Goal: Task Accomplishment & Management: Complete application form

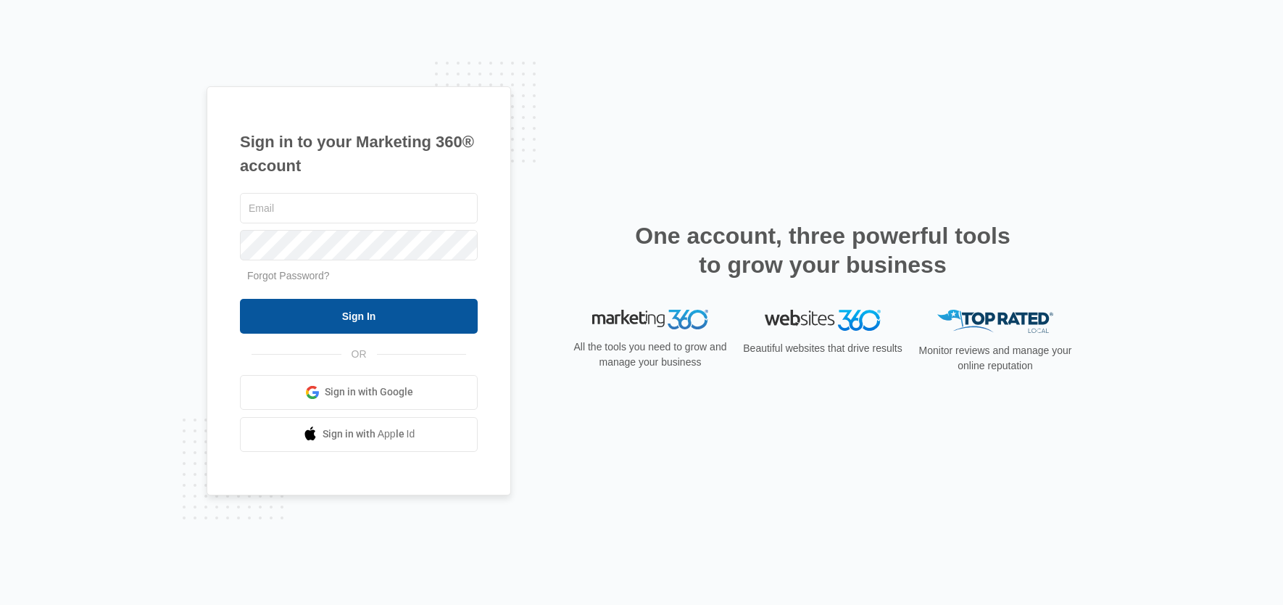
type input "[EMAIL_ADDRESS][PERSON_NAME][DOMAIN_NAME]"
drag, startPoint x: 342, startPoint y: 326, endPoint x: 493, endPoint y: 316, distance: 151.2
click at [342, 326] on input "Sign In" at bounding box center [359, 316] width 238 height 35
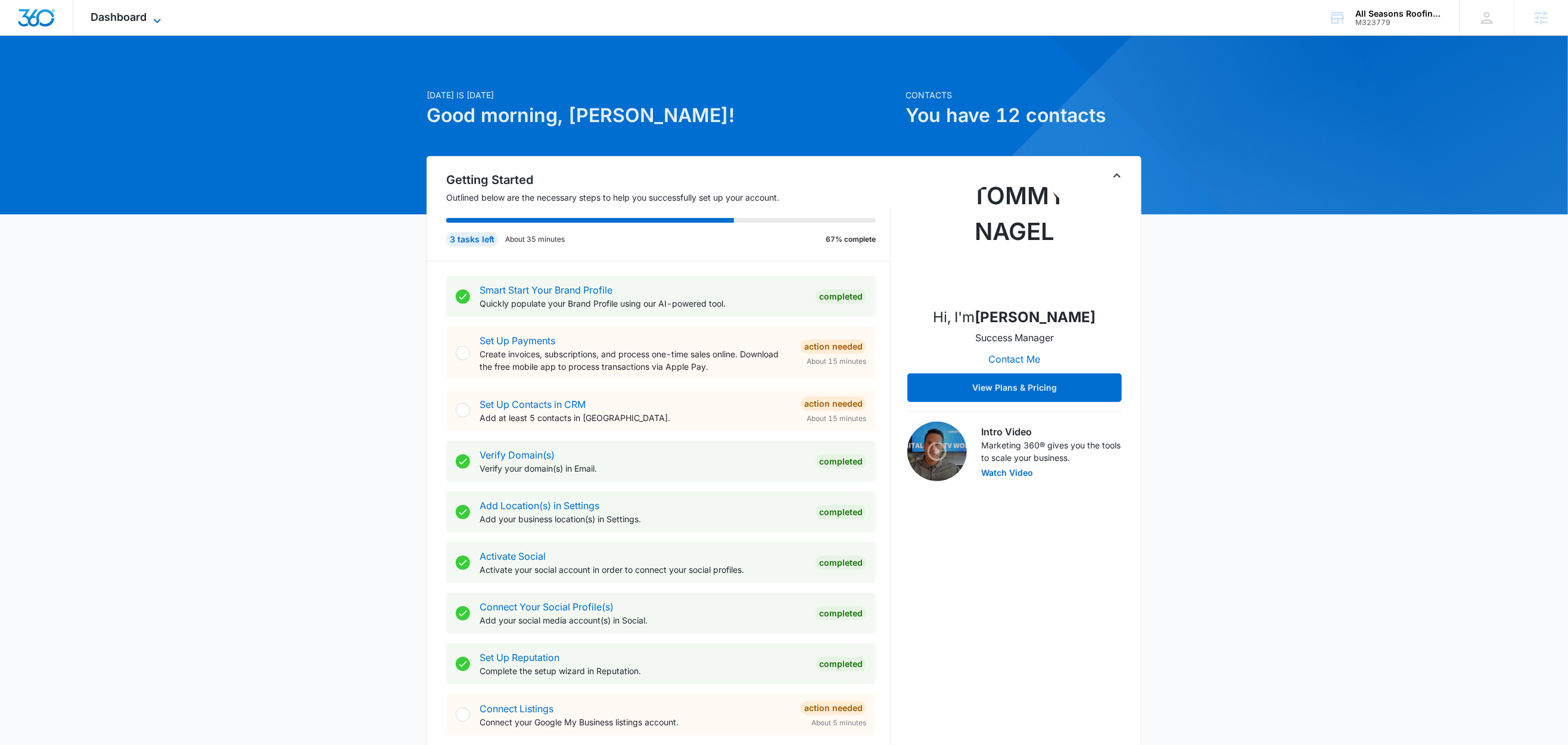
click at [162, 20] on icon at bounding box center [157, 21] width 14 height 14
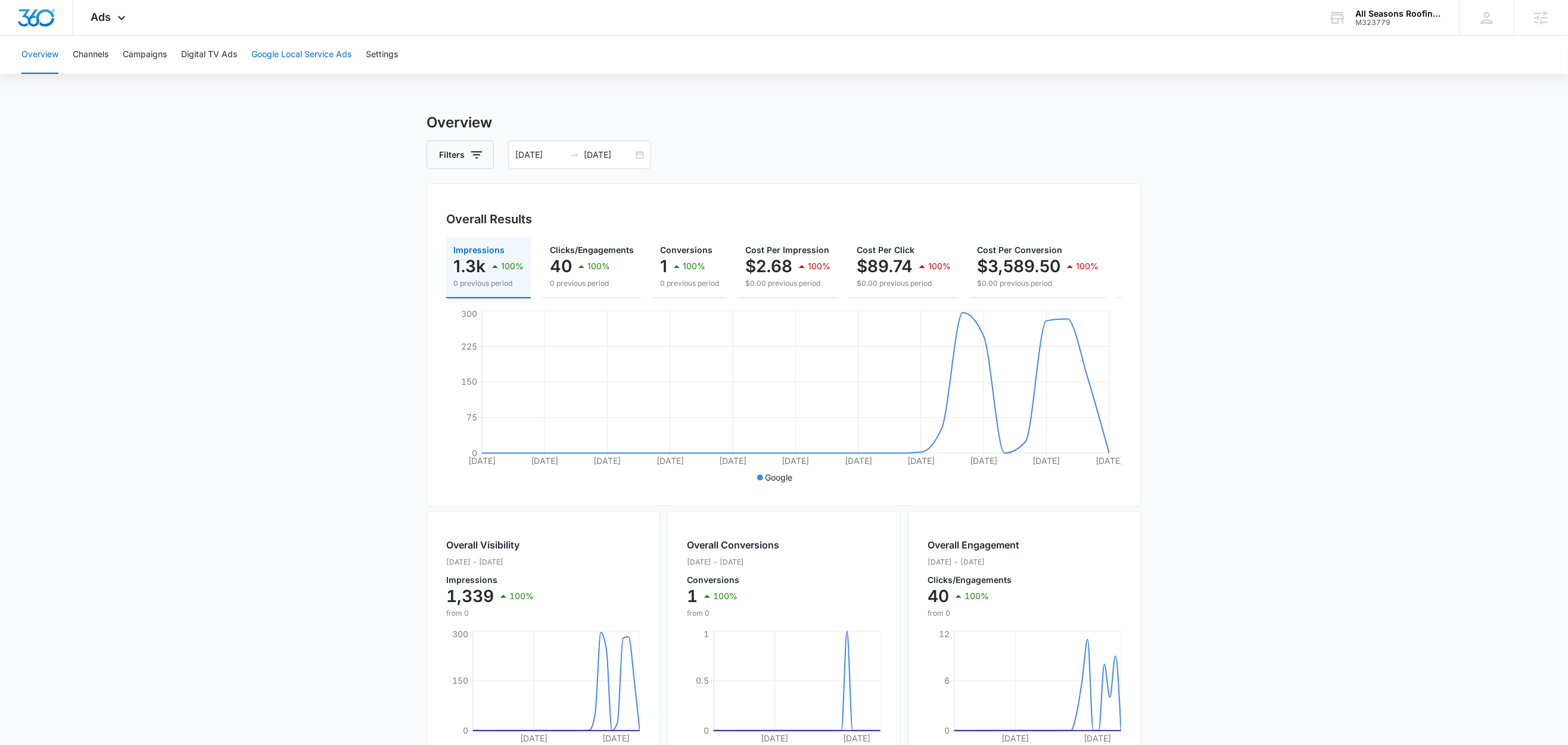
click at [327, 57] on button "Google Local Service Ads" at bounding box center [302, 55] width 100 height 38
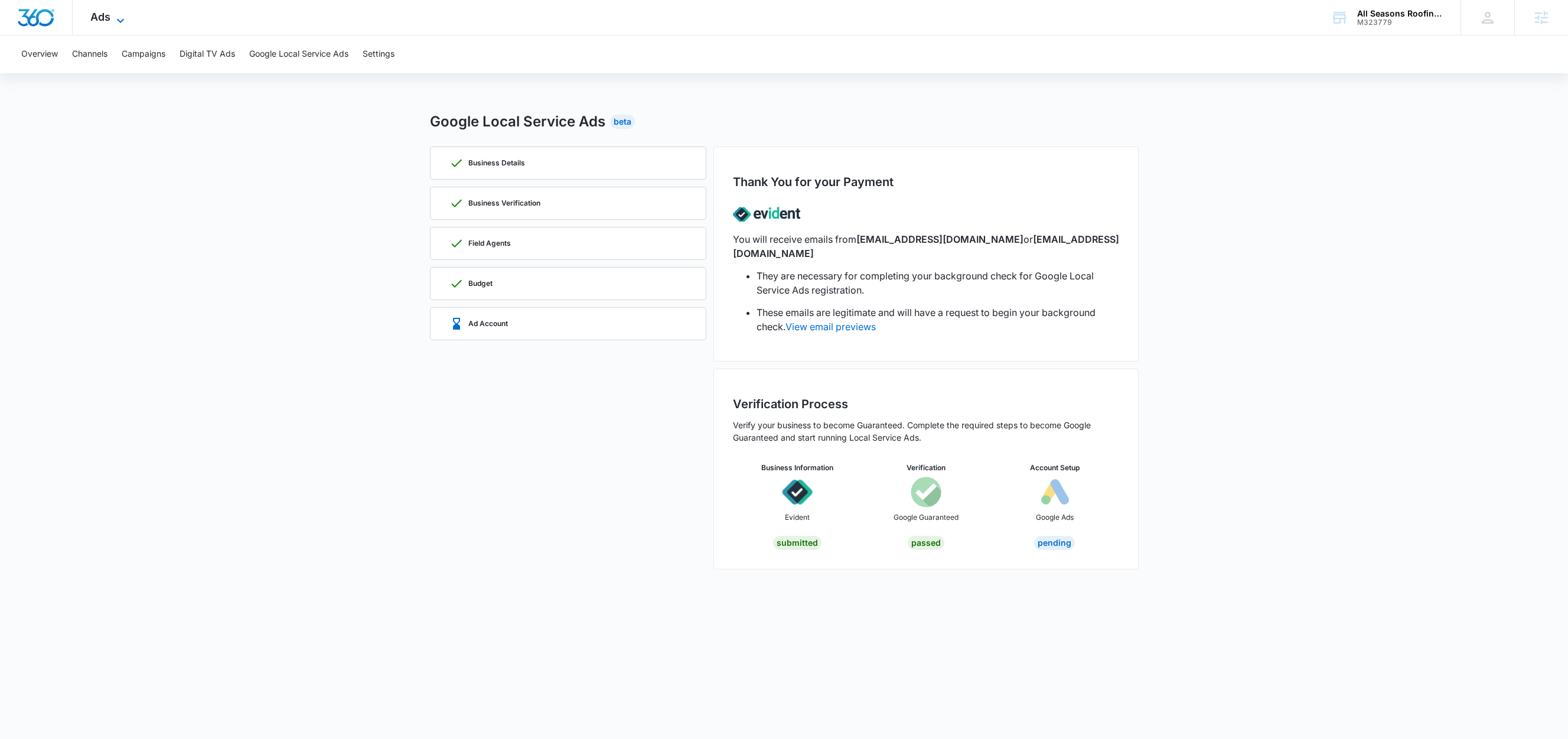
click at [117, 19] on icon at bounding box center [121, 20] width 7 height 4
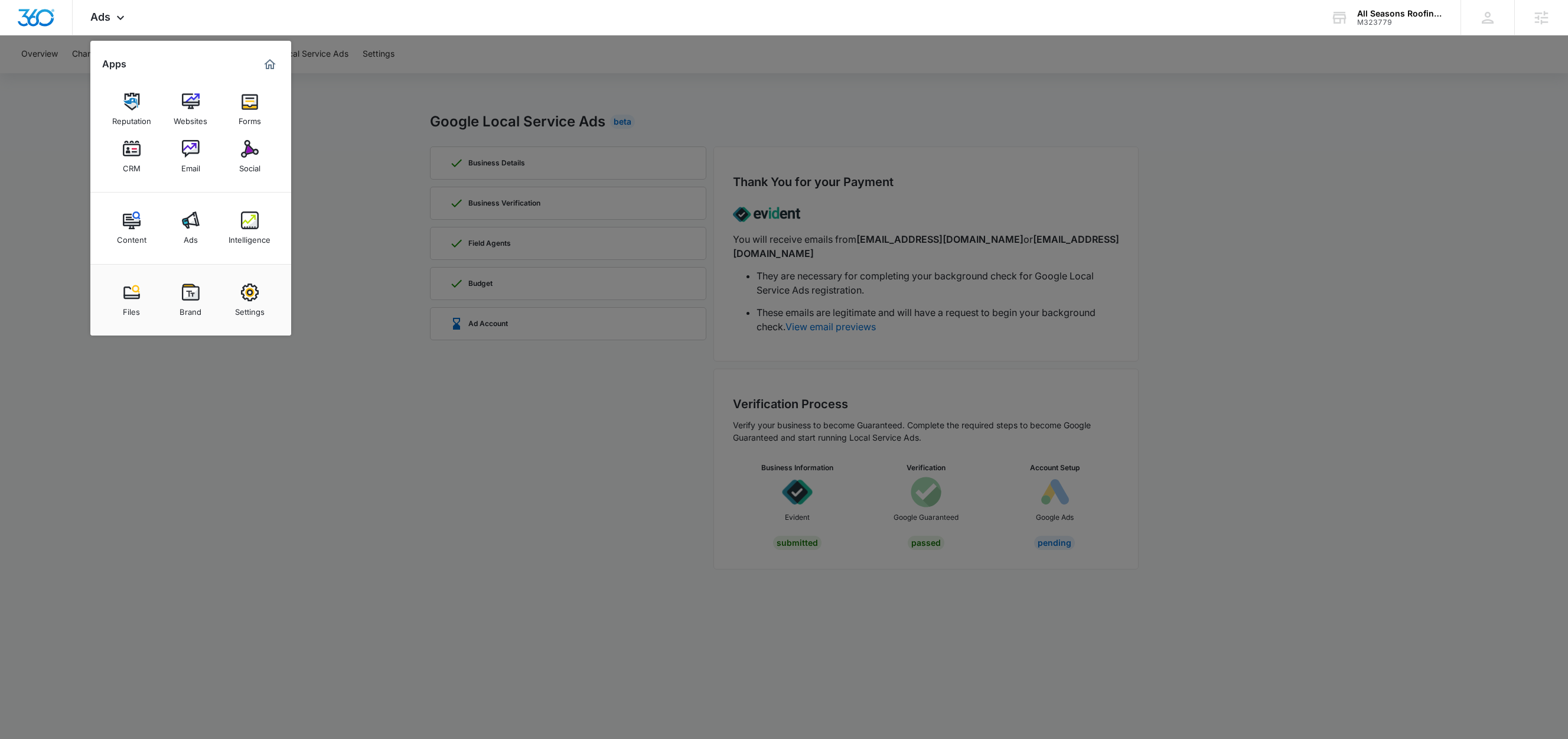
drag, startPoint x: 886, startPoint y: 106, endPoint x: 570, endPoint y: 142, distance: 318.0
click at [886, 106] on div at bounding box center [784, 369] width 1568 height 739
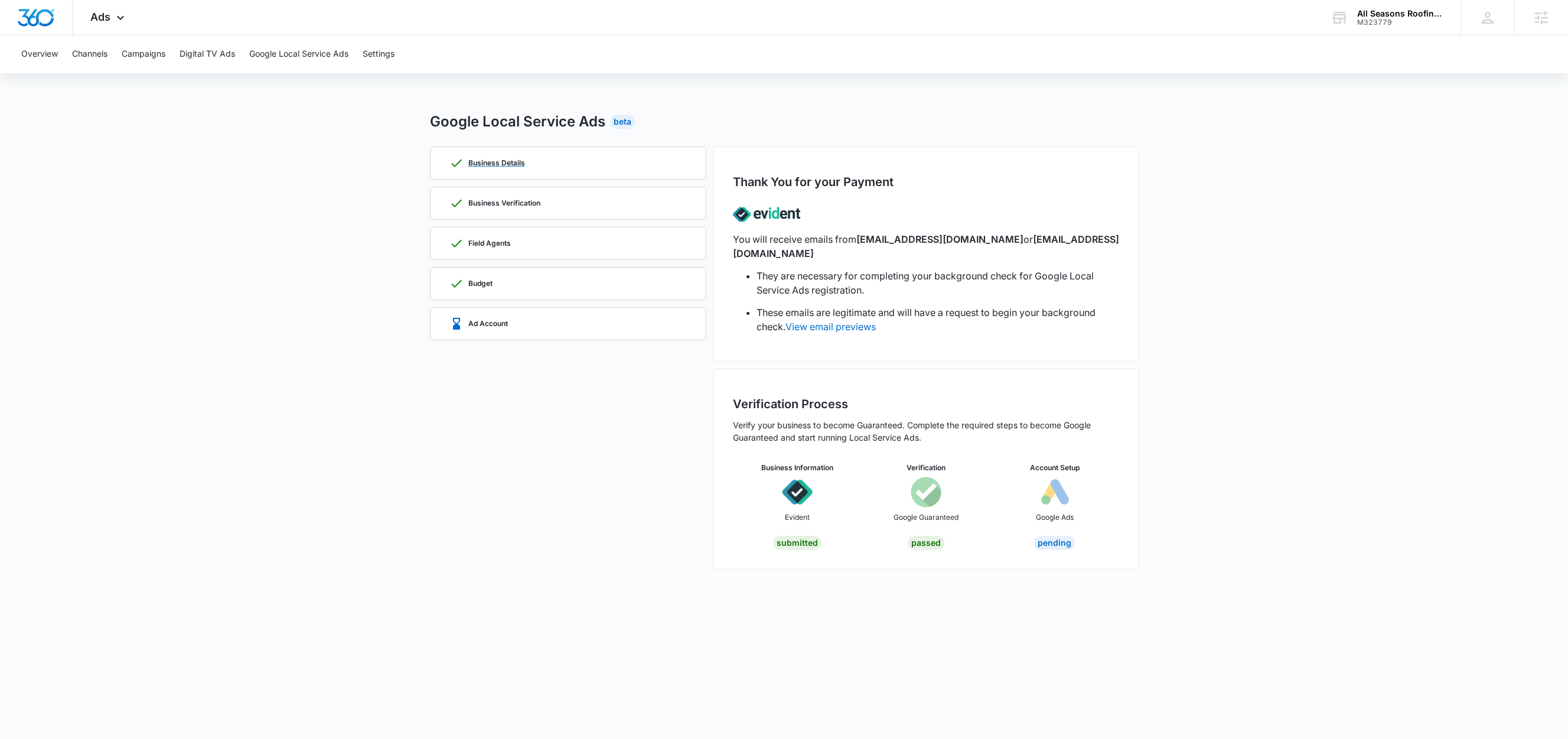
click at [525, 161] on div "Business Details" at bounding box center [568, 163] width 237 height 32
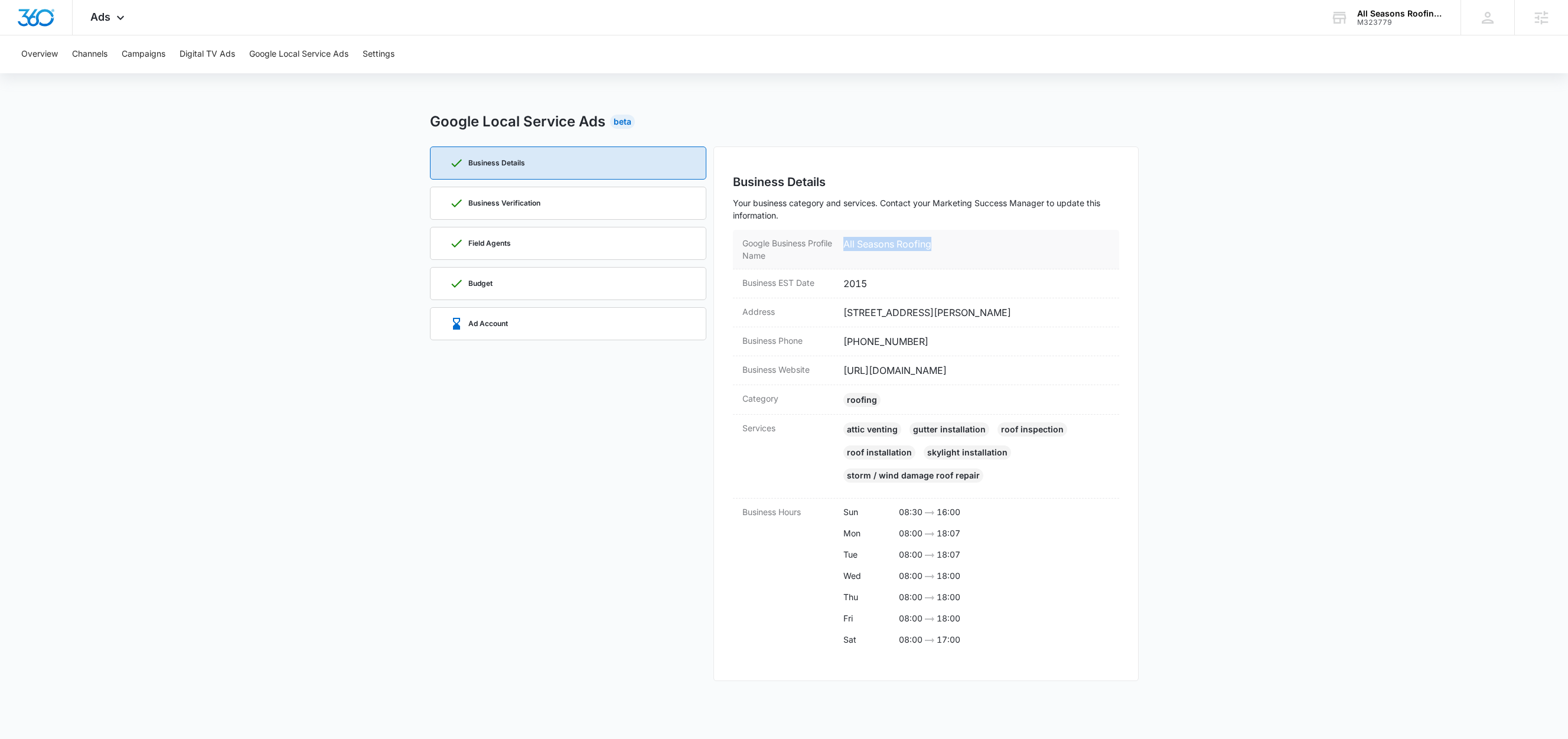
drag, startPoint x: 938, startPoint y: 244, endPoint x: 840, endPoint y: 246, distance: 98.0
click at [840, 246] on div "Google Business Profile Name All Seasons Roofing" at bounding box center [926, 249] width 386 height 40
copy dd "All Seasons Roofing"
click at [938, 270] on div "Business EST Date 2015" at bounding box center [926, 284] width 386 height 29
drag, startPoint x: 933, startPoint y: 334, endPoint x: 992, endPoint y: 333, distance: 59.0
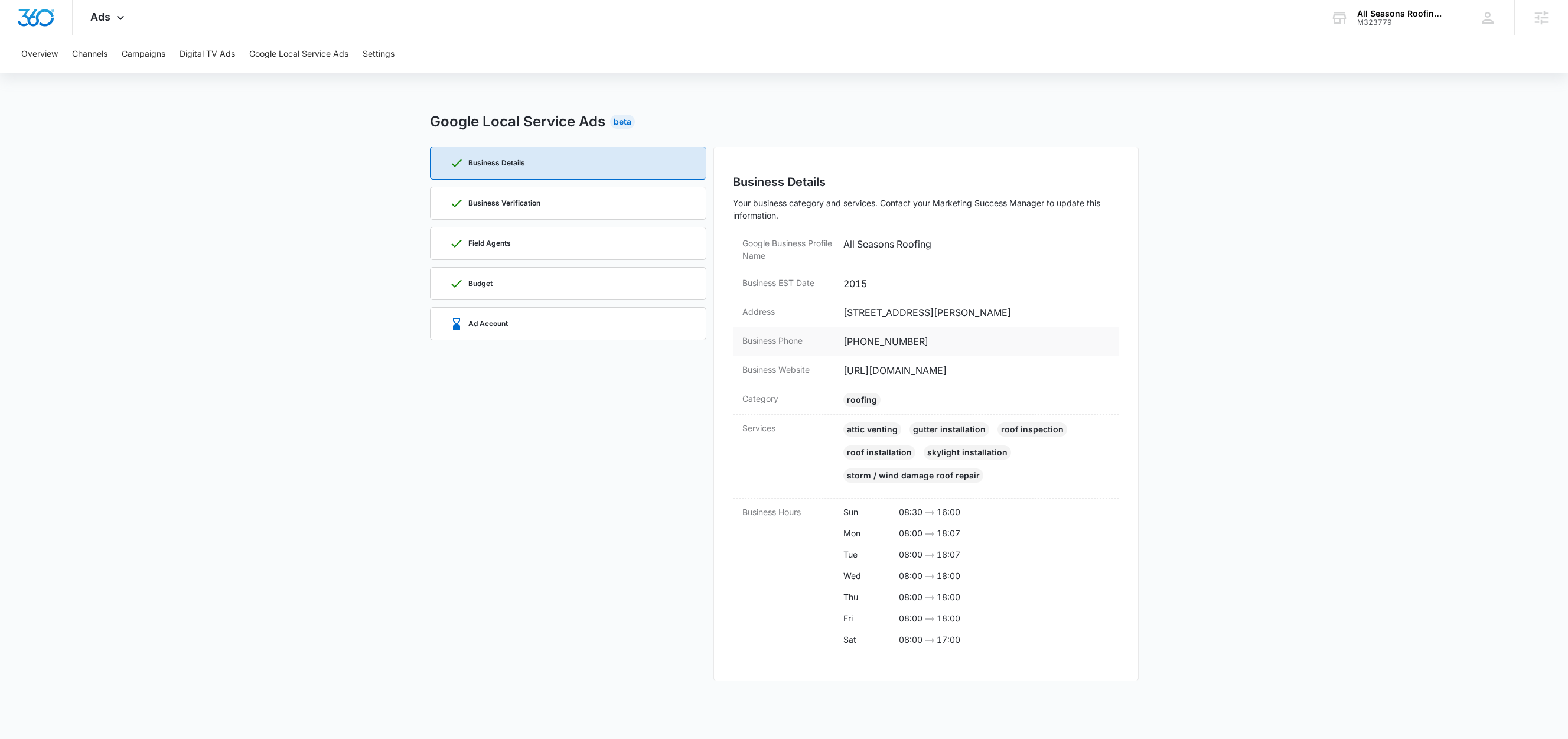
click at [933, 334] on div "Business Phone (508) 613-5903" at bounding box center [926, 342] width 386 height 29
click at [1019, 312] on dd "21 Summer Hill Rd, Medway, MA 02053" at bounding box center [976, 312] width 266 height 14
drag, startPoint x: 1026, startPoint y: 311, endPoint x: 994, endPoint y: 315, distance: 32.2
click at [994, 315] on dd "21 Summer Hill Rd, Medway, MA 02053" at bounding box center [976, 312] width 266 height 14
copy dd "02053"
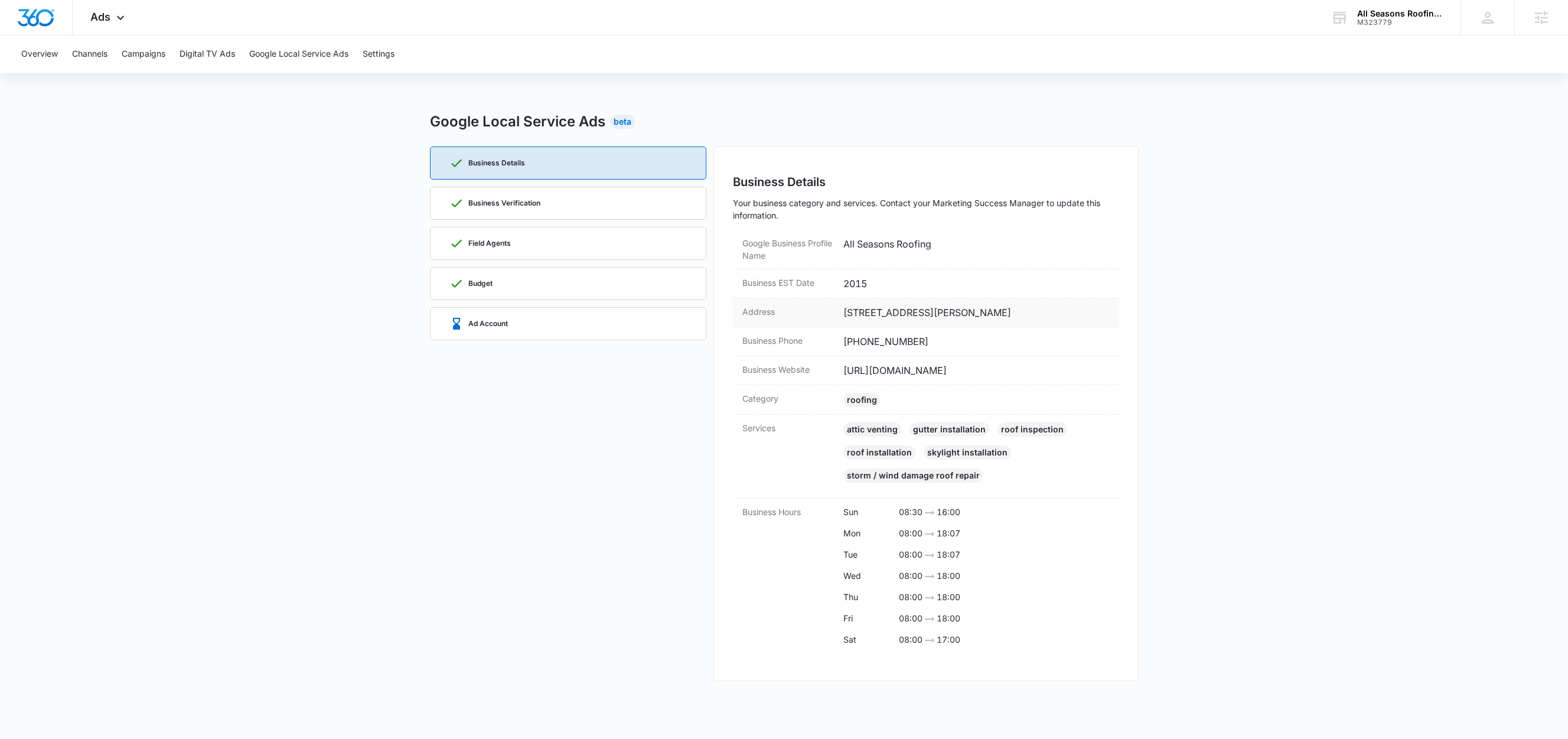
click at [937, 310] on dd "21 Summer Hill Rd, Medway, MA 02053" at bounding box center [976, 312] width 266 height 14
copy dd "21 Summer Hill Rd, Medway, MA 02053"
click at [525, 205] on p "Business Verification" at bounding box center [504, 203] width 72 height 7
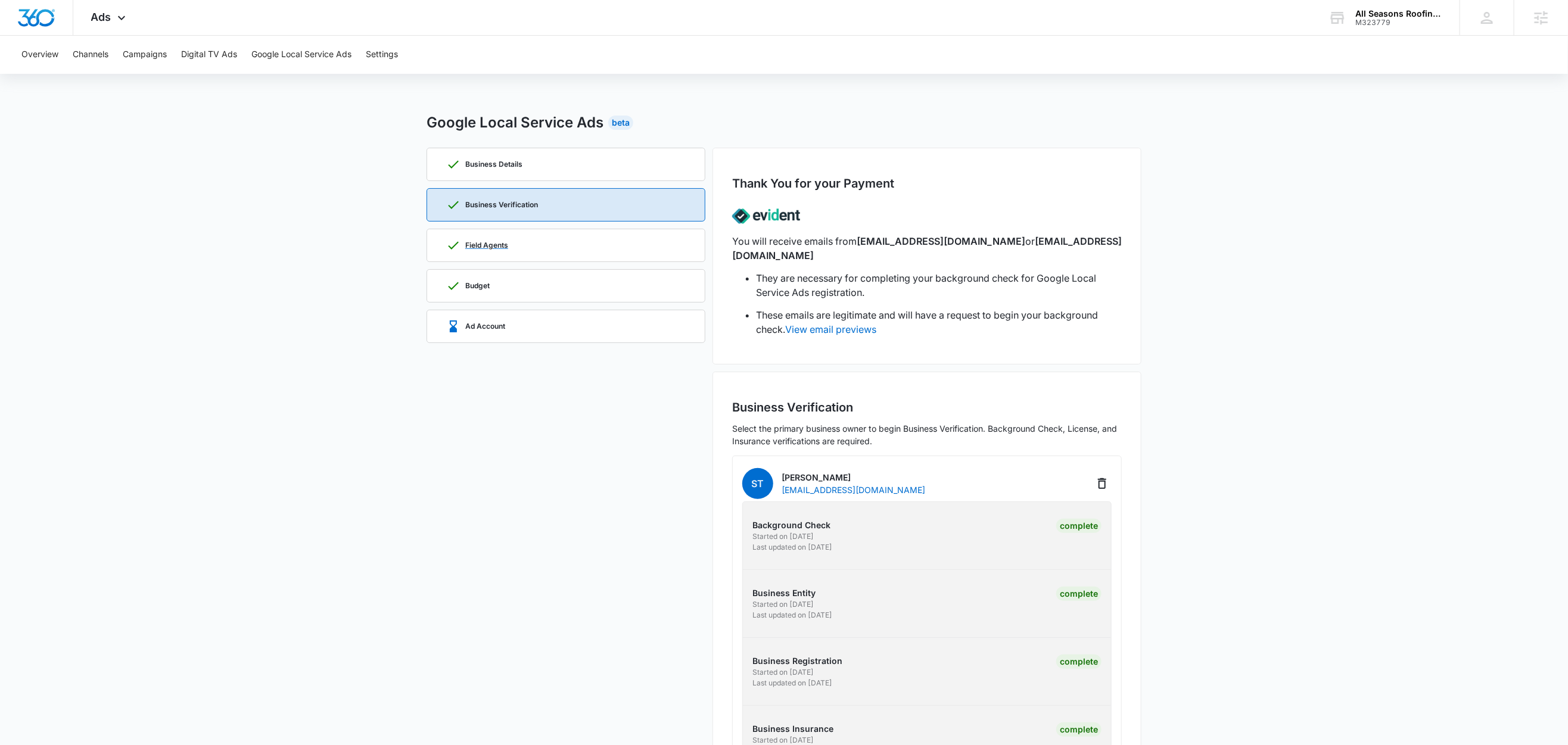
click at [515, 254] on div "Field Agents" at bounding box center [565, 245] width 239 height 32
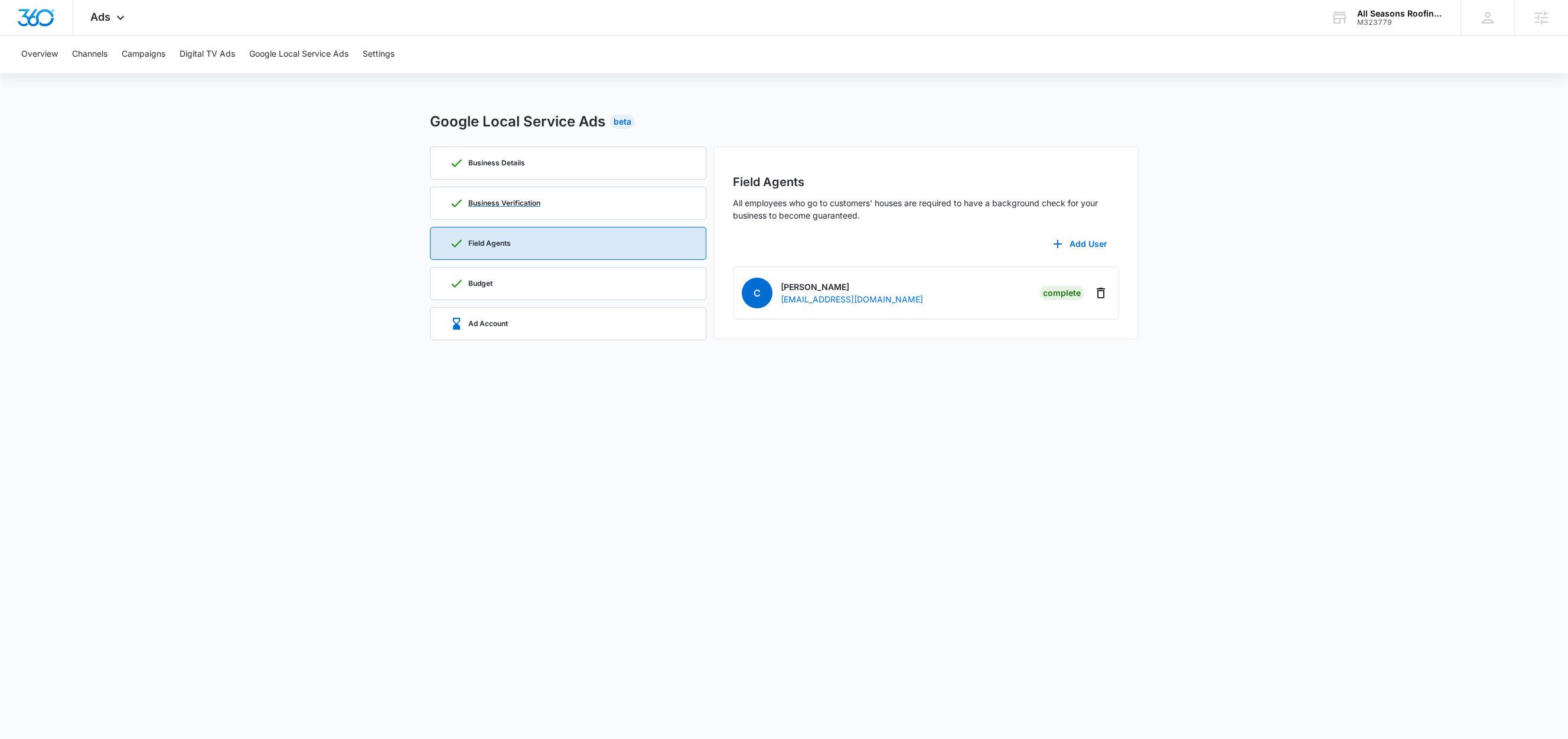
click at [524, 200] on p "Business Verification" at bounding box center [504, 203] width 72 height 7
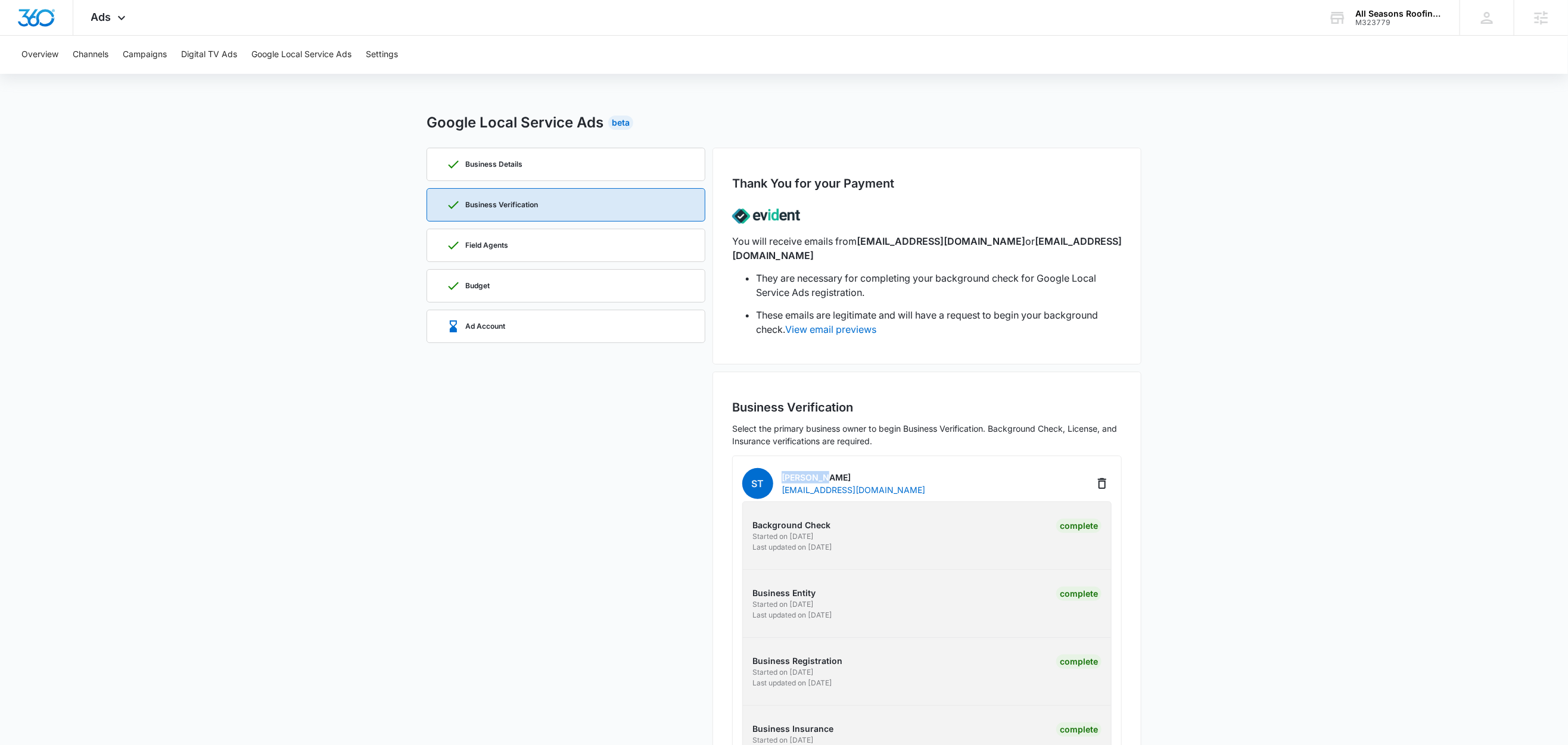
drag, startPoint x: 824, startPoint y: 462, endPoint x: 782, endPoint y: 462, distance: 42.0
click at [782, 471] on p "Stephanie Toledo" at bounding box center [853, 477] width 144 height 12
copy p "Stephanie"
drag, startPoint x: 855, startPoint y: 465, endPoint x: 826, endPoint y: 467, distance: 29.1
click at [826, 471] on p "Stephanie Toledo" at bounding box center [853, 477] width 144 height 12
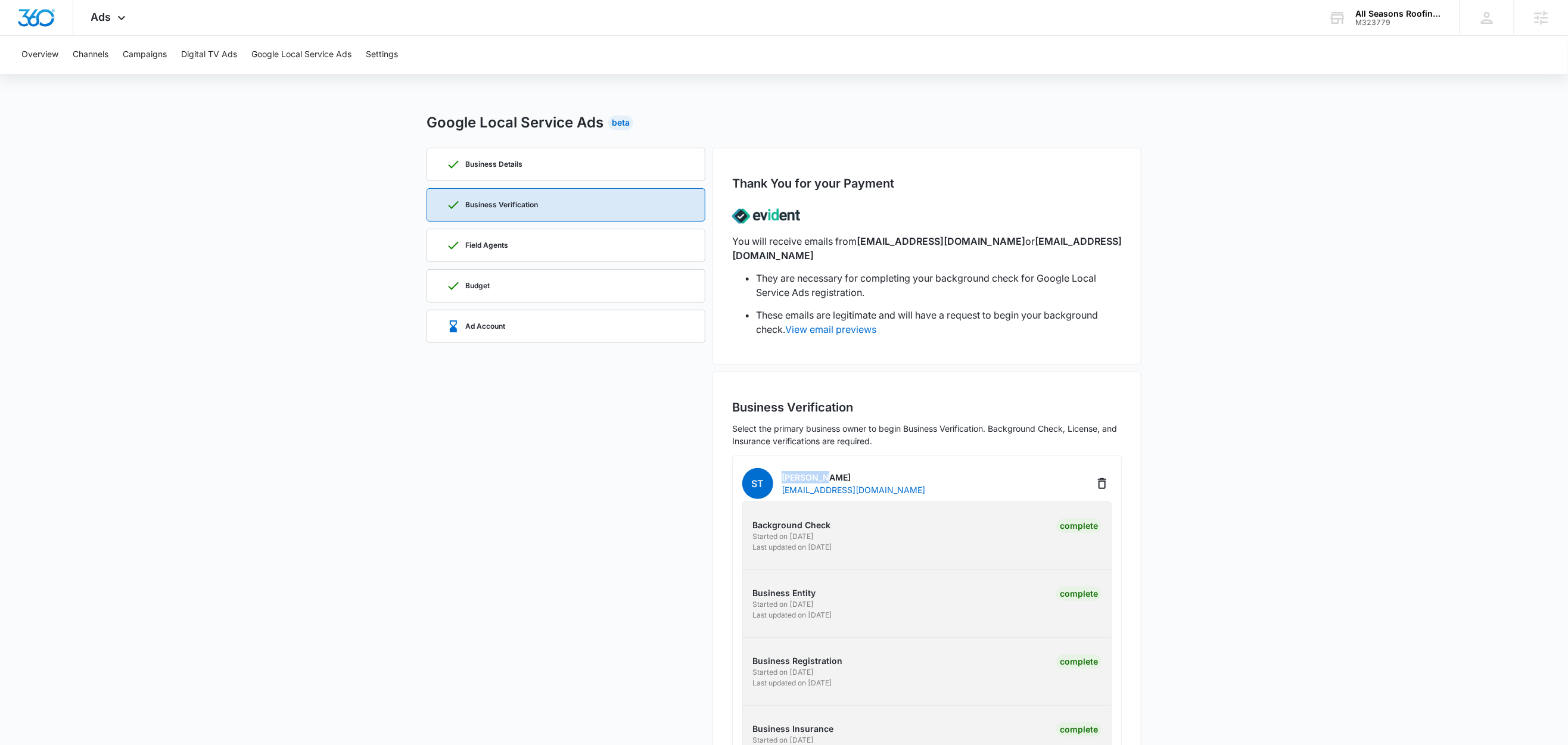
copy p "Toledo"
click at [530, 251] on div "Field Agents" at bounding box center [565, 245] width 239 height 32
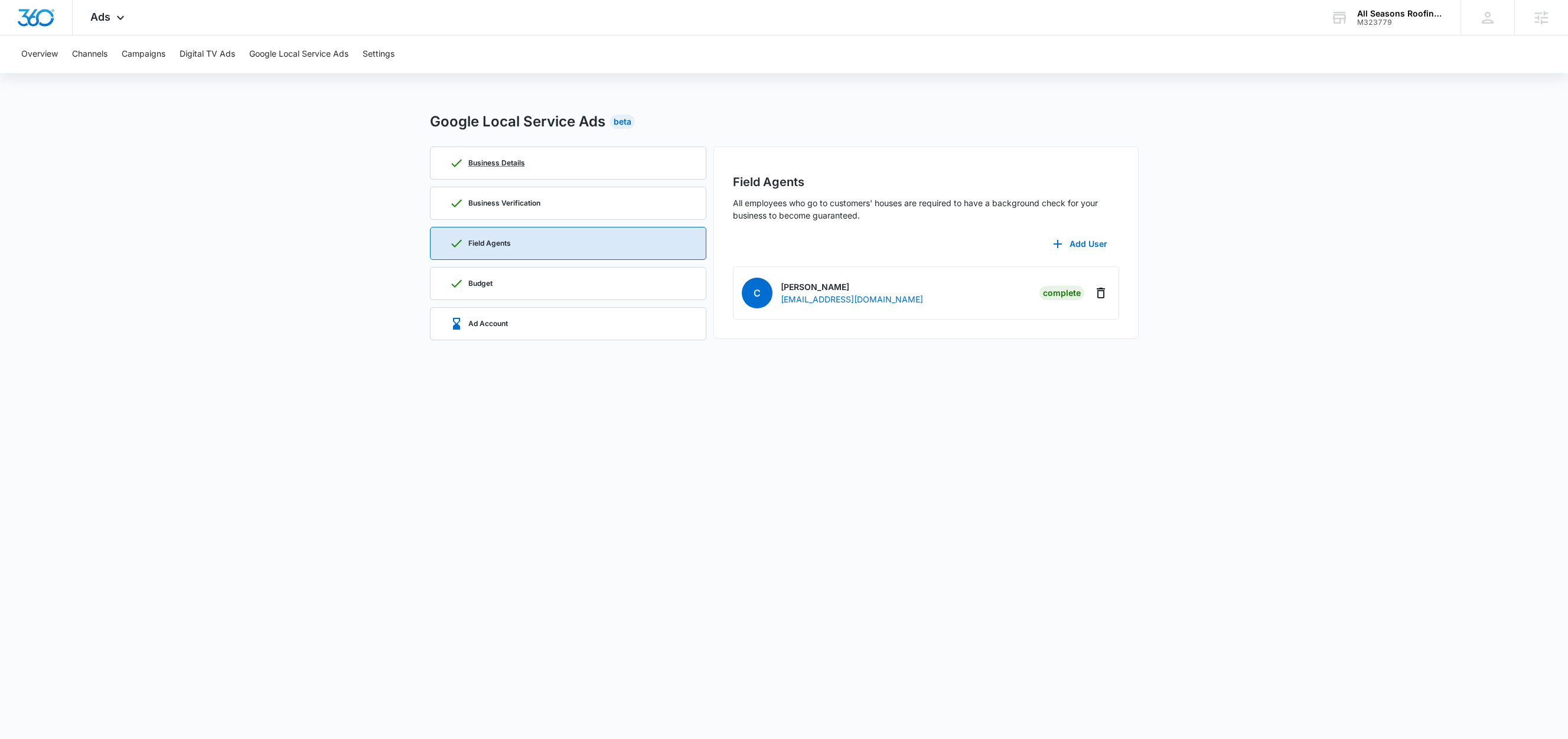
click at [529, 172] on div "Business Details" at bounding box center [568, 163] width 237 height 32
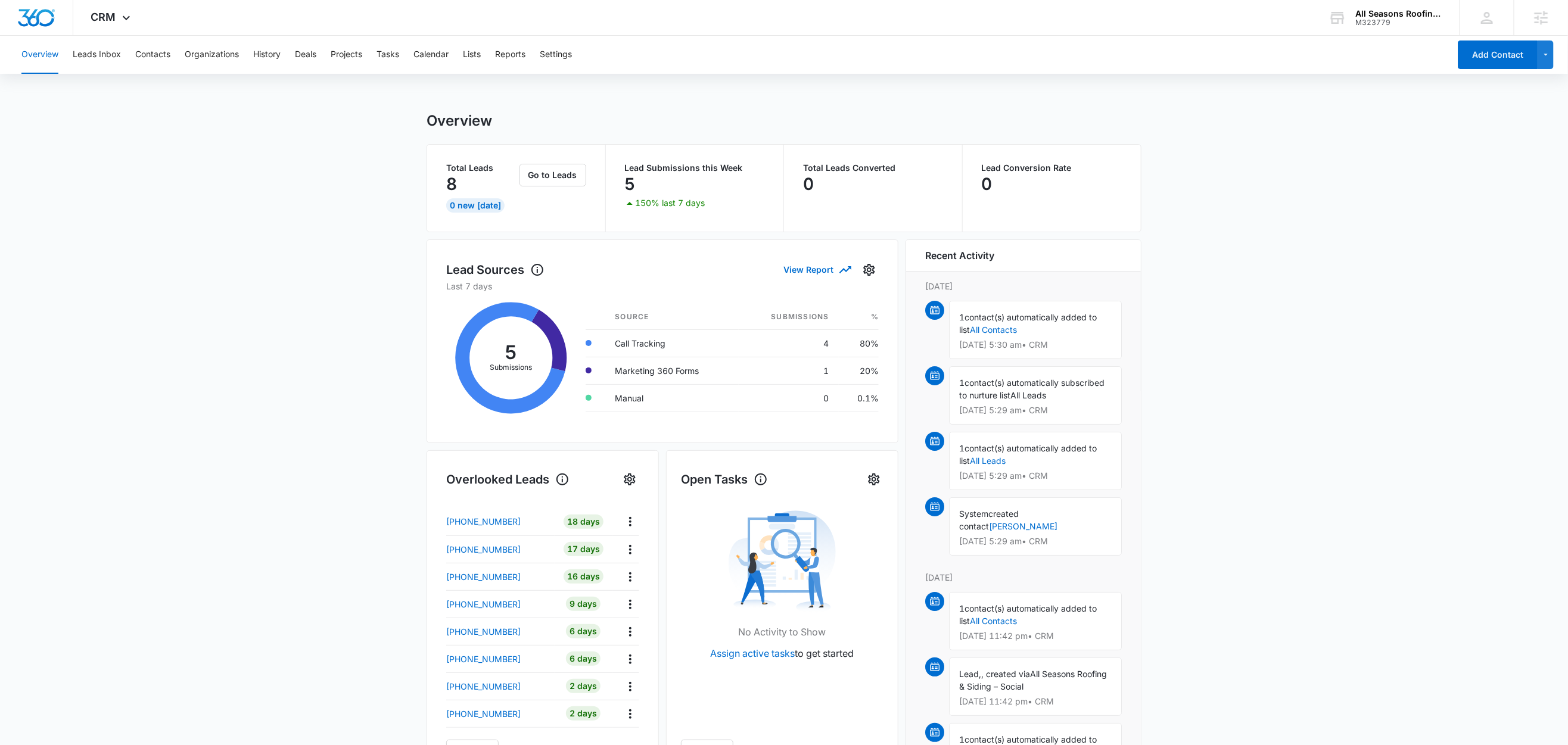
click at [578, 55] on div "Overview Leads Inbox Contacts Organizations History Deals Projects Tasks Calend…" at bounding box center [731, 55] width 1436 height 38
click at [562, 55] on button "Settings" at bounding box center [556, 55] width 32 height 38
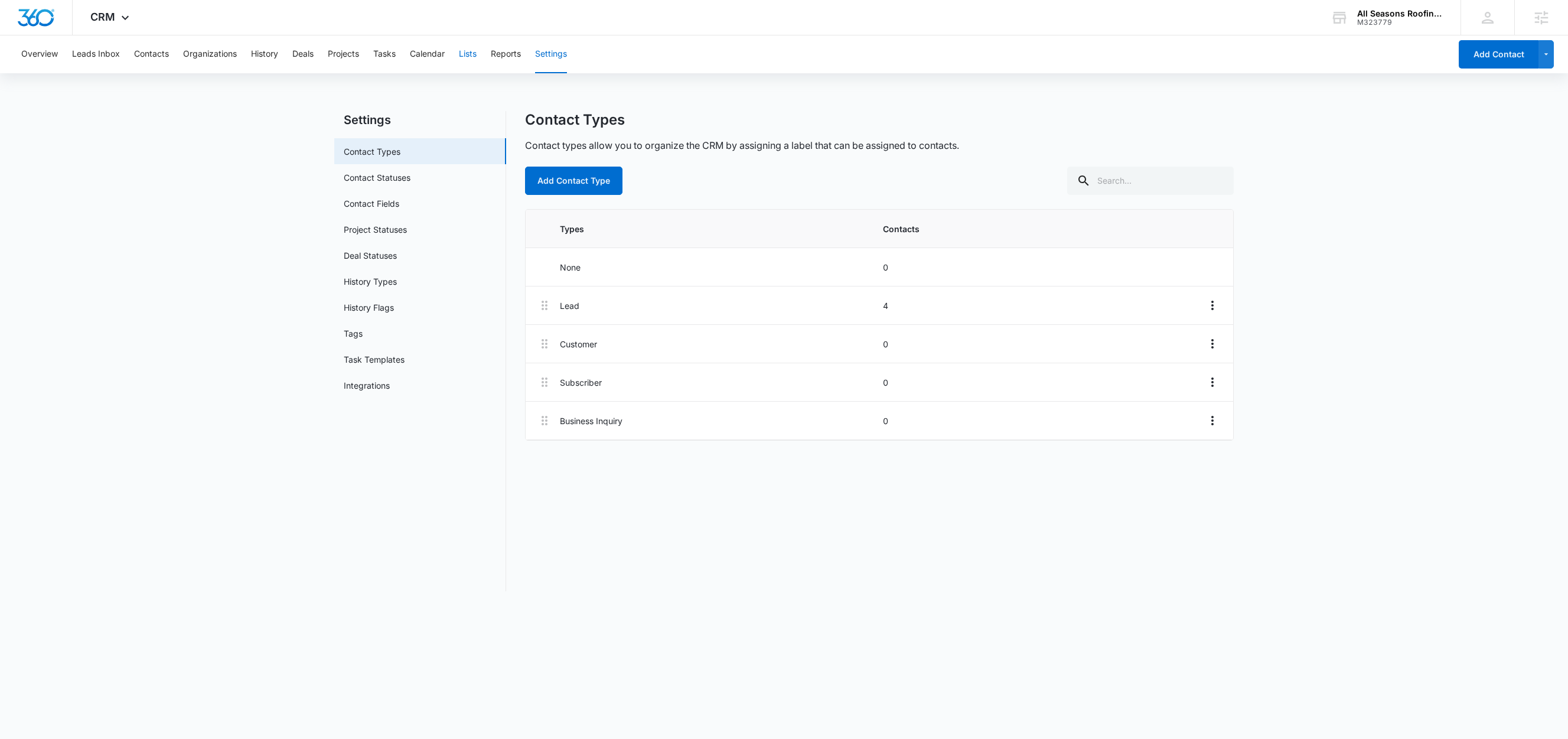
click at [461, 57] on button "Lists" at bounding box center [468, 55] width 18 height 37
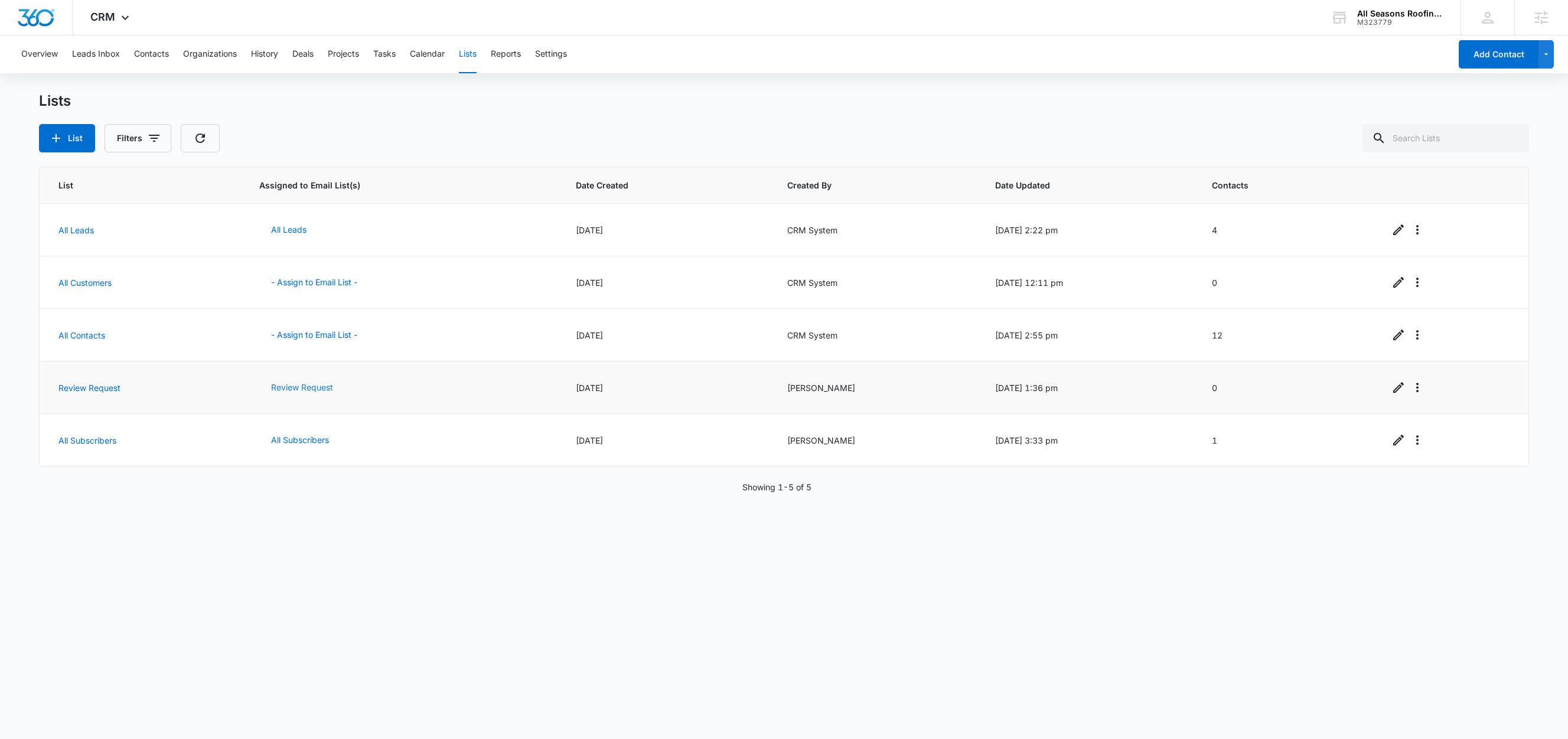
click at [292, 385] on button "Review Request" at bounding box center [301, 387] width 86 height 29
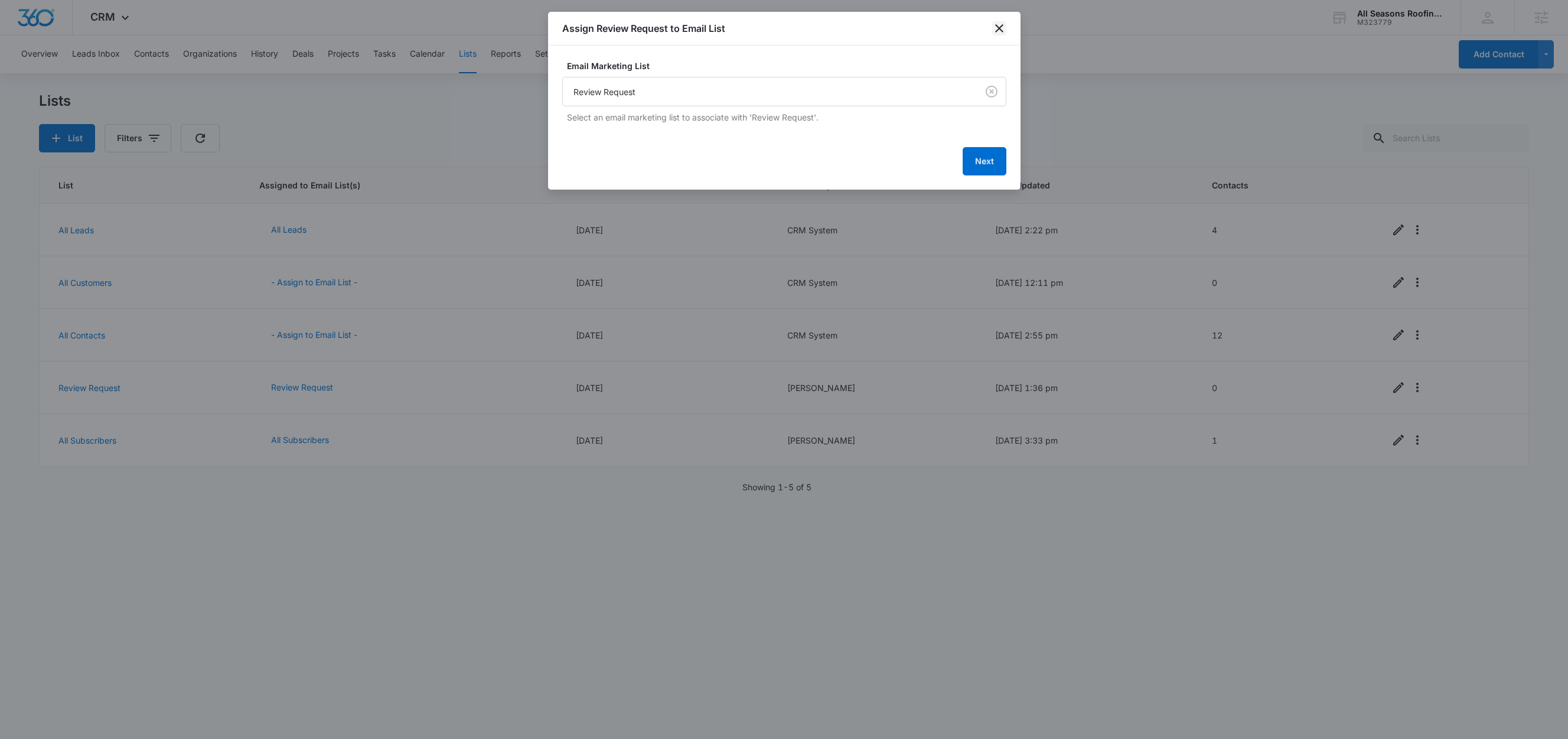
click at [998, 29] on icon "close" at bounding box center [999, 29] width 8 height 8
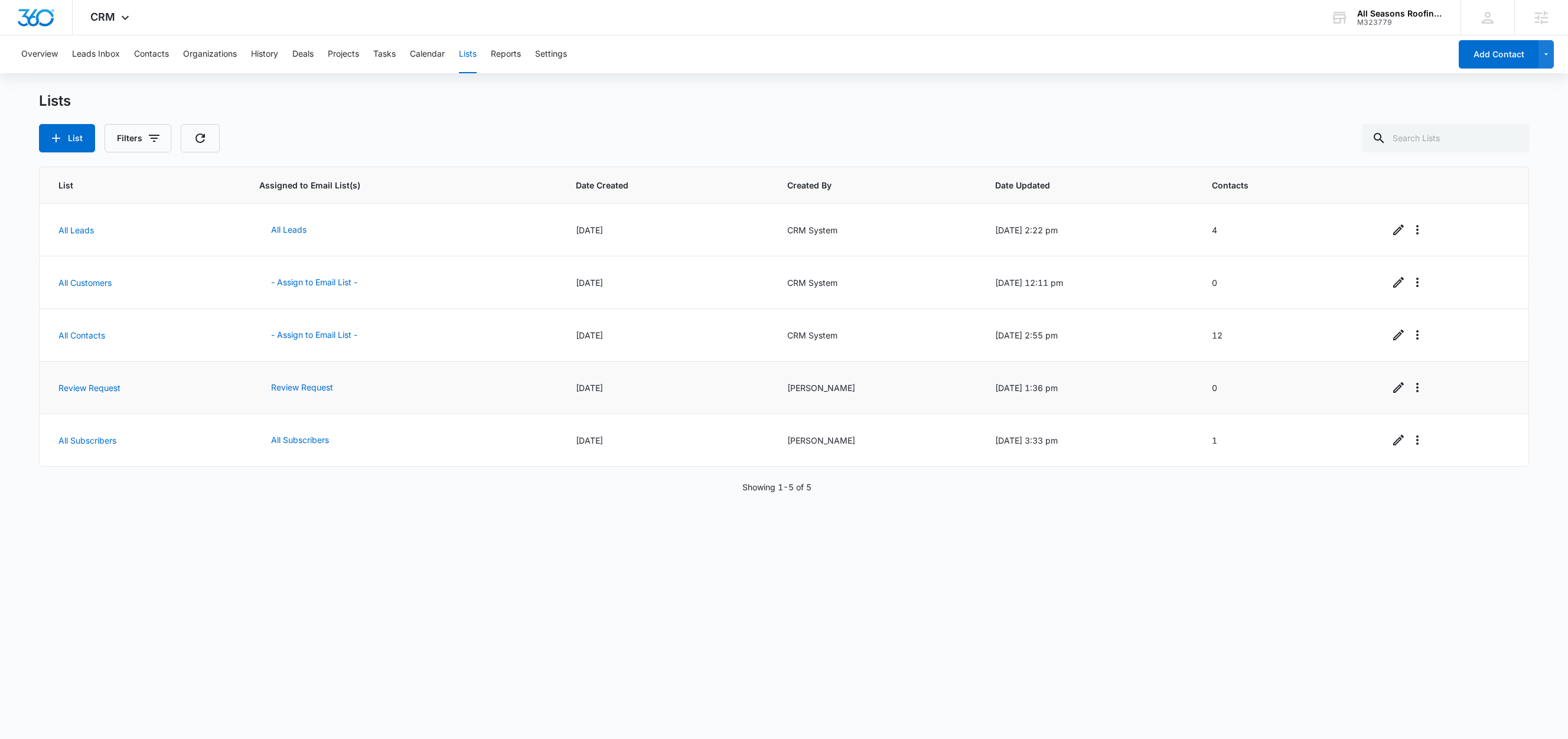
click at [85, 394] on td "Review Request" at bounding box center [143, 388] width 205 height 53
click at [88, 392] on link "Review Request" at bounding box center [90, 388] width 62 height 10
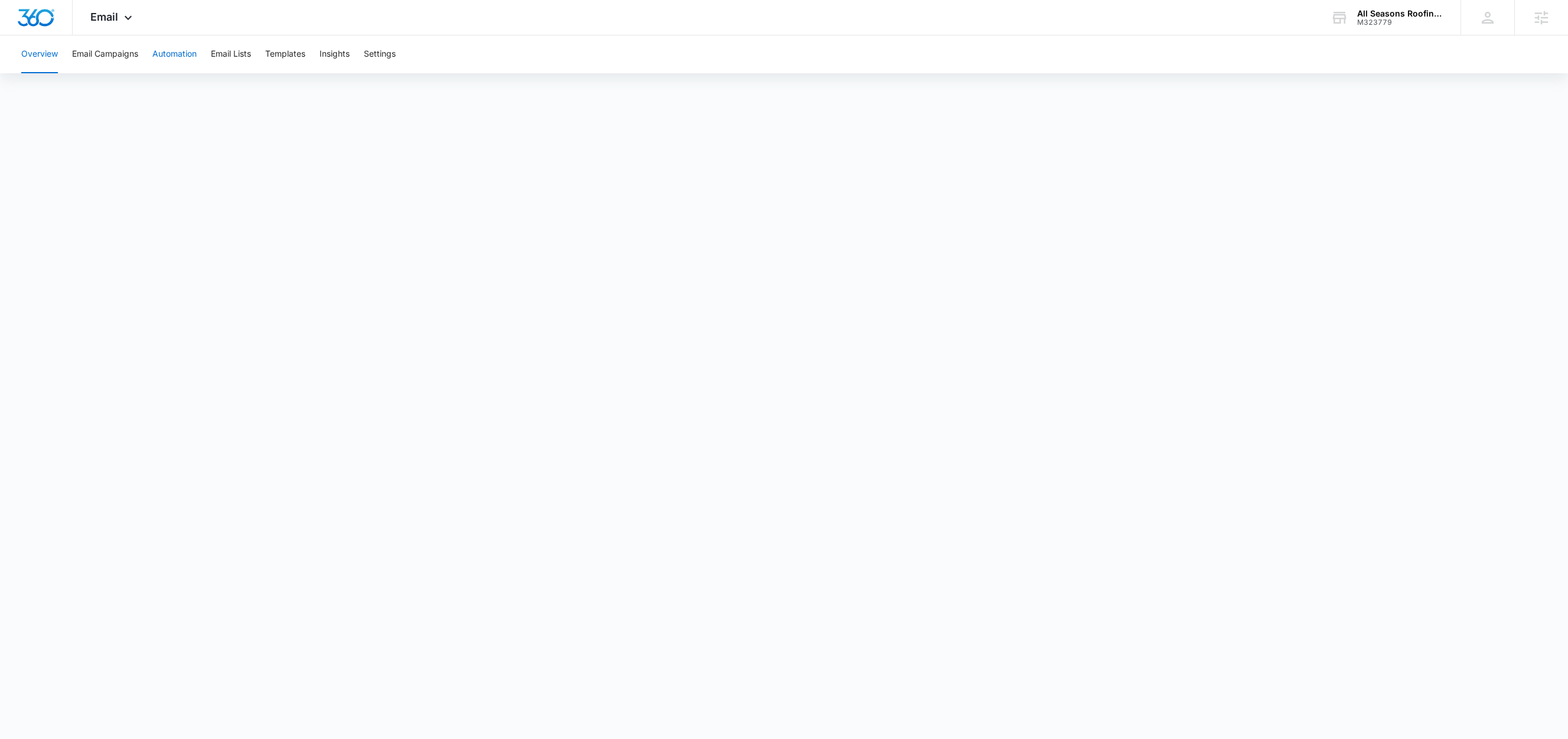
click at [190, 58] on button "Automation" at bounding box center [174, 55] width 44 height 37
click at [299, 55] on button "Templates" at bounding box center [285, 55] width 40 height 37
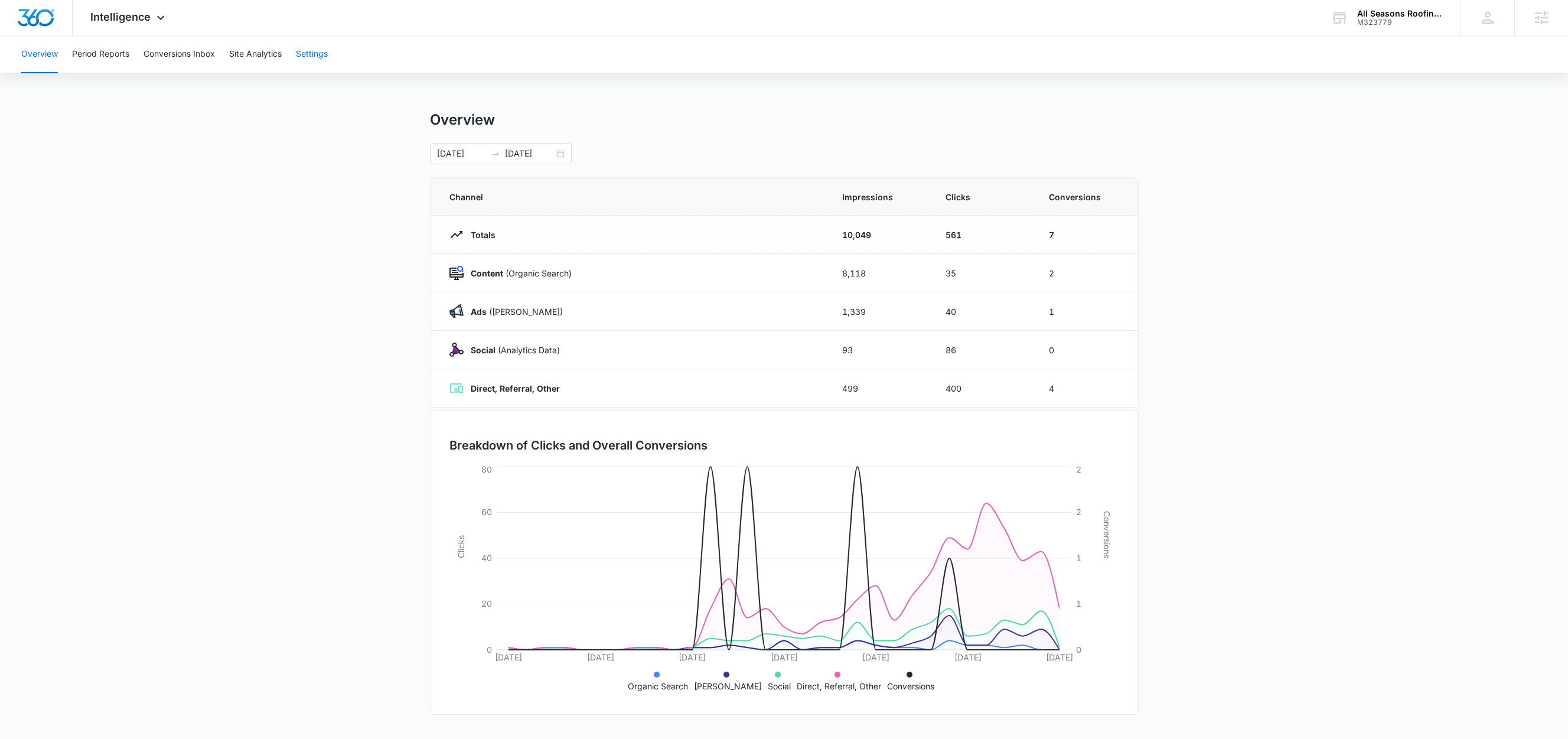
click at [311, 53] on button "Settings" at bounding box center [311, 55] width 32 height 37
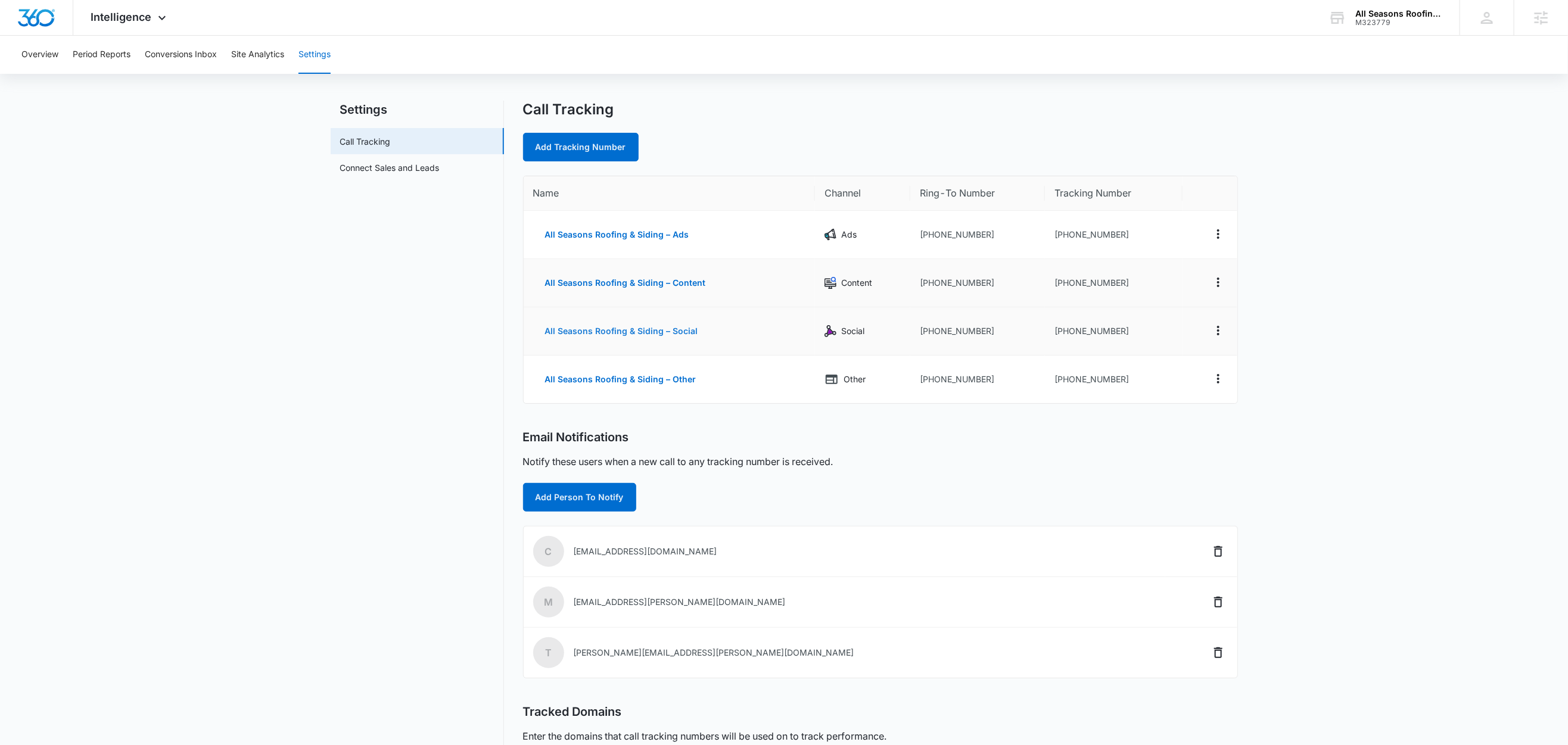
scroll to position [24, 0]
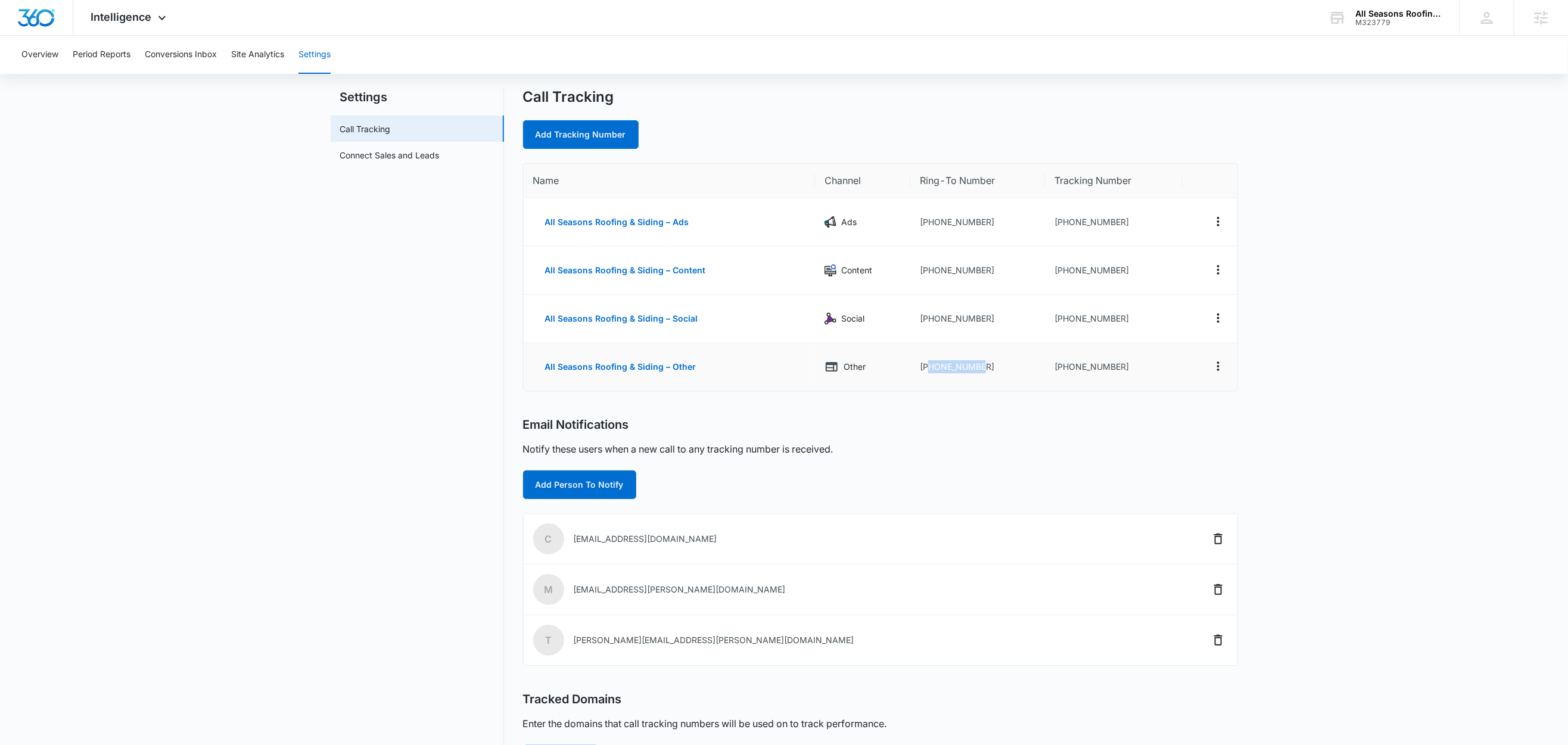
drag, startPoint x: 987, startPoint y: 369, endPoint x: 927, endPoint y: 372, distance: 60.1
click at [927, 372] on td "+15086135903" at bounding box center [978, 367] width 135 height 48
copy td "5086135903"
click at [626, 129] on link "Add Tracking Number" at bounding box center [581, 134] width 116 height 29
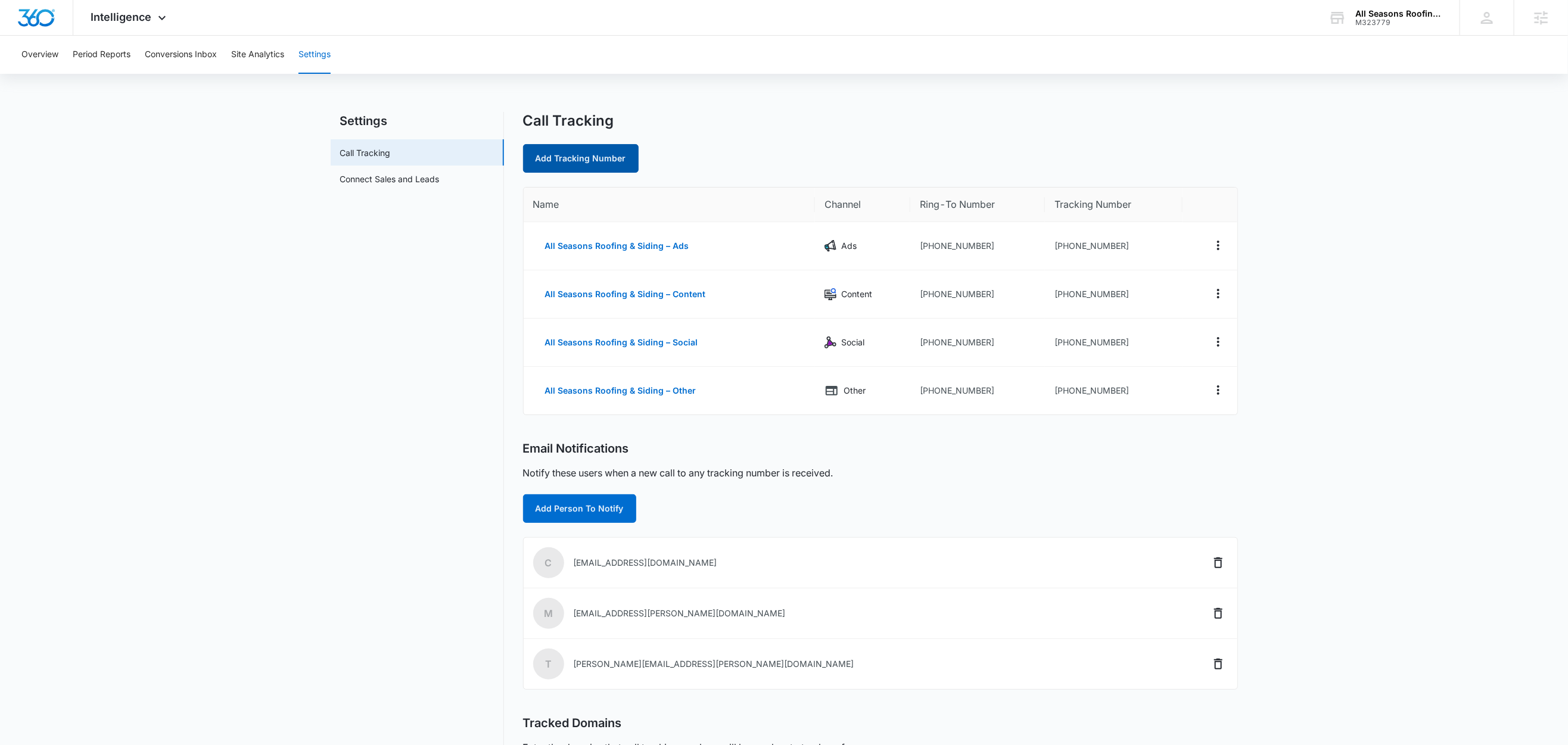
select select "by_area_code"
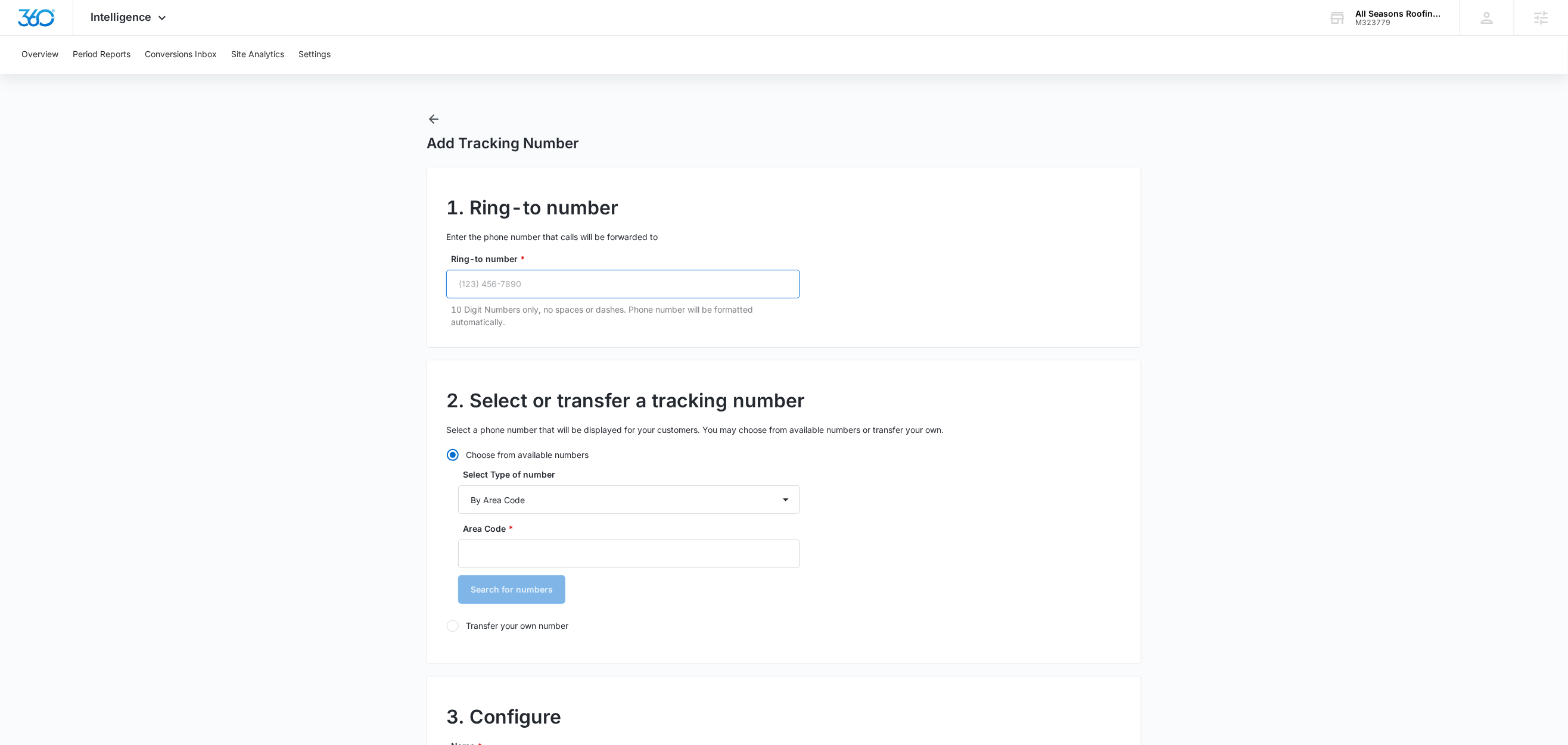
click at [533, 279] on input "Ring-to number *" at bounding box center [623, 283] width 354 height 29
paste input "(508) 613-5903"
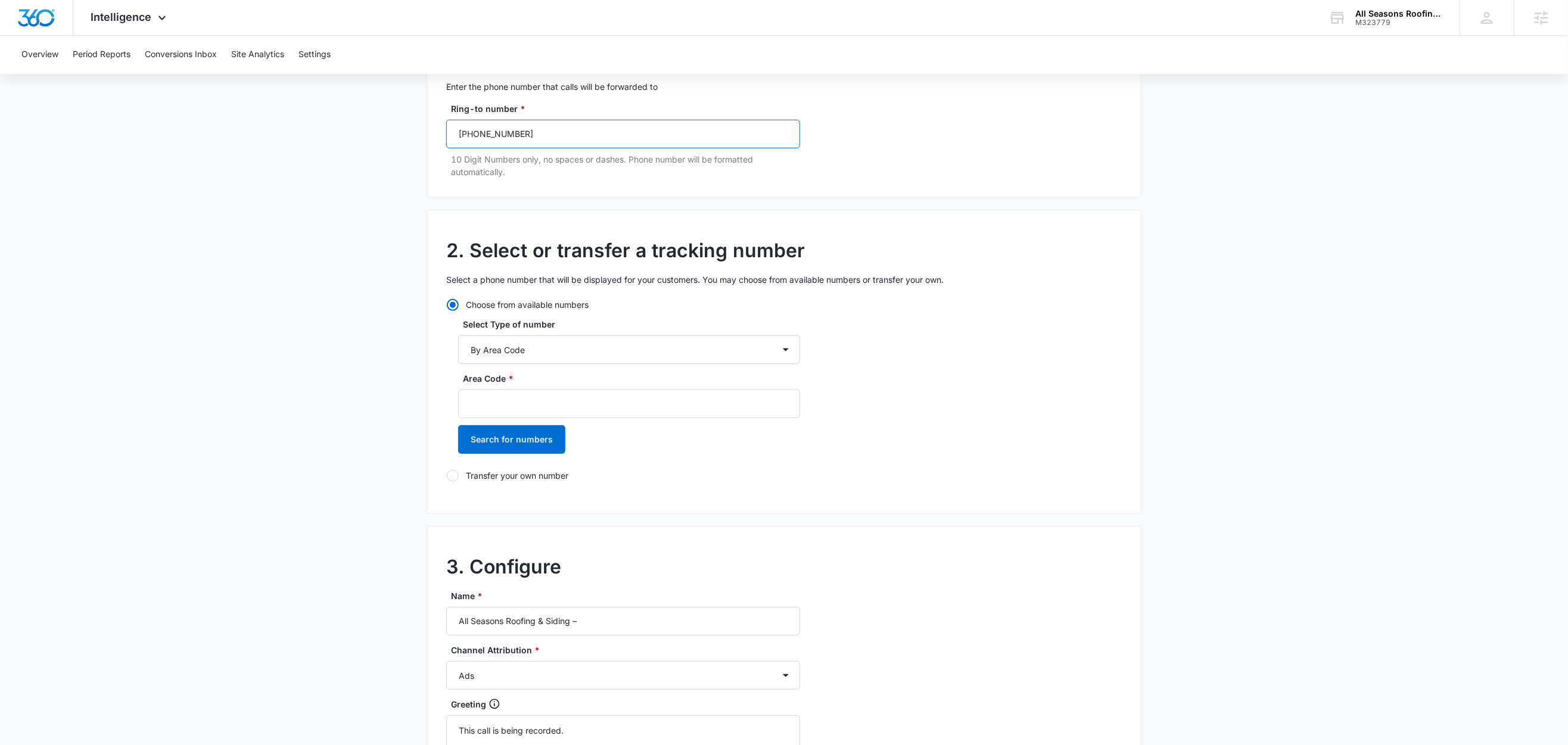
scroll to position [152, 0]
type input "(508) 613-5903"
click at [491, 402] on input "Area Code *" at bounding box center [630, 402] width 342 height 29
type input "508"
click at [469, 445] on button "Search for numbers" at bounding box center [512, 438] width 108 height 29
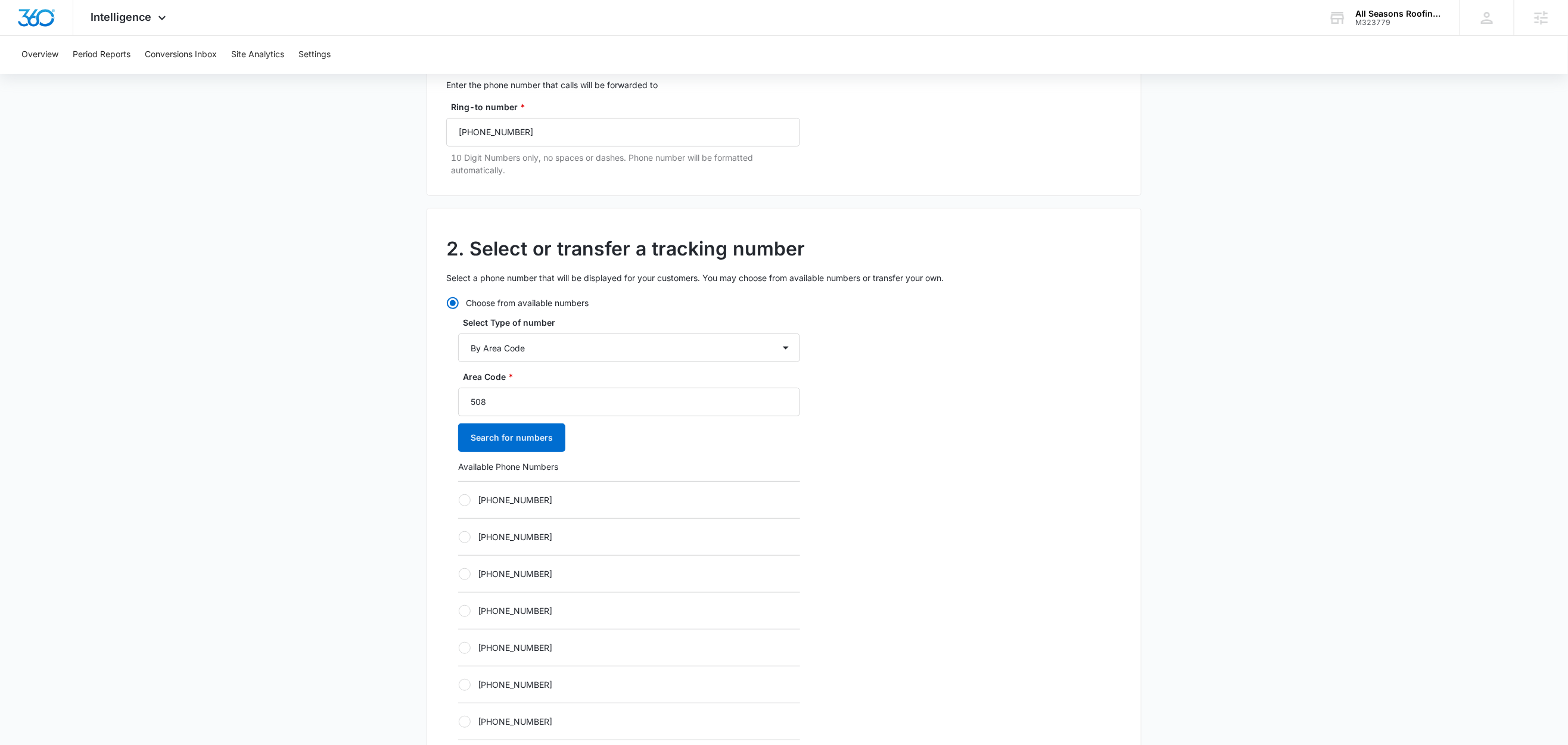
click at [538, 501] on label "+15082031761" at bounding box center [630, 499] width 342 height 12
click at [459, 500] on input "+15082031761" at bounding box center [459, 499] width 1 height 1
radio input "true"
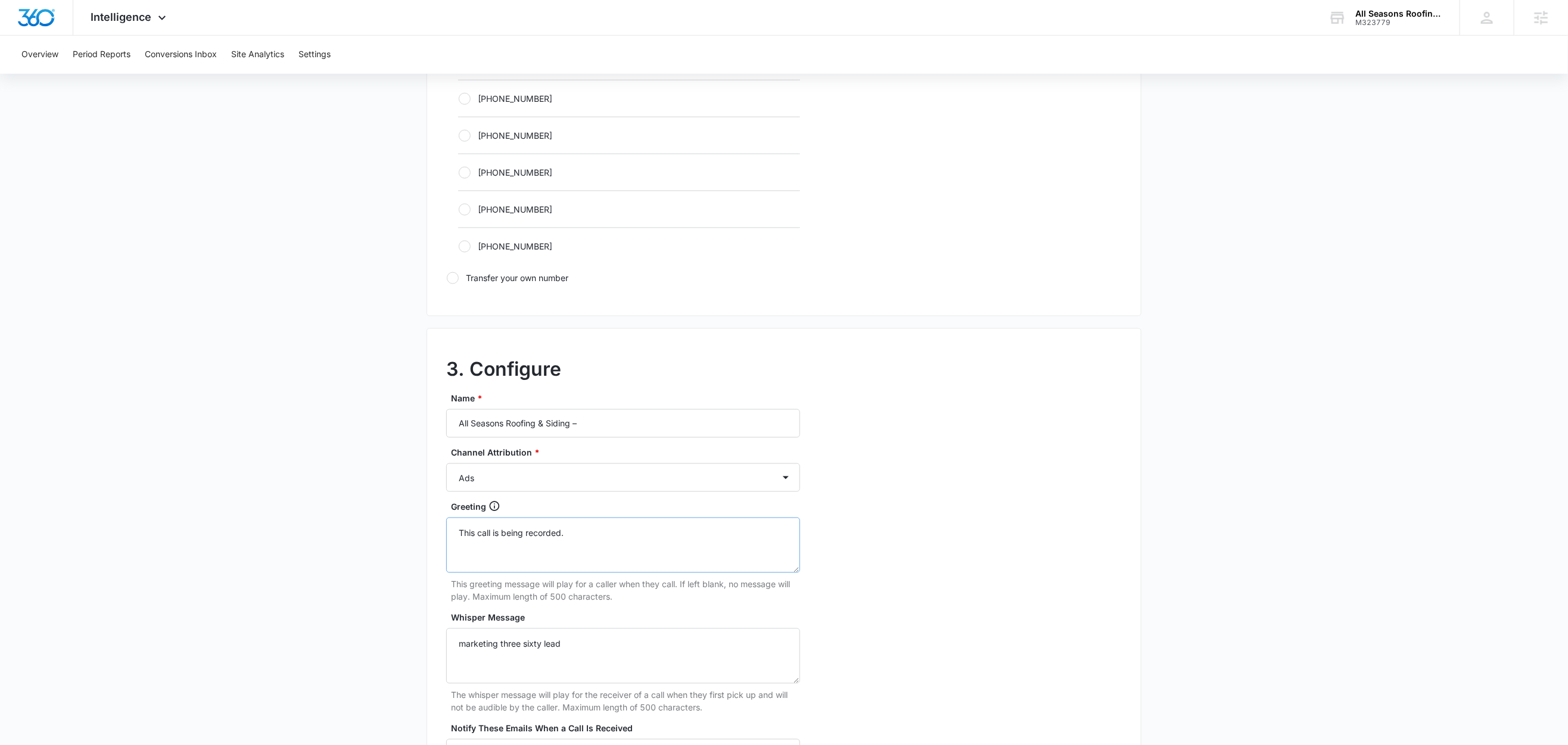
scroll to position [742, 0]
click at [653, 426] on input "All Seasons Roofing & Siding –" at bounding box center [623, 420] width 354 height 29
type input "All Seasons Roofing & Siding – LSA"
click at [551, 468] on select "Ads Local Service Ads Content Social Other" at bounding box center [623, 474] width 354 height 29
select select "LSA"
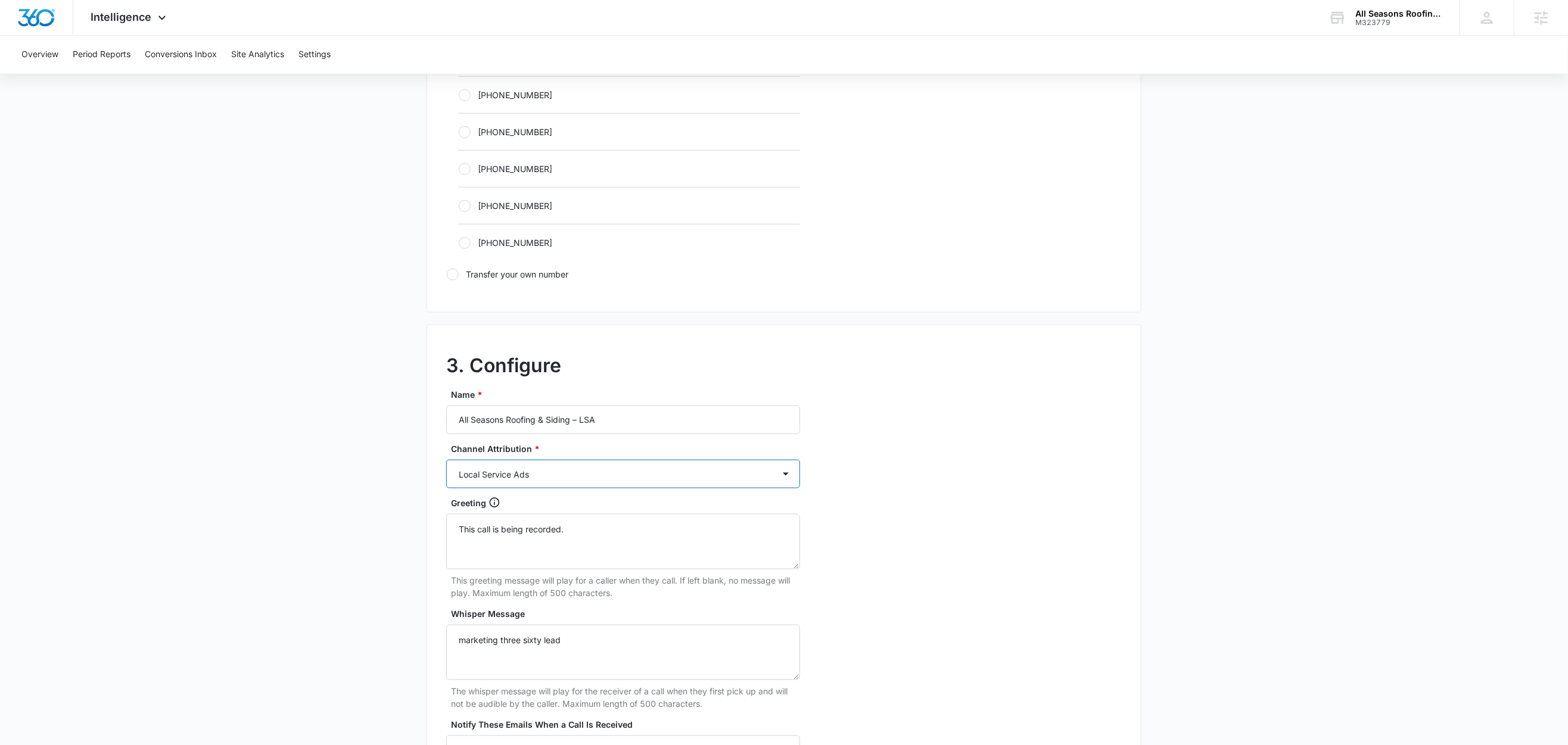
click at [446, 463] on select "Ads Local Service Ads Content Social Other" at bounding box center [623, 474] width 354 height 29
click at [337, 510] on main "Add Tracking Number 1. Ring-to number Enter the phone number that calls will be…" at bounding box center [784, 144] width 1568 height 1546
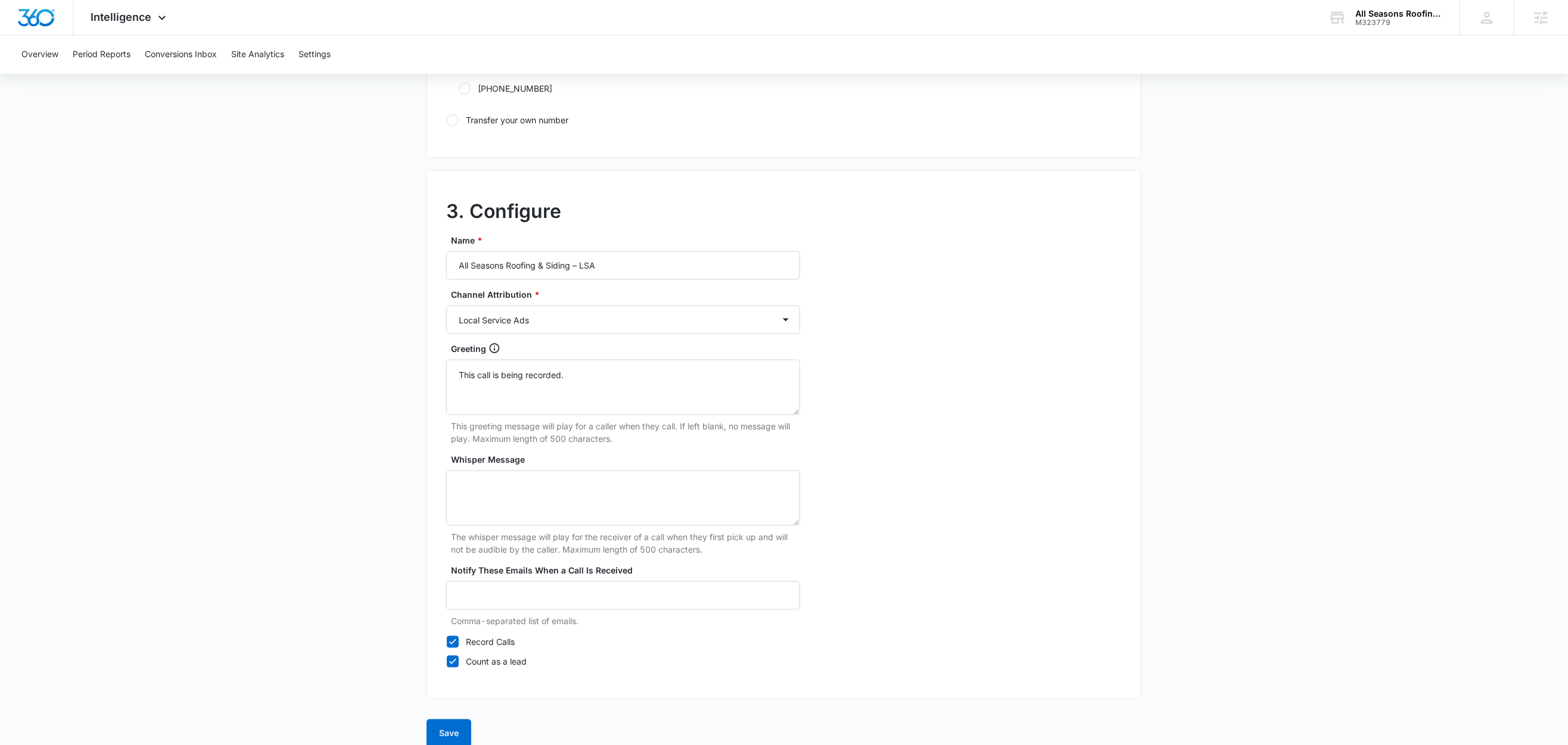
scroll to position [913, 0]
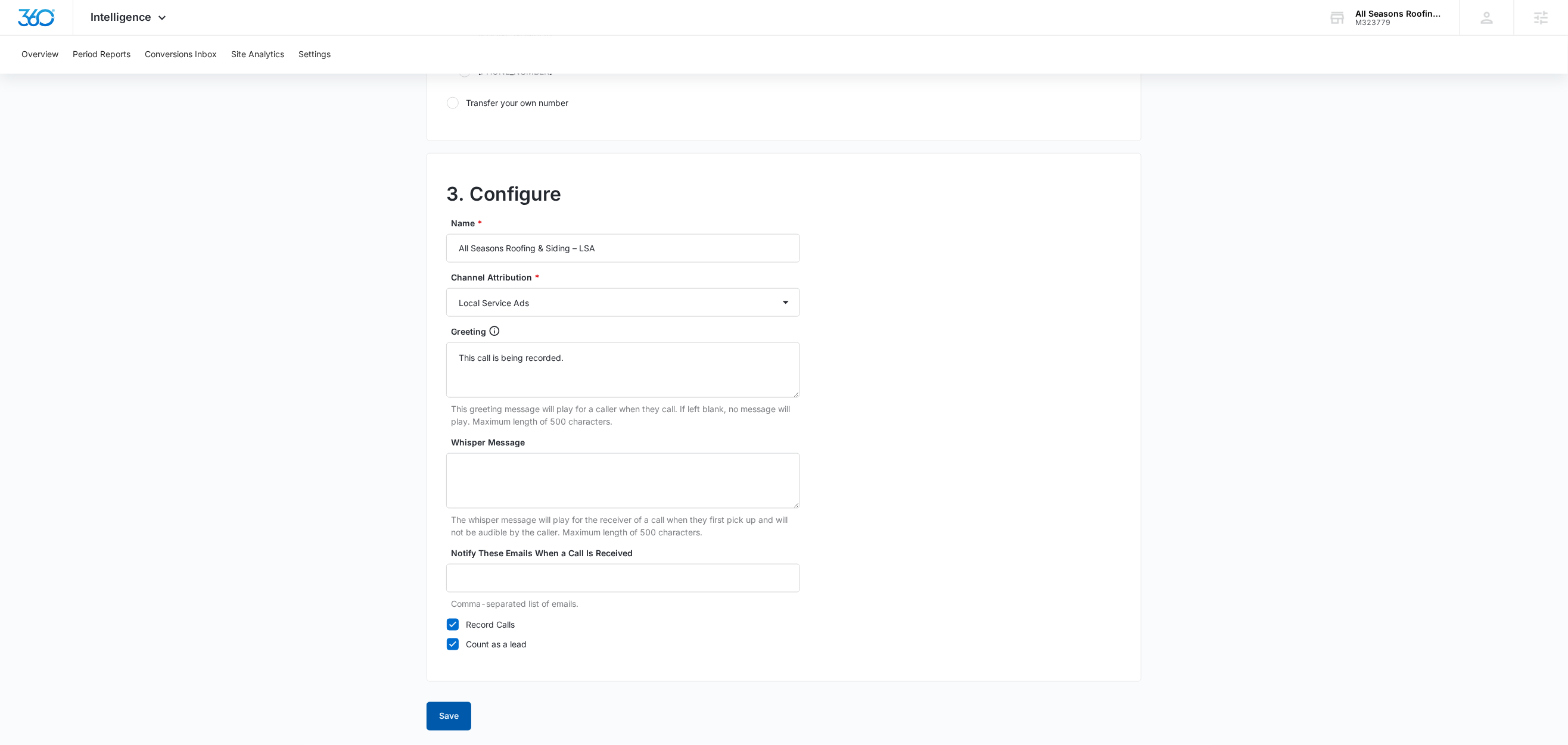
click at [459, 720] on button "Save" at bounding box center [449, 716] width 44 height 29
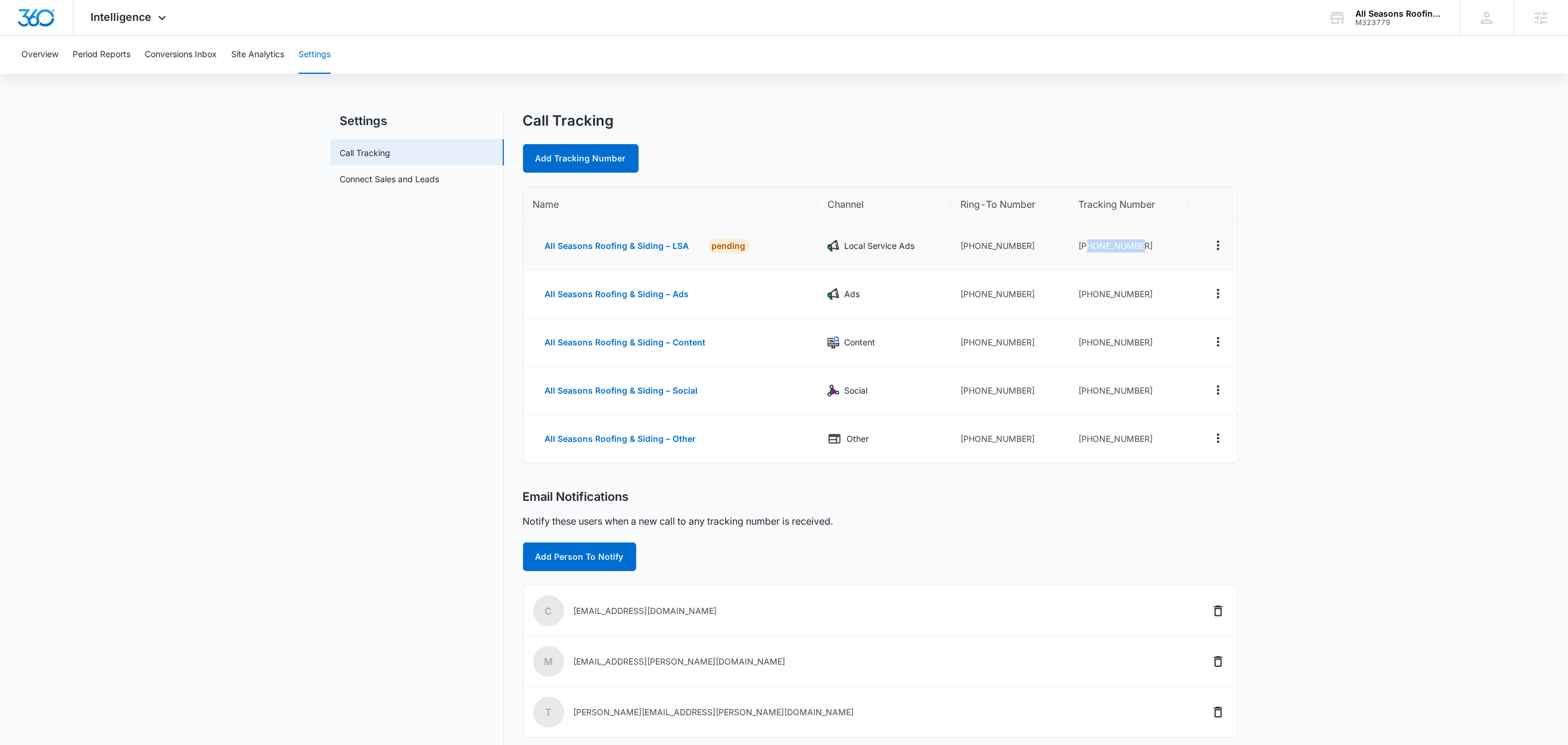
drag, startPoint x: 1152, startPoint y: 246, endPoint x: 1086, endPoint y: 252, distance: 66.3
click at [1086, 252] on td "+15082031761" at bounding box center [1129, 246] width 120 height 48
copy td "5082031761"
click at [155, 11] on icon at bounding box center [162, 17] width 14 height 14
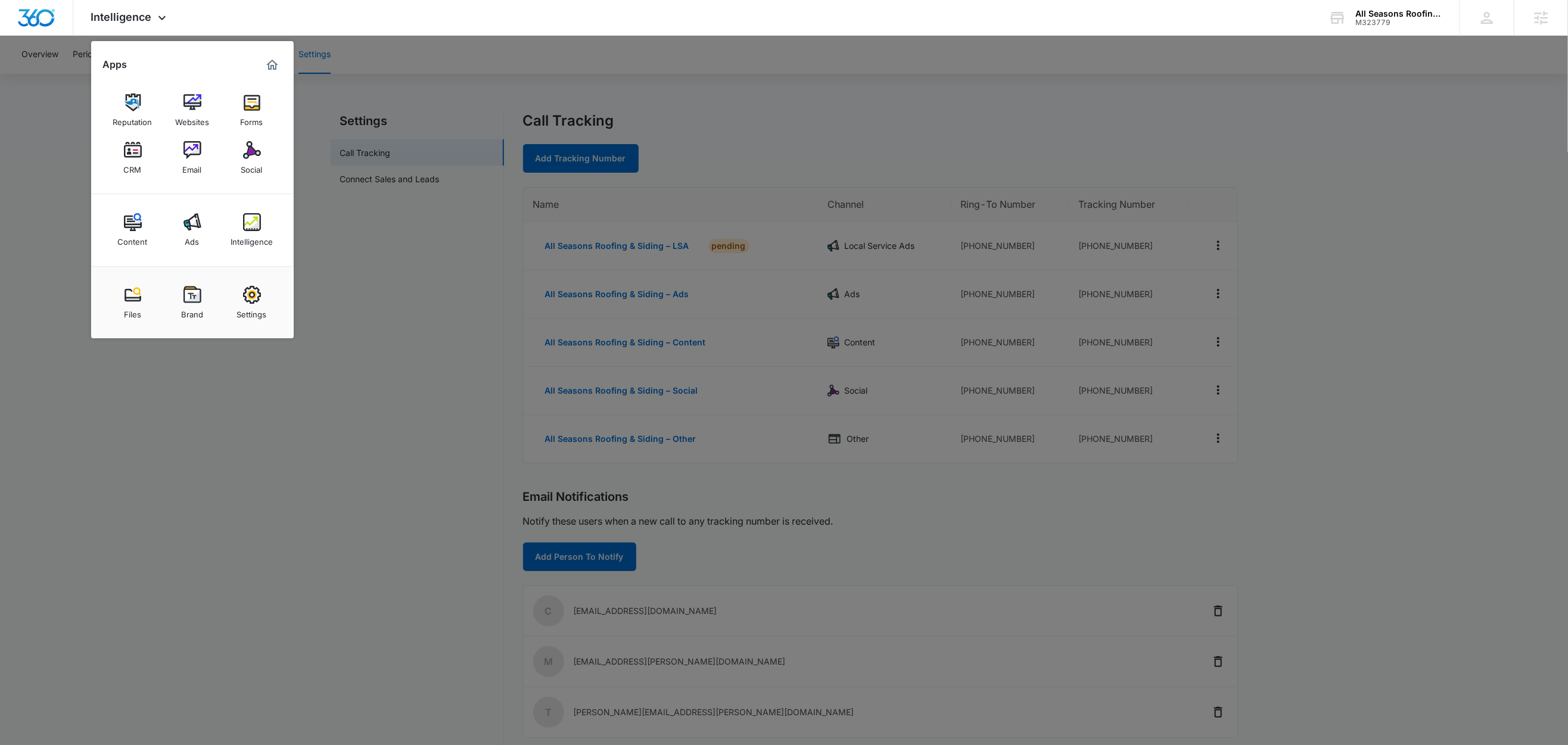
click at [363, 278] on div at bounding box center [784, 372] width 1568 height 745
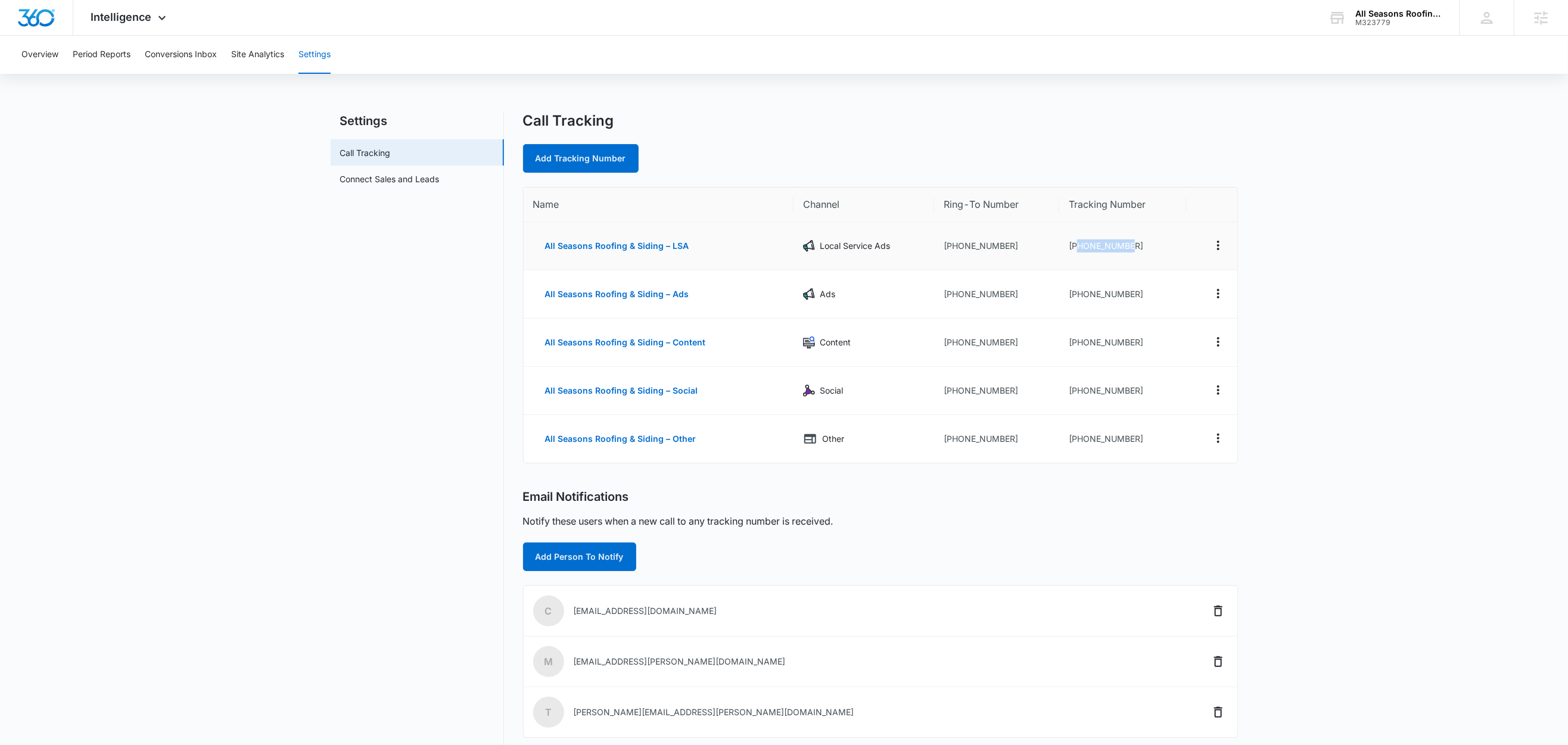
drag, startPoint x: 1134, startPoint y: 246, endPoint x: 1077, endPoint y: 252, distance: 57.3
click at [1077, 252] on td "+15082031761" at bounding box center [1123, 246] width 127 height 48
copy td "5082031761"
click at [159, 321] on main "Settings Call Tracking Connect Sales and Leads Call Tracking Add Tracking Numbe…" at bounding box center [784, 513] width 1568 height 802
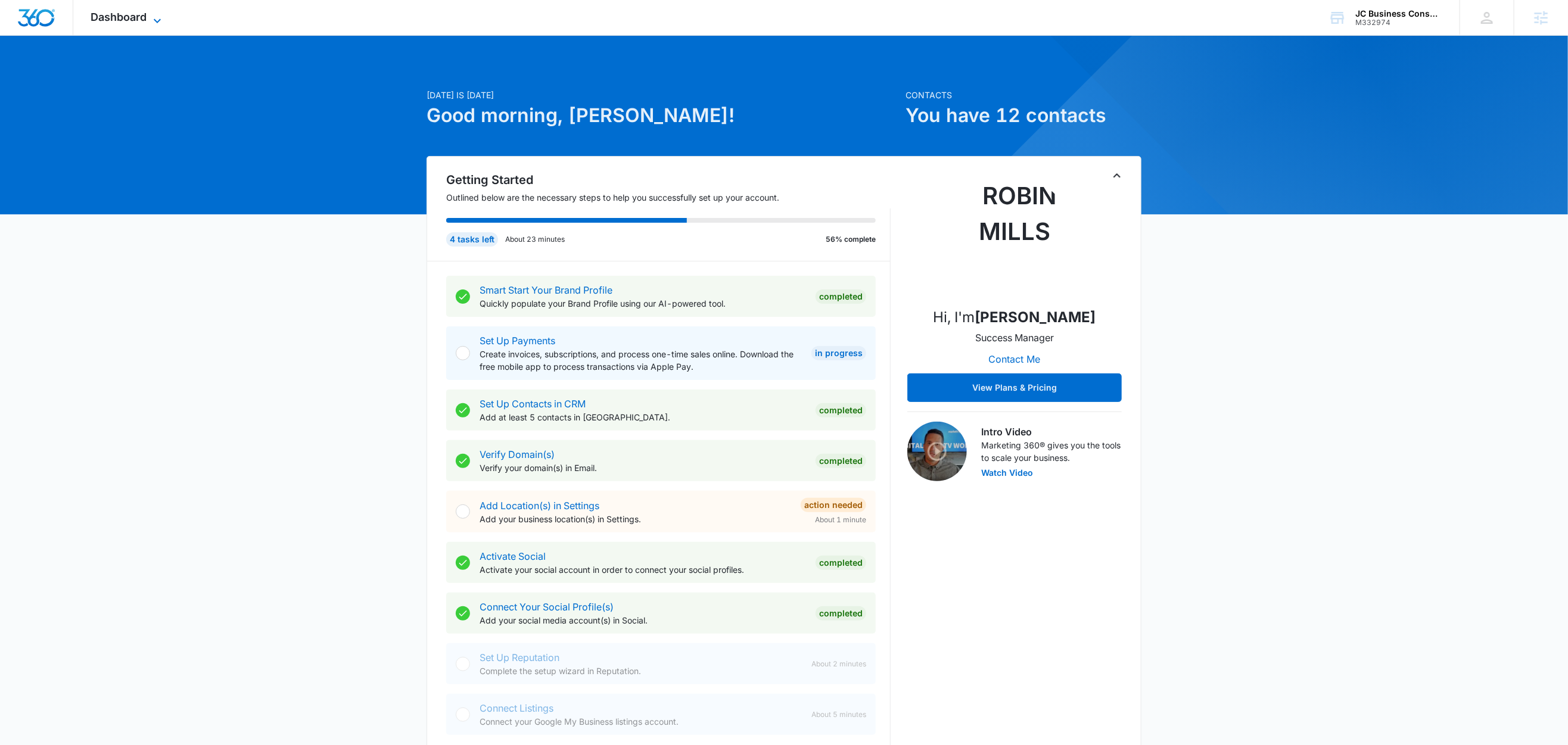
click at [150, 18] on icon at bounding box center [157, 21] width 14 height 14
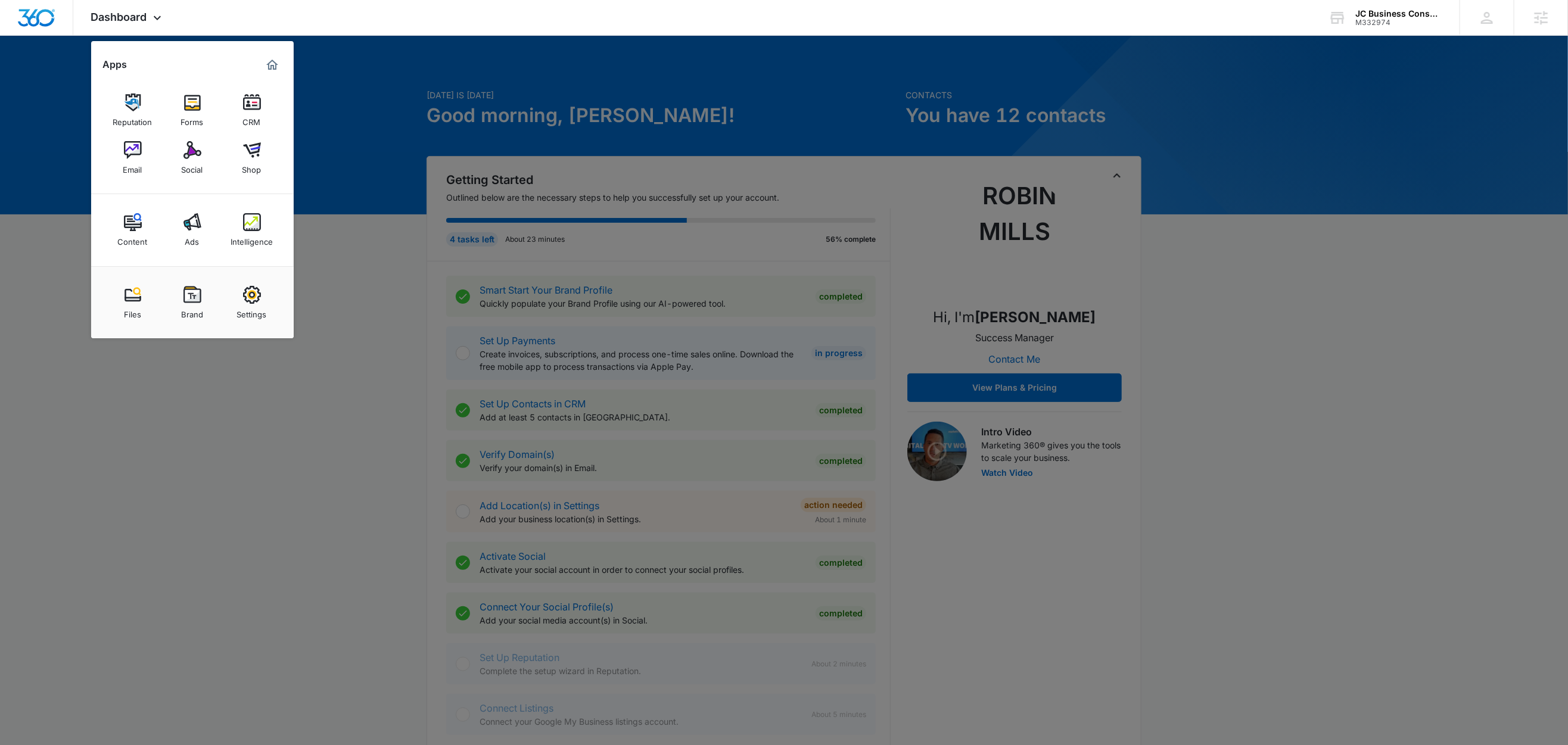
drag, startPoint x: 398, startPoint y: 149, endPoint x: 454, endPoint y: 121, distance: 62.6
click at [398, 149] on div at bounding box center [784, 372] width 1568 height 745
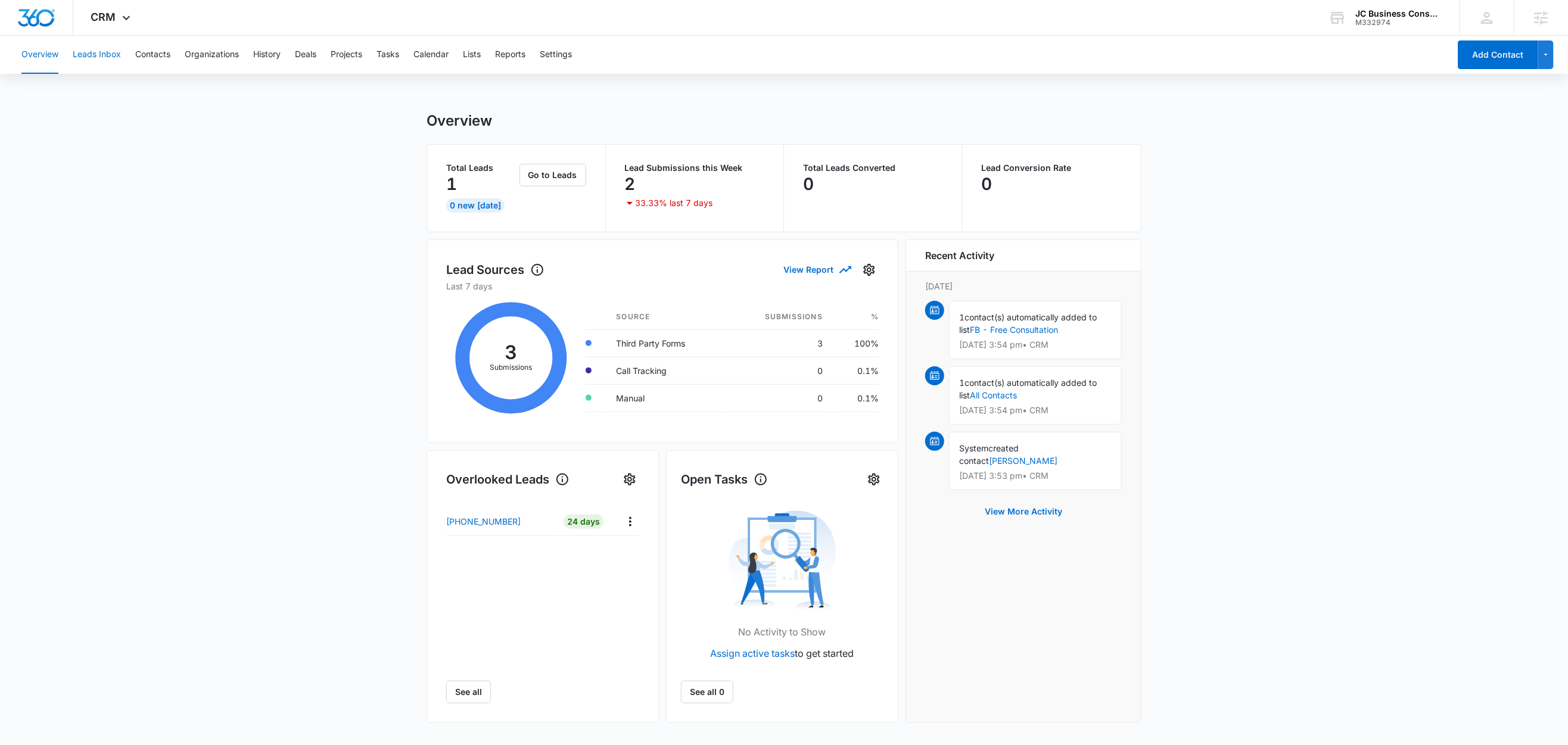
click at [98, 51] on button "Leads Inbox" at bounding box center [96, 55] width 48 height 38
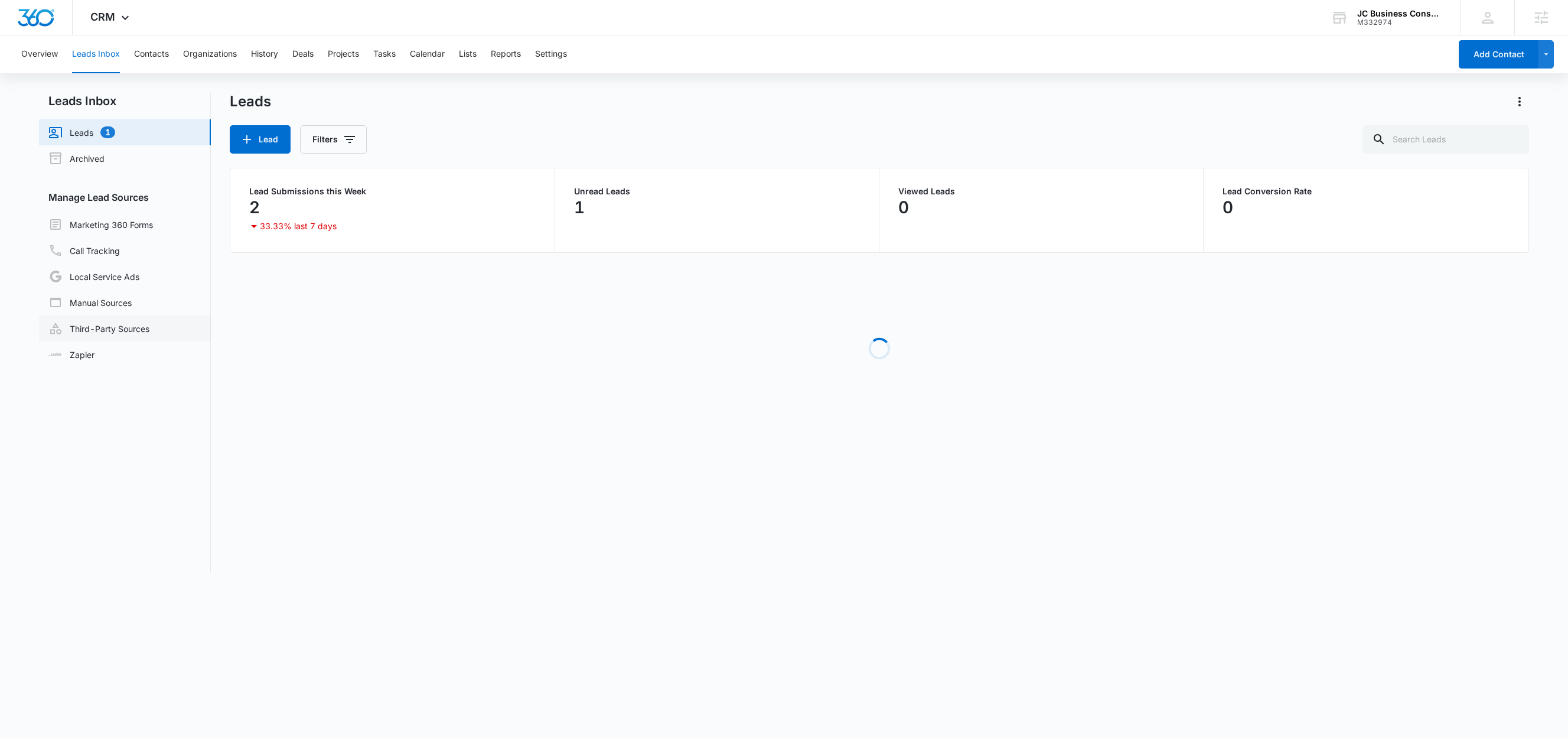
click at [98, 323] on link "Third-Party Sources" at bounding box center [99, 328] width 101 height 14
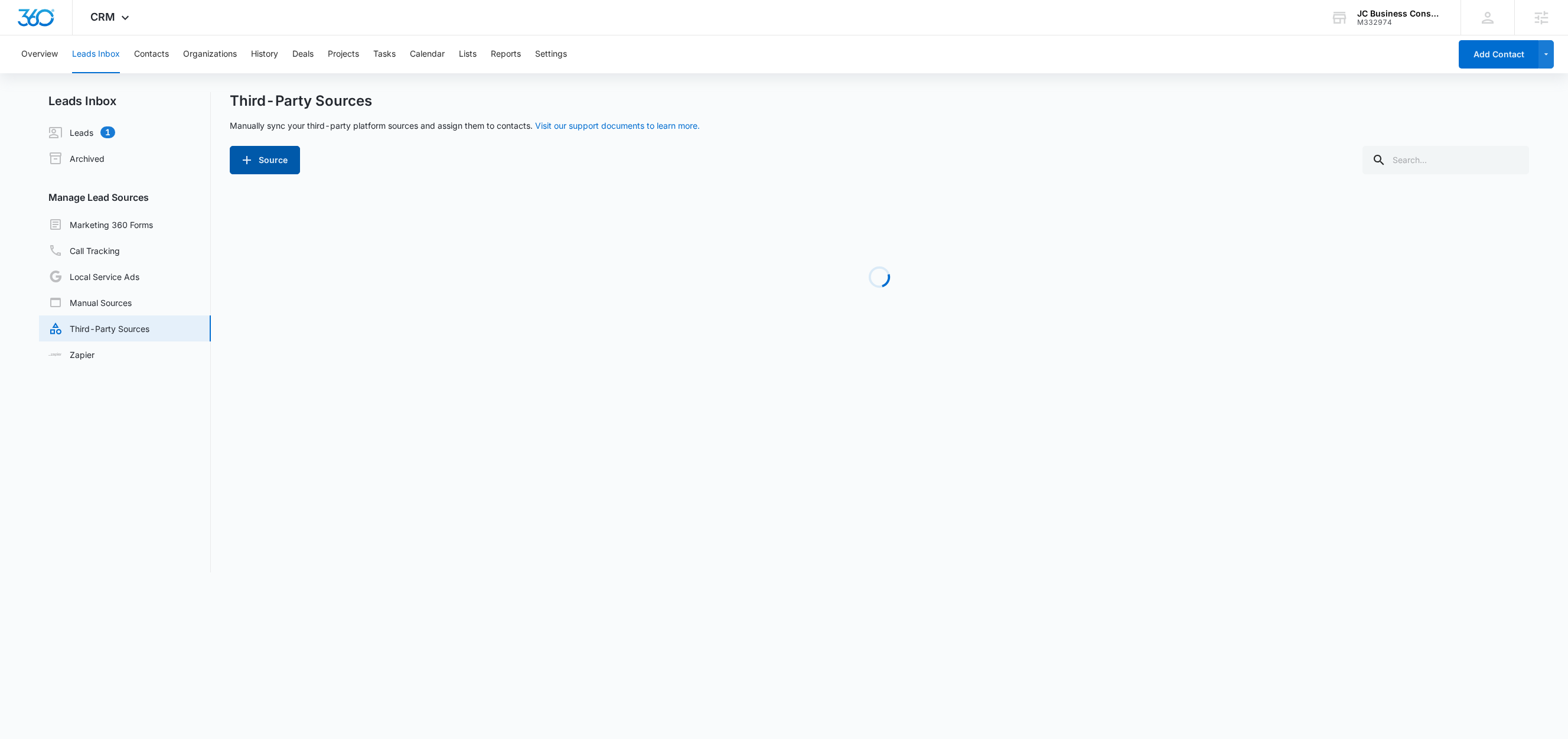
click at [267, 158] on button "Source" at bounding box center [265, 160] width 70 height 29
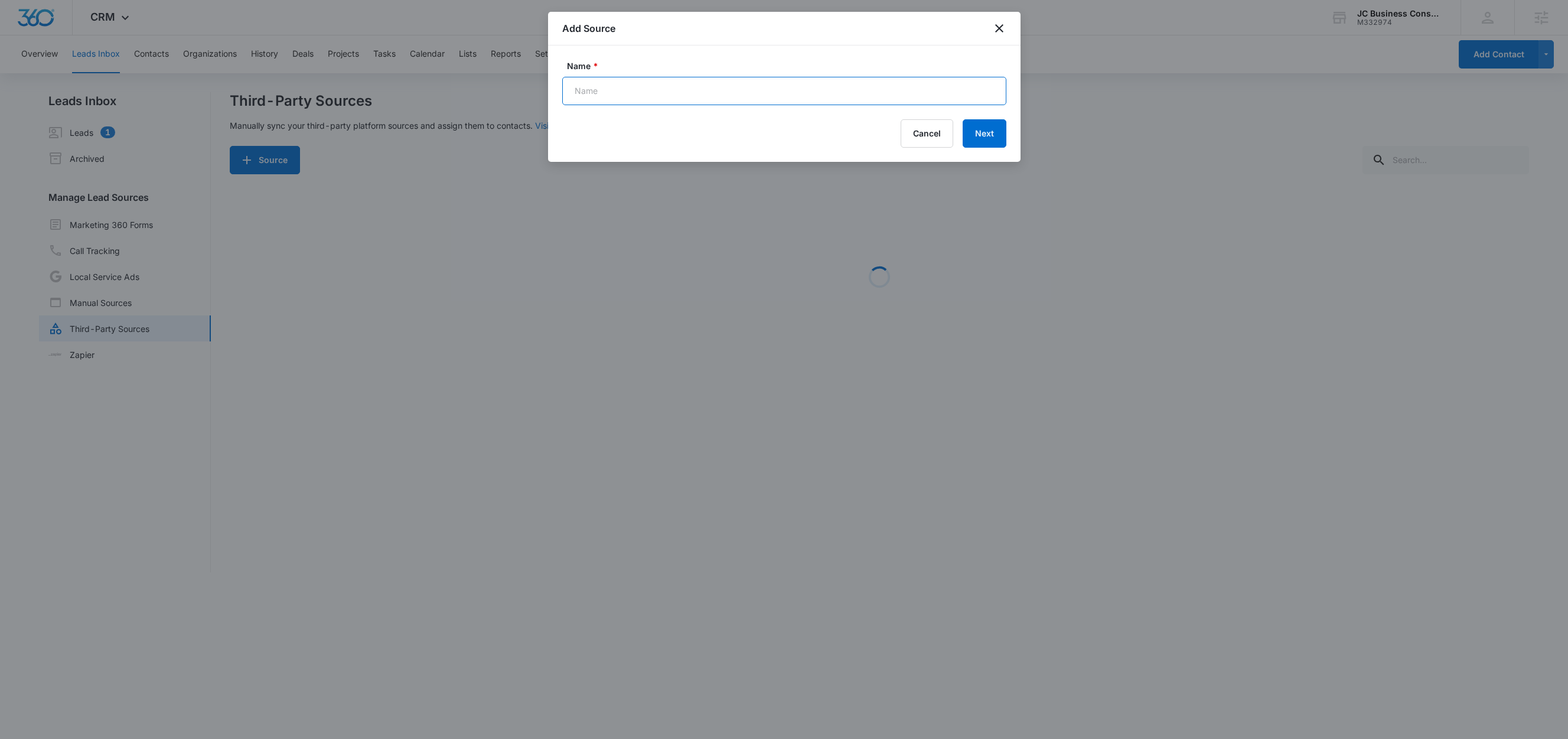
click at [626, 85] on input "Name *" at bounding box center [784, 90] width 444 height 29
paste input "Facebook Lead Gen - Business Funding"
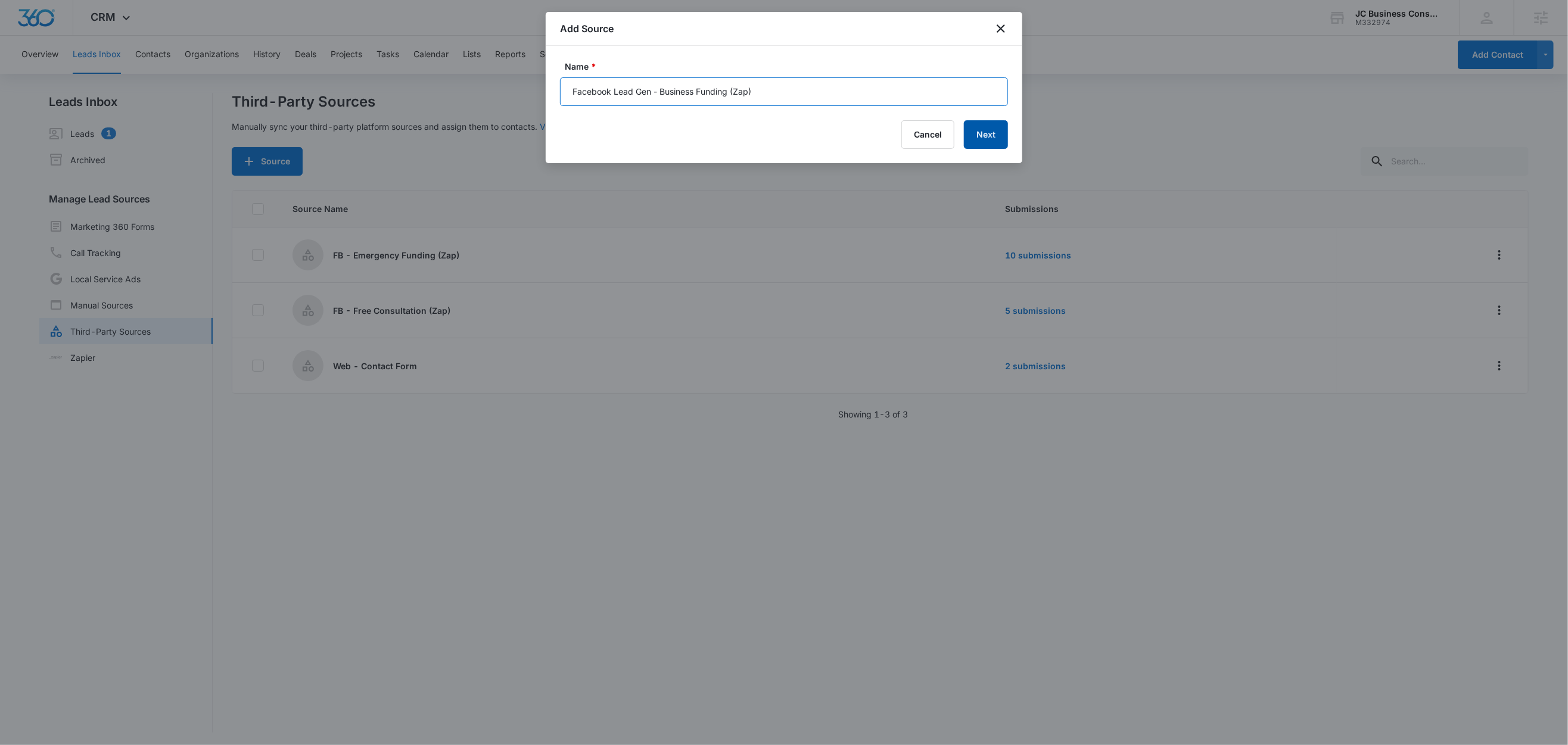
type input "Facebook Lead Gen - Business Funding (Zap)"
click at [986, 132] on button "Next" at bounding box center [986, 134] width 44 height 29
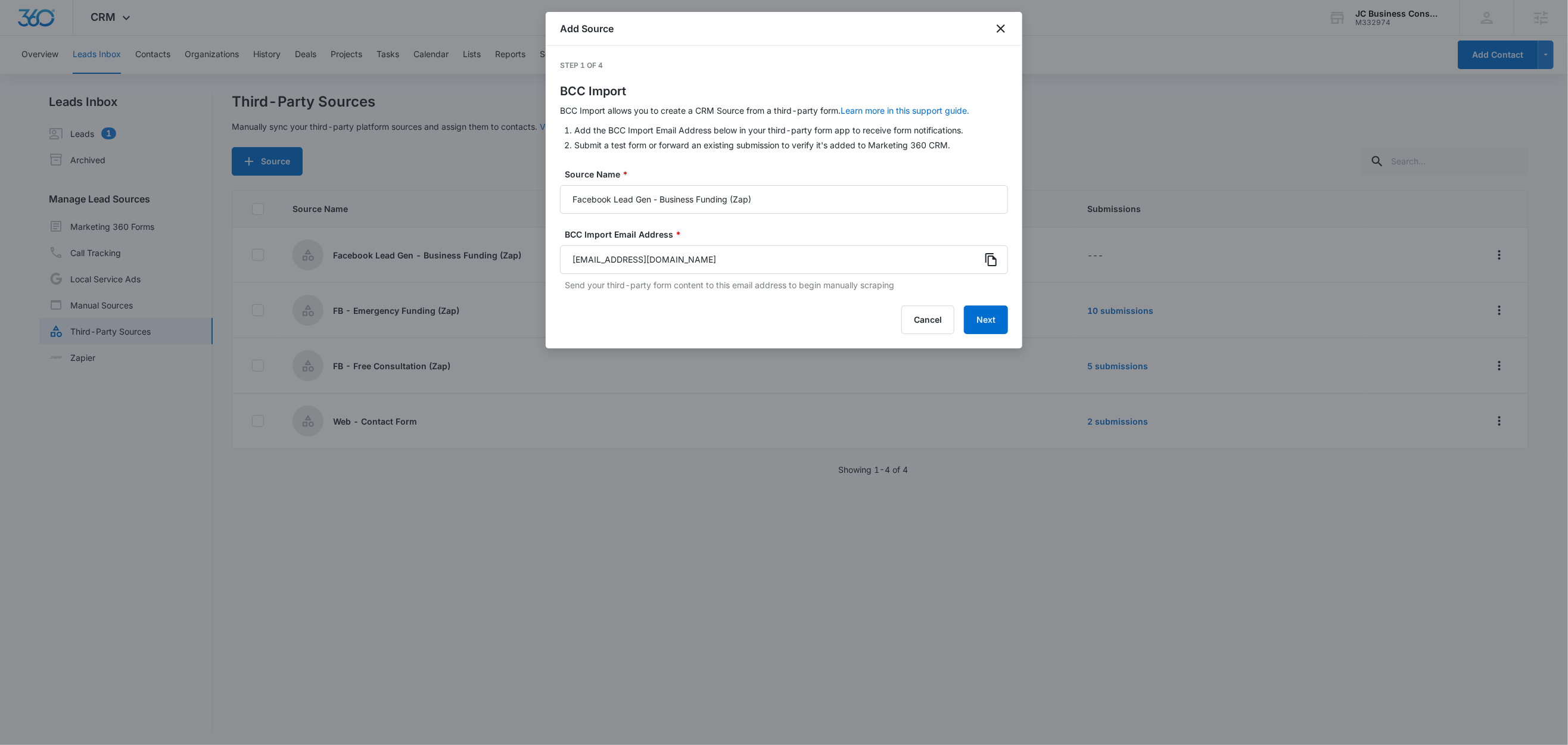
click at [994, 262] on icon at bounding box center [991, 259] width 14 height 14
click at [982, 320] on button "Next" at bounding box center [986, 320] width 44 height 29
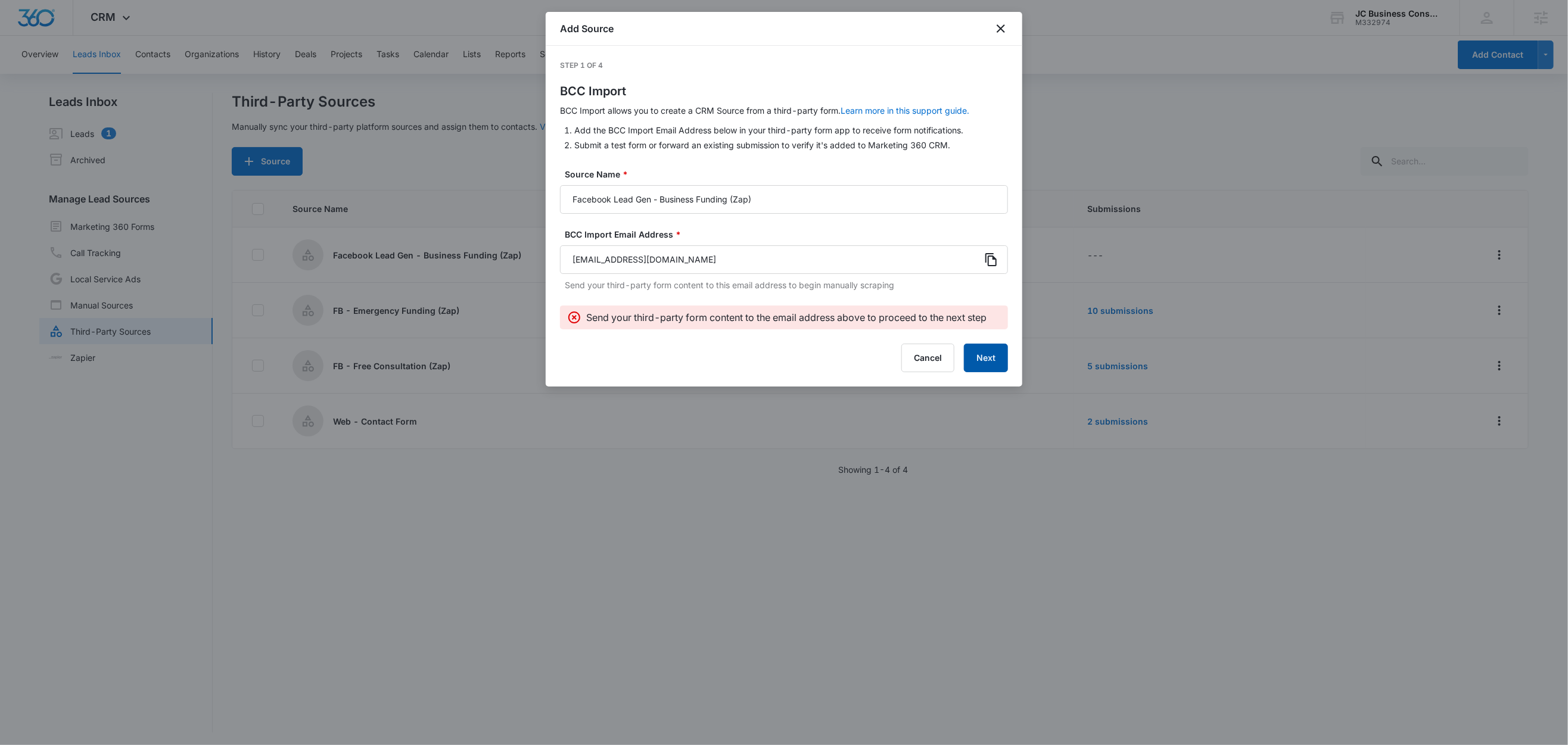
click at [998, 361] on button "Next" at bounding box center [986, 357] width 44 height 29
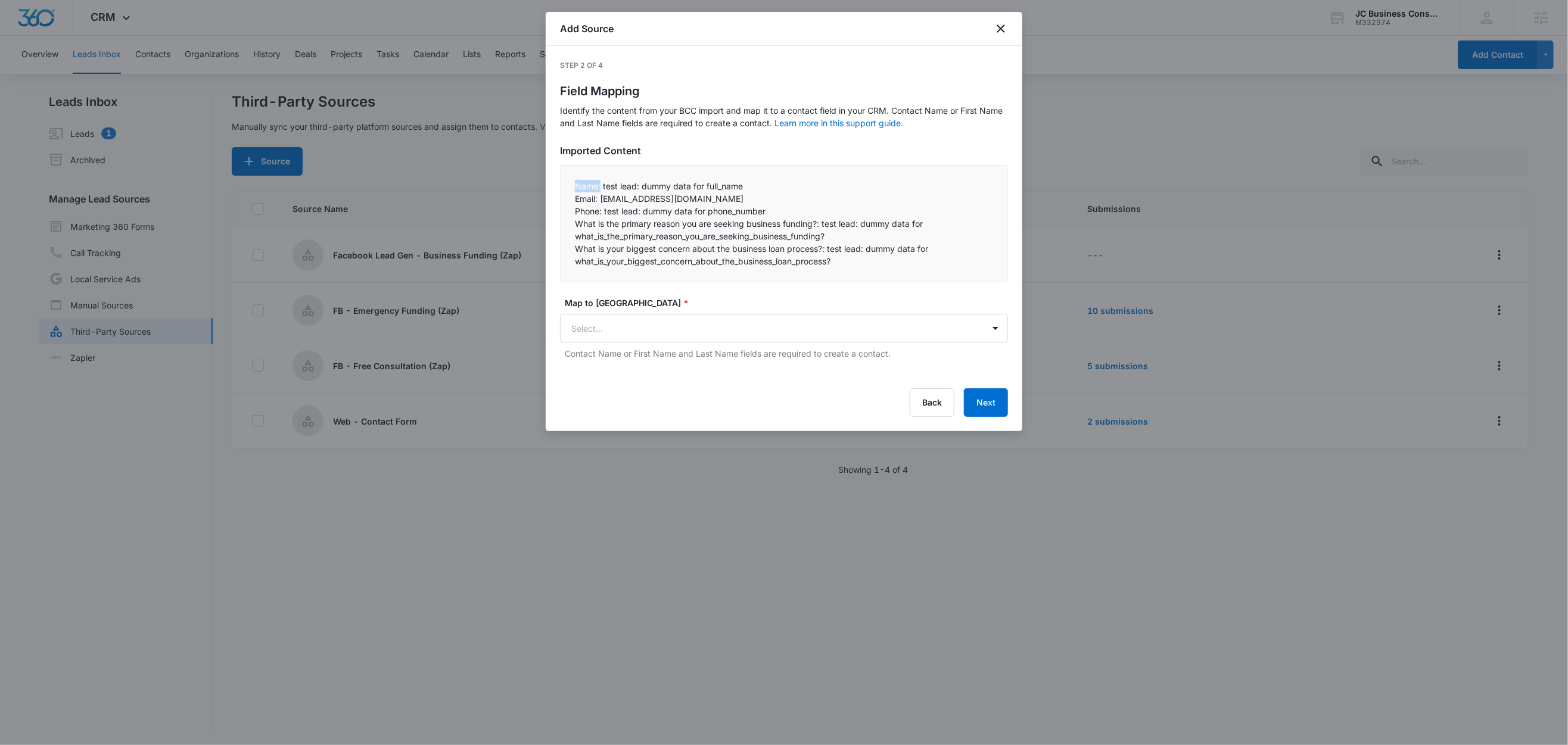
drag, startPoint x: 602, startPoint y: 187, endPoint x: 560, endPoint y: 186, distance: 42.0
click at [560, 186] on div "Name: test lead: dummy data for full_name Email: test@fb.com Phone: test lead…" at bounding box center [784, 223] width 448 height 117
copy p "Name:"
click at [614, 320] on body "CRM Apps Reputation Forms CRM Email Social Shop Content Ads Intelligence Files …" at bounding box center [784, 373] width 1568 height 747
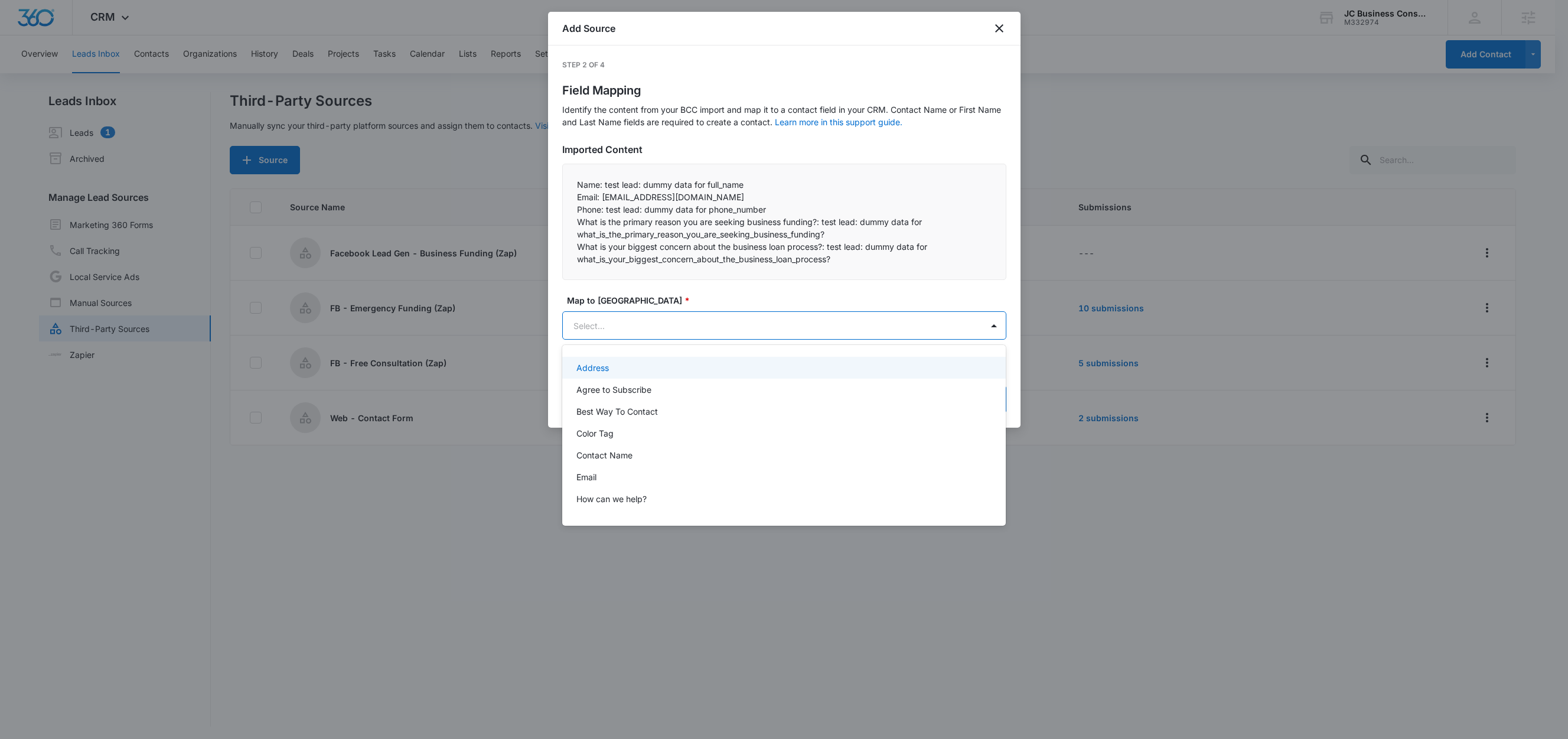
paste input "Name:"
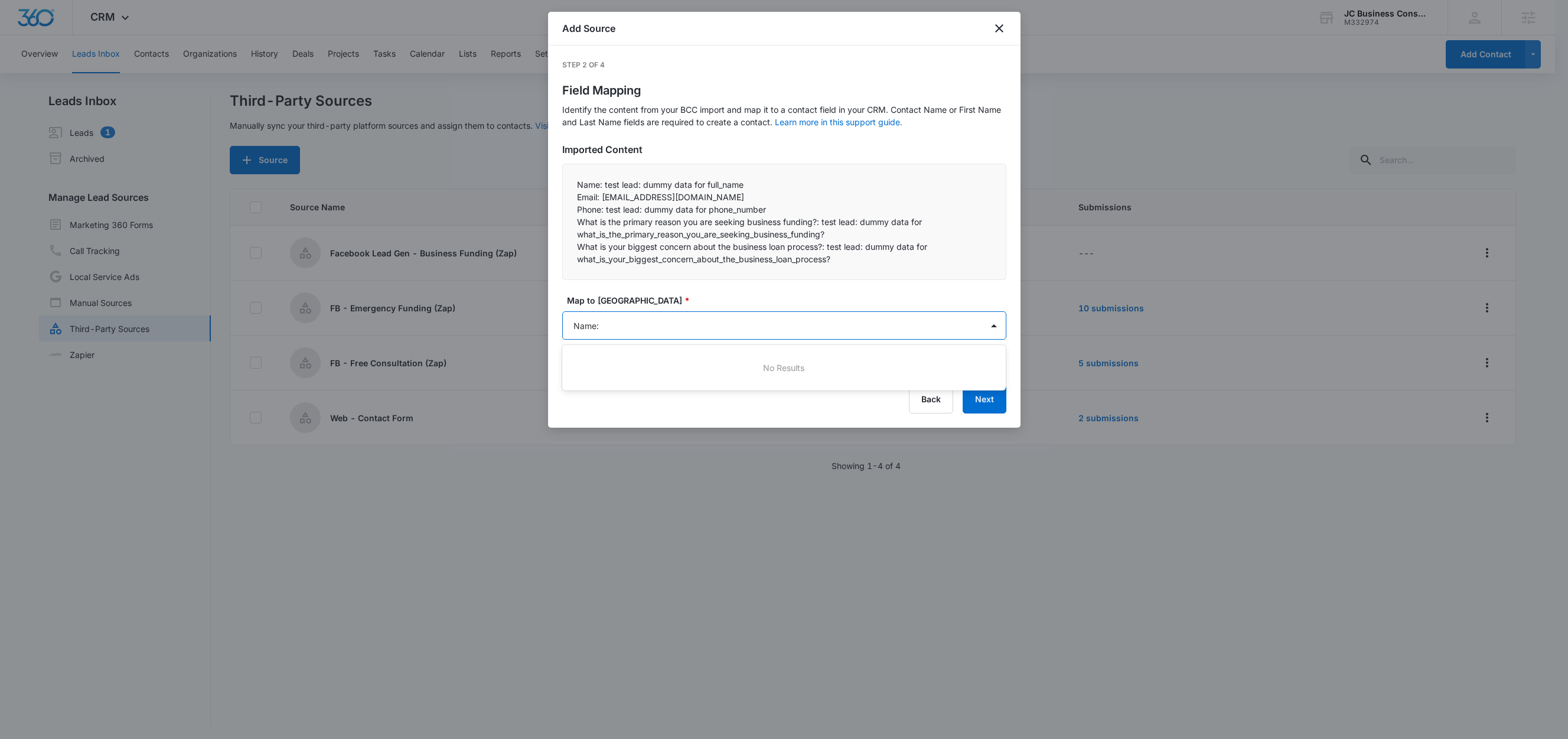
type input "Name"
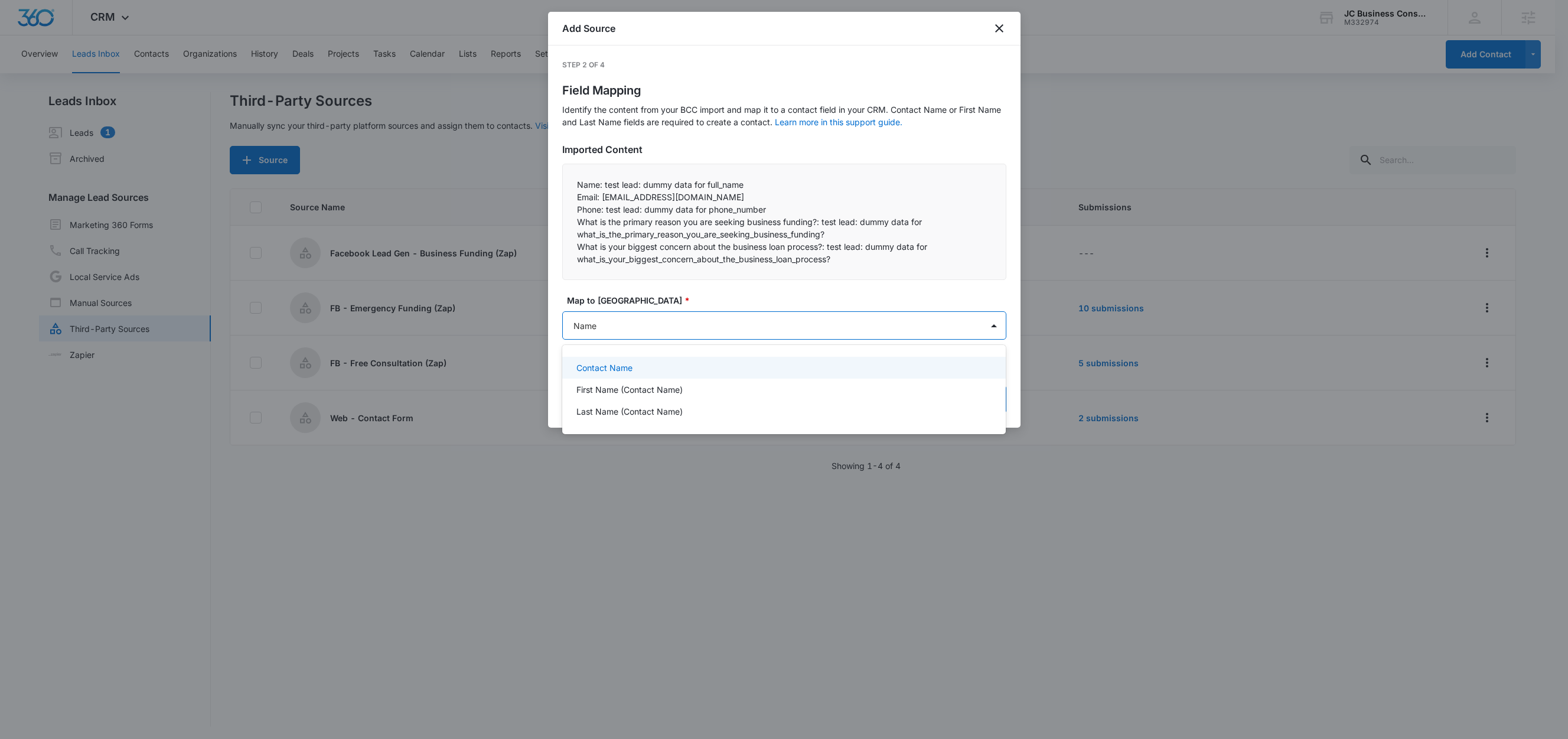
click at [600, 370] on p "Contact Name" at bounding box center [604, 367] width 56 height 12
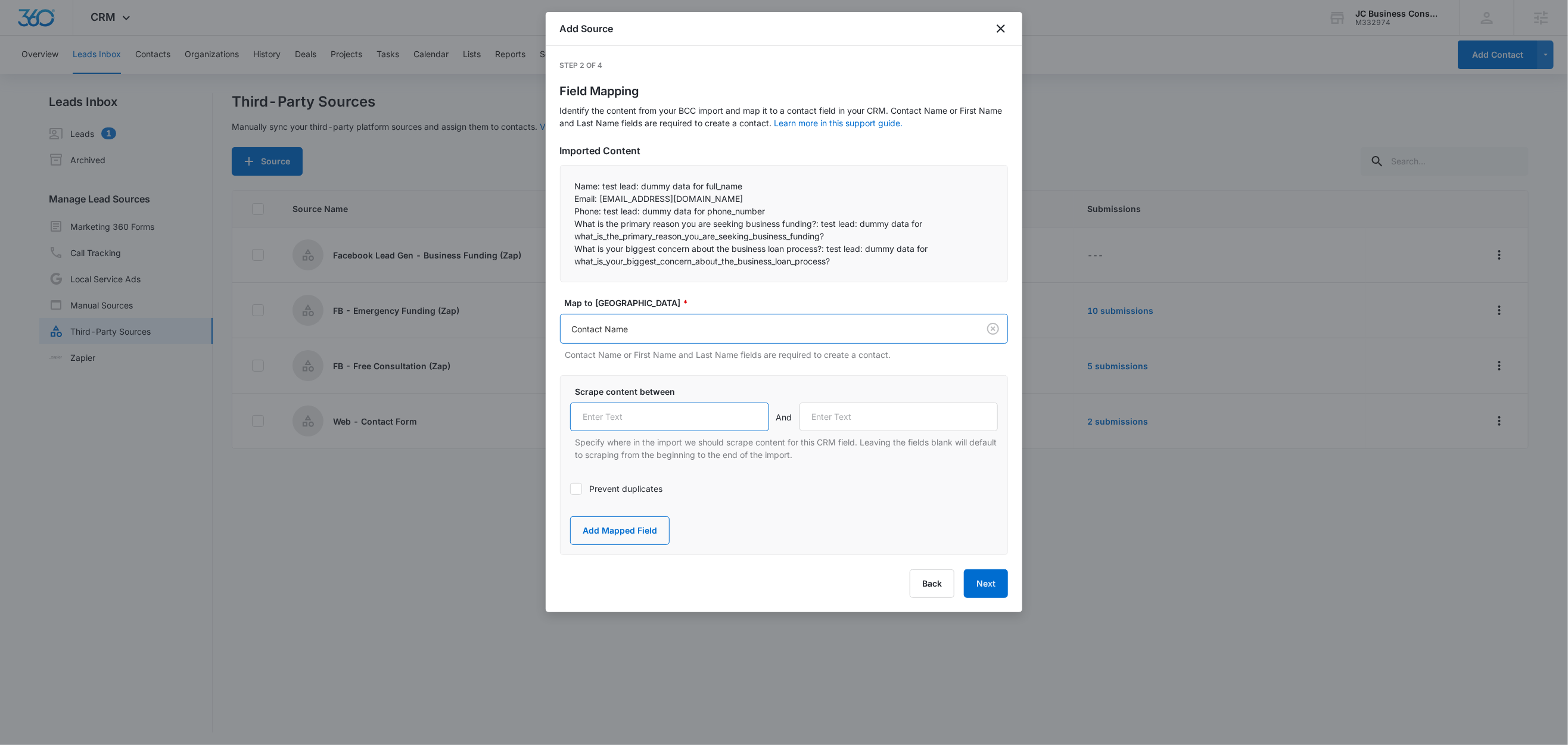
click at [608, 416] on input "text" at bounding box center [670, 416] width 199 height 29
paste input "Name:"
type input "Name:"
drag, startPoint x: 599, startPoint y: 199, endPoint x: 562, endPoint y: 198, distance: 37.0
click at [562, 198] on div "Name: test lead: dummy data for full_name Email: test@fb.com Phone: test lead…" at bounding box center [784, 223] width 448 height 117
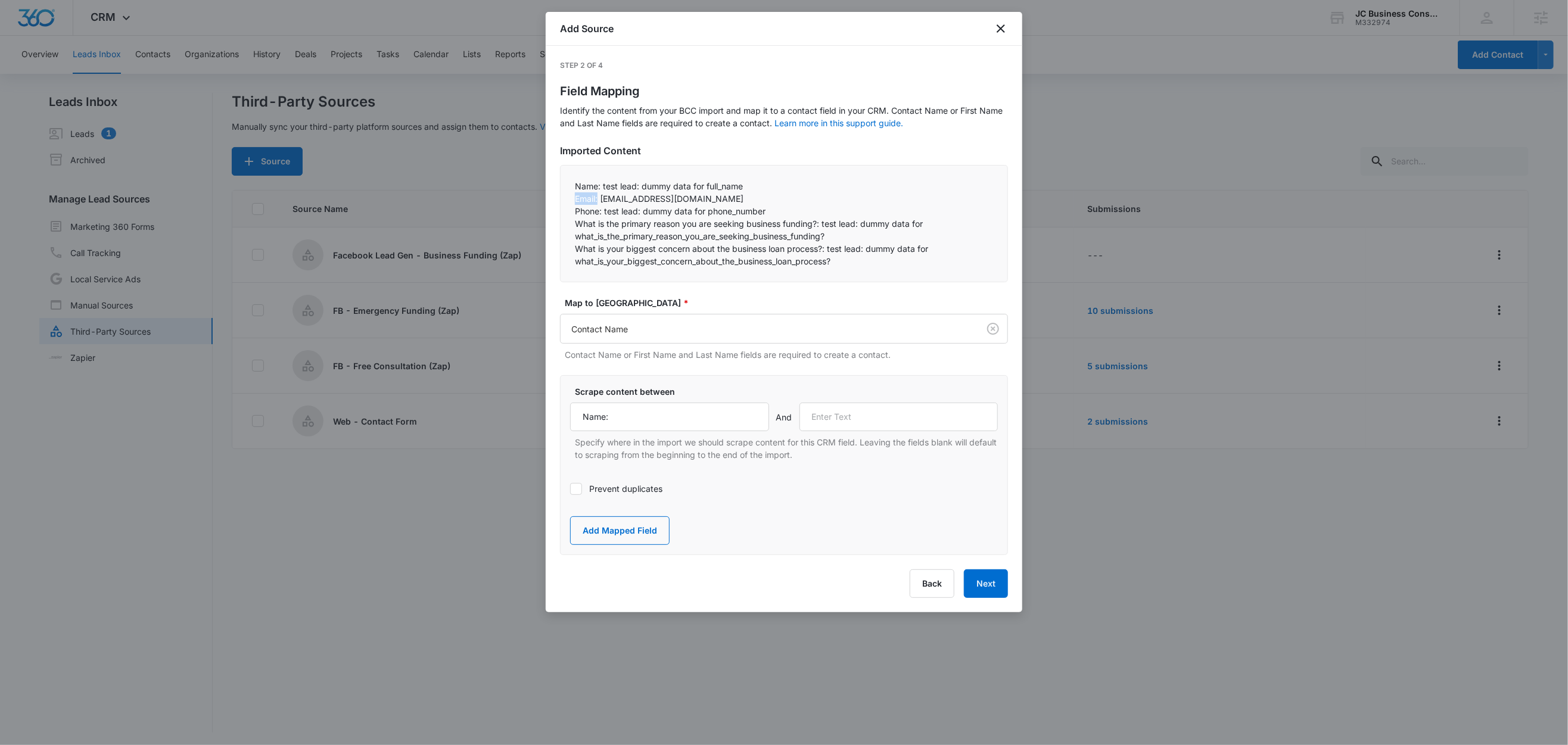
copy p "Email:"
click at [864, 425] on input "text" at bounding box center [899, 416] width 199 height 29
paste input "Email:"
type input "Email:"
click at [595, 534] on button "Add Mapped Field" at bounding box center [620, 531] width 99 height 29
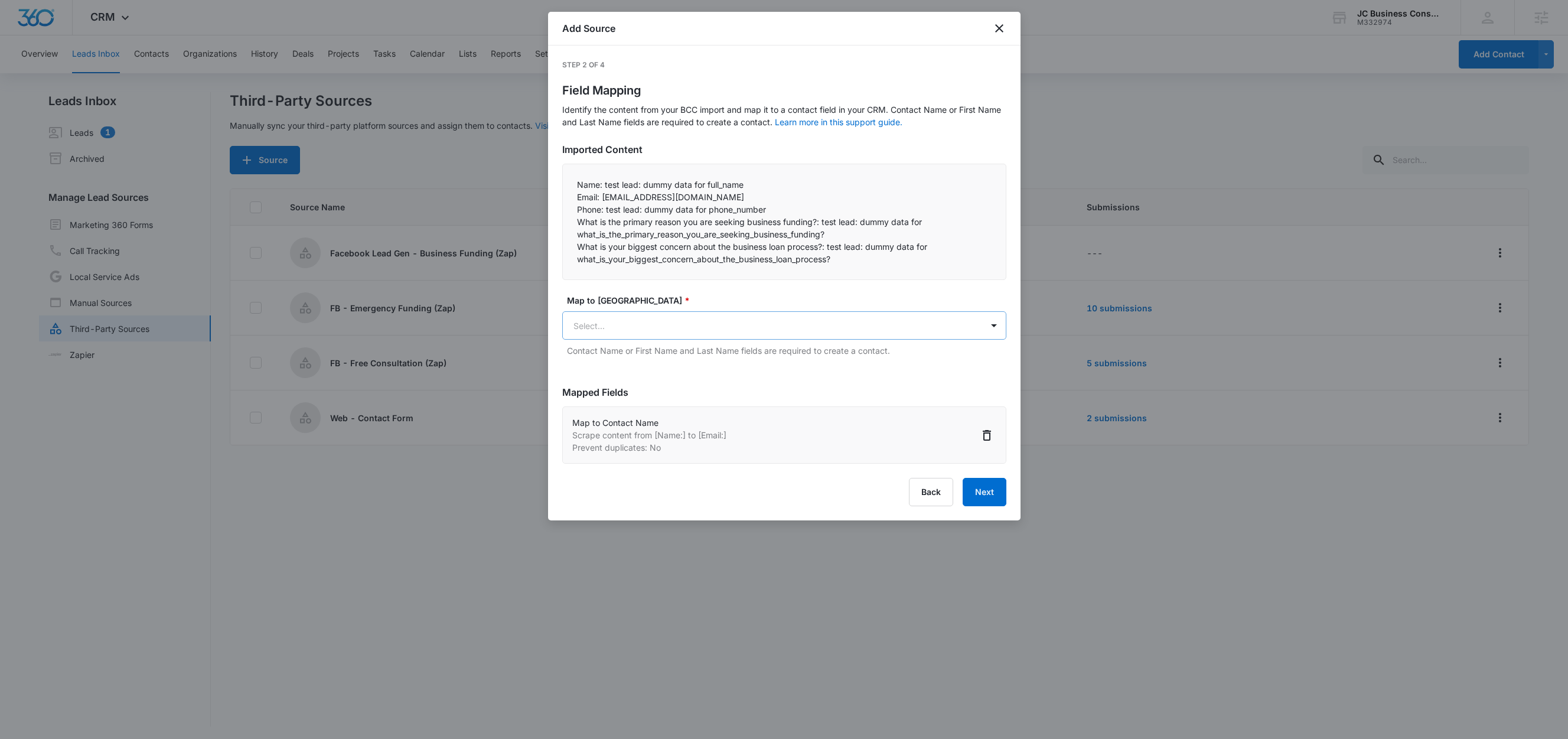
click at [622, 332] on body "CRM Apps Reputation Forms CRM Email Social Shop Content Ads Intelligence Files …" at bounding box center [784, 370] width 1568 height 741
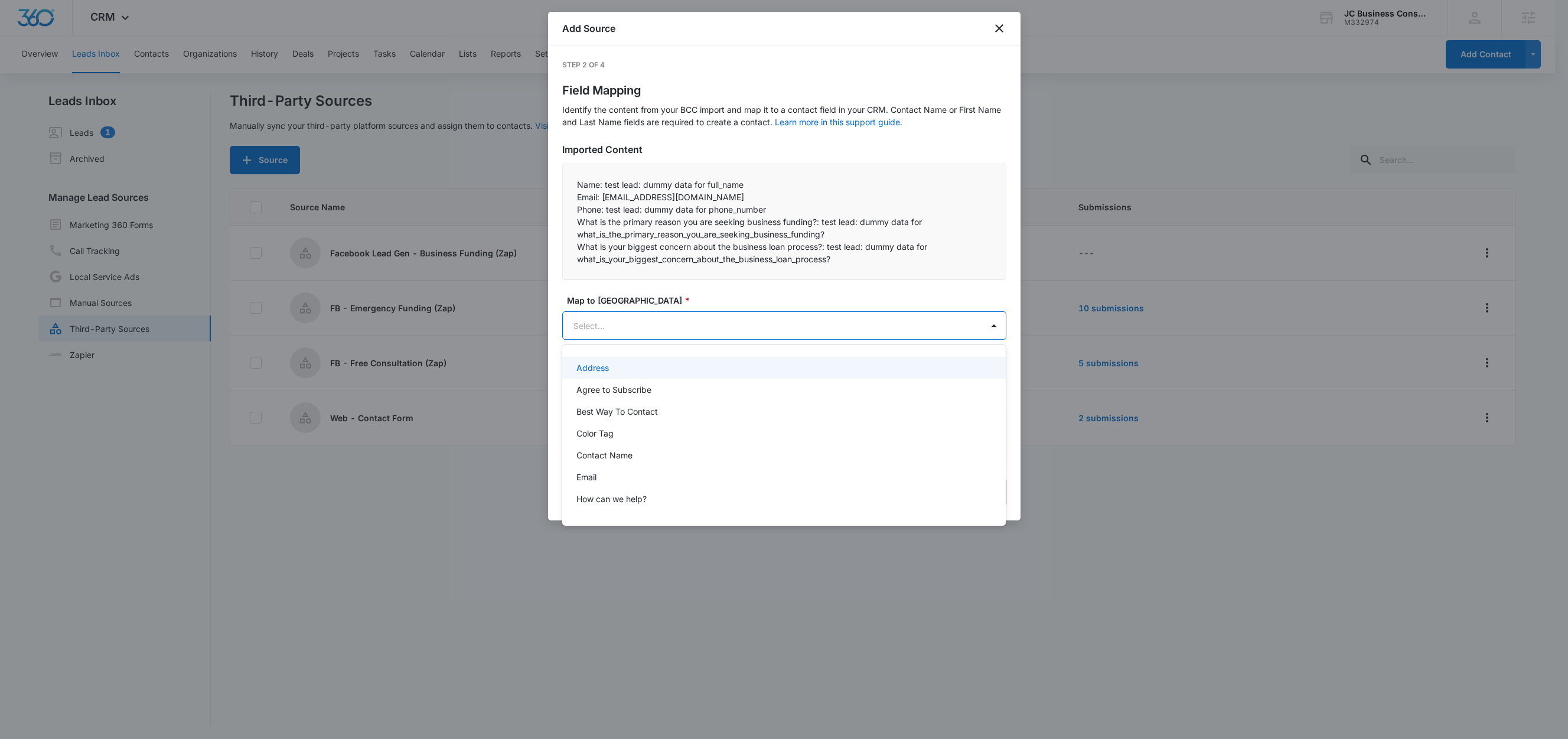
paste input "Email:"
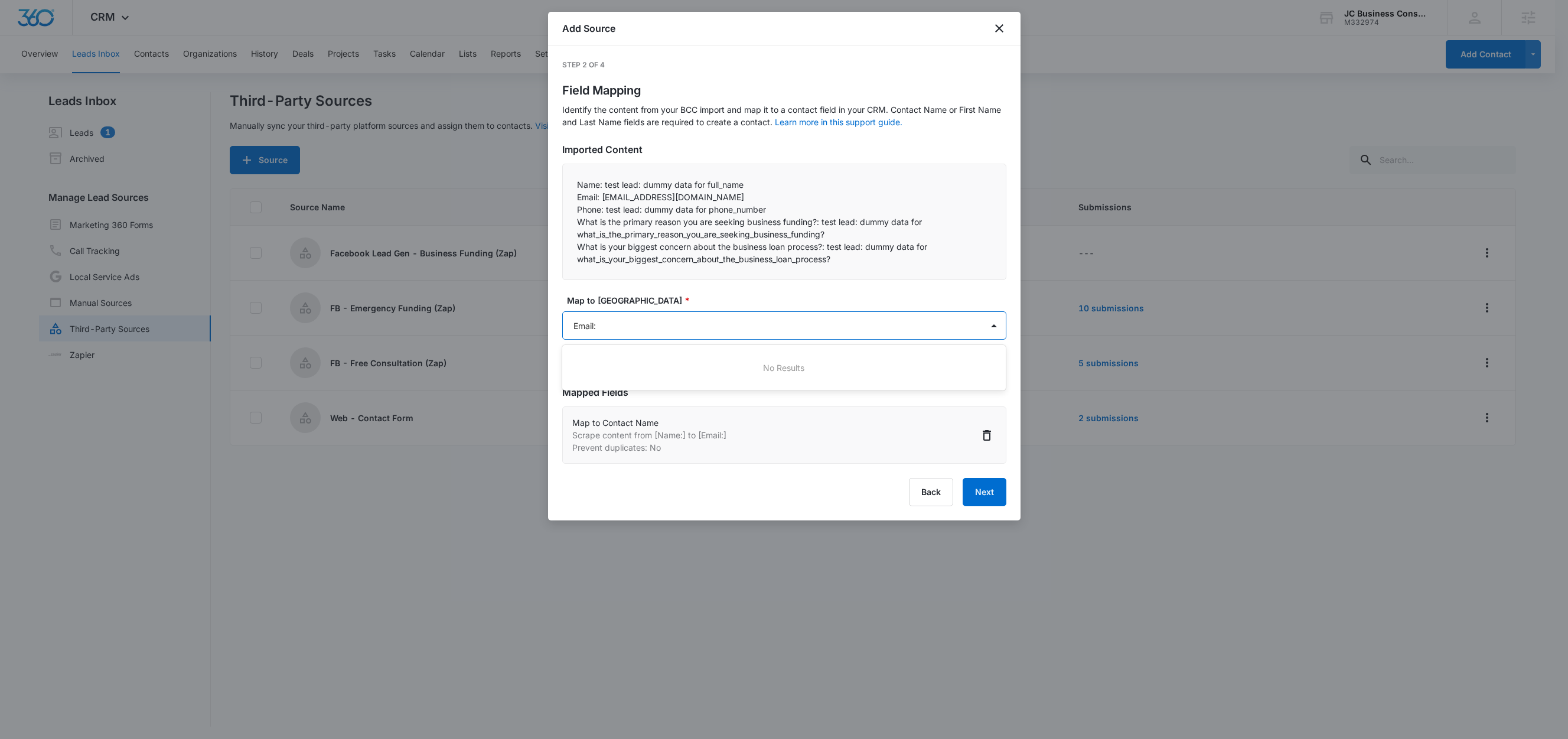
type input "Email"
click at [604, 363] on div "Email" at bounding box center [784, 367] width 414 height 12
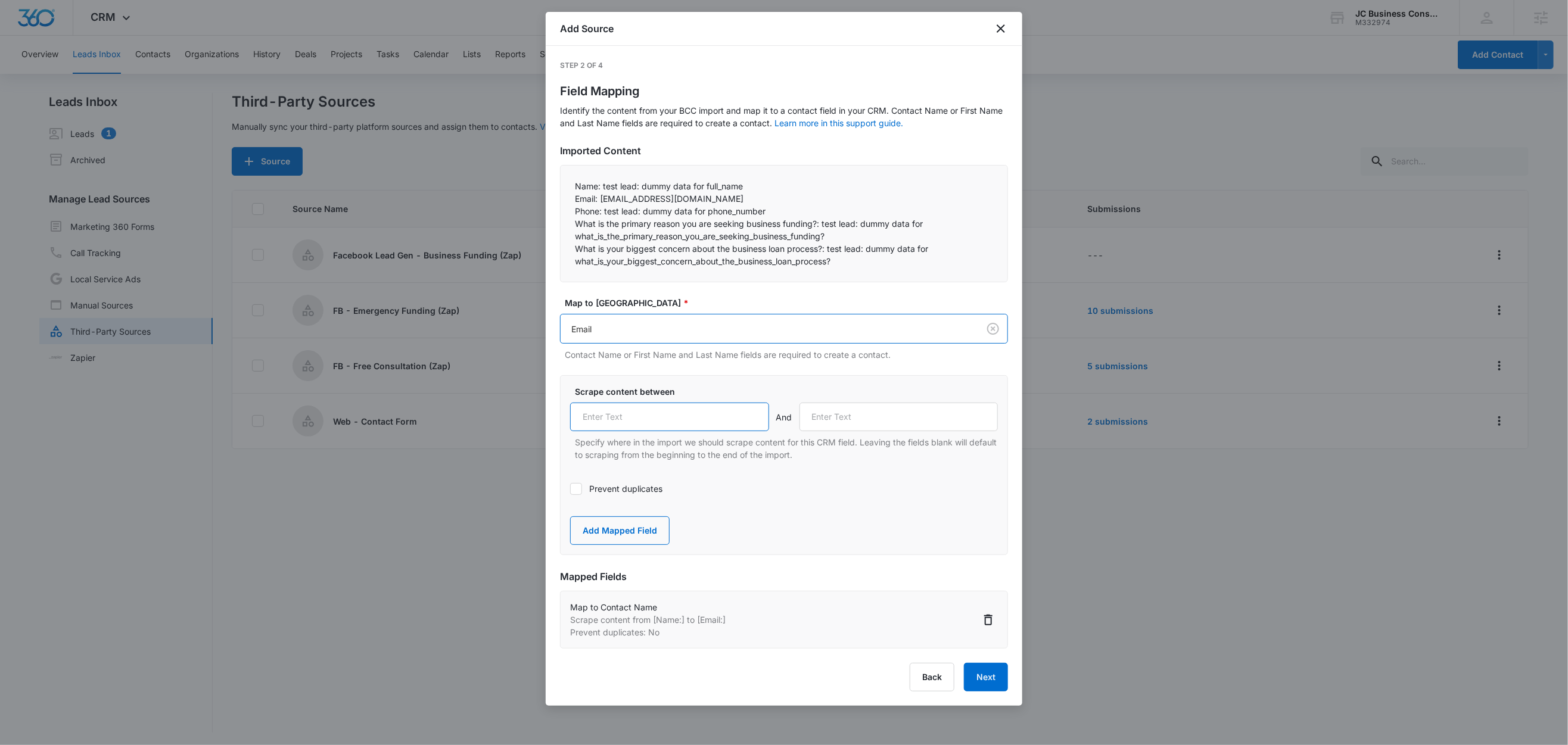
click at [655, 421] on input "text" at bounding box center [670, 416] width 199 height 29
paste input "Email:"
type input "Email:"
click at [711, 387] on label "Scrape content between" at bounding box center [789, 391] width 428 height 12
click at [599, 493] on label "Prevent duplicates" at bounding box center [784, 488] width 428 height 12
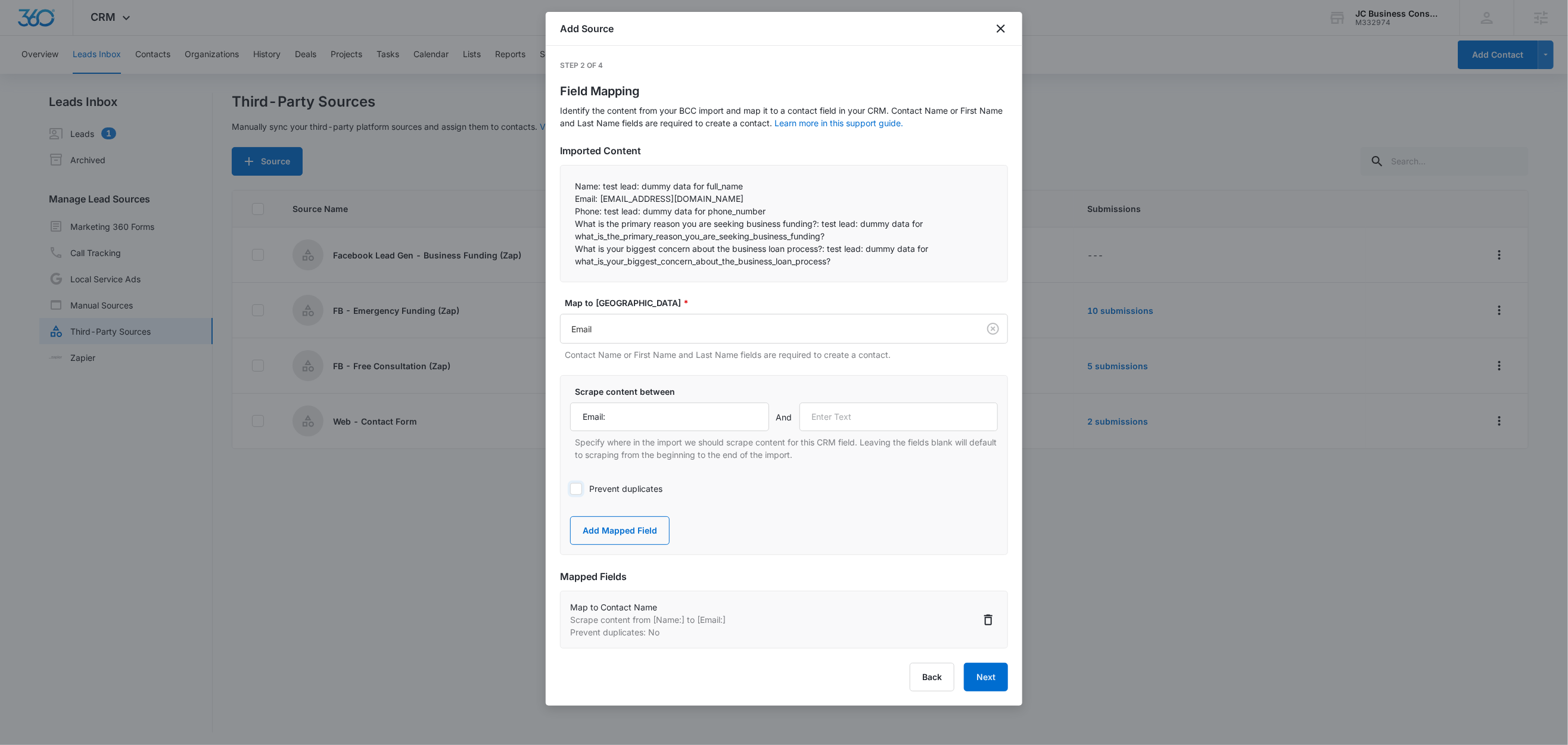
click at [570, 489] on input "Prevent duplicates" at bounding box center [570, 489] width 0 height 0
drag, startPoint x: 603, startPoint y: 211, endPoint x: 571, endPoint y: 211, distance: 32.0
click at [571, 211] on div "Name: test lead: dummy data for full_name Email: test@fb.com Phone: test lead…" at bounding box center [784, 223] width 448 height 117
copy p "Phone:"
click at [873, 422] on input "text" at bounding box center [899, 416] width 199 height 29
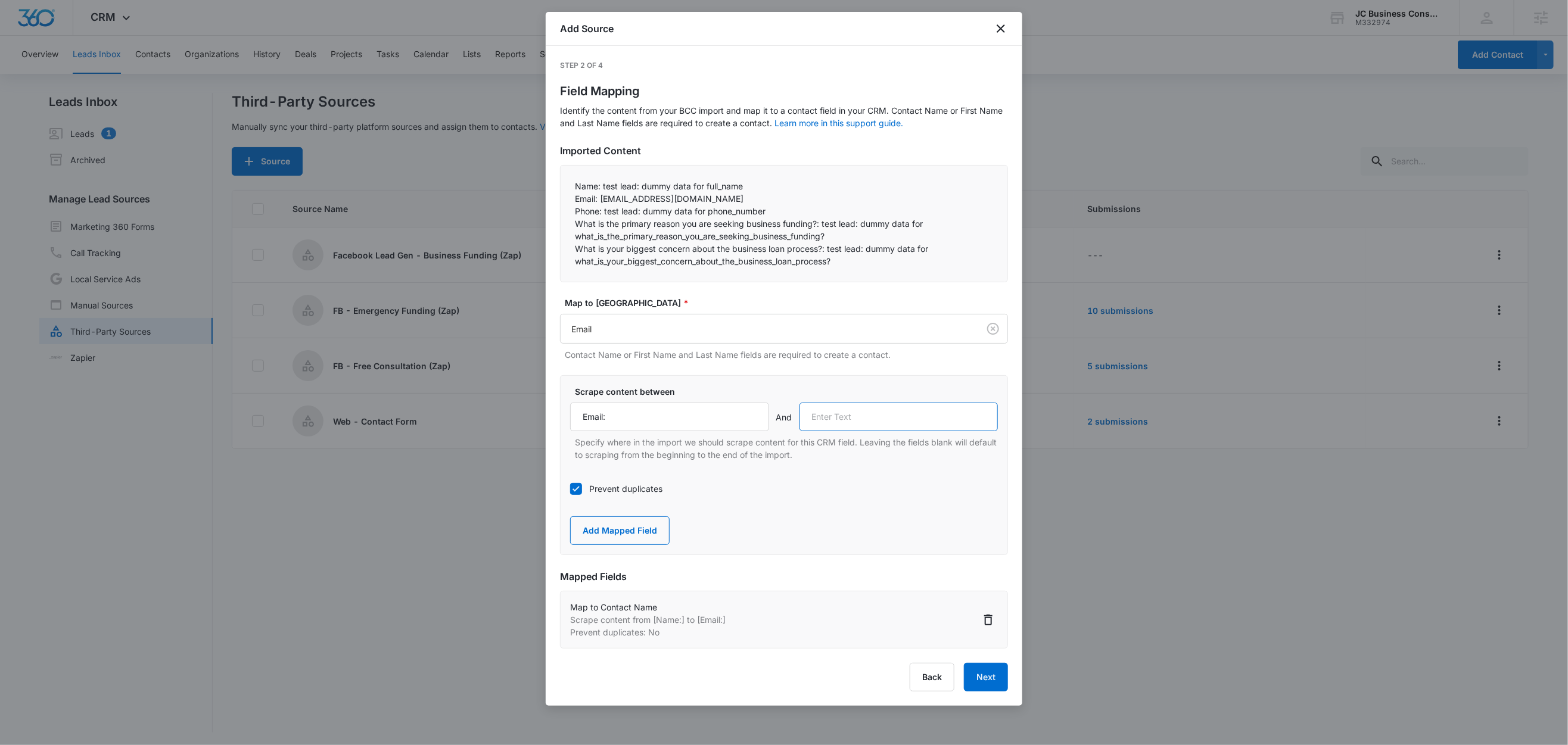
paste input "Phone:"
type input "Phone:"
click at [645, 528] on button "Add Mapped Field" at bounding box center [620, 531] width 99 height 29
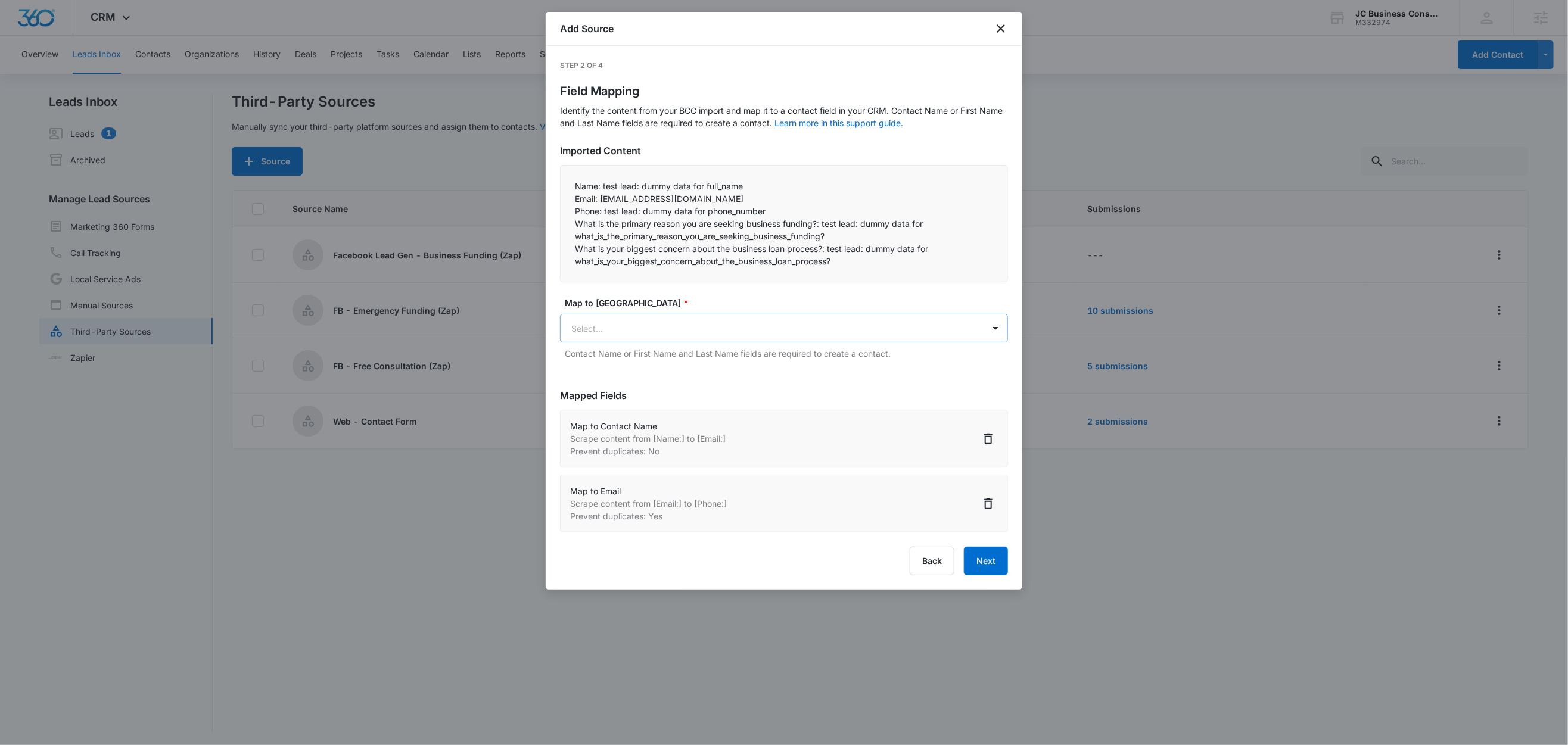
click at [634, 329] on body "CRM Apps Reputation Forms CRM Email Social Shop Content Ads Intelligence Files …" at bounding box center [784, 373] width 1568 height 747
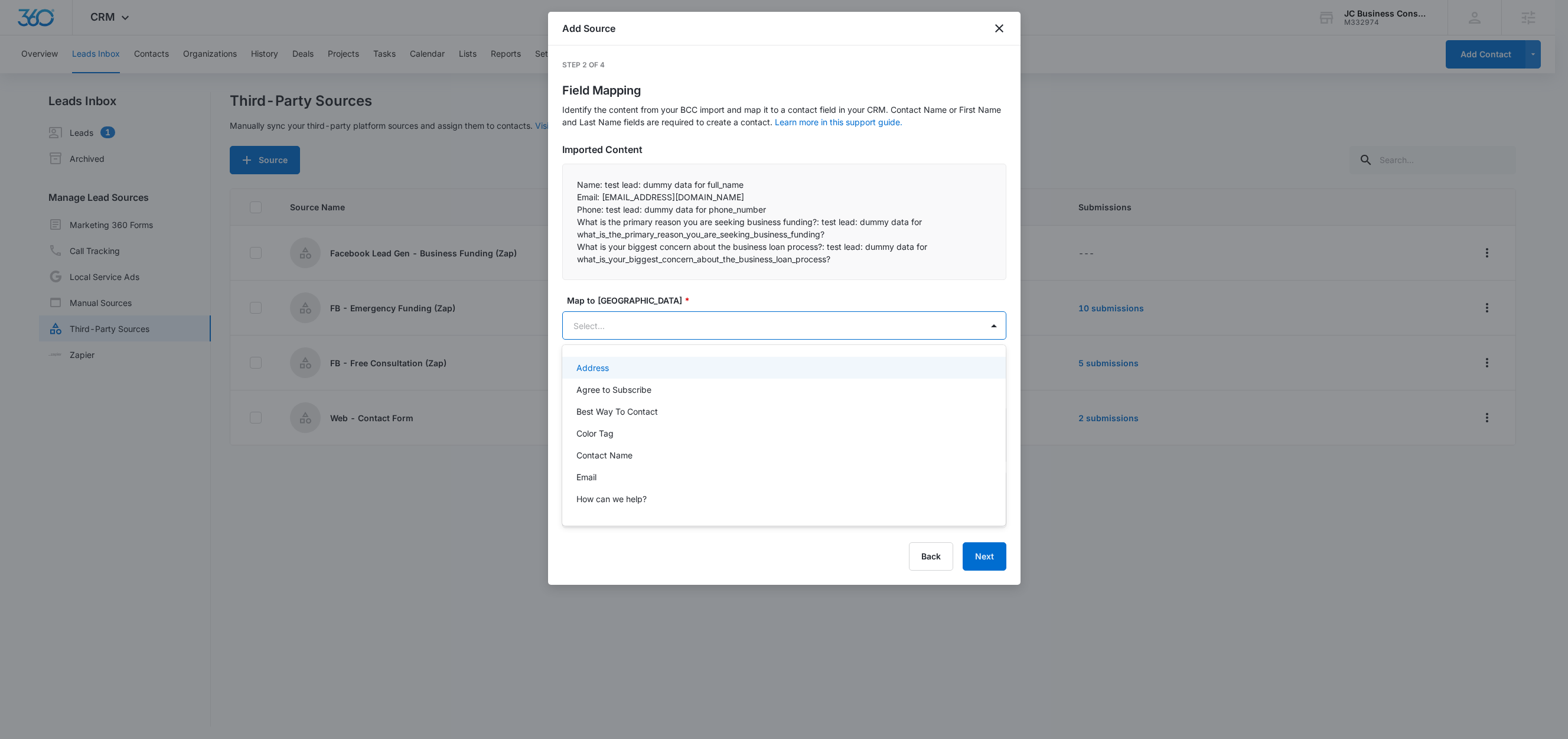
paste input "Phone:"
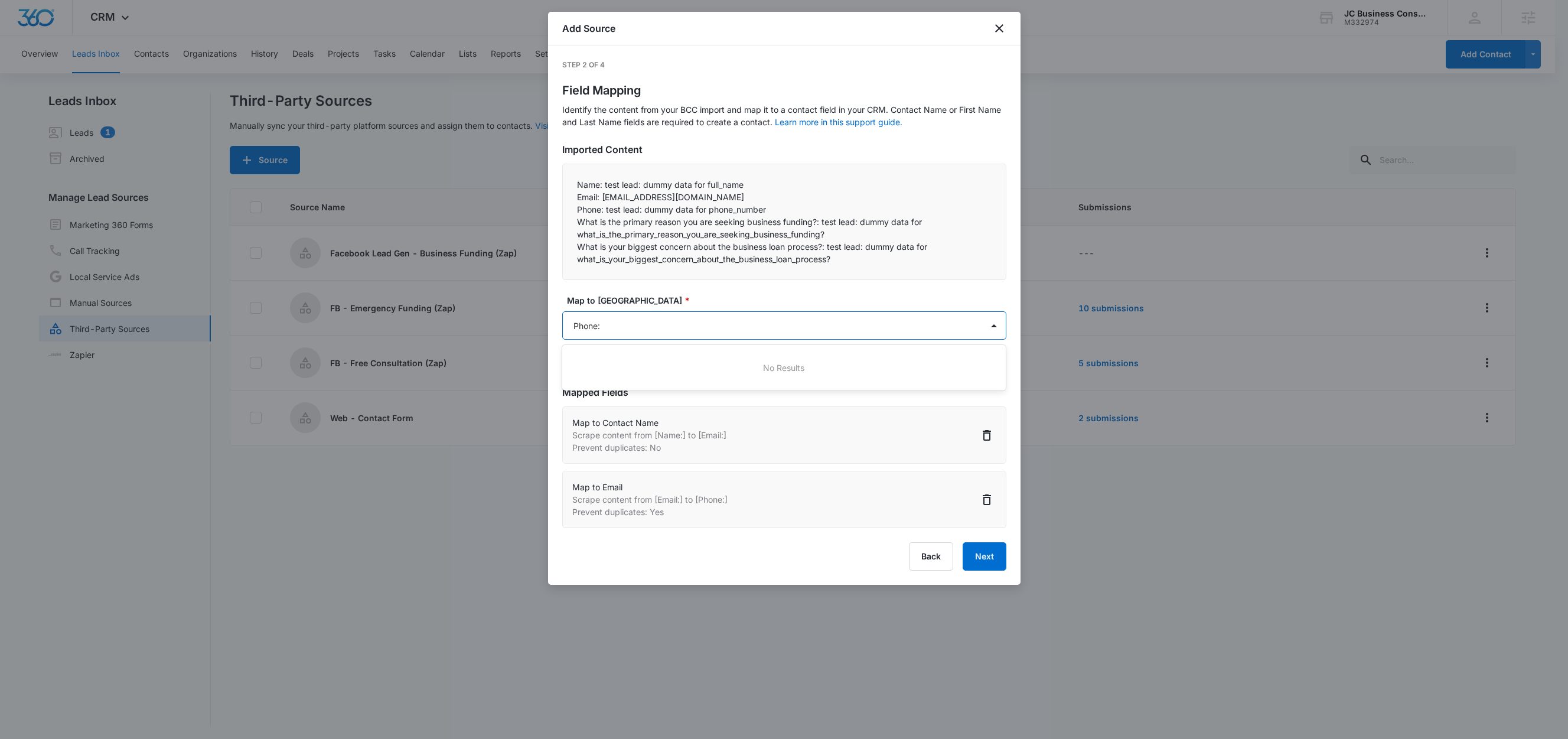
type input "Phone"
click at [600, 397] on div "Phone" at bounding box center [784, 389] width 444 height 22
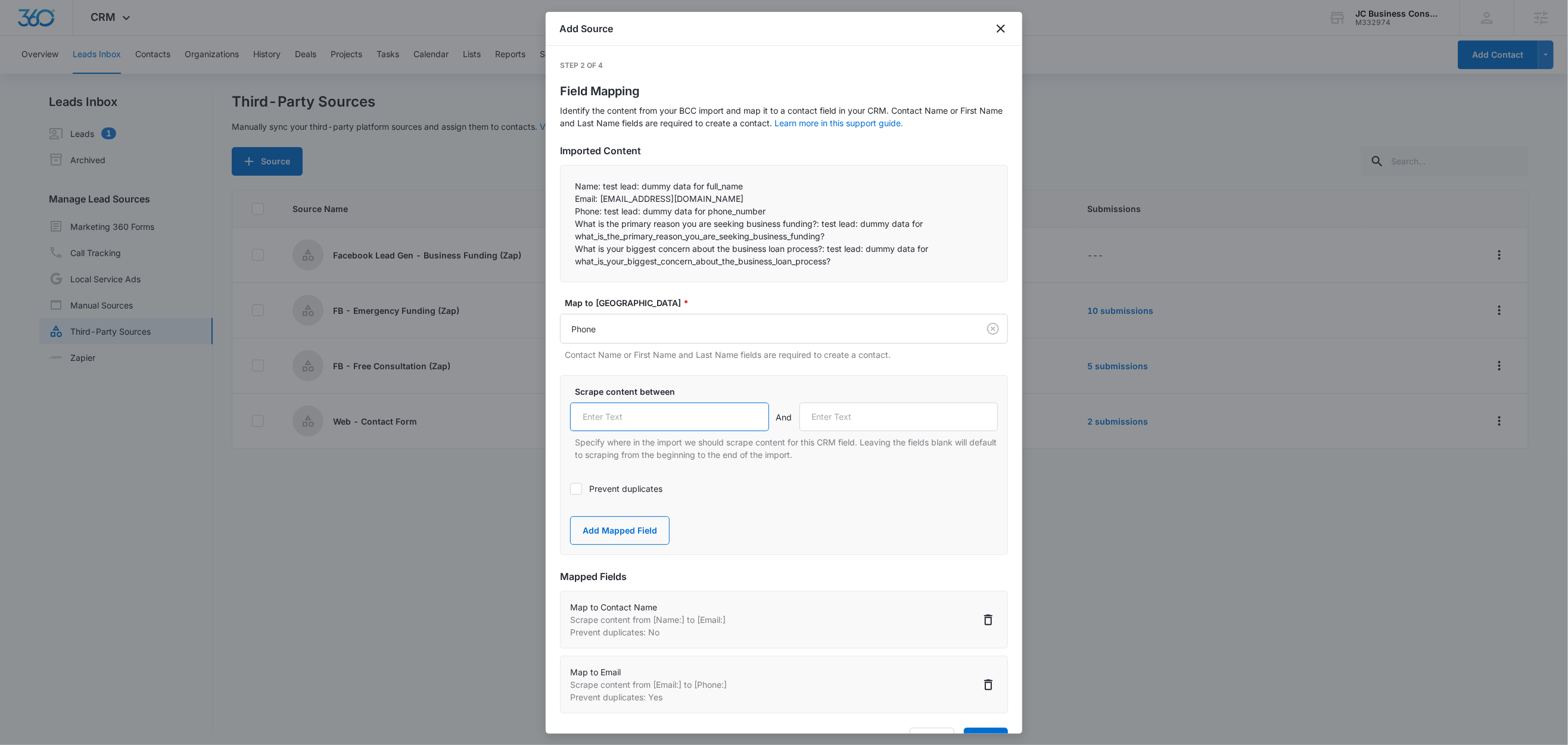
click at [662, 406] on input "text" at bounding box center [670, 416] width 199 height 29
paste input "Phone:"
type input "Phone:"
drag, startPoint x: 822, startPoint y: 223, endPoint x: 565, endPoint y: 227, distance: 257.0
click at [565, 227] on div "Name: test lead: dummy data for full_name Email: test@fb.com Phone: test lead…" at bounding box center [784, 223] width 448 height 117
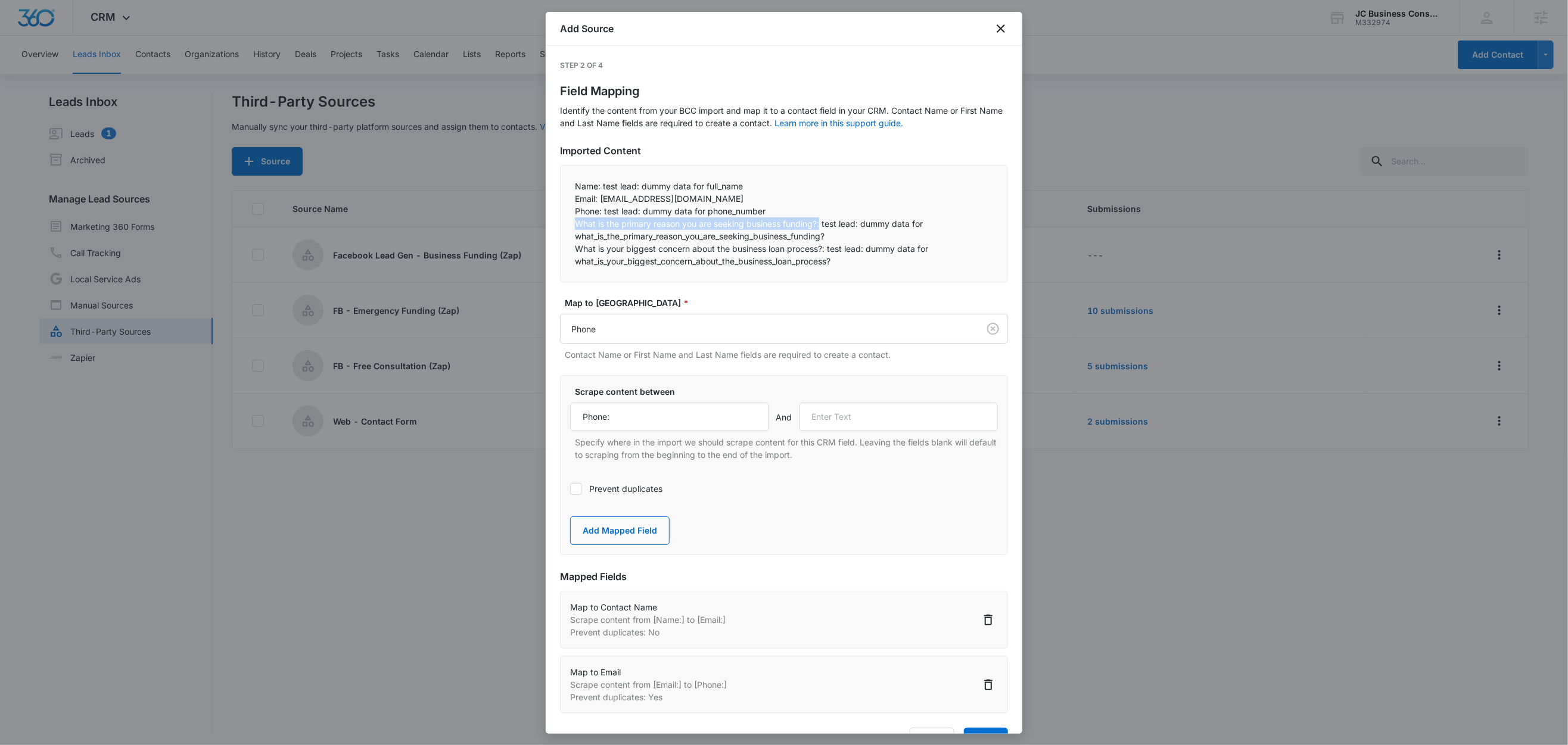
copy p "What is the primary reason you are seeking business funding?:"
click at [862, 415] on input "text" at bounding box center [899, 416] width 199 height 29
paste input "What is the primary reason you are seeking business funding?:"
type input "What is the primary reason you are seeking business funding?:"
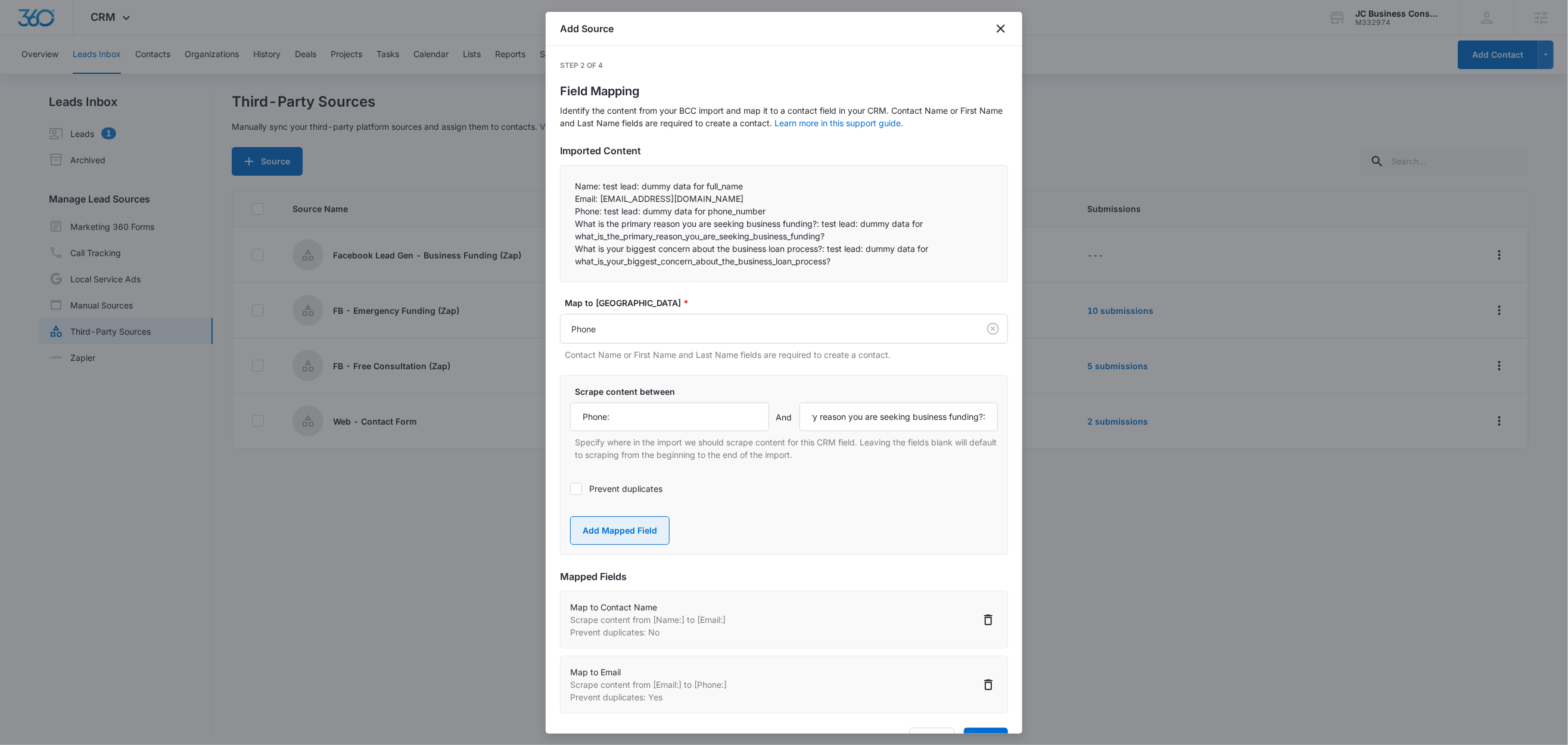
click at [601, 520] on button "Add Mapped Field" at bounding box center [620, 531] width 99 height 29
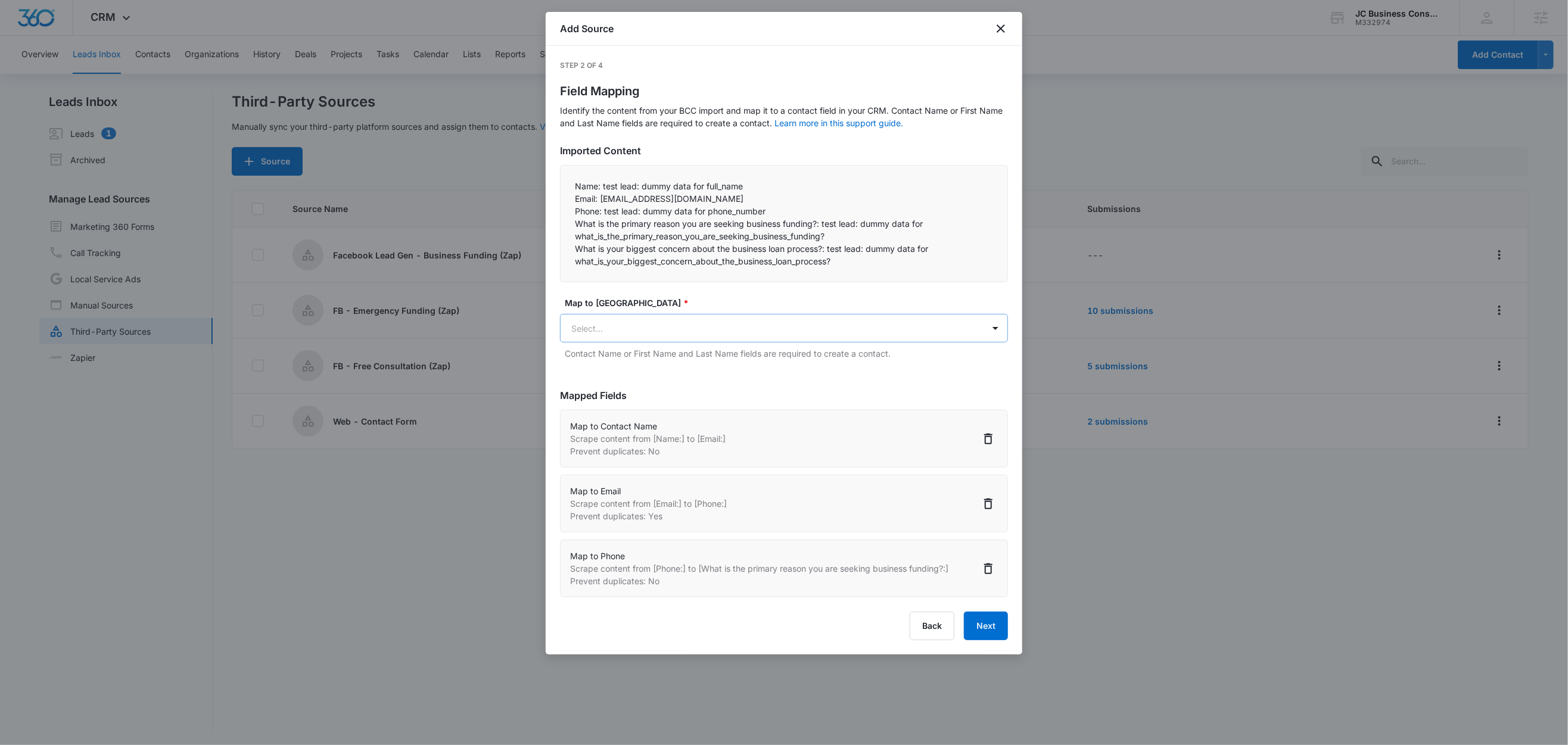
click at [629, 330] on body "CRM Apps Reputation Forms CRM Email Social Shop Content Ads Intelligence Files …" at bounding box center [784, 373] width 1568 height 747
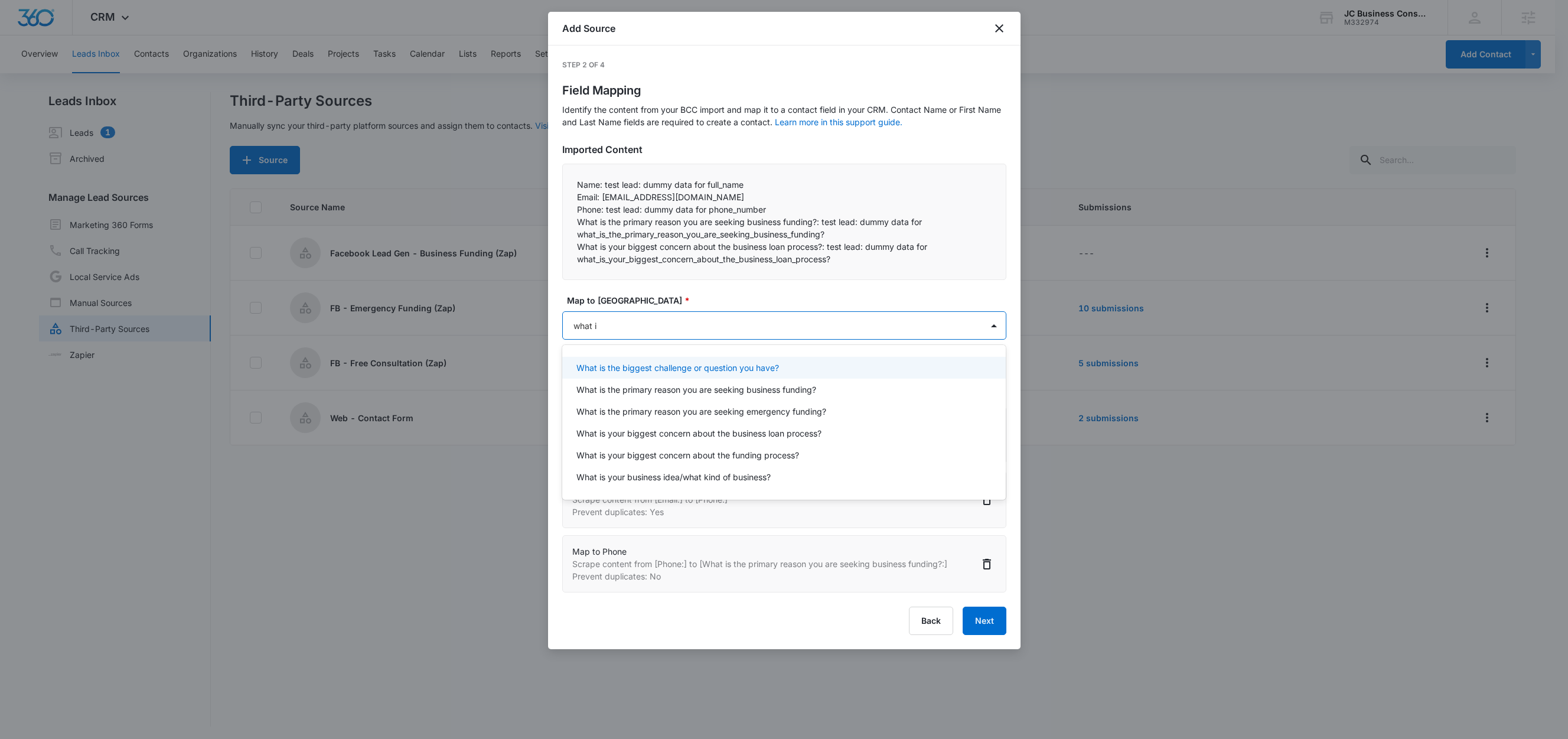
type input "what is"
click at [690, 392] on p "What is the primary reason you are seeking business funding?" at bounding box center [696, 389] width 239 height 12
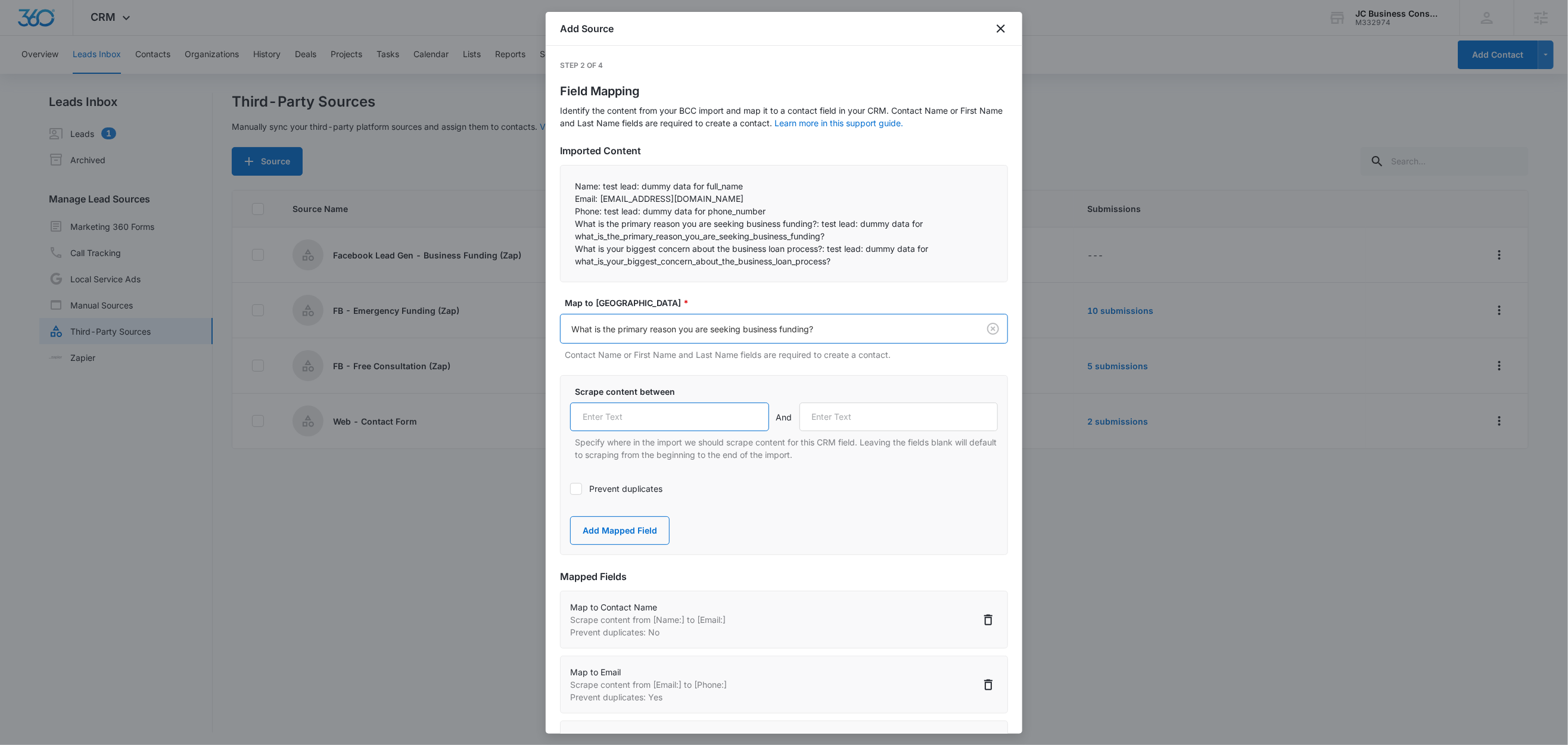
click at [651, 413] on input "text" at bounding box center [670, 416] width 199 height 29
paste input "What is the primary reason you are seeking business funding?:"
type input "What is the primary reason you are seeking business funding?:"
click at [772, 391] on label "Scrape content between" at bounding box center [789, 391] width 428 height 12
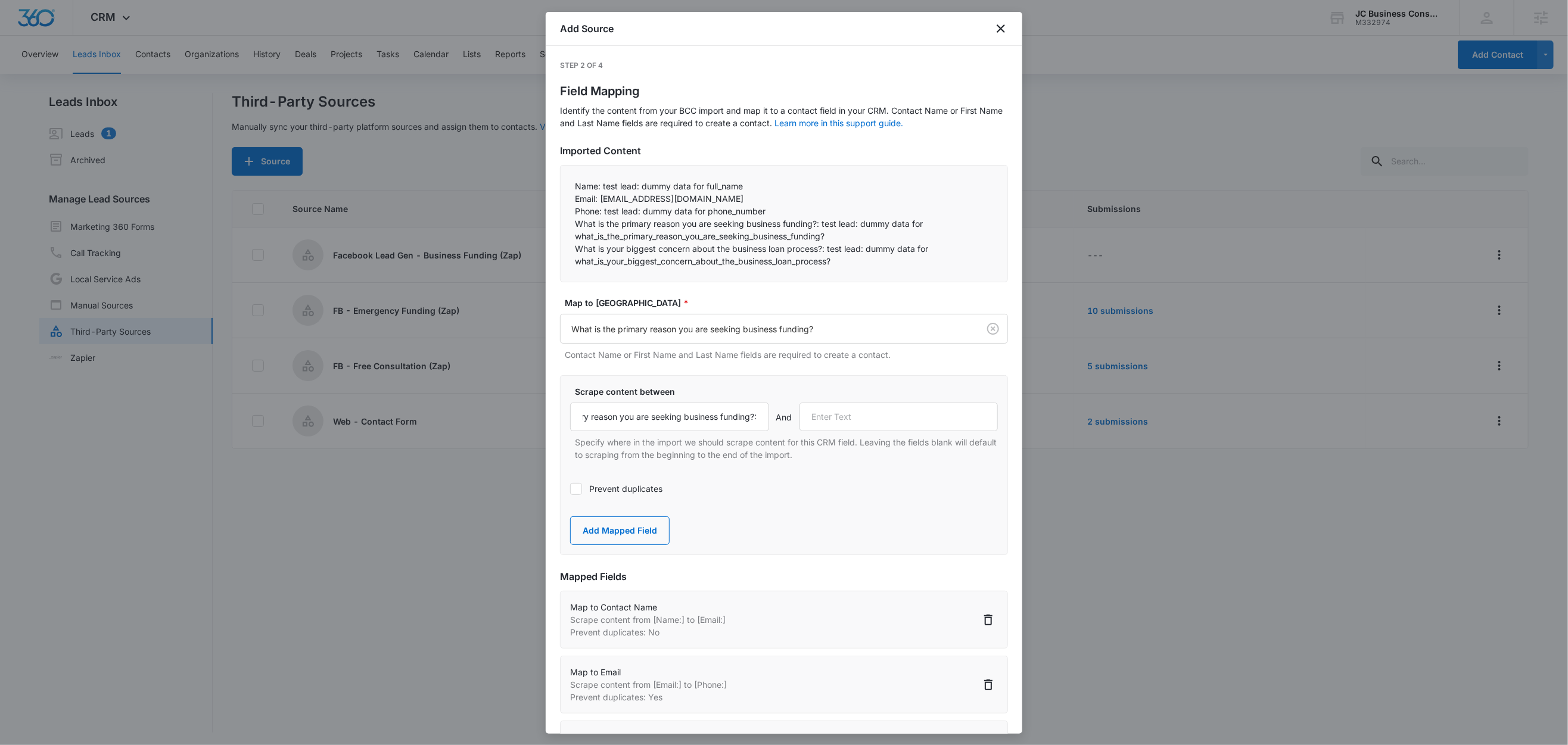
scroll to position [0, 0]
drag, startPoint x: 582, startPoint y: 224, endPoint x: 875, endPoint y: 235, distance: 293.2
click at [875, 235] on p "What is the primary reason you are seeking business funding?: test lead: dummy …" at bounding box center [784, 230] width 418 height 25
click at [675, 258] on p "What is your biggest concern about the business loan process?: test lead: dummy…" at bounding box center [784, 255] width 418 height 25
drag, startPoint x: 828, startPoint y: 248, endPoint x: 575, endPoint y: 252, distance: 253.0
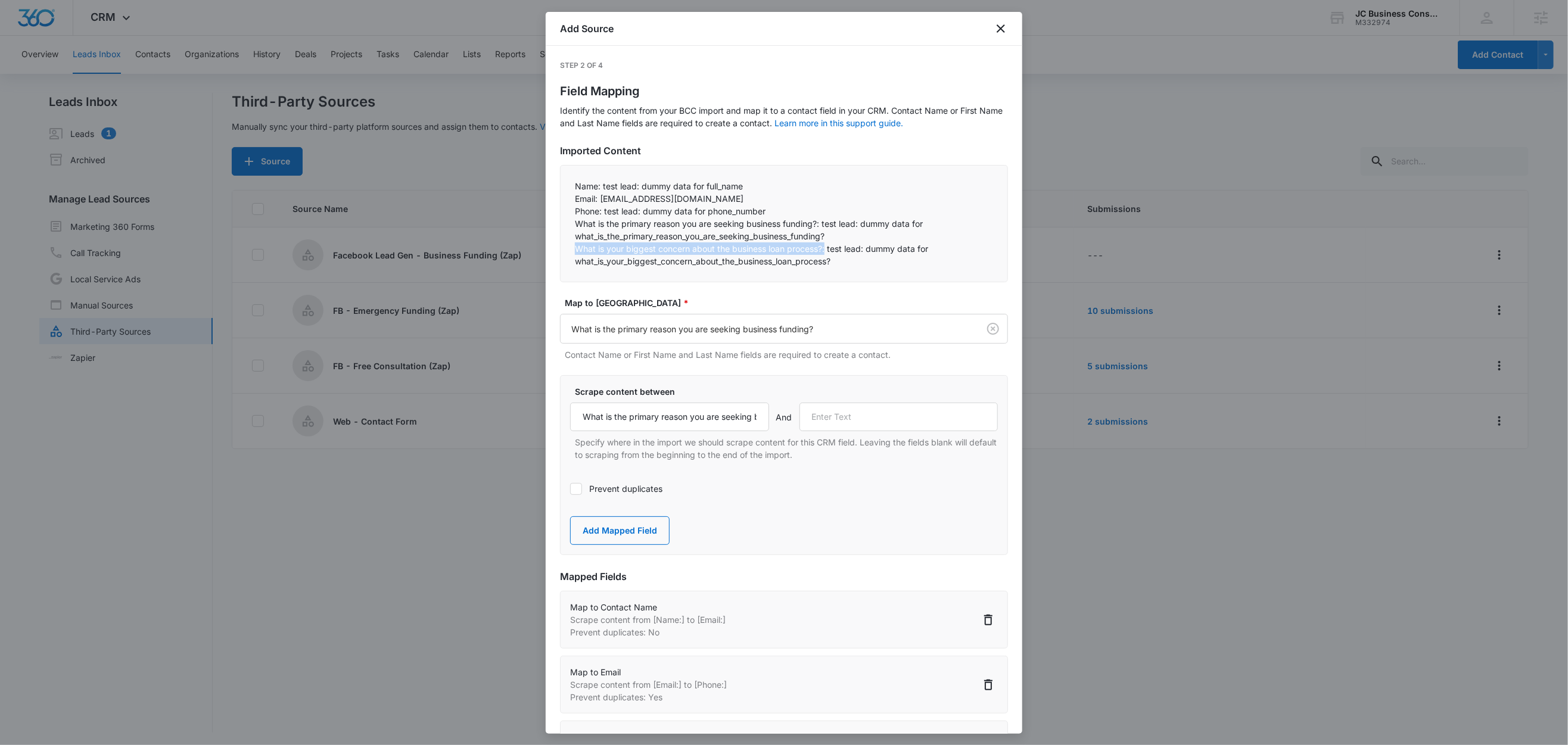
click at [575, 251] on p "What is your biggest concern about the business loan process?: test lead: dummy…" at bounding box center [784, 255] width 418 height 25
copy p "What is your biggest concern about the business loan process?:"
click at [860, 424] on input "text" at bounding box center [899, 416] width 199 height 29
paste input "What is your biggest concern about the business loan process?:"
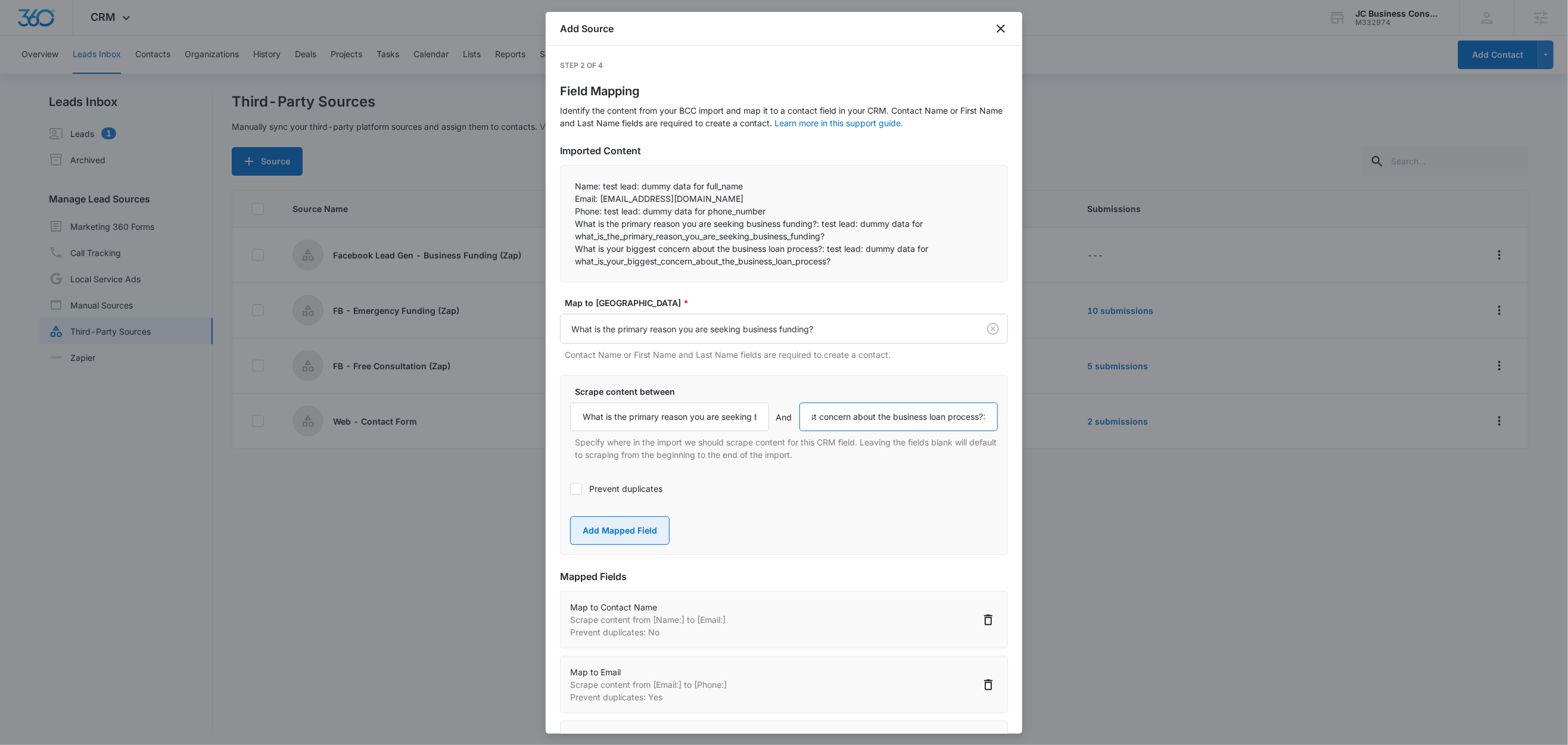
type input "What is your biggest concern about the business loan process?:"
click at [617, 533] on button "Add Mapped Field" at bounding box center [620, 531] width 99 height 29
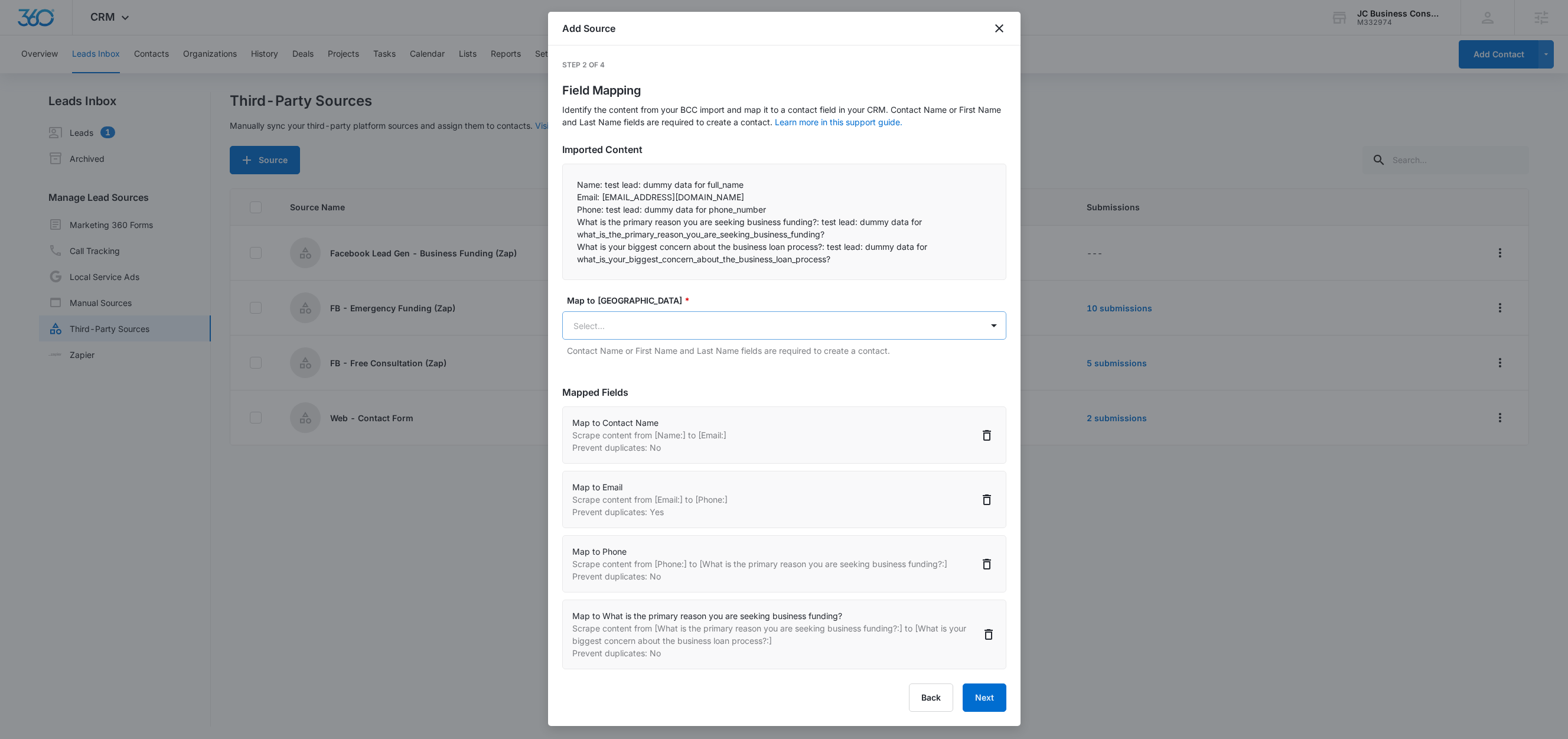
click at [651, 329] on body "CRM Apps Reputation Forms CRM Email Social Shop Content Ads Intelligence Files …" at bounding box center [784, 370] width 1568 height 741
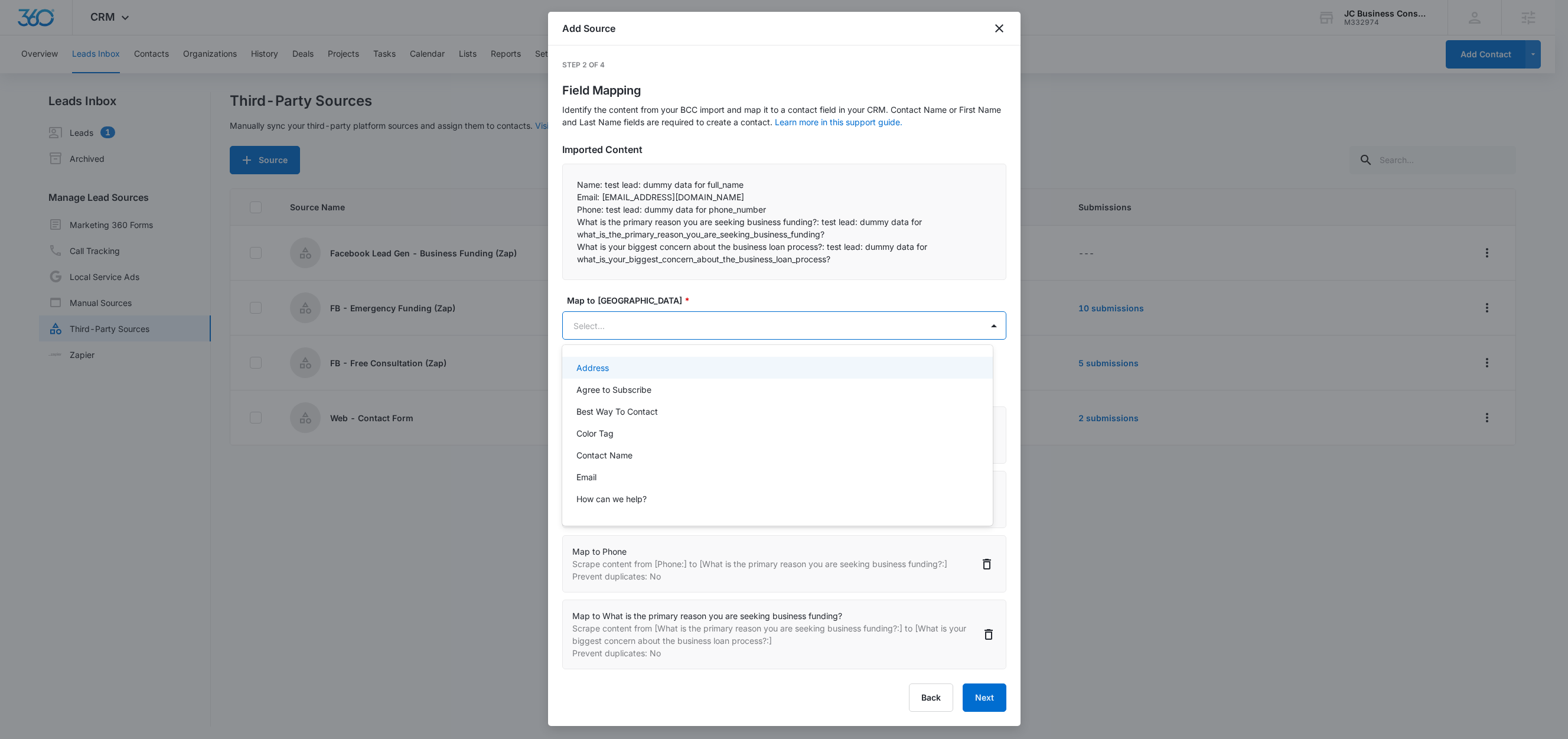
paste input "What is your biggest concern about the business loan process?:"
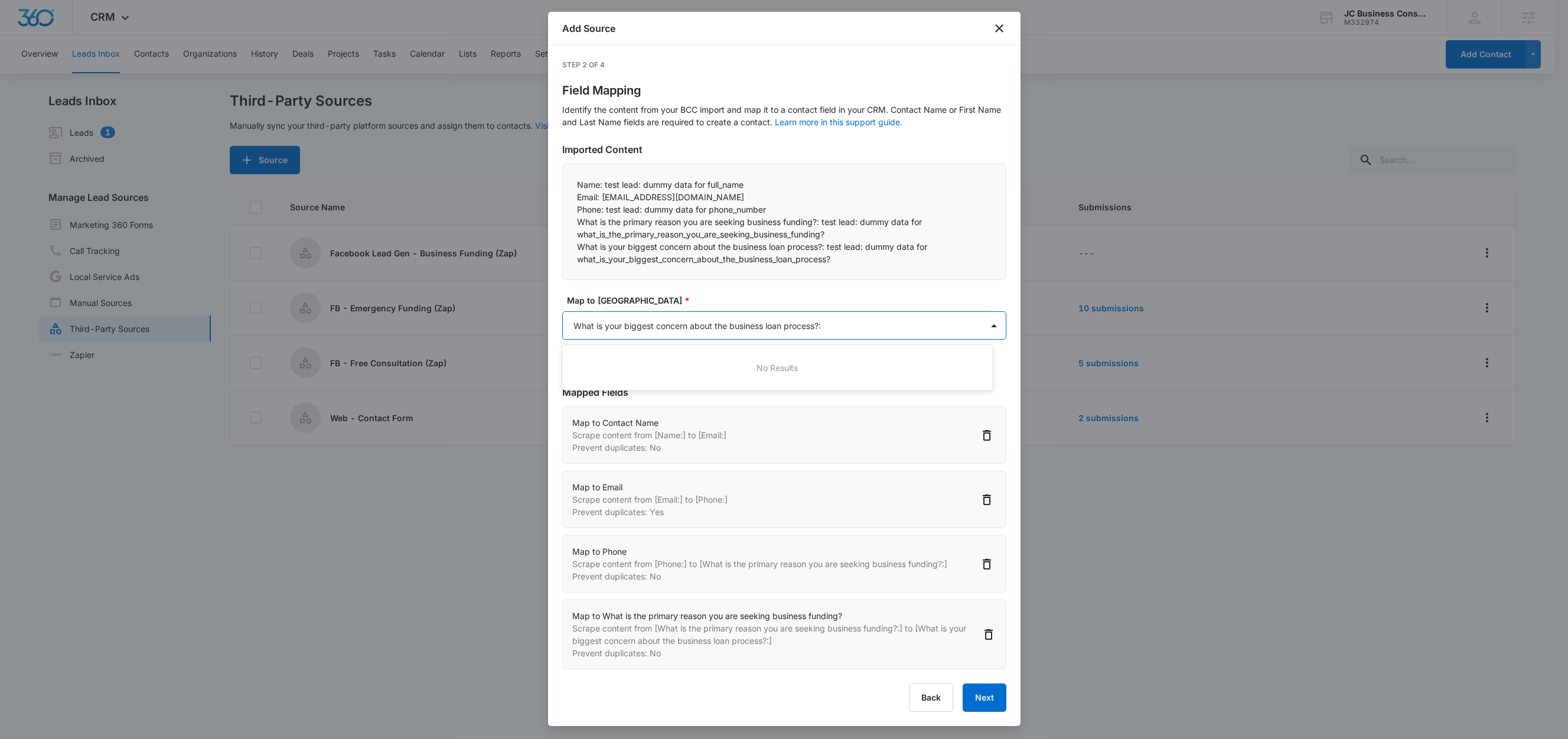
type input "What is your biggest concern about the business loan process?"
drag, startPoint x: 669, startPoint y: 373, endPoint x: 674, endPoint y: 365, distance: 9.4
click at [669, 373] on p "What is your biggest concern about the business loan process?" at bounding box center [699, 367] width 245 height 12
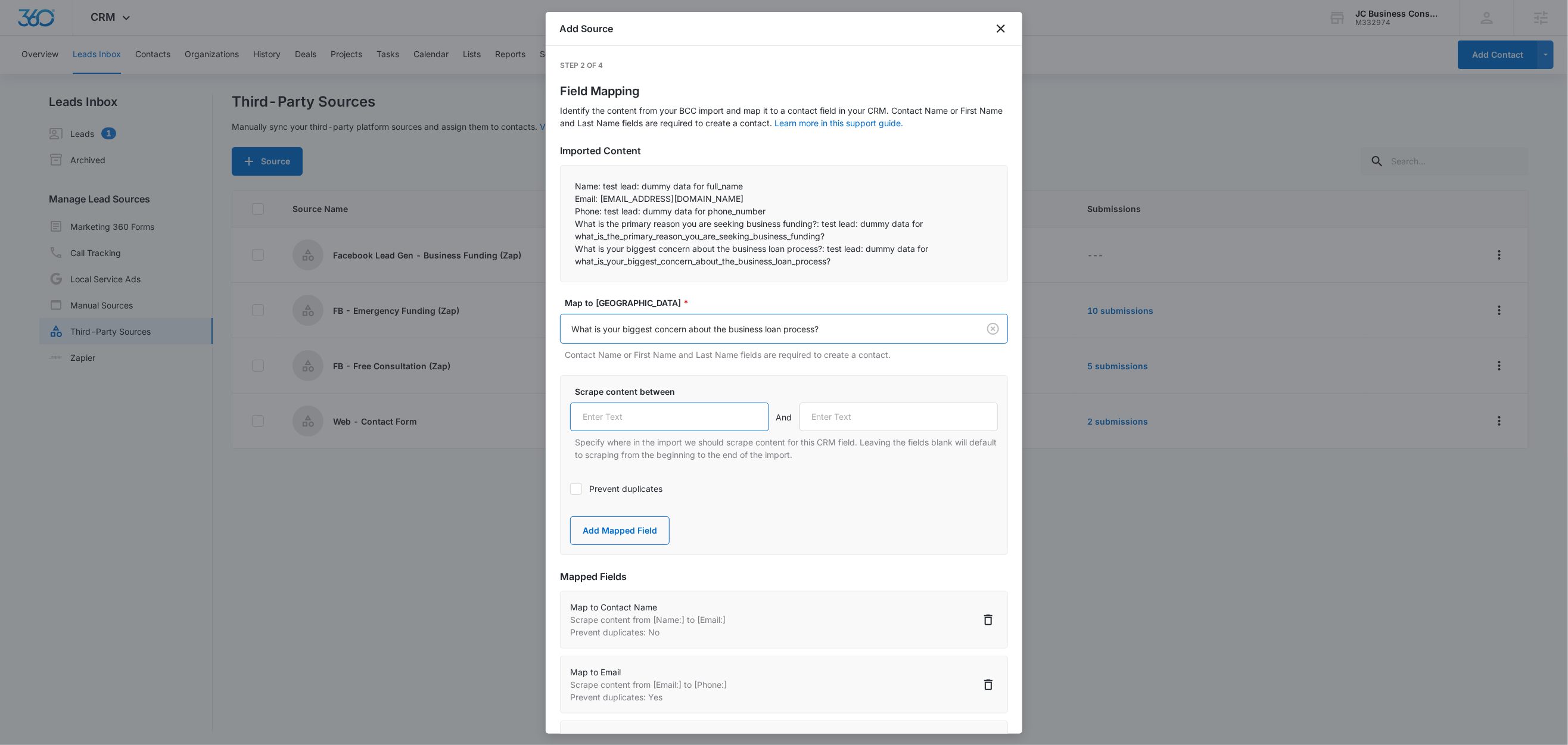
click at [700, 417] on input "text" at bounding box center [670, 416] width 199 height 29
paste input "What is your biggest concern about the business loan process?:"
type input "What is your biggest concern about the business loan process?:"
click at [753, 389] on label "Scrape content between" at bounding box center [789, 391] width 428 height 12
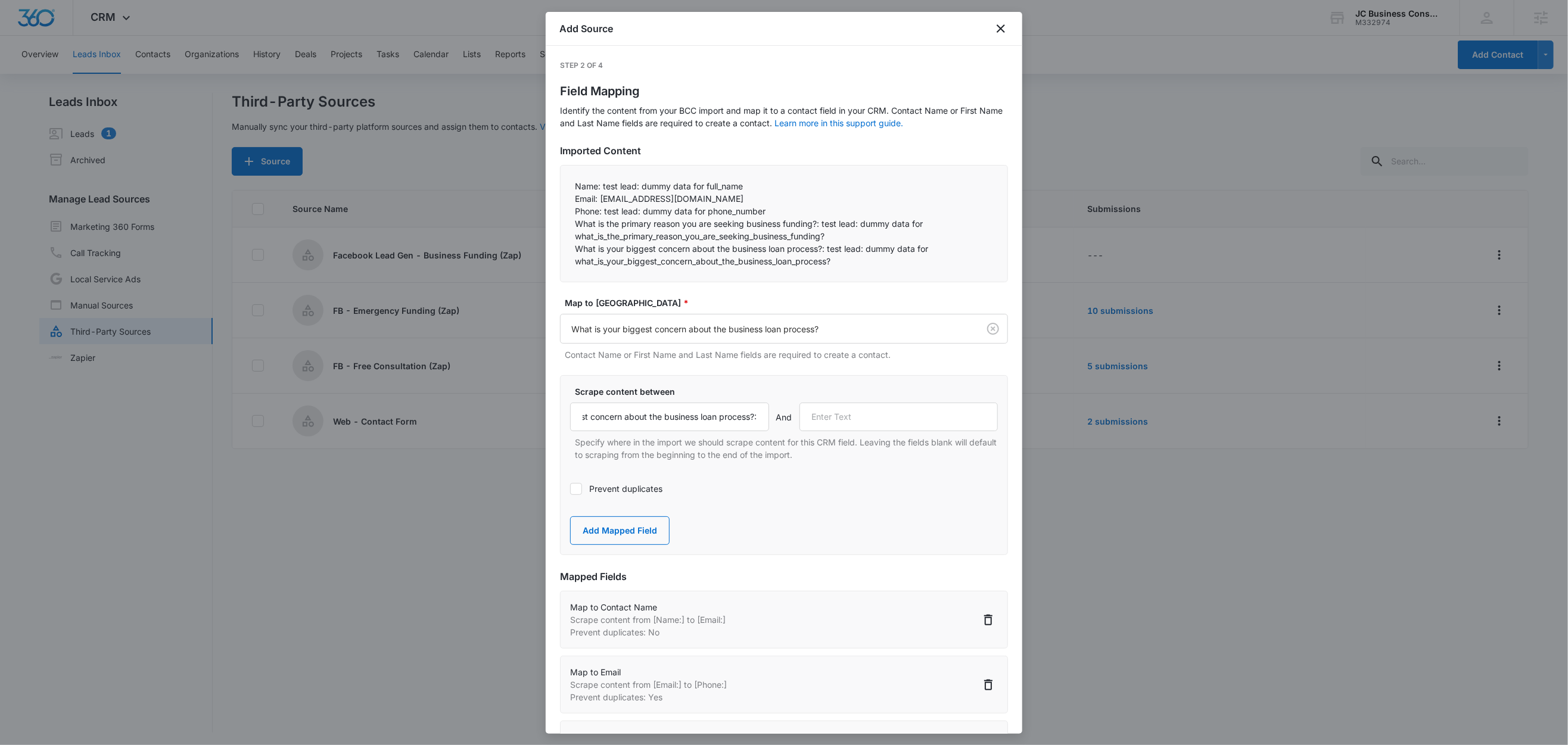
scroll to position [0, 0]
click at [647, 535] on button "Add Mapped Field" at bounding box center [620, 531] width 99 height 29
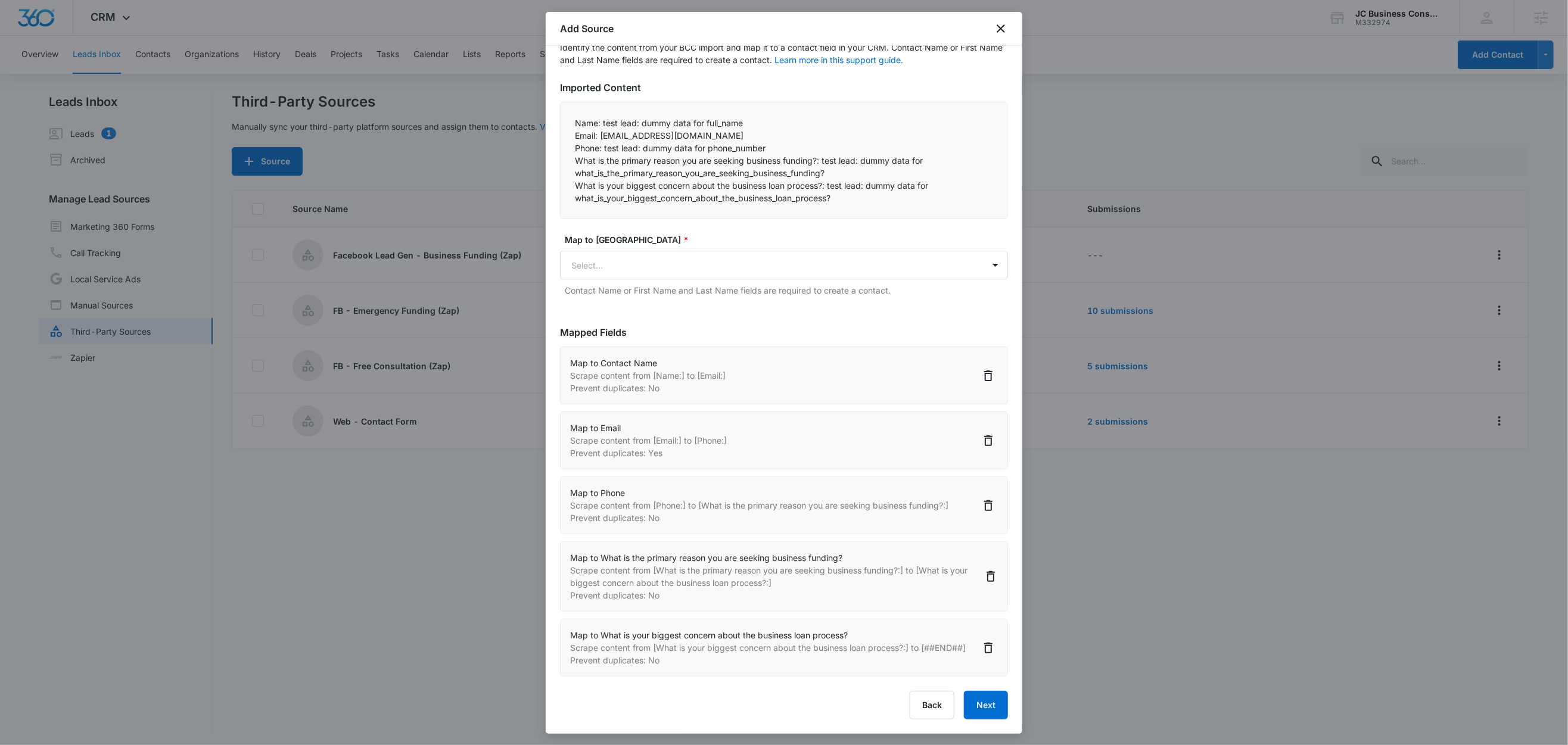
scroll to position [79, 0]
click at [975, 710] on button "Next" at bounding box center [986, 705] width 44 height 29
select select "77"
select select "185"
select select "184"
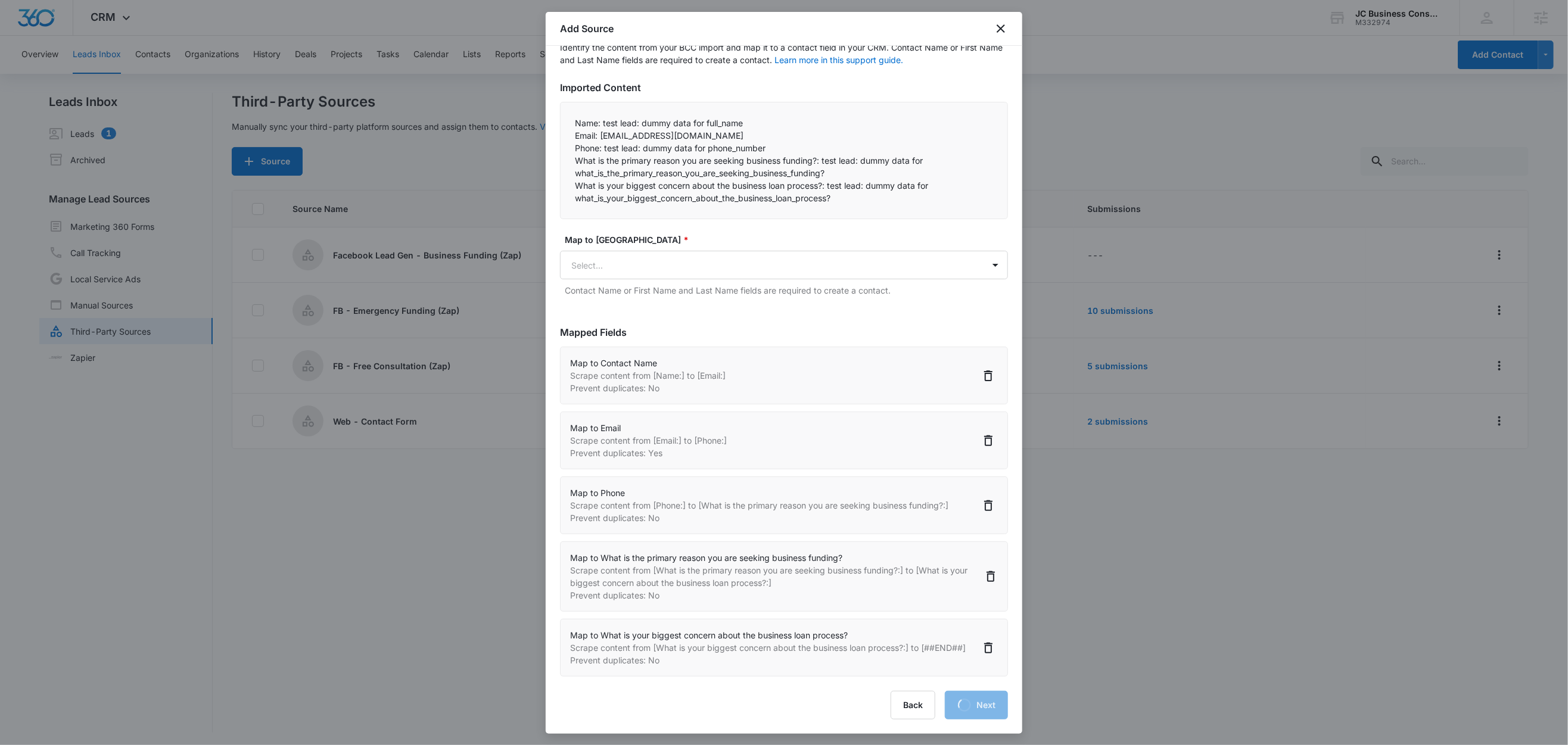
select select "367"
select select "368"
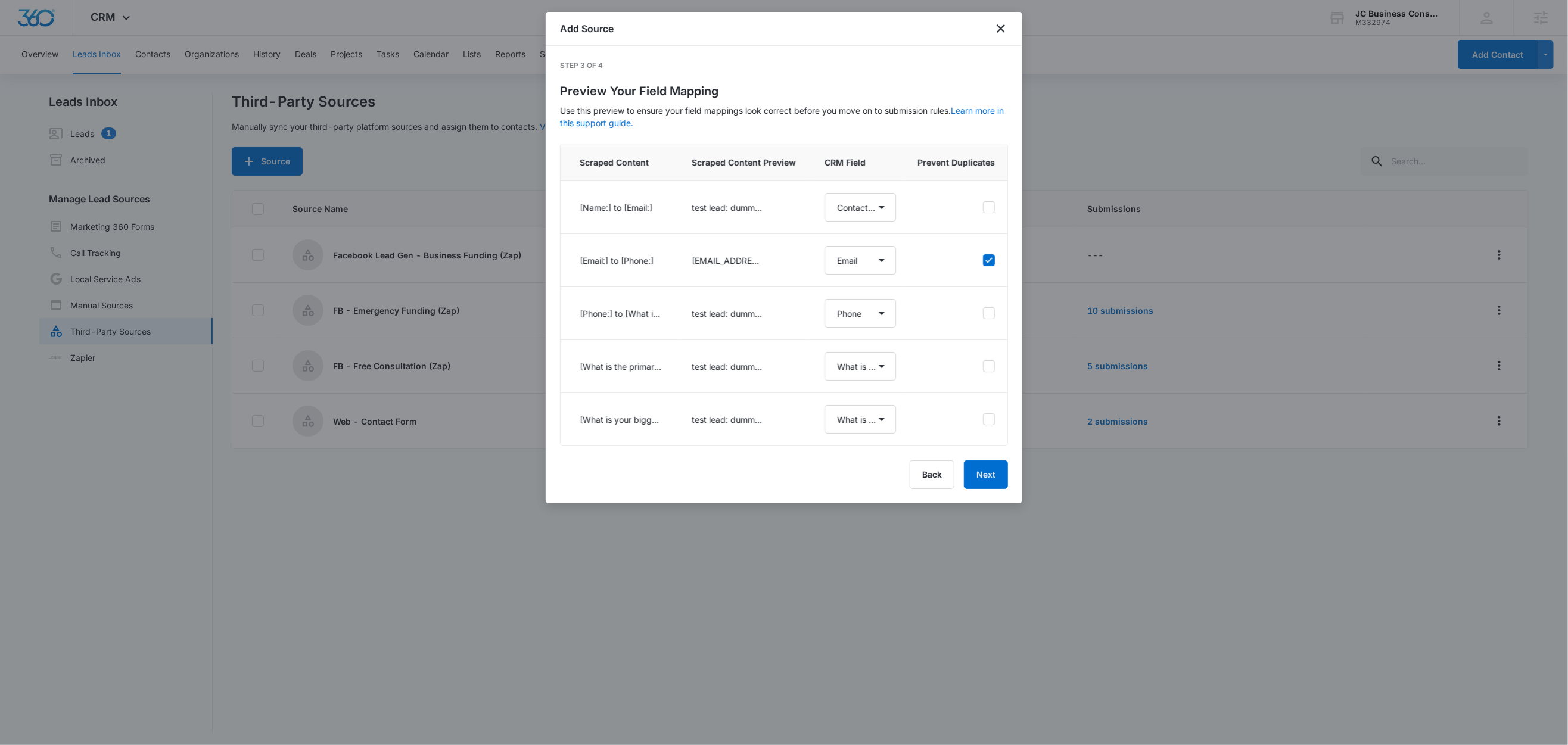
scroll to position [0, 0]
select select "77"
select select "185"
select select "184"
select select "367"
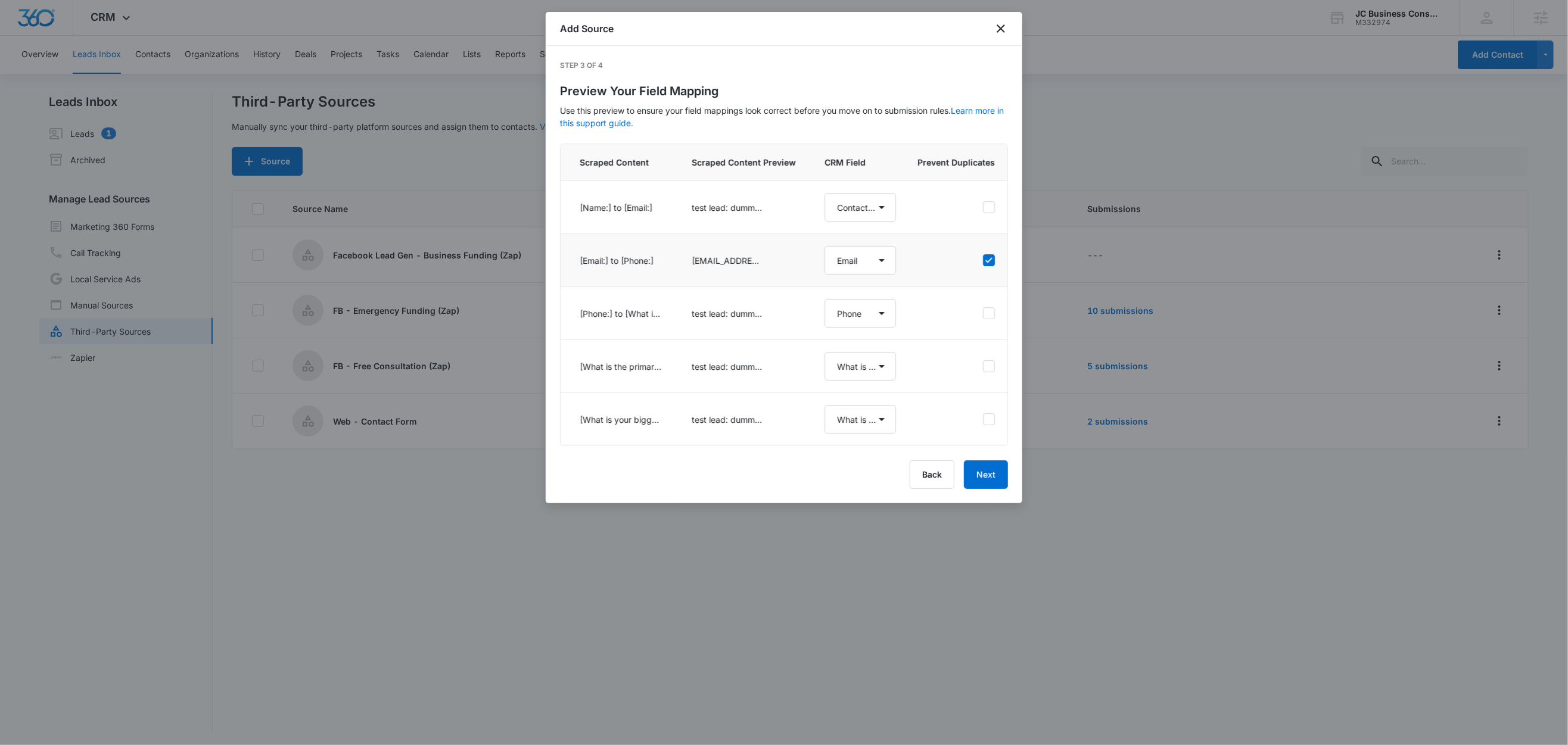
select select "368"
click at [991, 489] on button "Next" at bounding box center [986, 474] width 44 height 29
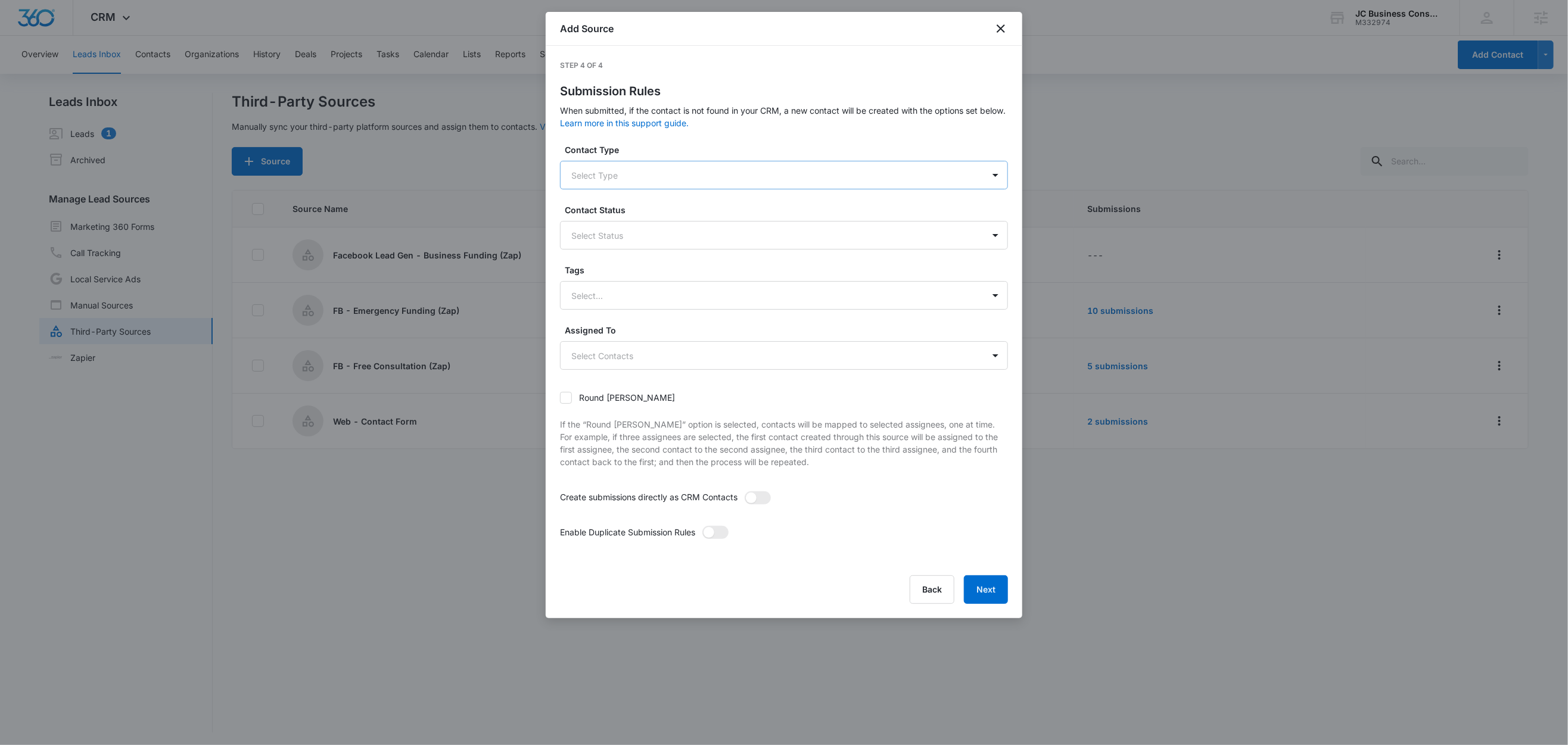
click at [625, 175] on div at bounding box center [769, 175] width 397 height 15
click at [595, 220] on div "Lead" at bounding box center [783, 217] width 417 height 12
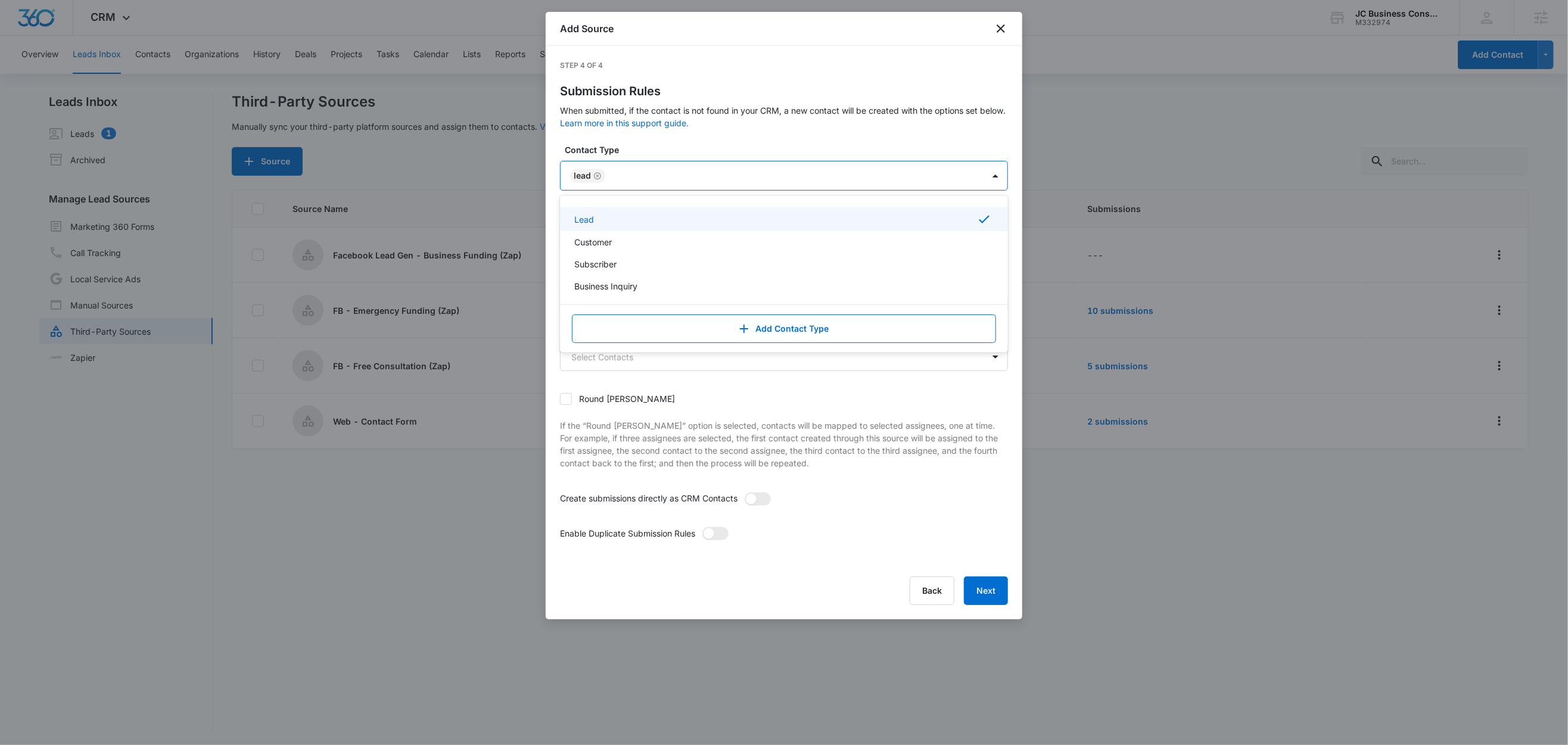
click at [666, 148] on label "Contact Type" at bounding box center [788, 149] width 448 height 12
click at [598, 237] on div at bounding box center [769, 237] width 397 height 15
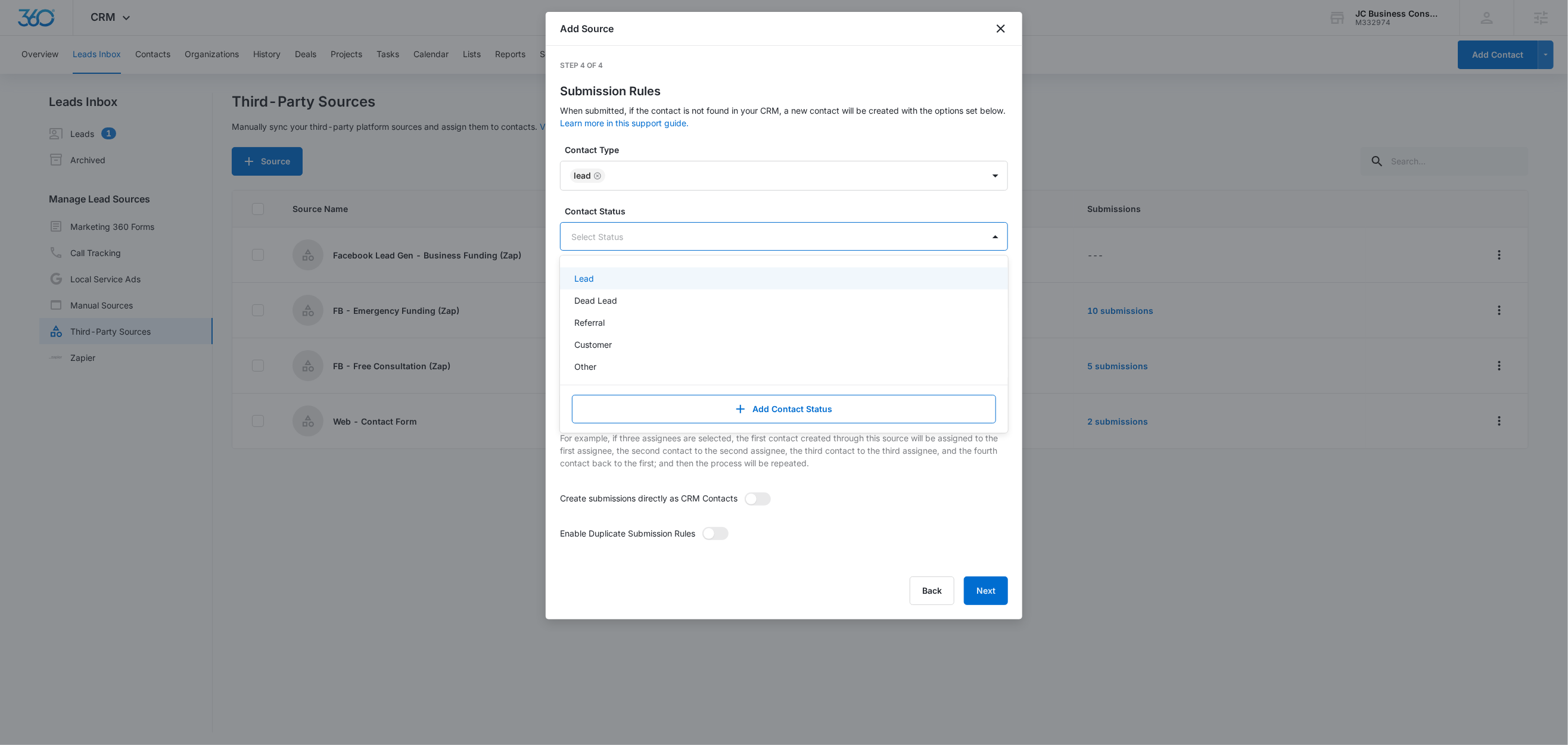
click at [595, 278] on div "Lead" at bounding box center [783, 278] width 417 height 12
click at [680, 207] on label "Contact Status" at bounding box center [788, 210] width 448 height 12
click at [612, 295] on div at bounding box center [769, 298] width 397 height 15
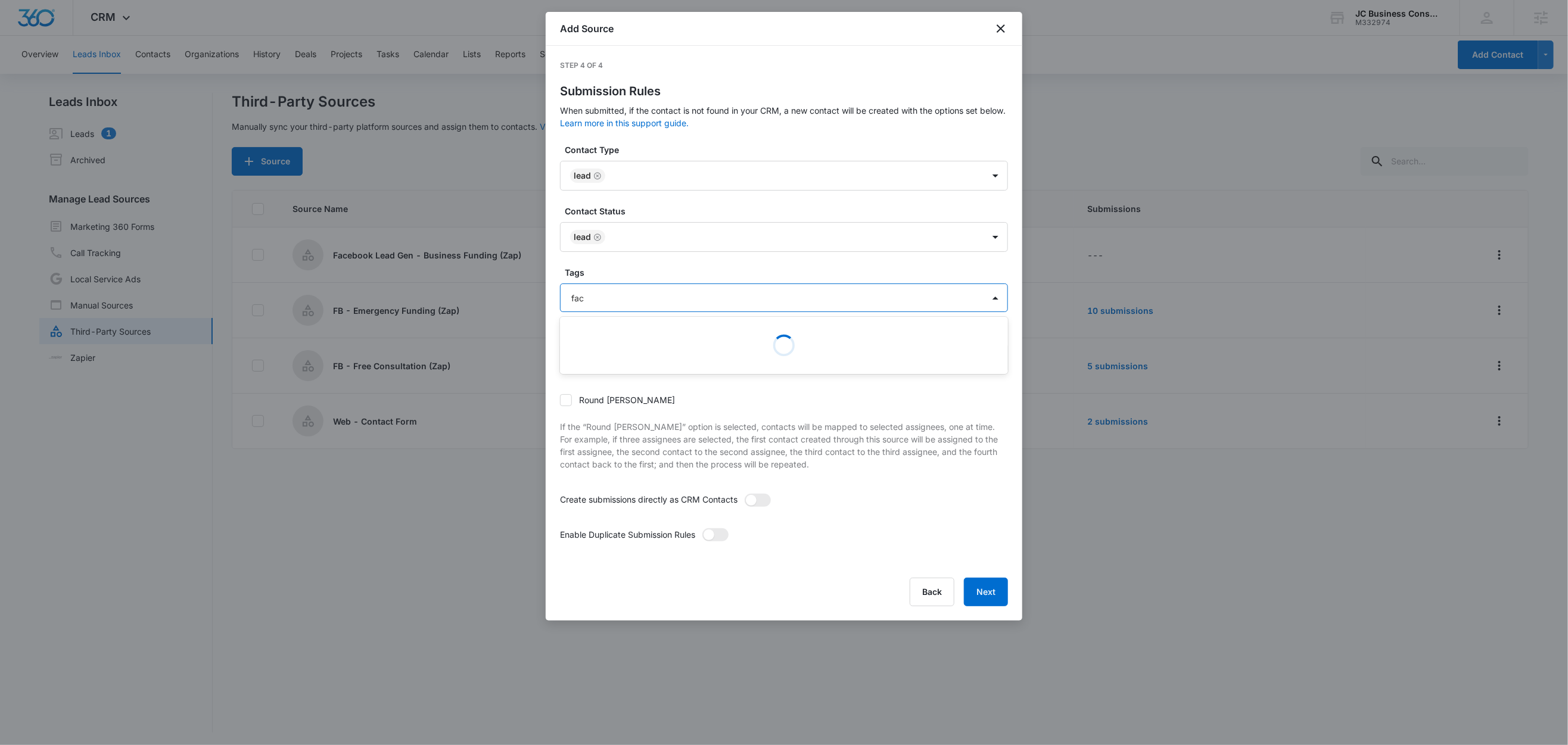
type input "face"
click at [605, 346] on p "Facebook Lead Gen - Business Funding" at bounding box center [653, 339] width 157 height 12
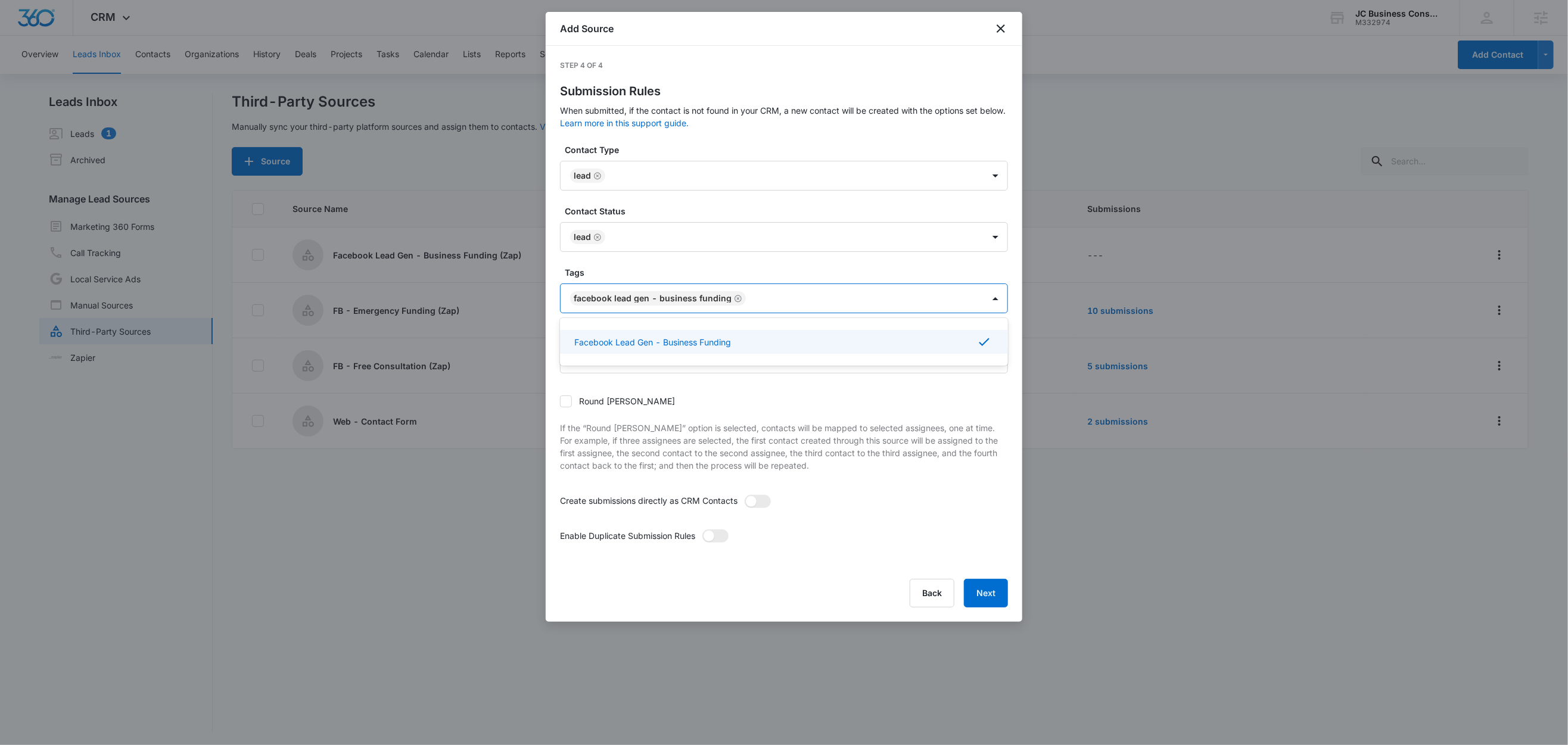
click at [616, 274] on label "Tags" at bounding box center [788, 272] width 448 height 12
drag, startPoint x: 762, startPoint y: 504, endPoint x: 760, endPoint y: 510, distance: 6.3
click at [762, 504] on span at bounding box center [758, 502] width 26 height 13
click at [745, 494] on input "checkbox" at bounding box center [745, 494] width 0 height 0
click at [721, 536] on span at bounding box center [716, 536] width 26 height 13
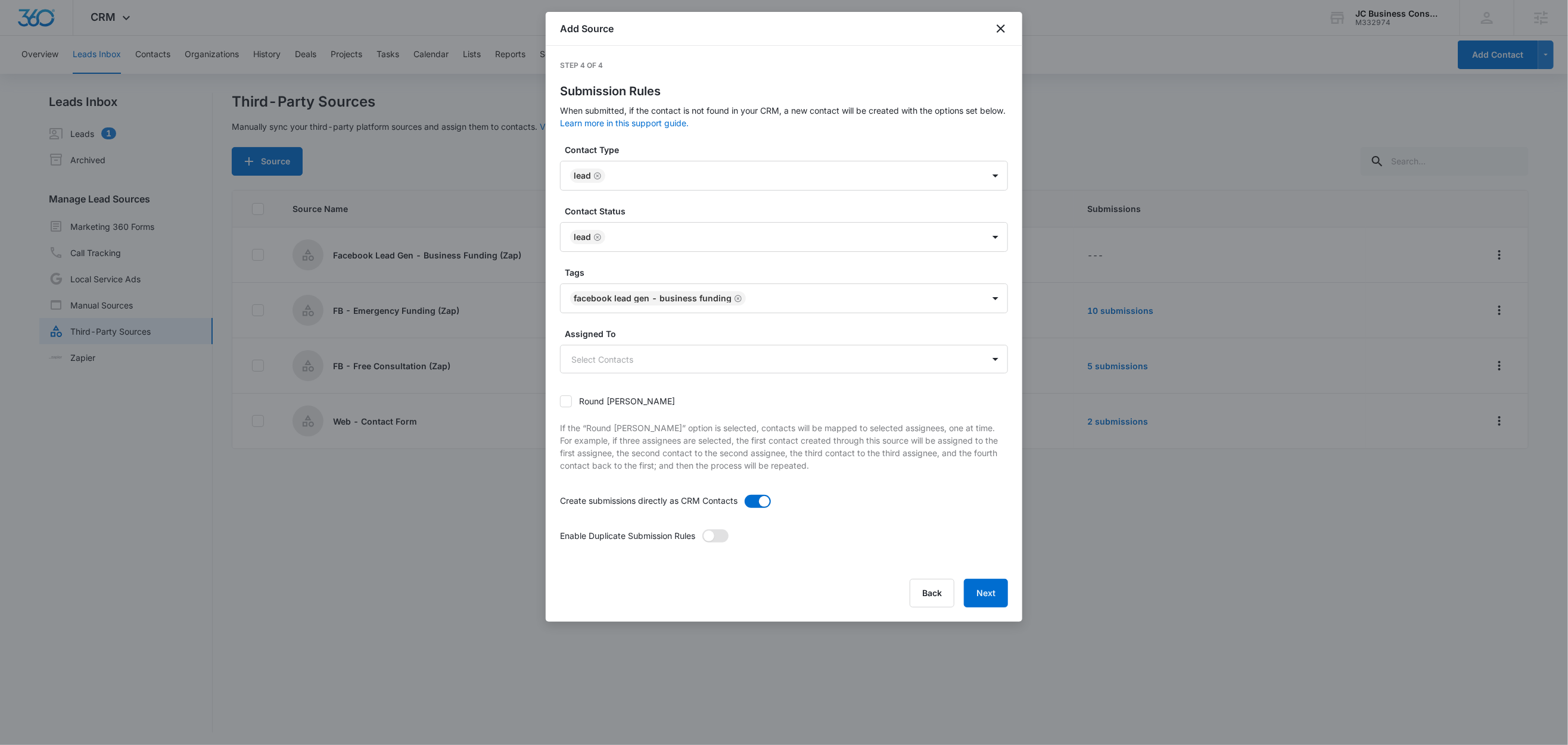
click at [702, 529] on input "checkbox" at bounding box center [702, 529] width 0 height 0
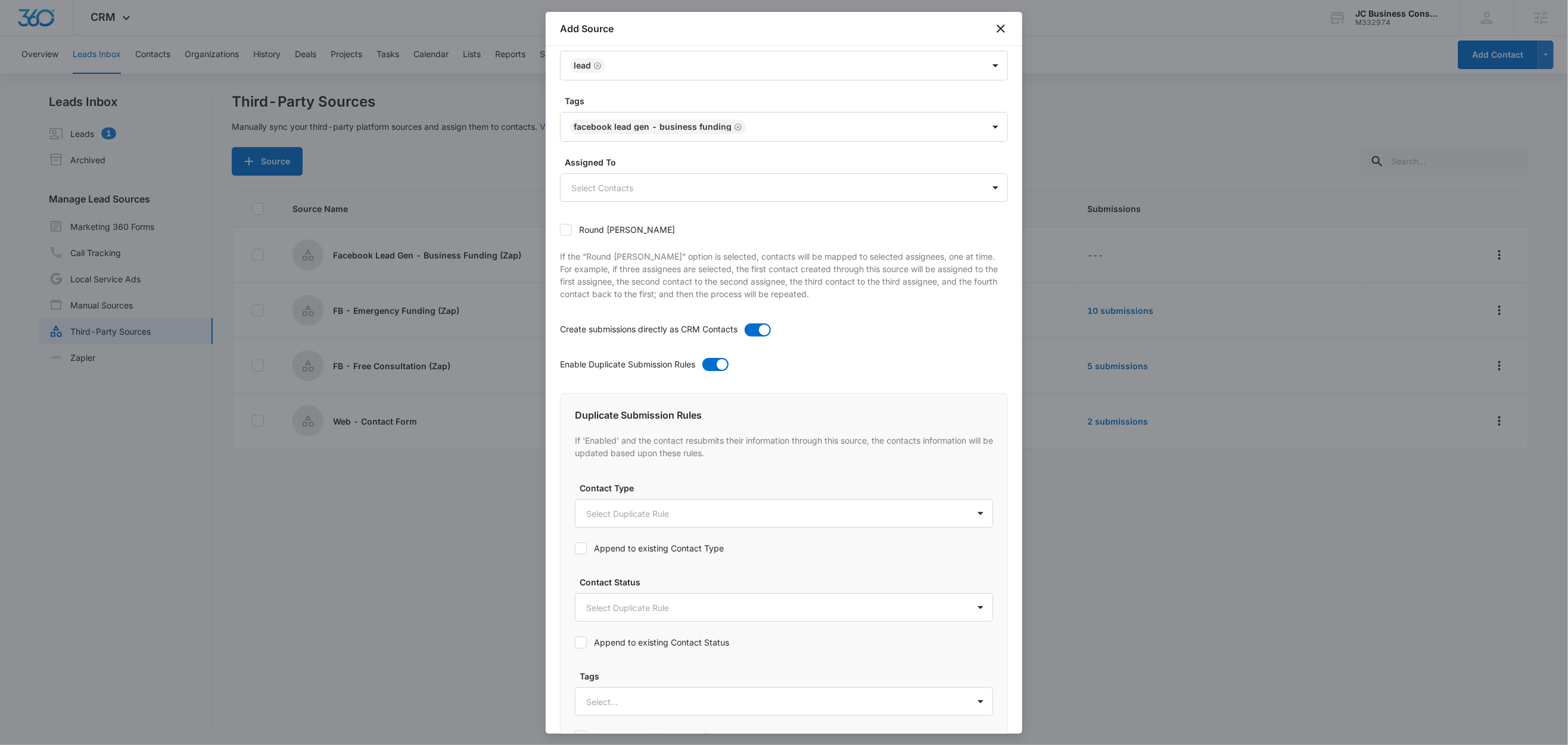
scroll to position [380, 0]
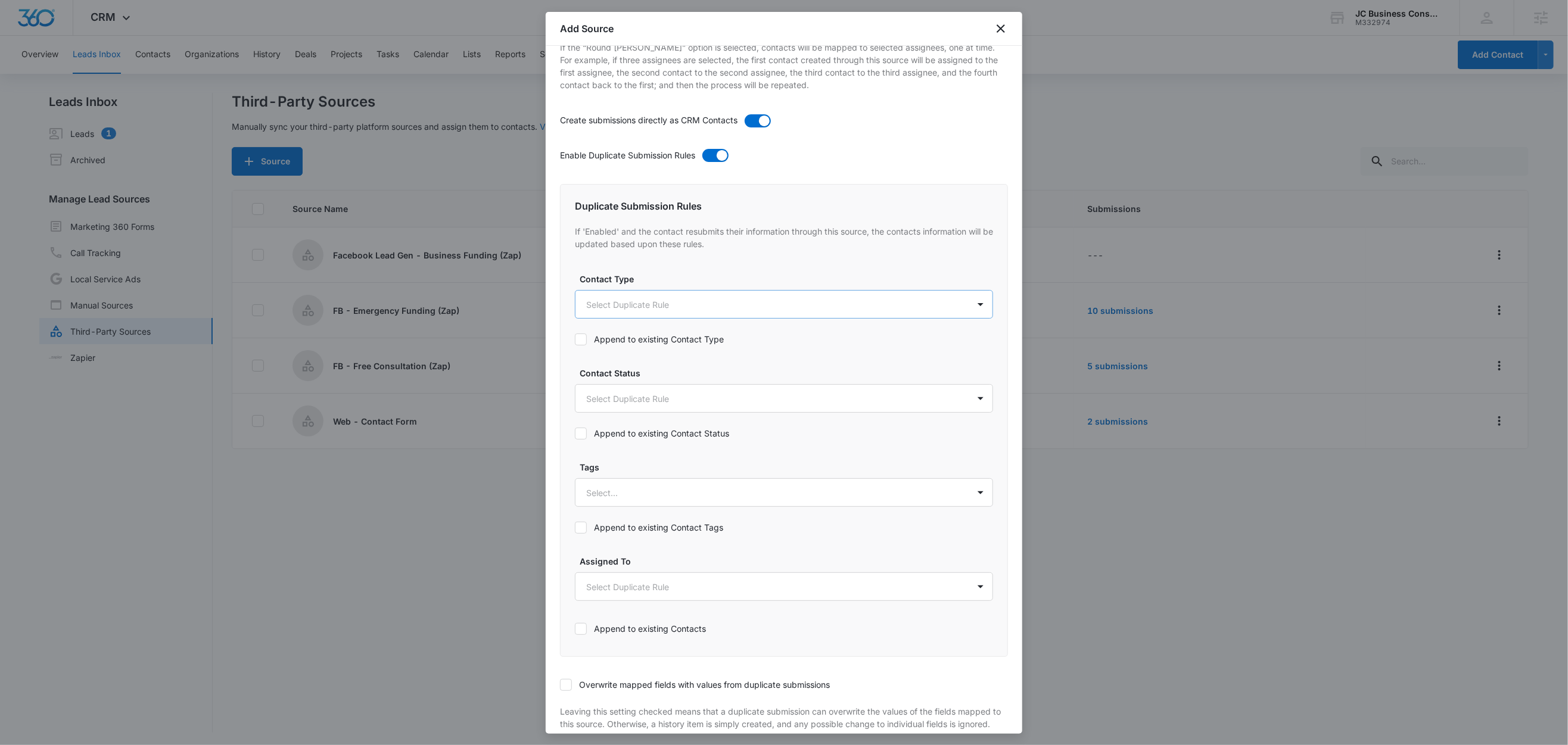
click at [606, 303] on body "CRM Apps Reputation Forms CRM Email Social Shop Content Ads Intelligence Files …" at bounding box center [784, 373] width 1568 height 747
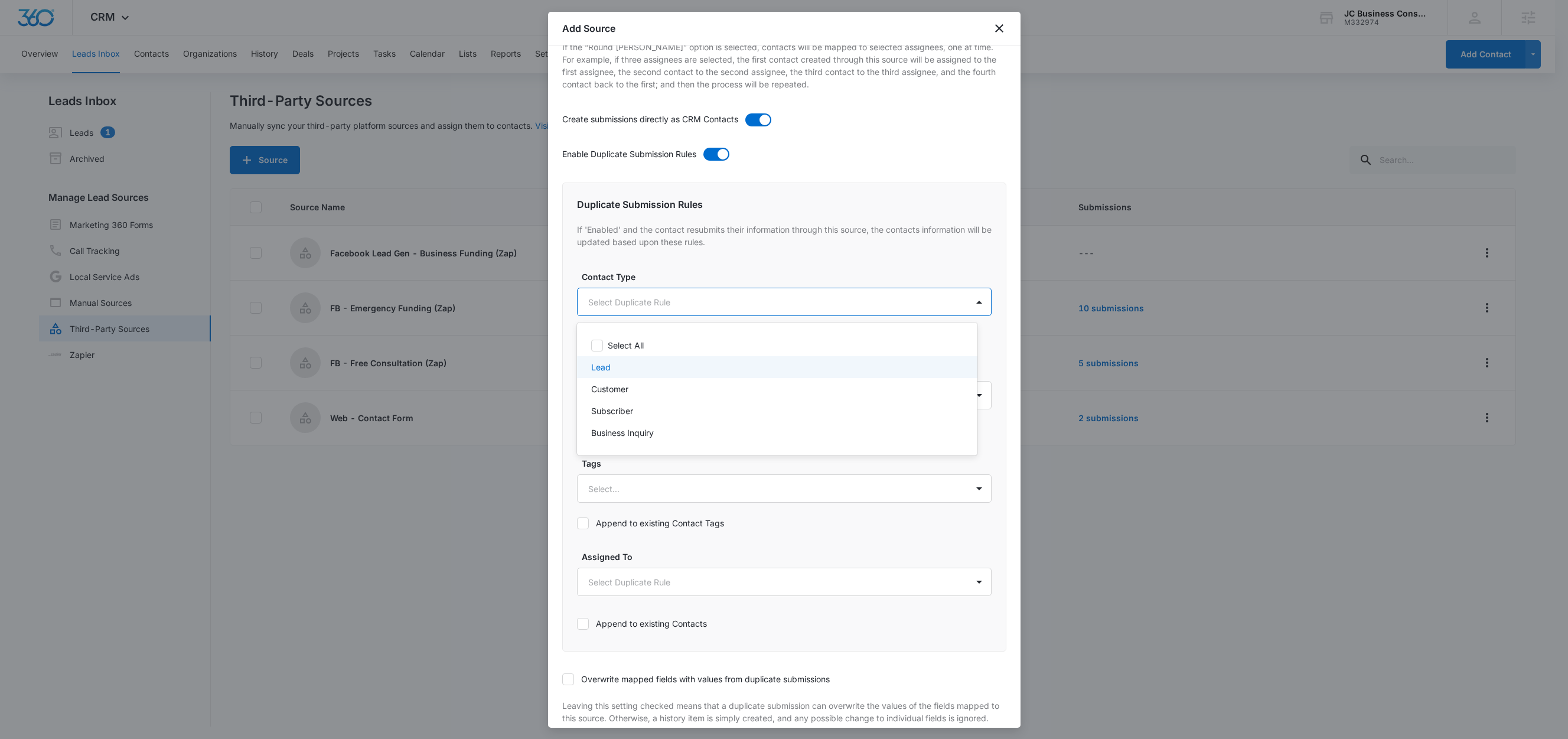
click at [595, 368] on p "Lead" at bounding box center [601, 367] width 20 height 12
click at [648, 276] on div at bounding box center [784, 369] width 1568 height 739
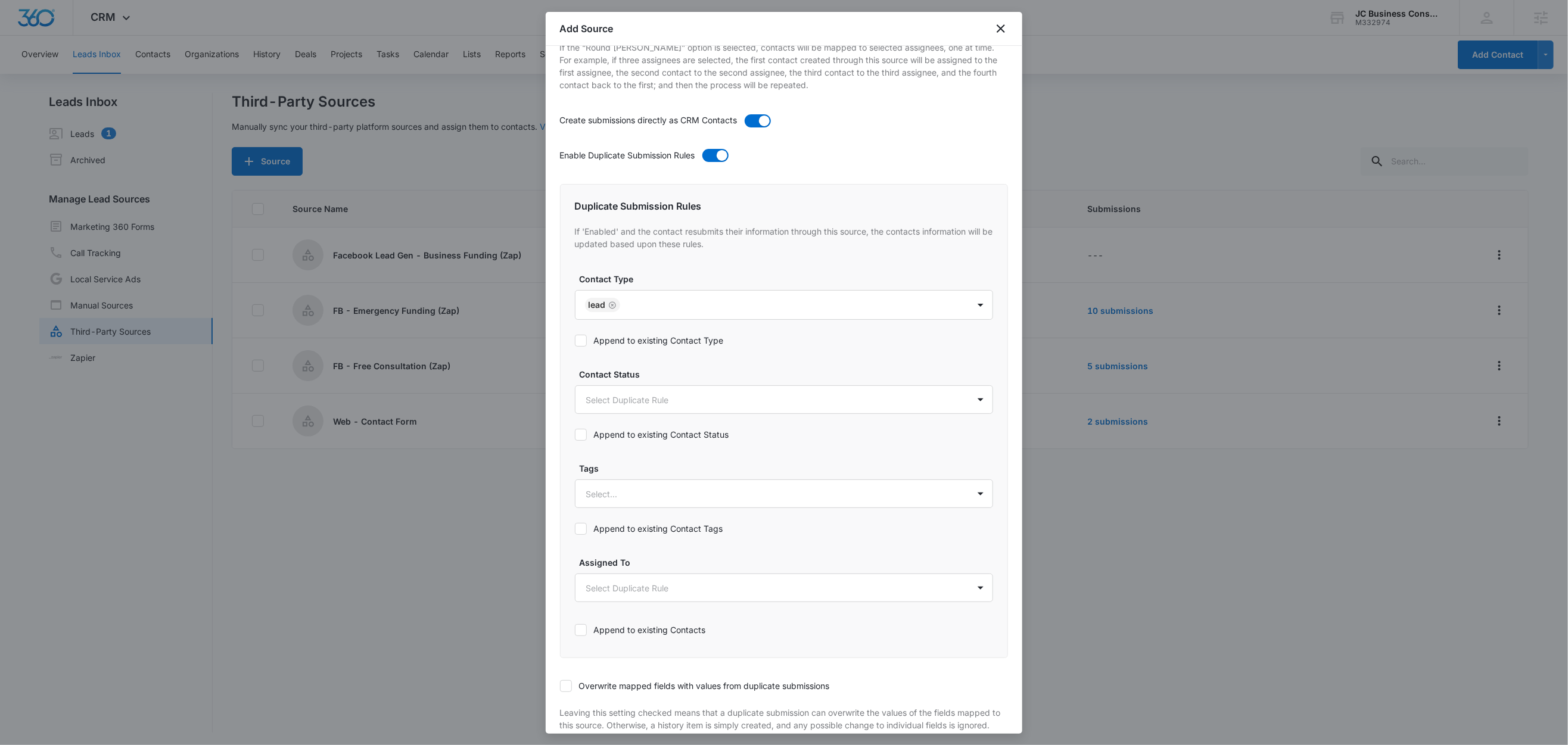
click at [621, 349] on div "Append to existing Contact Type" at bounding box center [784, 340] width 418 height 27
click at [639, 343] on label "Append to existing Contact Type" at bounding box center [784, 340] width 418 height 12
click at [575, 341] on input "Append to existing Contact Type" at bounding box center [575, 341] width 0 height 0
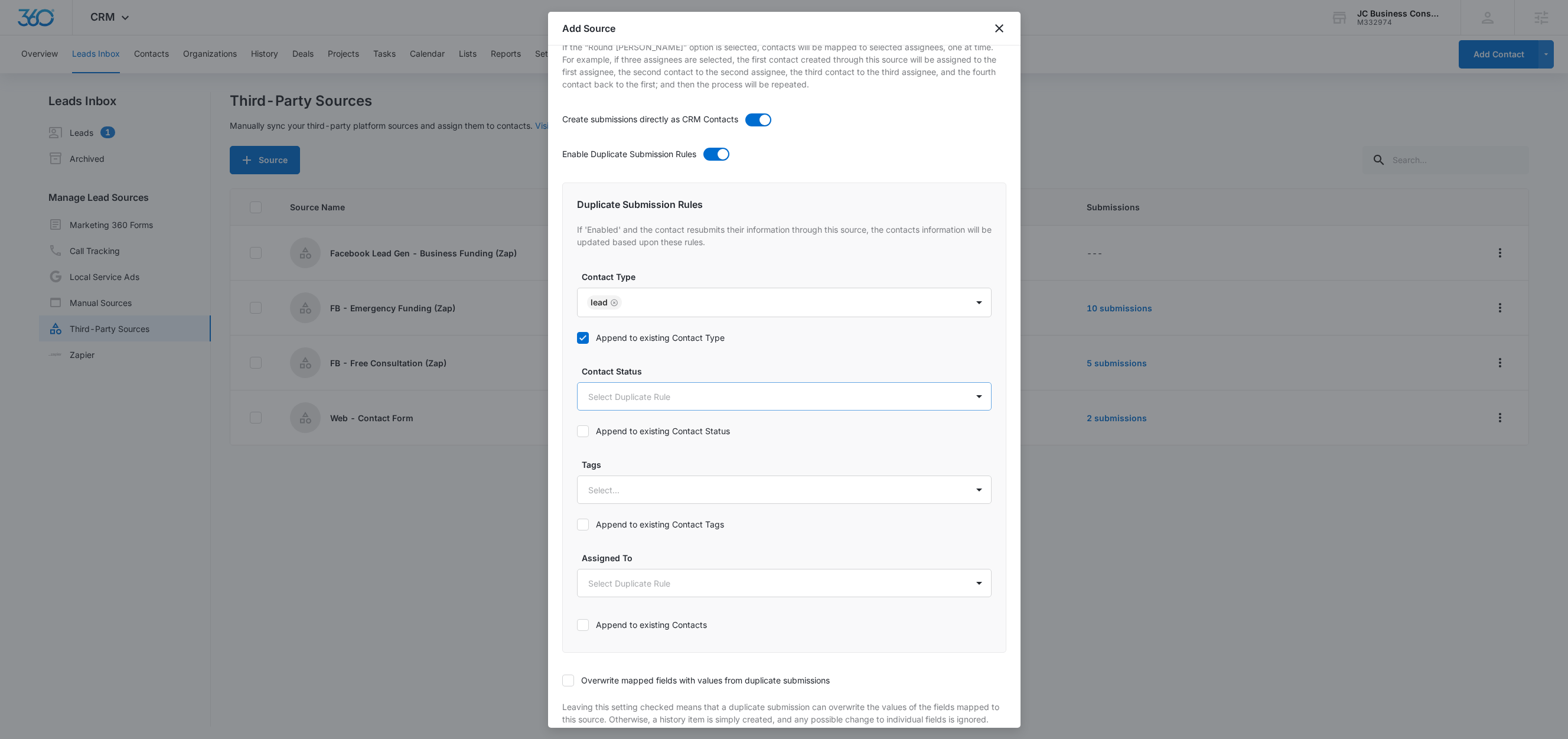
click at [633, 402] on body "CRM Apps Reputation Forms CRM Email Social Shop Content Ads Intelligence Files …" at bounding box center [784, 370] width 1568 height 741
click at [596, 463] on p "Lead" at bounding box center [601, 462] width 20 height 12
drag, startPoint x: 680, startPoint y: 373, endPoint x: 684, endPoint y: 388, distance: 15.5
click at [680, 373] on div at bounding box center [784, 369] width 1568 height 739
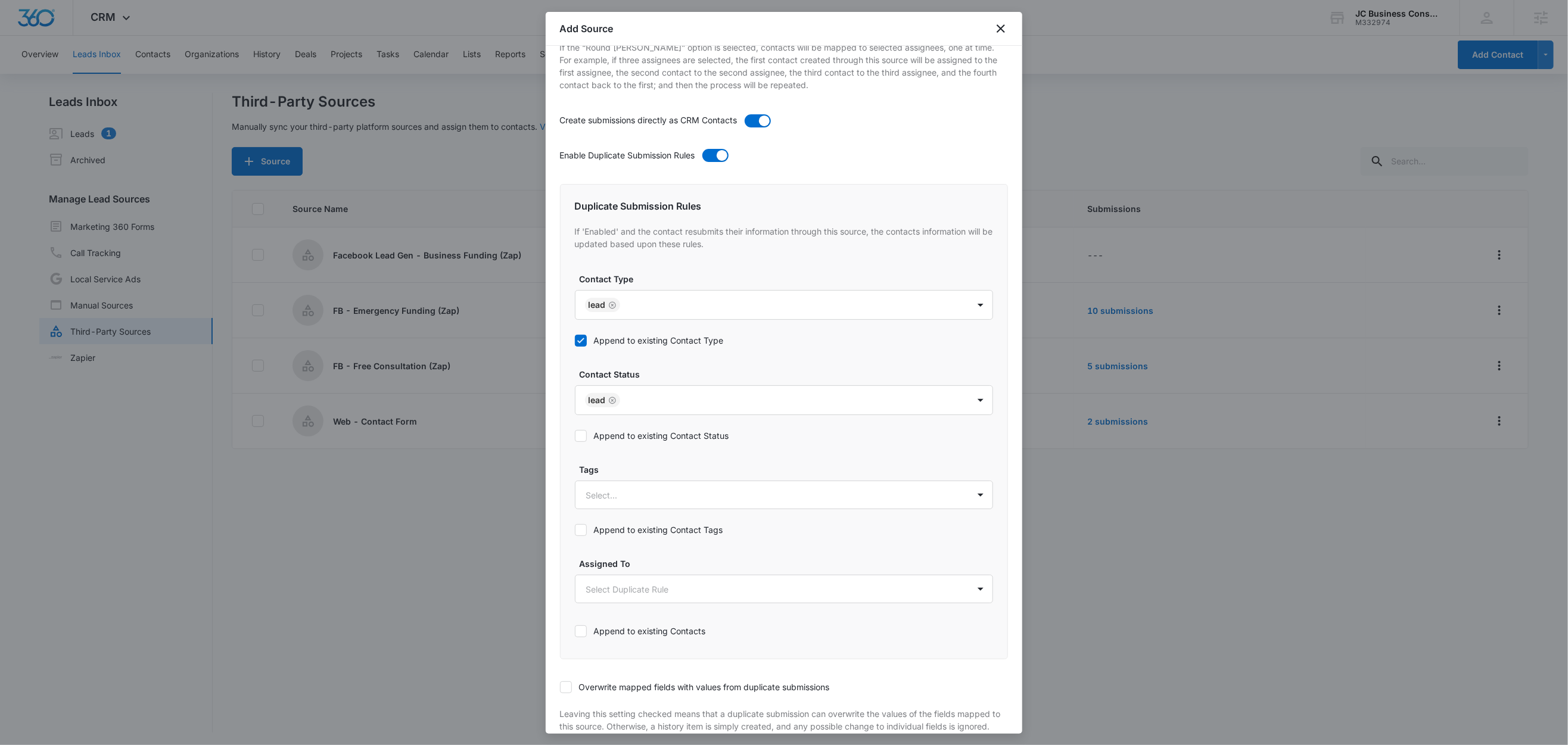
click at [651, 439] on label "Append to existing Contact Status" at bounding box center [784, 435] width 418 height 12
click at [575, 436] on input "Append to existing Contact Status" at bounding box center [575, 436] width 0 height 0
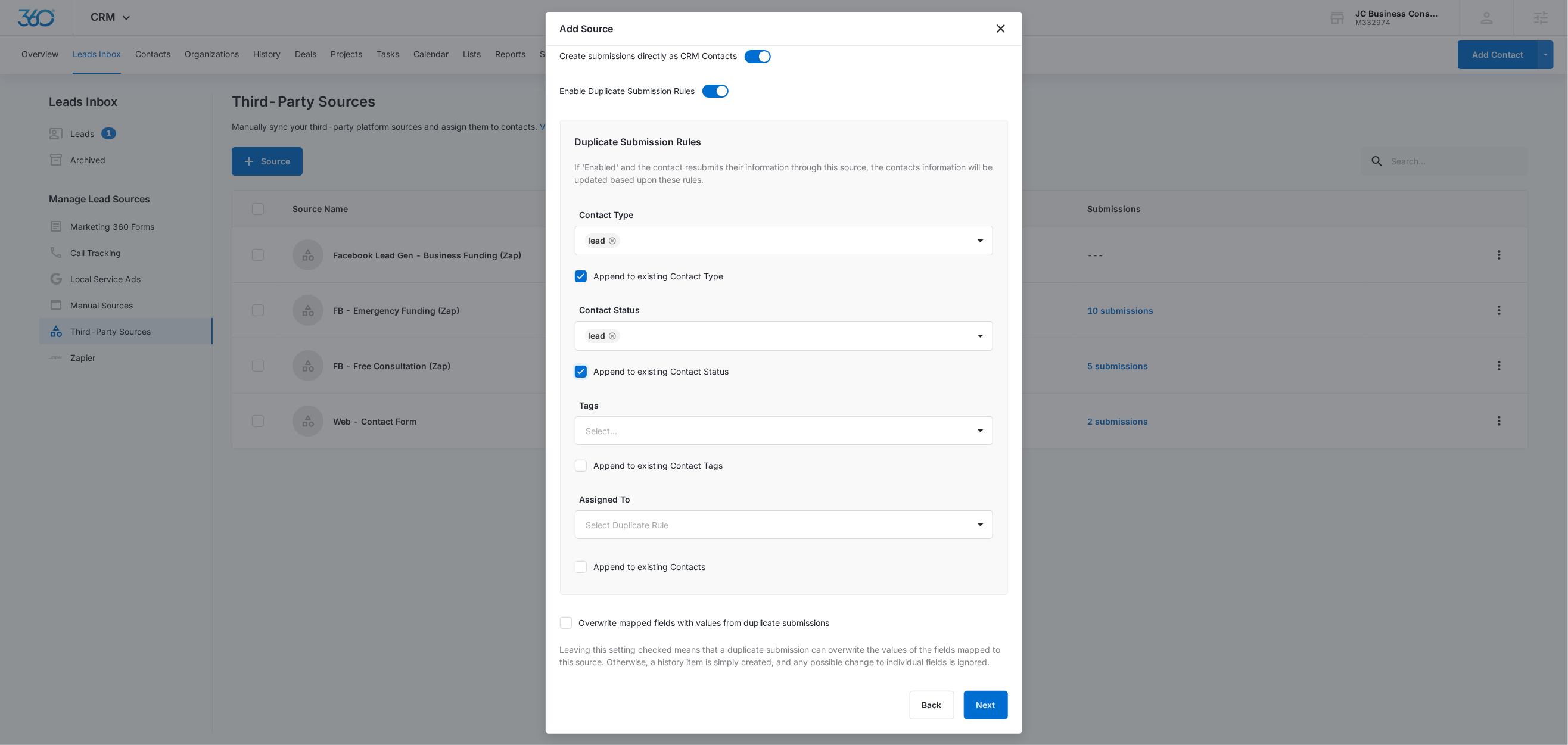
scroll to position [460, 0]
click at [630, 424] on div at bounding box center [769, 431] width 367 height 15
type input "face"
click at [656, 467] on p "Facebook Lead Gen - Business Funding" at bounding box center [667, 472] width 157 height 12
drag, startPoint x: 680, startPoint y: 389, endPoint x: 658, endPoint y: 457, distance: 71.5
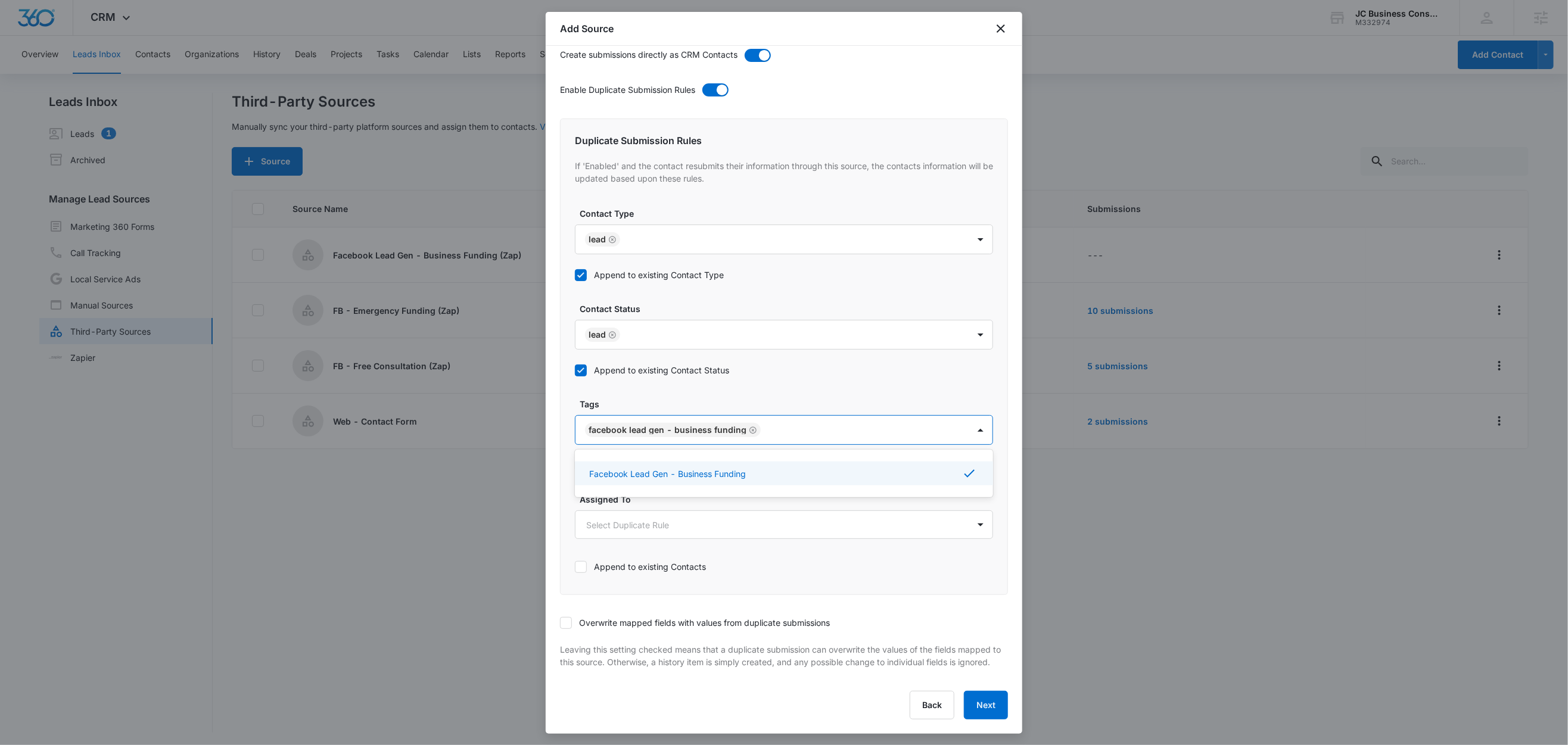
click at [680, 398] on label "Tags" at bounding box center [788, 403] width 418 height 12
click at [657, 459] on label "Append to existing Contact Tags" at bounding box center [784, 465] width 418 height 12
click at [575, 466] on input "Append to existing Contact Tags" at bounding box center [575, 466] width 0 height 0
click at [568, 618] on icon at bounding box center [565, 623] width 11 height 11
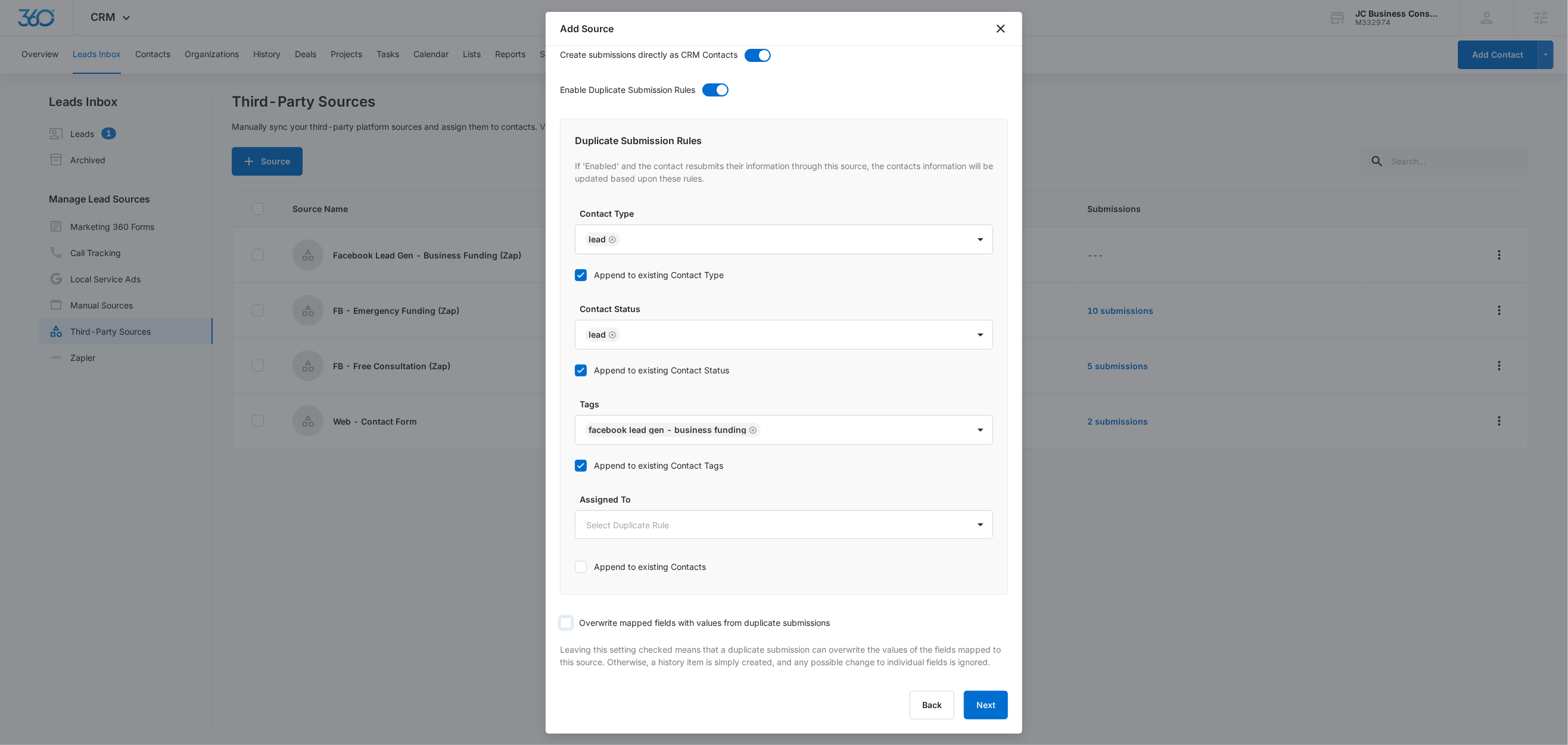
click at [560, 623] on input "Overwrite mapped fields with values from duplicate submissions" at bounding box center [560, 623] width 0 height 0
click at [985, 711] on button "Next" at bounding box center [986, 705] width 44 height 29
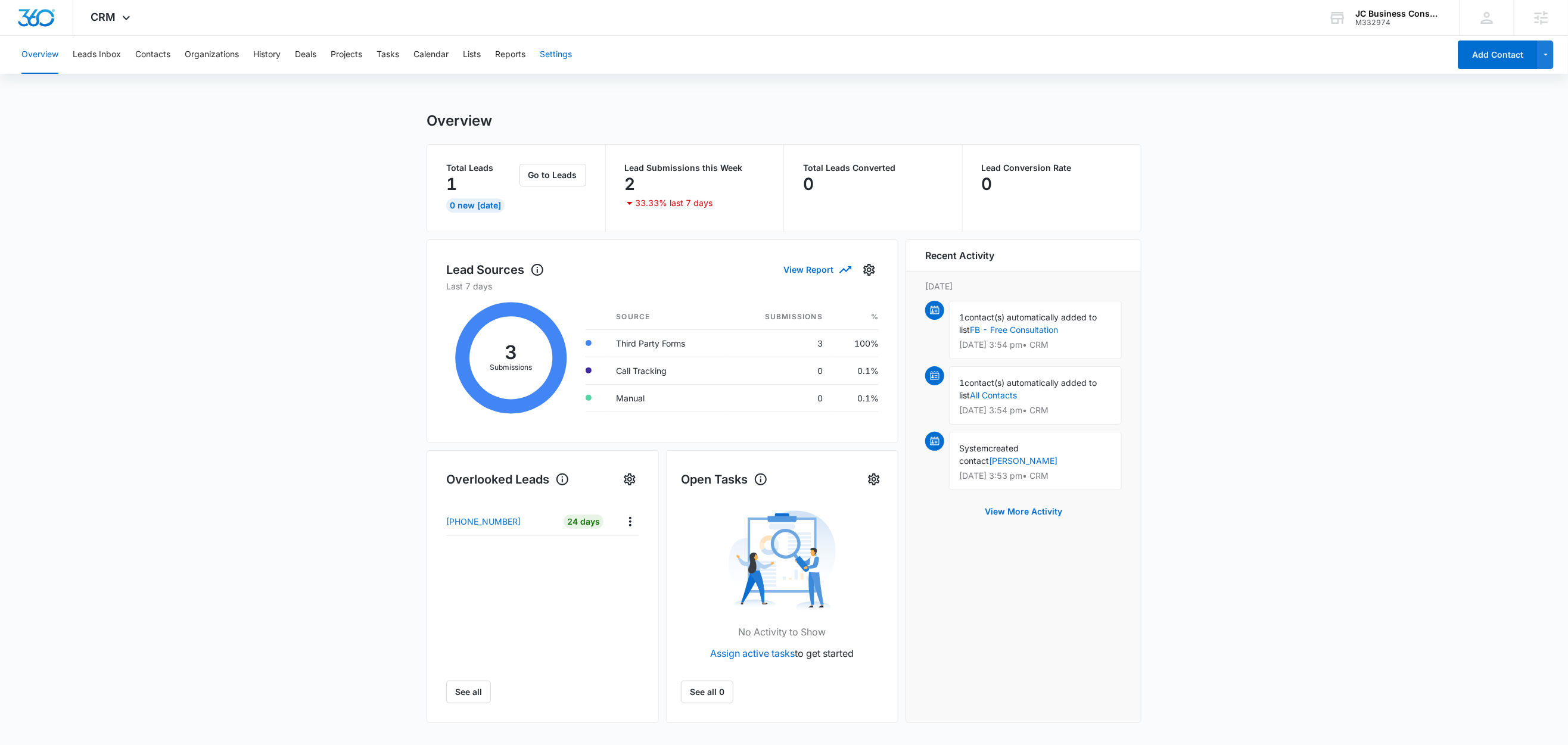
click at [563, 53] on button "Settings" at bounding box center [556, 55] width 32 height 38
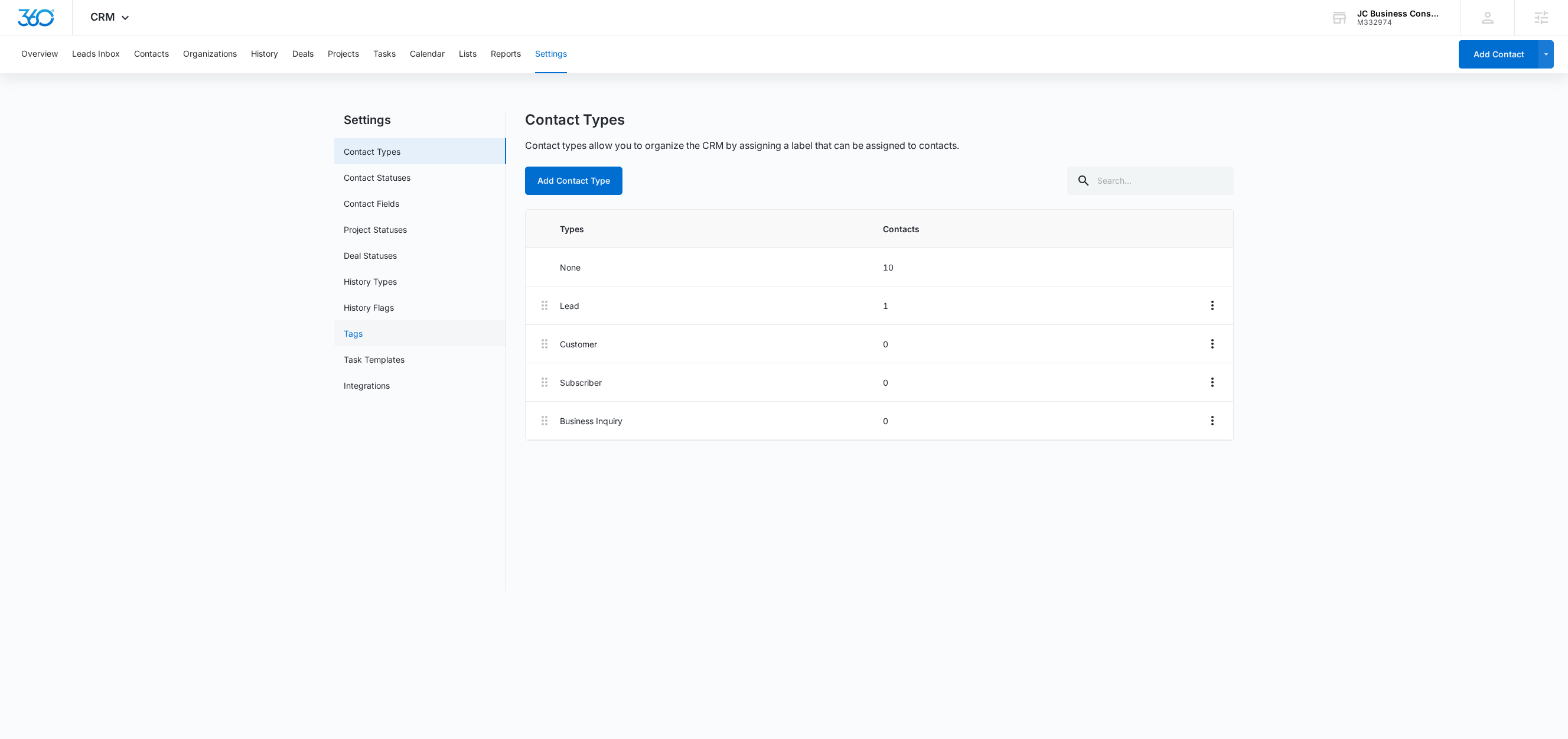
click at [351, 332] on link "Tags" at bounding box center [353, 333] width 19 height 12
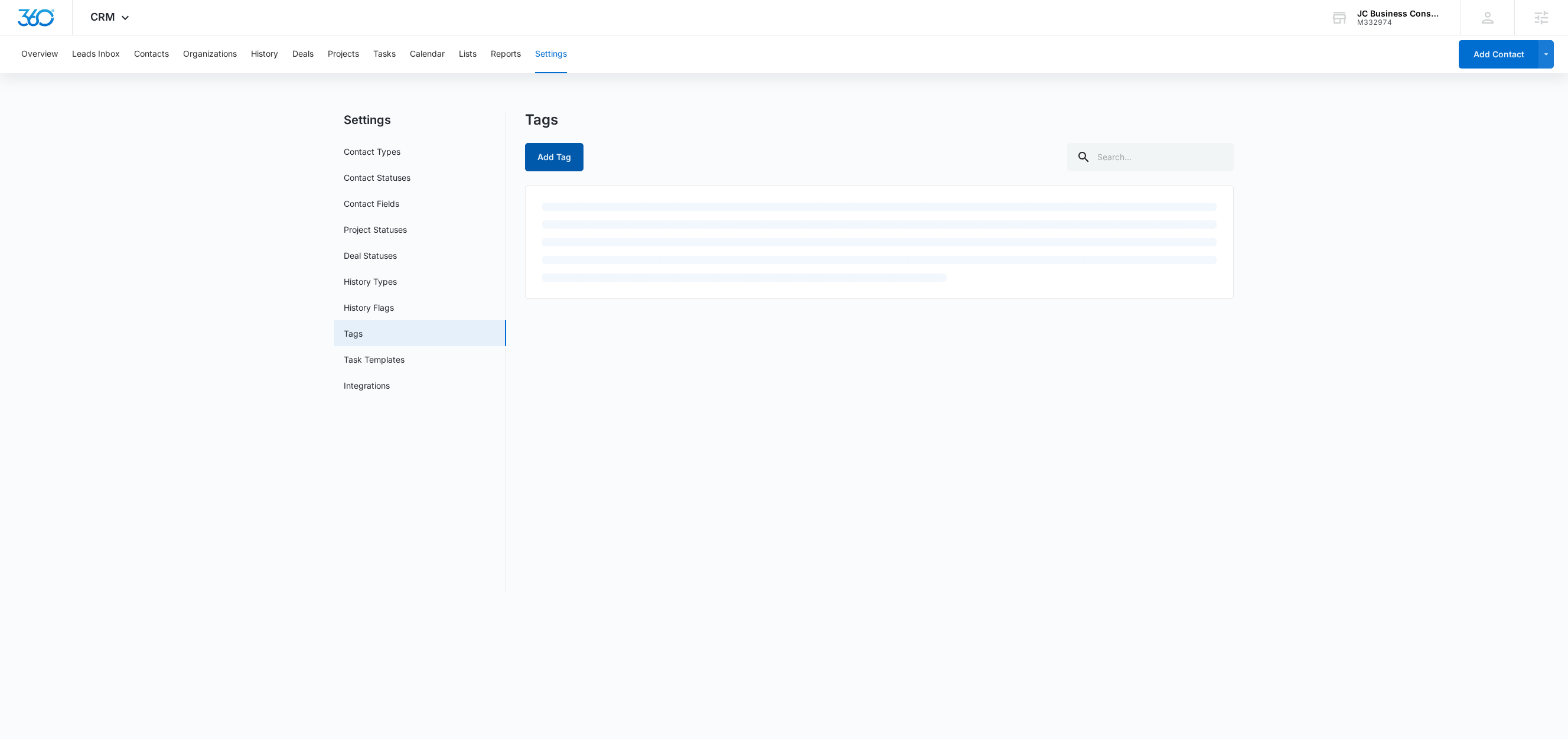
click at [551, 149] on button "Add Tag" at bounding box center [555, 156] width 59 height 29
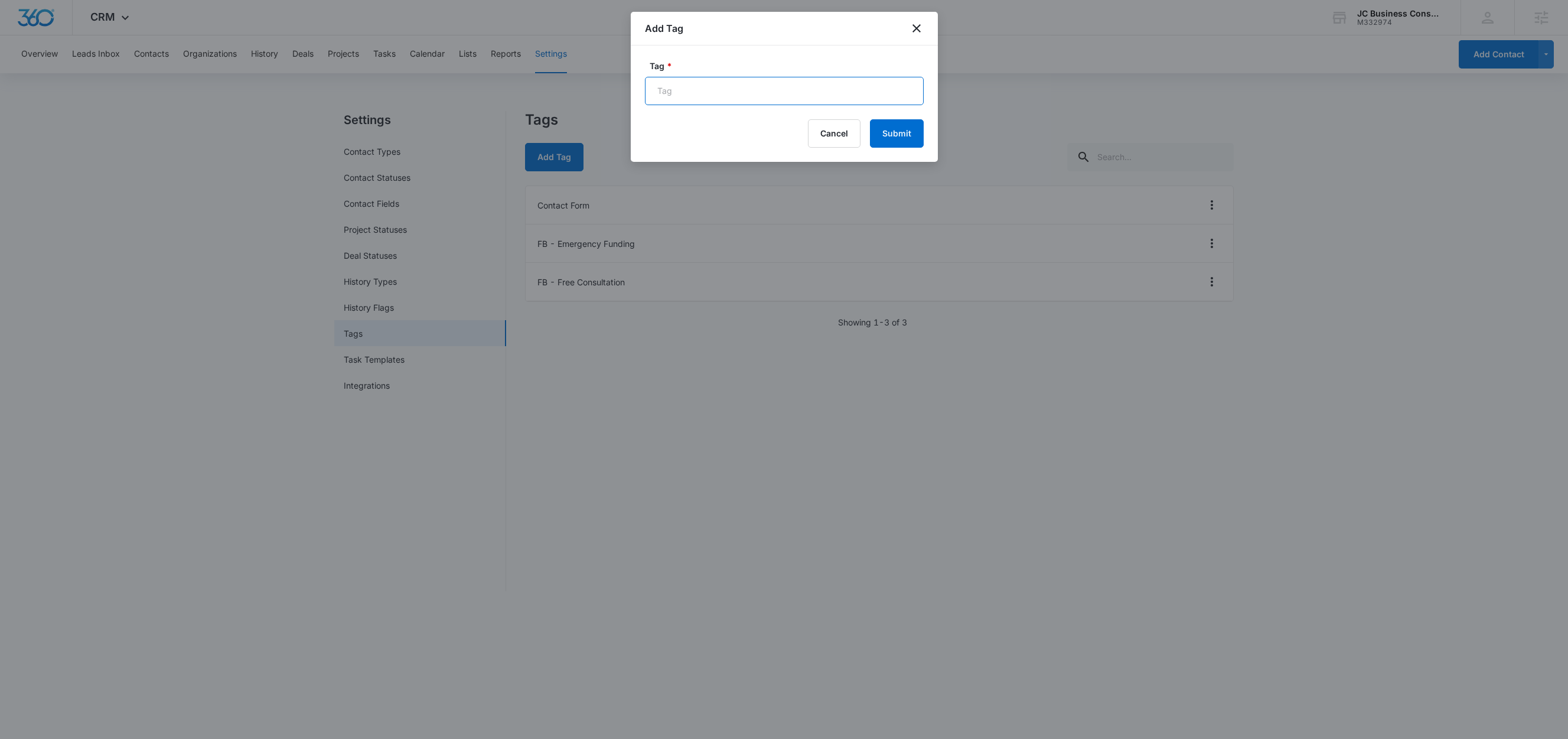
click at [683, 92] on input "Tag *" at bounding box center [784, 90] width 279 height 29
paste input "Facebook Lead Gen - Business Funding"
type input "Facebook Lead Gen - Business Funding"
click at [898, 133] on button "Submit" at bounding box center [897, 133] width 54 height 29
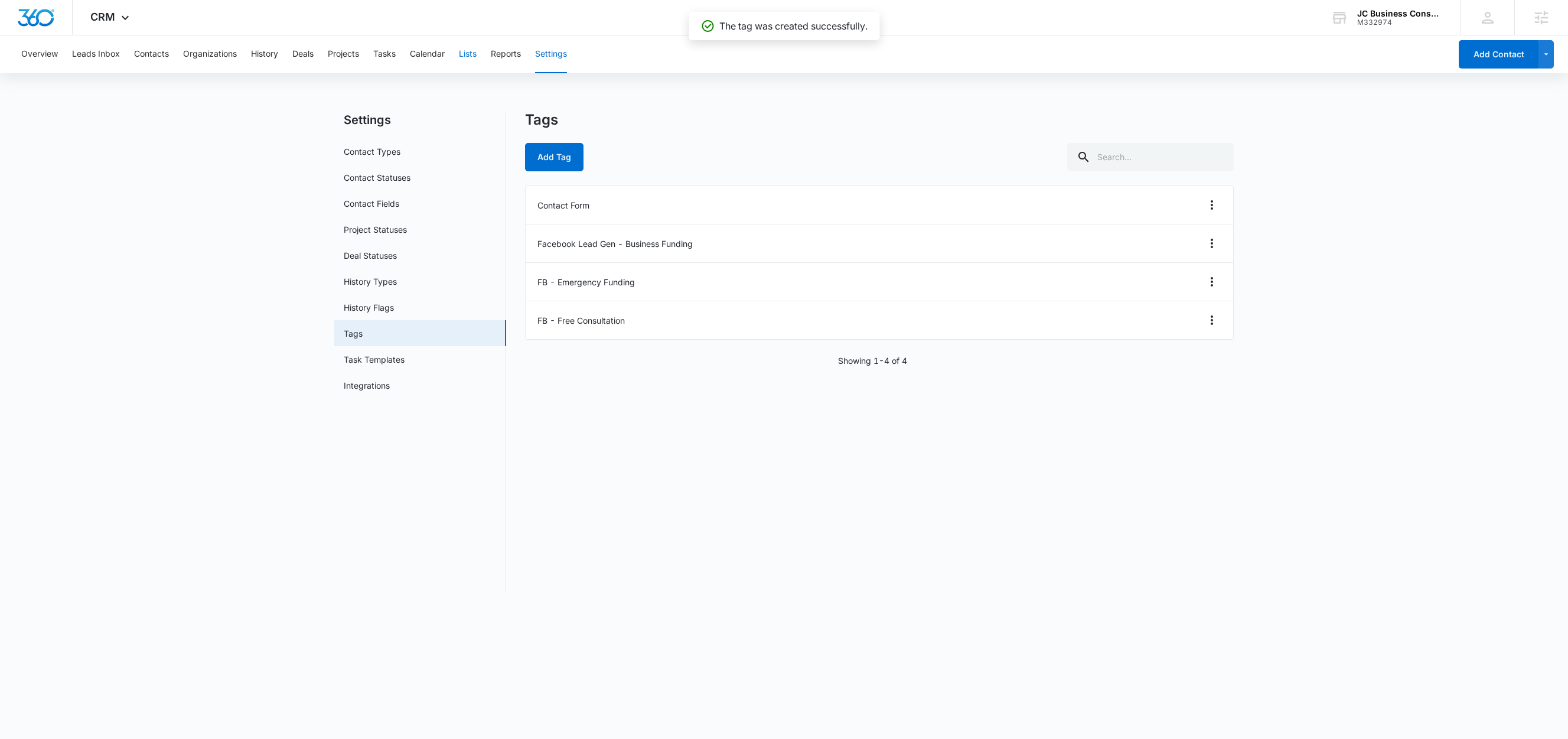
click at [476, 53] on button "Lists" at bounding box center [468, 55] width 18 height 37
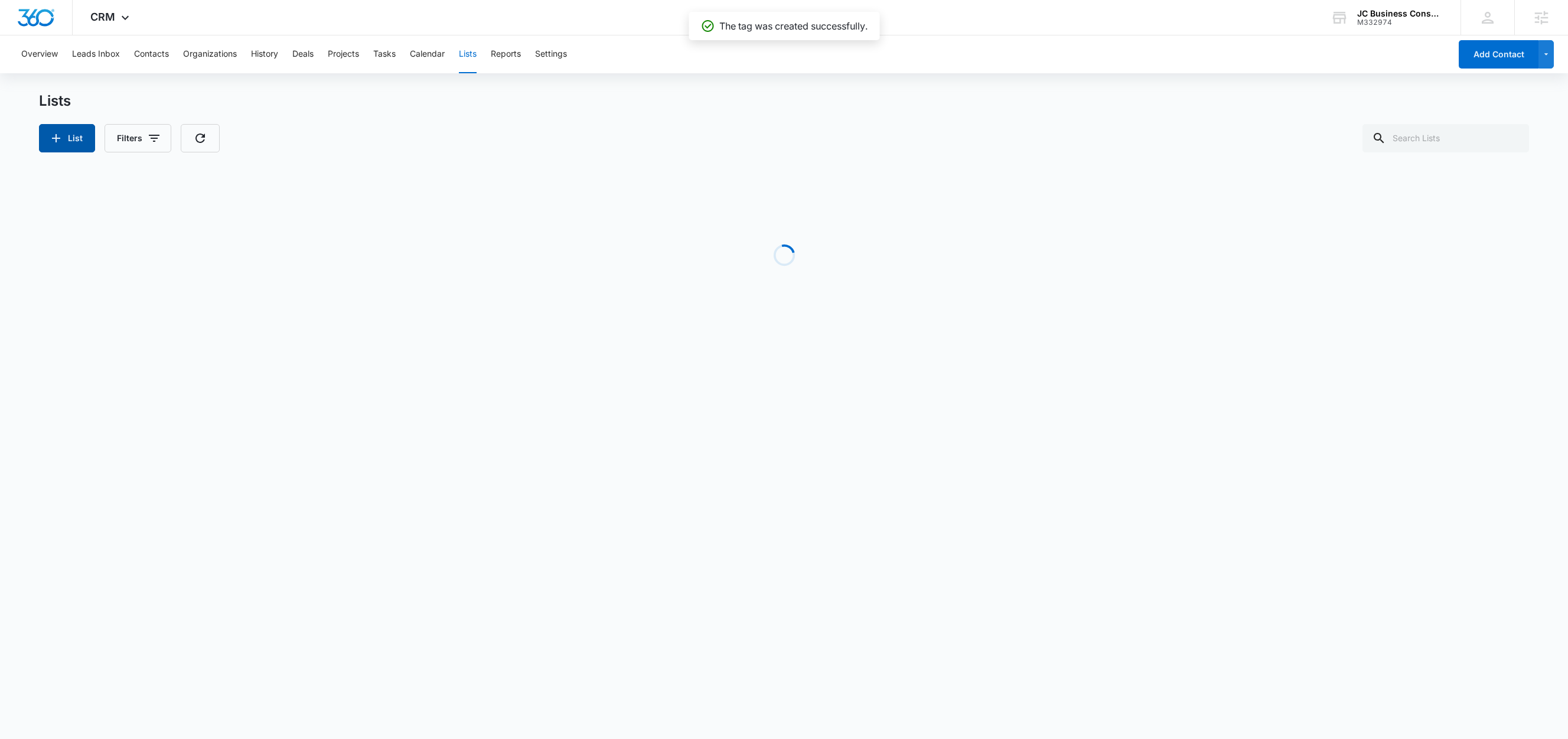
click at [72, 143] on button "List" at bounding box center [67, 138] width 56 height 29
select select "31"
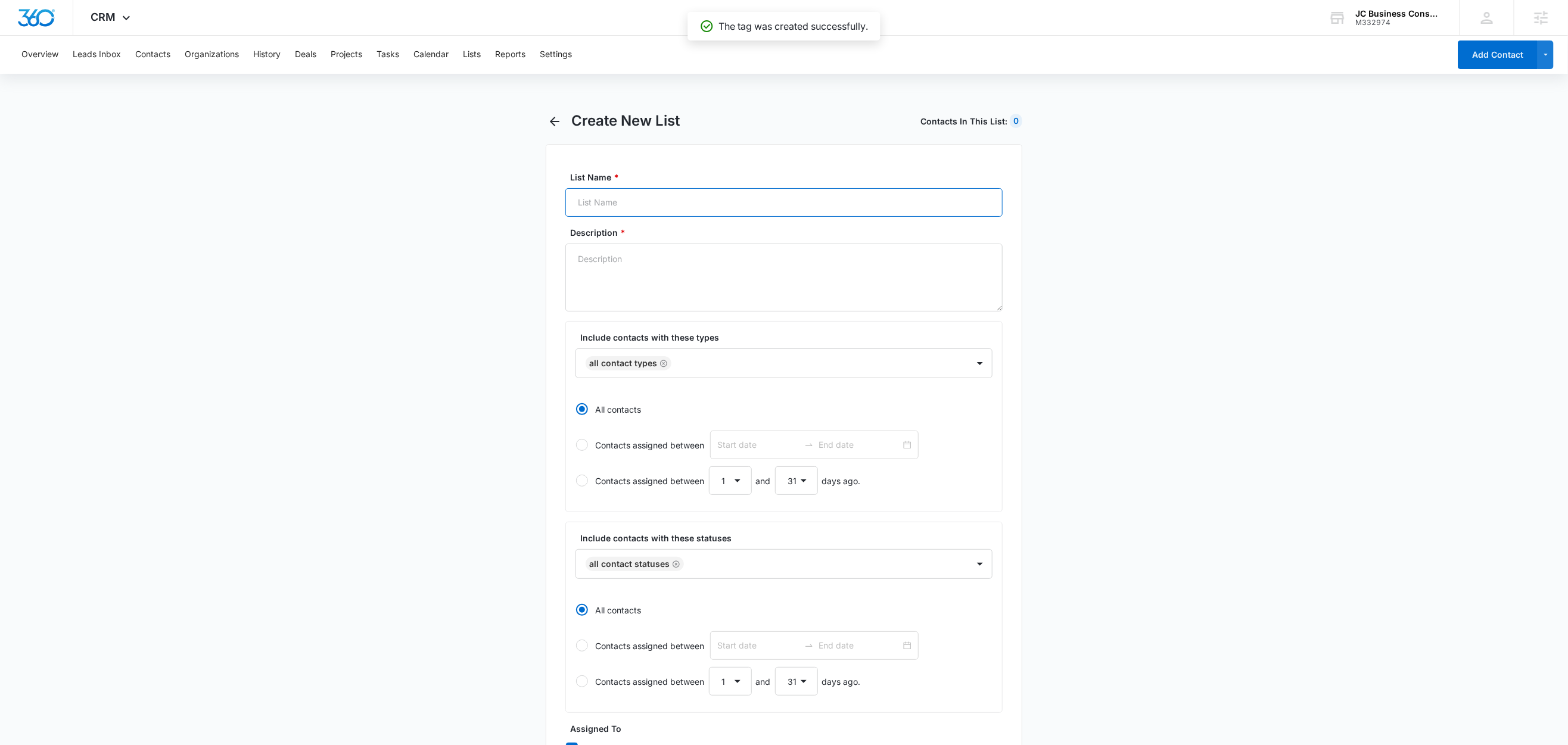
click at [615, 200] on input "List Name *" at bounding box center [784, 202] width 437 height 29
paste input "Facebook Lead Gen - Business Funding"
type input "Facebook Lead Gen - Business Funding"
click at [602, 263] on textarea "Description *" at bounding box center [784, 278] width 437 height 68
paste textarea "Facebook Lead Gen - Business Funding"
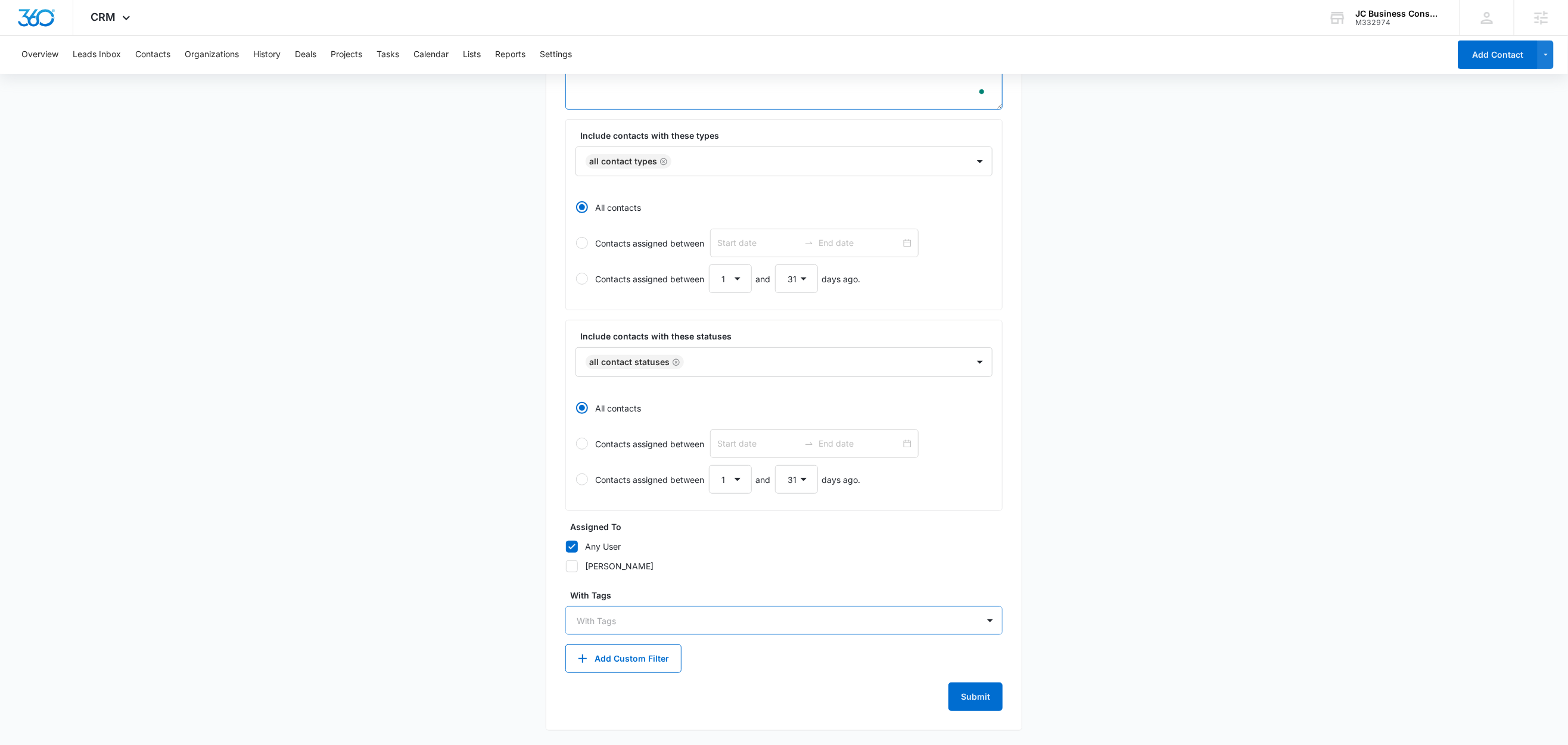
scroll to position [202, 0]
type textarea "Tag = Facebook Lead Gen - Business Funding"
click at [588, 623] on div at bounding box center [777, 621] width 400 height 15
type input "face"
click at [657, 662] on p "Facebook Lead Gen - Business Funding" at bounding box center [657, 662] width 157 height 12
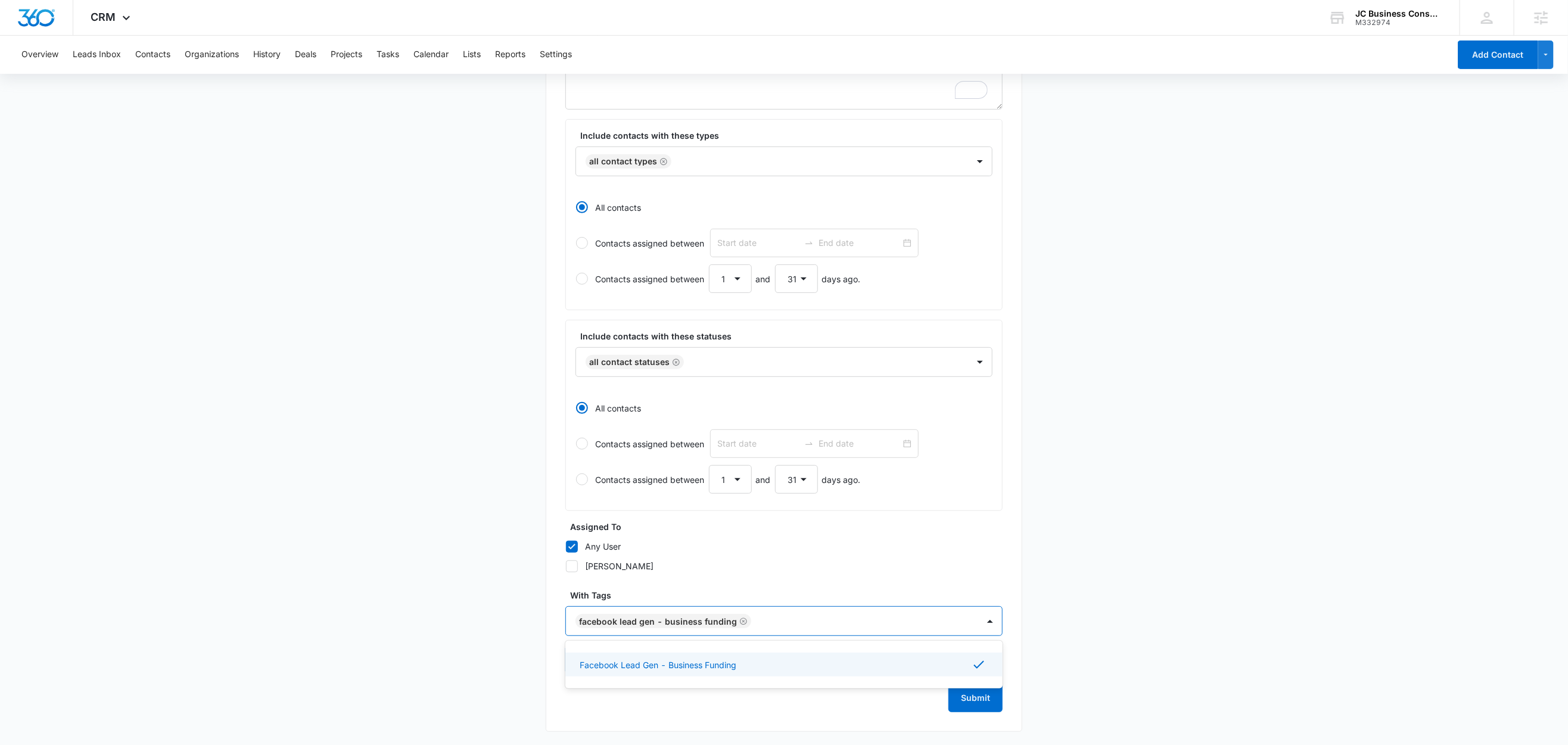
click at [435, 601] on main "Create New List Contacts In This List : 0 List Name * Facebook Lead Gen - Busin…" at bounding box center [784, 329] width 1568 height 836
drag, startPoint x: 980, startPoint y: 702, endPoint x: 1049, endPoint y: 675, distance: 74.1
click at [980, 702] on button "Submit" at bounding box center [975, 697] width 54 height 29
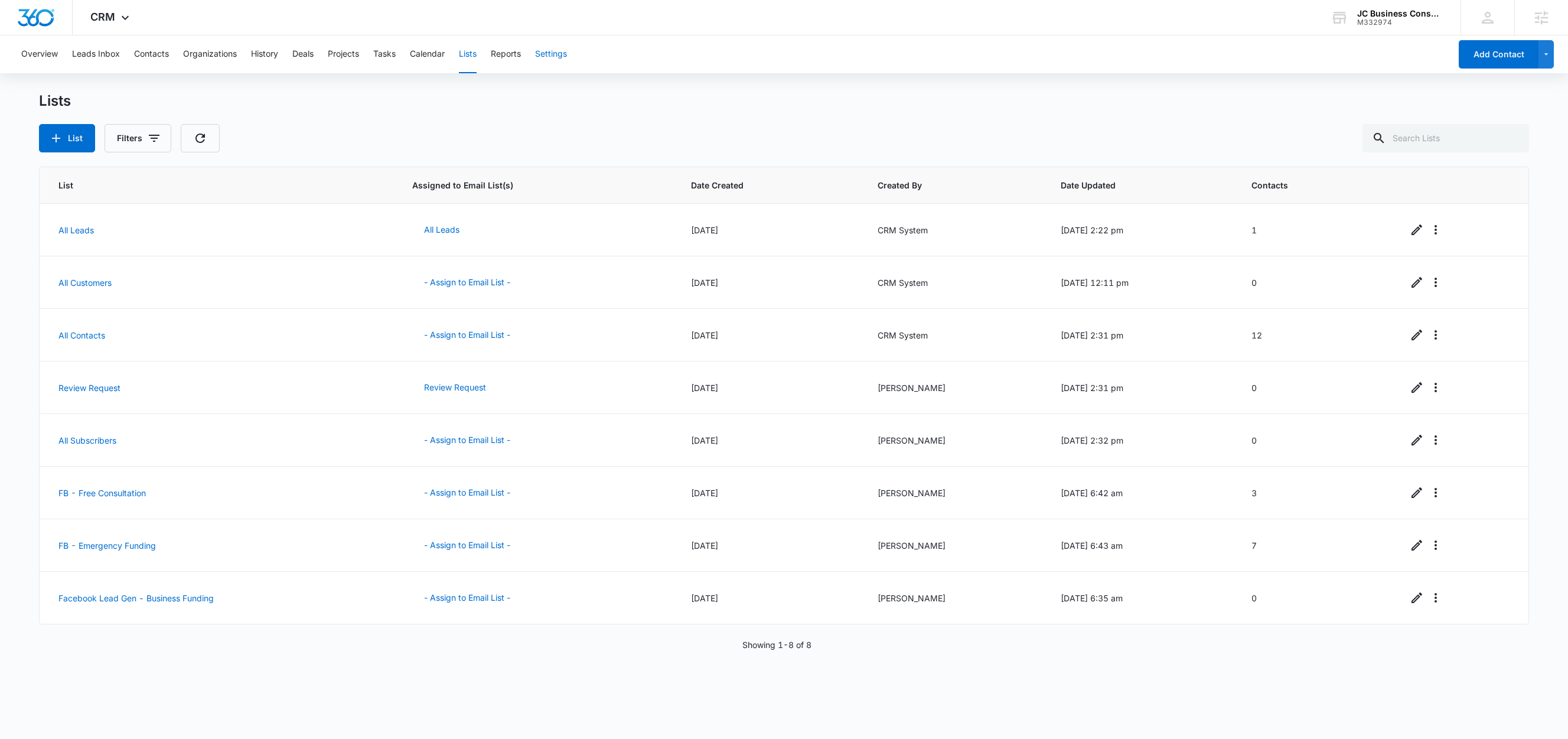
click at [559, 52] on button "Settings" at bounding box center [551, 55] width 32 height 37
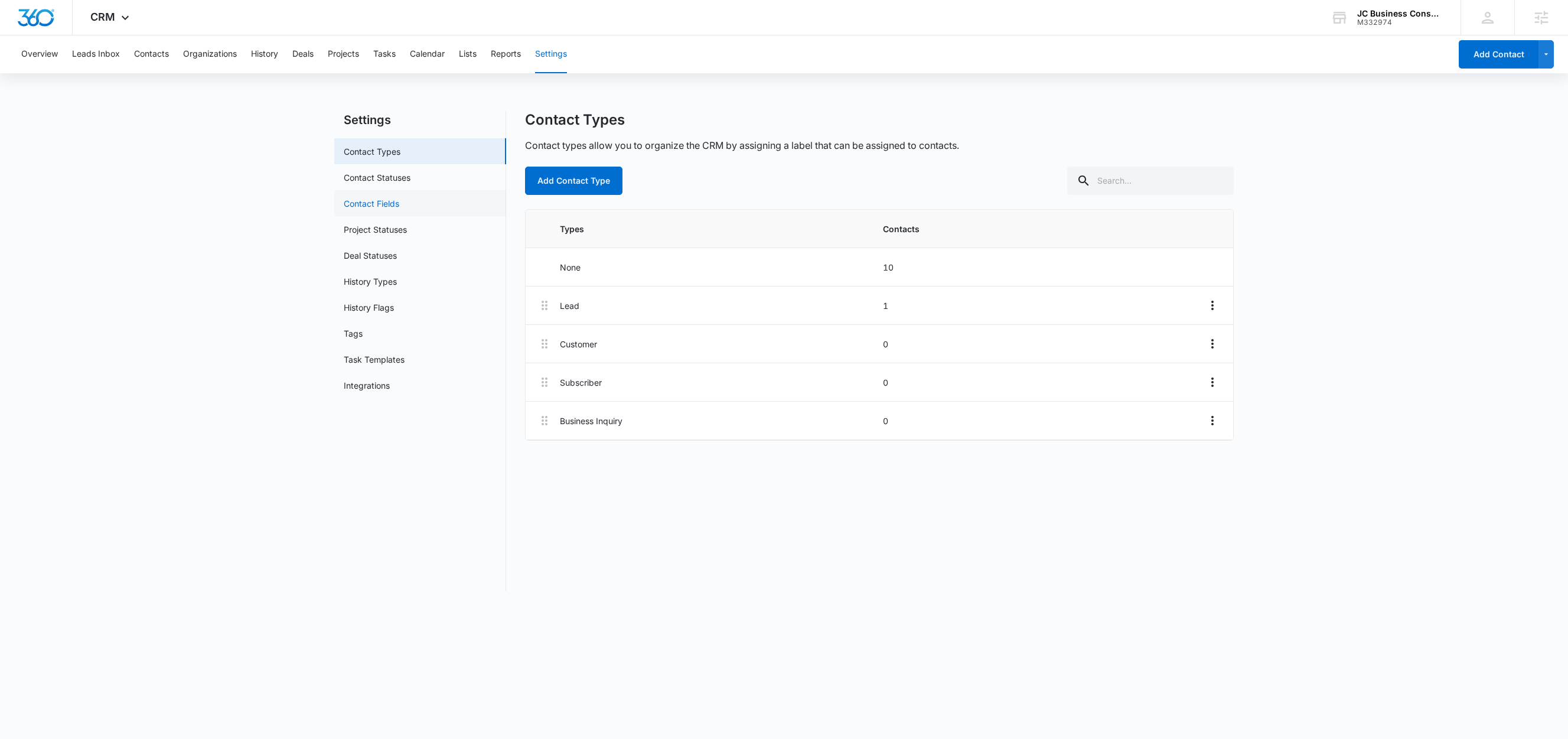
click at [371, 209] on link "Contact Fields" at bounding box center [371, 203] width 55 height 12
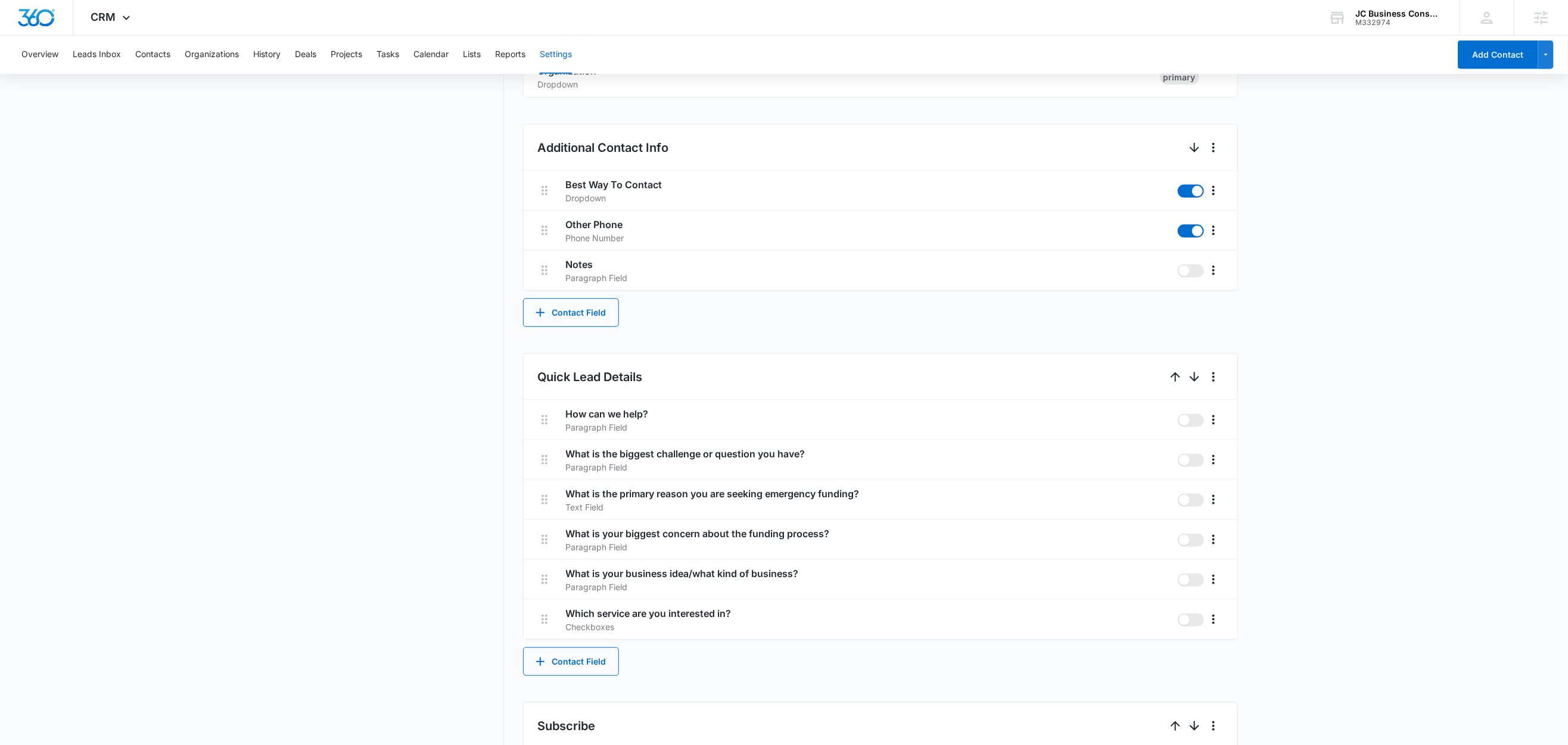
scroll to position [449, 0]
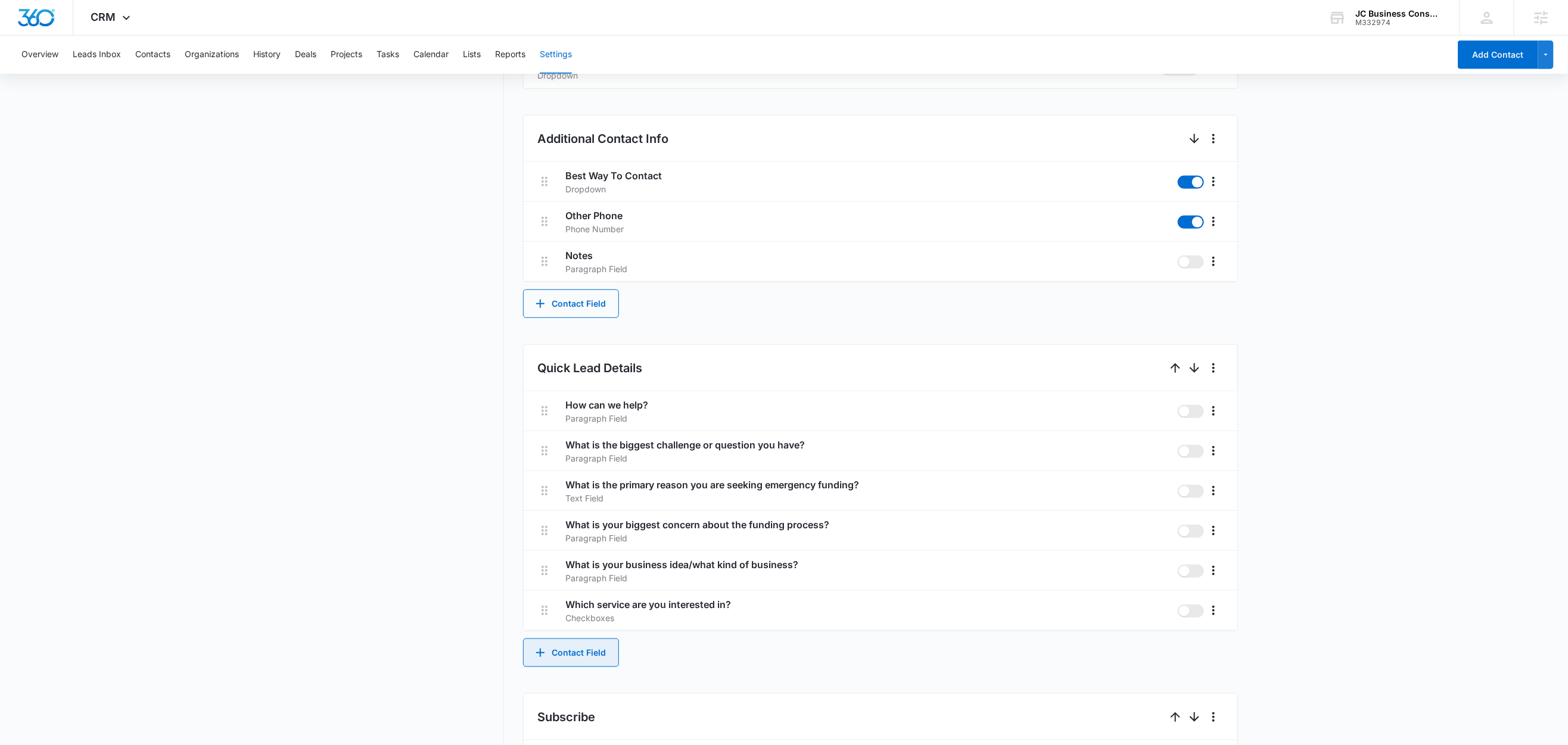
click at [570, 657] on button "Contact Field" at bounding box center [571, 652] width 96 height 29
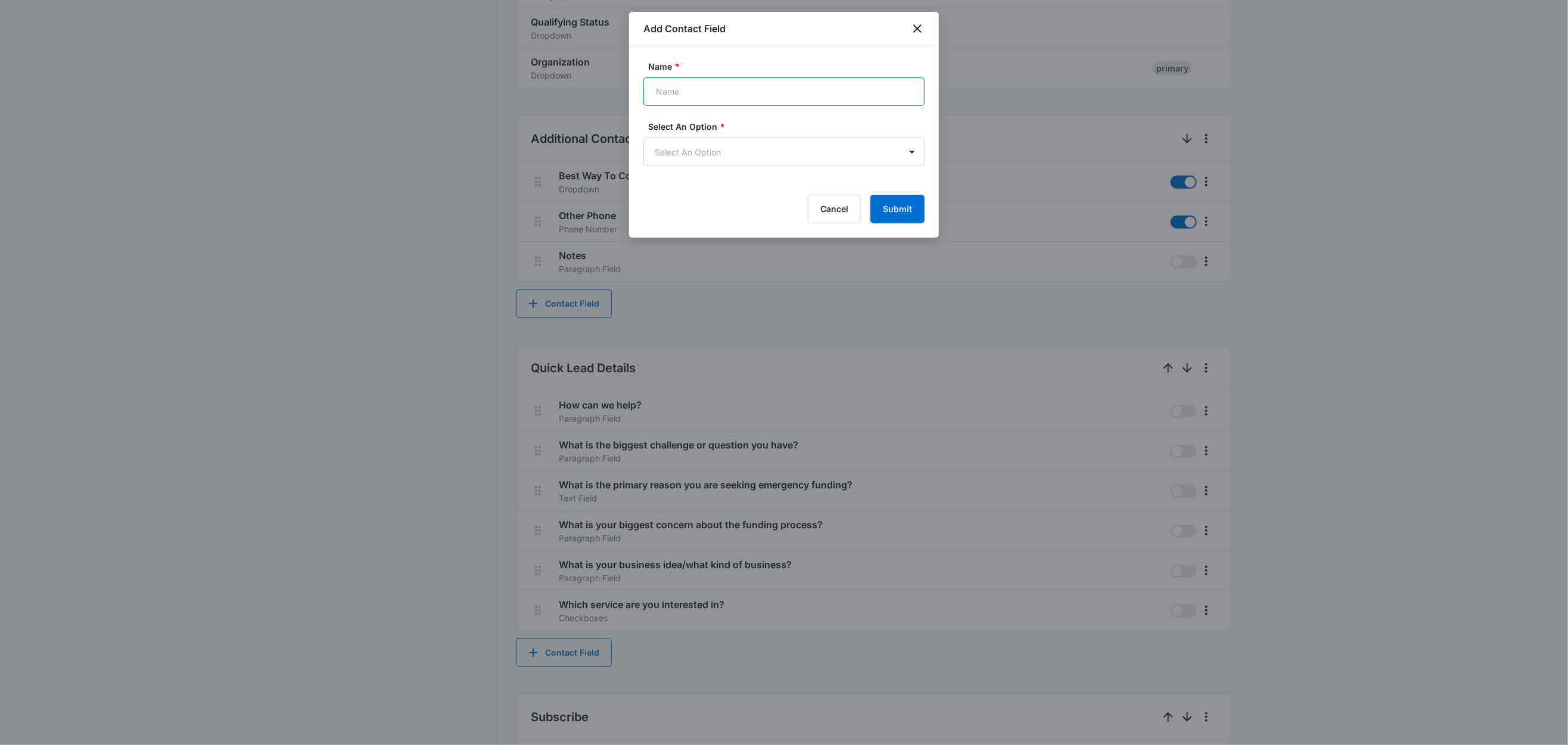
click at [714, 92] on input "Name *" at bounding box center [784, 91] width 281 height 29
paste input "What is the primary reason you are seeking business funding?"
type input "What is the primary reason you are seeking business funding?"
click at [698, 155] on body "CRM Apps Reputation Forms CRM Email Social Shop Content Ads Intelligence Files …" at bounding box center [784, 305] width 1568 height 1509
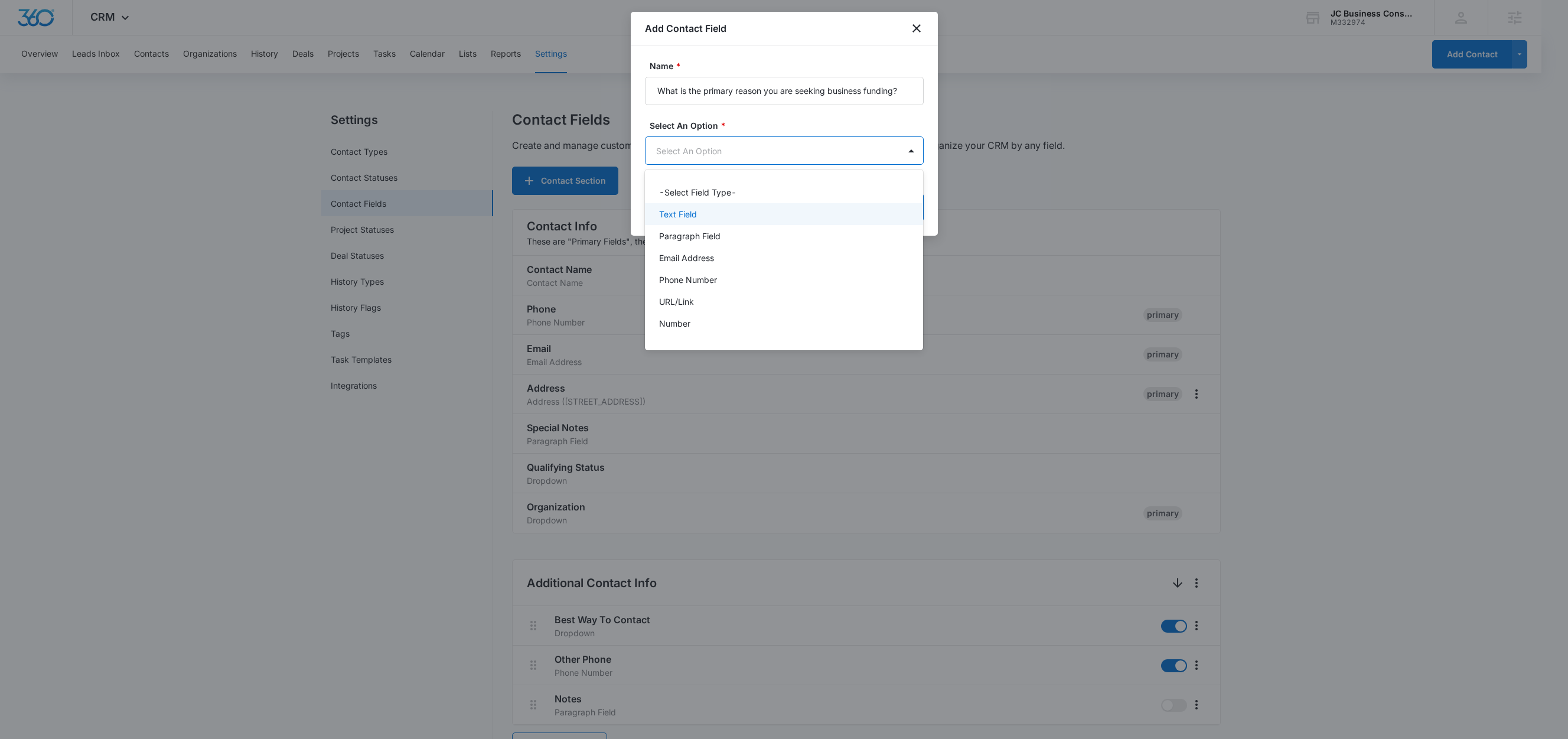
click at [680, 214] on p "Text Field" at bounding box center [678, 213] width 37 height 12
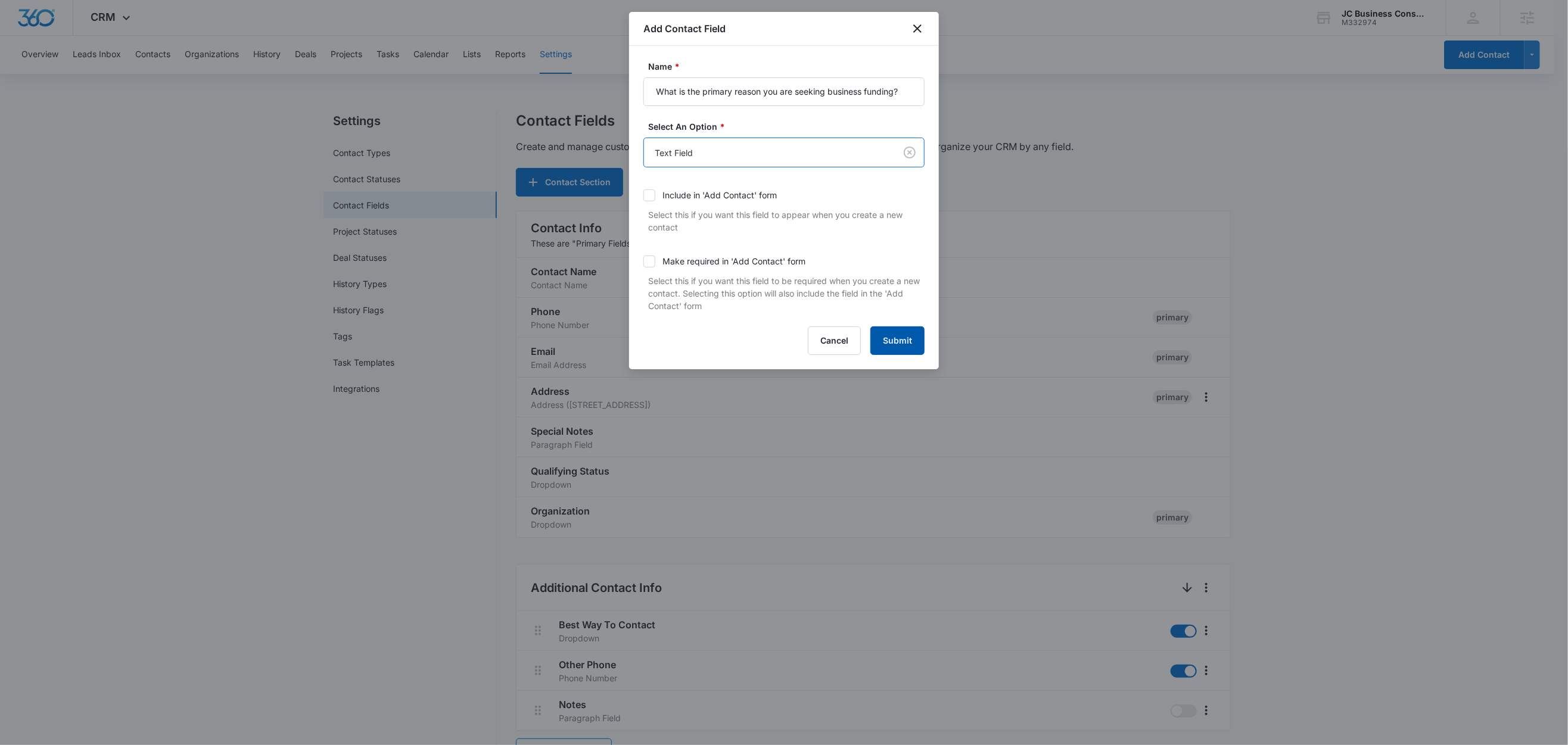
click at [898, 340] on button "Submit" at bounding box center [897, 340] width 54 height 29
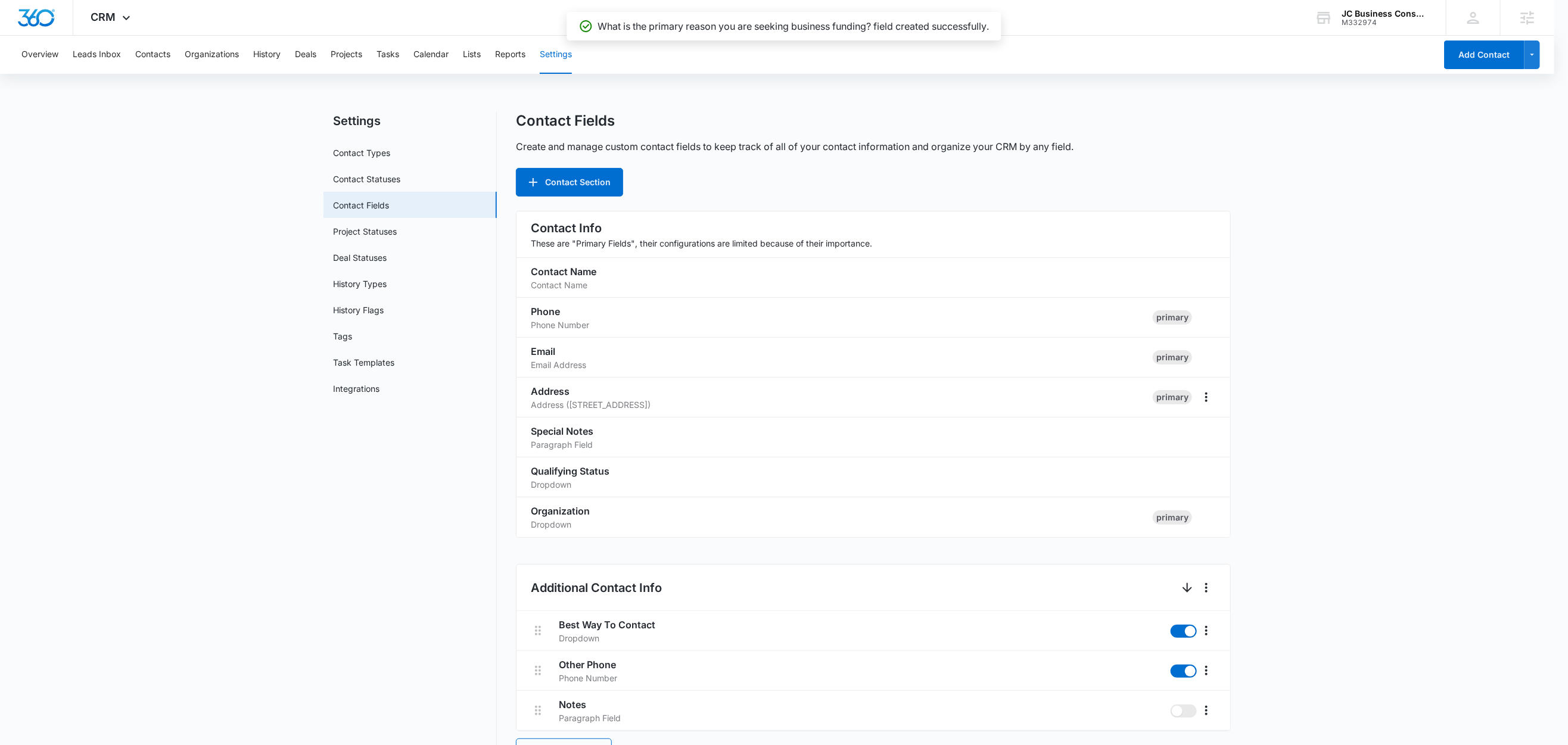
scroll to position [770, 0]
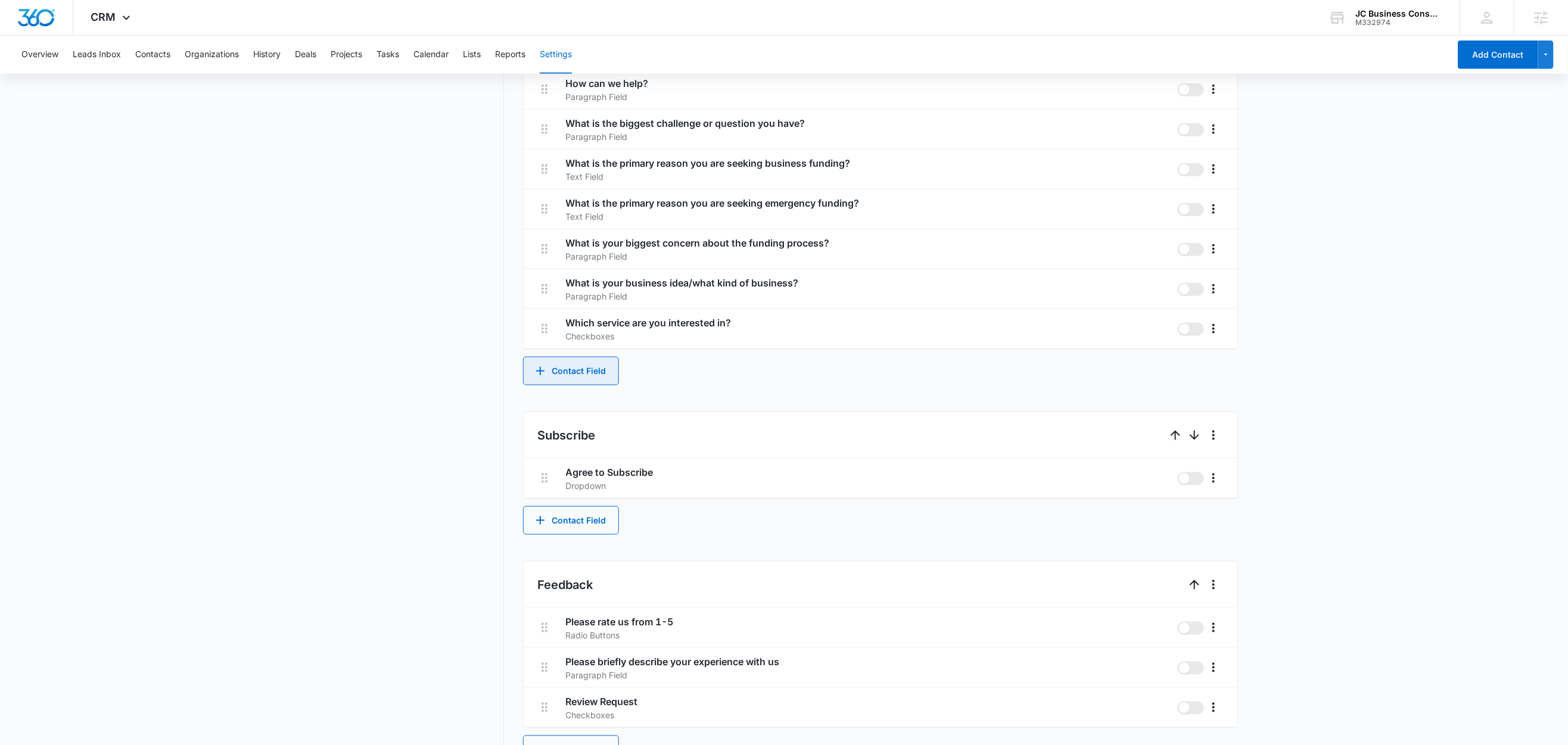
click at [576, 364] on button "Contact Field" at bounding box center [571, 370] width 96 height 29
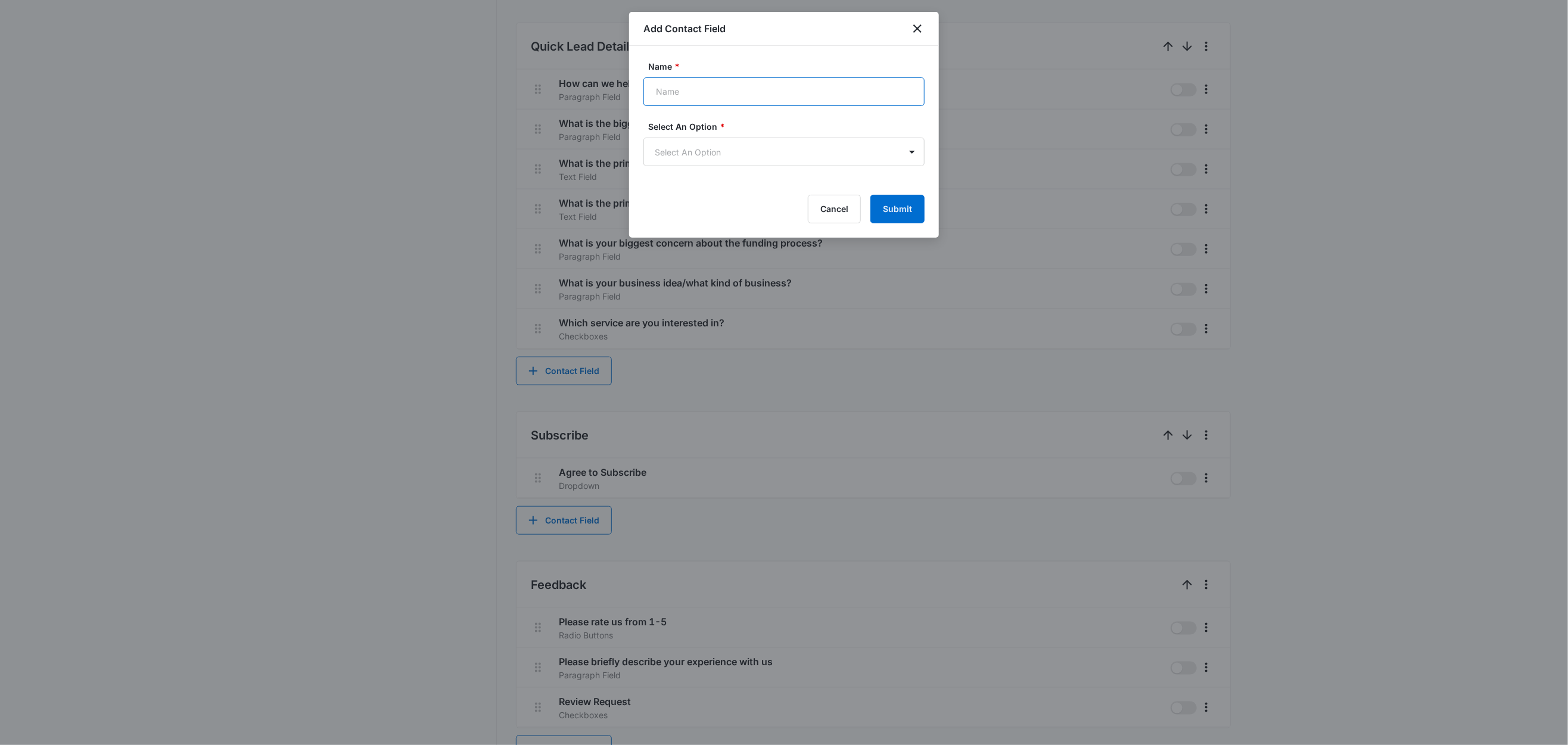
click at [734, 97] on input "Name *" at bounding box center [784, 91] width 281 height 29
paste input "What is your biggest concern about the business loan process?"
type input "What is your biggest concern about the business loan process?"
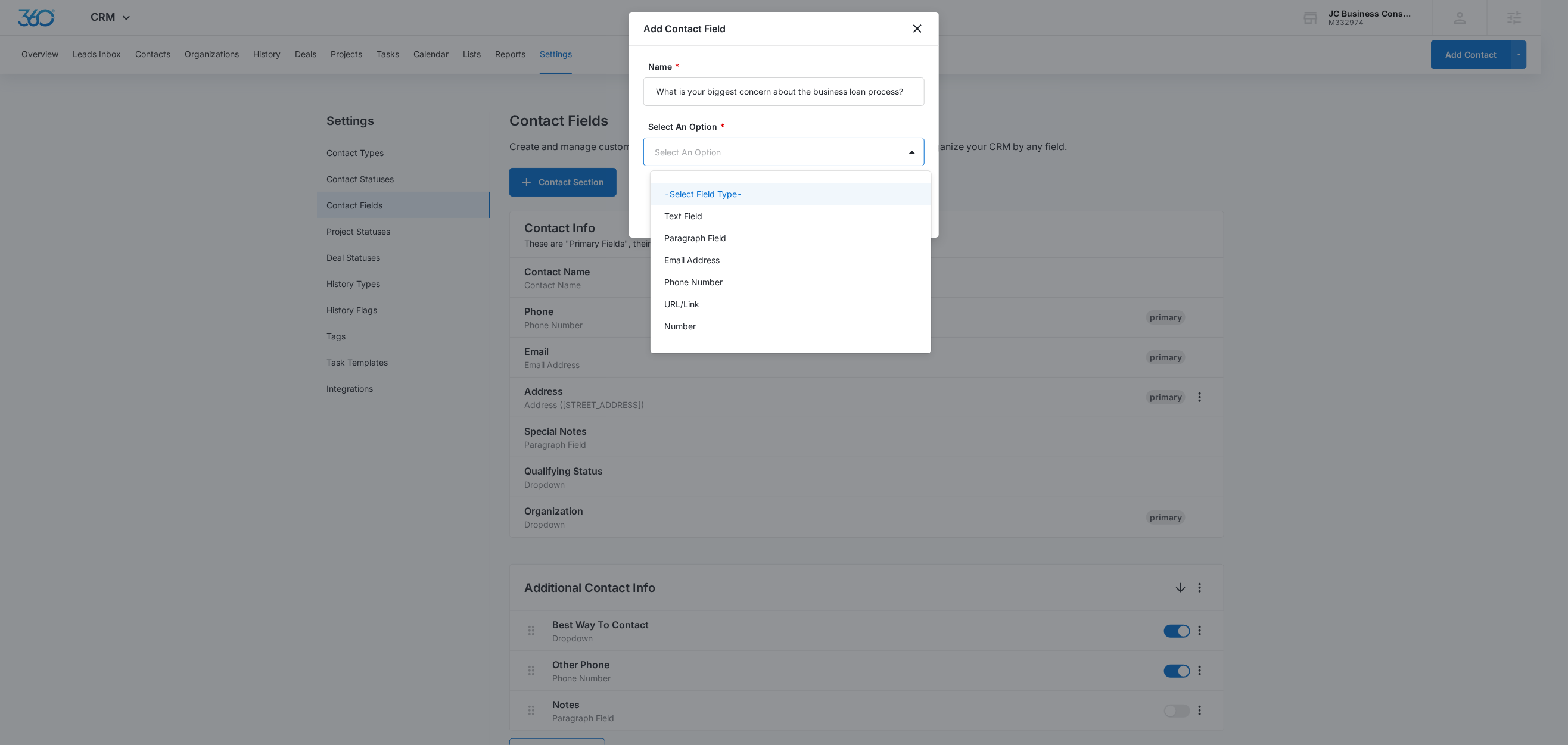
scroll to position [0, 0]
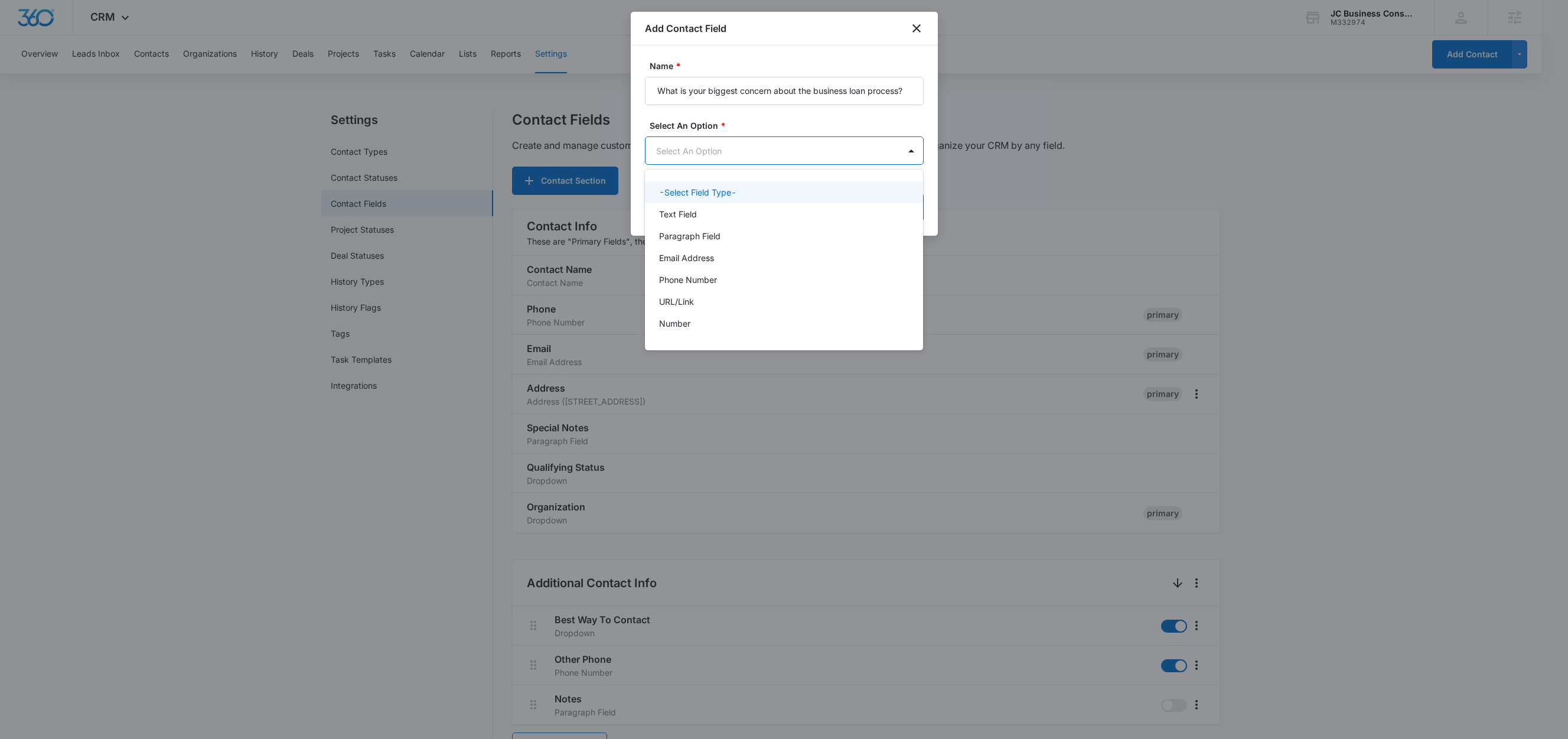
click at [673, 152] on body "CRM Apps Reputation Forms CRM Email Social Shop Content Ads Intelligence Files …" at bounding box center [784, 369] width 1568 height 739
click at [684, 218] on p "Text Field" at bounding box center [678, 213] width 37 height 12
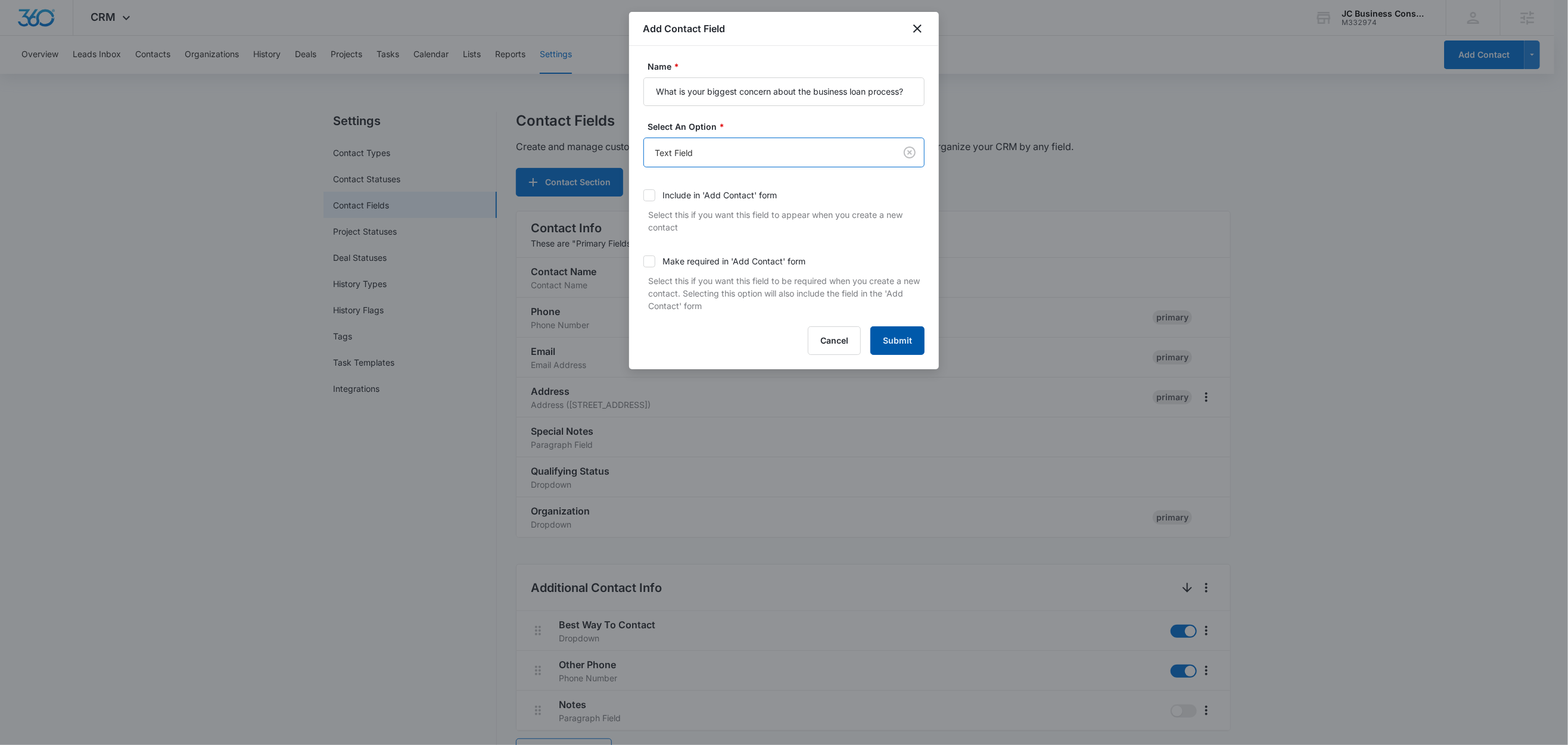
click at [902, 340] on button "Submit" at bounding box center [897, 340] width 54 height 29
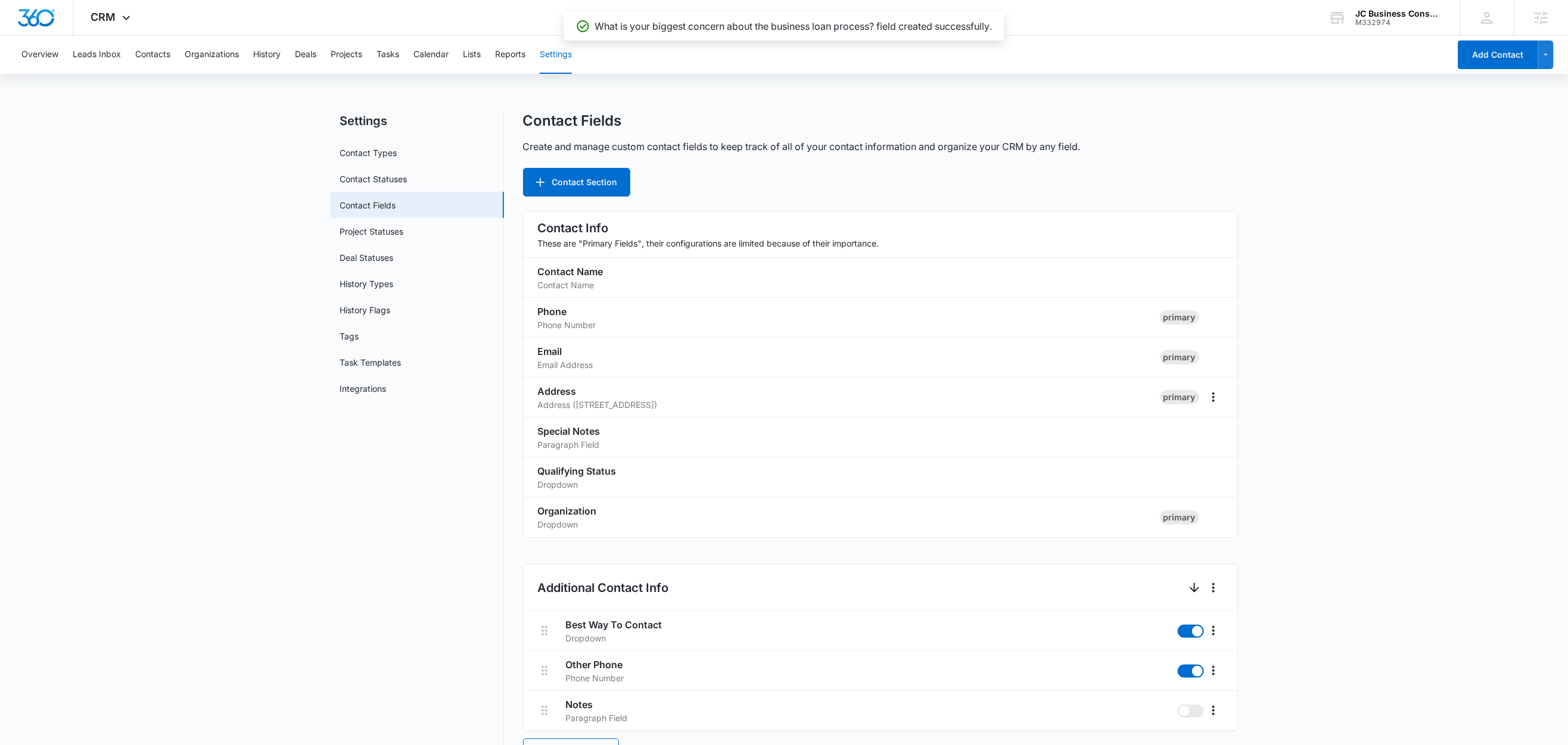
scroll to position [810, 0]
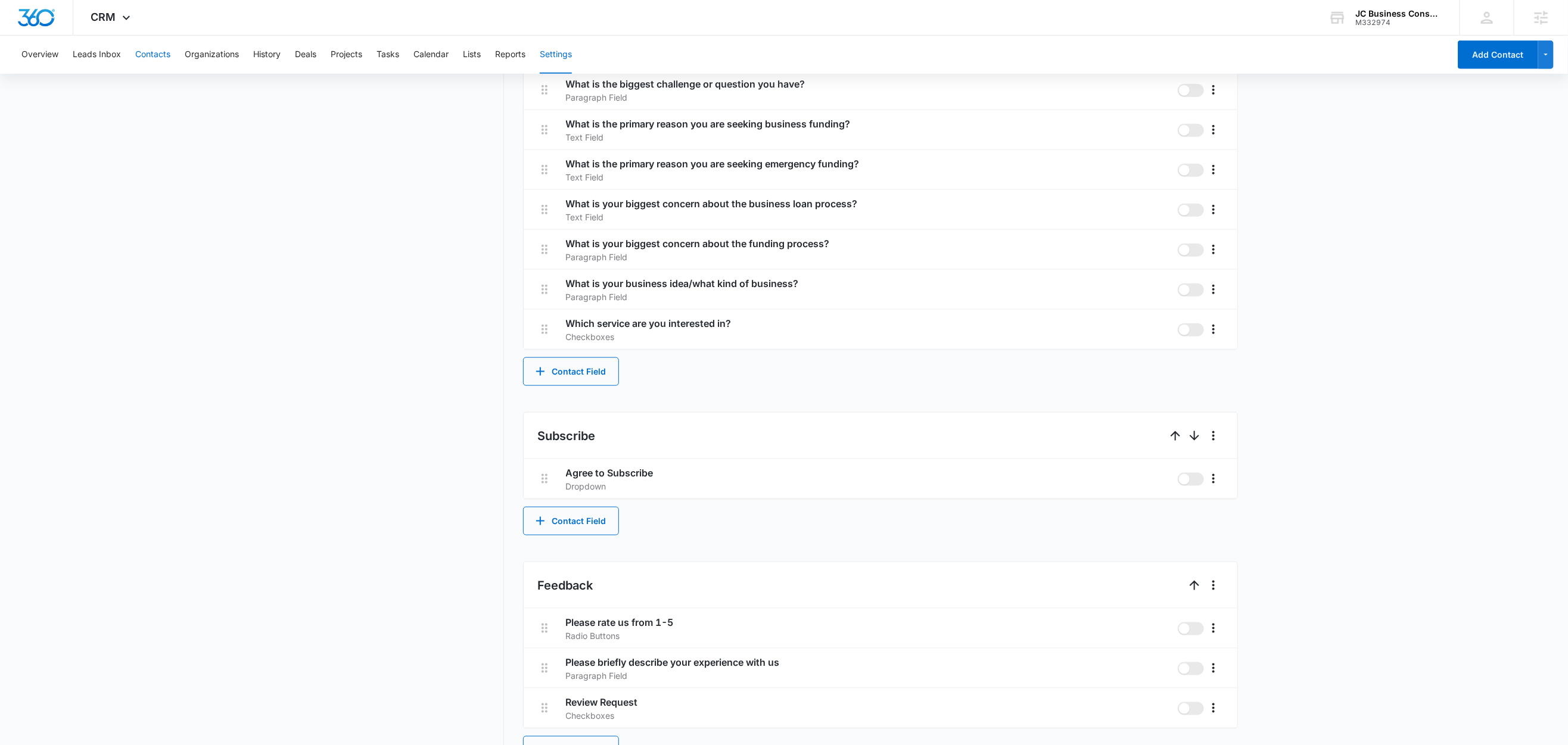
click at [157, 59] on button "Contacts" at bounding box center [153, 55] width 35 height 38
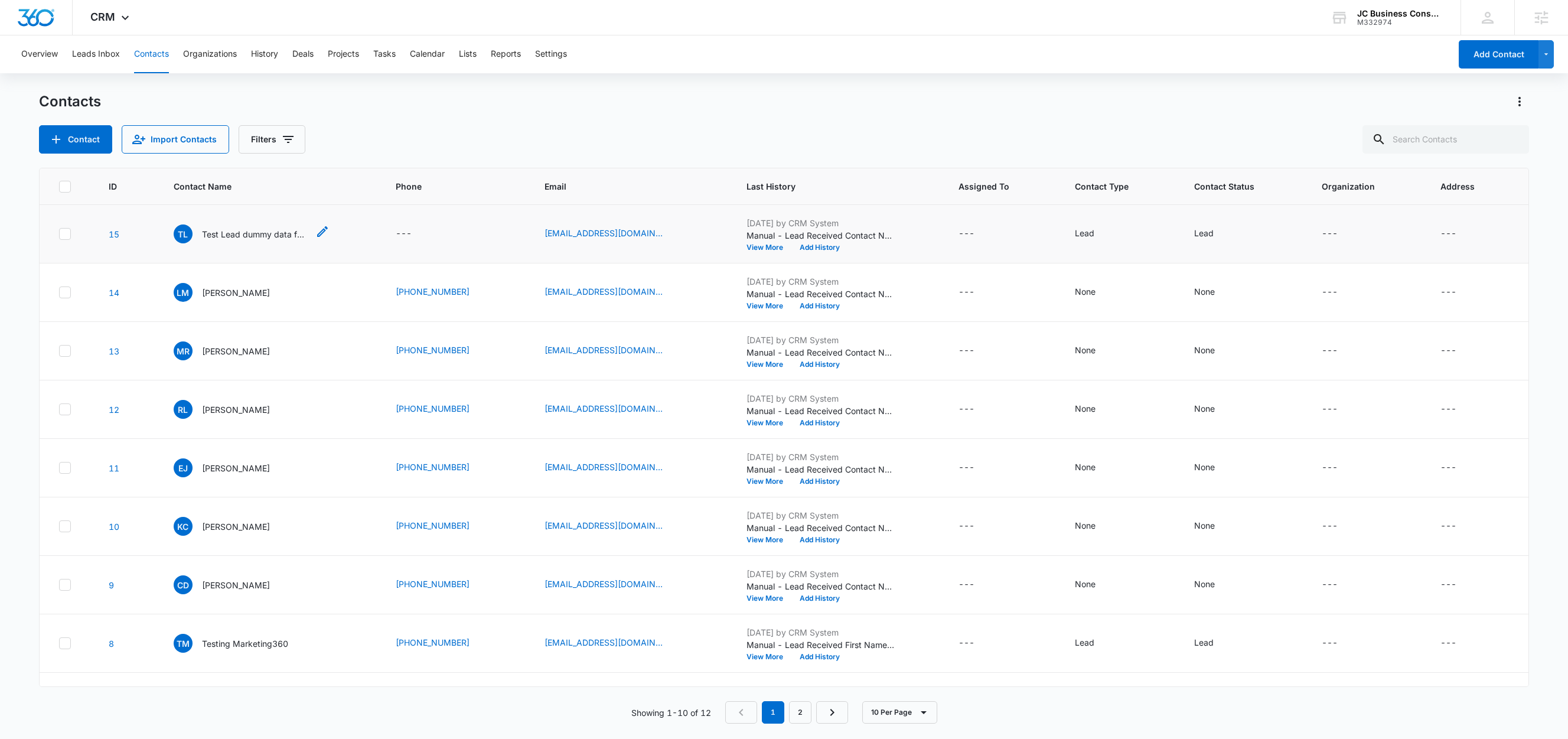
click at [257, 234] on p "Test Lead dummy data for full_name" at bounding box center [255, 234] width 107 height 12
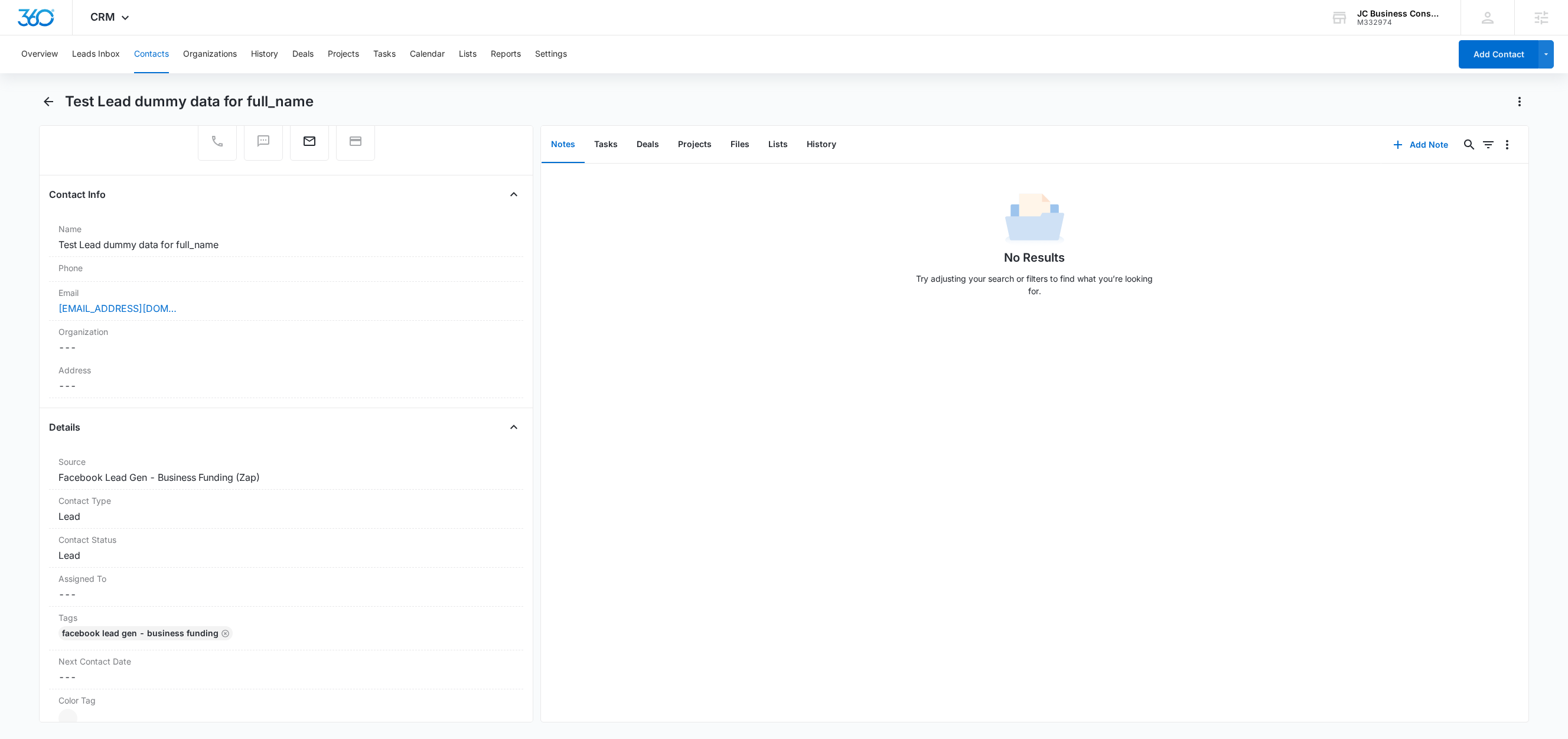
scroll to position [139, 0]
click at [768, 144] on button "Lists" at bounding box center [778, 144] width 38 height 37
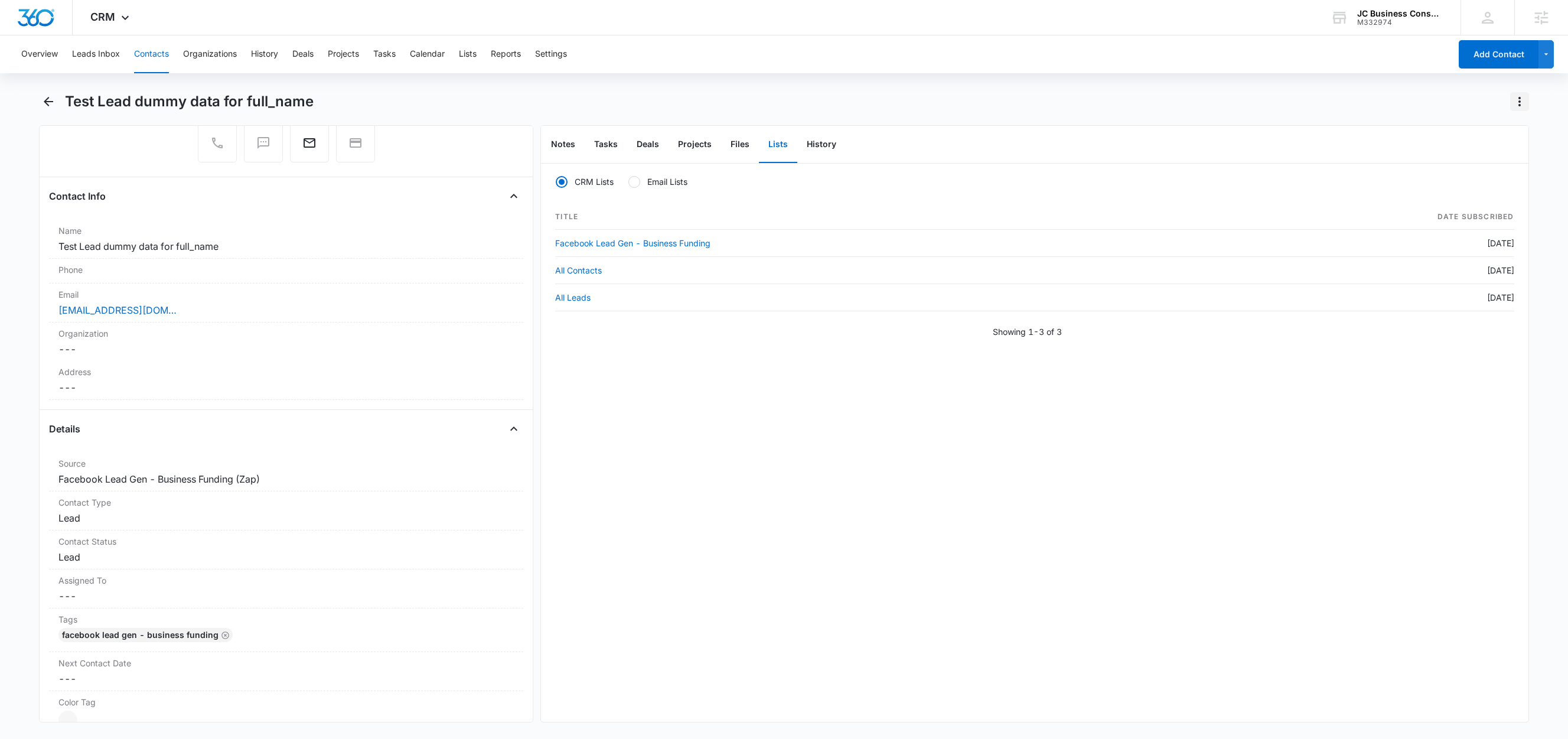
click at [1515, 103] on icon "Actions" at bounding box center [1519, 101] width 14 height 14
click at [1481, 169] on div "Delete" at bounding box center [1474, 170] width 52 height 8
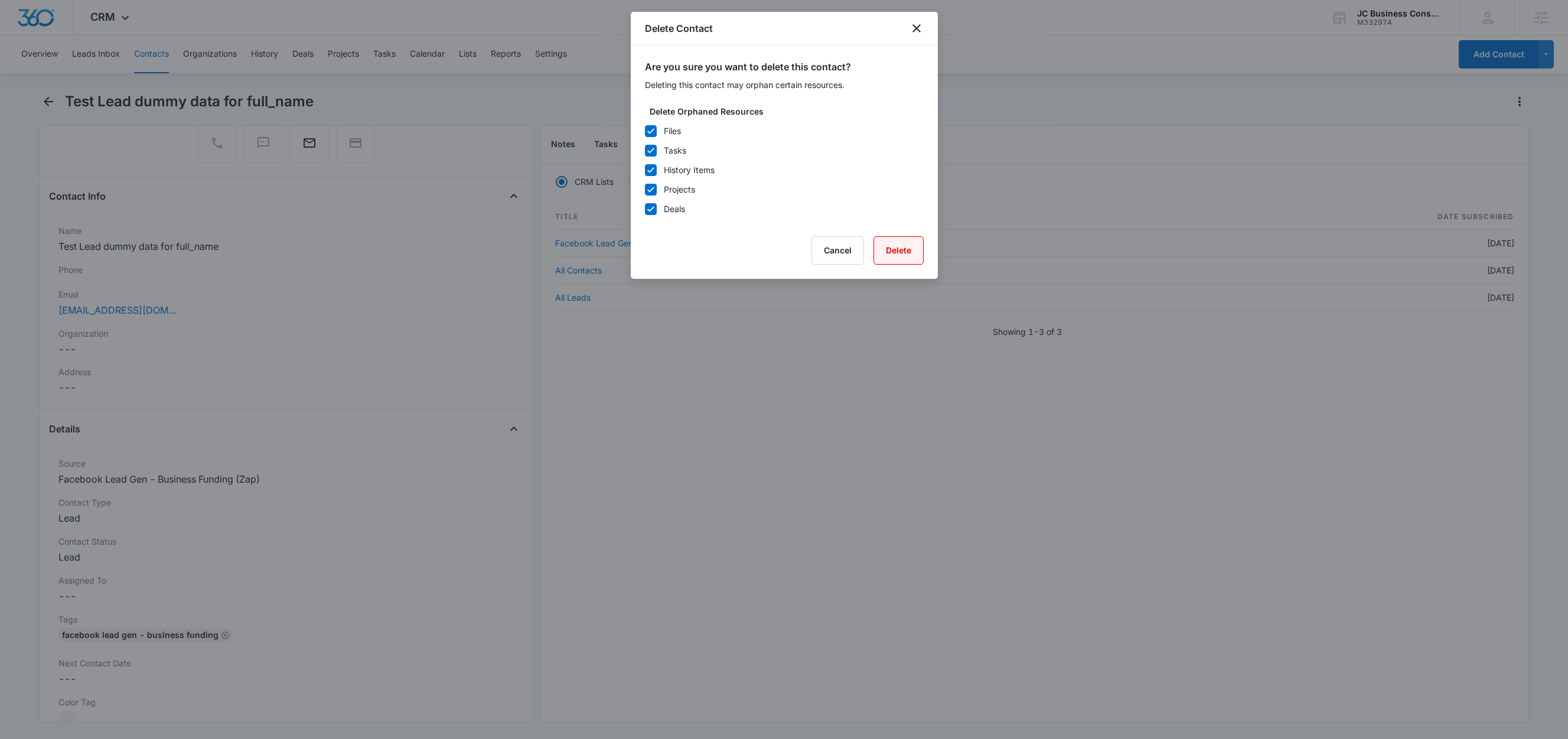
drag, startPoint x: 886, startPoint y: 246, endPoint x: 891, endPoint y: 257, distance: 12.1
click at [886, 246] on button "Delete" at bounding box center [898, 250] width 51 height 29
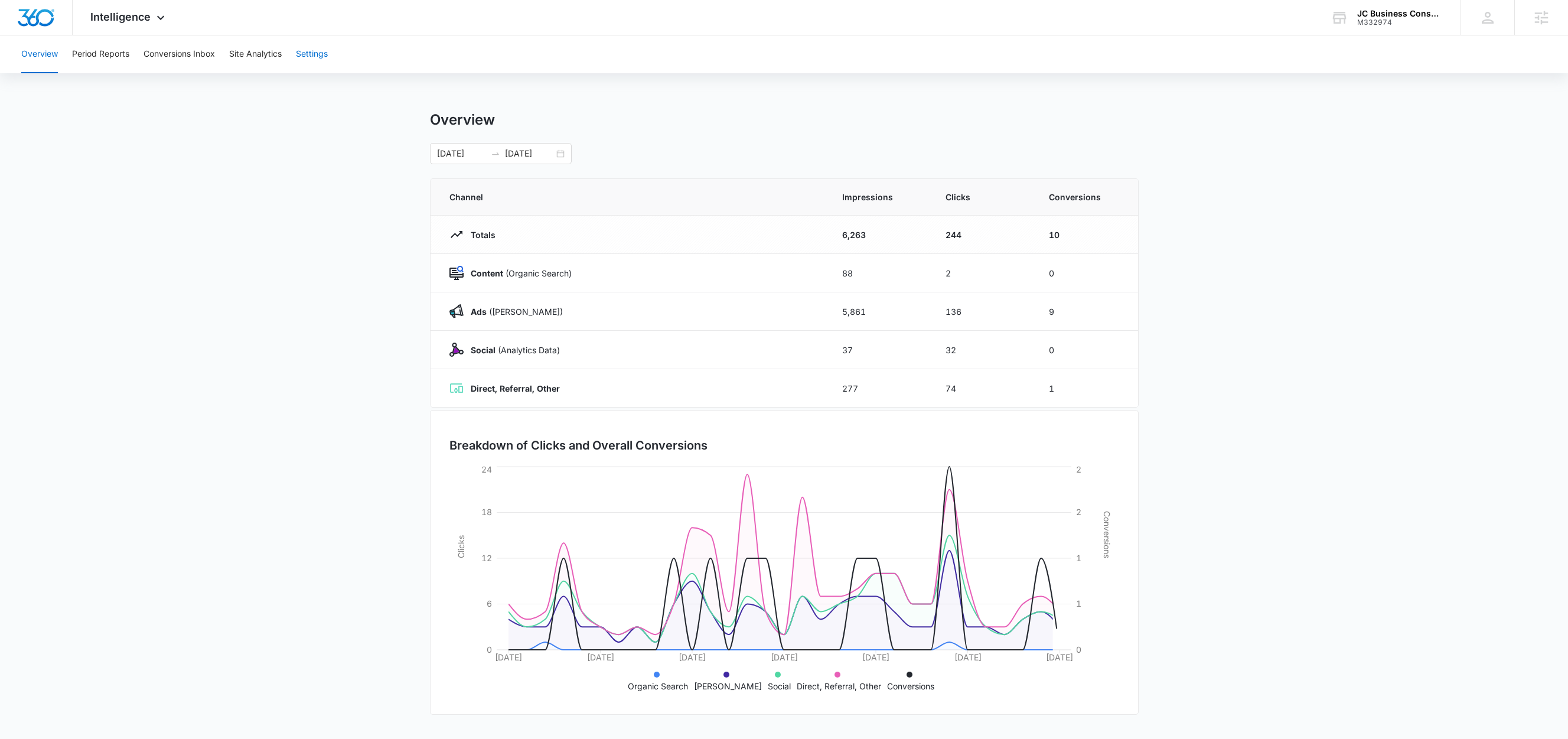
click at [314, 52] on button "Settings" at bounding box center [311, 55] width 32 height 37
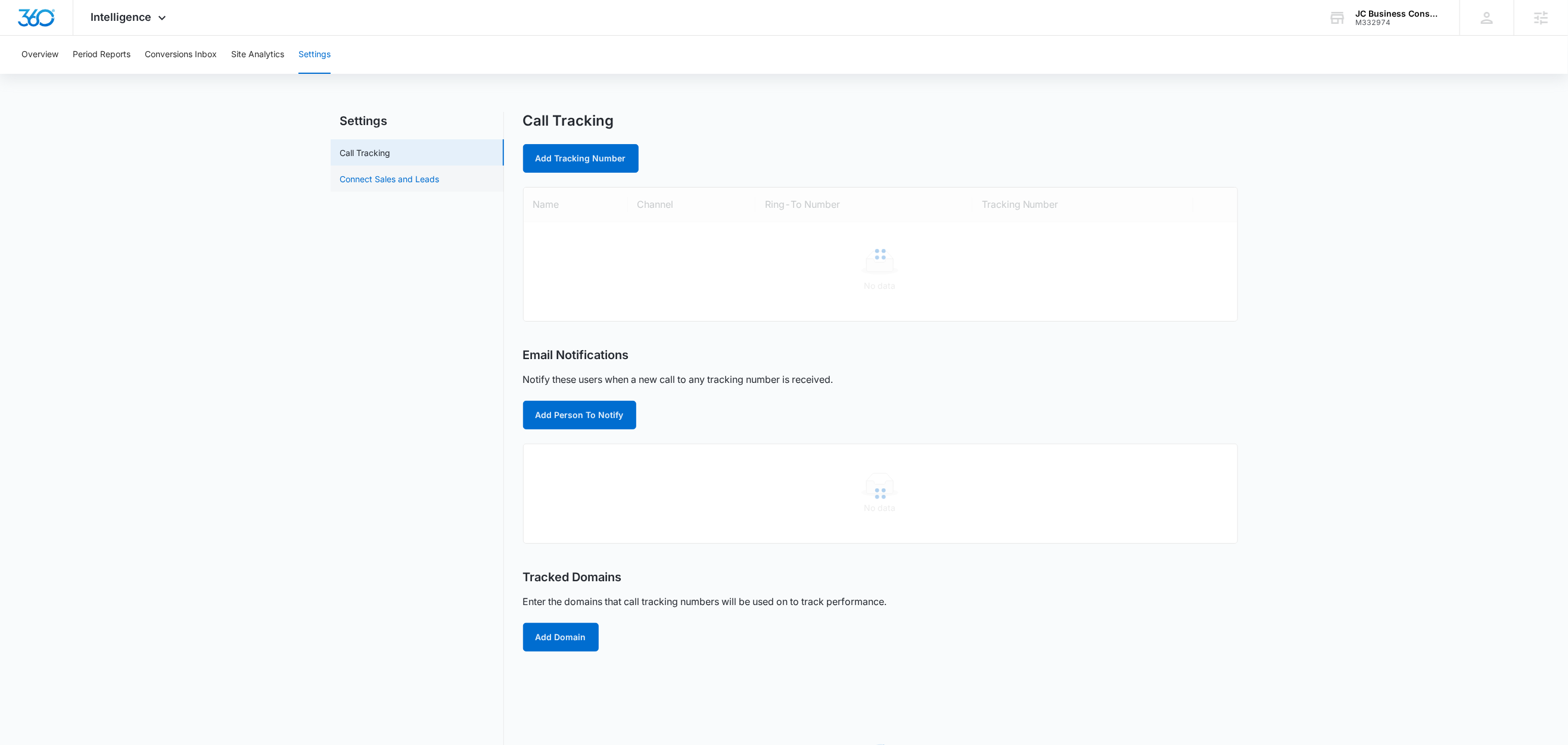
click at [363, 185] on link "Connect Sales and Leads" at bounding box center [390, 178] width 99 height 12
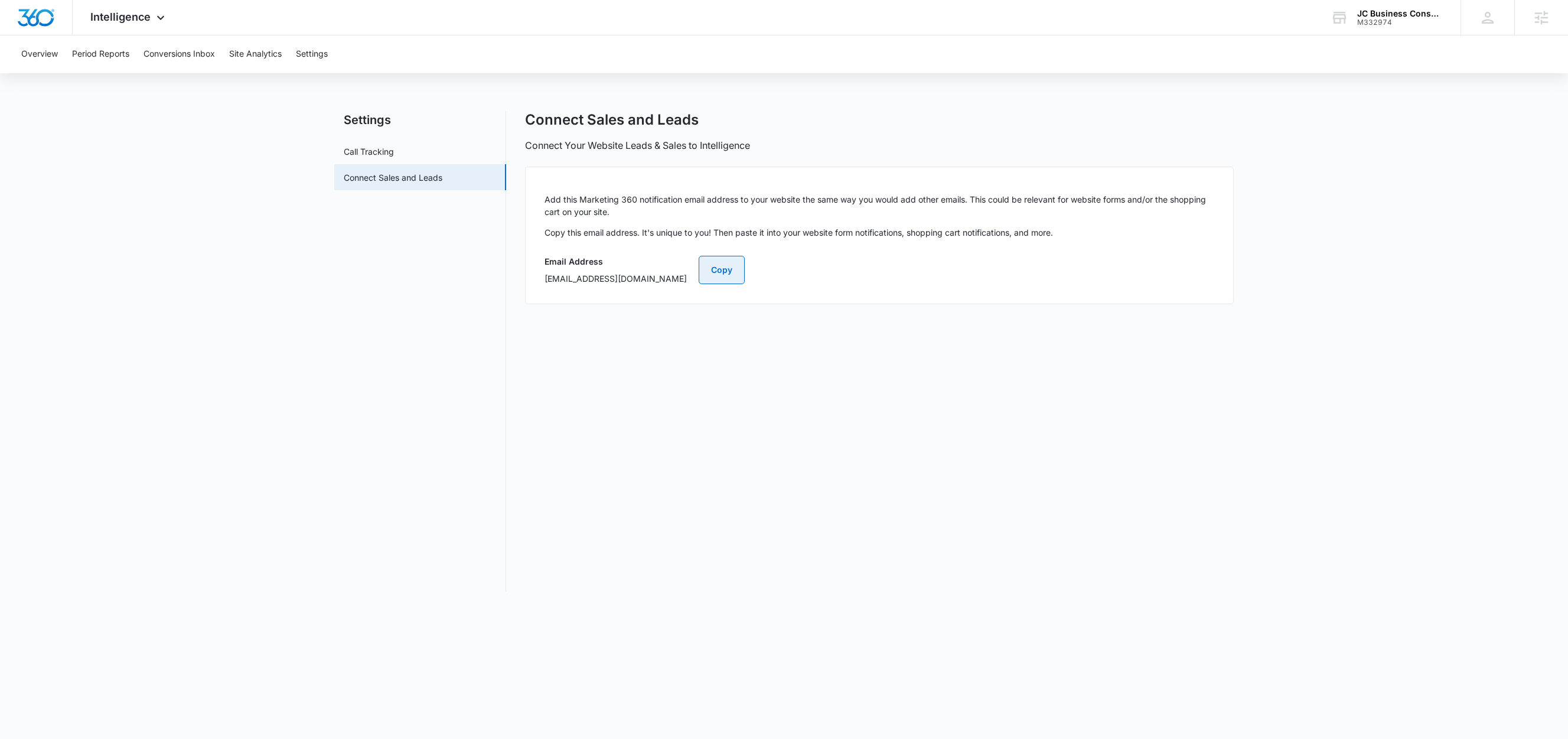
click at [744, 272] on button "Copy" at bounding box center [722, 270] width 46 height 29
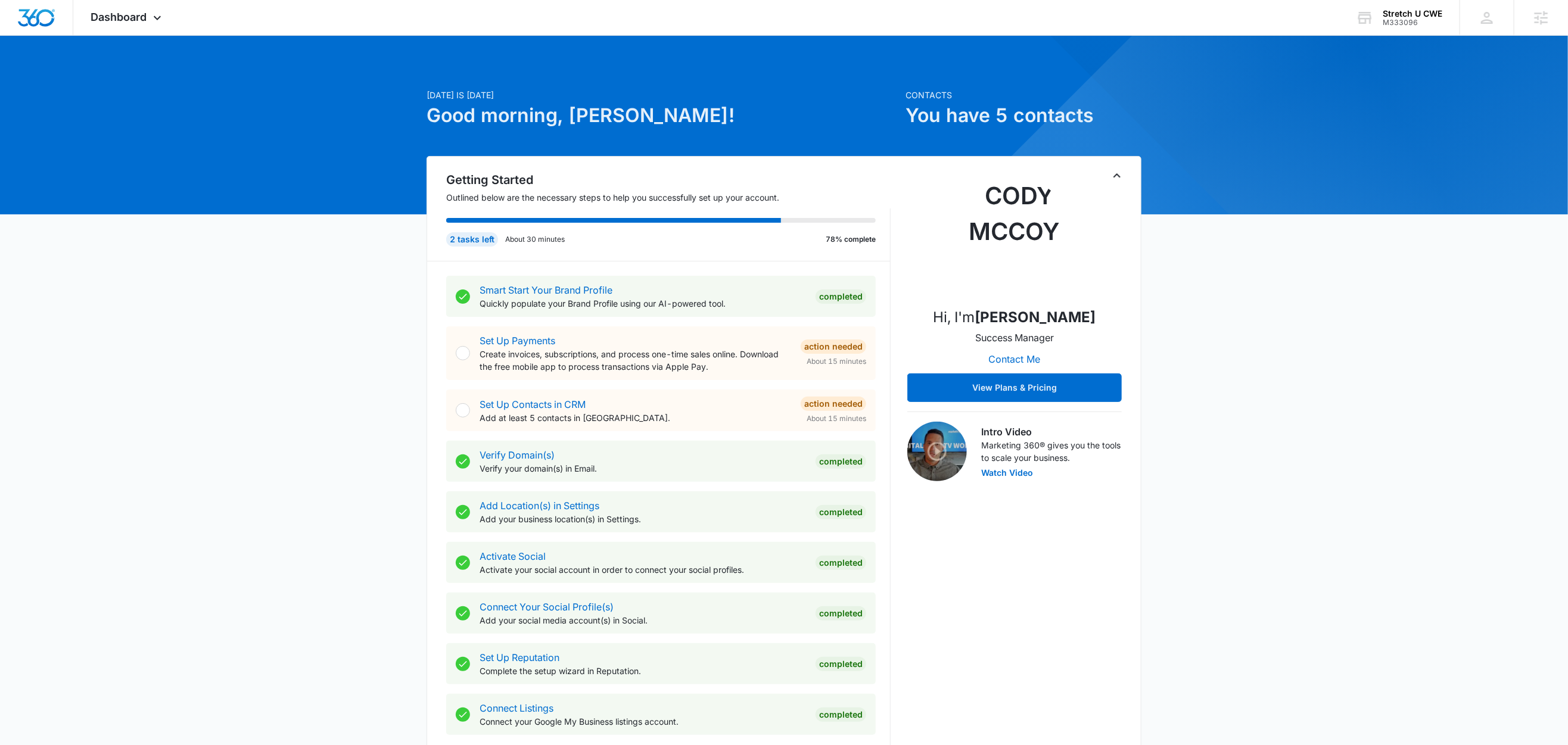
click at [170, 108] on div "[DATE] is [DATE] Good morning, [PERSON_NAME]! Contacts You have 5 contacts Gett…" at bounding box center [784, 693] width 1568 height 1285
click at [157, 20] on icon at bounding box center [157, 21] width 14 height 14
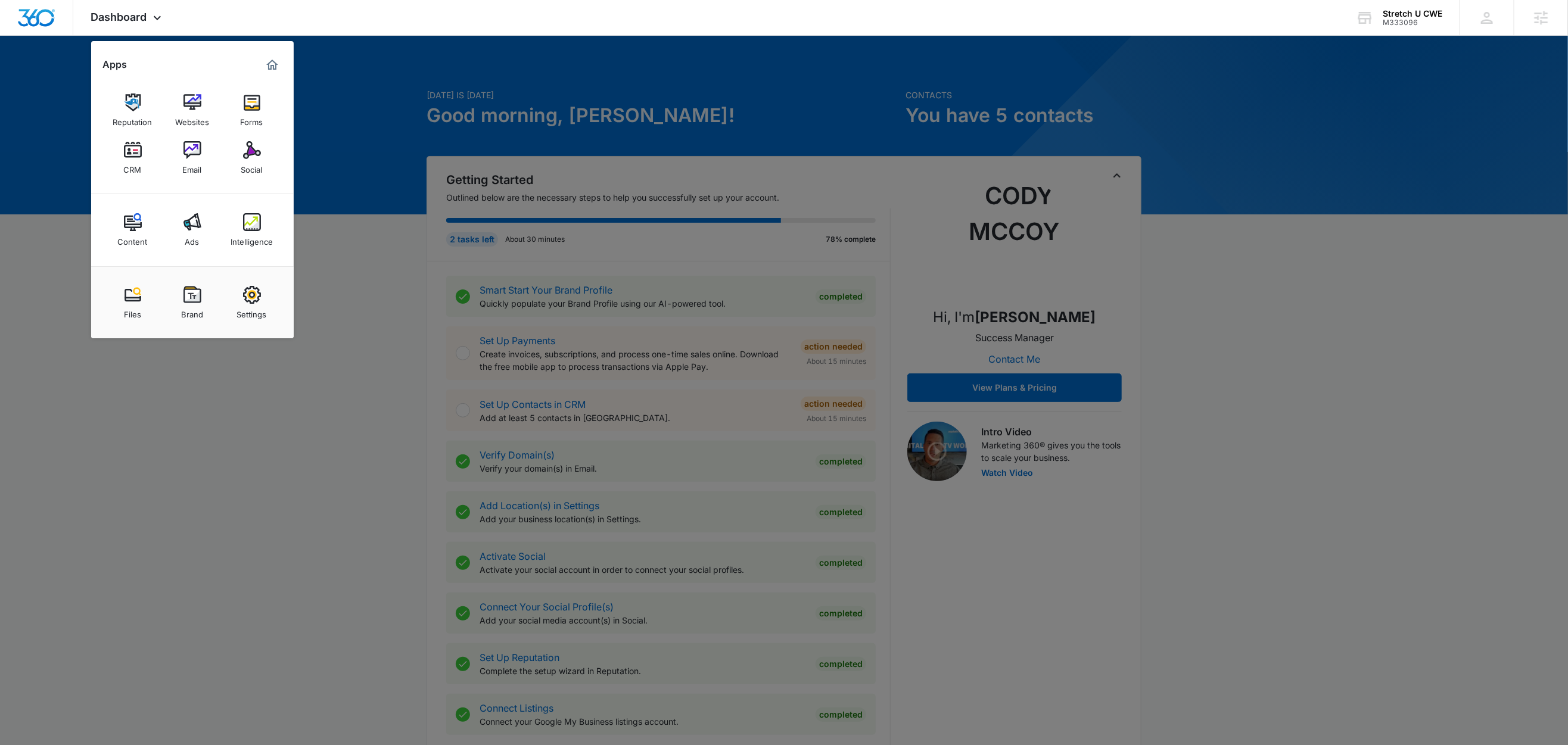
click at [387, 276] on div at bounding box center [784, 372] width 1568 height 745
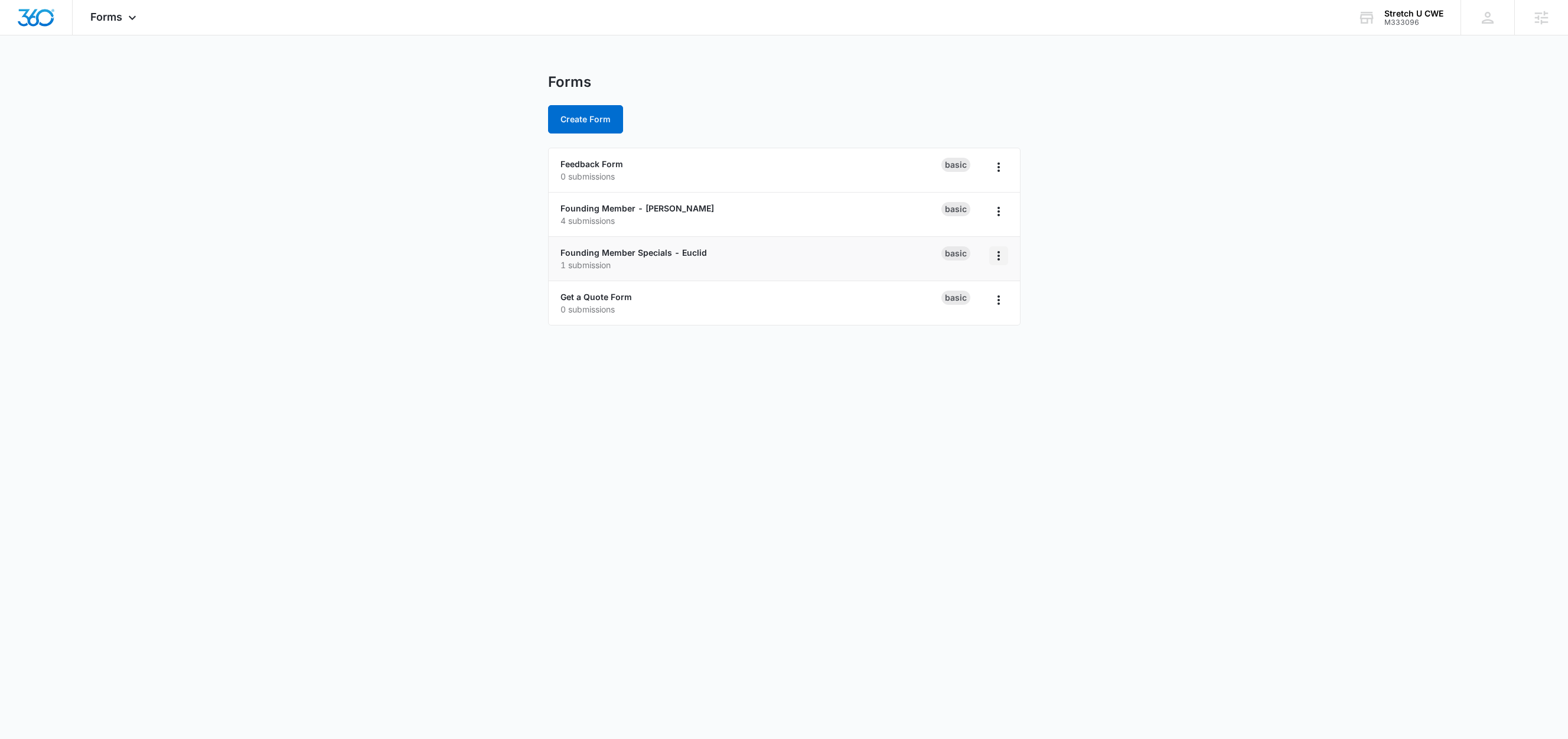
click at [995, 256] on icon "Overflow Menu" at bounding box center [998, 255] width 14 height 14
click at [443, 250] on main "Forms Create Form Feedback Form 0 submissions Basic Founding Member - Clayton 4…" at bounding box center [784, 206] width 1568 height 266
click at [621, 250] on link "Founding Member Specials - Euclid" at bounding box center [634, 253] width 147 height 10
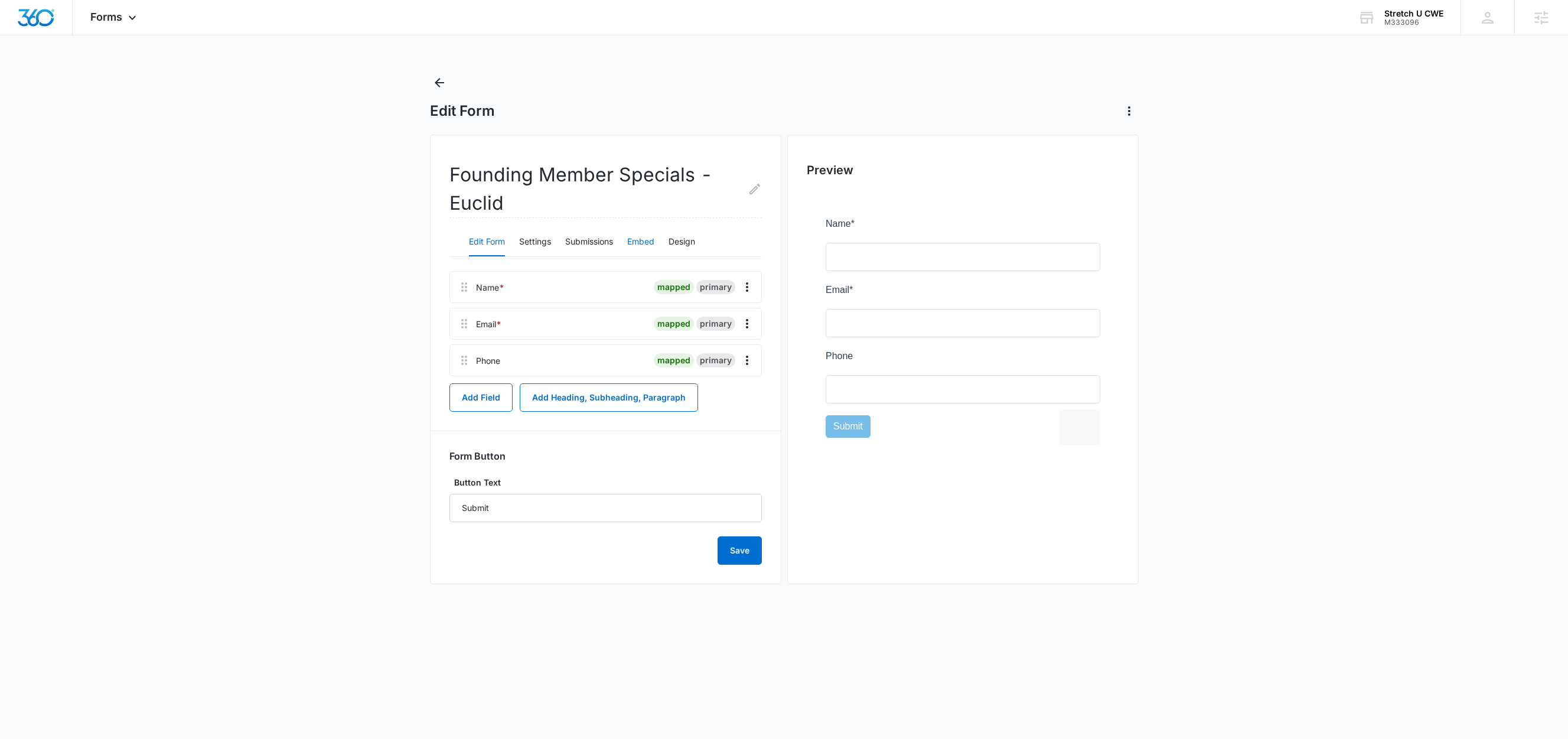
click at [644, 244] on button "Embed" at bounding box center [640, 242] width 27 height 29
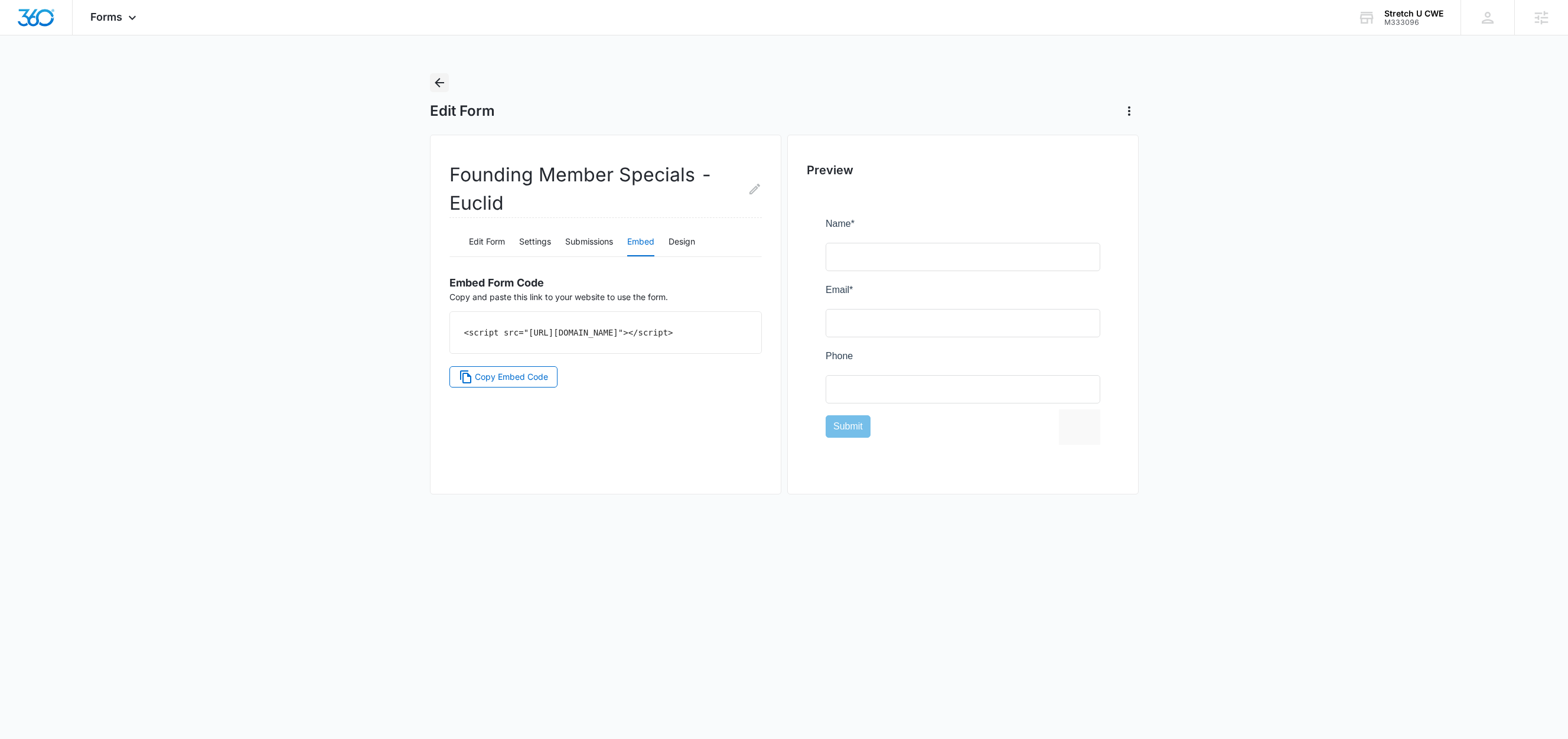
click at [433, 80] on icon "Back" at bounding box center [439, 82] width 14 height 14
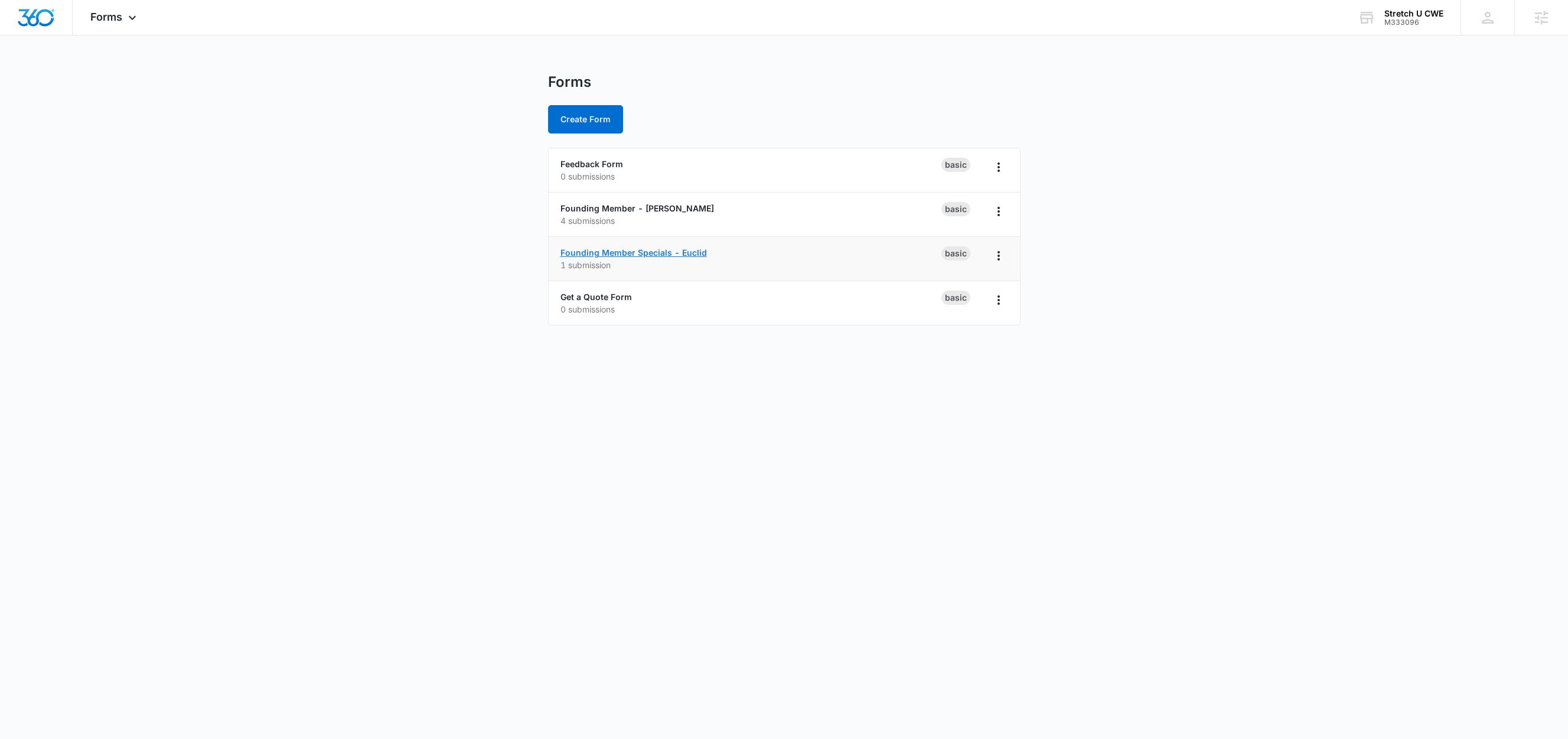
click at [673, 254] on link "Founding Member Specials - Euclid" at bounding box center [634, 253] width 147 height 10
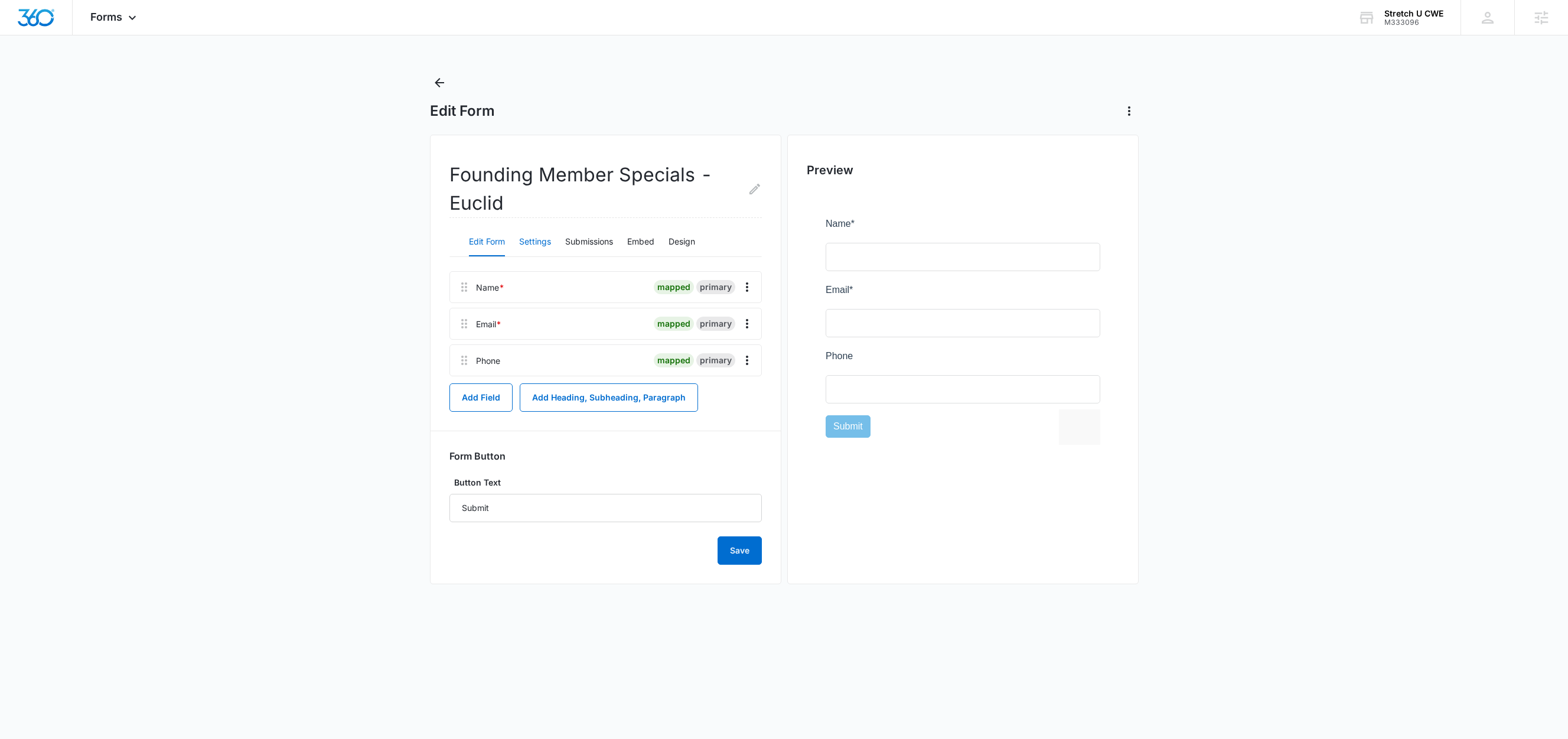
click at [534, 244] on button "Settings" at bounding box center [534, 242] width 32 height 29
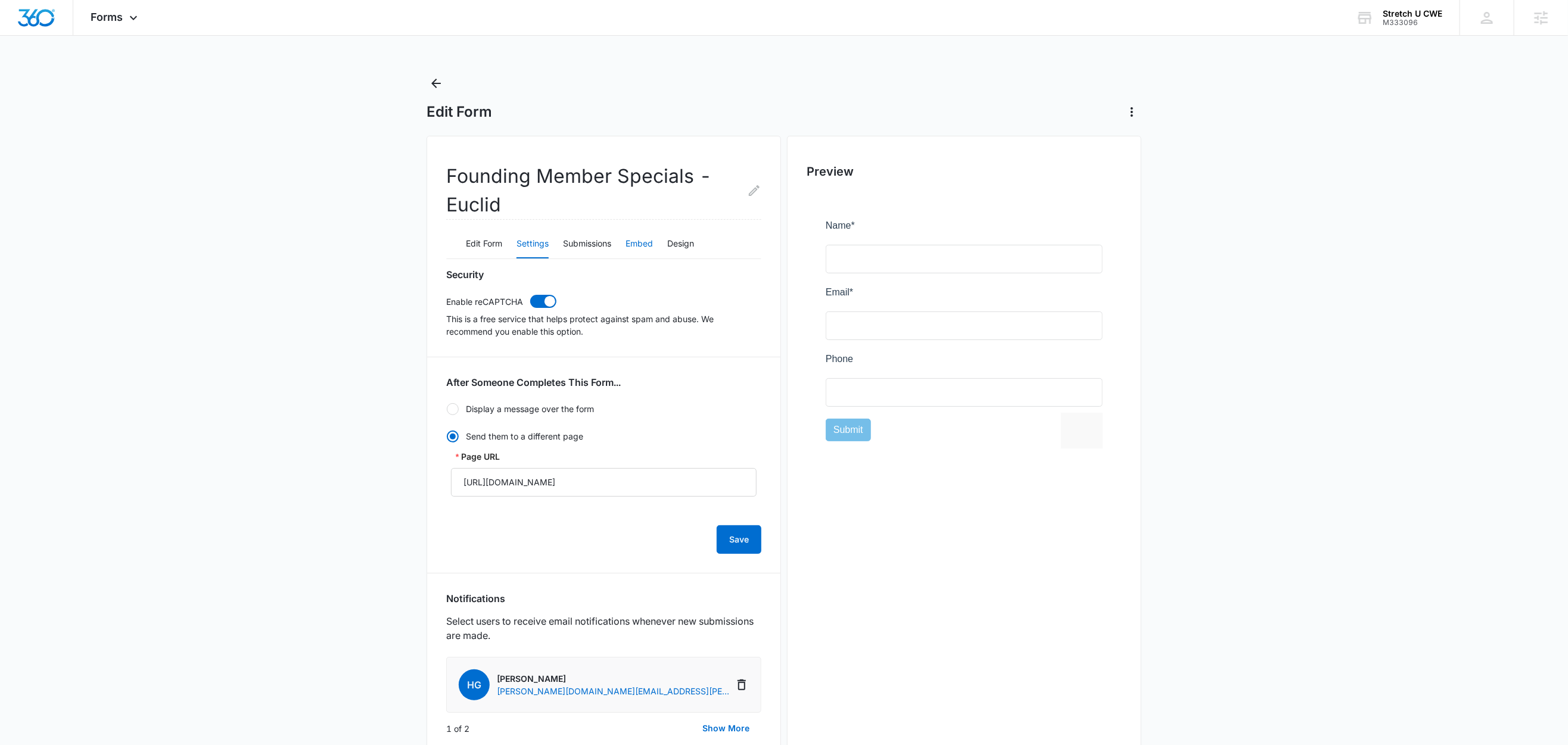
click at [634, 243] on button "Embed" at bounding box center [639, 244] width 27 height 29
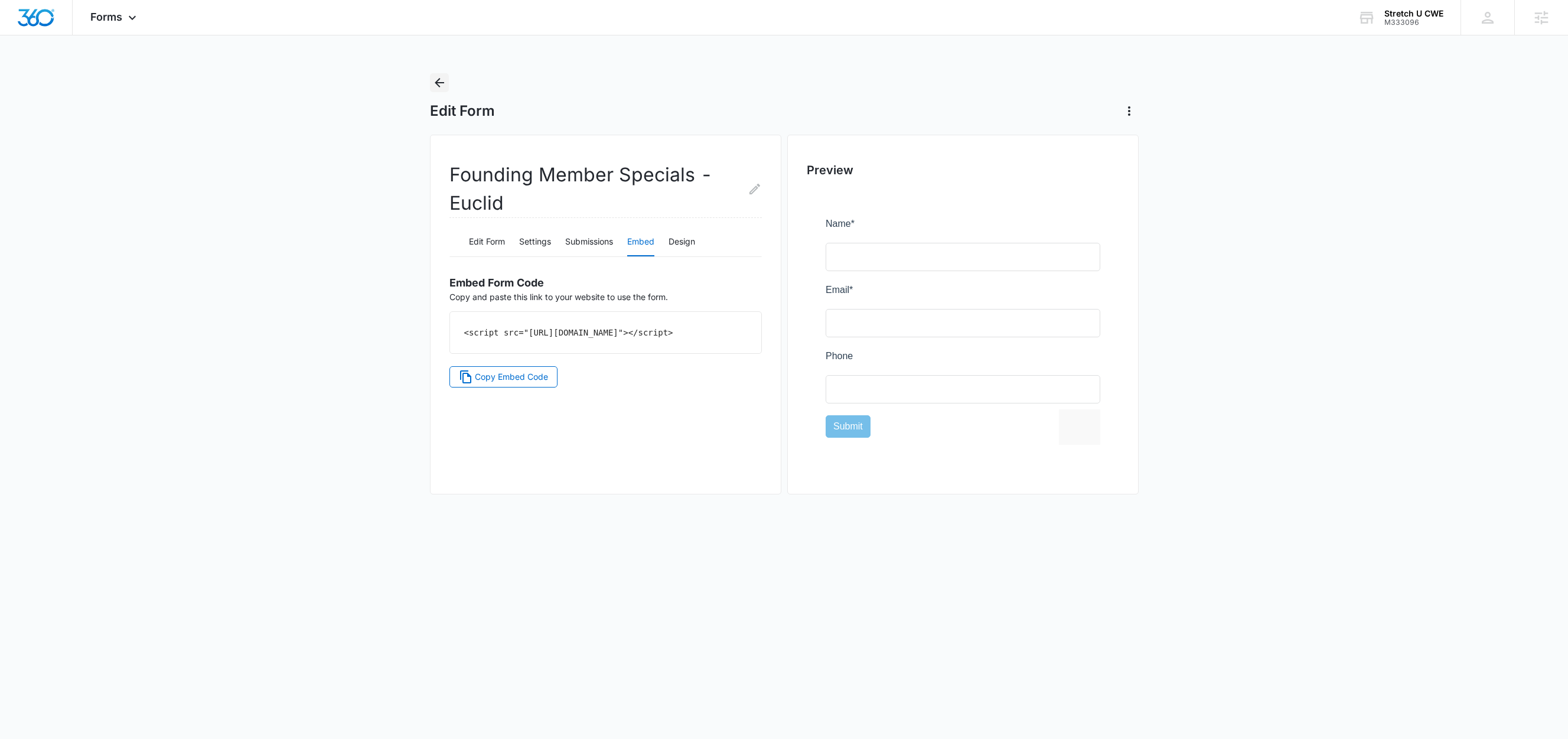
click at [438, 81] on icon "Back" at bounding box center [439, 82] width 14 height 14
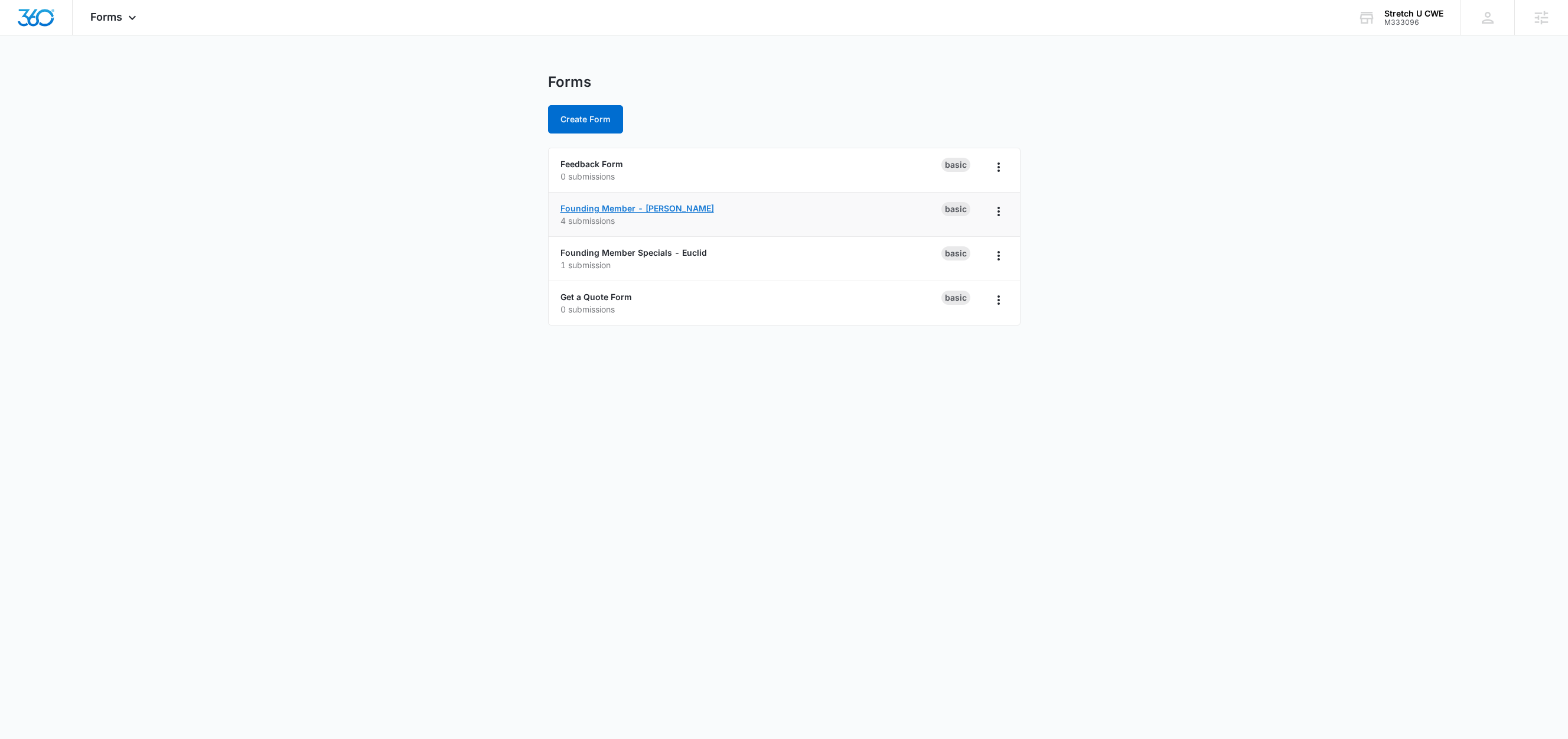
click at [616, 208] on link "Founding Member - Clayton" at bounding box center [637, 208] width 154 height 10
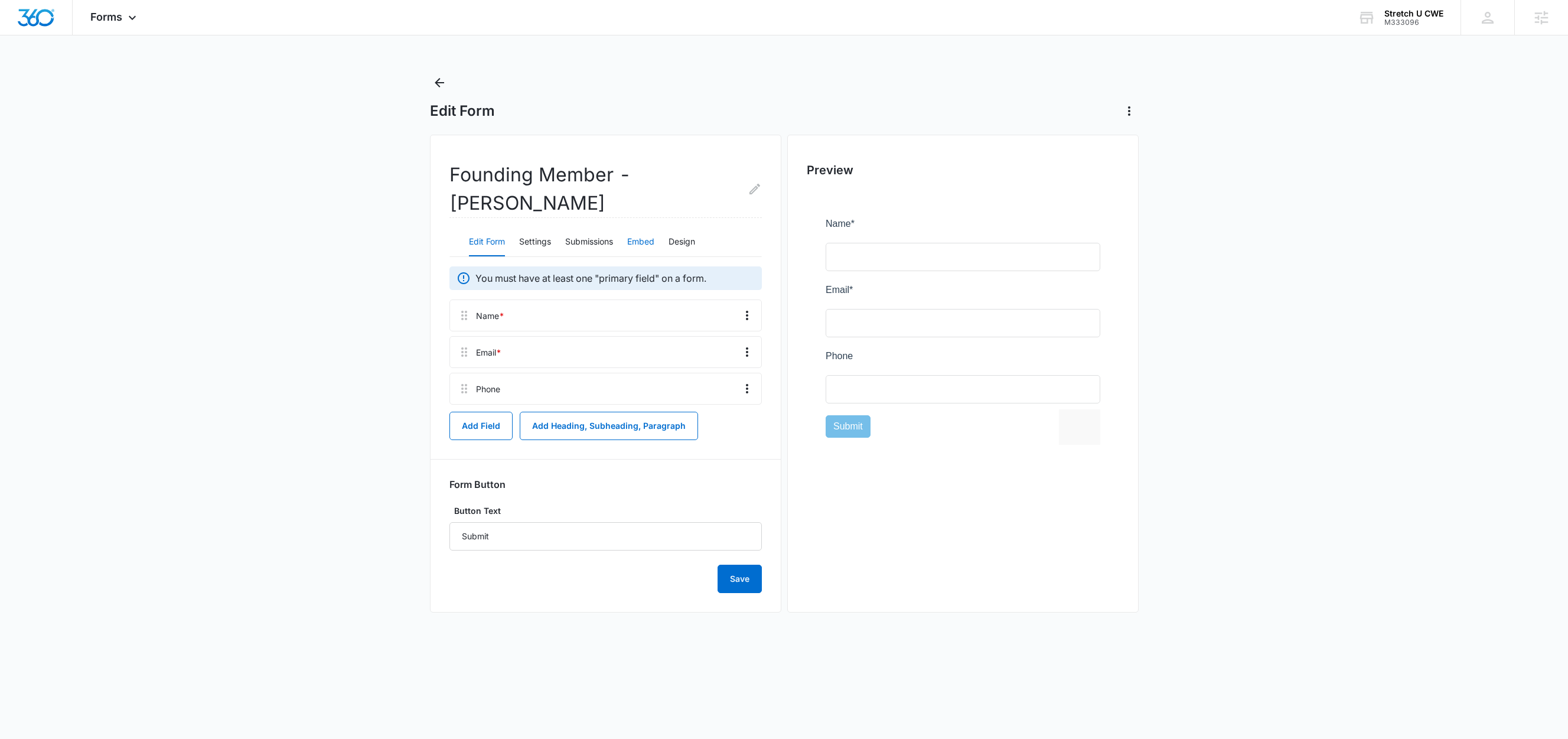
click at [636, 228] on button "Embed" at bounding box center [640, 242] width 27 height 29
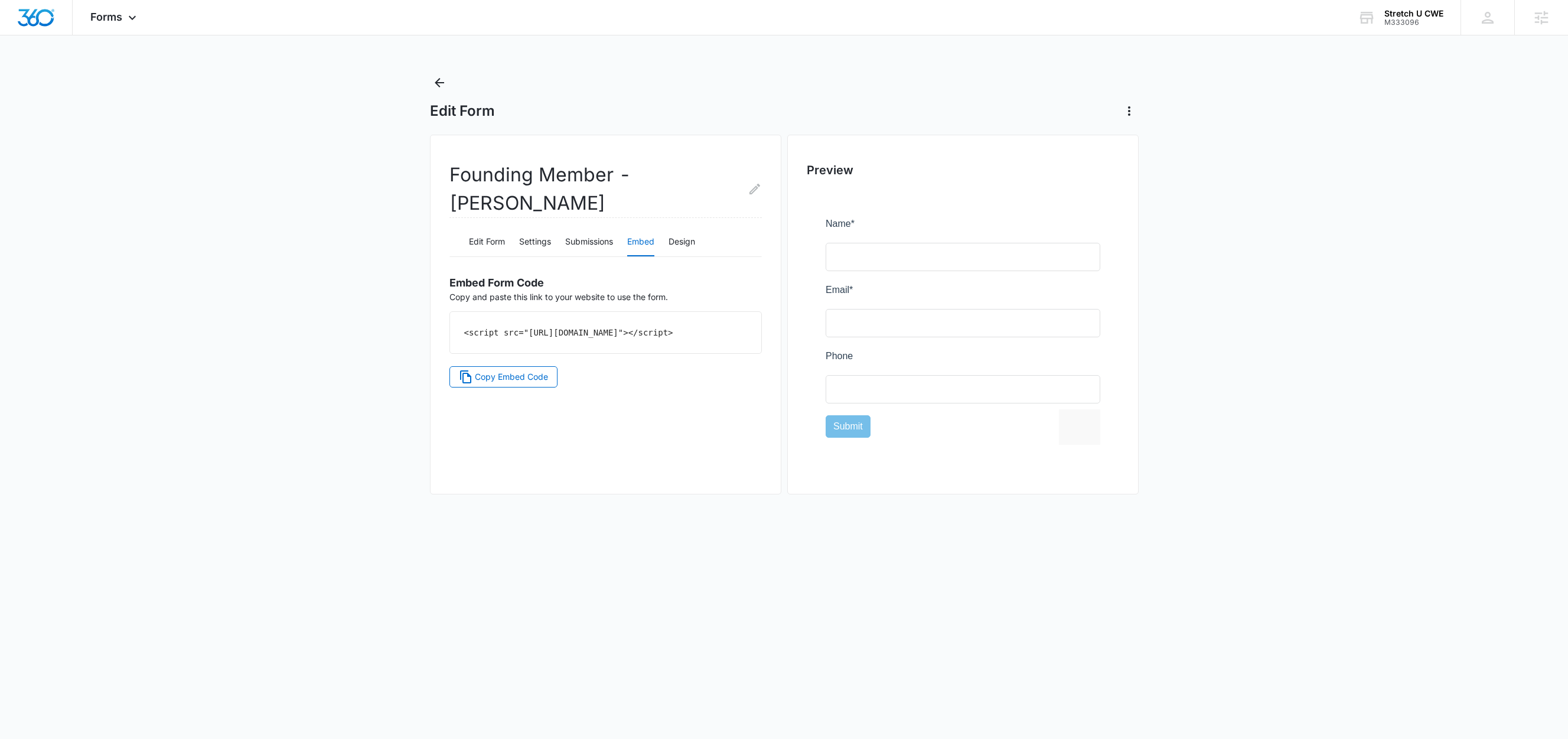
drag, startPoint x: 565, startPoint y: 318, endPoint x: 648, endPoint y: 325, distance: 83.3
click at [648, 325] on div "<script src="https://forms.marketing360.com/load.js?id=687e83b023e92451a6015012…" at bounding box center [605, 332] width 311 height 42
click at [494, 438] on div "Founding Member - Clayton Edit Form Settings Submissions Embed Design Embed For…" at bounding box center [605, 315] width 351 height 360
click at [582, 228] on button "Submissions" at bounding box center [589, 242] width 48 height 29
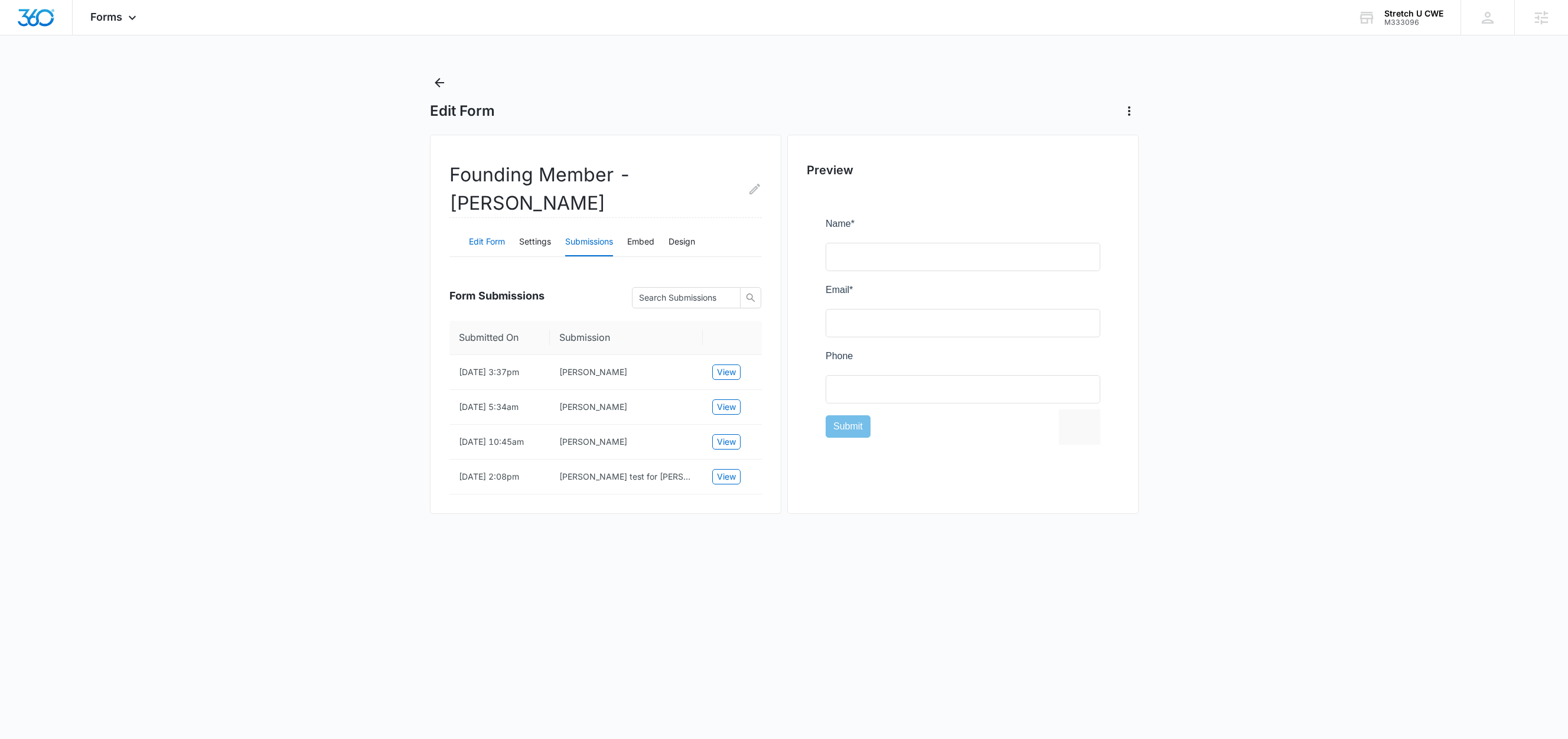
click at [469, 228] on button "Edit Form" at bounding box center [487, 242] width 36 height 29
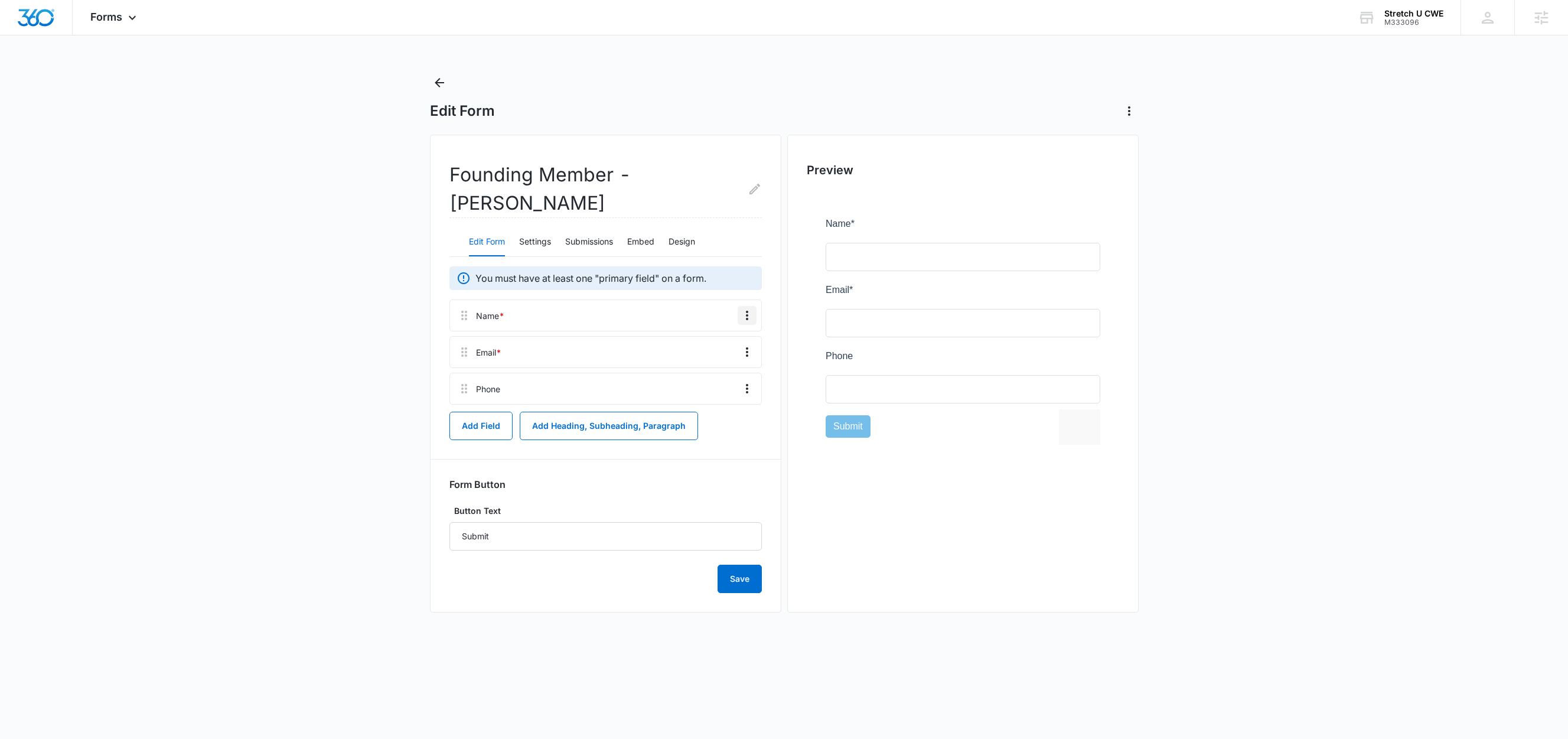
click at [738, 306] on button "Overflow Menu" at bounding box center [747, 315] width 19 height 19
click at [714, 319] on div "Edit" at bounding box center [714, 321] width 24 height 8
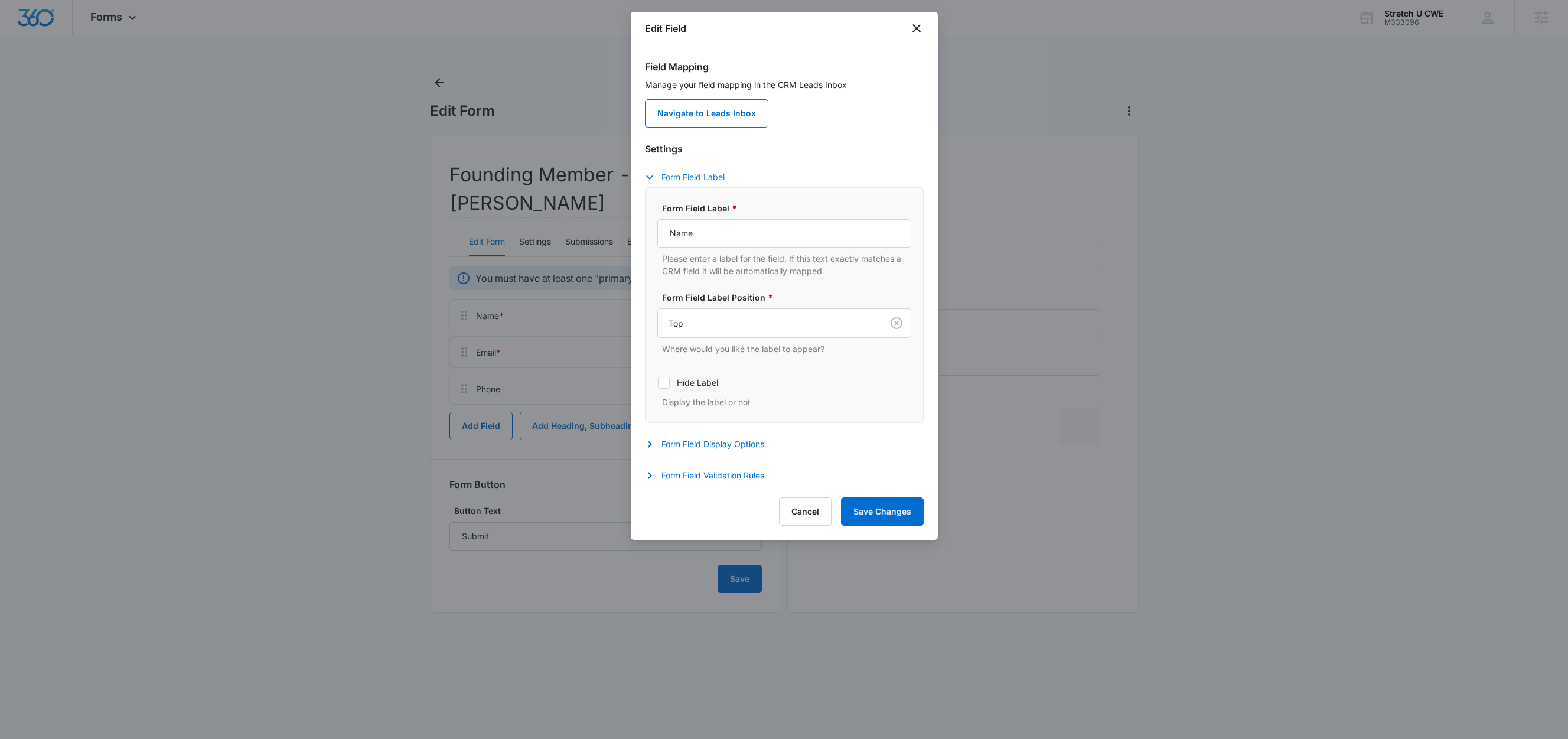
click at [670, 177] on button "Form Field Label" at bounding box center [691, 177] width 91 height 14
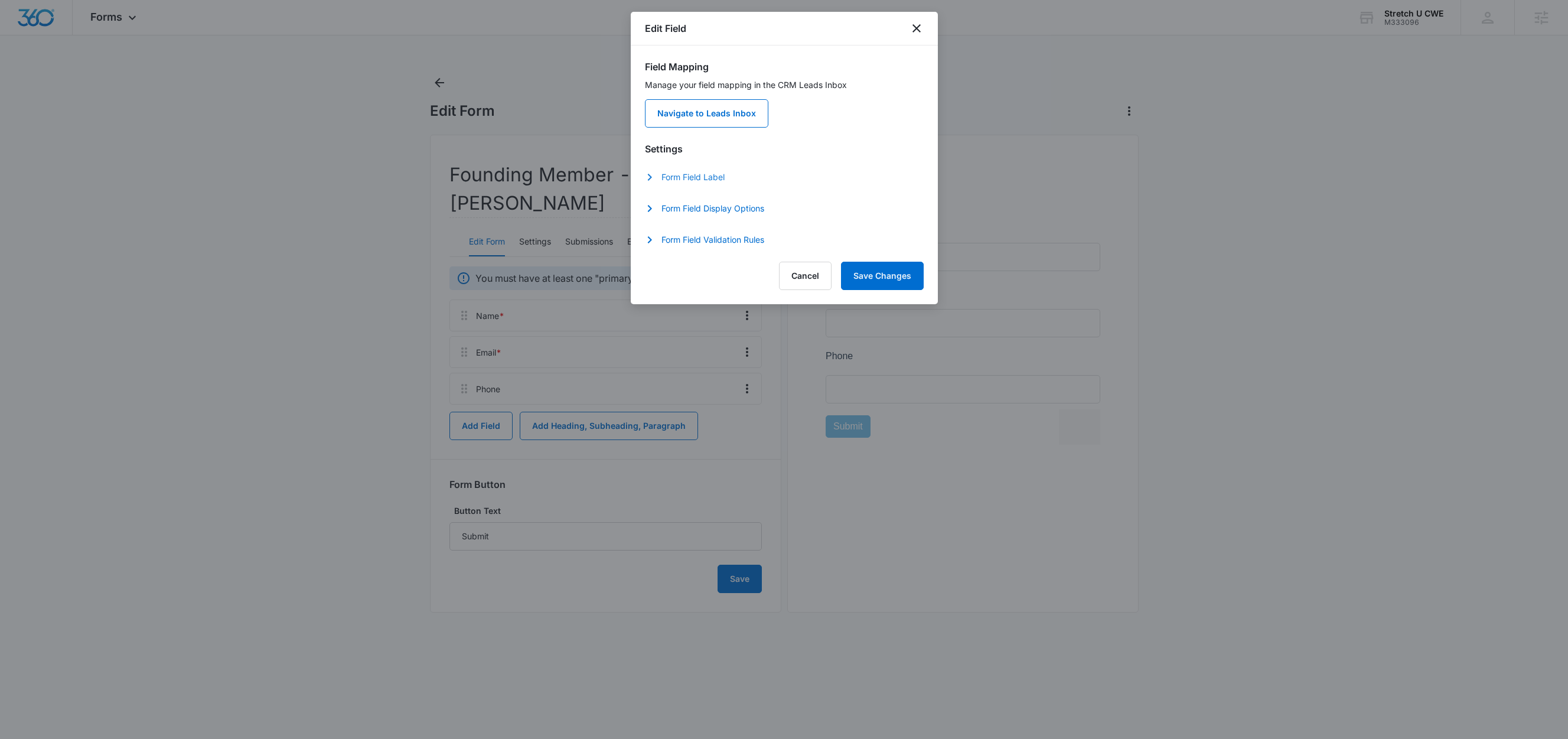
click at [670, 177] on button "Form Field Label" at bounding box center [691, 177] width 91 height 14
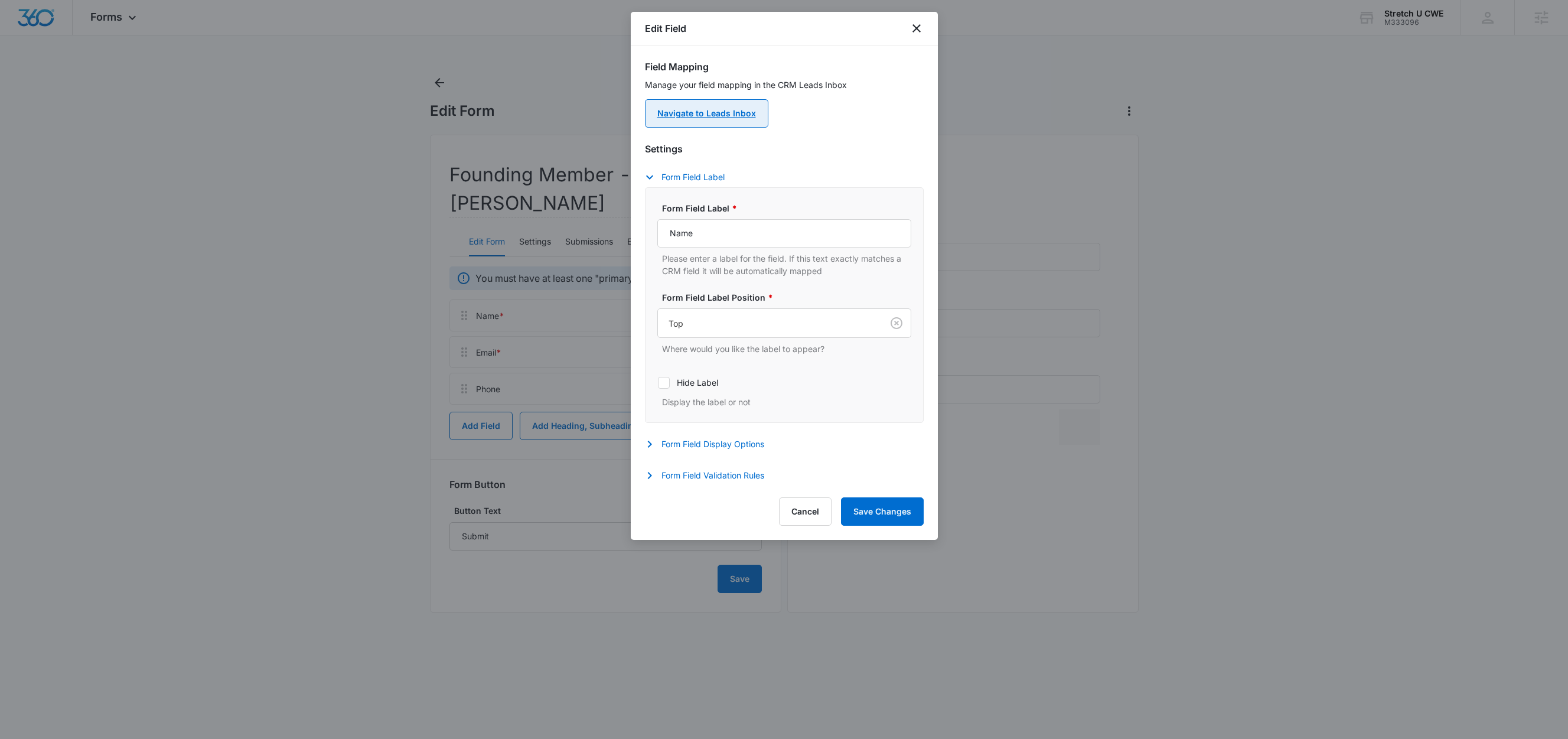
click at [716, 112] on link "Navigate to Leads Inbox" at bounding box center [707, 113] width 124 height 29
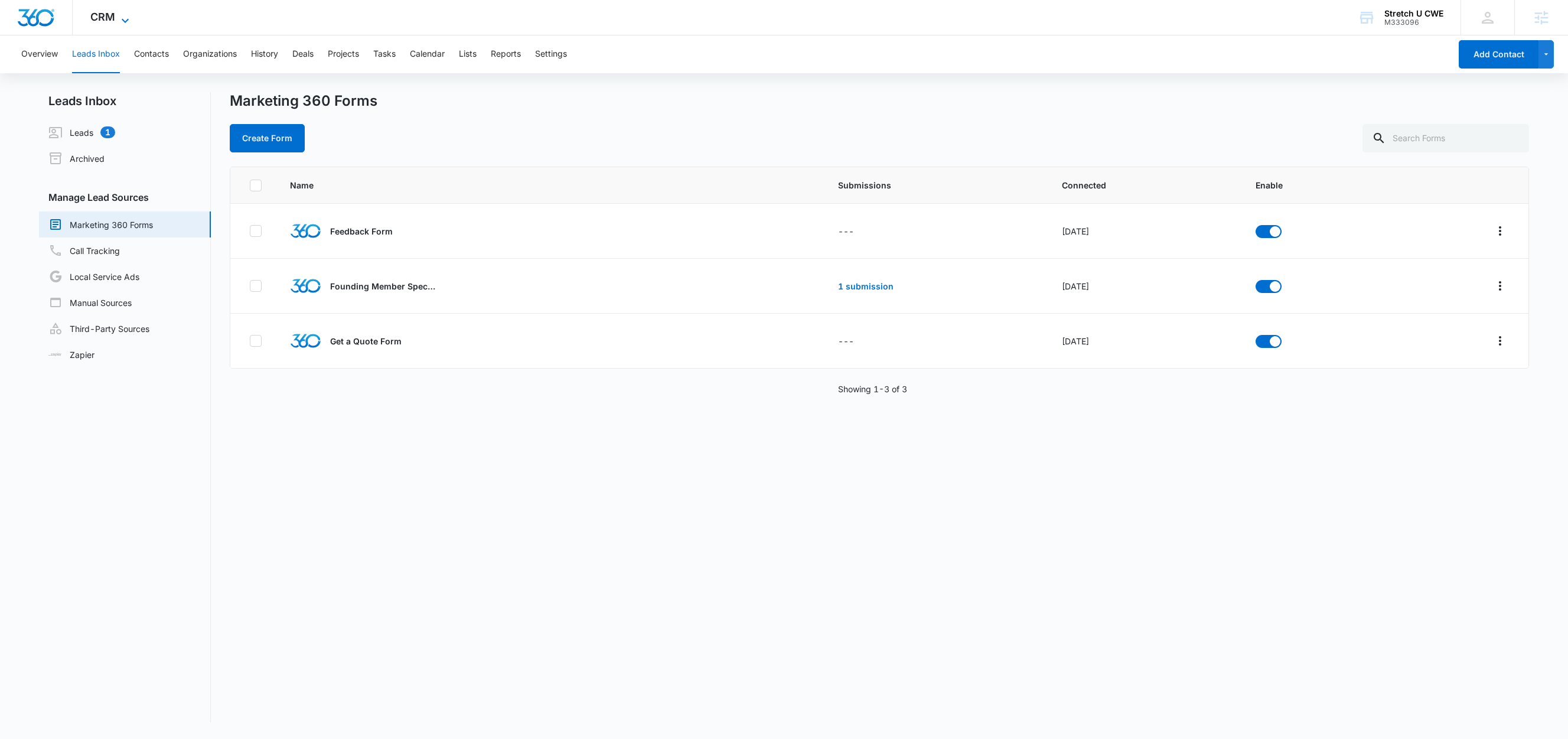
drag, startPoint x: 111, startPoint y: 17, endPoint x: 124, endPoint y: 26, distance: 15.8
click at [111, 16] on span "CRM" at bounding box center [103, 16] width 24 height 12
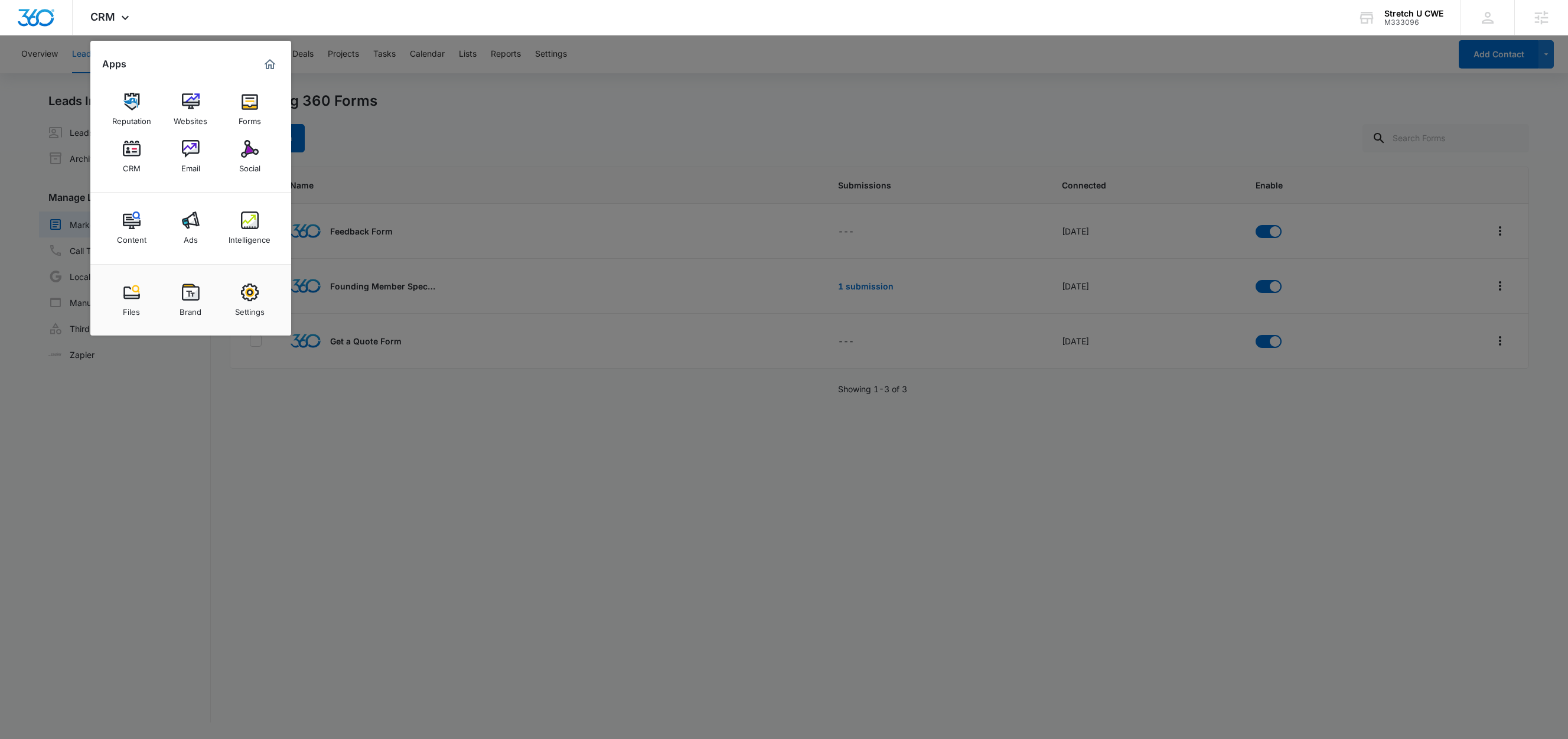
click at [585, 166] on div at bounding box center [784, 369] width 1568 height 739
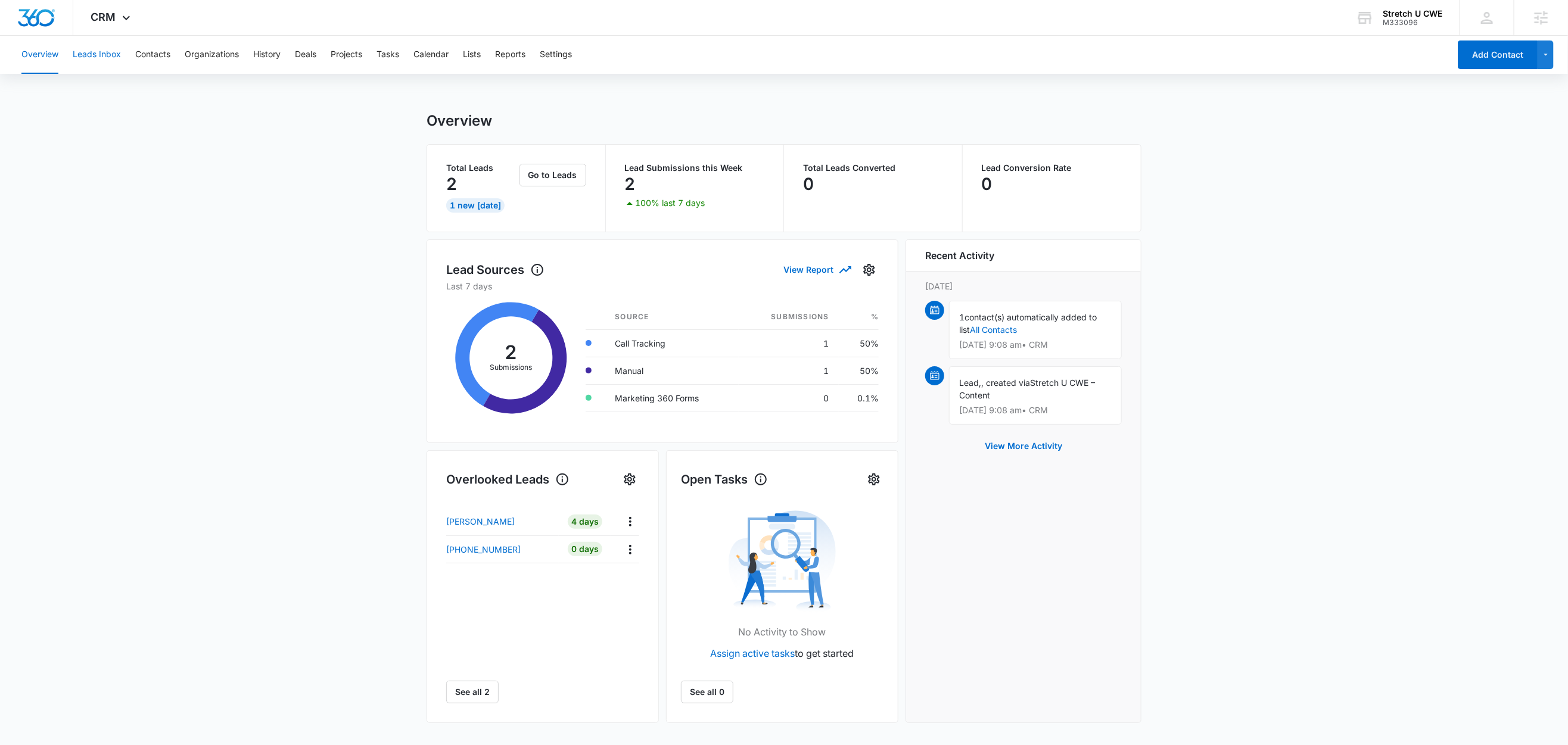
click at [98, 55] on button "Leads Inbox" at bounding box center [96, 55] width 48 height 38
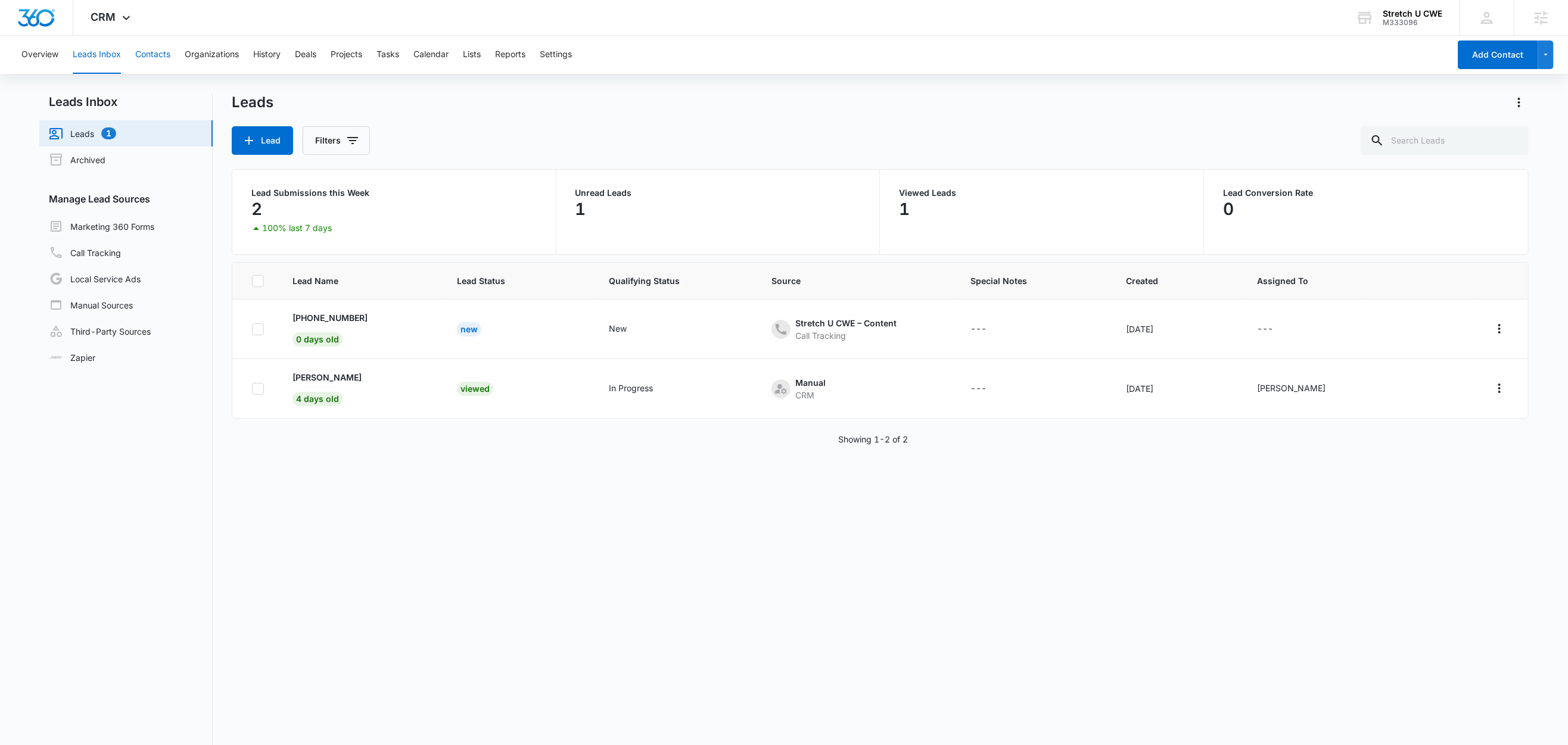
click at [149, 54] on button "Contacts" at bounding box center [153, 55] width 35 height 38
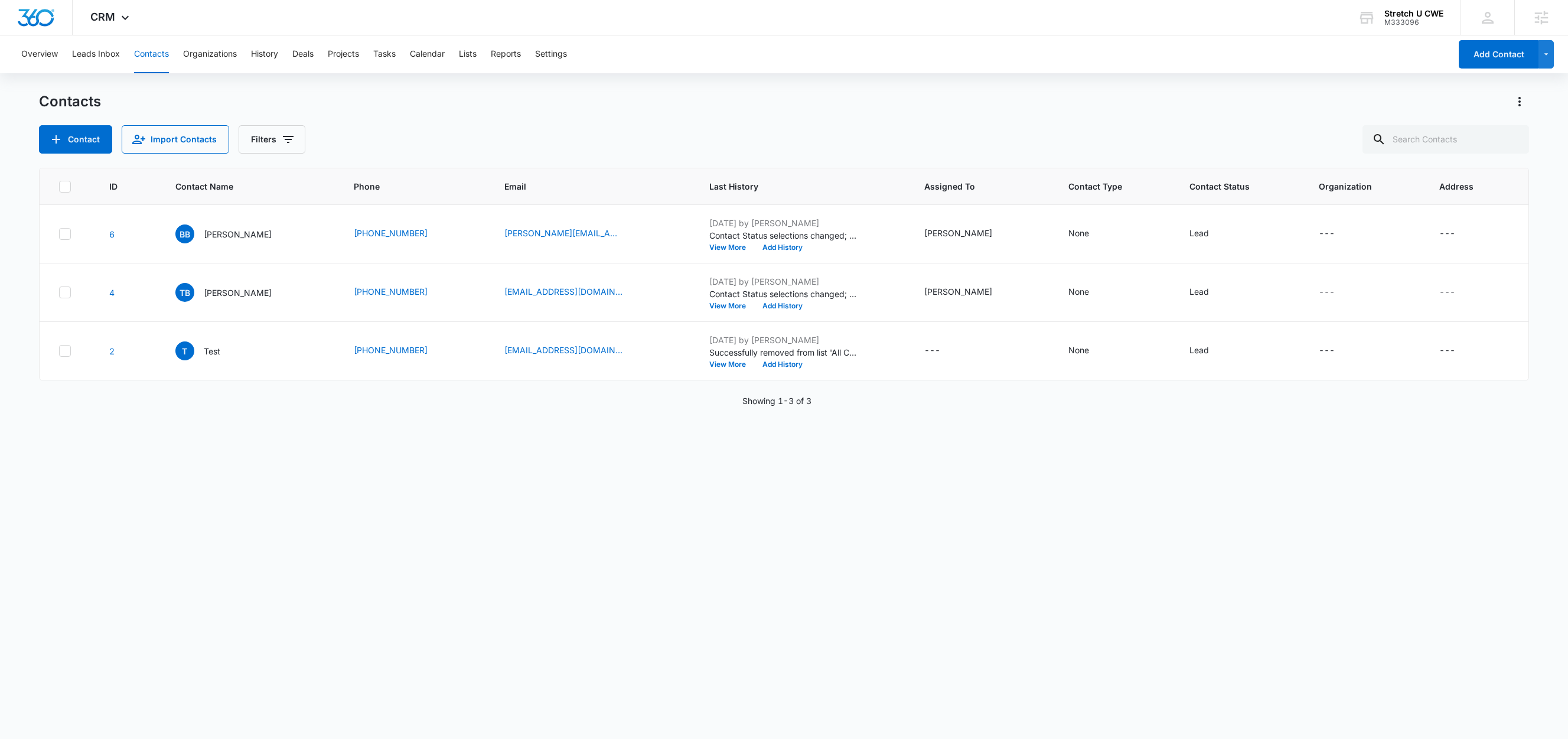
drag, startPoint x: 333, startPoint y: 98, endPoint x: 192, endPoint y: 86, distance: 141.5
click at [332, 96] on div "Contacts" at bounding box center [784, 101] width 1490 height 19
click at [109, 20] on span "CRM" at bounding box center [103, 16] width 24 height 12
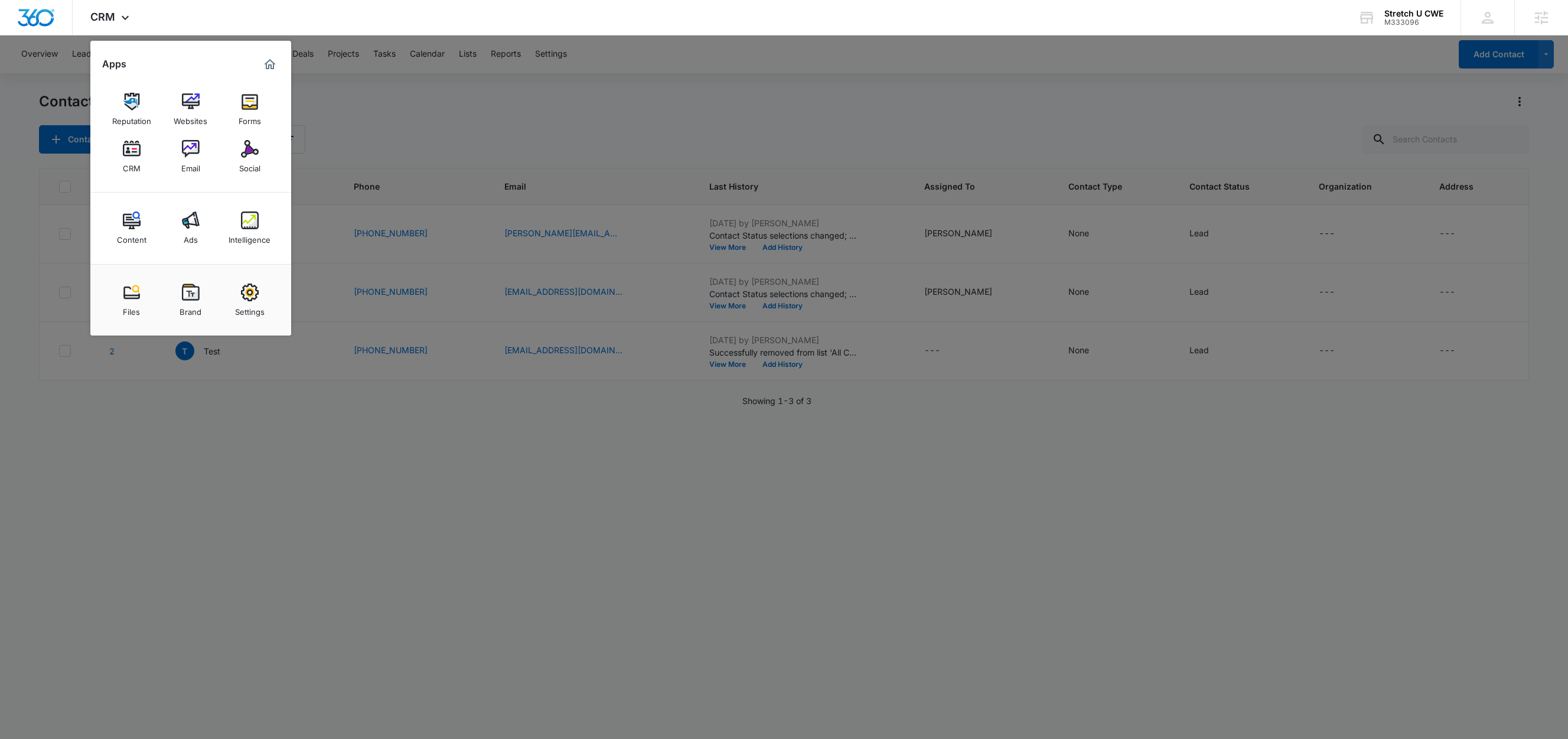
click at [602, 130] on div at bounding box center [784, 369] width 1568 height 739
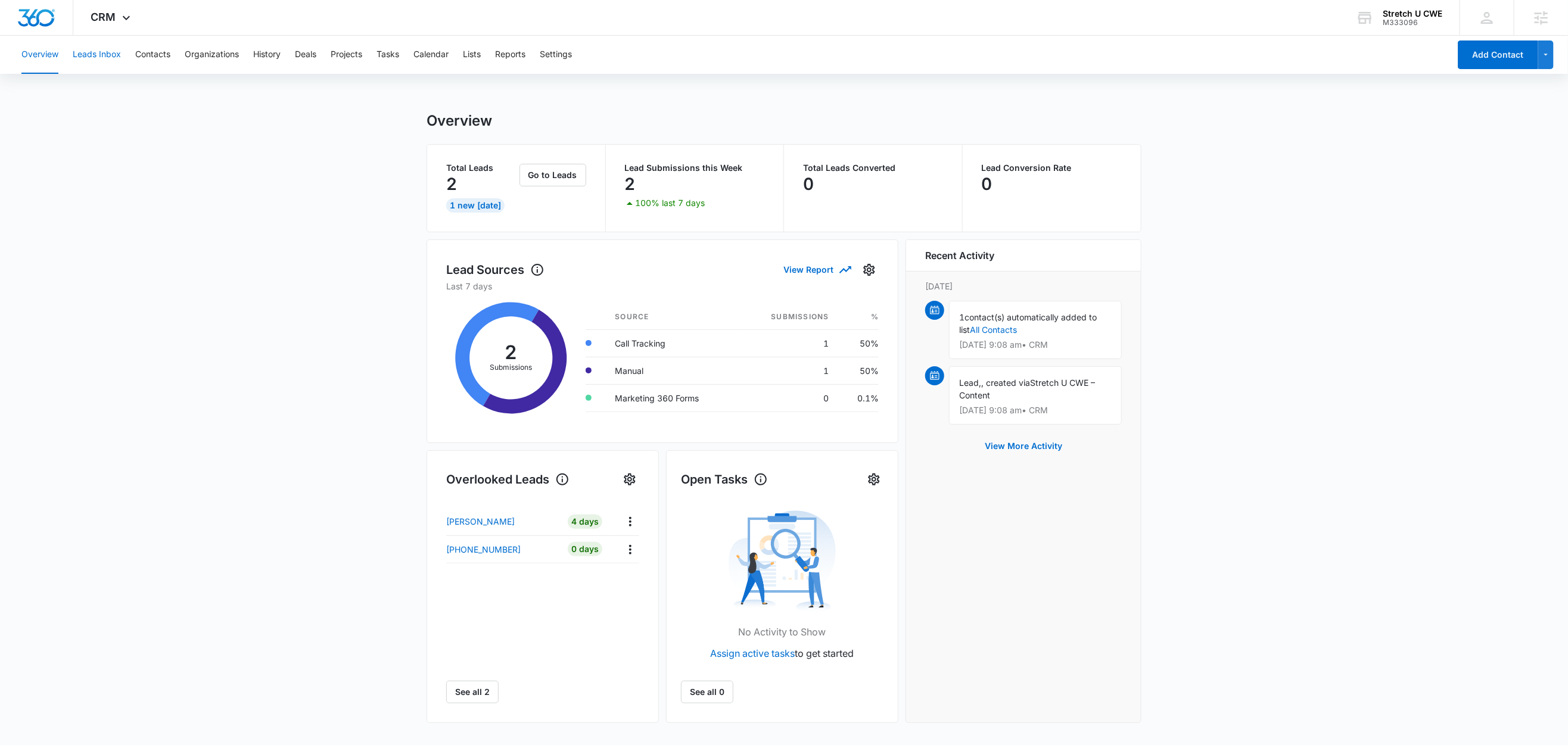
click at [108, 55] on button "Leads Inbox" at bounding box center [96, 55] width 48 height 38
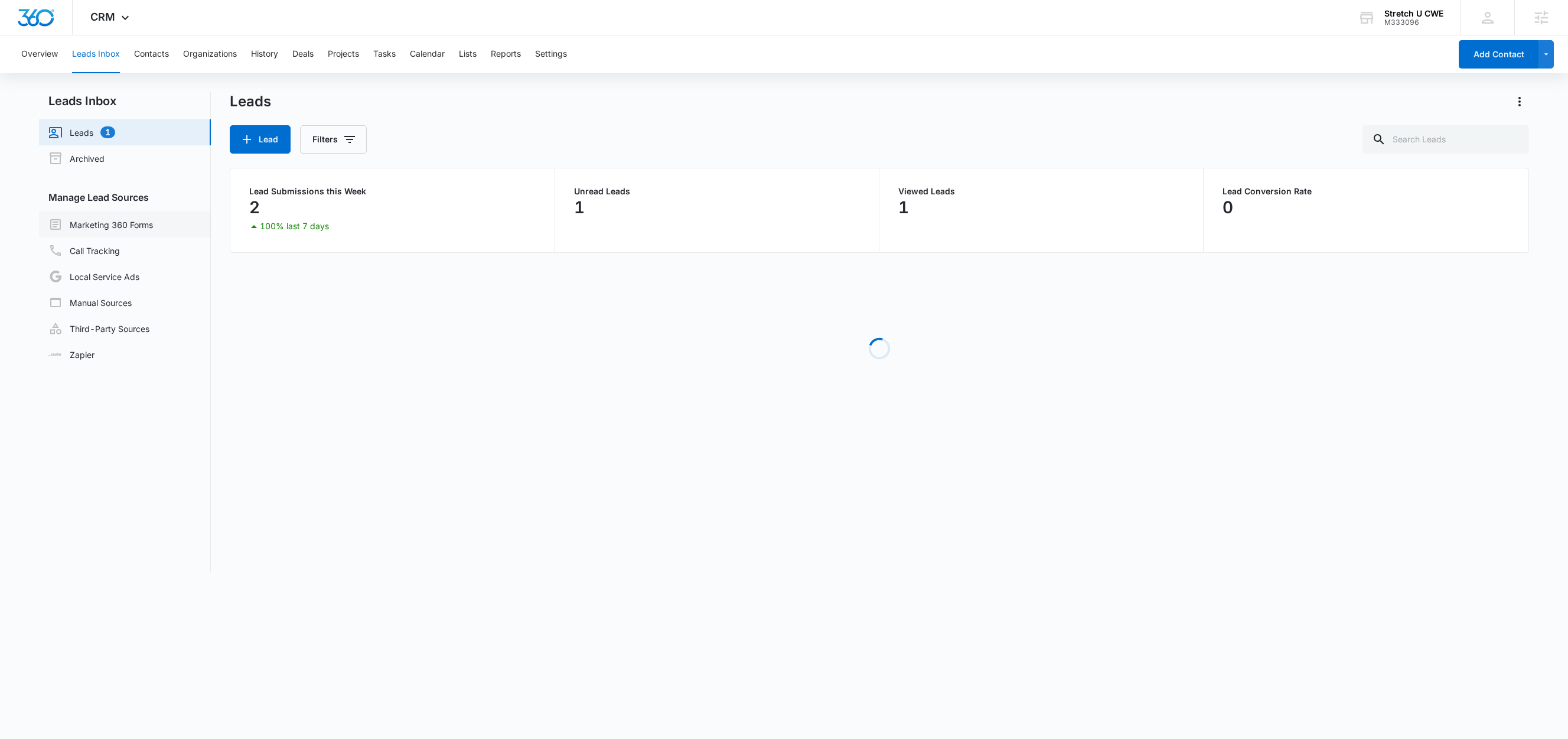
click at [128, 227] on link "Marketing 360 Forms" at bounding box center [100, 224] width 104 height 14
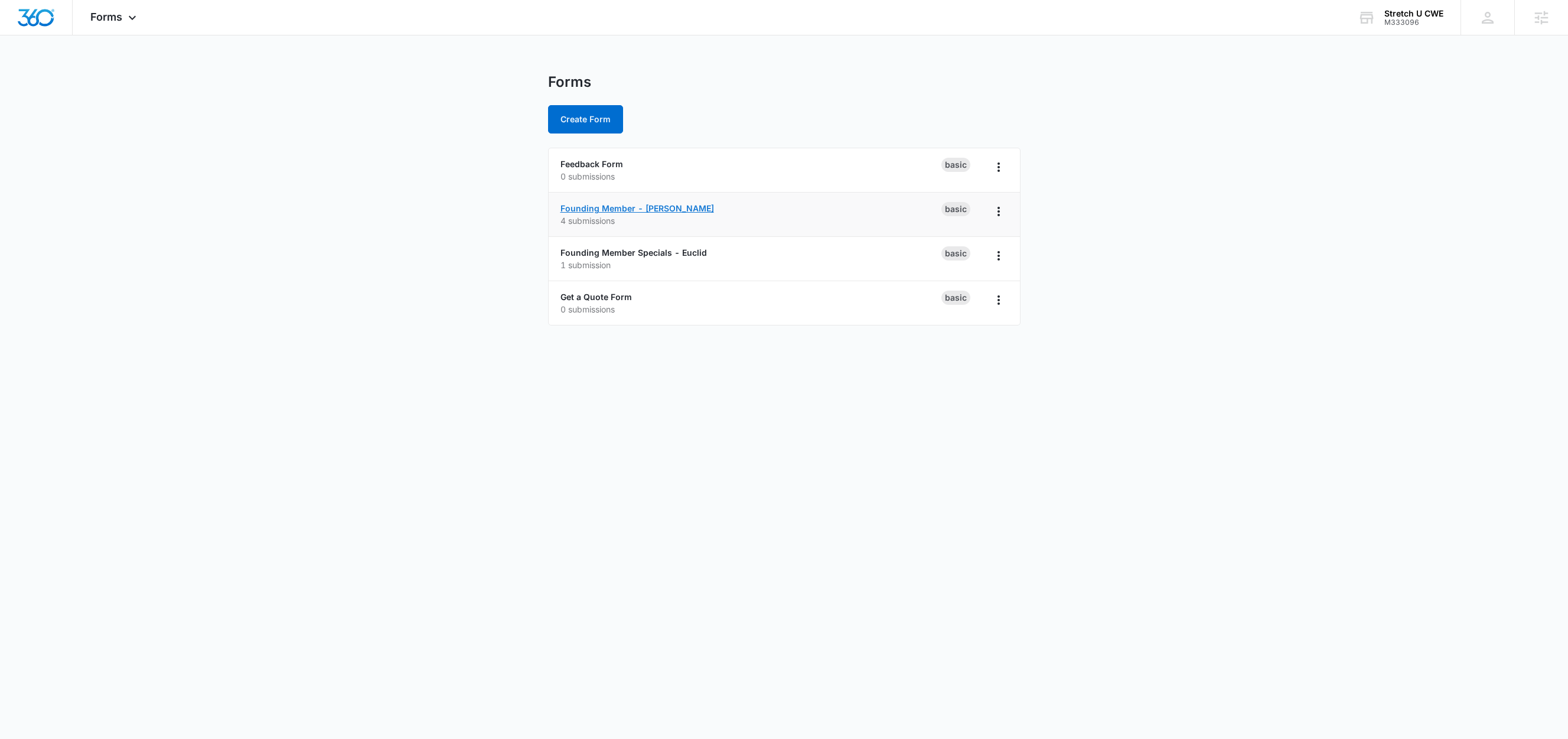
click at [627, 209] on link "Founding Member - Clayton" at bounding box center [637, 208] width 154 height 10
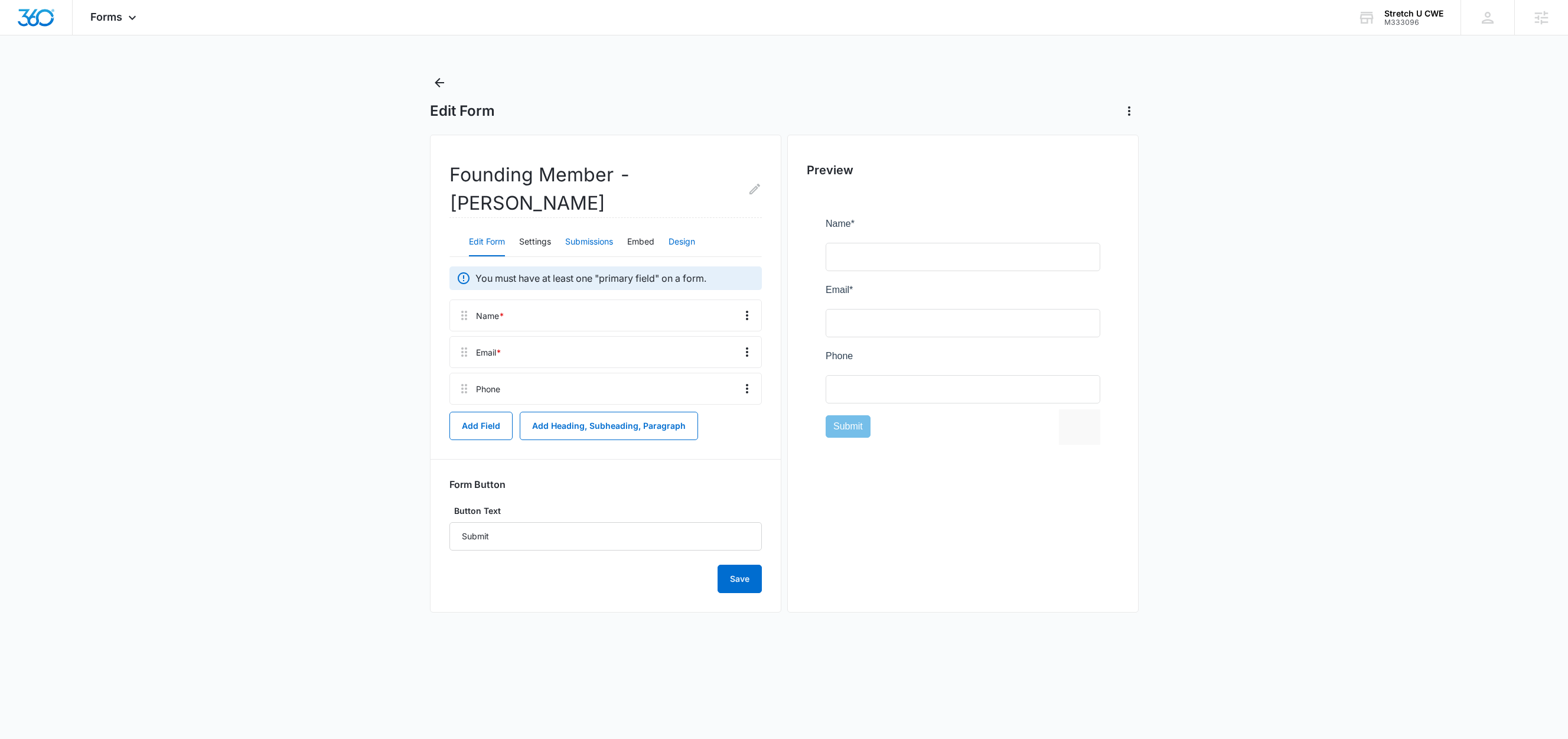
drag, startPoint x: 601, startPoint y: 219, endPoint x: 688, endPoint y: 222, distance: 87.1
click at [601, 228] on button "Submissions" at bounding box center [589, 242] width 48 height 29
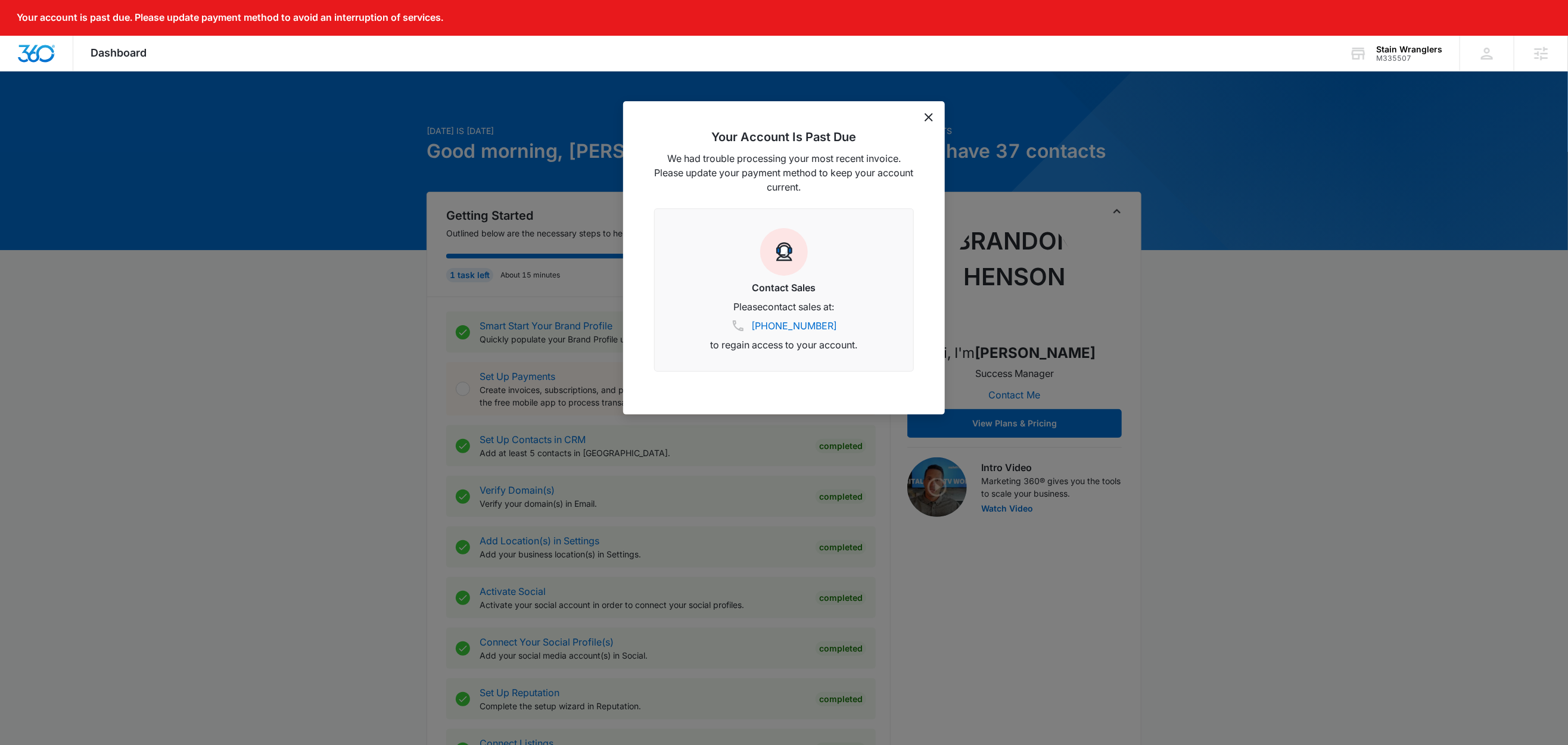
click at [931, 118] on icon "dismiss this dialog" at bounding box center [929, 117] width 8 height 8
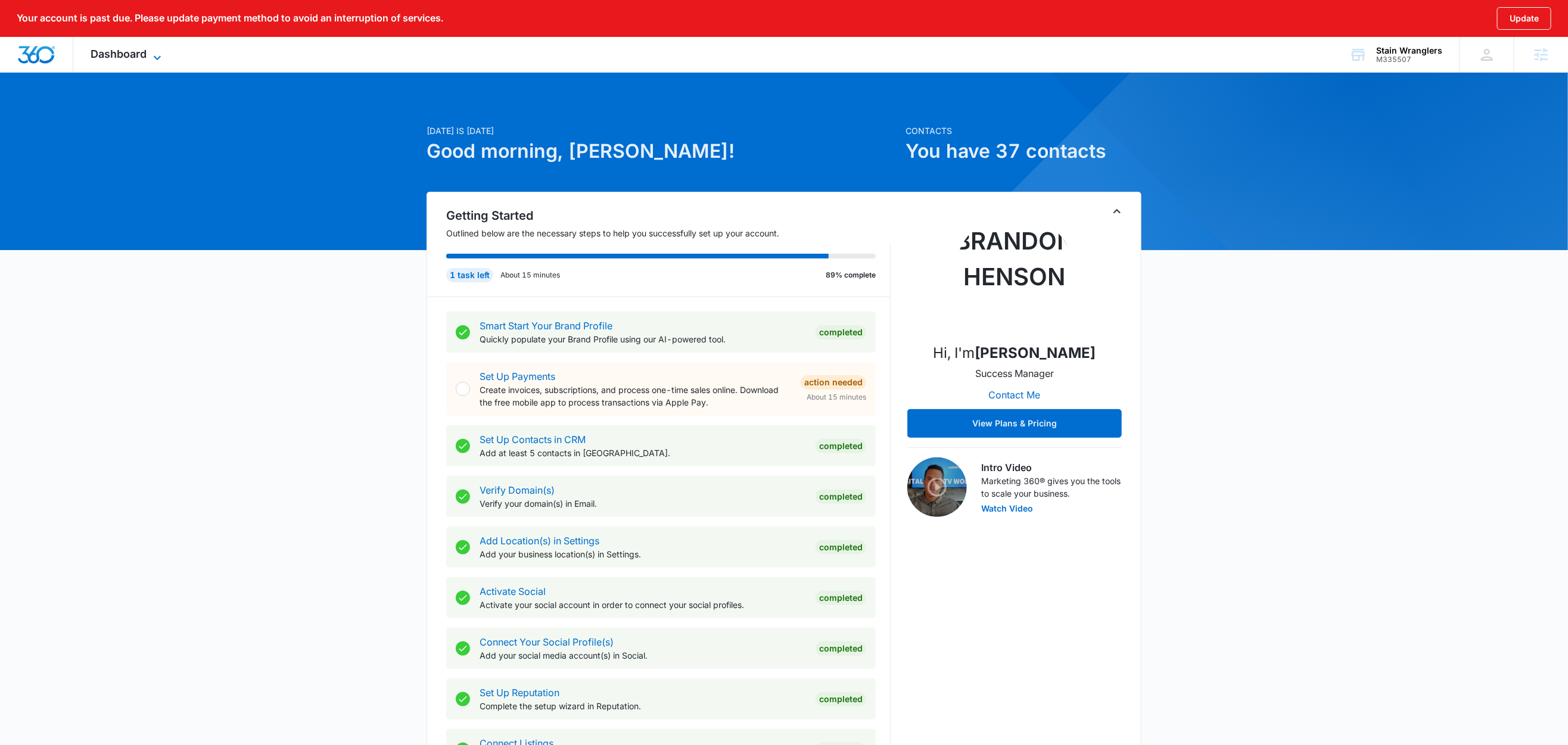
click at [151, 54] on icon at bounding box center [157, 57] width 14 height 14
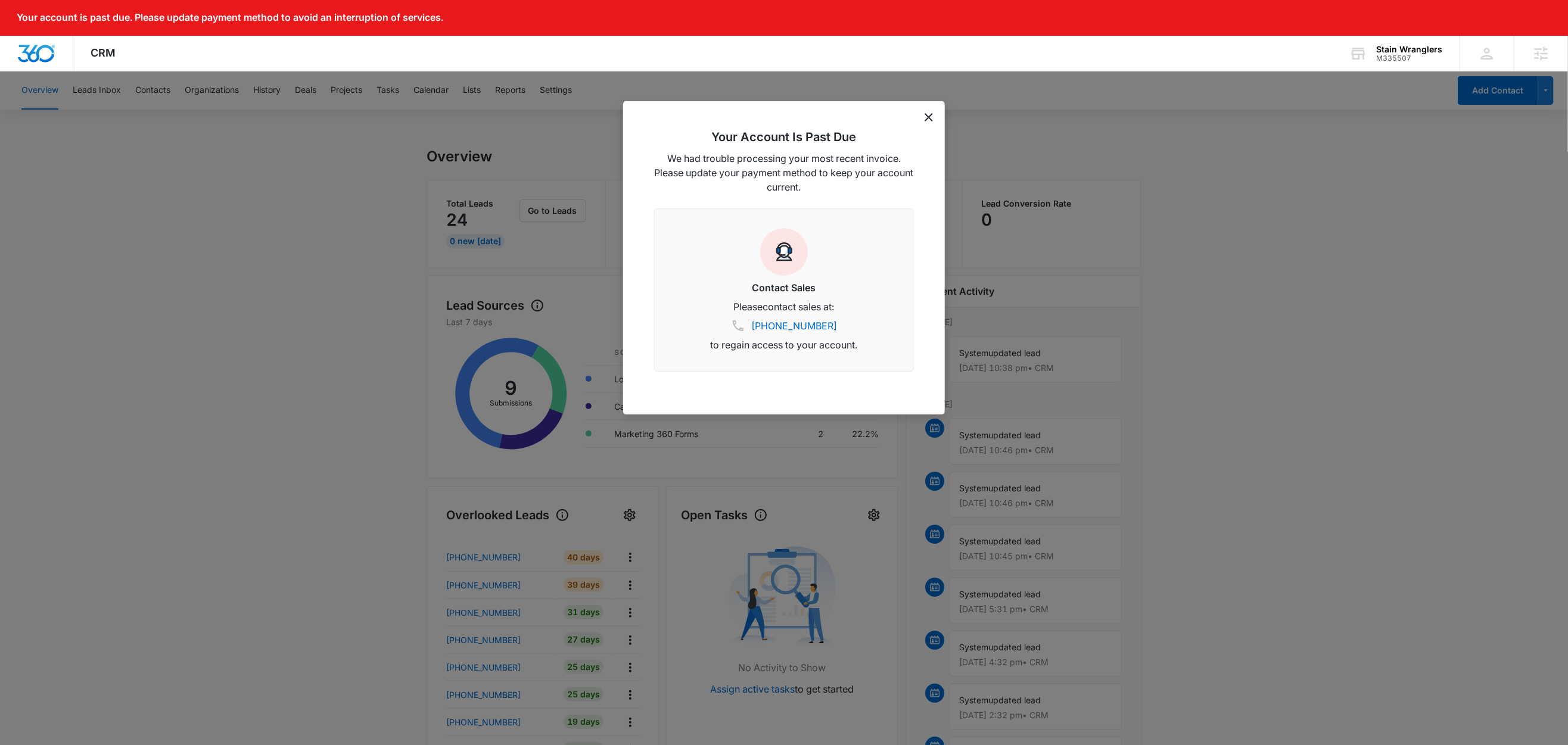
click at [930, 116] on icon "dismiss this dialog" at bounding box center [929, 117] width 8 height 8
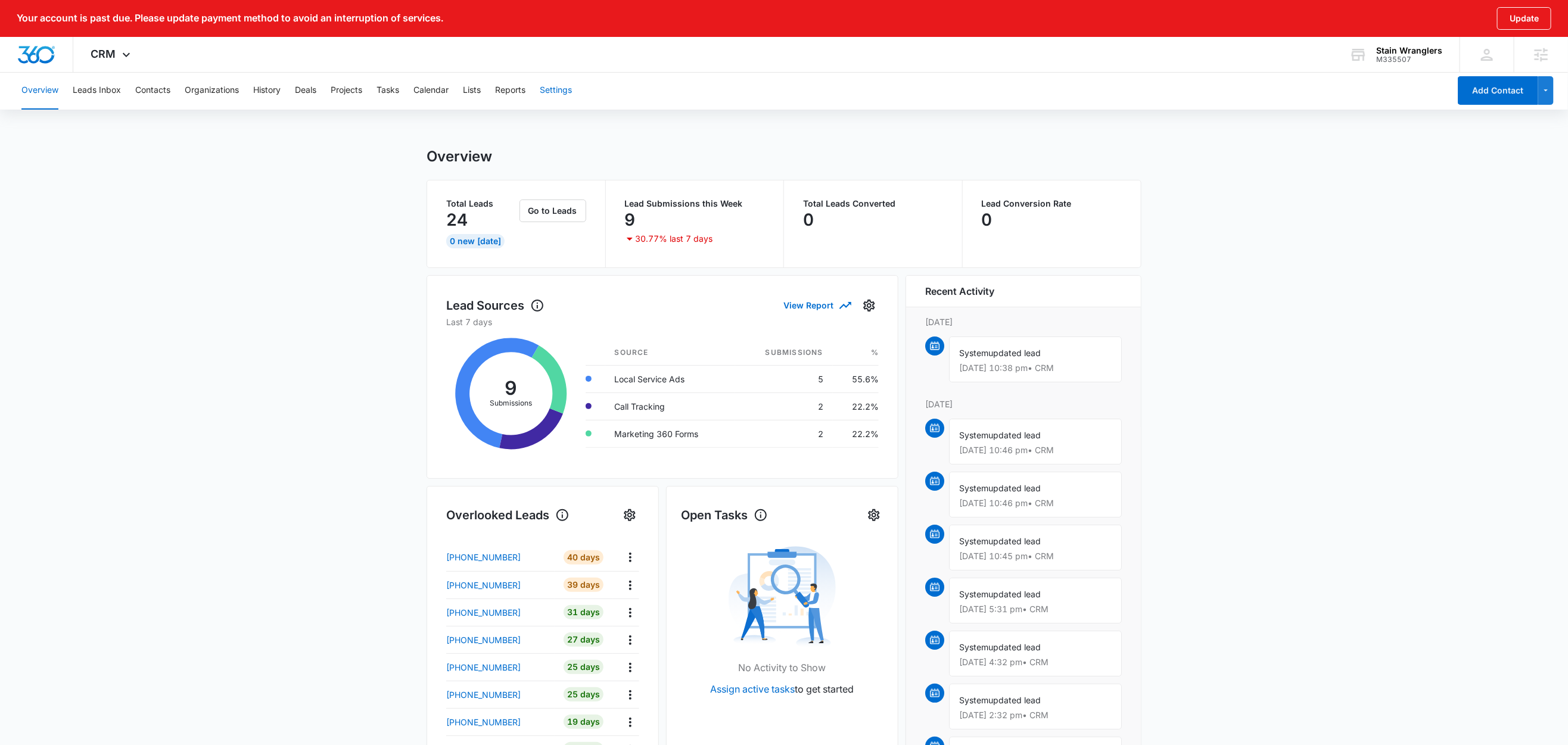
click at [568, 87] on button "Settings" at bounding box center [556, 90] width 32 height 38
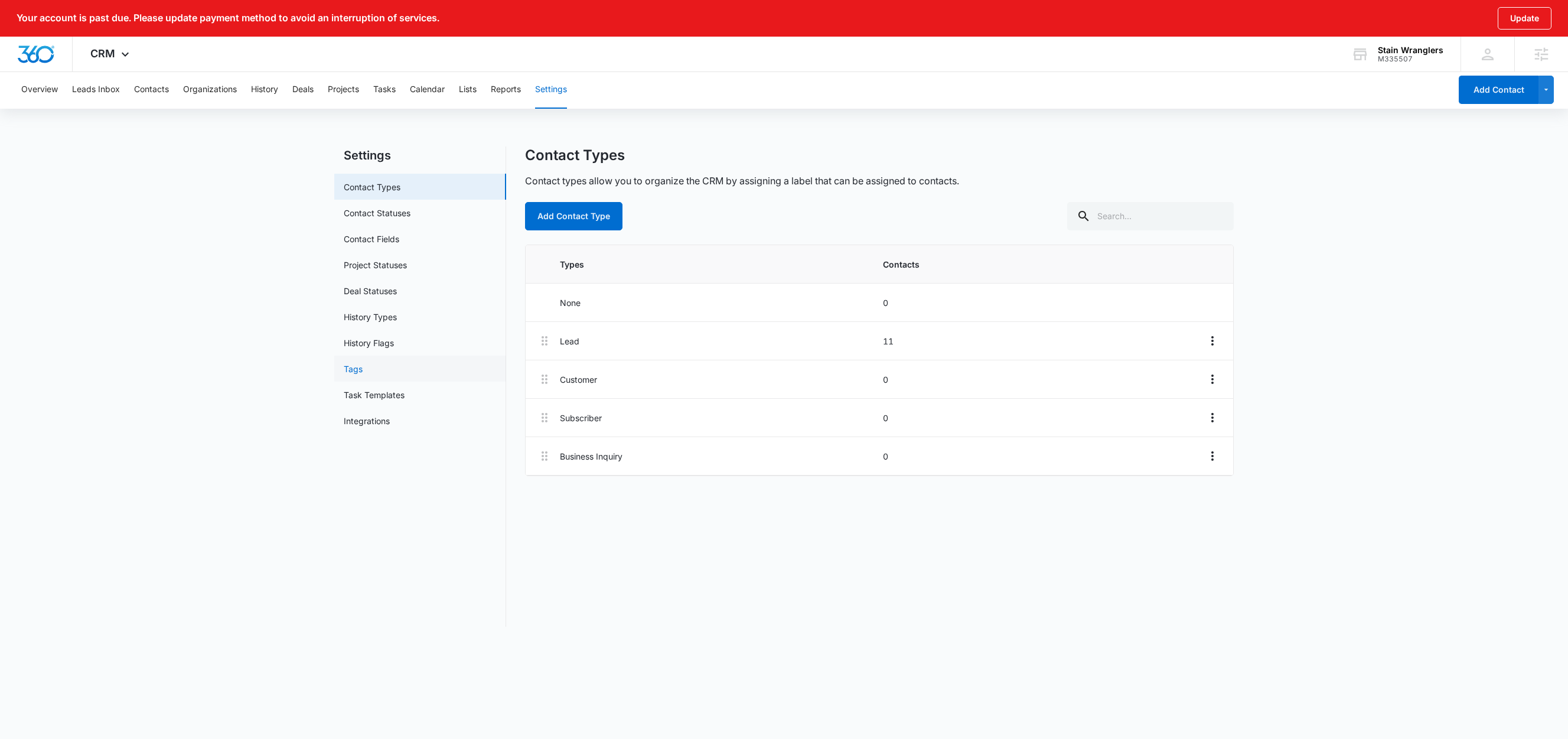
click at [354, 371] on link "Tags" at bounding box center [353, 368] width 19 height 12
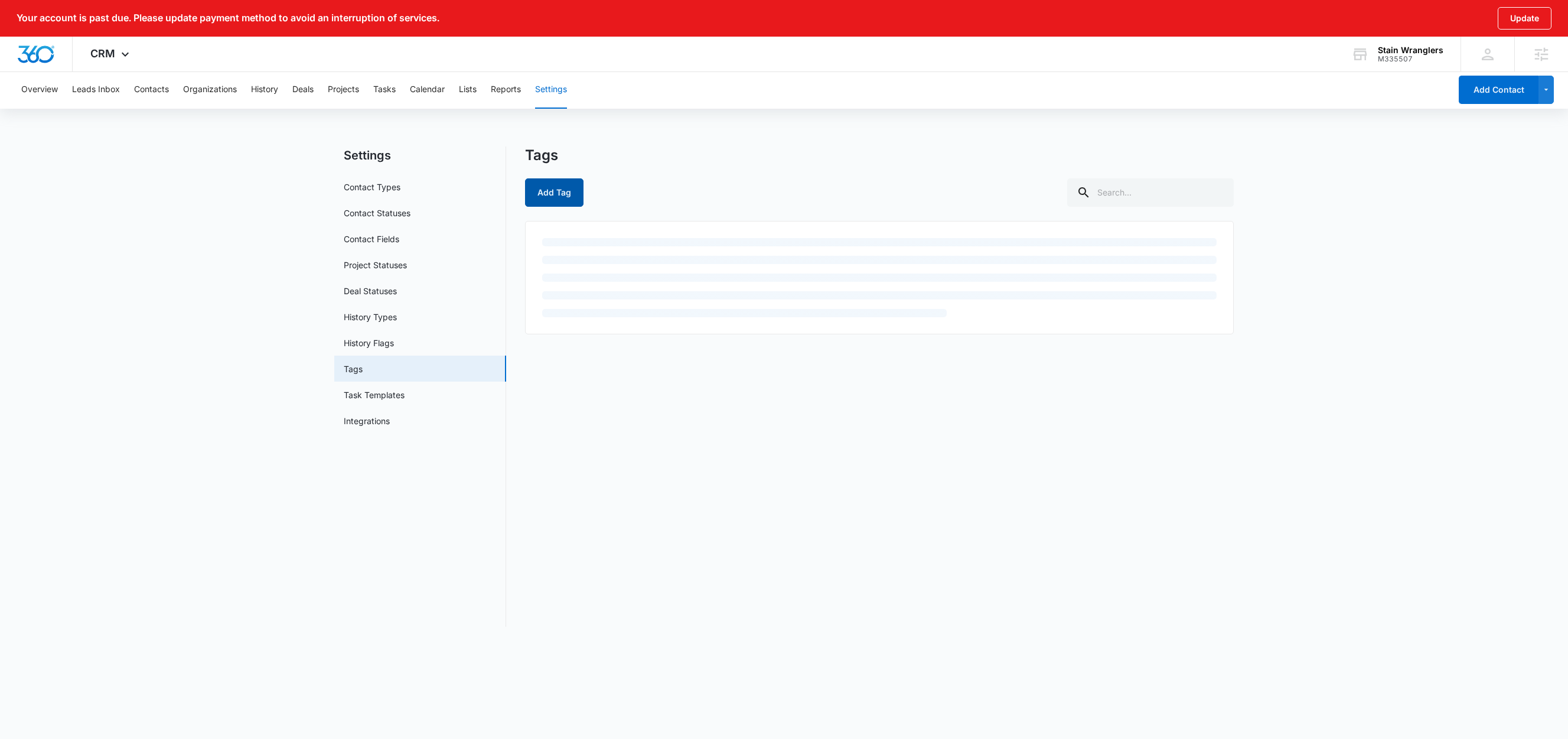
click at [555, 189] on button "Add Tag" at bounding box center [555, 192] width 59 height 29
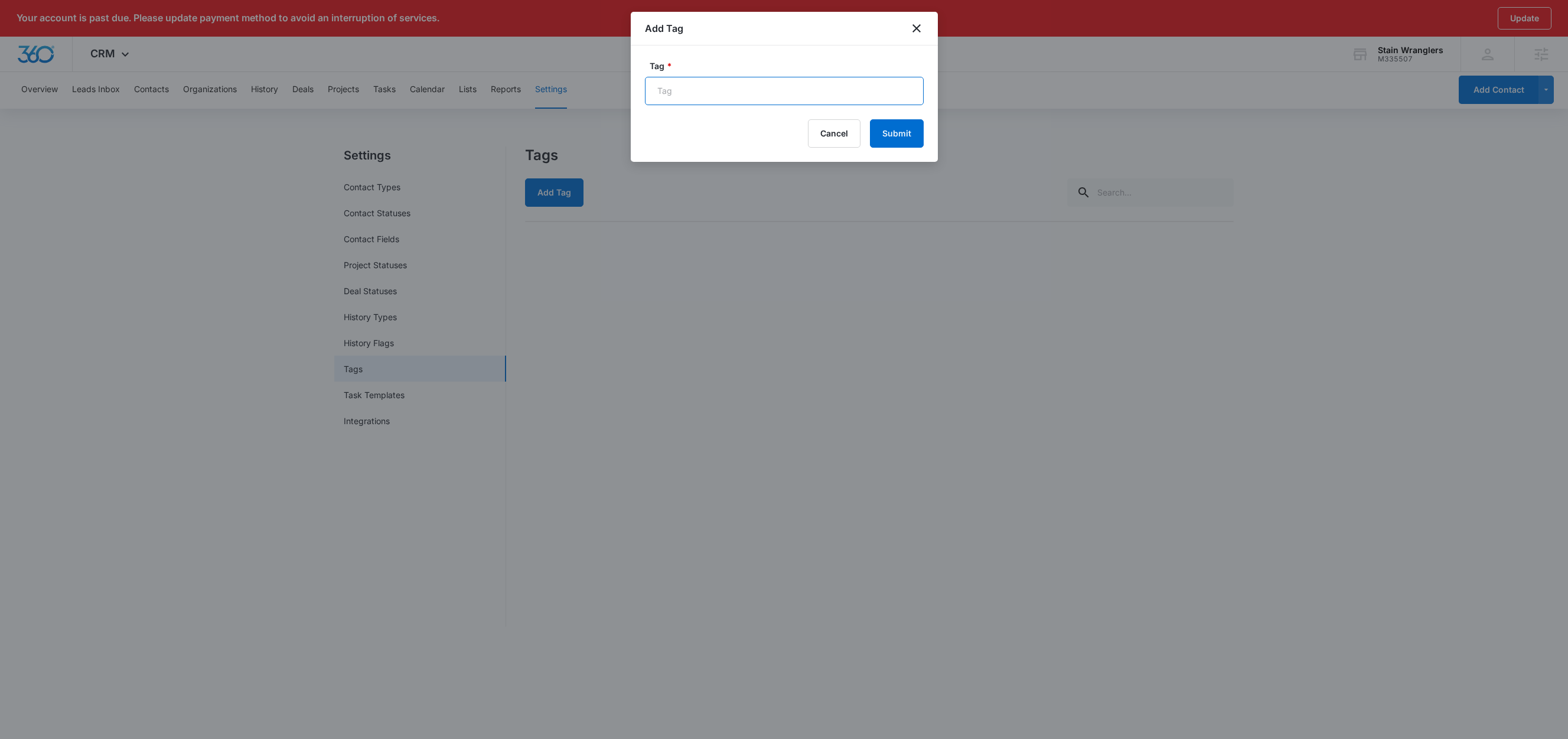
click at [709, 82] on input "Tag *" at bounding box center [784, 90] width 279 height 29
paste input "Carpet Cleaning Special"
click at [783, 89] on input "FB - Carpet Cleaning Special" at bounding box center [784, 90] width 279 height 29
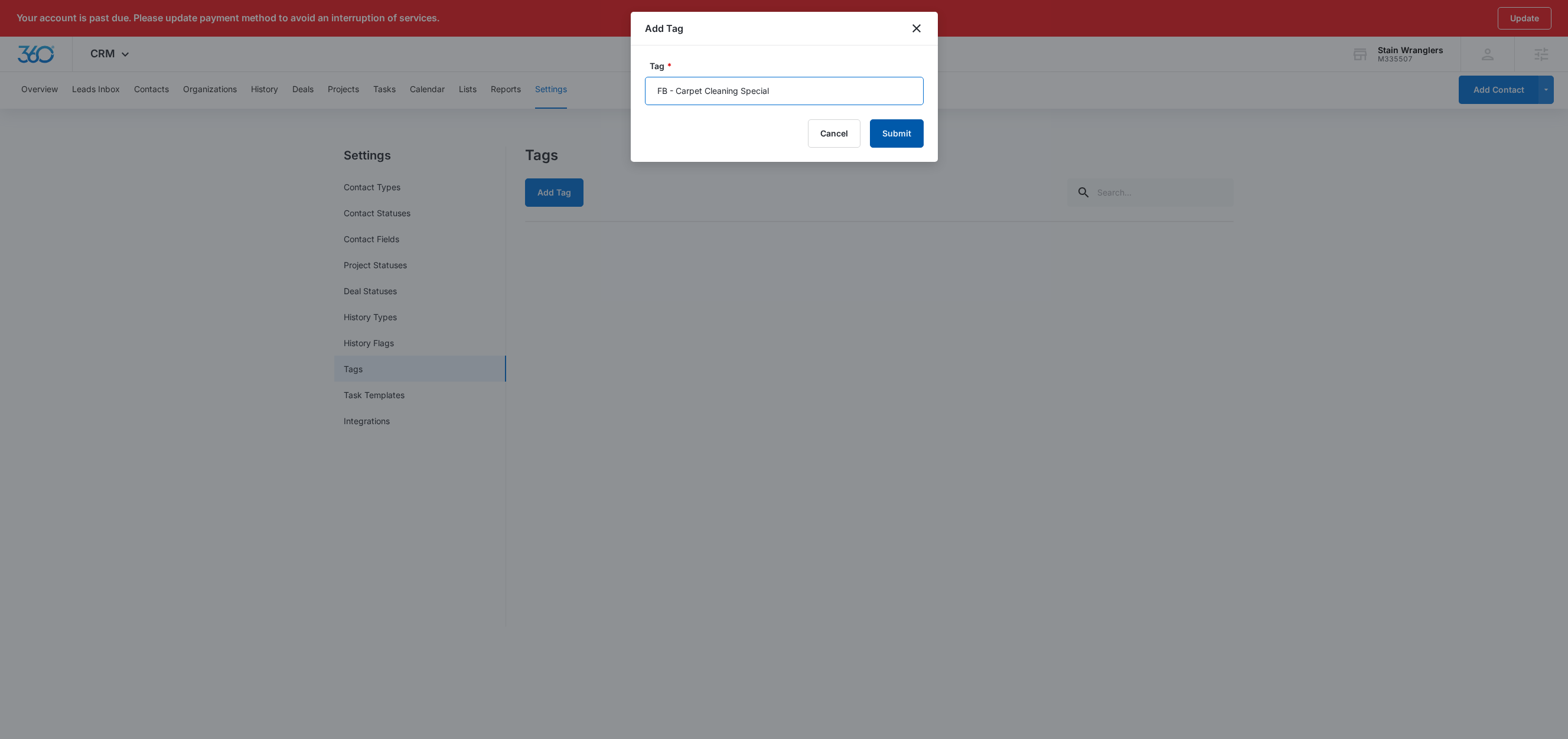
type input "FB - Carpet Cleaning Special"
click at [910, 134] on button "Submit" at bounding box center [897, 133] width 54 height 29
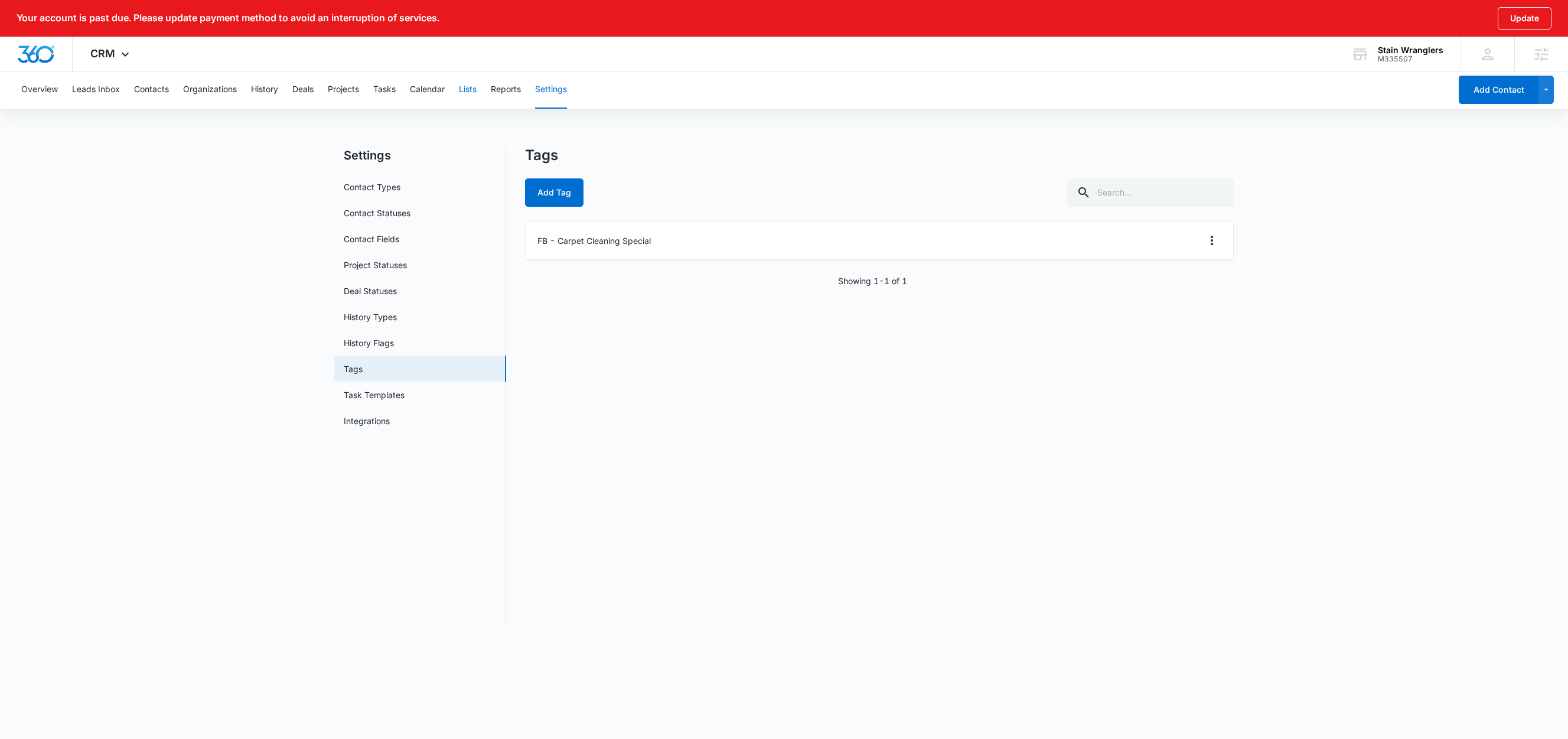
drag, startPoint x: 472, startPoint y: 91, endPoint x: 477, endPoint y: 101, distance: 11.2
click at [472, 90] on button "Lists" at bounding box center [468, 90] width 18 height 37
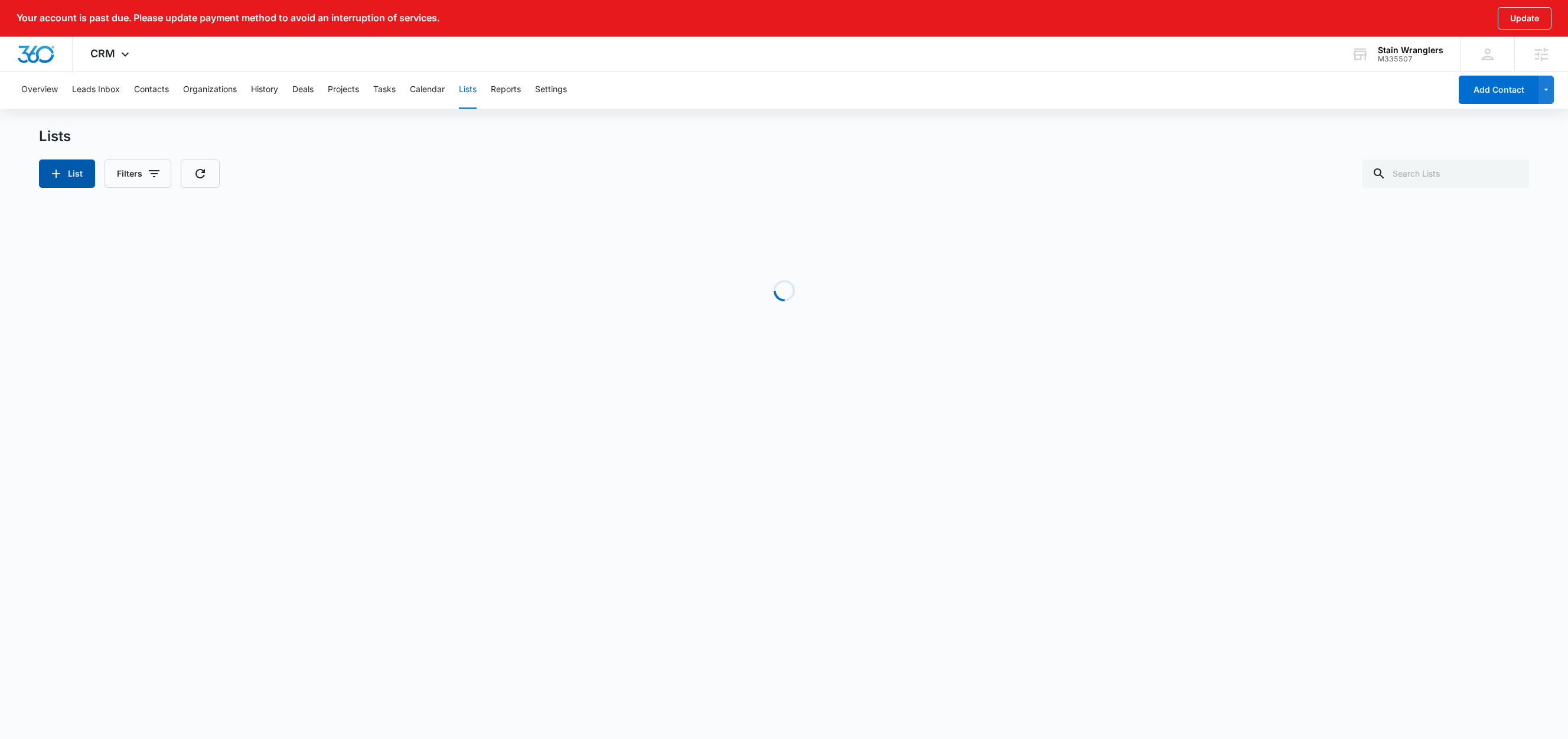
click at [64, 175] on icon "button" at bounding box center [55, 173] width 14 height 14
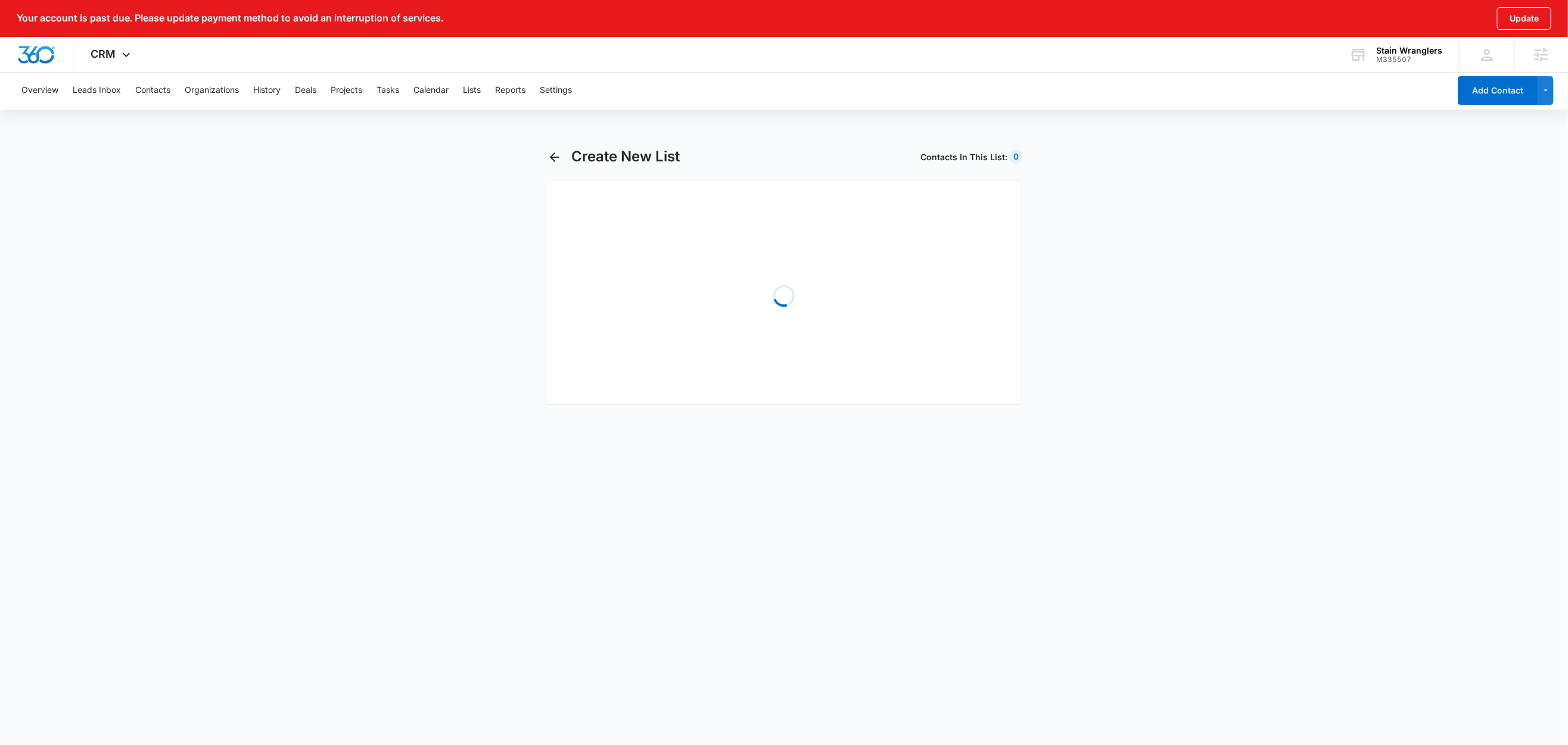
select select "31"
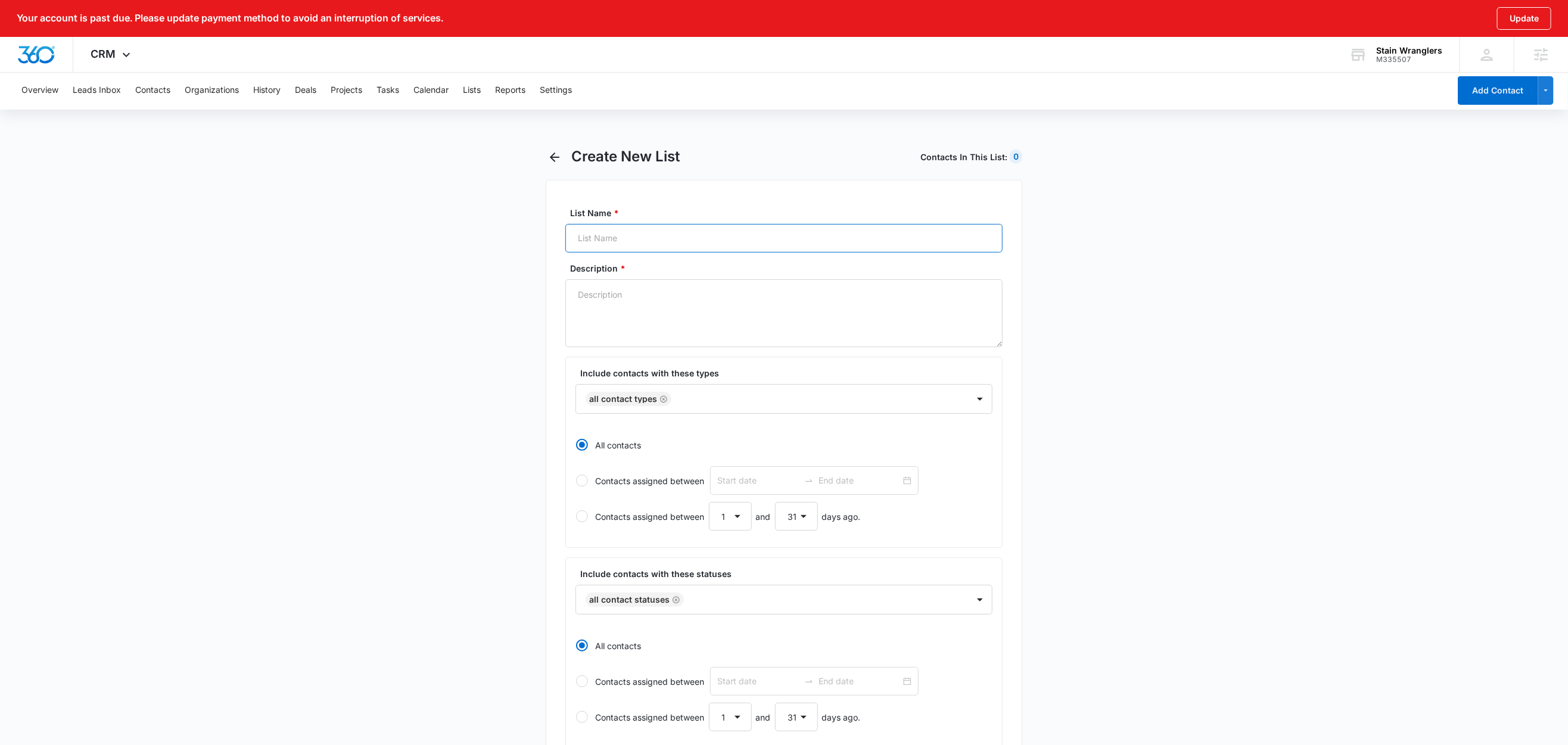
click at [637, 235] on input "List Name *" at bounding box center [784, 238] width 437 height 29
paste input "FB - Carpet Cleaning Special"
type input "FB - Carpet Cleaning Special"
click at [620, 293] on textarea "Description *" at bounding box center [784, 313] width 437 height 68
paste textarea "FB - Carpet Cleaning Special"
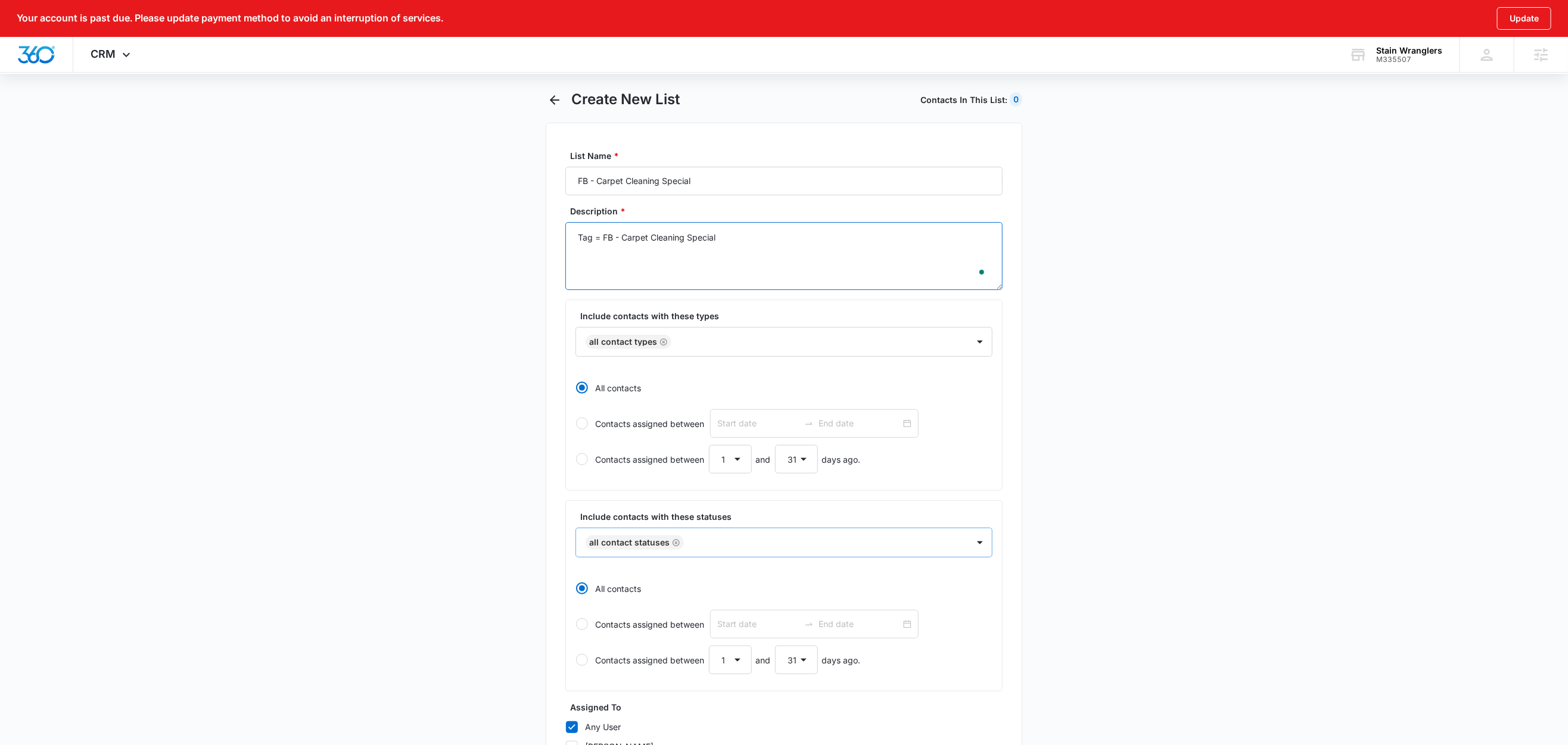
scroll to position [241, 0]
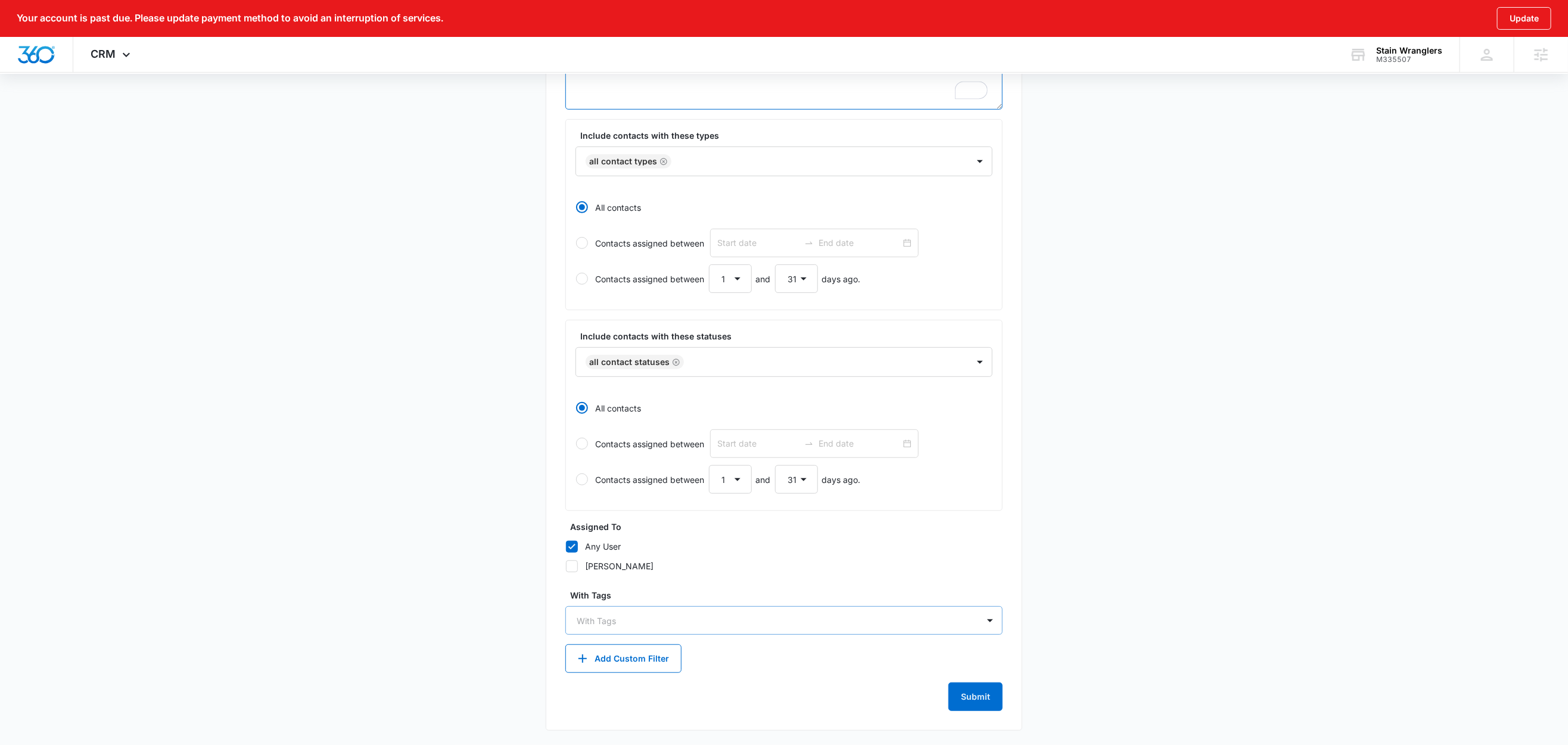
type textarea "Tag = FB - Carpet Cleaning Special"
click at [601, 618] on div at bounding box center [777, 621] width 400 height 15
type input "fb"
click at [616, 662] on p "FB - Carpet Cleaning Special" at bounding box center [636, 662] width 114 height 12
click at [445, 563] on main "Create New List Contacts In This List : 0 List Name * FB - Carpet Cleaning Spec…" at bounding box center [784, 327] width 1568 height 836
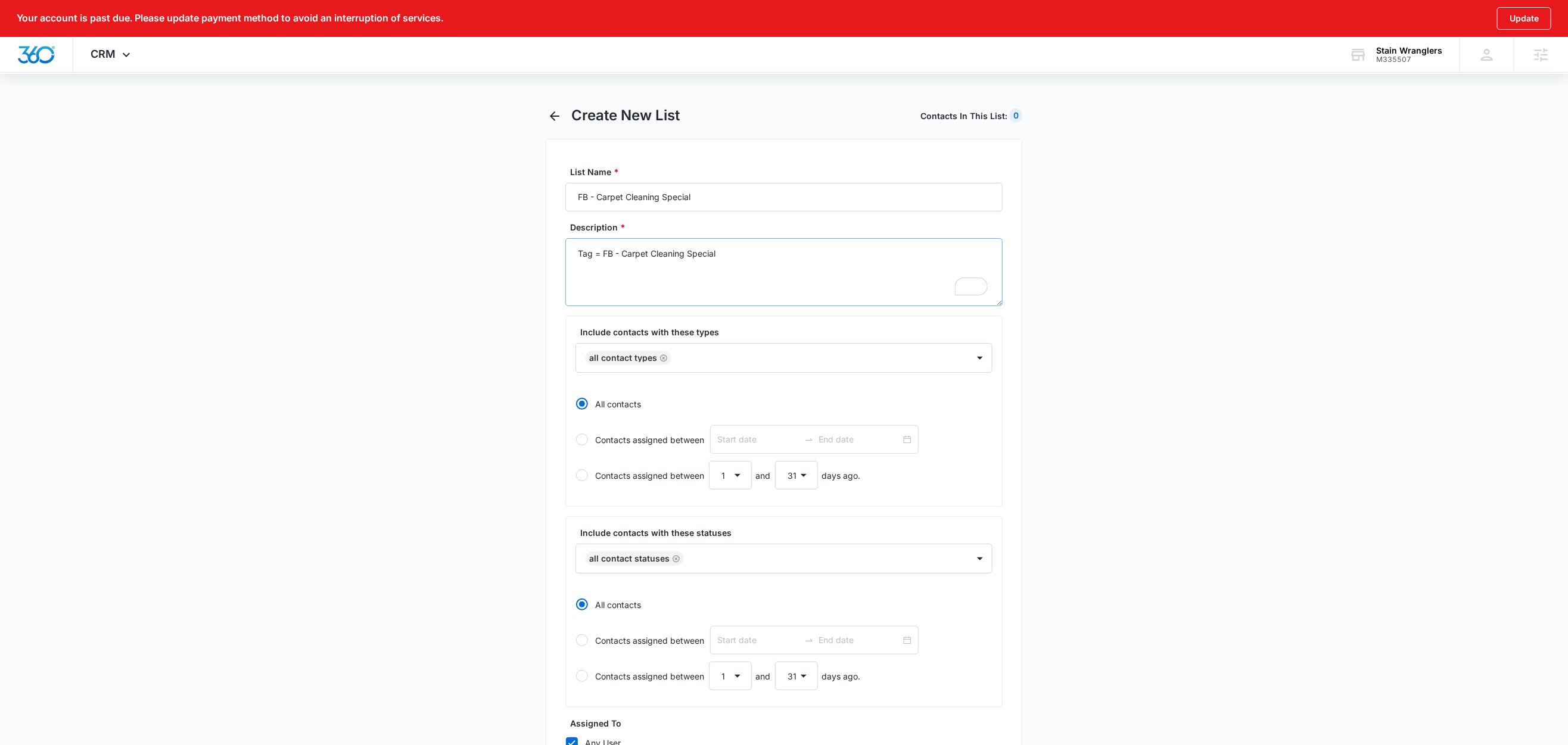
scroll to position [243, 0]
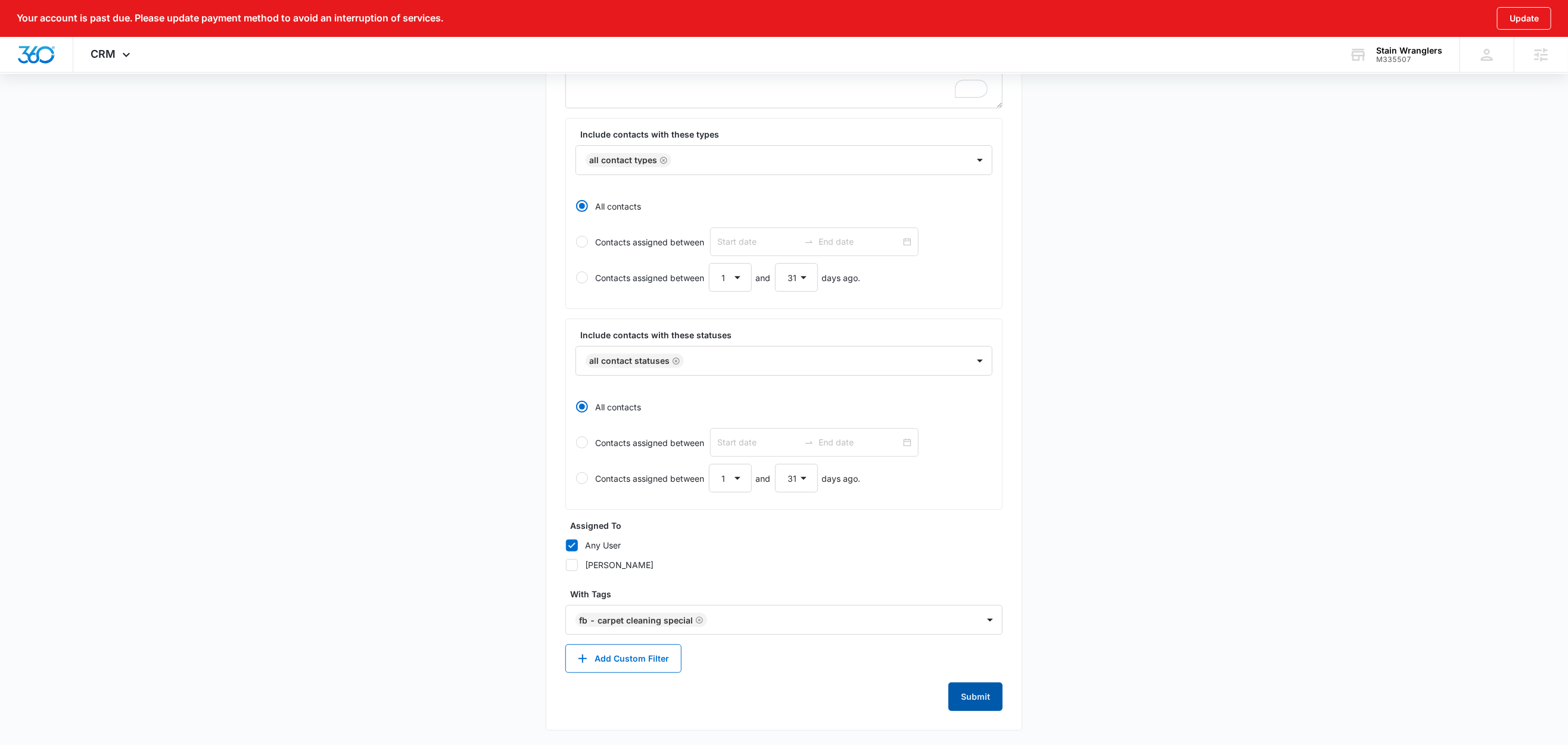
click at [980, 698] on button "Submit" at bounding box center [975, 697] width 54 height 29
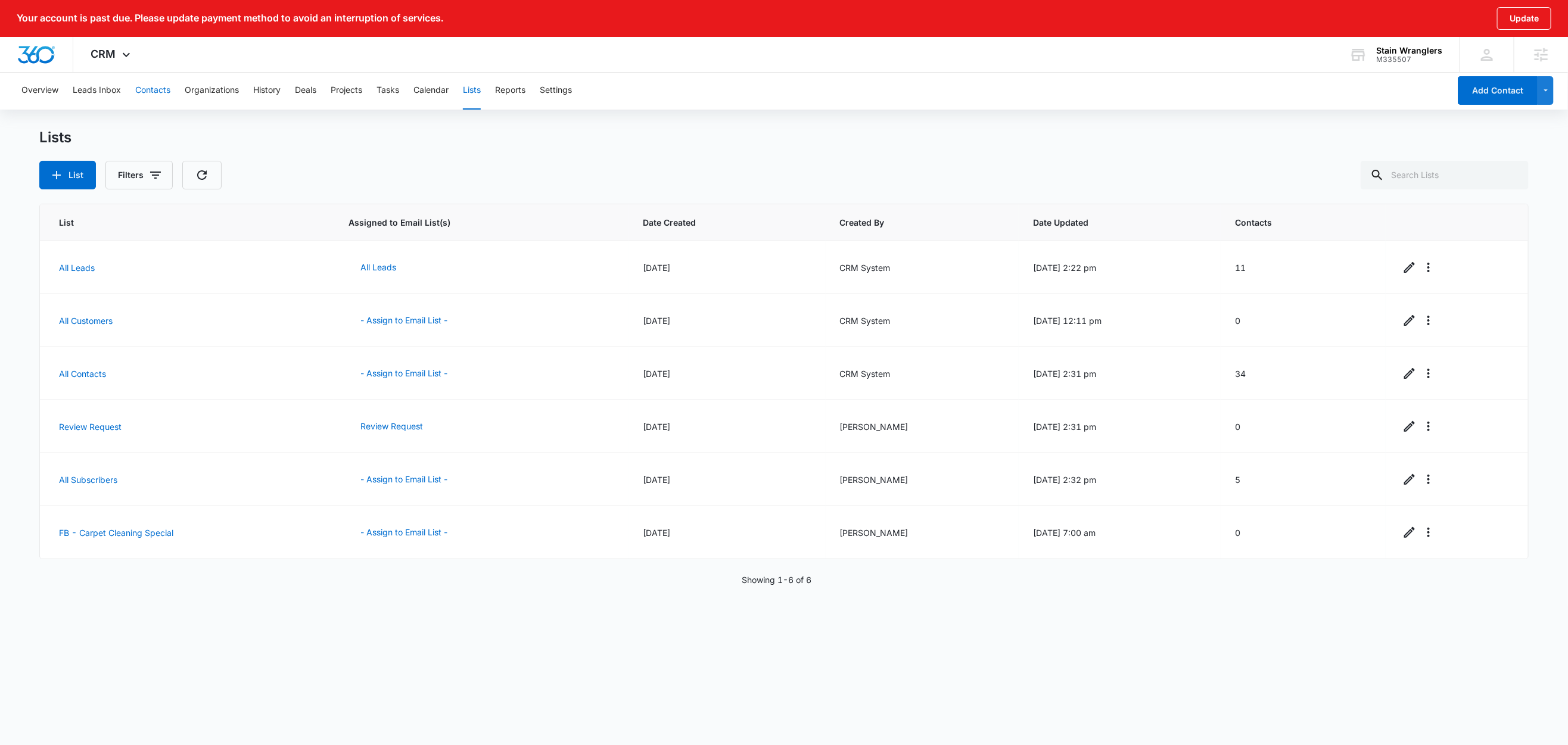
click at [145, 94] on button "Contacts" at bounding box center [153, 90] width 35 height 38
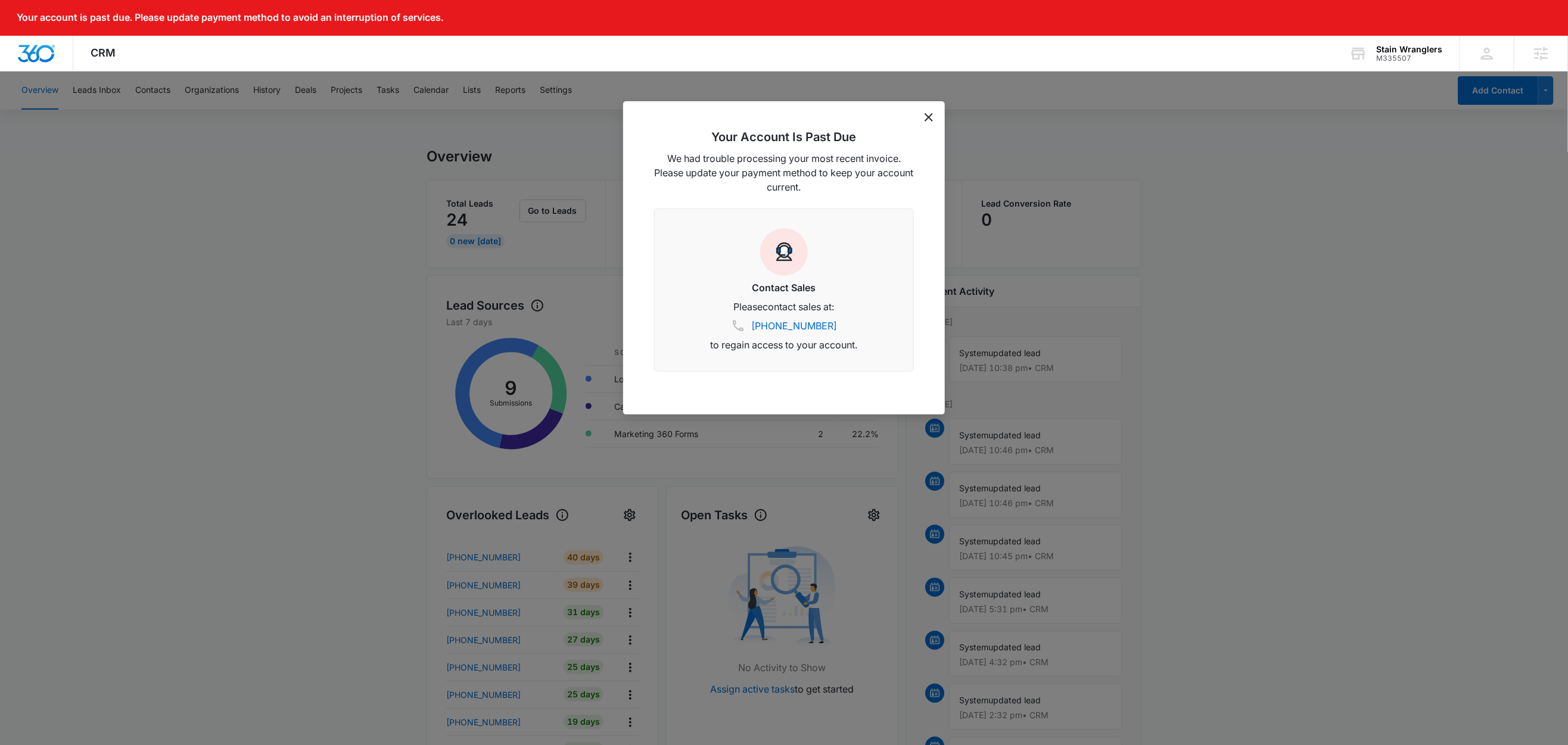
click at [926, 122] on div "Your Account Is Past Due We had trouble processing your most recent invoice. Pl…" at bounding box center [784, 257] width 322 height 313
click at [929, 111] on div "Your Account Is Past Due We had trouble processing your most recent invoice. Pl…" at bounding box center [784, 257] width 322 height 313
click at [929, 113] on icon "dismiss this dialog" at bounding box center [929, 117] width 8 height 8
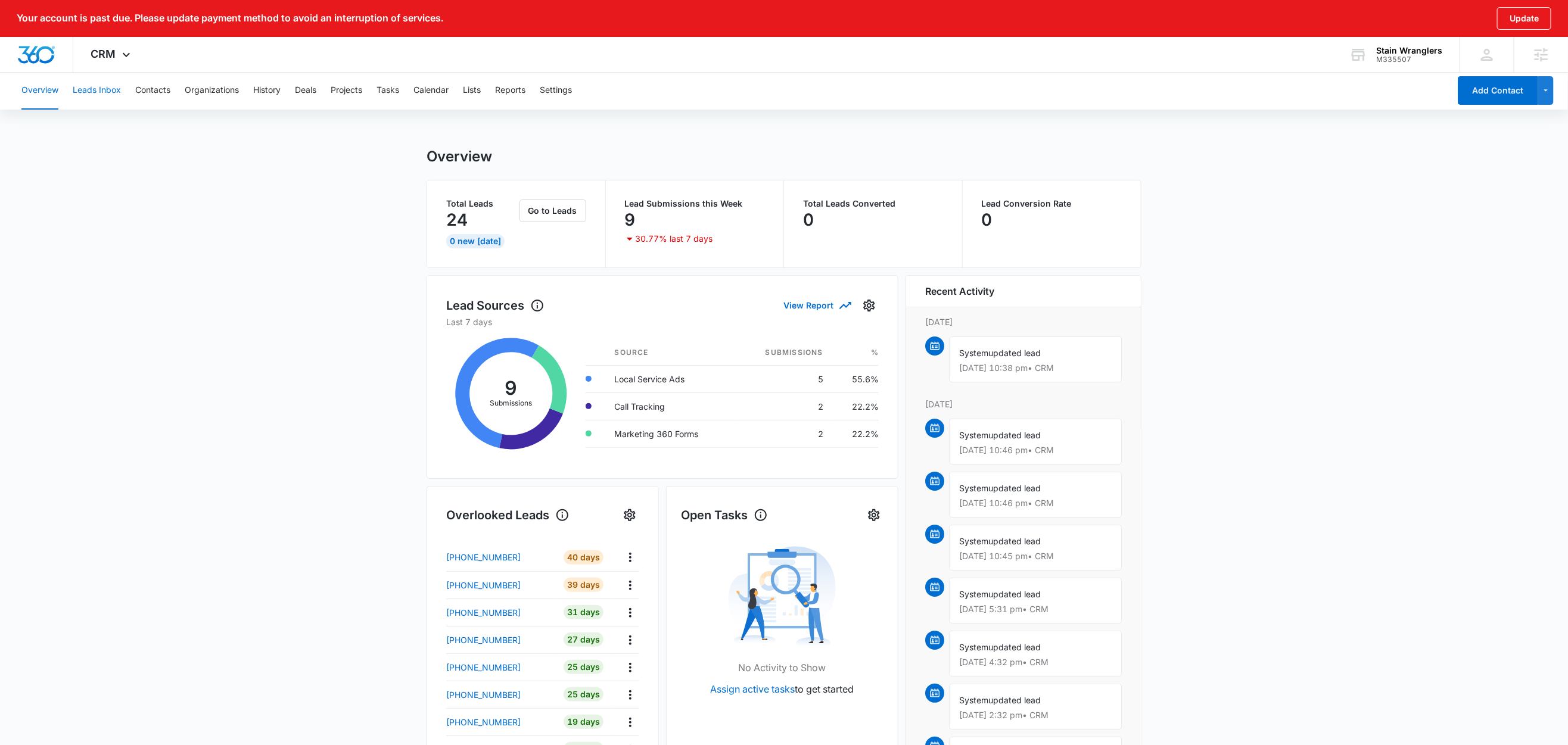
click at [119, 94] on button "Leads Inbox" at bounding box center [96, 90] width 48 height 38
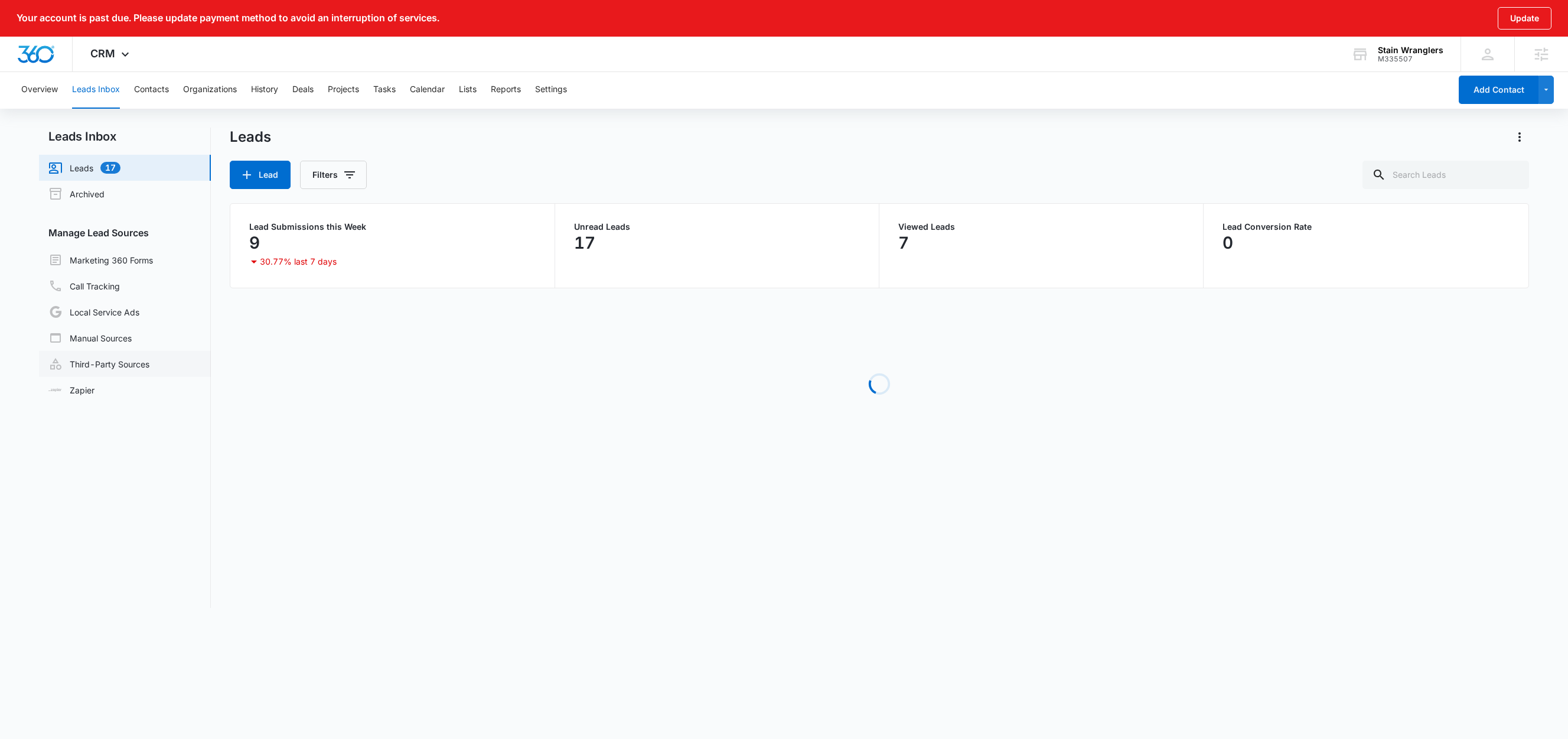
click at [106, 367] on link "Third-Party Sources" at bounding box center [99, 363] width 101 height 14
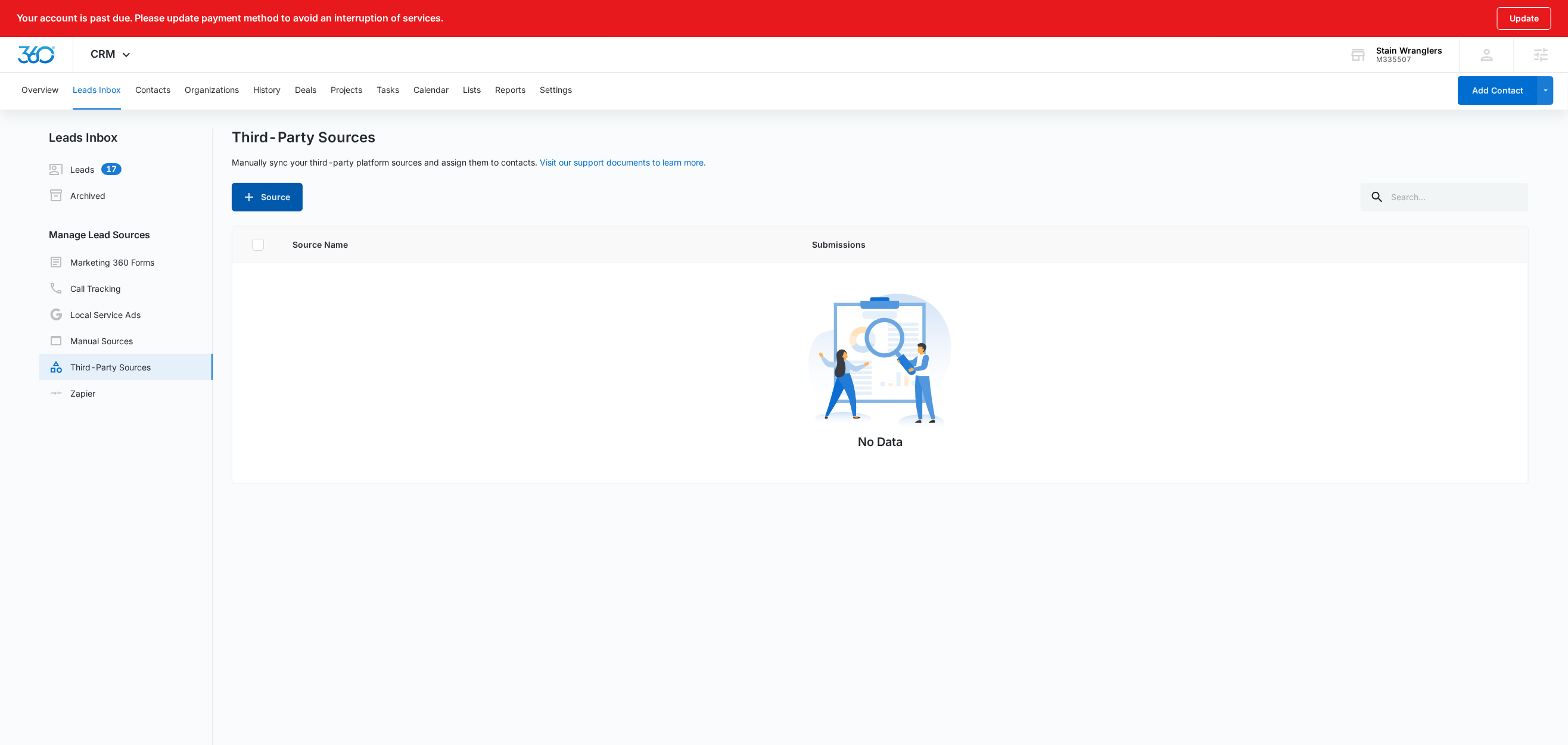
click at [253, 191] on icon "button" at bounding box center [248, 196] width 14 height 14
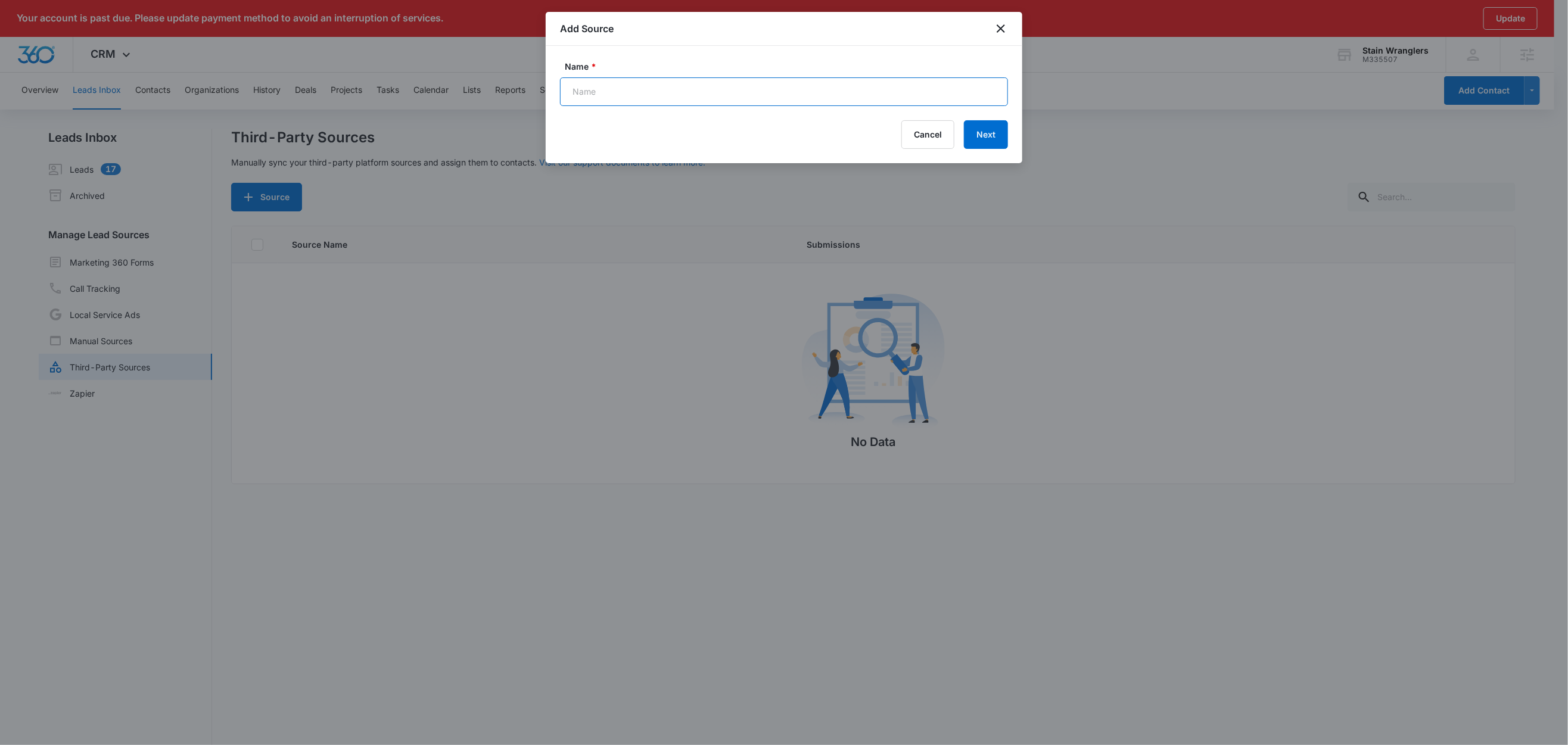
click at [621, 87] on input "Name *" at bounding box center [784, 91] width 448 height 29
paste input "FB - Carpet Cleaning Special"
type input "FB - Carpet Cleaning Special (Zap)"
click at [976, 134] on button "Next" at bounding box center [986, 134] width 44 height 29
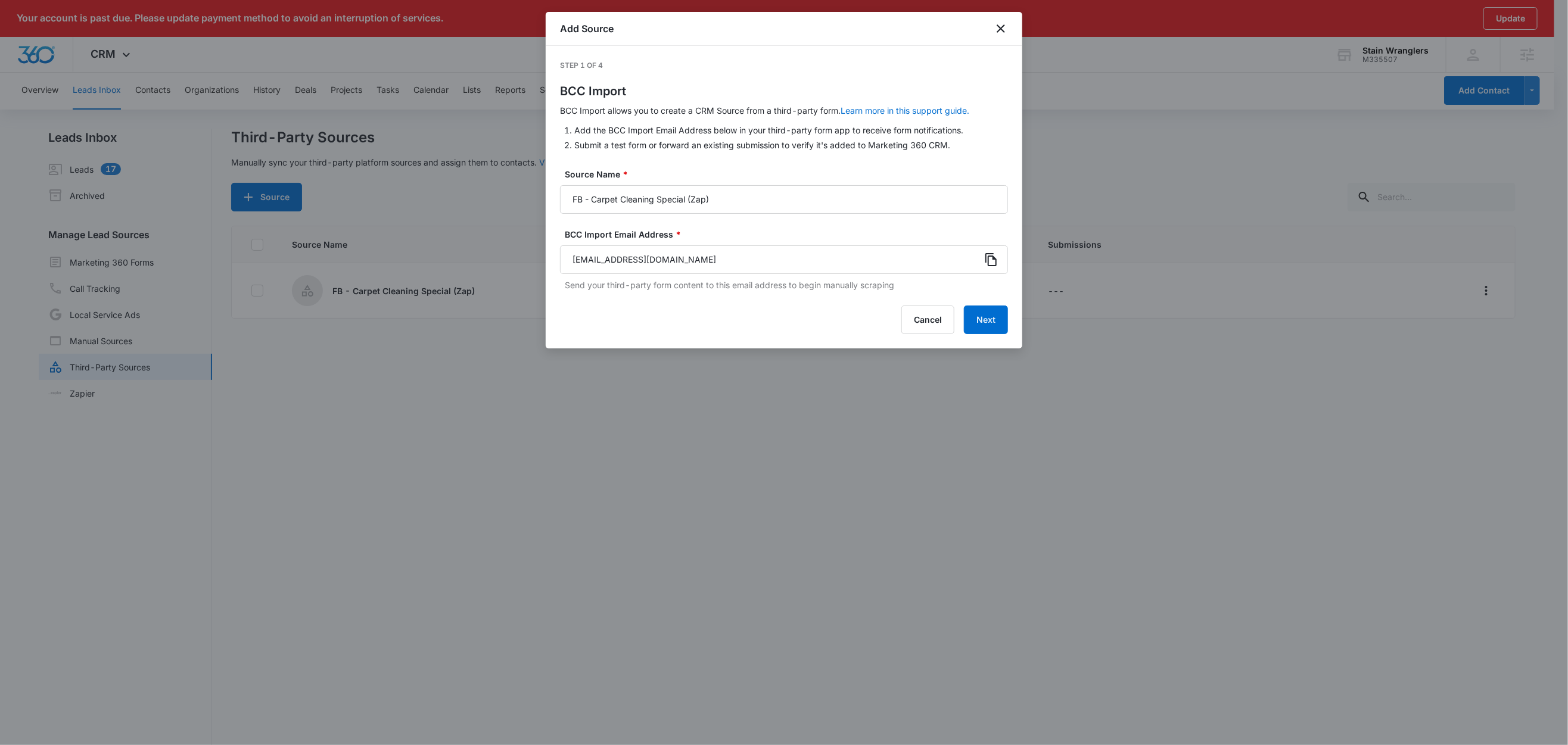
click at [994, 264] on icon at bounding box center [991, 259] width 14 height 14
click at [986, 318] on button "Next" at bounding box center [986, 320] width 44 height 29
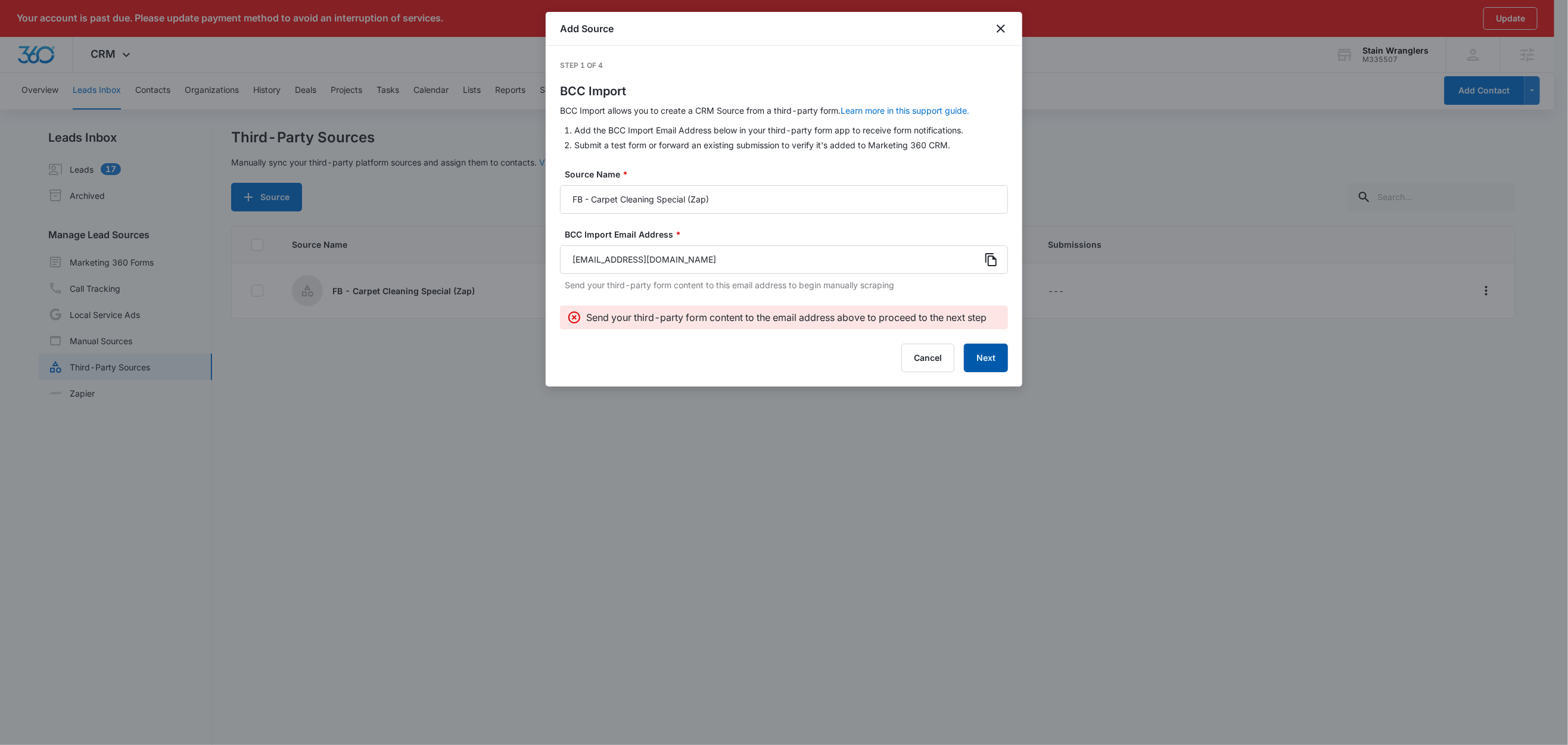
click at [984, 354] on button "Next" at bounding box center [986, 357] width 44 height 29
click at [985, 354] on button "Next" at bounding box center [986, 357] width 44 height 29
click at [987, 354] on button "Next" at bounding box center [986, 357] width 44 height 29
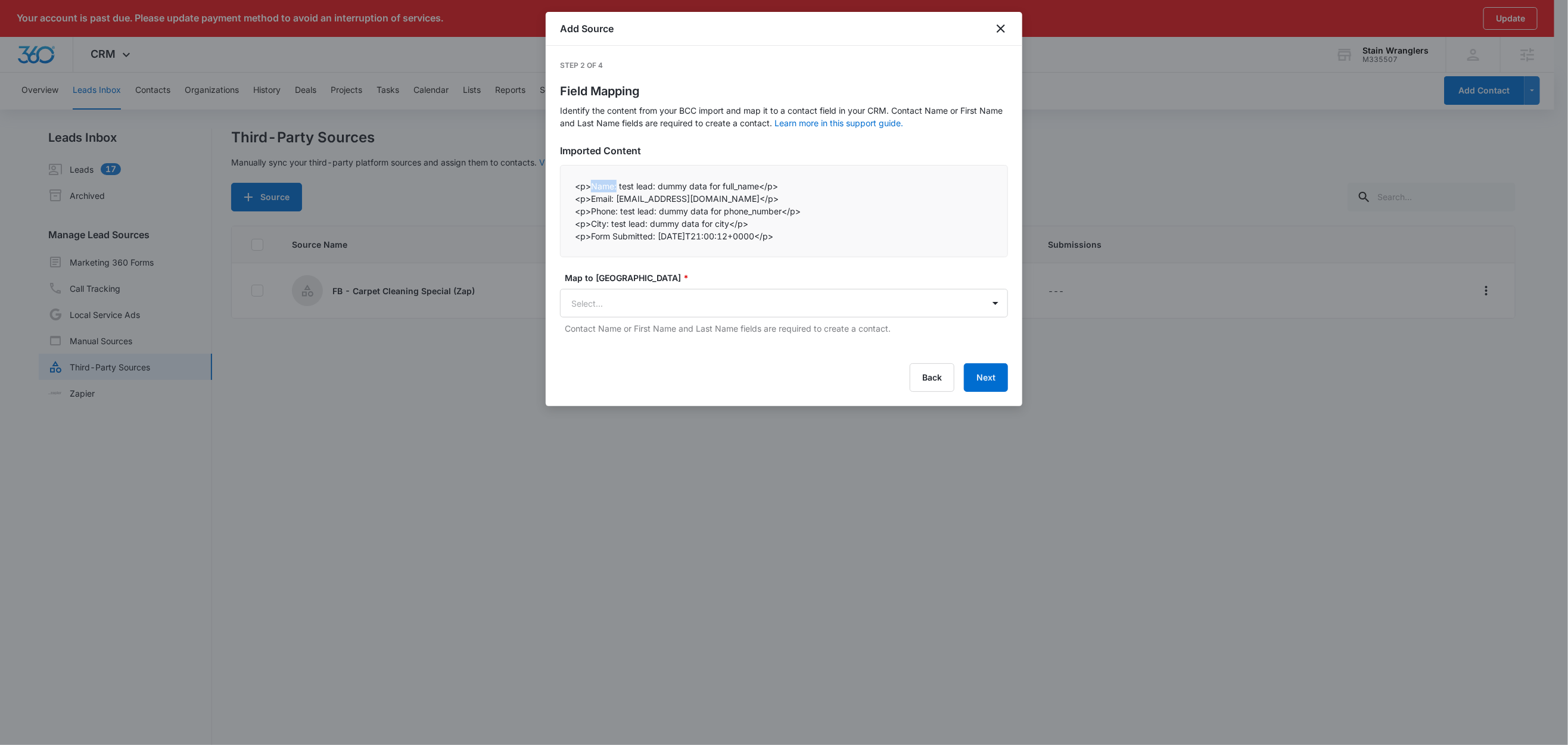
drag, startPoint x: 616, startPoint y: 187, endPoint x: 593, endPoint y: 187, distance: 23.0
click at [593, 187] on p "<p>Name: test lead: dummy data for full_name</p>" at bounding box center [784, 186] width 418 height 12
copy p "Name:"
click at [630, 315] on body "Your account is past due. Please update payment method to avoid an interruption…" at bounding box center [784, 391] width 1568 height 783
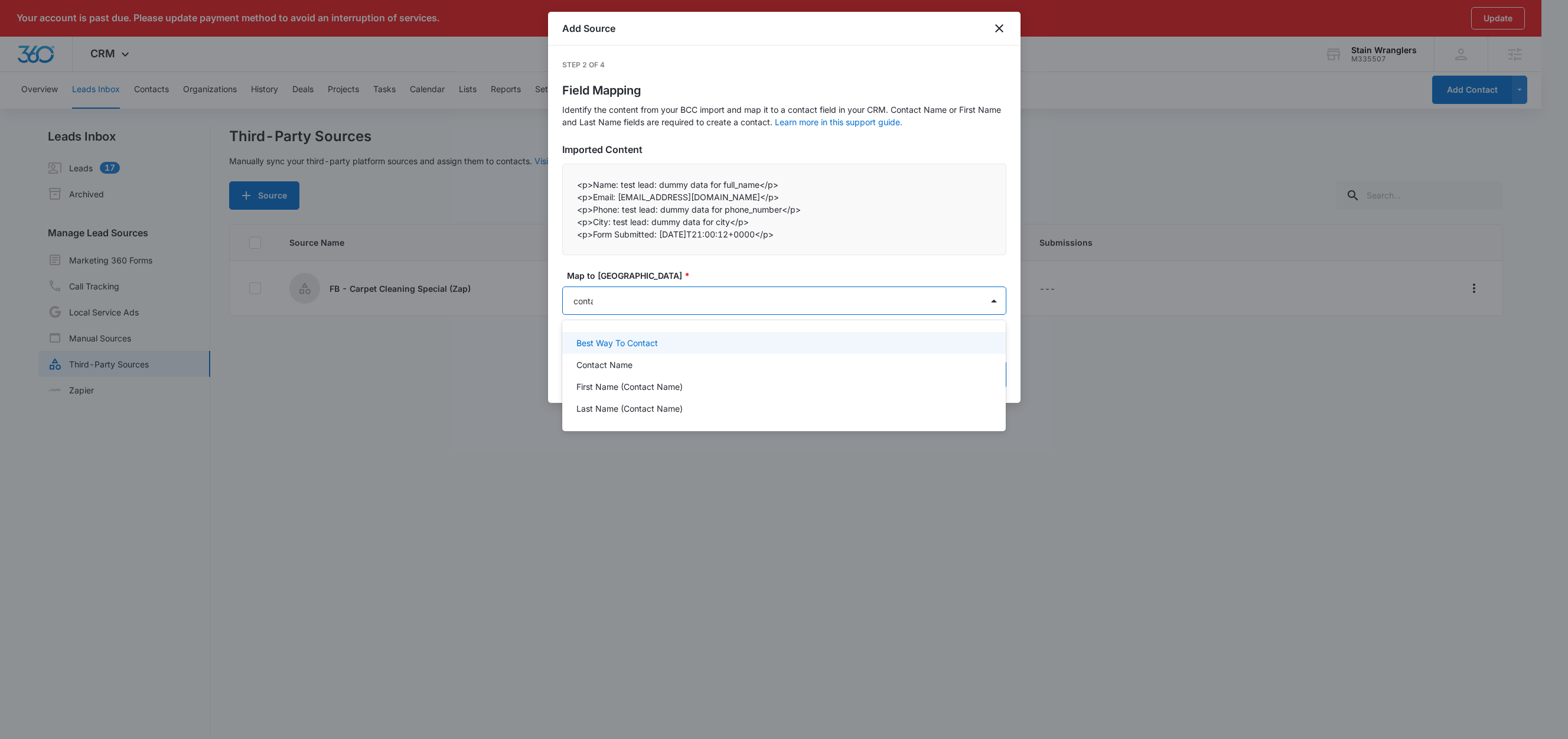
type input "contac"
click at [639, 366] on div "Contact Name" at bounding box center [784, 364] width 414 height 12
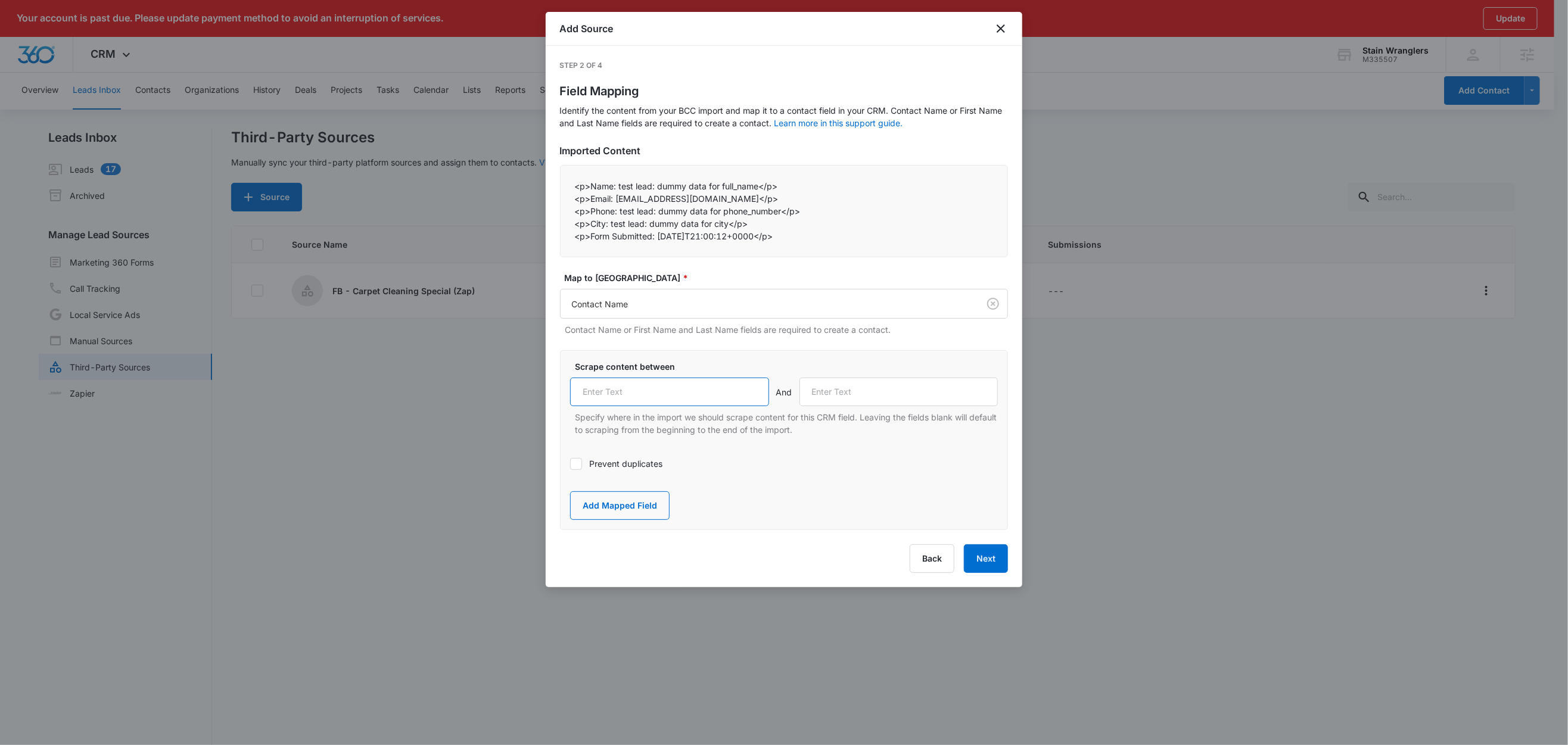
click at [626, 406] on input "text" at bounding box center [670, 392] width 199 height 29
paste input "Name:"
type input "Name:"
drag, startPoint x: 616, startPoint y: 200, endPoint x: 593, endPoint y: 202, distance: 23.1
click at [593, 202] on p "<p>Email: [EMAIL_ADDRESS][DOMAIN_NAME]</p>" at bounding box center [784, 198] width 418 height 12
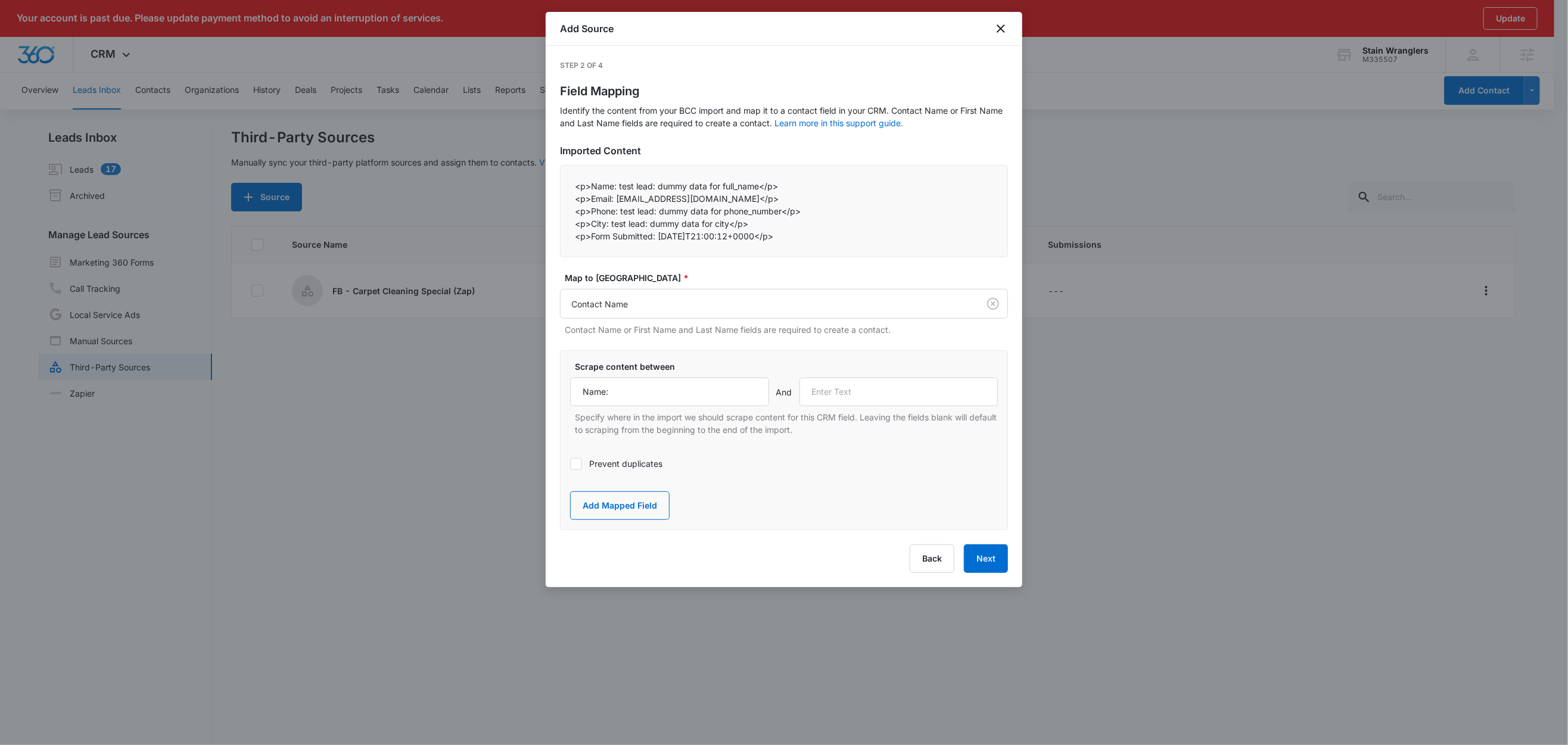
click at [616, 209] on p "<p>Phone: test lead: dummy data for phone_number</p>" at bounding box center [784, 210] width 418 height 12
drag, startPoint x: 616, startPoint y: 199, endPoint x: 593, endPoint y: 200, distance: 23.0
click at [593, 200] on p "<p>Email: [EMAIL_ADDRESS][DOMAIN_NAME]</p>" at bounding box center [784, 198] width 418 height 12
copy p "Email:"
click at [860, 393] on input "text" at bounding box center [899, 392] width 199 height 29
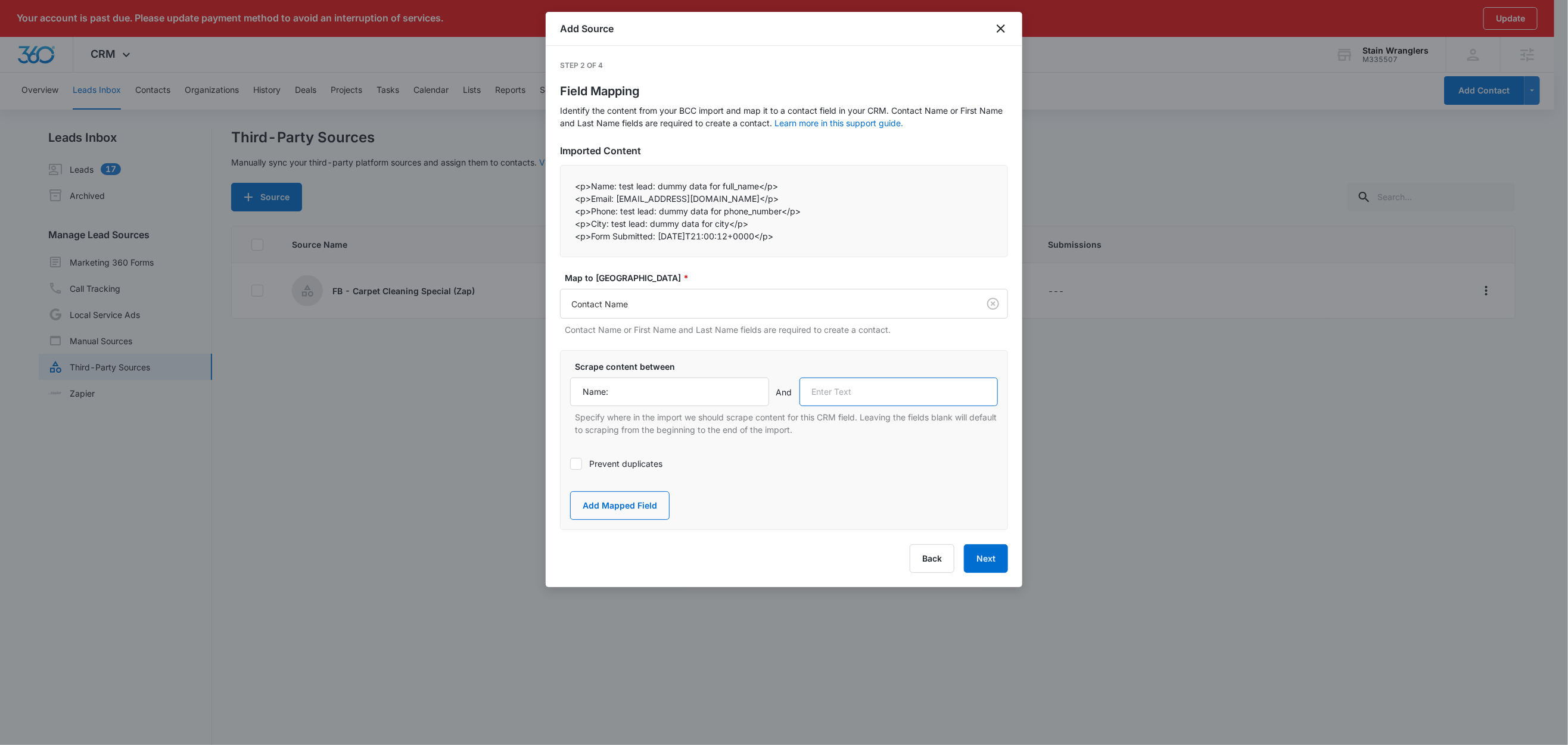
paste input "Email:"
type input "Email:"
click at [623, 517] on button "Add Mapped Field" at bounding box center [620, 505] width 99 height 29
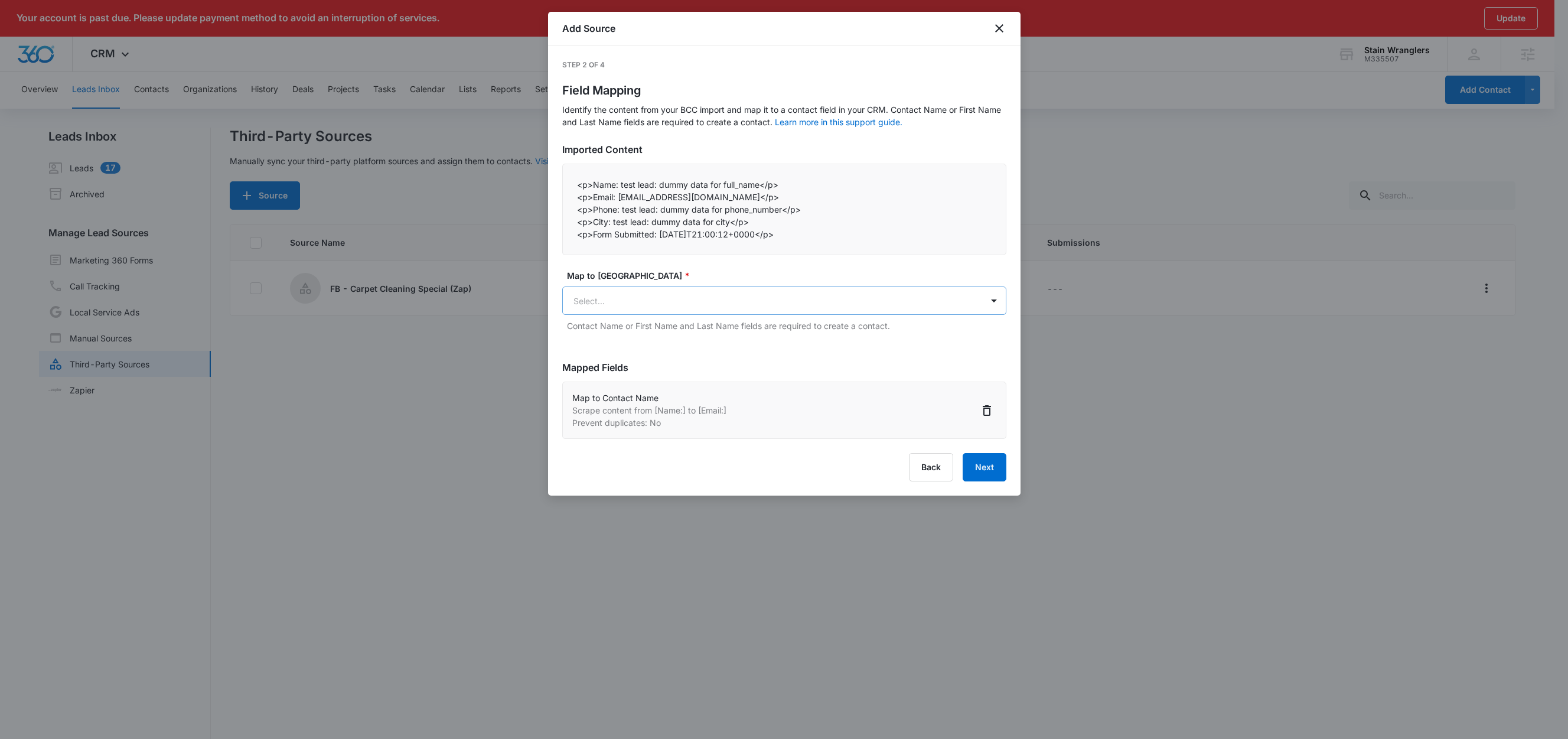
click at [630, 309] on body "Your account is past due. Please update payment method to avoid an interruption…" at bounding box center [784, 388] width 1568 height 776
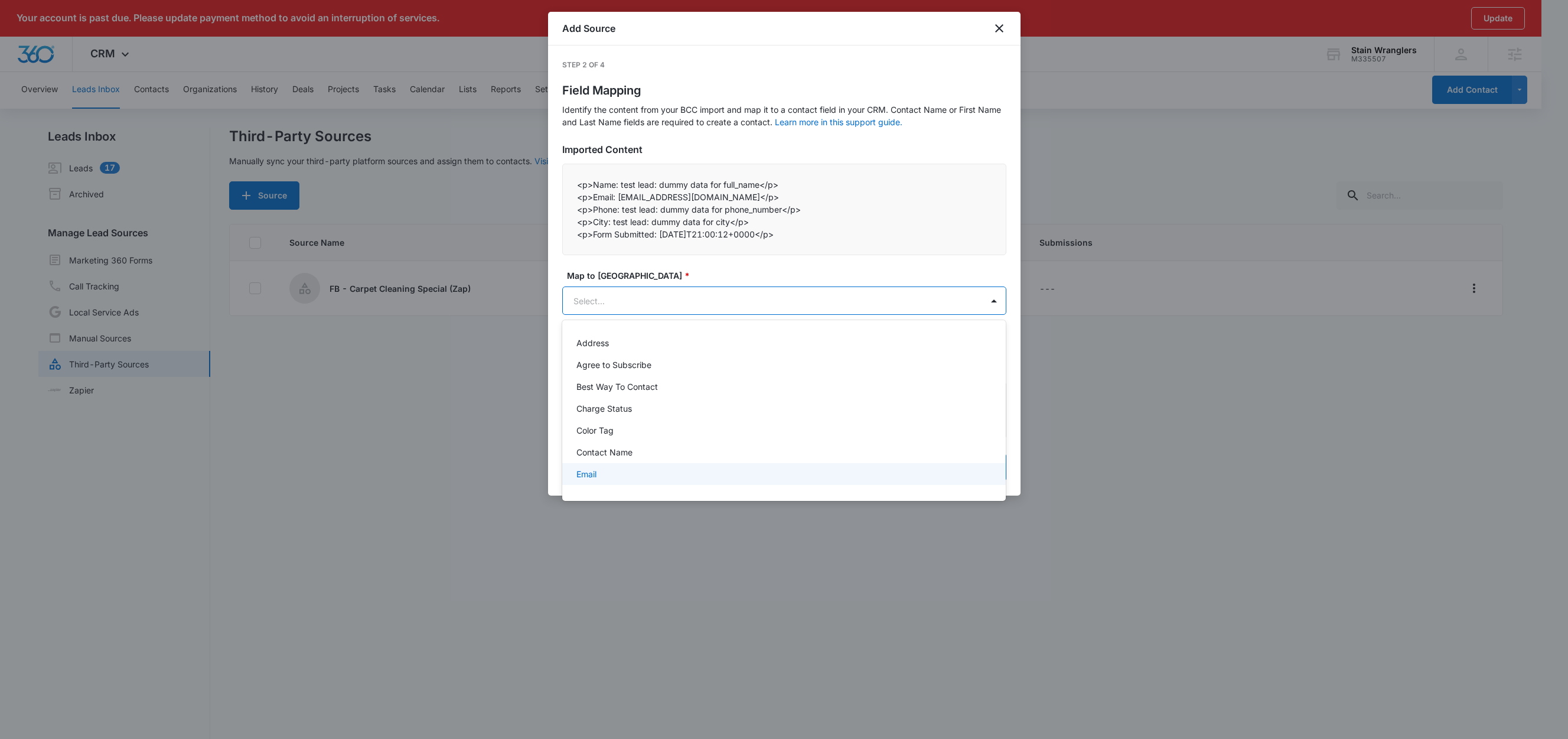
click at [600, 469] on div "Email" at bounding box center [784, 473] width 414 height 12
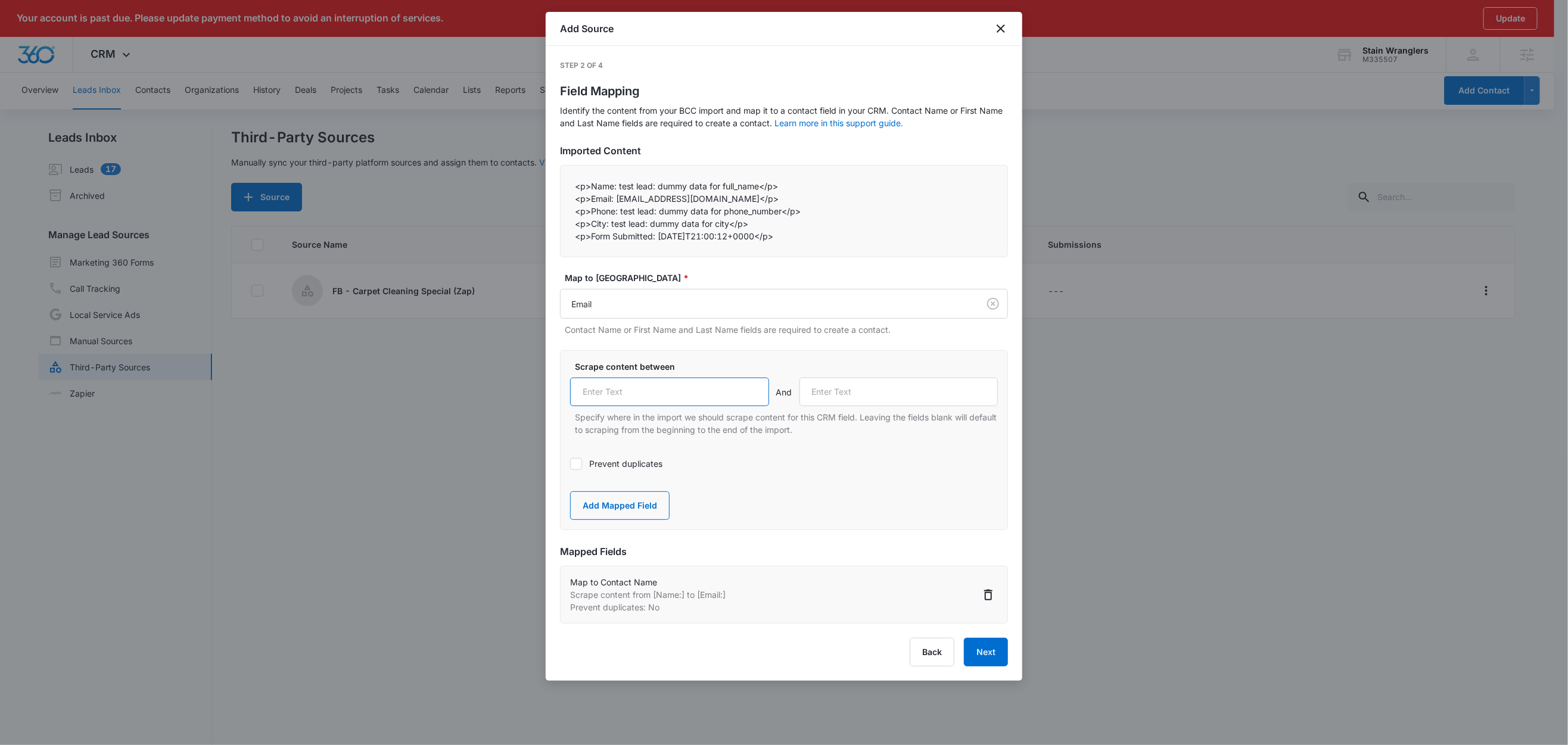
click at [620, 399] on input "text" at bounding box center [670, 392] width 199 height 29
paste input "Email:"
type input "Email:"
click at [604, 464] on label "Prevent duplicates" at bounding box center [784, 463] width 428 height 12
click at [570, 464] on input "Prevent duplicates" at bounding box center [570, 464] width 0 height 0
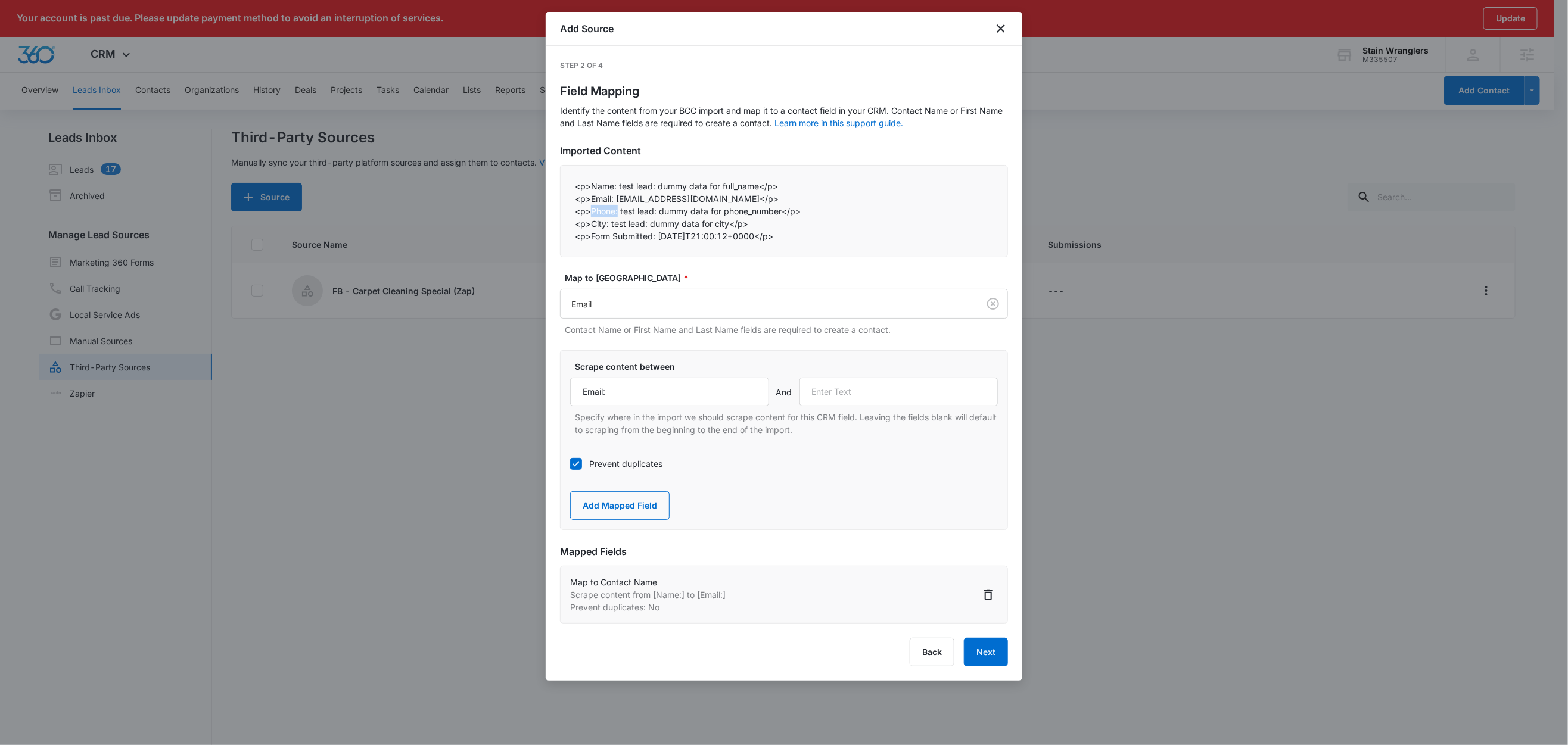
drag, startPoint x: 619, startPoint y: 212, endPoint x: 593, endPoint y: 212, distance: 26.0
click at [593, 212] on p "<p>Phone: test lead: dummy data for phone_number</p>" at bounding box center [784, 210] width 418 height 12
copy p "Phone:"
click at [855, 394] on input "text" at bounding box center [899, 392] width 199 height 29
paste input "Phone:"
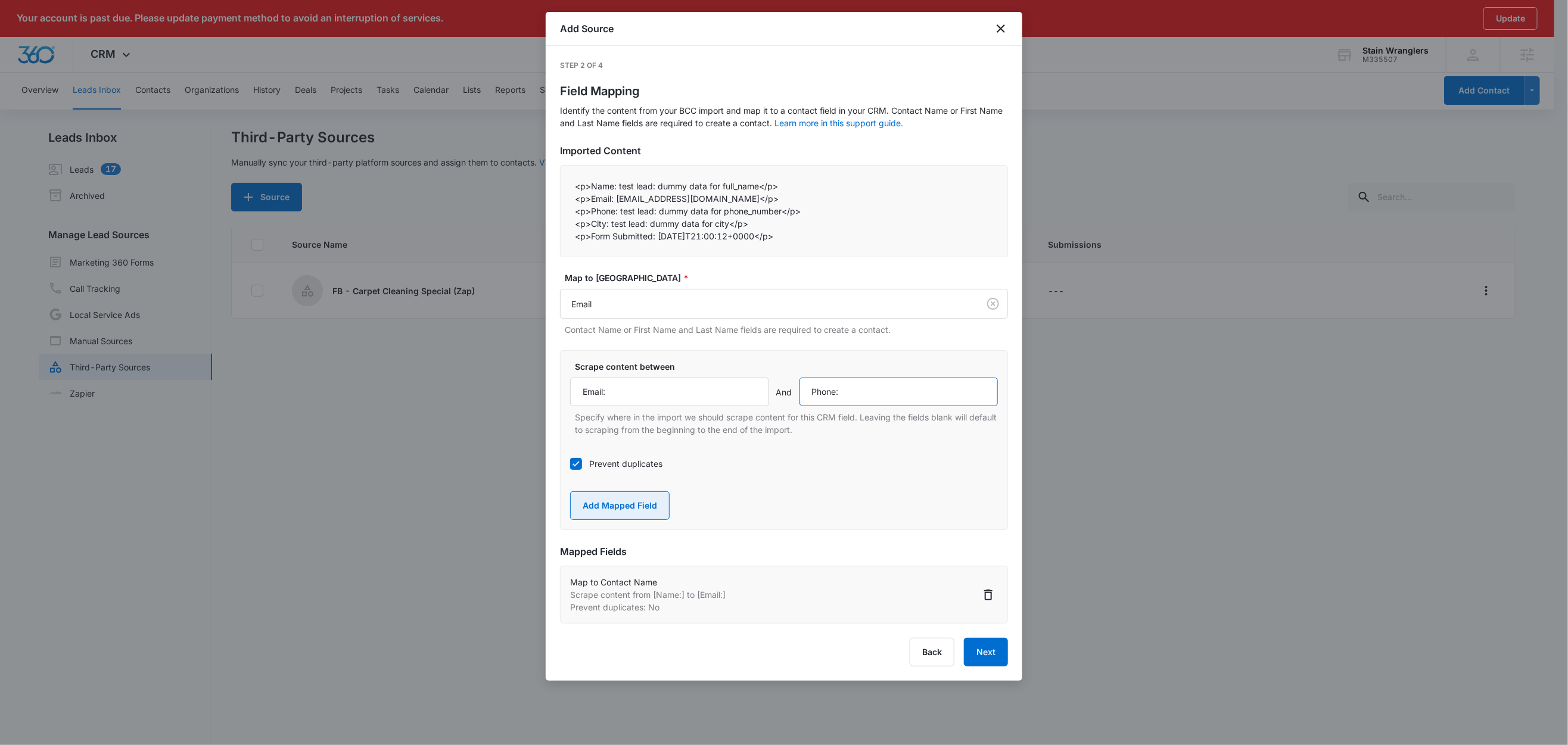
type input "Phone:"
click at [634, 506] on button "Add Mapped Field" at bounding box center [620, 505] width 99 height 29
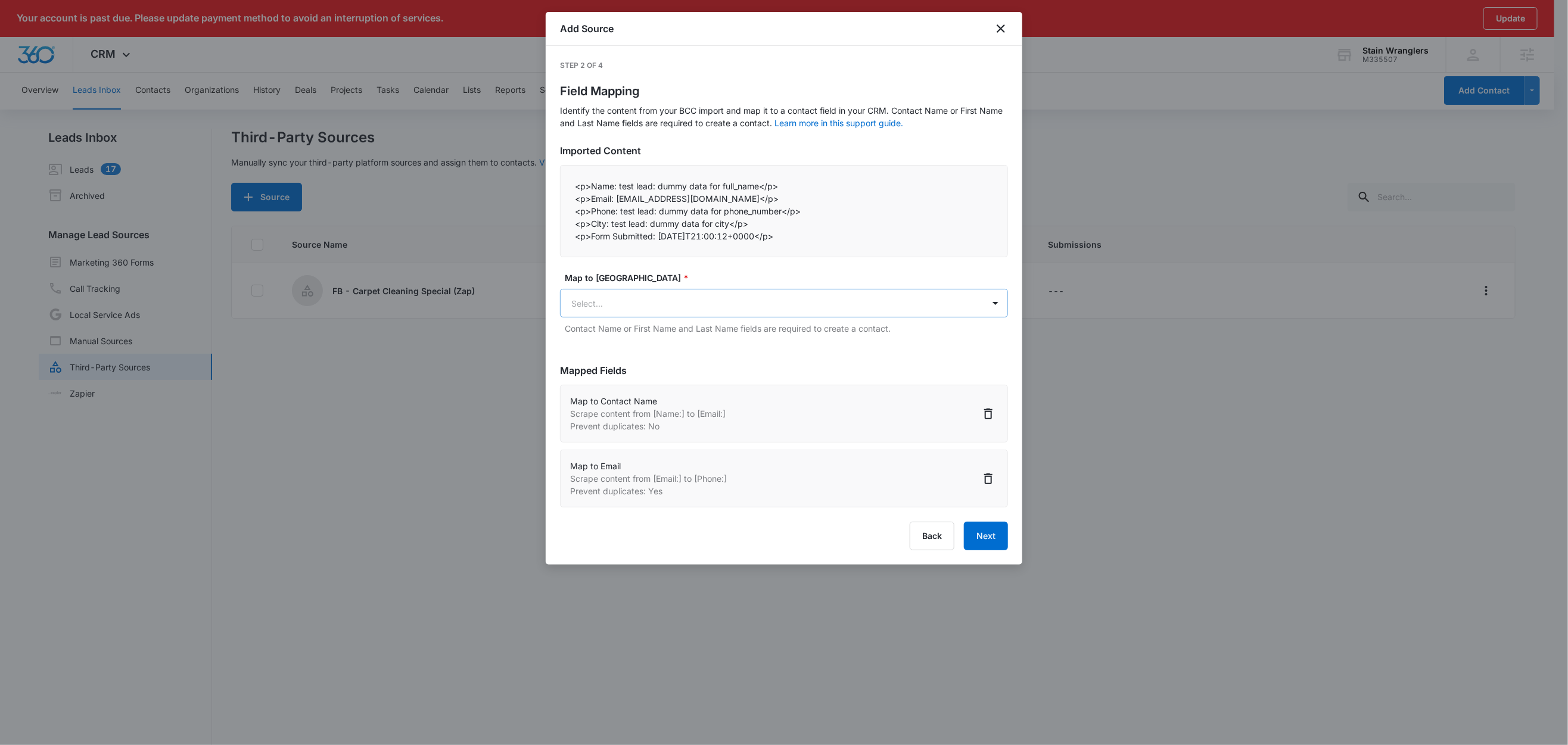
click at [675, 308] on body "Your account is past due. Please update payment method to avoid an interruption…" at bounding box center [784, 391] width 1568 height 783
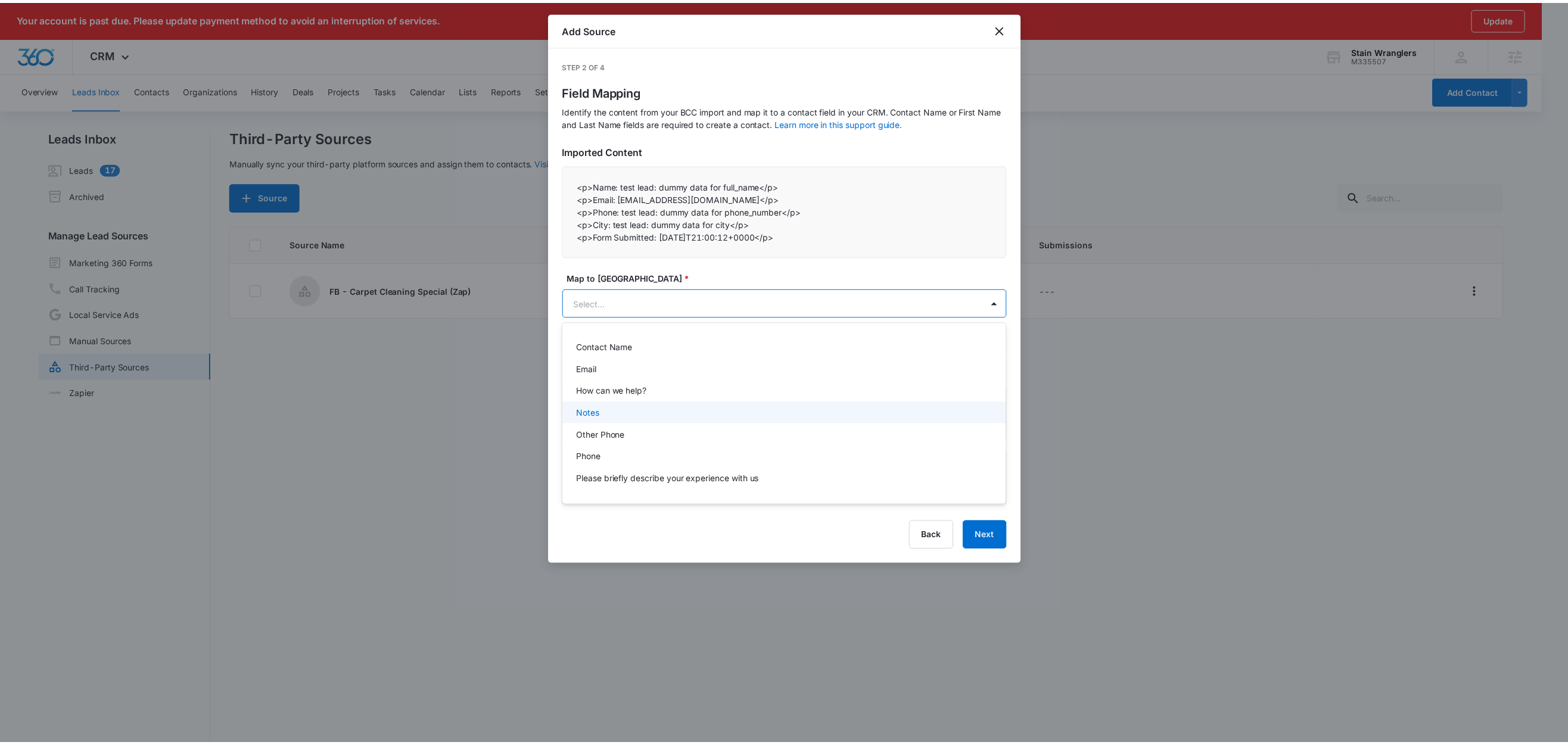
scroll to position [115, 0]
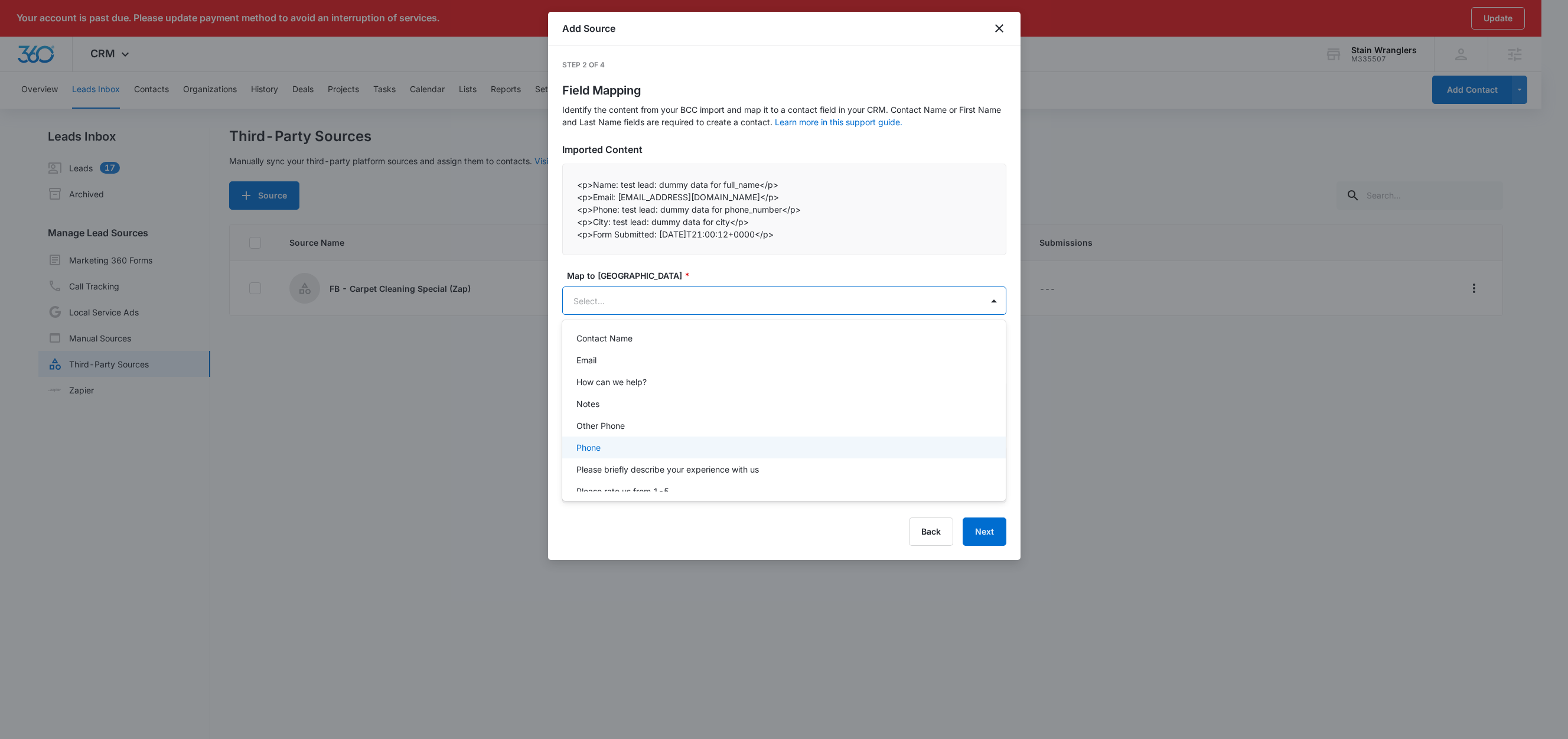
click at [594, 448] on p "Phone" at bounding box center [589, 447] width 24 height 12
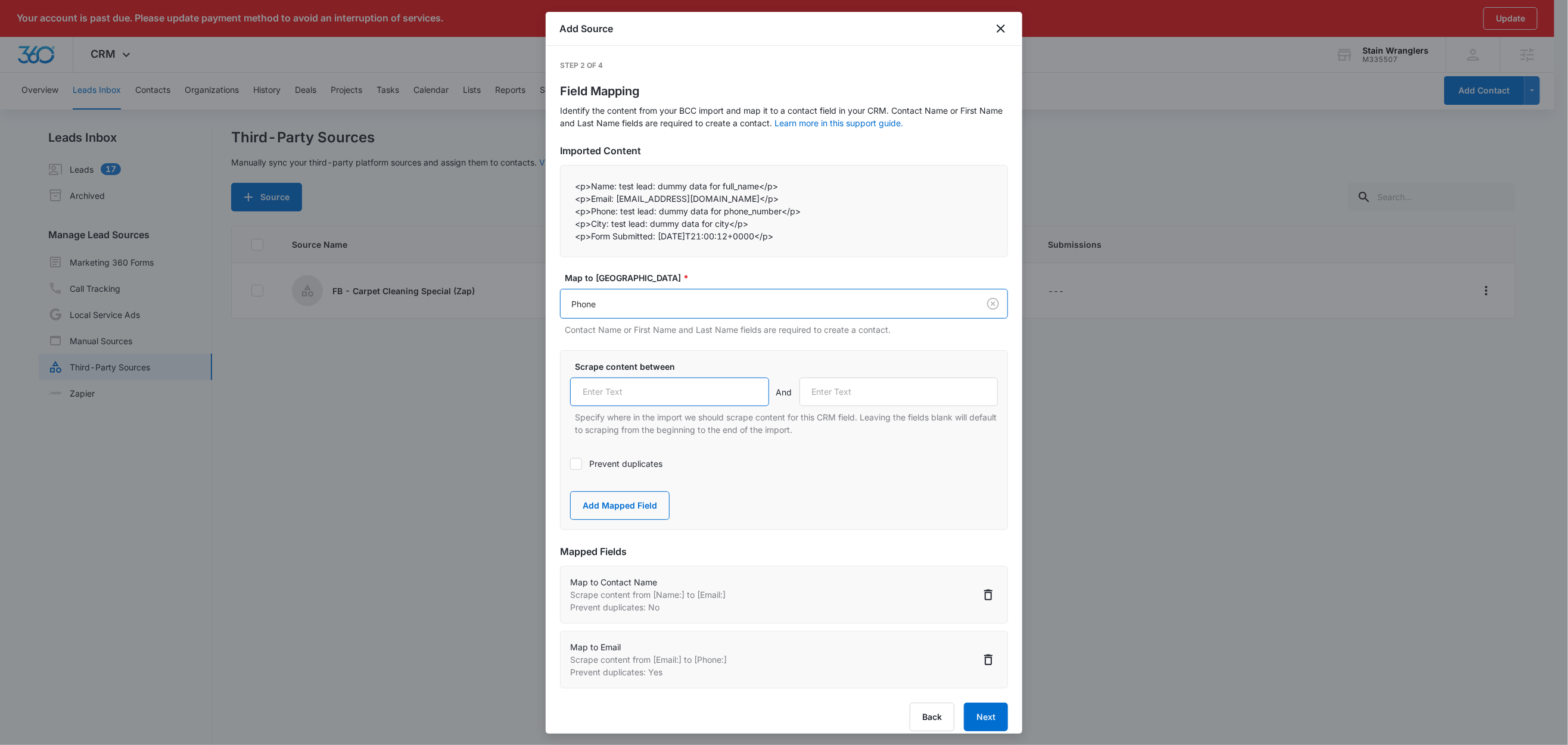
click at [649, 397] on input "text" at bounding box center [670, 392] width 199 height 29
paste input "Phone:"
type input "Phone:"
drag, startPoint x: 608, startPoint y: 223, endPoint x: 593, endPoint y: 227, distance: 15.5
click at [593, 227] on p "<p>City: test lead: dummy data for city</p>" at bounding box center [784, 223] width 418 height 12
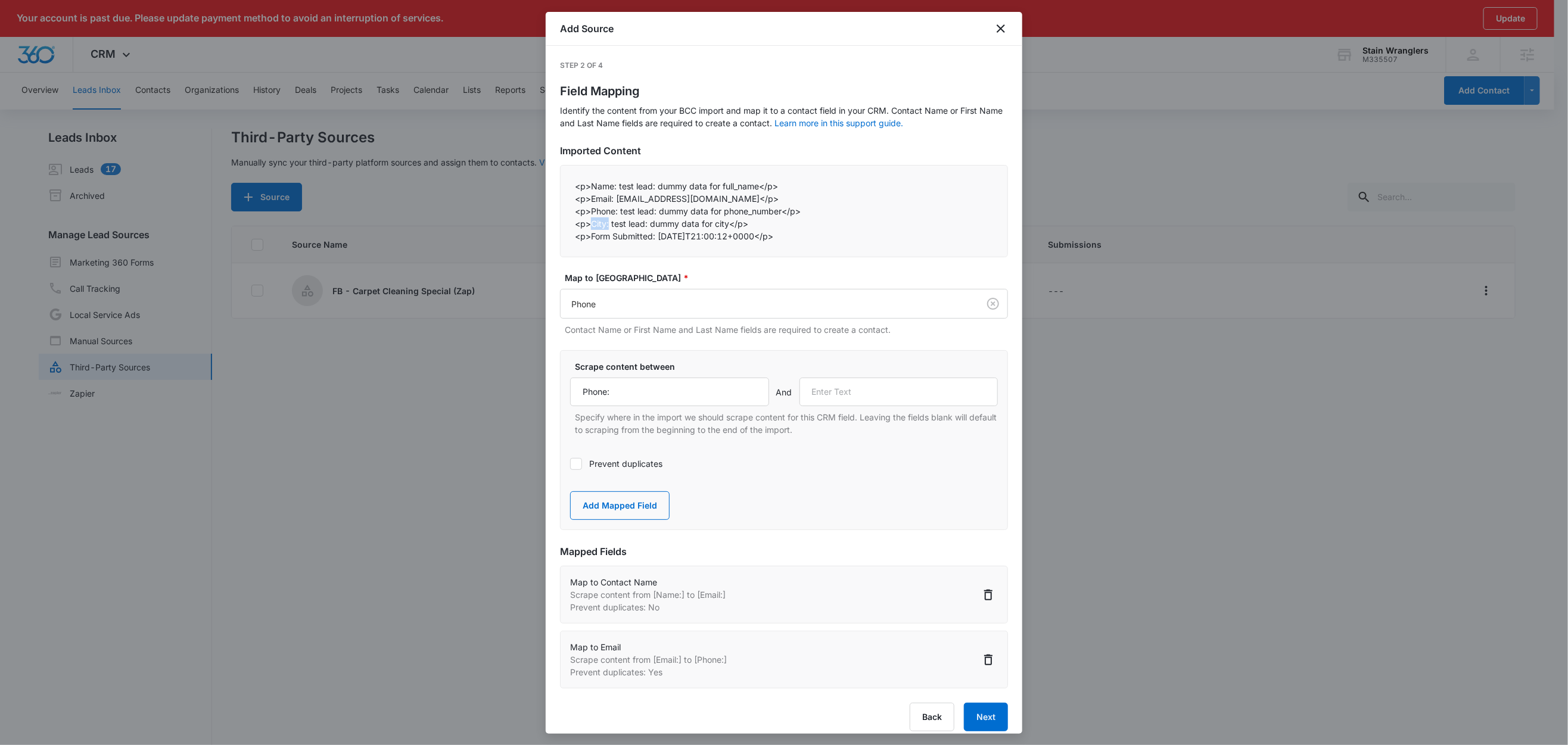
copy p "City:"
click at [920, 393] on input "text" at bounding box center [899, 392] width 199 height 29
paste input "City:"
type input "City:"
click at [639, 507] on button "Add Mapped Field" at bounding box center [620, 505] width 99 height 29
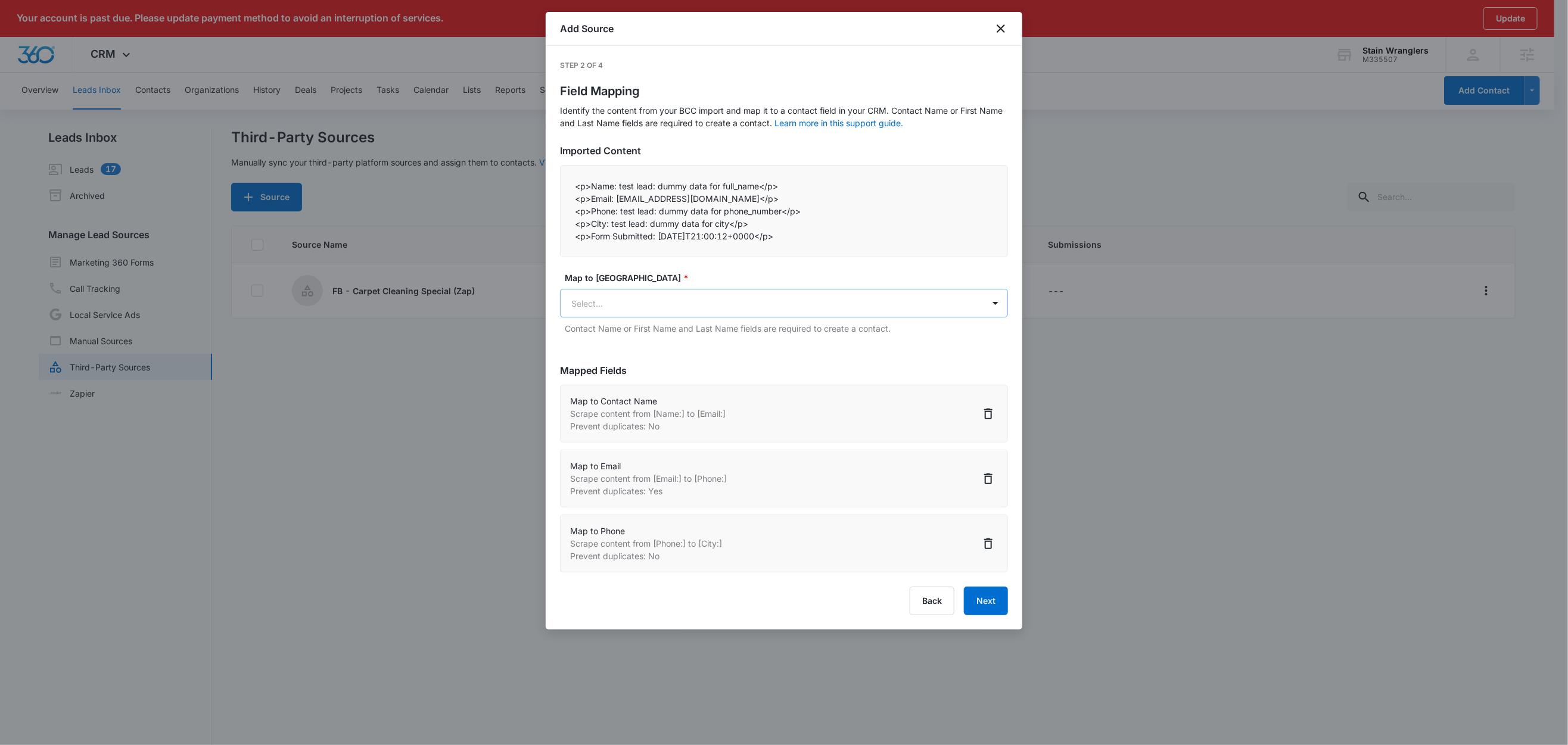
click at [648, 317] on body "Your account is past due. Please update payment method to avoid an interruption…" at bounding box center [784, 391] width 1568 height 783
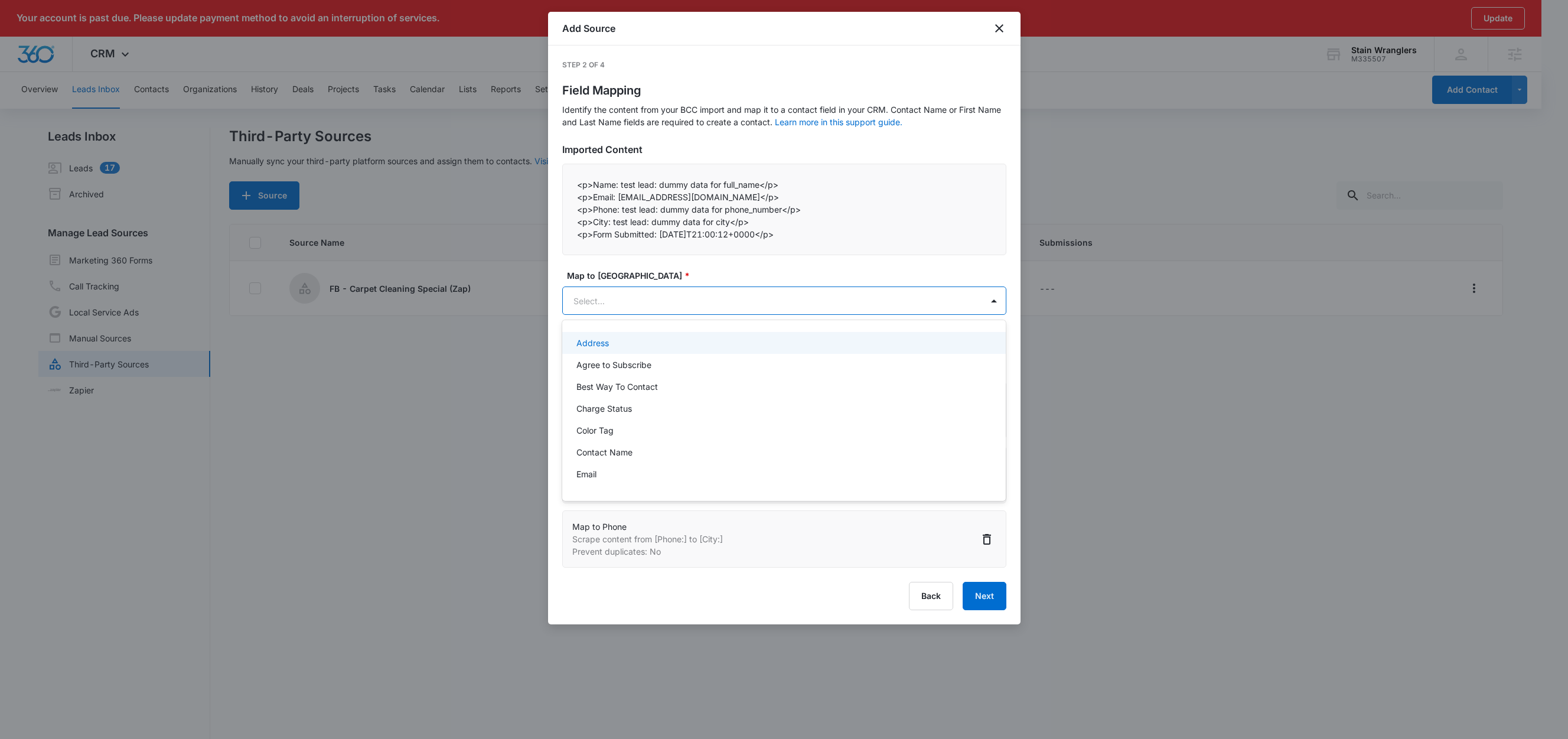
paste input "City:"
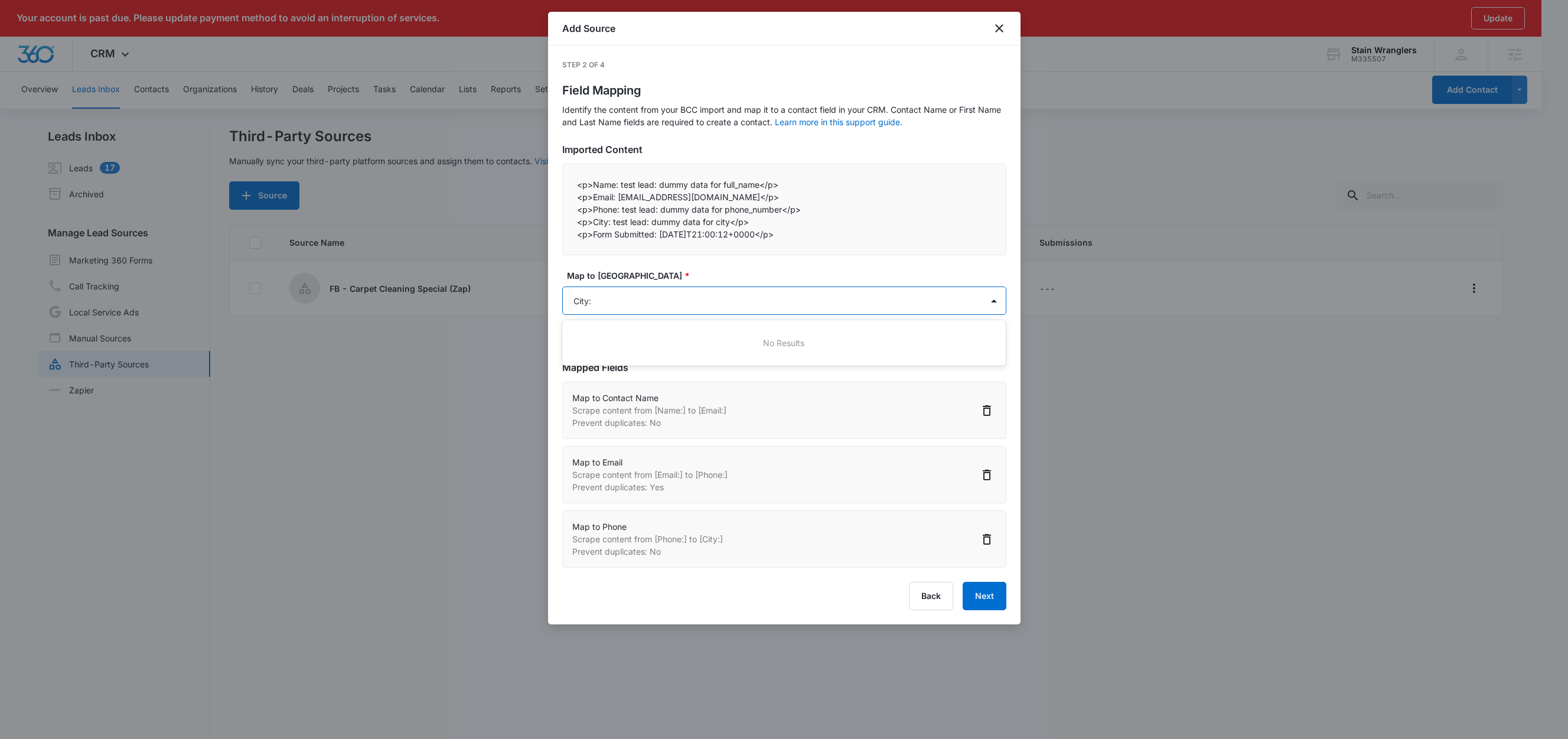
type input "City"
drag, startPoint x: 624, startPoint y: 341, endPoint x: 648, endPoint y: 341, distance: 24.0
click at [625, 341] on p "City (Address)" at bounding box center [604, 342] width 56 height 12
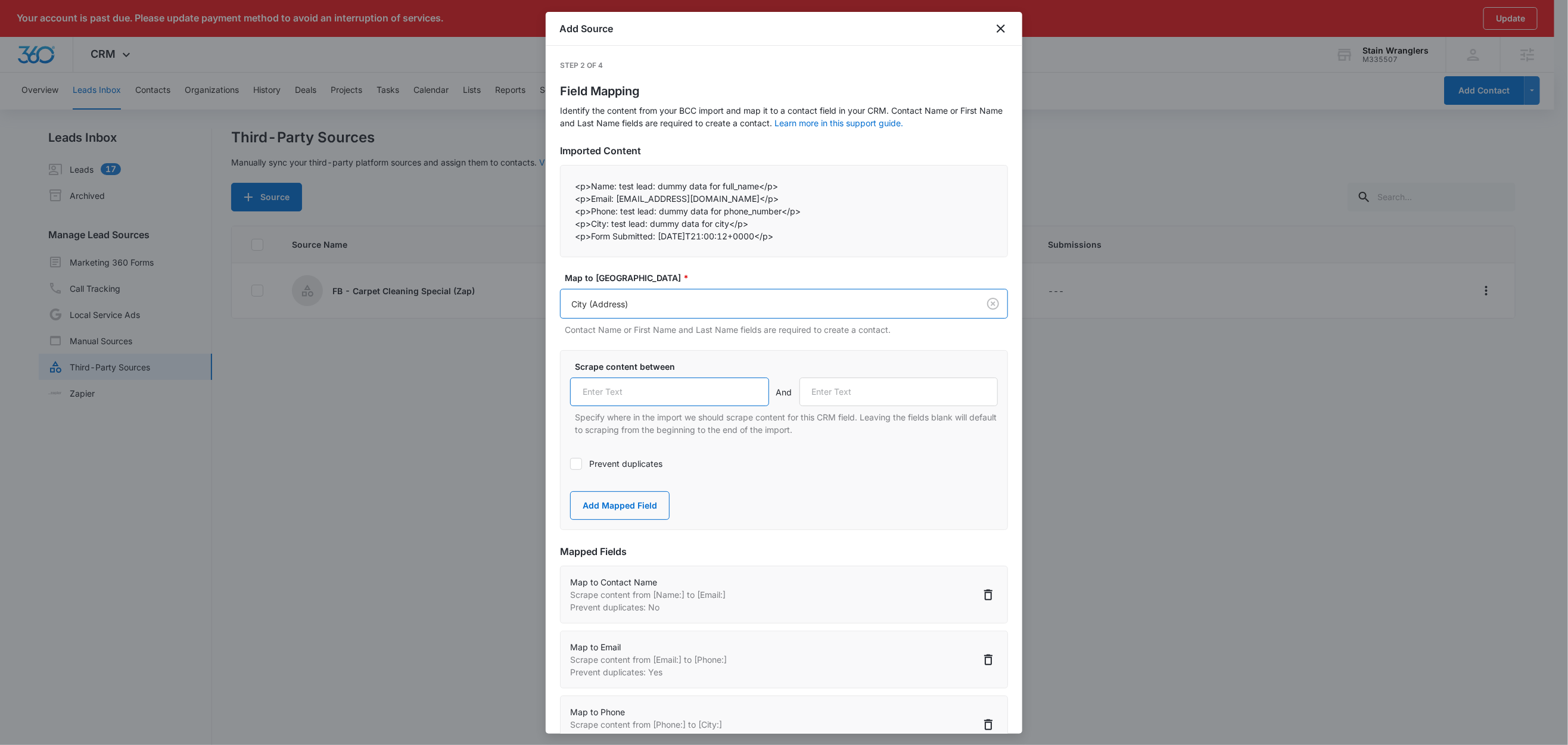
click at [670, 393] on input "text" at bounding box center [670, 392] width 199 height 29
paste input "City:"
type input "City:"
drag, startPoint x: 656, startPoint y: 237, endPoint x: 661, endPoint y: 285, distance: 48.3
click at [591, 237] on p "<p>Form Submitted: 2025-10-01T21:00:12+0000</p>" at bounding box center [784, 236] width 418 height 12
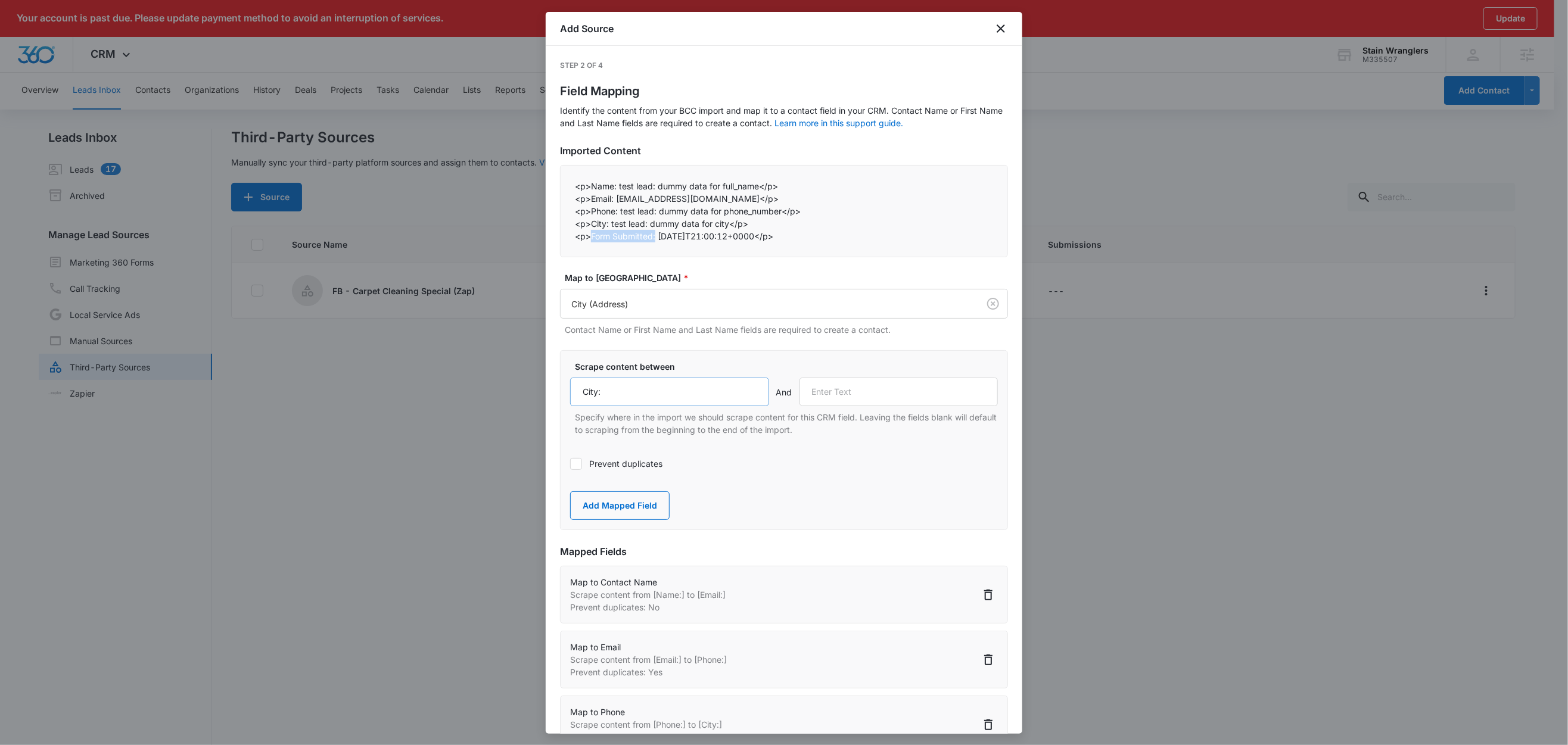
copy p "Form Submitted:"
click at [860, 388] on input "text" at bounding box center [899, 392] width 199 height 29
paste input "Form Submitted:"
type input "Form Submitted:"
click at [851, 362] on label "Scrape content between" at bounding box center [789, 366] width 428 height 12
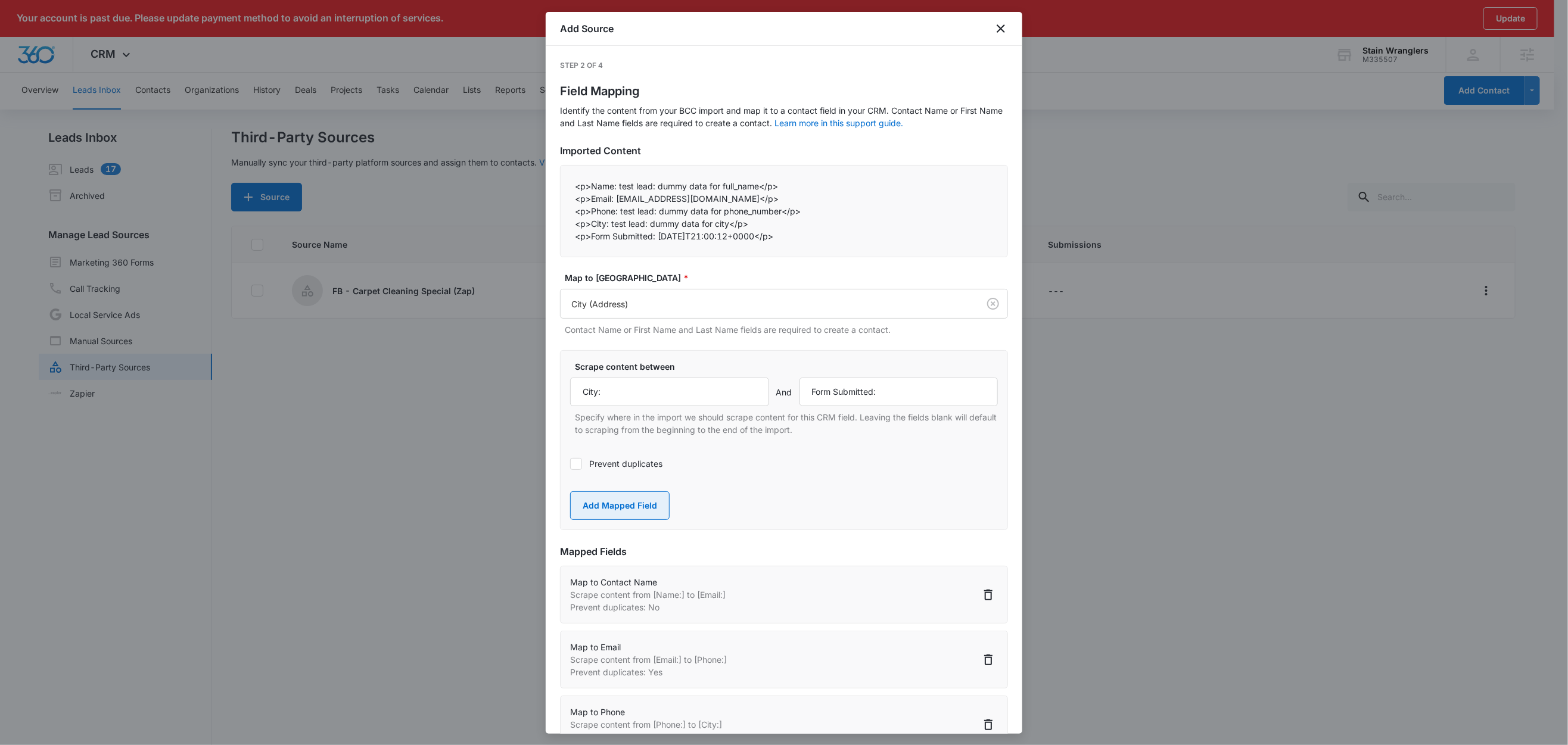
click at [647, 507] on button "Add Mapped Field" at bounding box center [620, 505] width 99 height 29
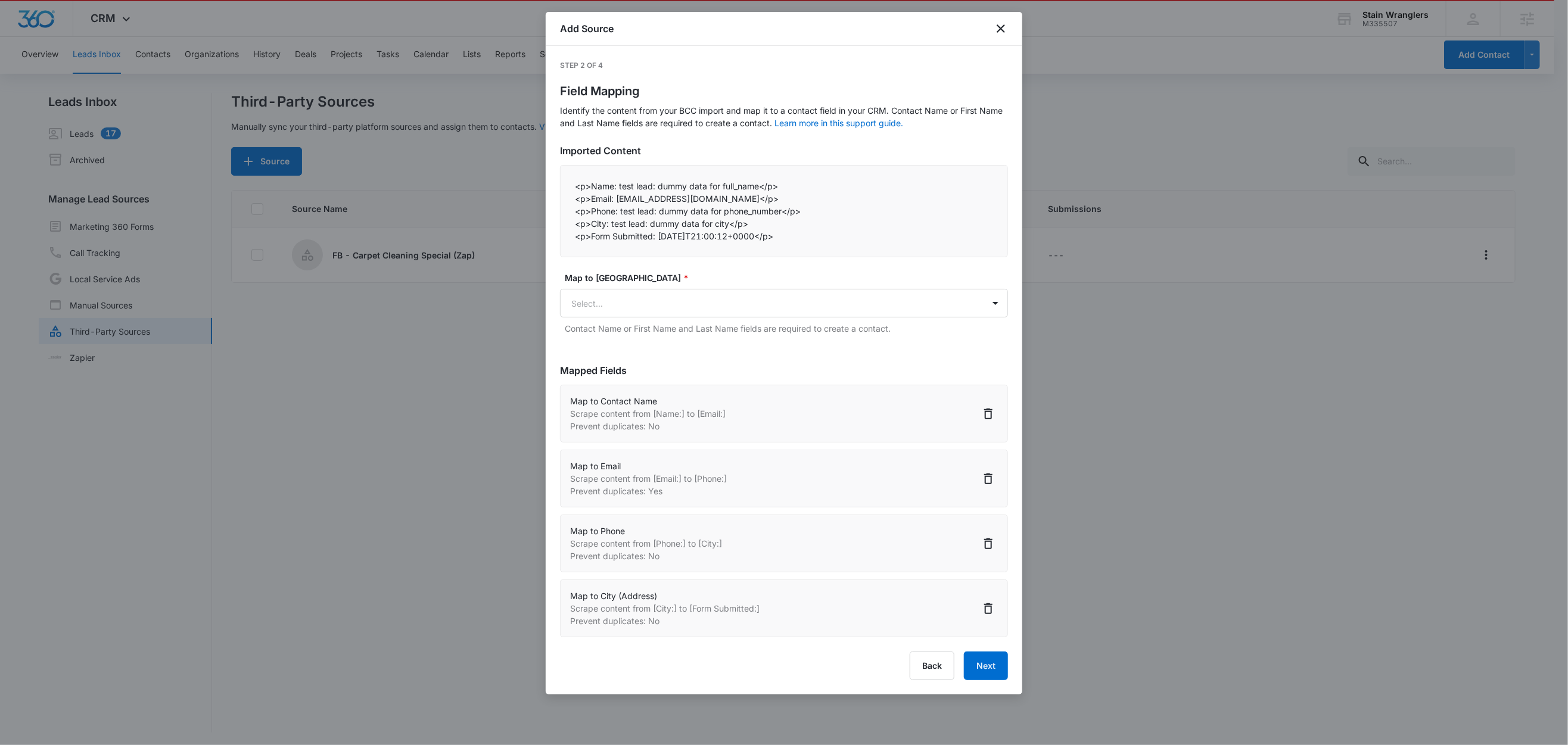
scroll to position [38, 0]
click at [980, 669] on button "Next" at bounding box center [986, 665] width 44 height 29
select select "77"
select select "185"
select select "184"
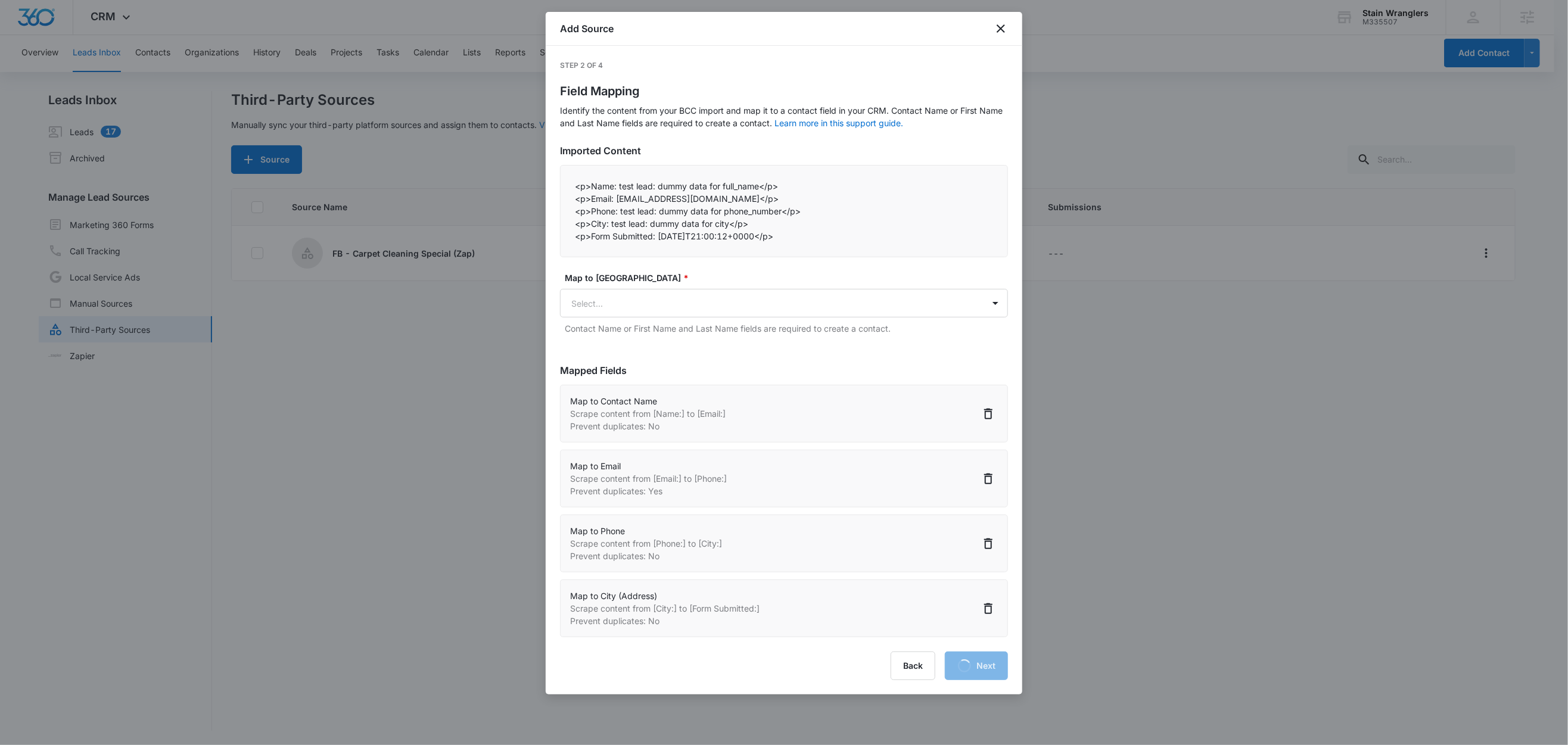
select select "188"
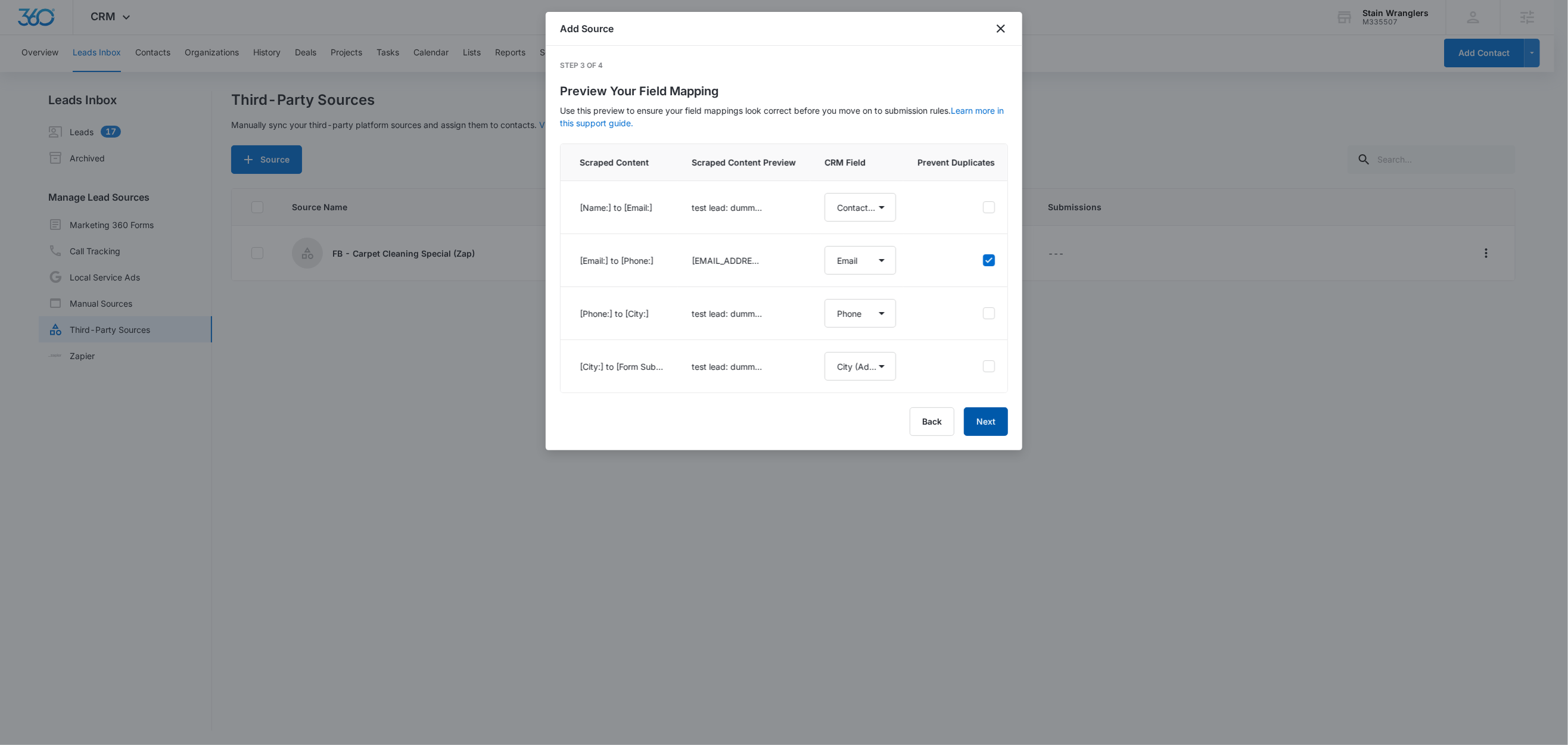
click at [980, 432] on button "Next" at bounding box center [986, 421] width 44 height 29
select select "77"
select select "185"
select select "184"
select select "188"
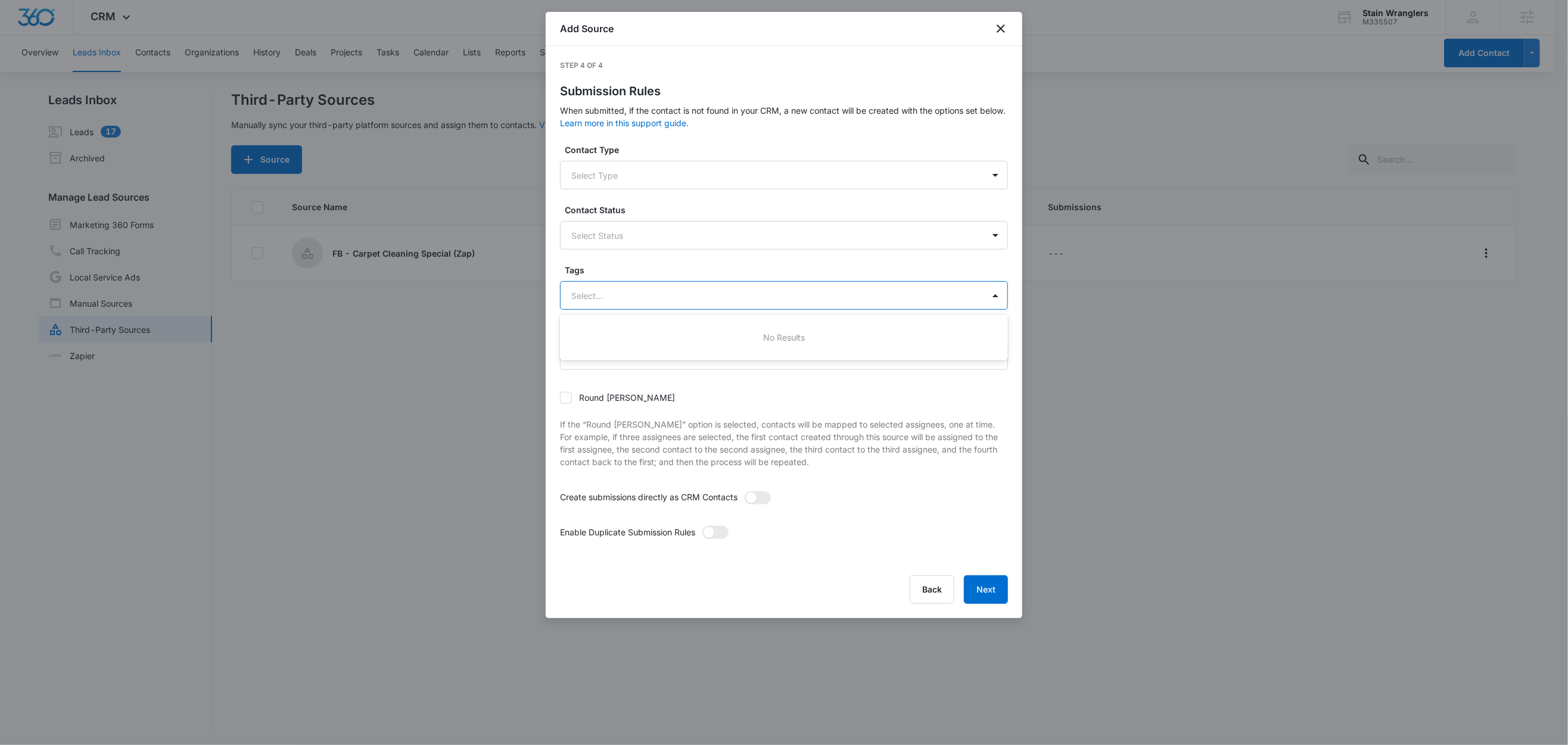
click at [625, 297] on div at bounding box center [769, 296] width 397 height 15
type input "fb"
drag, startPoint x: 619, startPoint y: 333, endPoint x: 640, endPoint y: 288, distance: 49.7
click at [619, 333] on p "FB - Carpet Cleaning Special" at bounding box center [631, 337] width 114 height 12
click at [639, 276] on label "Tags" at bounding box center [788, 269] width 448 height 12
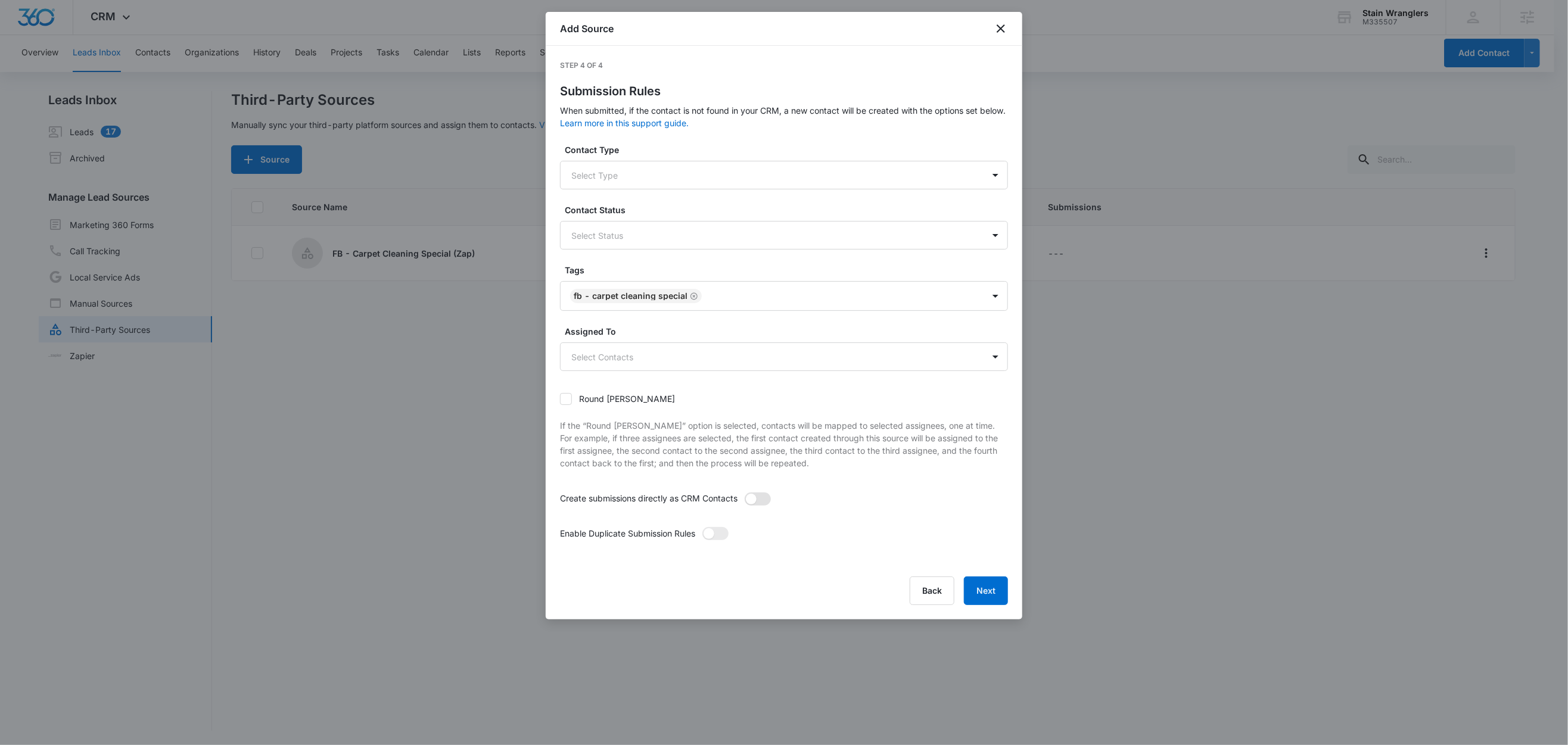
click at [759, 499] on span at bounding box center [758, 499] width 26 height 13
click at [745, 492] on input "checkbox" at bounding box center [745, 492] width 0 height 0
drag, startPoint x: 712, startPoint y: 536, endPoint x: 722, endPoint y: 516, distance: 22.4
click at [712, 536] on span at bounding box center [708, 533] width 11 height 11
click at [702, 527] on input "checkbox" at bounding box center [702, 527] width 0 height 0
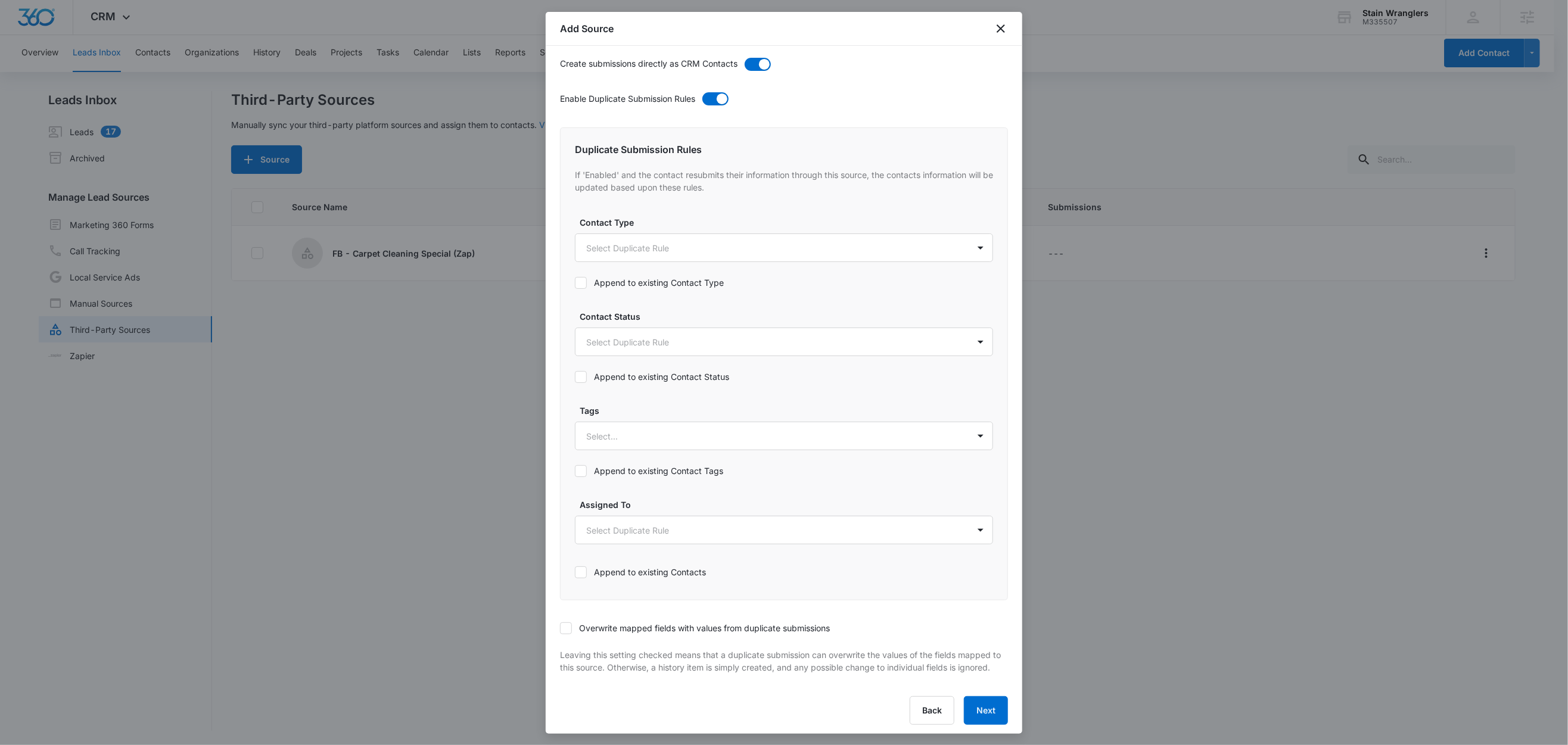
scroll to position [453, 0]
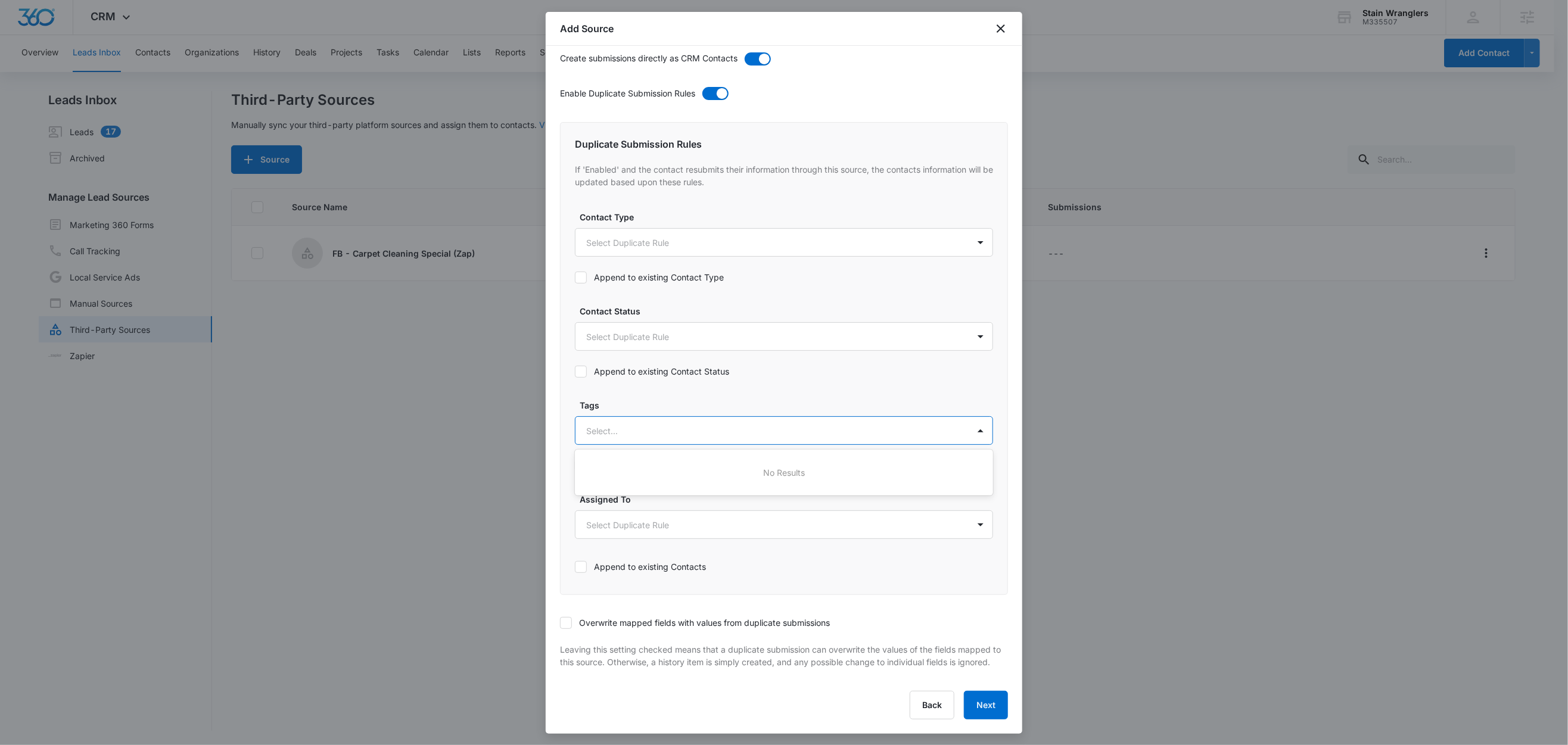
click at [599, 424] on div at bounding box center [769, 431] width 367 height 15
type input "fb"
drag, startPoint x: 619, startPoint y: 459, endPoint x: 651, endPoint y: 428, distance: 44.6
click at [619, 467] on p "FB - Carpet Cleaning Special" at bounding box center [646, 472] width 114 height 12
click at [671, 398] on label "Tags" at bounding box center [788, 403] width 418 height 12
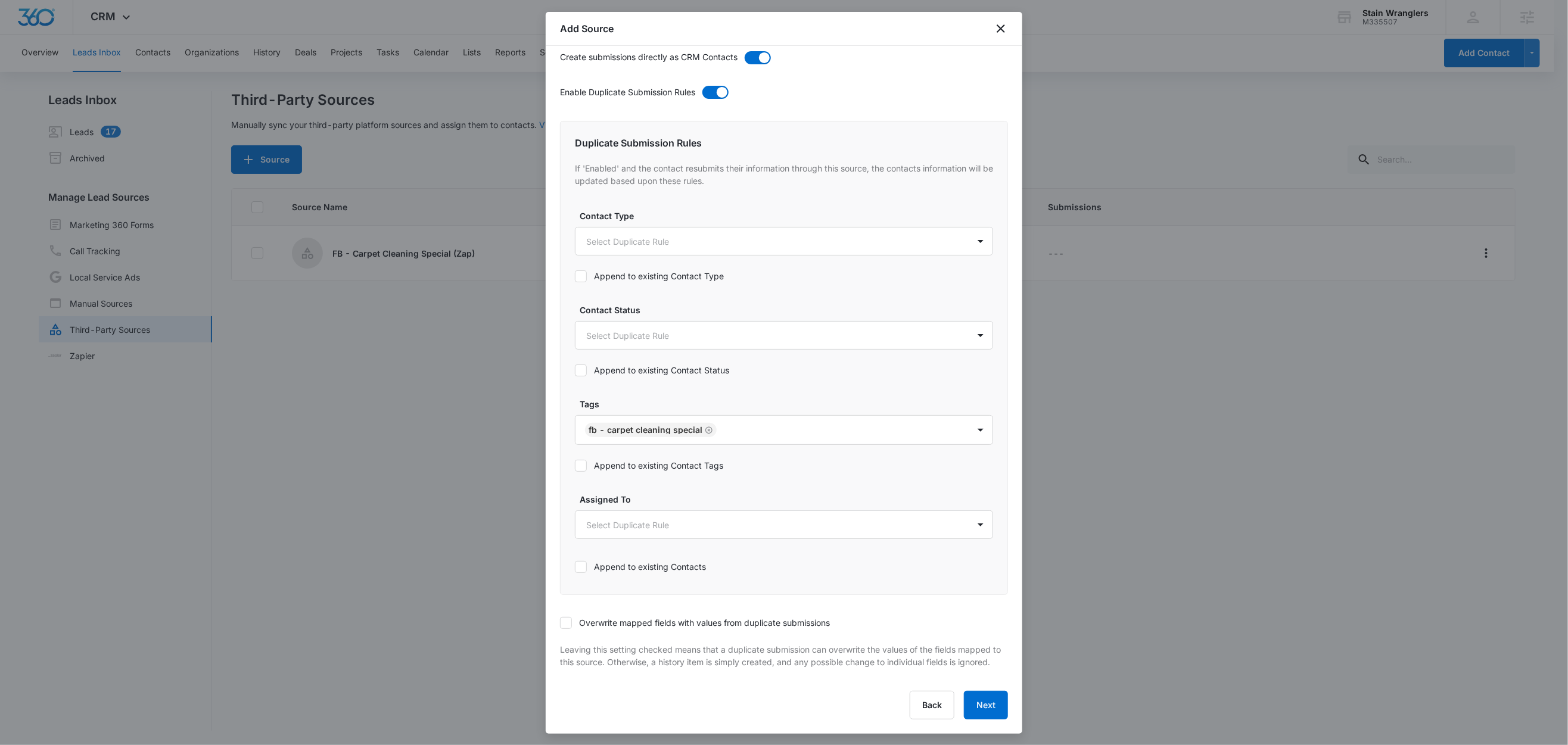
drag, startPoint x: 606, startPoint y: 455, endPoint x: 725, endPoint y: 451, distance: 119.1
click at [606, 459] on label "Append to existing Contact Tags" at bounding box center [784, 465] width 418 height 12
click at [575, 466] on input "Append to existing Contact Tags" at bounding box center [575, 466] width 0 height 0
click at [567, 620] on icon at bounding box center [565, 623] width 7 height 6
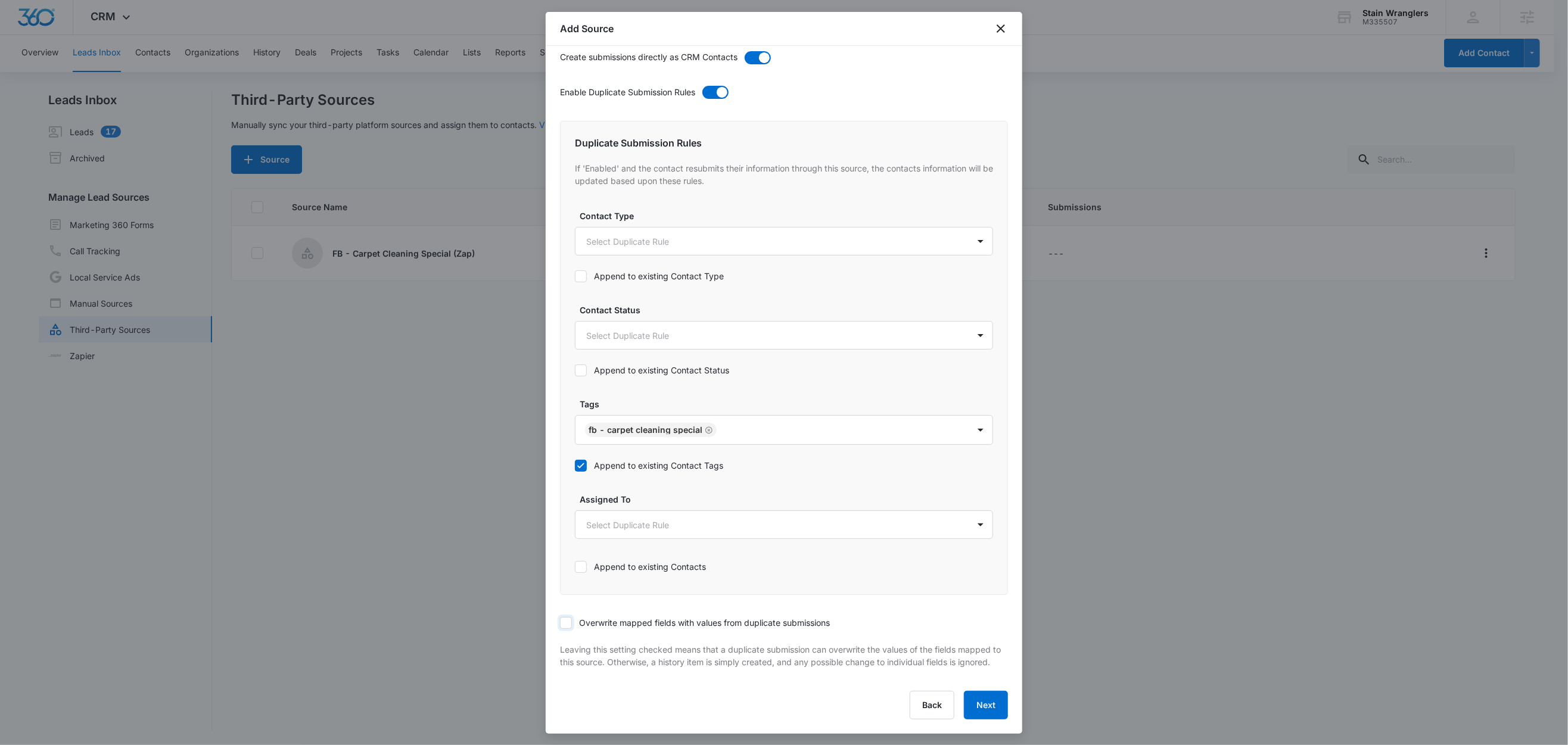
click at [560, 623] on input "Overwrite mapped fields with values from duplicate submissions" at bounding box center [560, 623] width 0 height 0
click at [958, 720] on div "Step 4 of 4 Submission Rules When submitted, if the contact is not found in you…" at bounding box center [784, 389] width 477 height 688
click at [966, 708] on button "Next" at bounding box center [986, 705] width 44 height 29
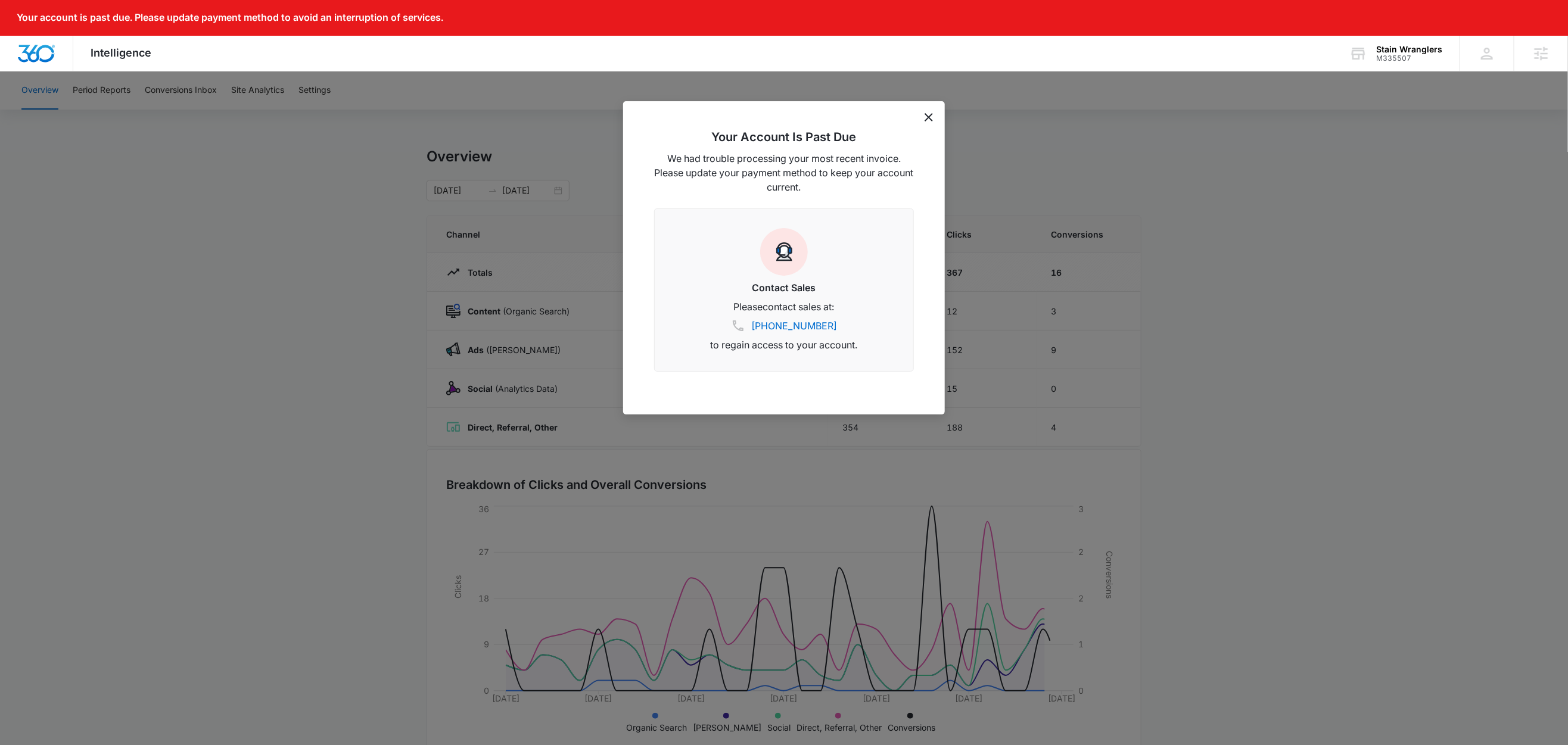
click at [931, 117] on icon "dismiss this dialog" at bounding box center [929, 117] width 8 height 8
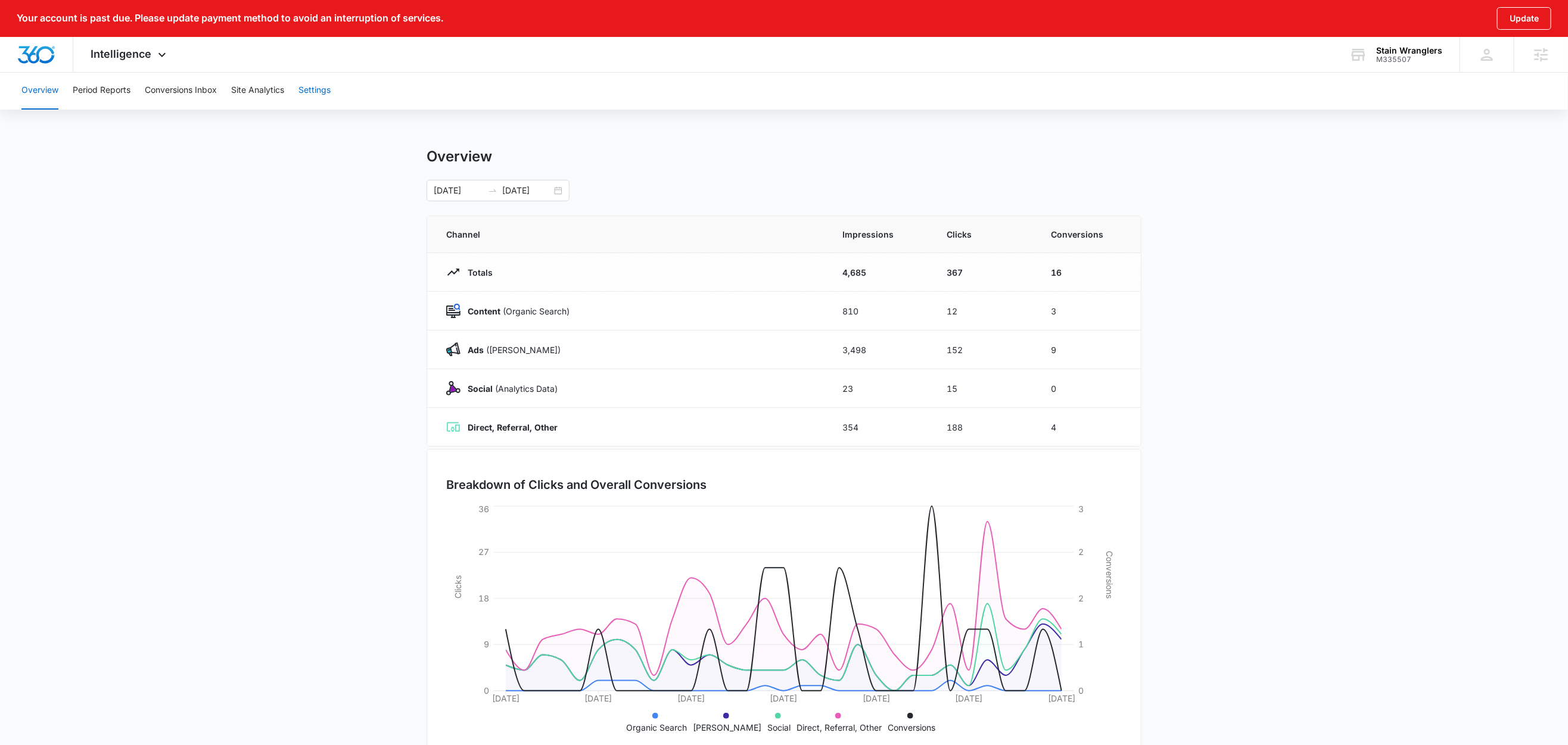
click at [328, 86] on button "Settings" at bounding box center [314, 90] width 32 height 38
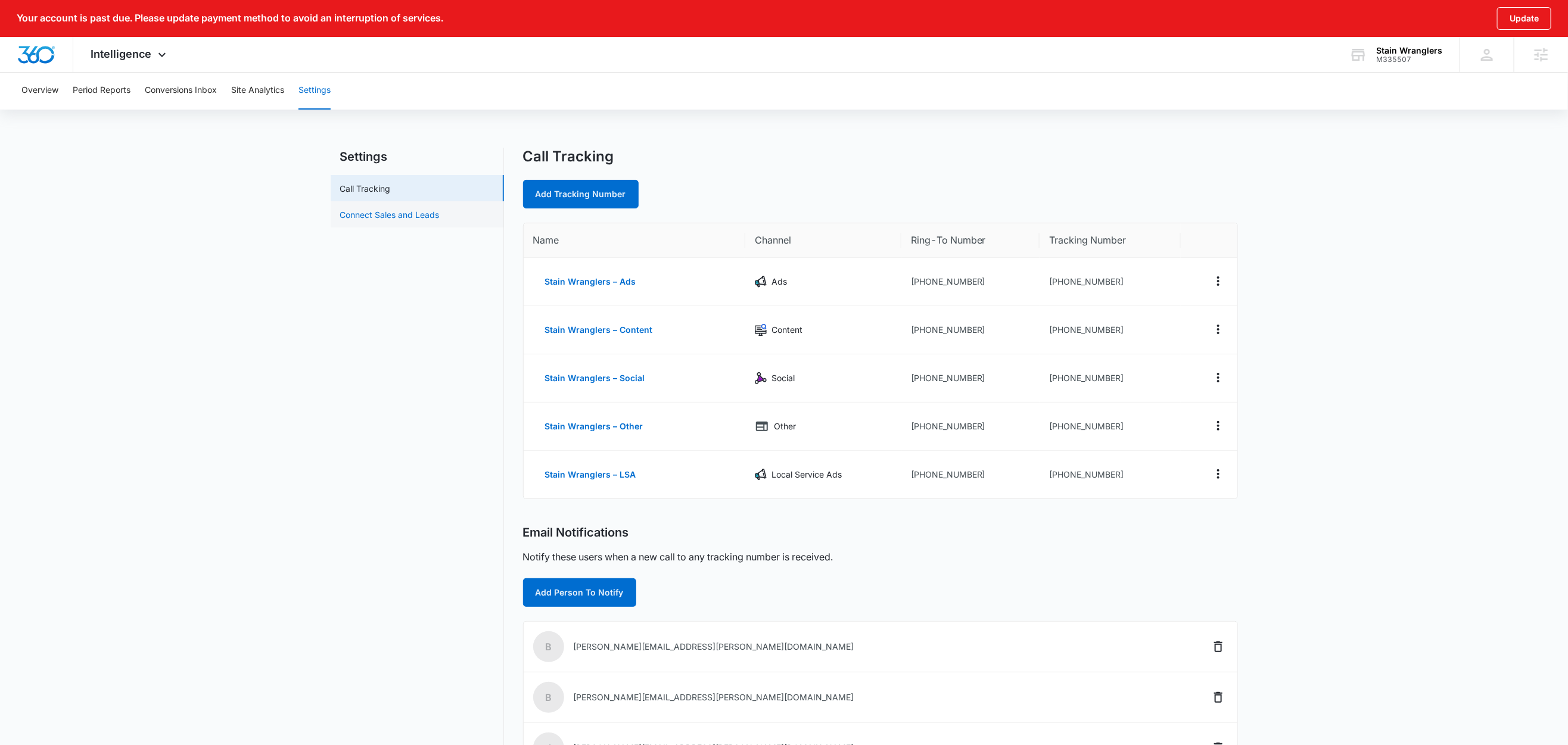
click at [365, 216] on link "Connect Sales and Leads" at bounding box center [390, 214] width 99 height 12
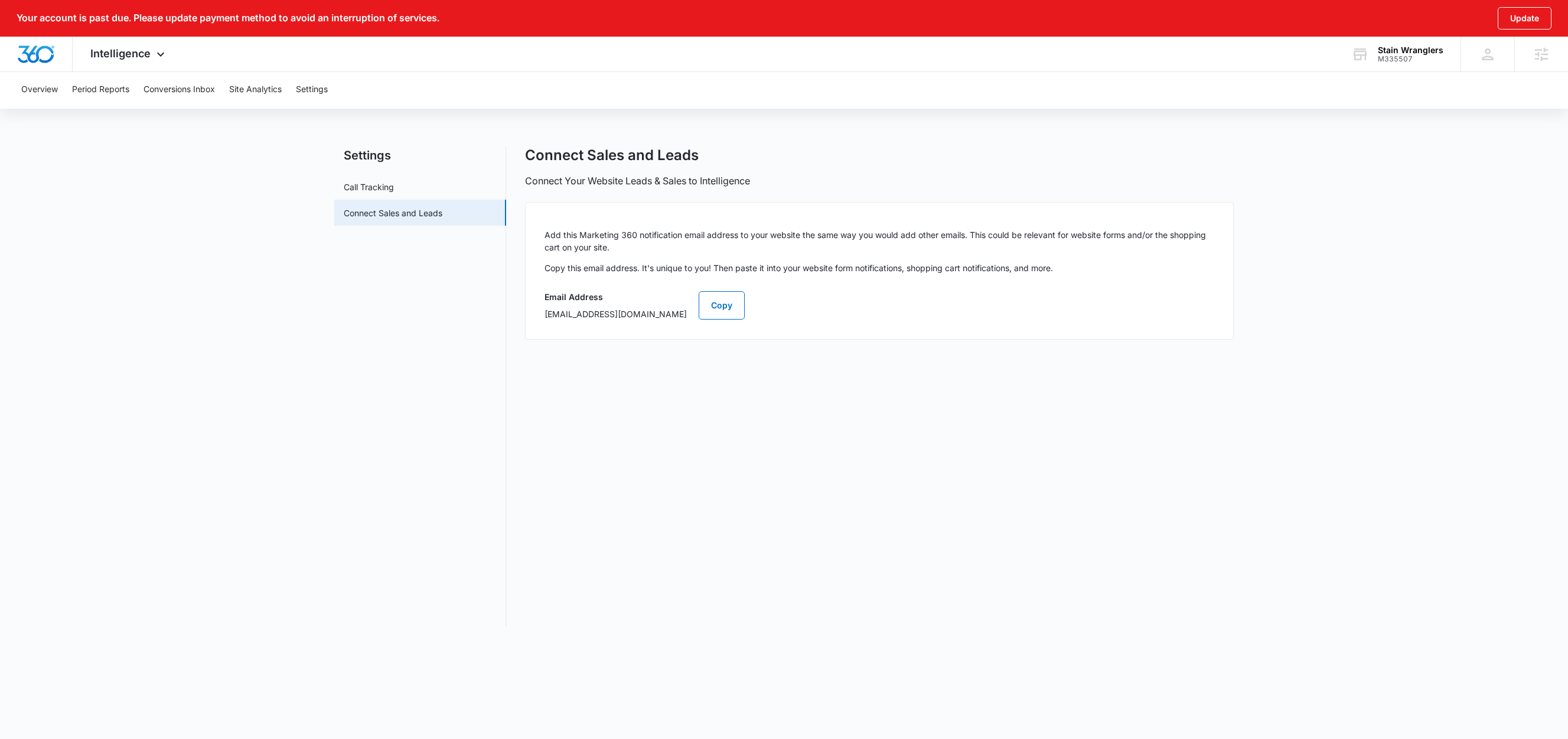
drag, startPoint x: 704, startPoint y: 313, endPoint x: 740, endPoint y: 317, distance: 36.2
click at [687, 317] on p "marketing360+A1AN668055688c2a2b2cd93@bcc.mad360.net" at bounding box center [615, 314] width 143 height 12
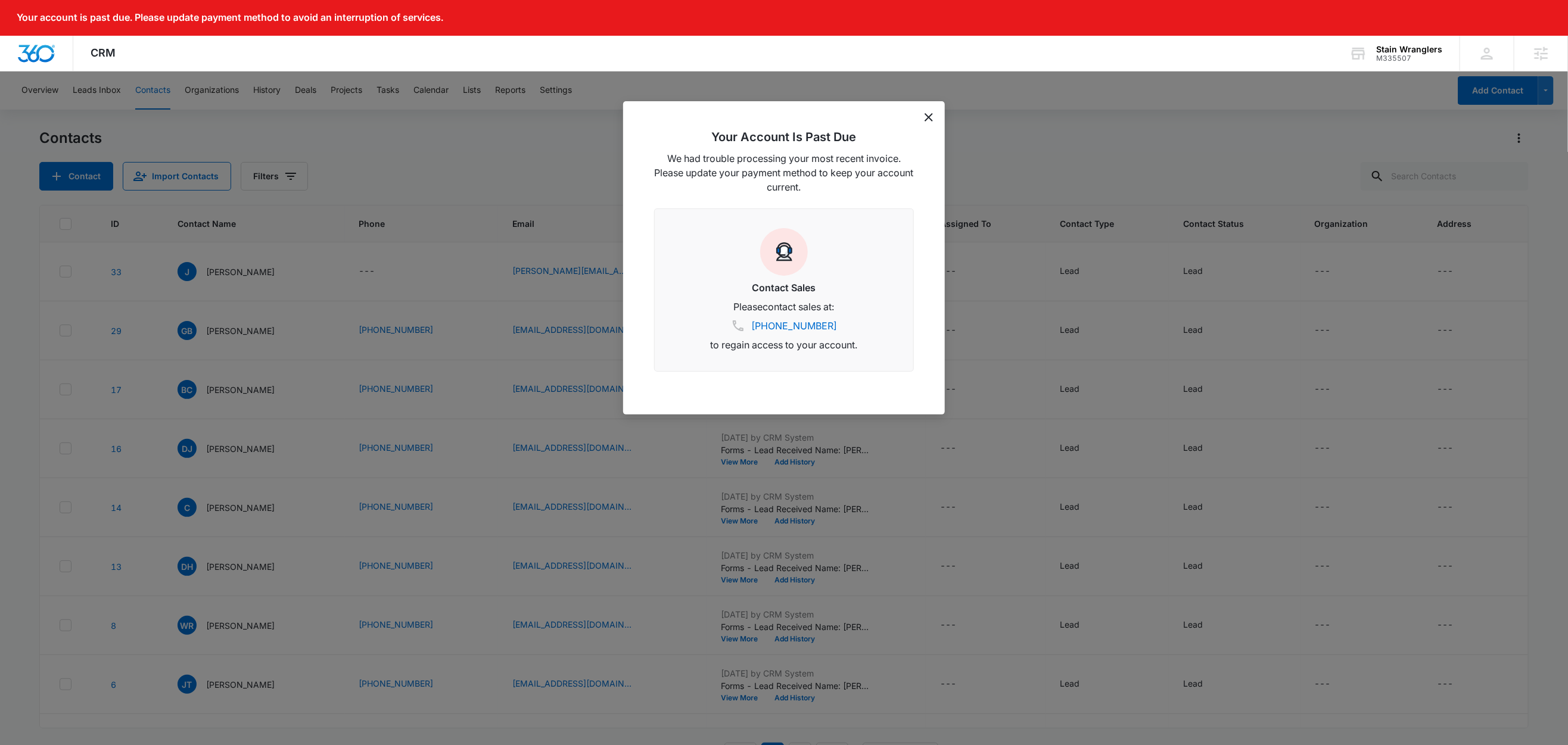
click at [931, 117] on icon "dismiss this dialog" at bounding box center [929, 117] width 8 height 8
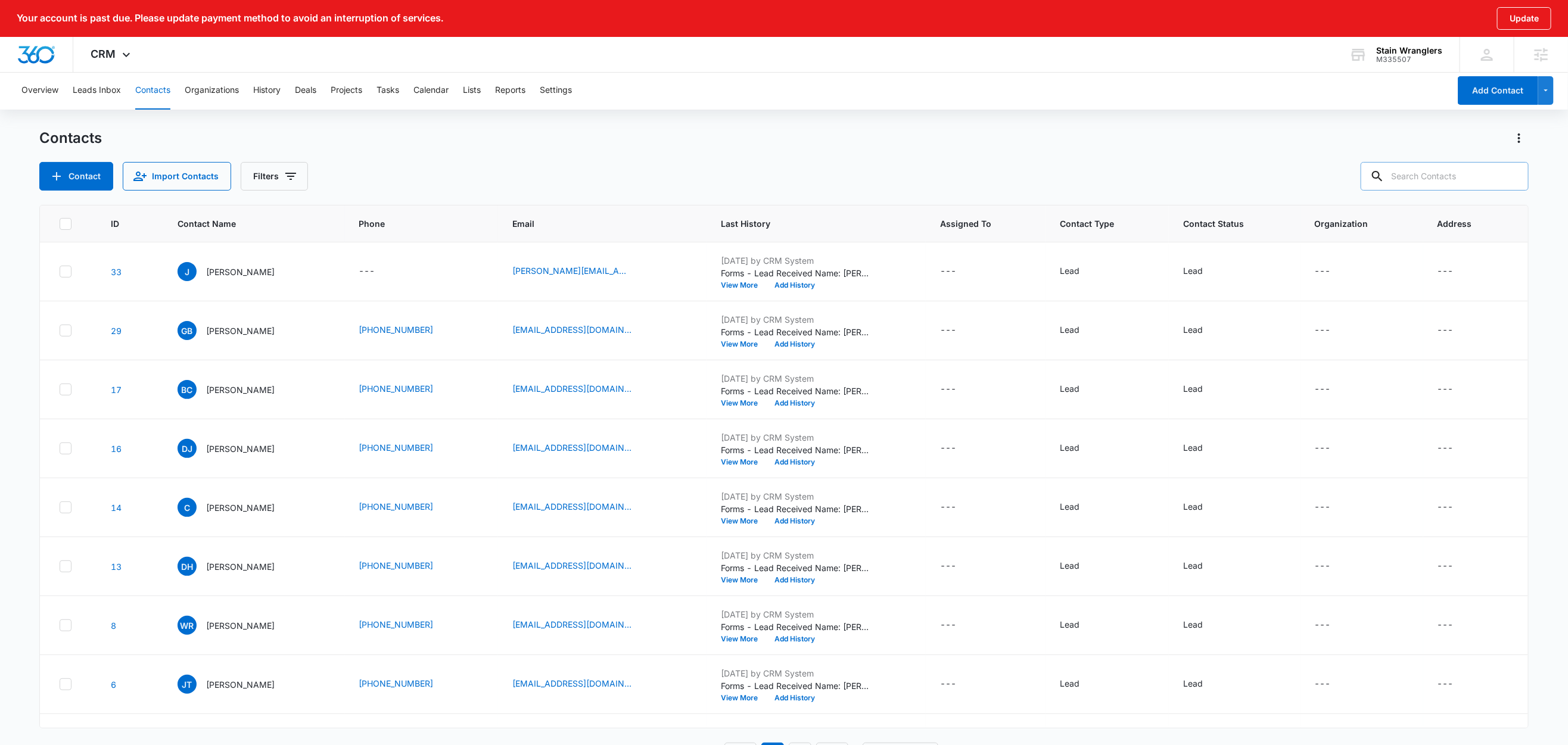
click at [1466, 178] on input "text" at bounding box center [1445, 176] width 168 height 29
type input "test"
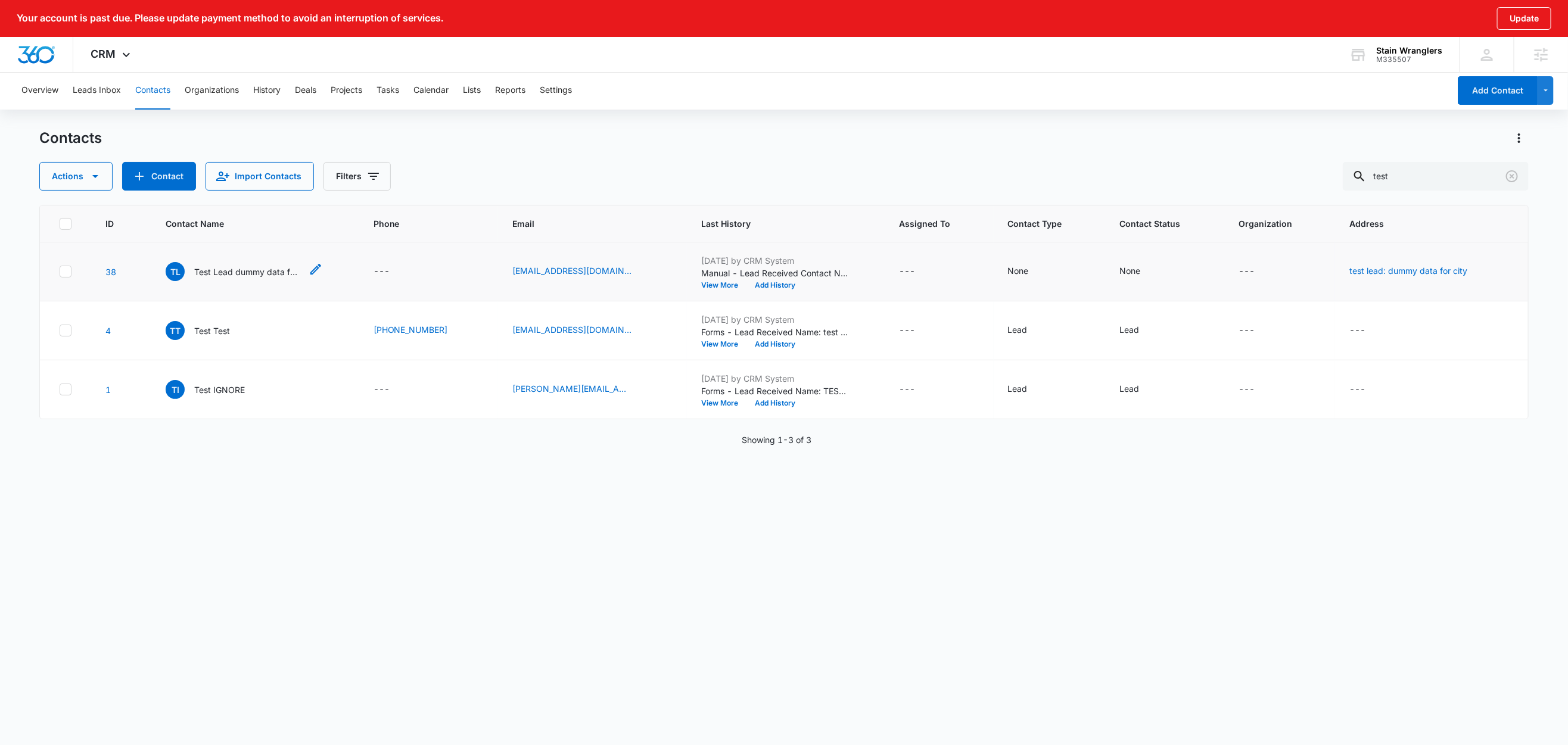
click at [224, 265] on p "Test Lead dummy data for full_name" at bounding box center [247, 271] width 108 height 12
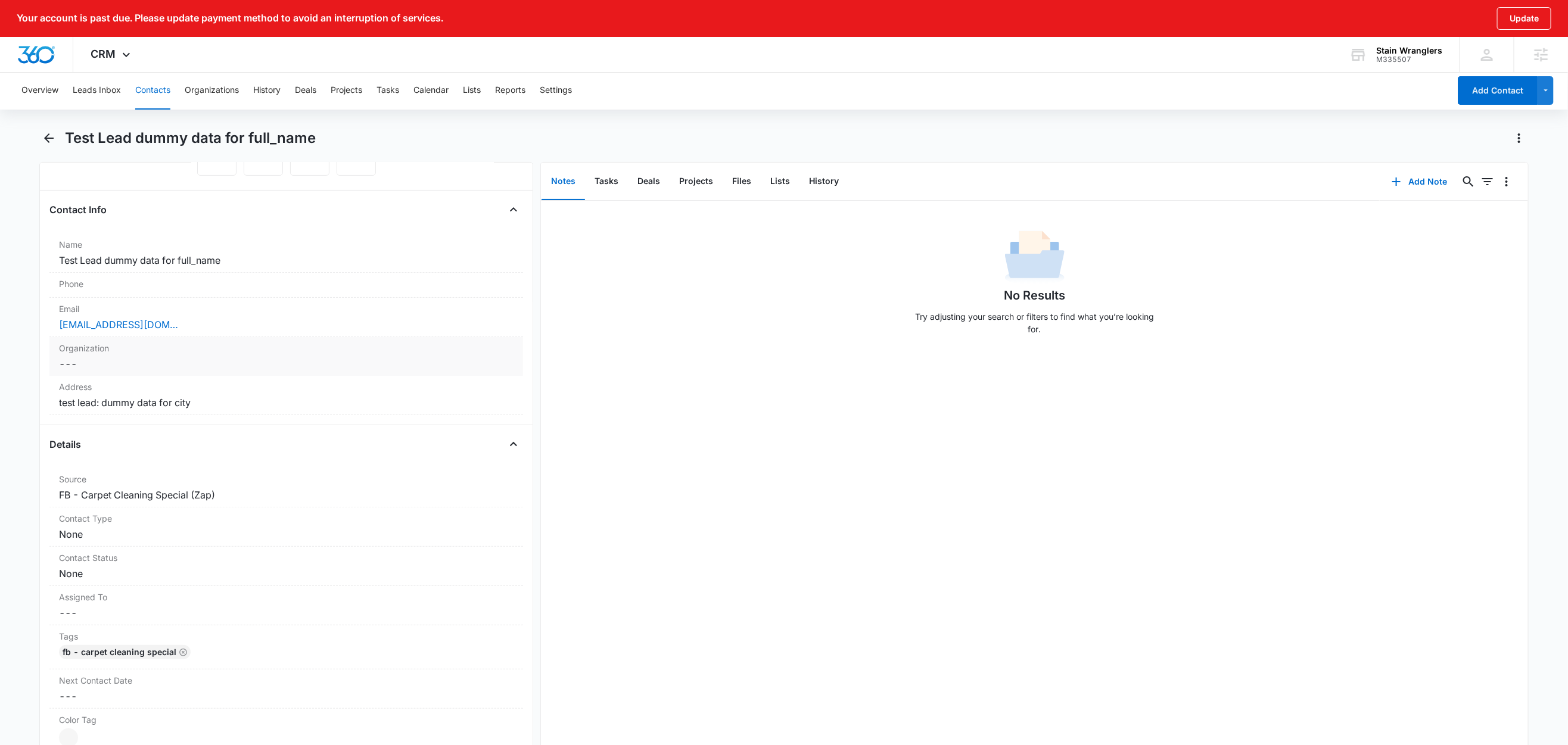
scroll to position [159, 0]
click at [777, 181] on button "Lists" at bounding box center [780, 182] width 39 height 37
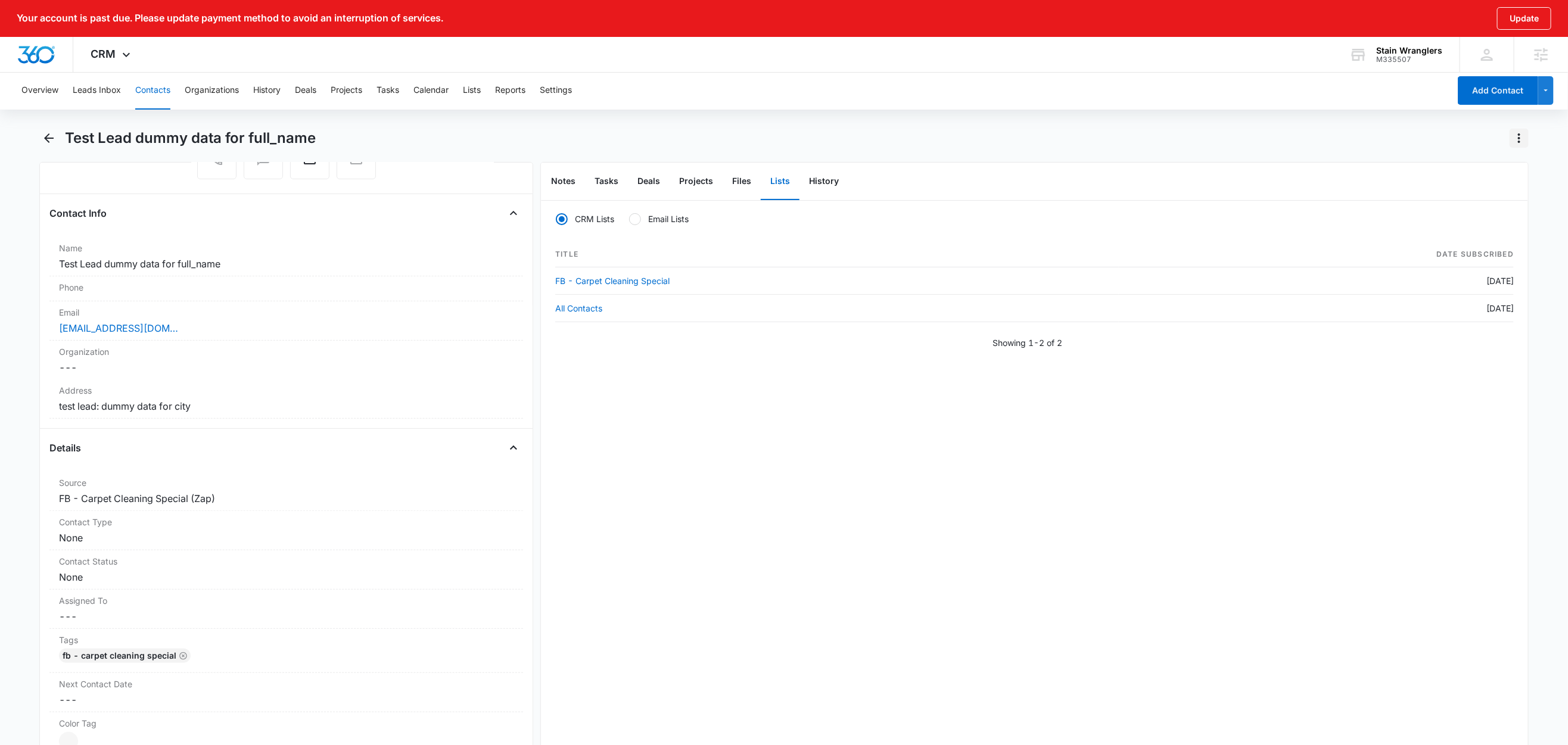
click at [1514, 139] on icon "Actions" at bounding box center [1519, 138] width 14 height 14
click at [1486, 211] on div "Delete" at bounding box center [1473, 208] width 53 height 8
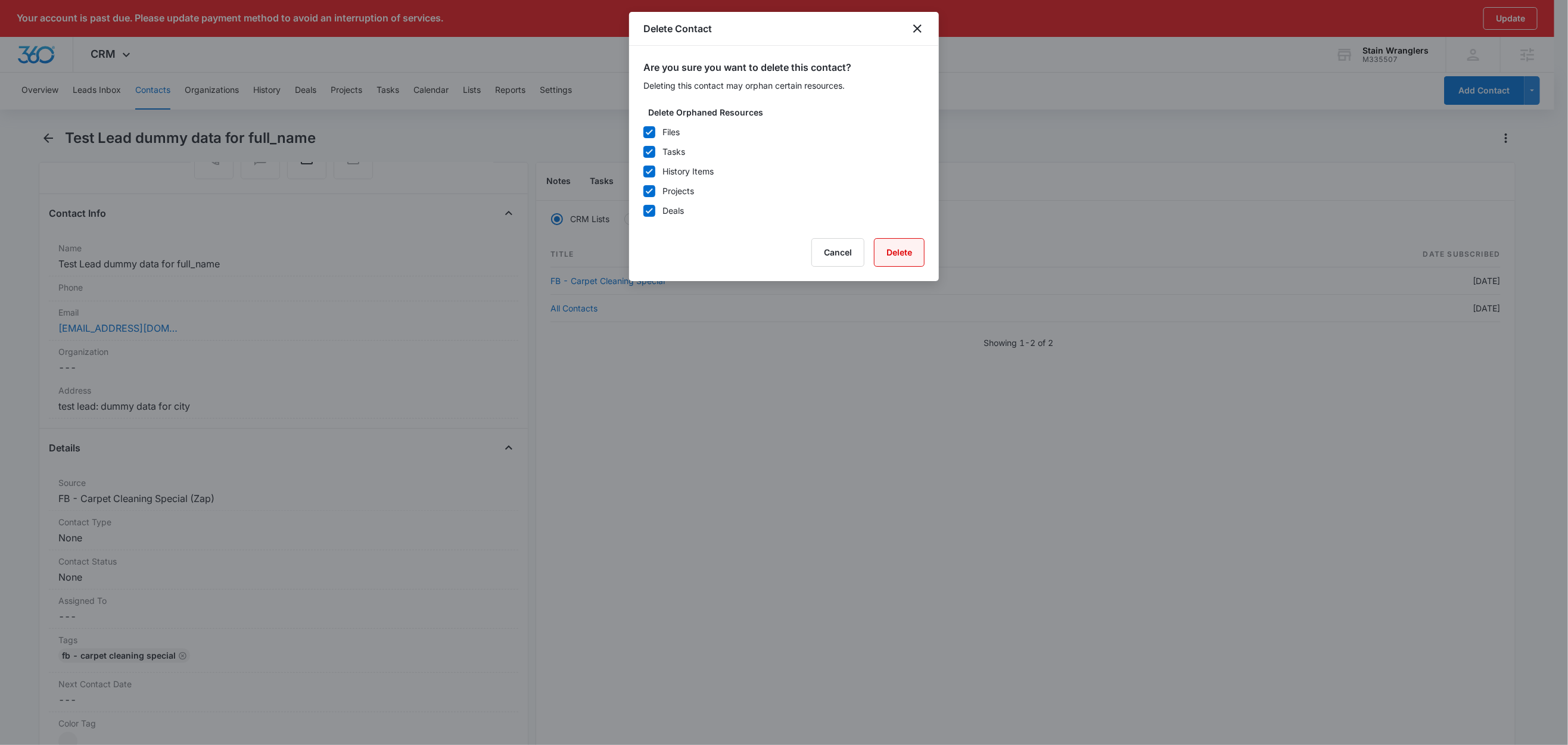
click at [902, 253] on button "Delete" at bounding box center [900, 252] width 51 height 29
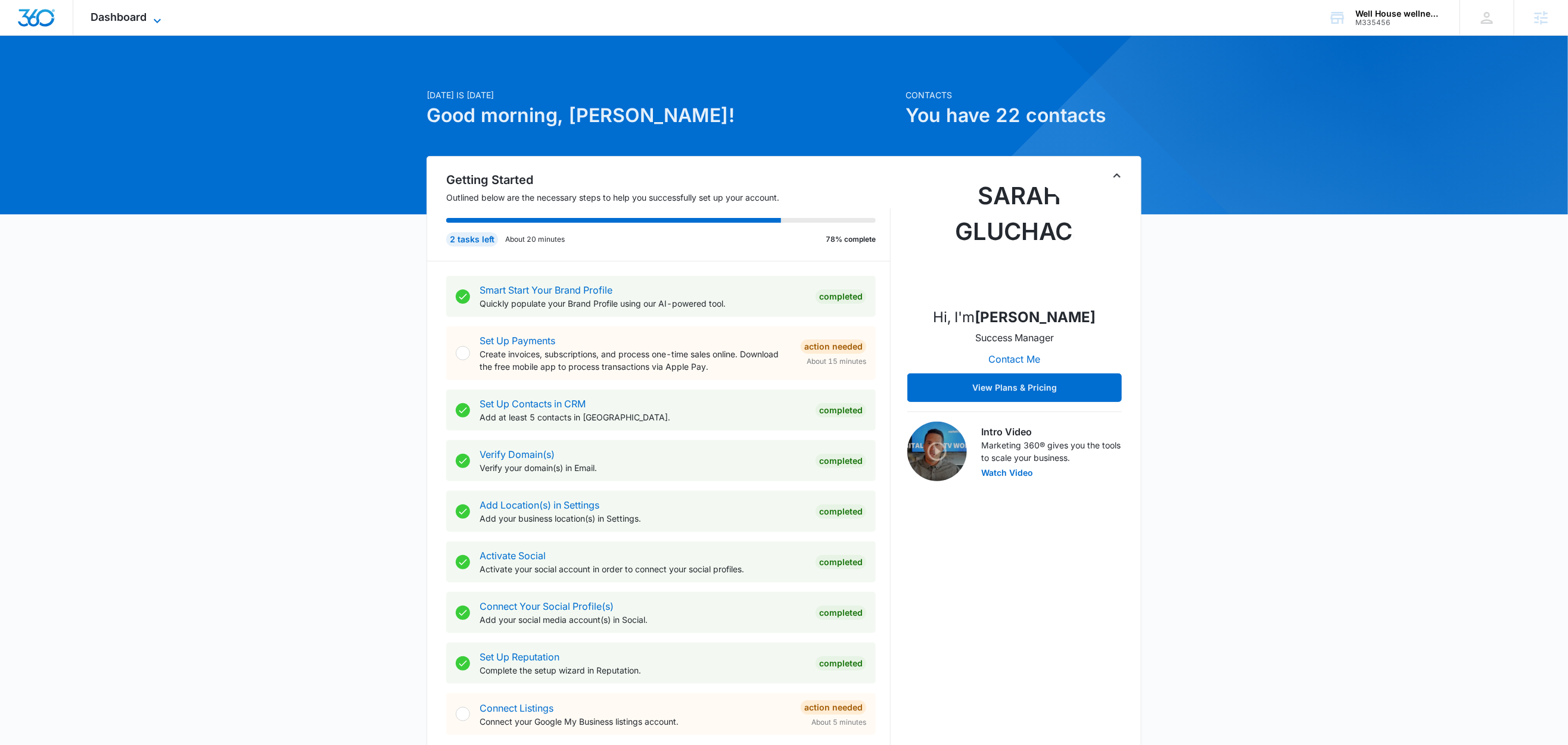
click at [158, 10] on div "Dashboard Apps Reputation Websites Forms CRM Email Social Content Ads Intellige…" at bounding box center [127, 17] width 109 height 35
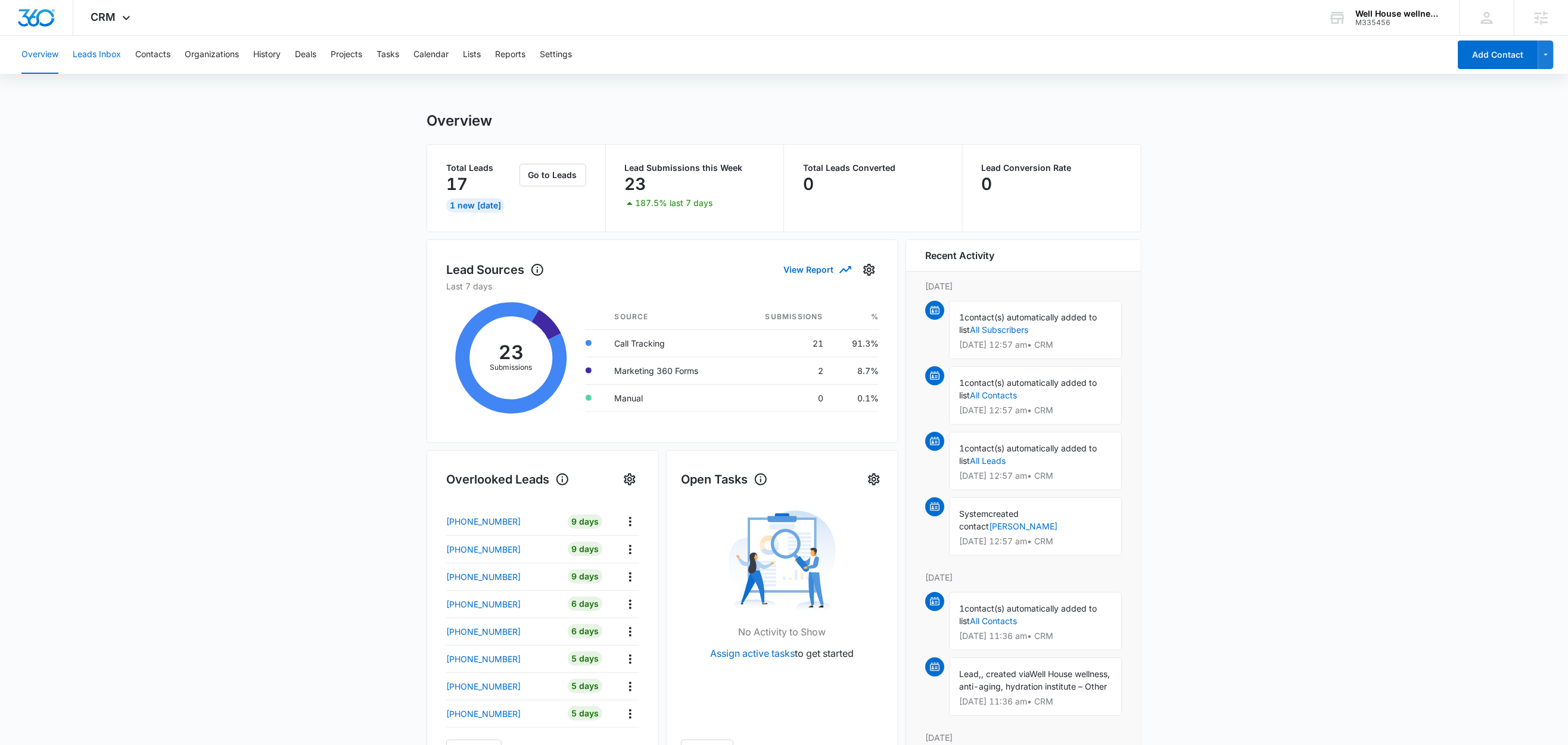
click at [116, 55] on button "Leads Inbox" at bounding box center [96, 55] width 48 height 38
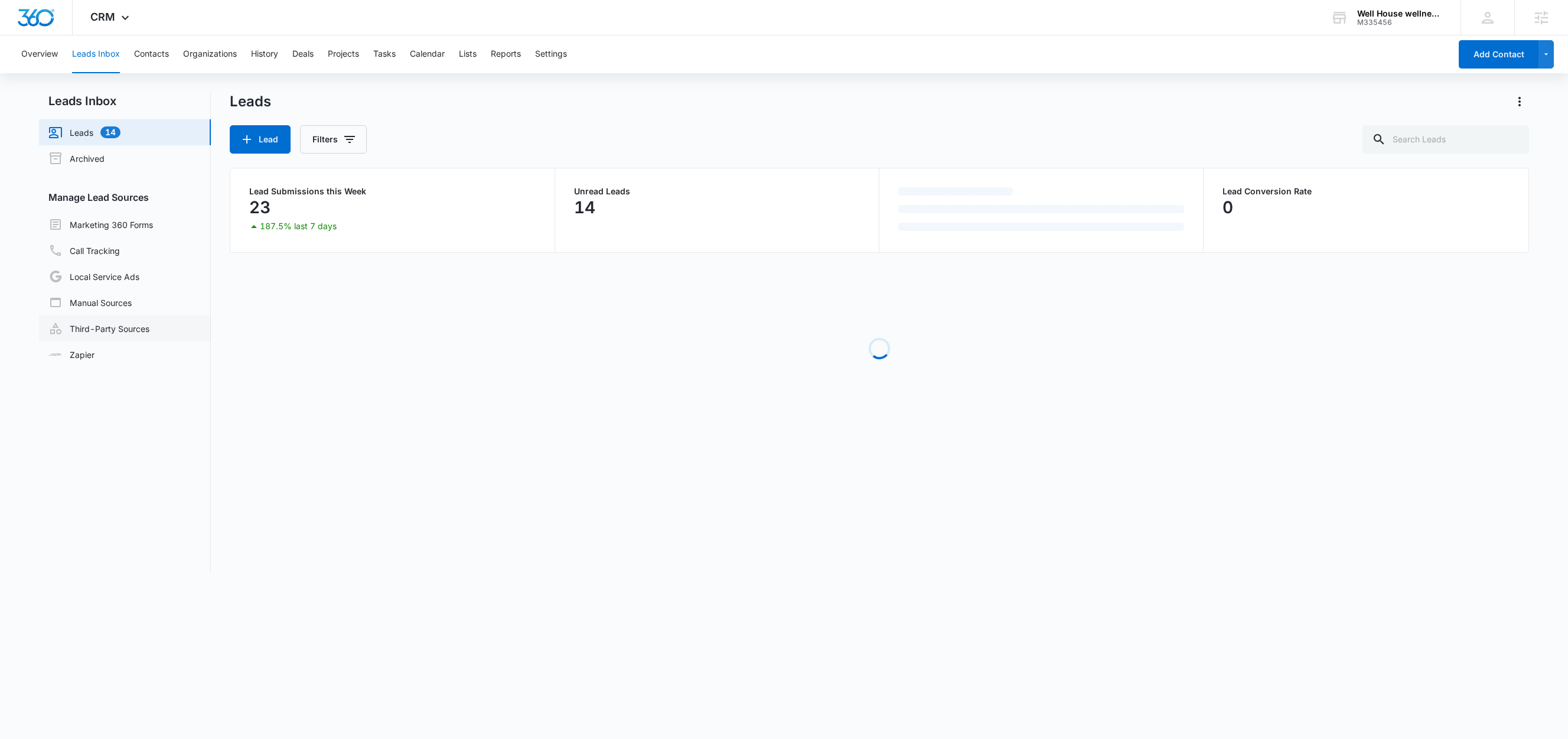
click at [95, 324] on link "Third-Party Sources" at bounding box center [99, 328] width 101 height 14
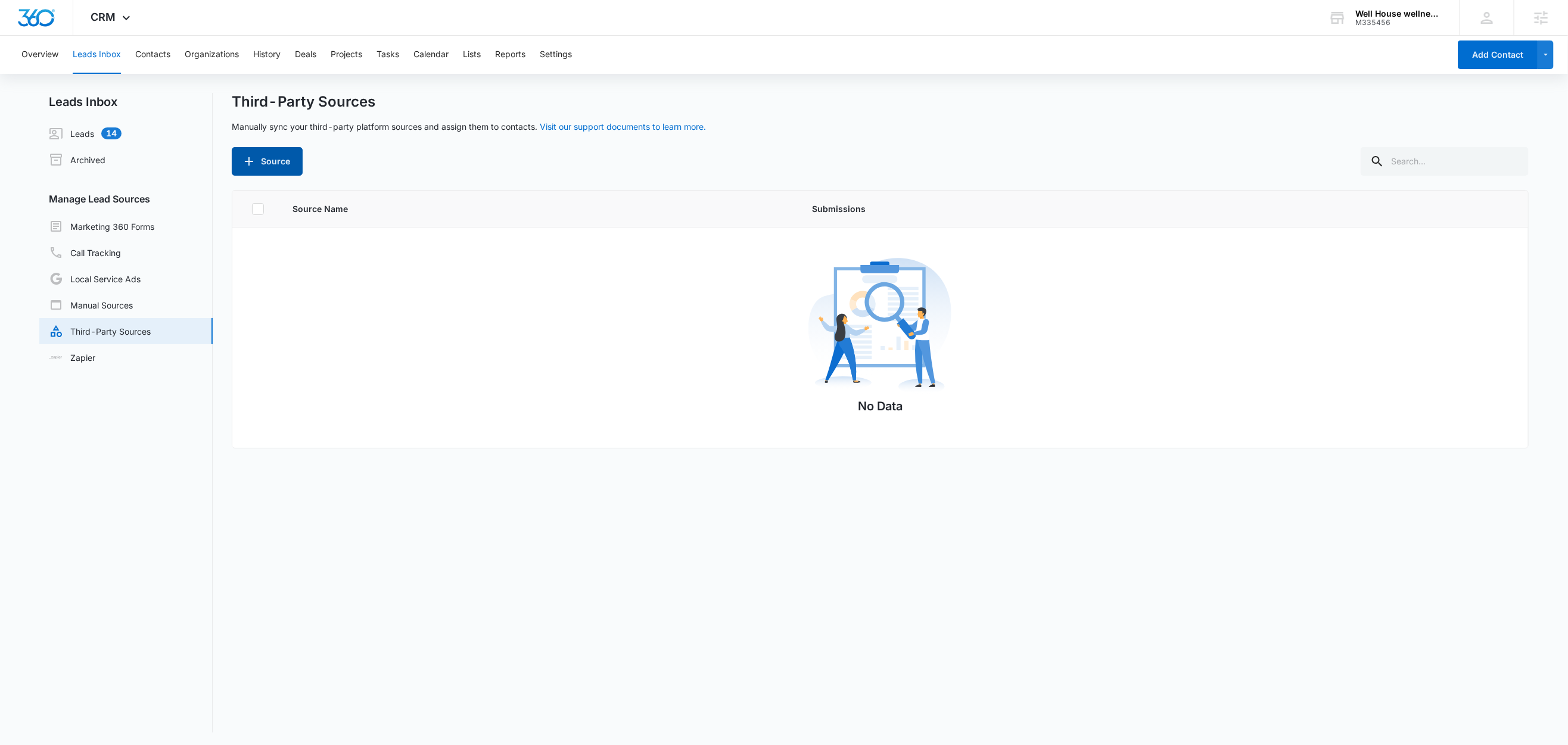
click at [270, 169] on button "Source" at bounding box center [267, 161] width 71 height 29
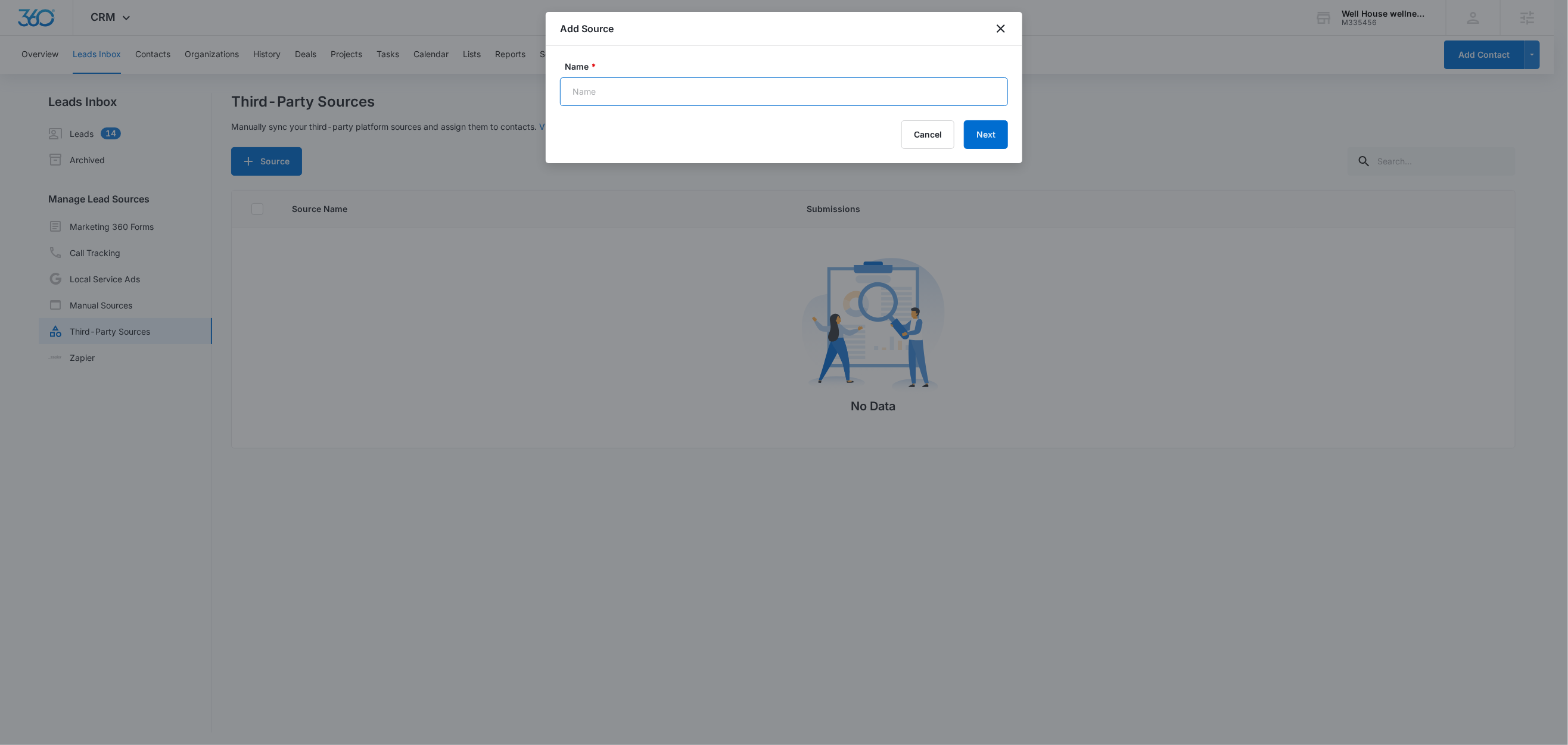
click at [650, 89] on input "Name *" at bounding box center [784, 91] width 448 height 29
paste input "New FB Lead - M360 Notification"
type input "New FB Lead - M360 Notification (Zap)"
click at [994, 145] on button "Next" at bounding box center [986, 134] width 44 height 29
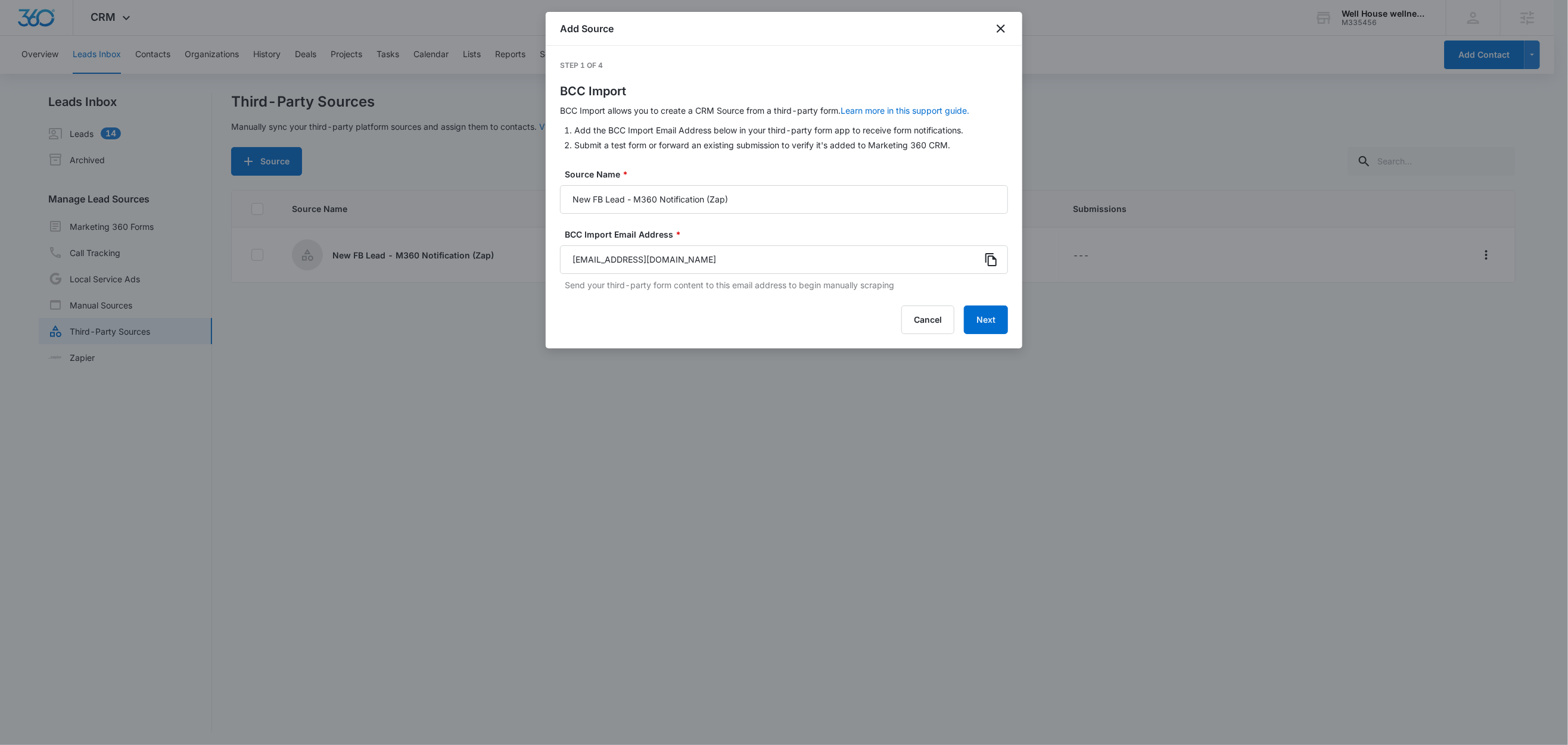
click at [991, 260] on icon at bounding box center [991, 259] width 14 height 14
click at [997, 322] on button "Next" at bounding box center [986, 320] width 44 height 29
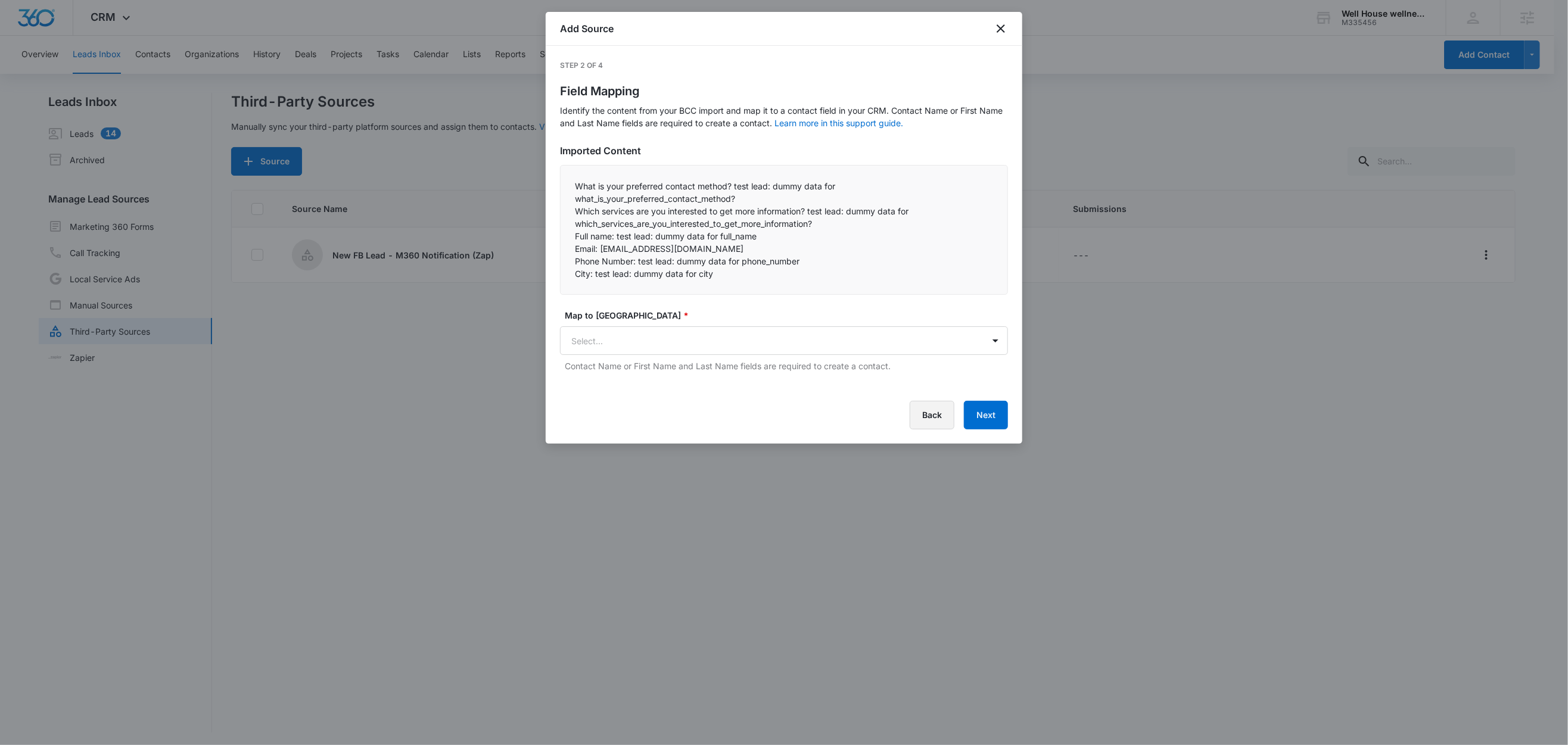
drag, startPoint x: 938, startPoint y: 413, endPoint x: 925, endPoint y: 406, distance: 14.8
click at [938, 412] on button "Back" at bounding box center [932, 415] width 44 height 29
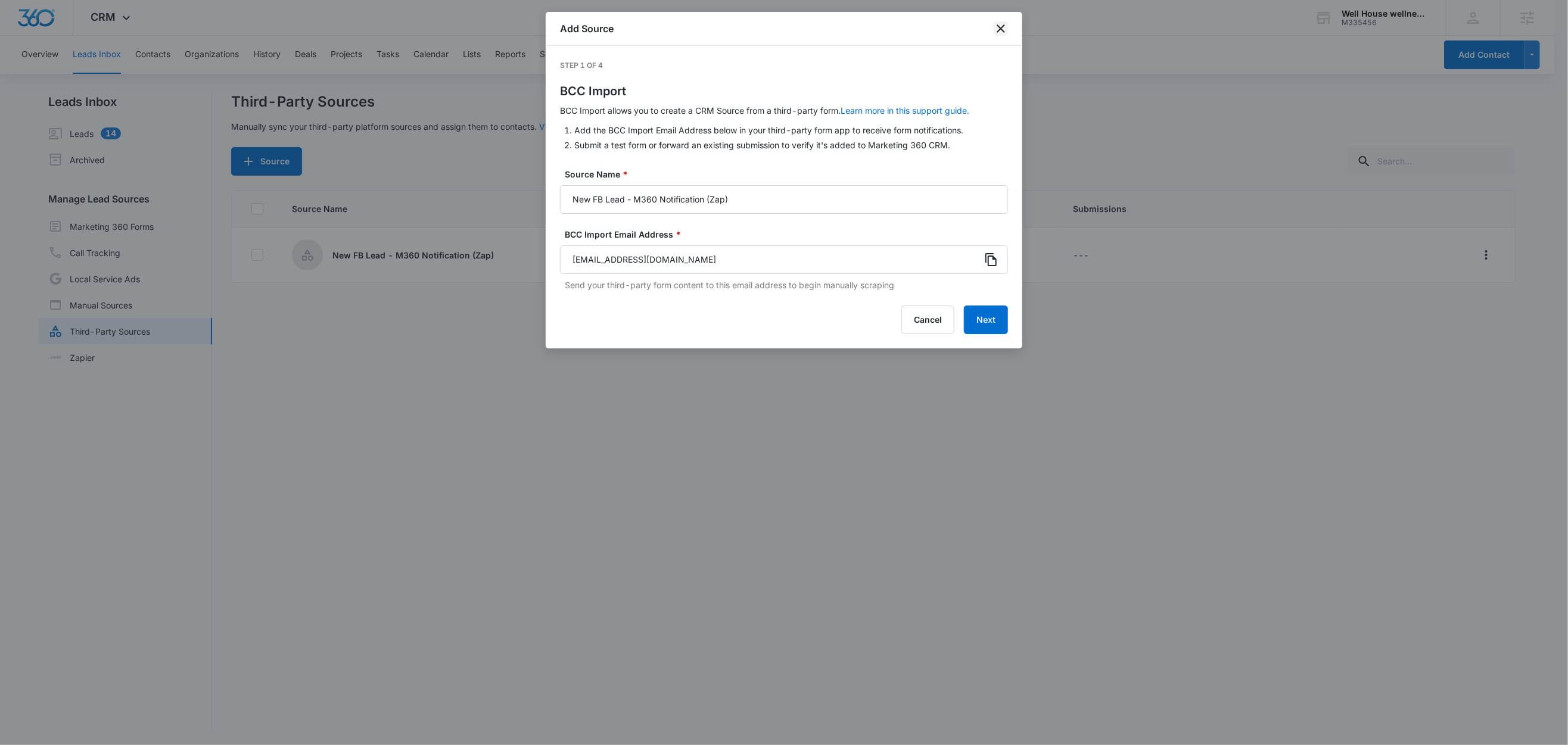
click at [996, 29] on icon "close" at bounding box center [1000, 28] width 14 height 14
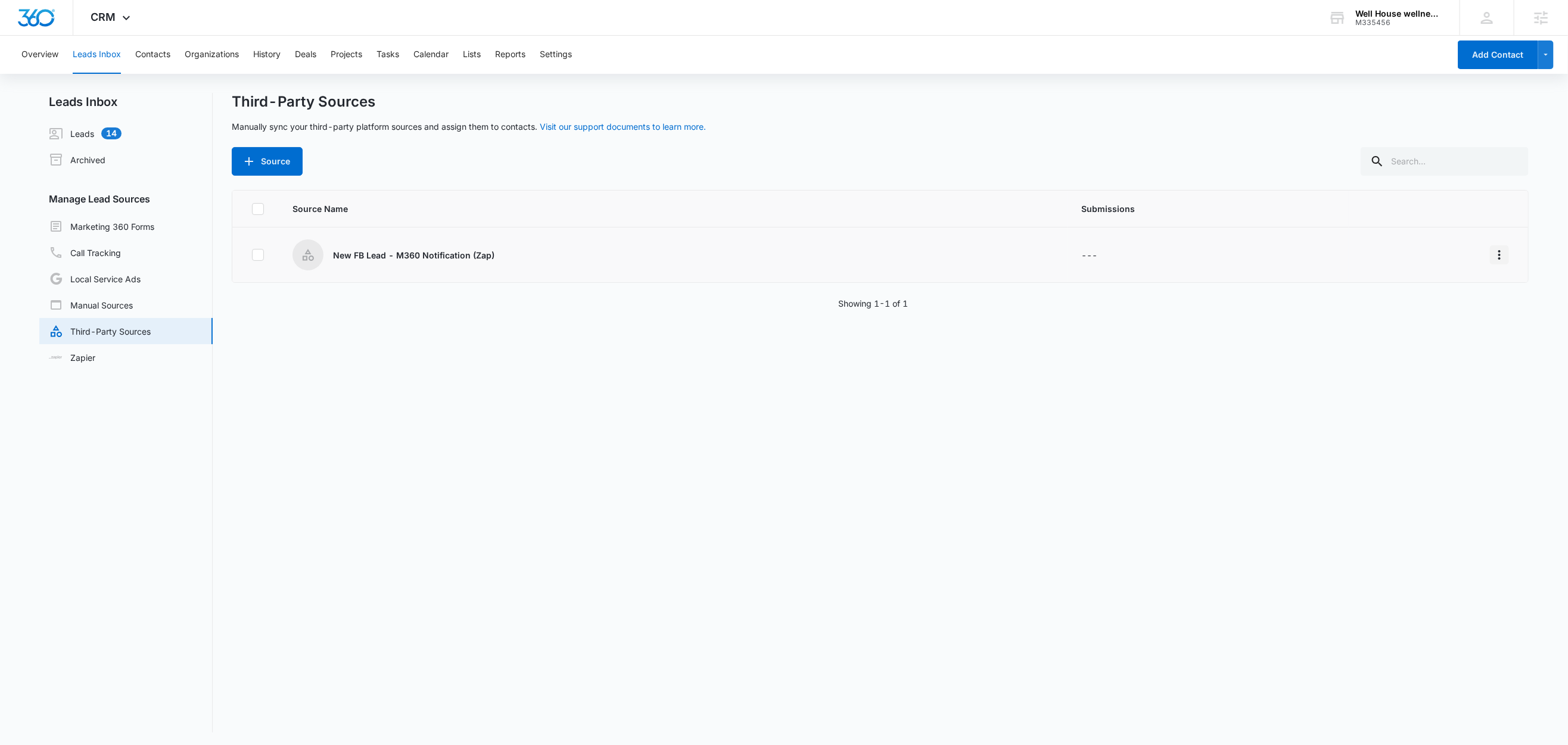
click at [1492, 258] on icon "Overflow Menu" at bounding box center [1499, 255] width 14 height 14
click at [1425, 310] on button "Edit" at bounding box center [1441, 306] width 110 height 18
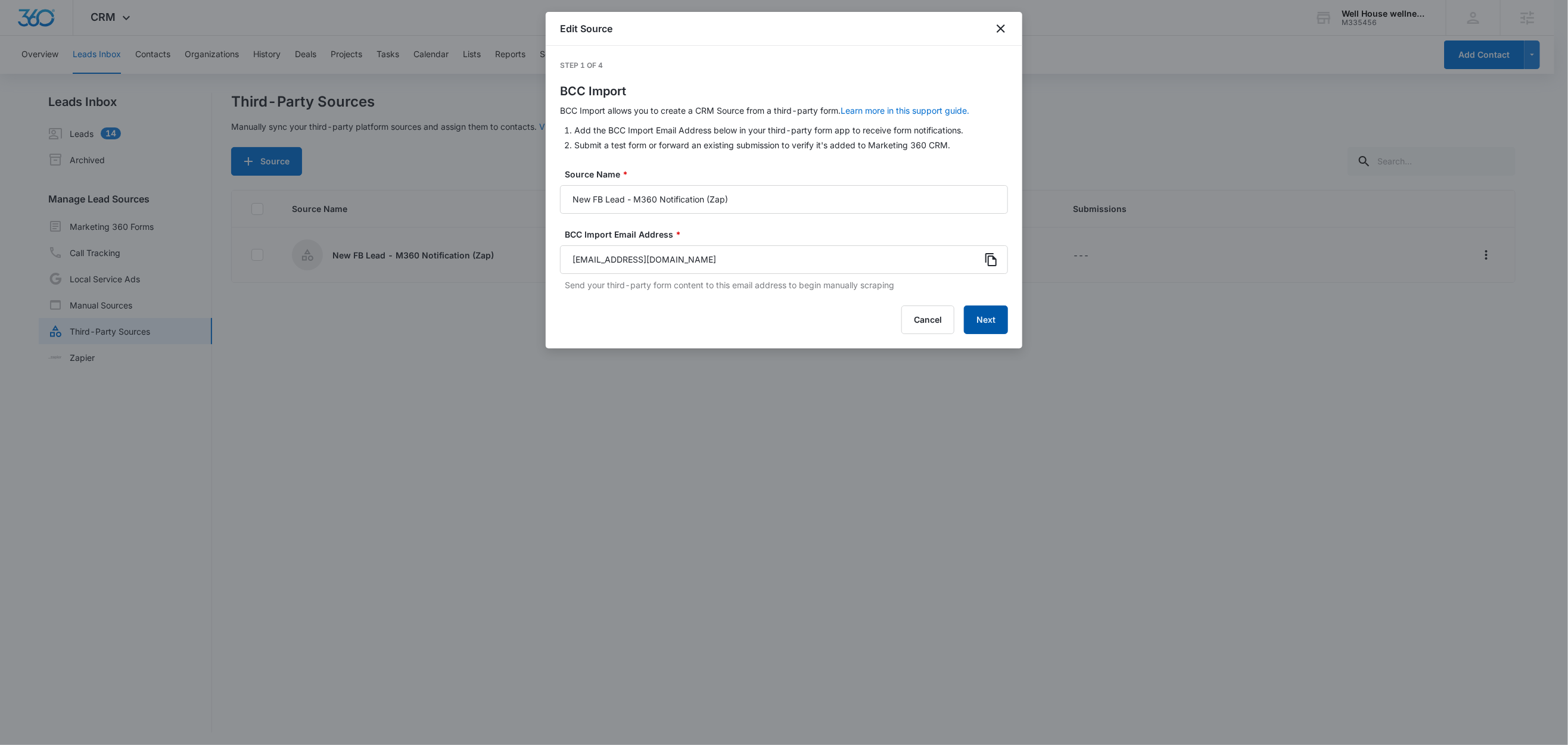
click at [989, 323] on button "Next" at bounding box center [986, 320] width 44 height 29
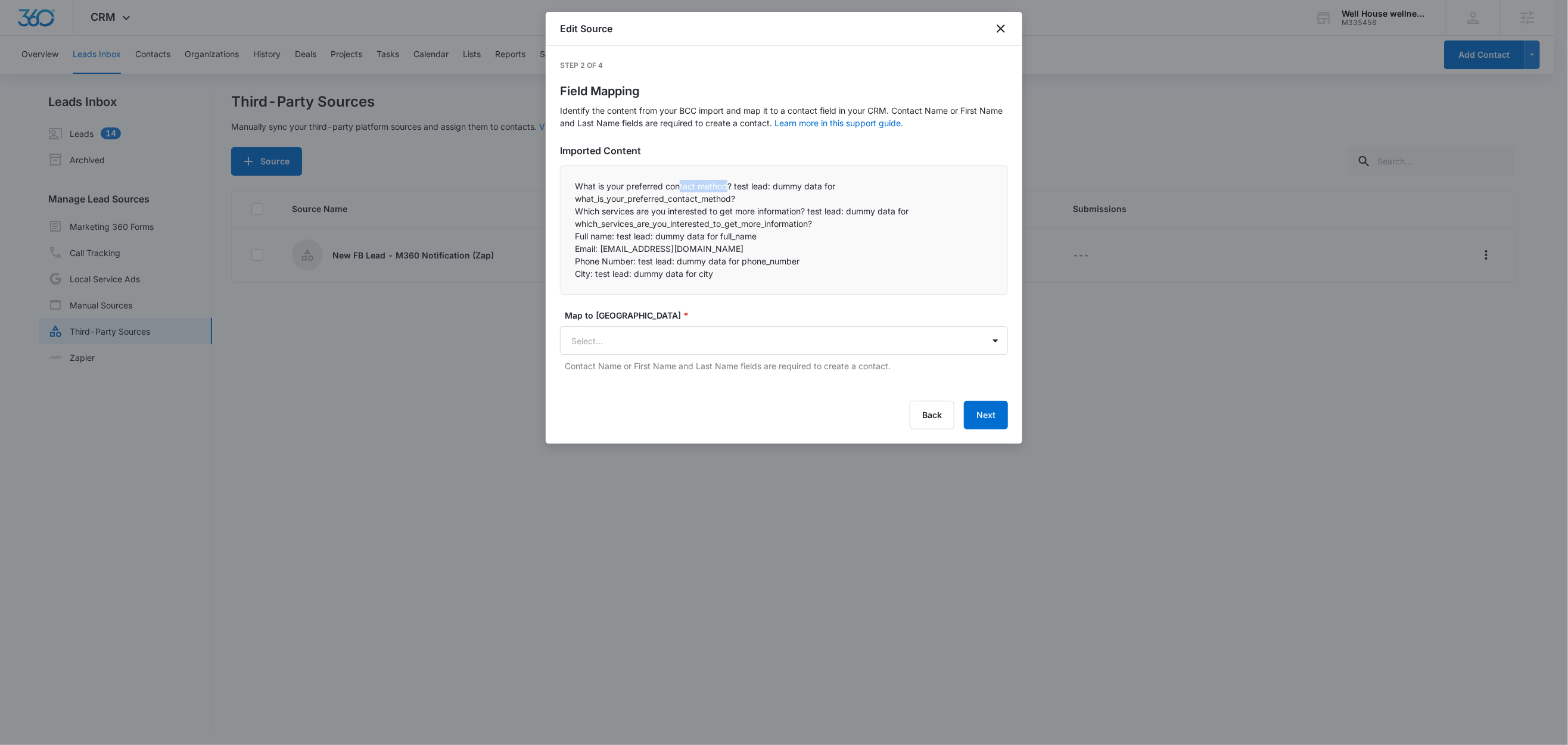
drag, startPoint x: 729, startPoint y: 187, endPoint x: 705, endPoint y: 191, distance: 24.3
click at [680, 188] on p "What is your preferred contact method? test lead: dummy data for what_is_your_p…" at bounding box center [784, 192] width 418 height 25
click at [742, 189] on p "What is your preferred contact method? test lead: dummy data for what_is_your_p…" at bounding box center [784, 192] width 418 height 25
drag, startPoint x: 731, startPoint y: 186, endPoint x: 558, endPoint y: 189, distance: 173.0
click at [558, 189] on div "Step 2 of 4 Field Mapping Identify the content from your BCC import and map it …" at bounding box center [784, 245] width 477 height 398
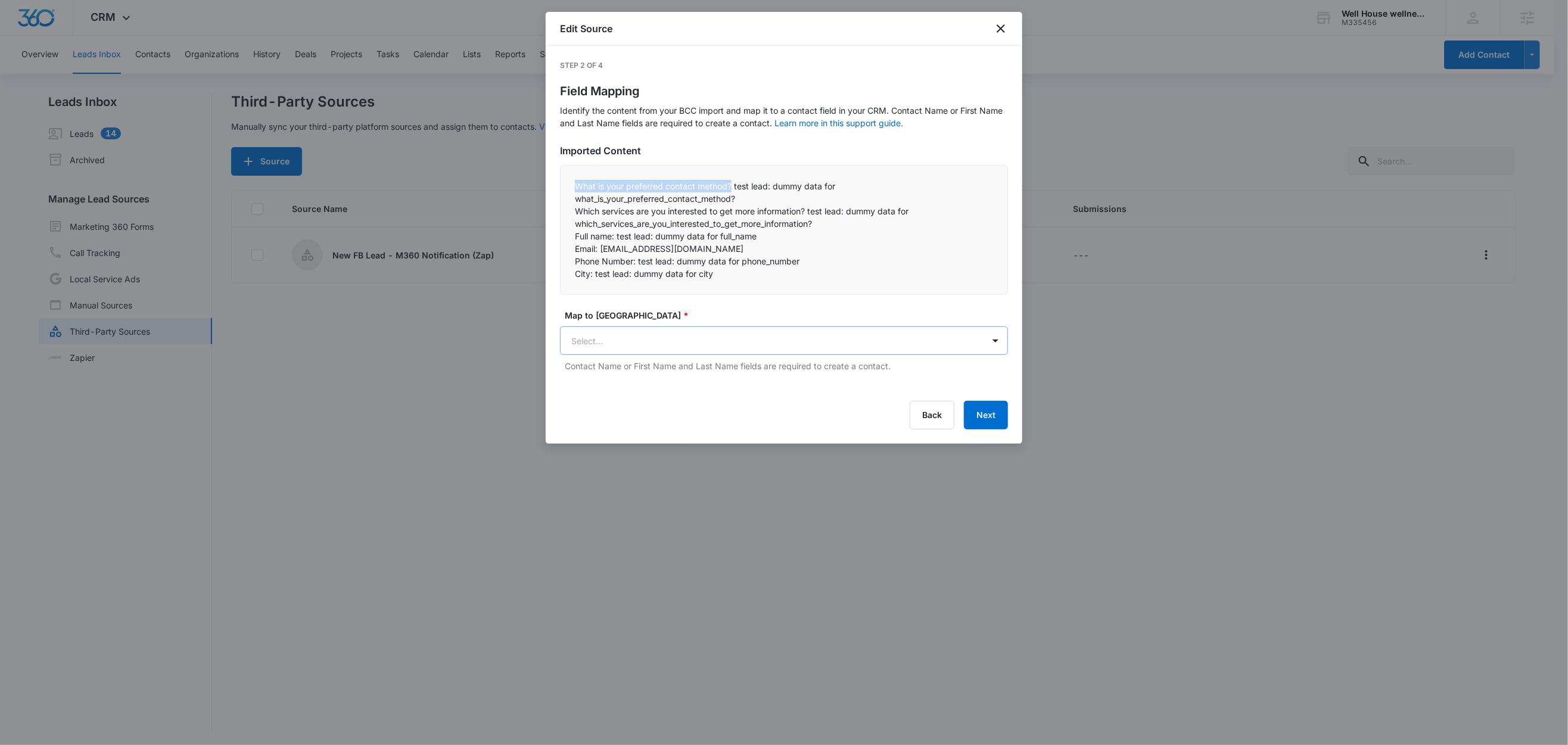
copy p "What is your preferred contact method?"
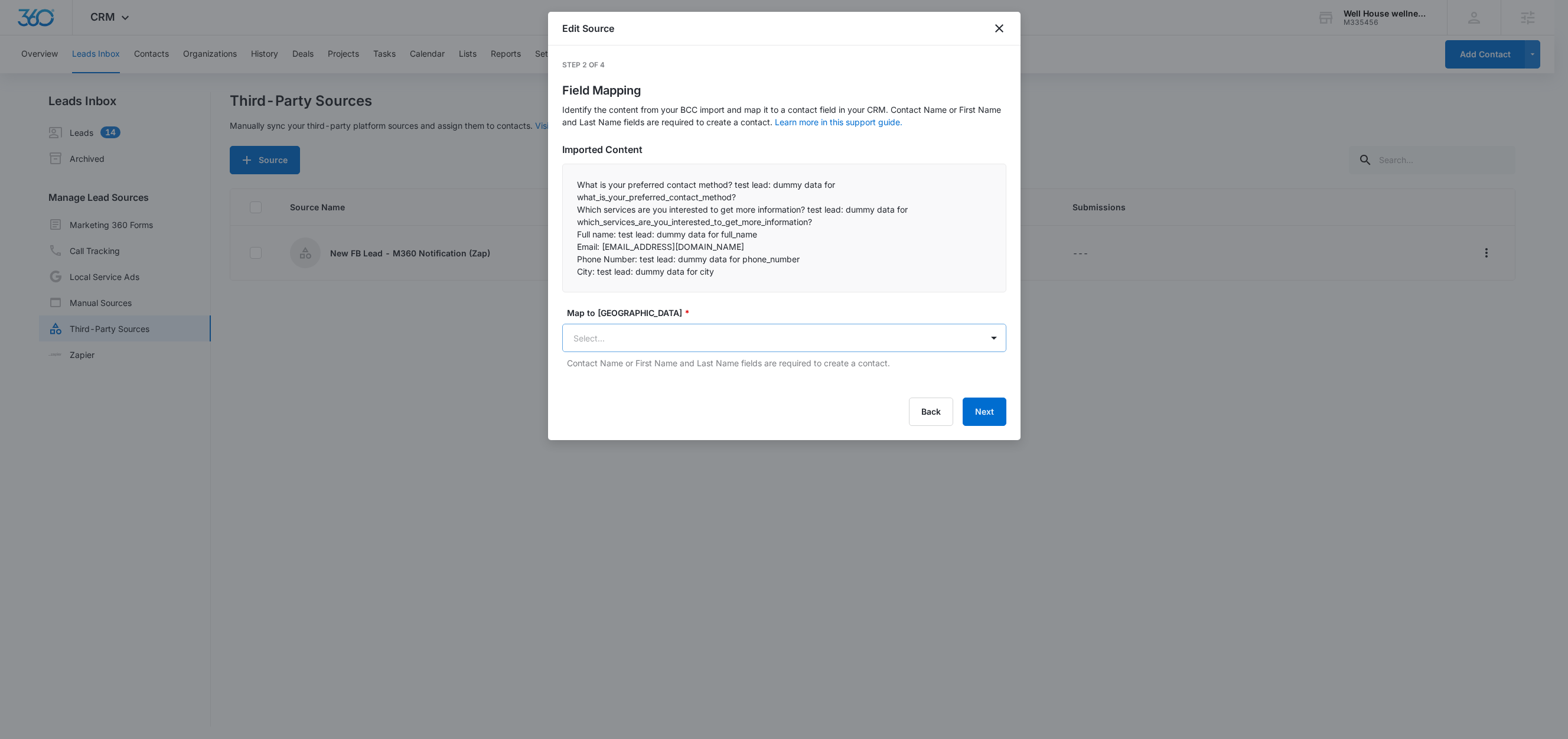
click at [684, 335] on body "CRM Apps Reputation Websites Forms CRM Email Social Content Ads Intelligence Fi…" at bounding box center [784, 370] width 1568 height 741
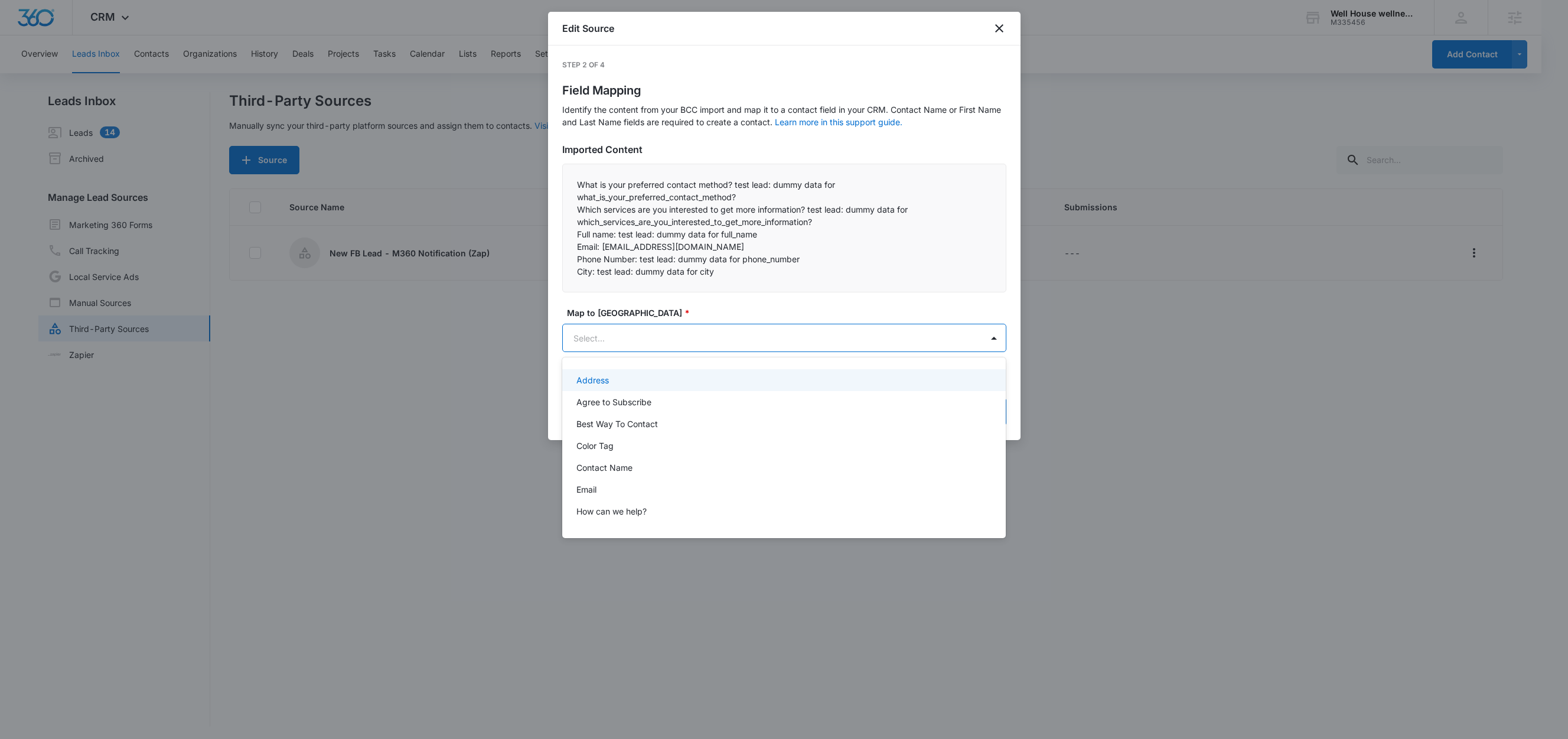
paste input "What is your preferred contact method?"
type input "What is your preferred contact method?"
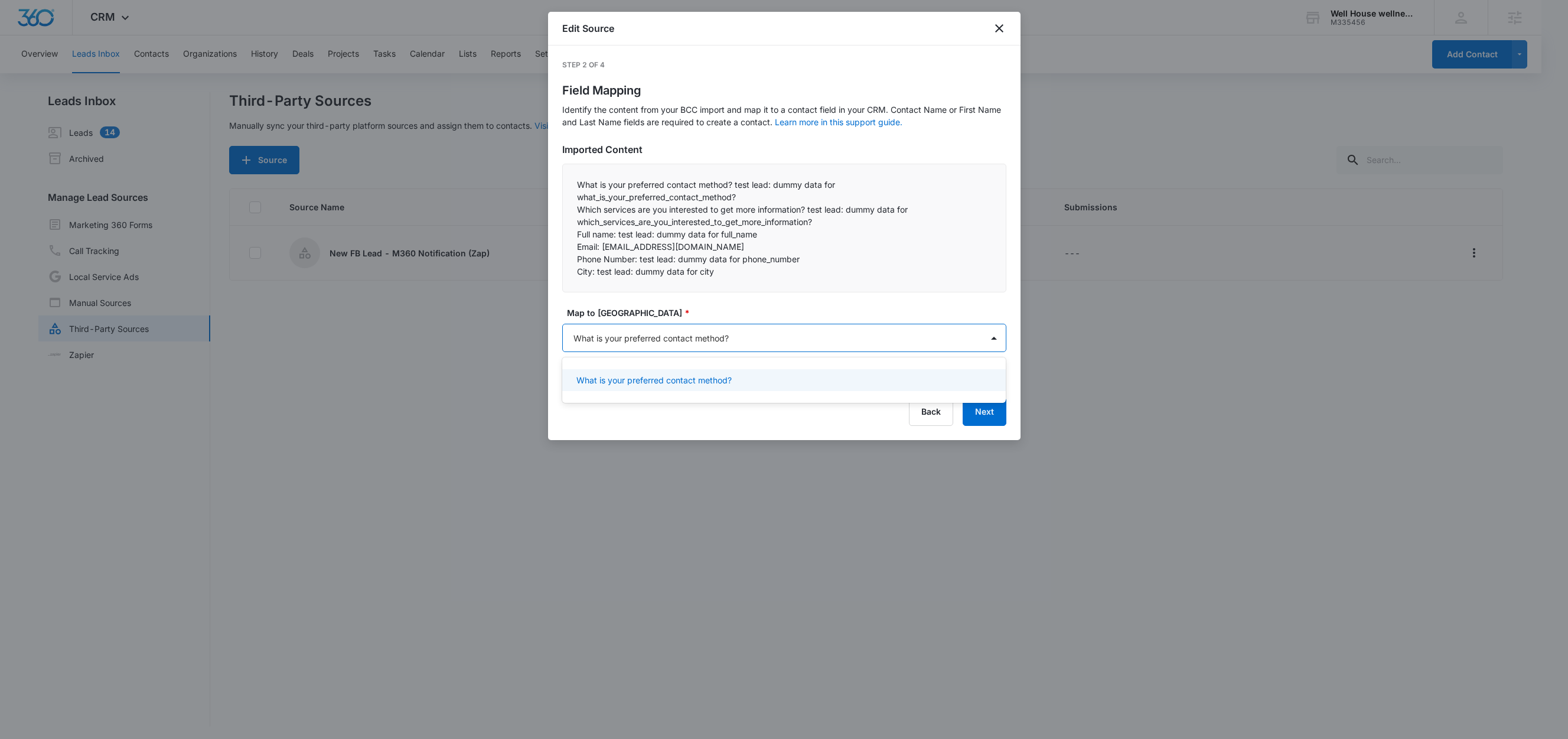
click at [669, 380] on p "What is your preferred contact method?" at bounding box center [654, 380] width 156 height 12
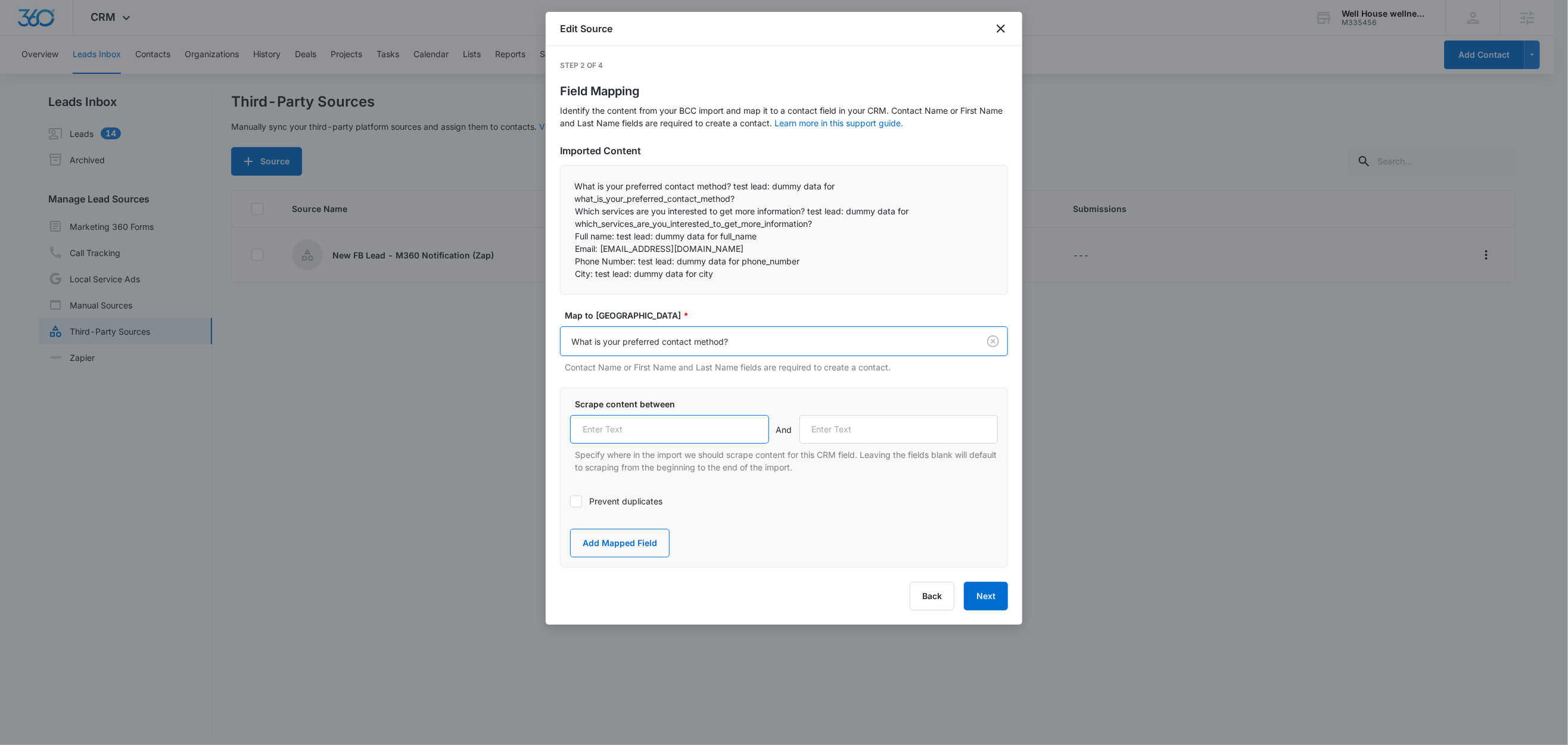
click at [656, 427] on input "text" at bounding box center [670, 429] width 199 height 29
paste input "What is your preferred contact method?"
type input "What is your preferred contact method?"
drag, startPoint x: 631, startPoint y: 185, endPoint x: 759, endPoint y: 200, distance: 128.9
click at [759, 200] on p "What is your preferred contact method? test lead: dummy data for what_is_your_p…" at bounding box center [784, 192] width 418 height 25
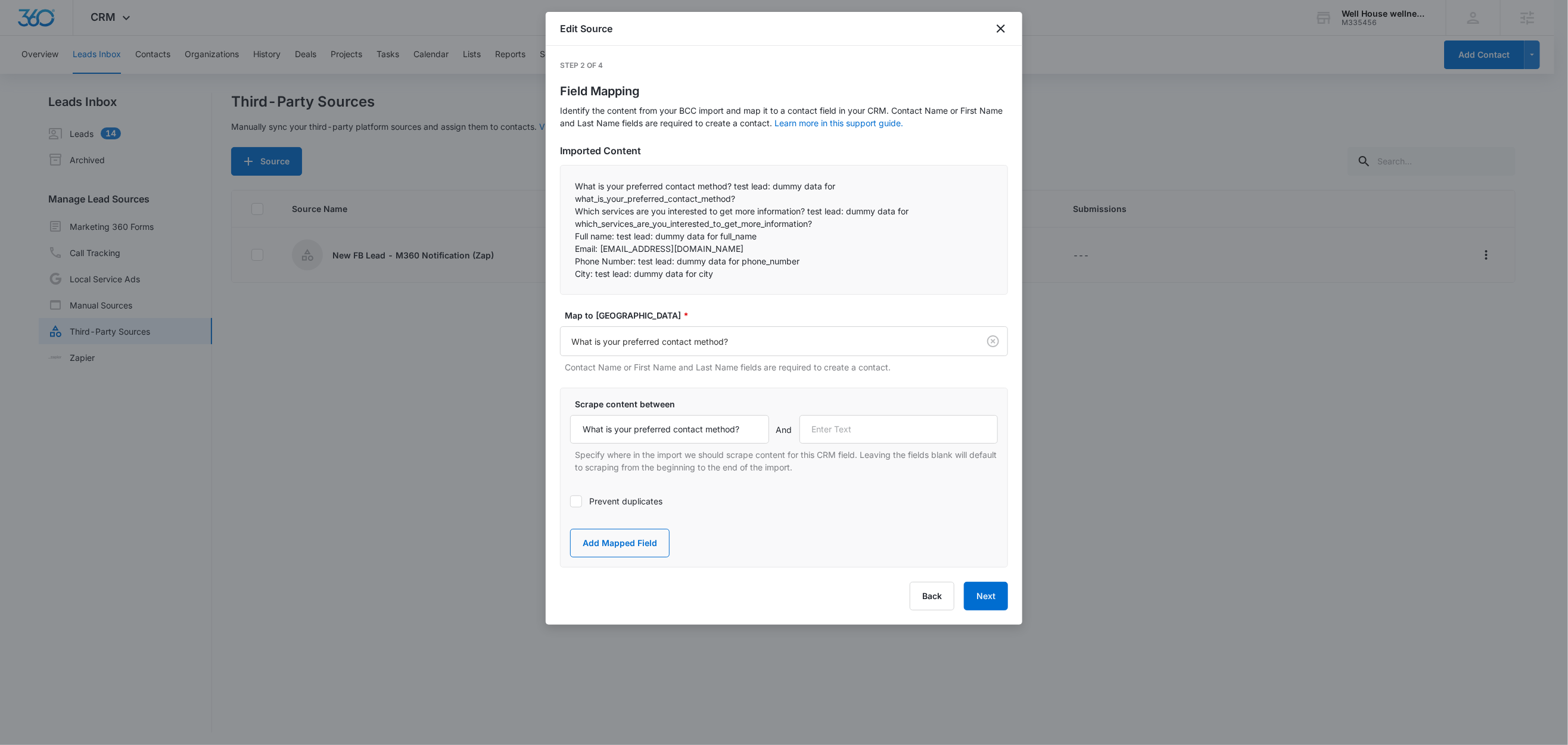
click at [701, 217] on p "Which services are you interested to get more information? test lead: dummy dat…" at bounding box center [784, 217] width 418 height 25
drag, startPoint x: 807, startPoint y: 211, endPoint x: 560, endPoint y: 216, distance: 247.1
click at [560, 216] on div "What is your preferred contact method? test lead: dummy data for what_is_your_p…" at bounding box center [784, 230] width 448 height 130
copy p "Which services are you interested to get more information?"
click at [905, 430] on input "text" at bounding box center [899, 429] width 199 height 29
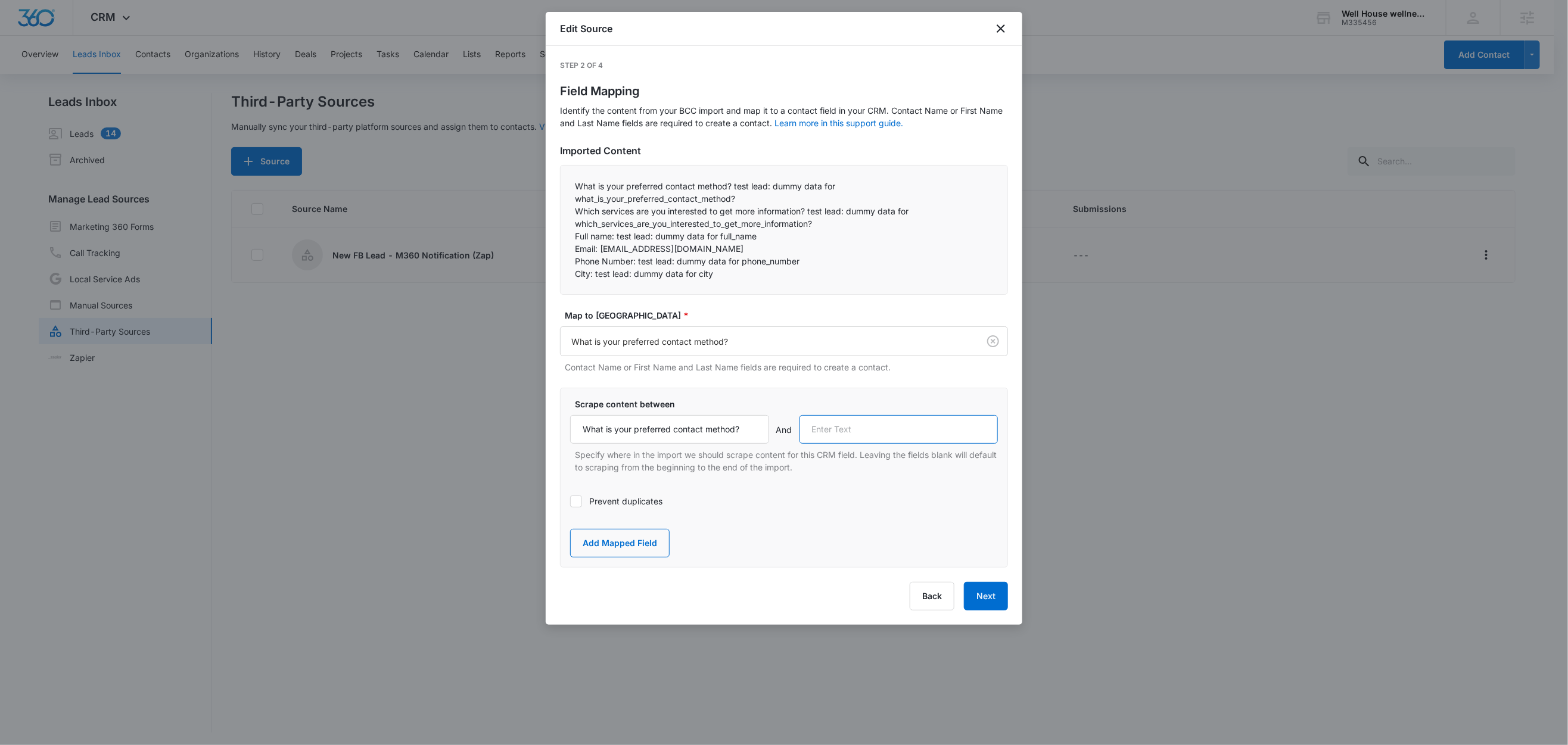
paste input "Which services are you interested to get more information?"
type input "Which services are you interested to get more information?"
drag, startPoint x: 630, startPoint y: 545, endPoint x: 686, endPoint y: 334, distance: 218.3
click at [630, 545] on button "Add Mapped Field" at bounding box center [620, 543] width 99 height 29
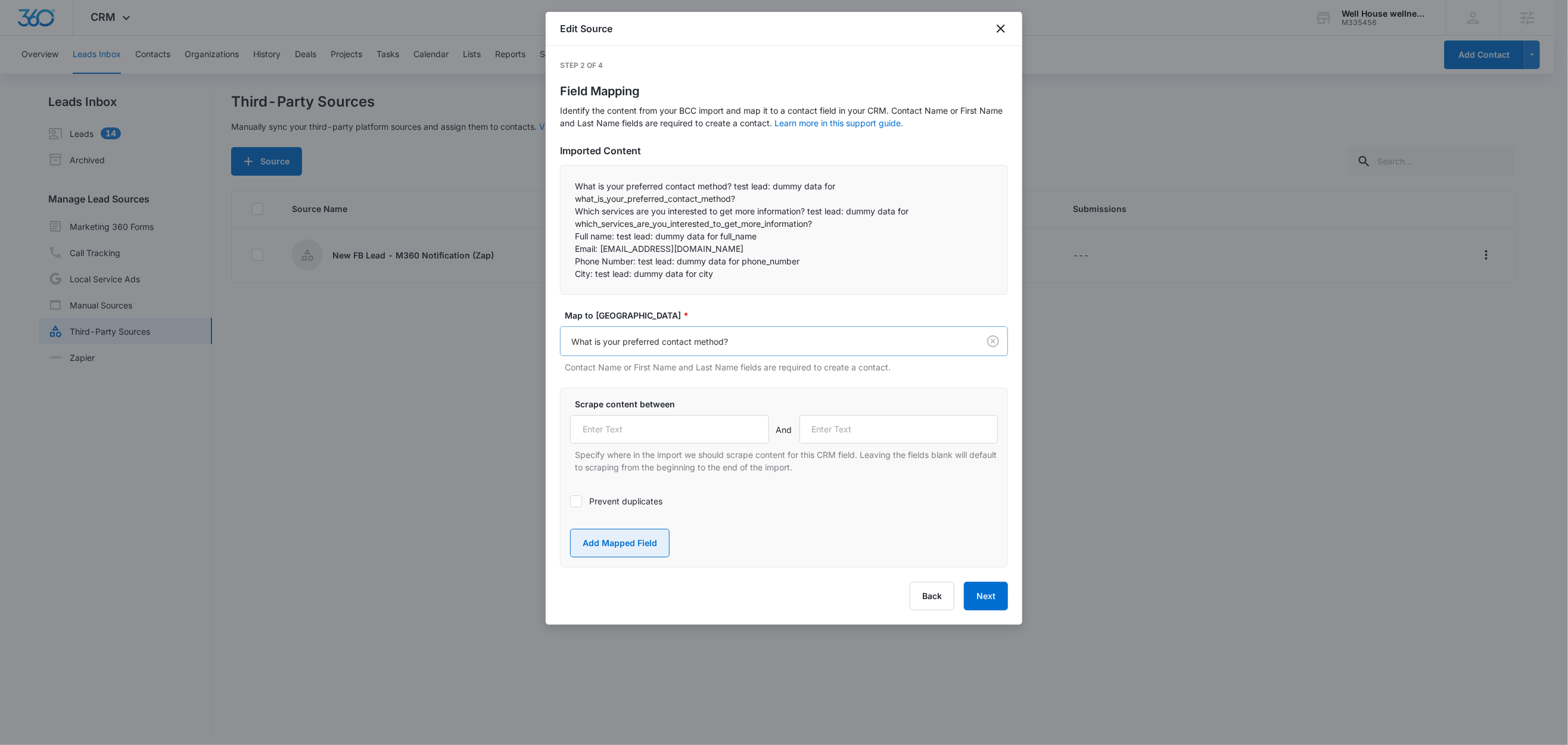
scroll to position [0, 0]
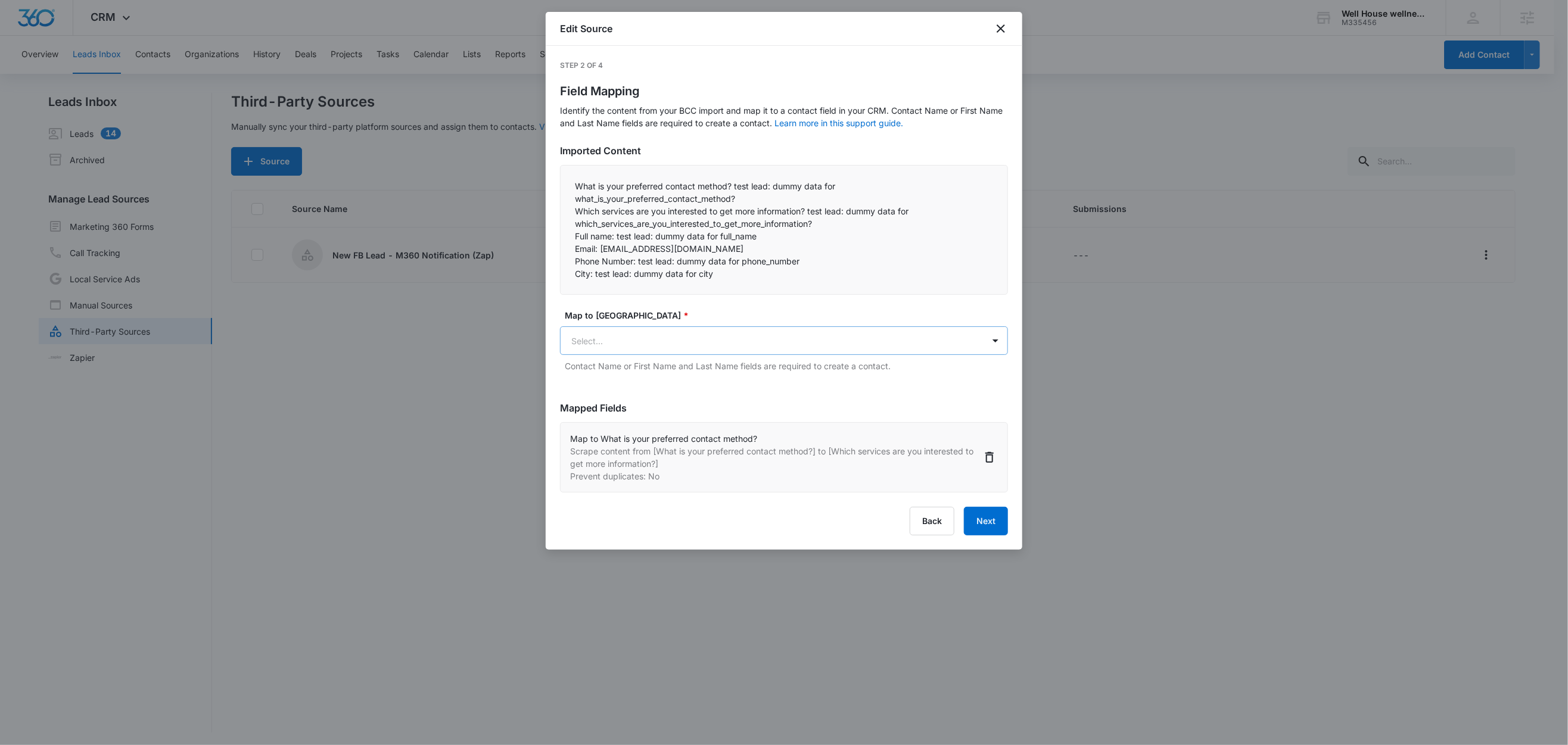
click at [659, 342] on body "CRM Apps Reputation Websites Forms CRM Email Social Content Ads Intelligence Fi…" at bounding box center [784, 373] width 1568 height 747
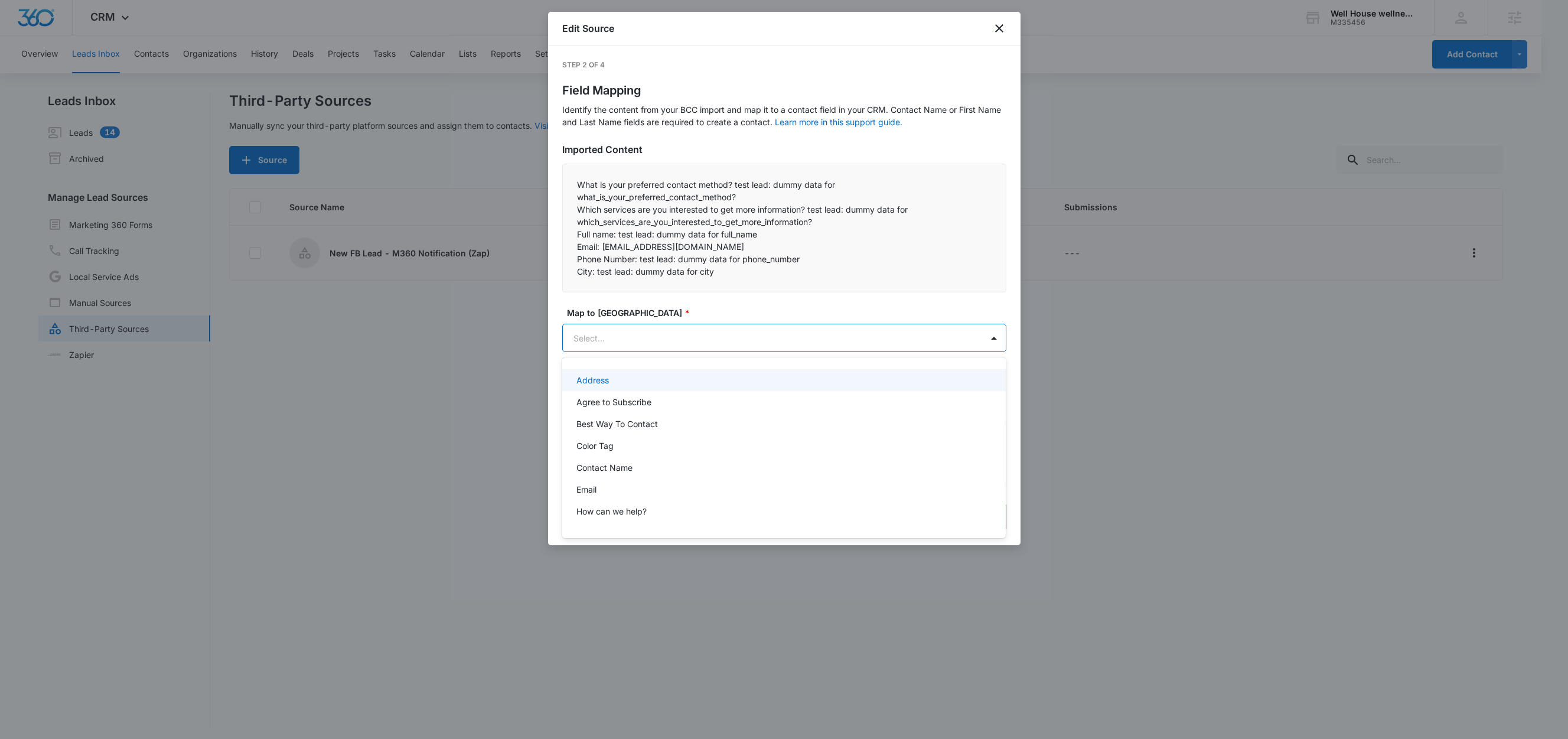
paste input "Which services are you interested to get more information?"
type input "Which services are you interested to get more information?"
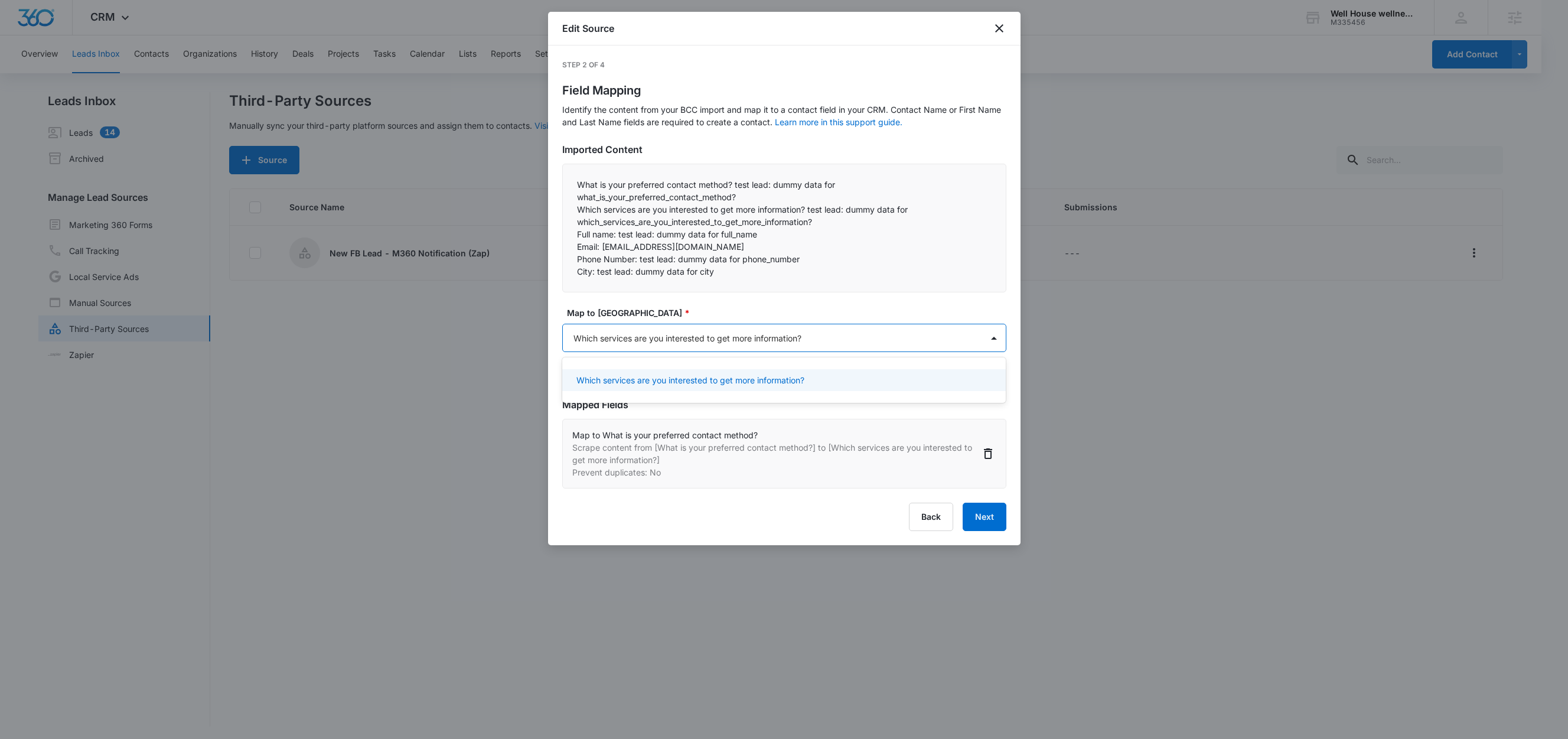
drag, startPoint x: 654, startPoint y: 376, endPoint x: 705, endPoint y: 361, distance: 53.2
click at [654, 376] on p "Which services are you interested to get more information?" at bounding box center [691, 380] width 228 height 12
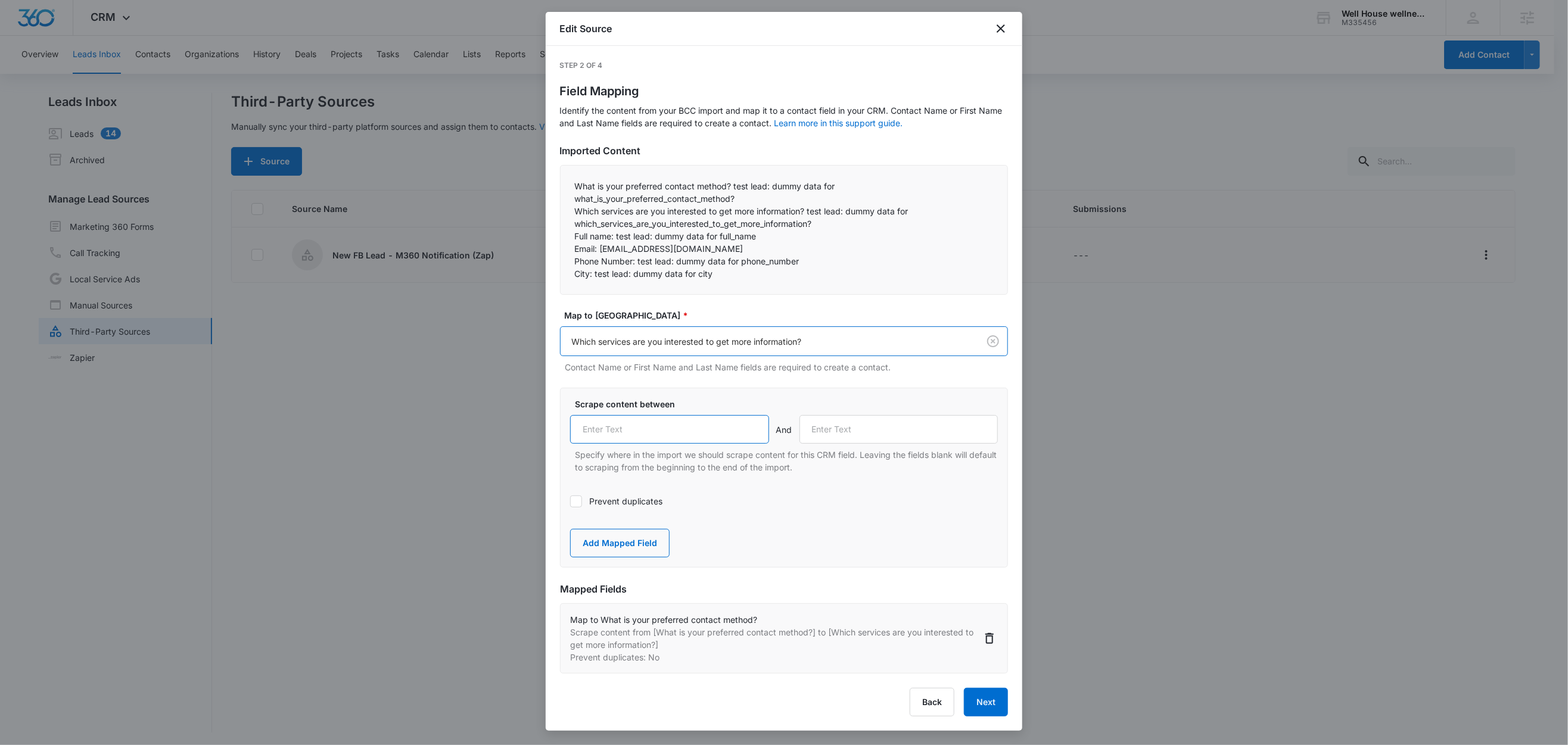
click at [692, 429] on input "text" at bounding box center [670, 429] width 199 height 29
paste input "Which services are you interested to get more information?"
type input "Which services are you interested to get more information?"
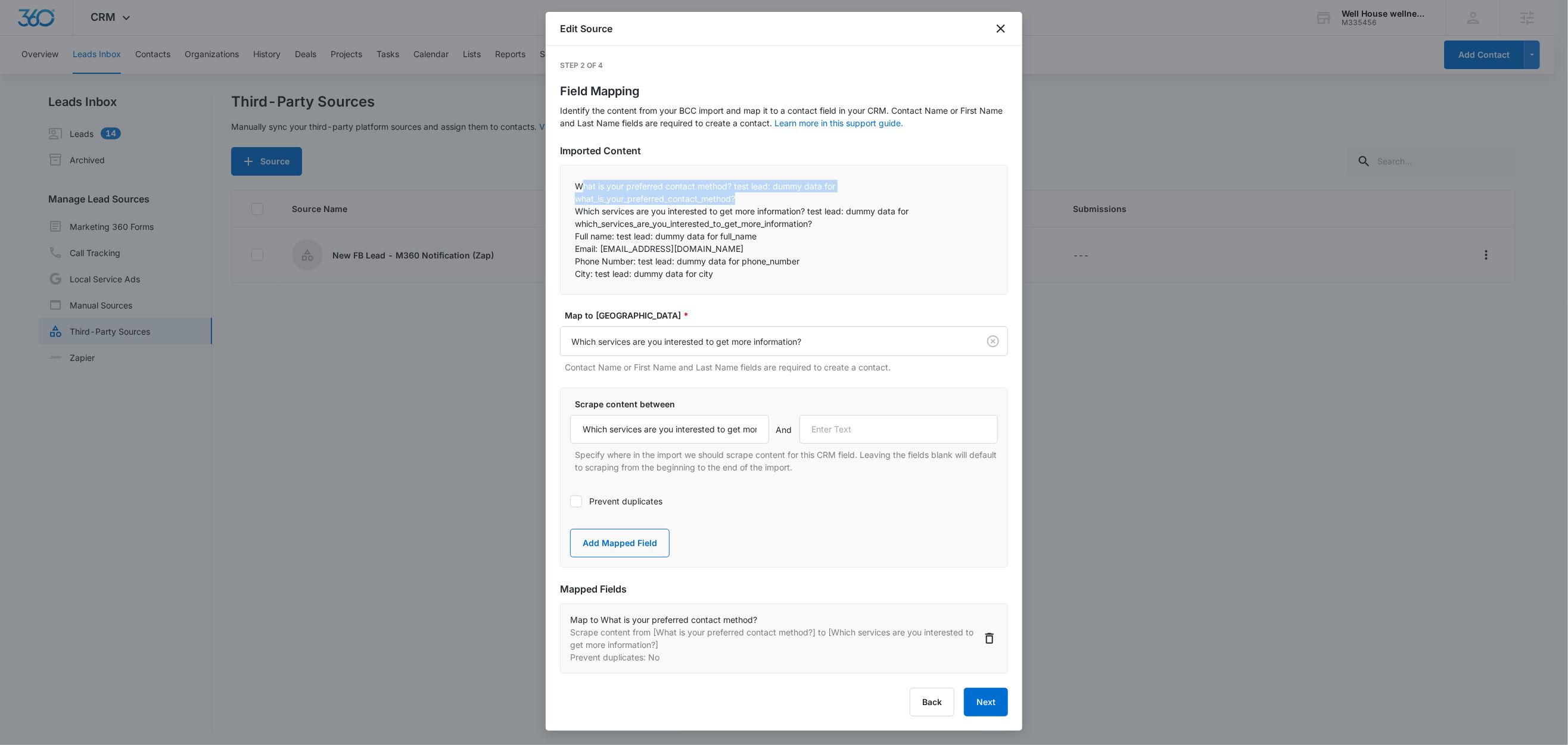
drag, startPoint x: 588, startPoint y: 182, endPoint x: 742, endPoint y: 200, distance: 155.0
click at [742, 200] on p "What is your preferred contact method? test lead: dummy data for what_is_your_p…" at bounding box center [784, 192] width 418 height 25
drag, startPoint x: 651, startPoint y: 211, endPoint x: 889, endPoint y: 223, distance: 238.3
click at [889, 223] on p "Which services are you interested to get more information? test lead: dummy dat…" at bounding box center [784, 217] width 418 height 25
click at [651, 252] on p "Email: test@fb.com" at bounding box center [784, 248] width 418 height 12
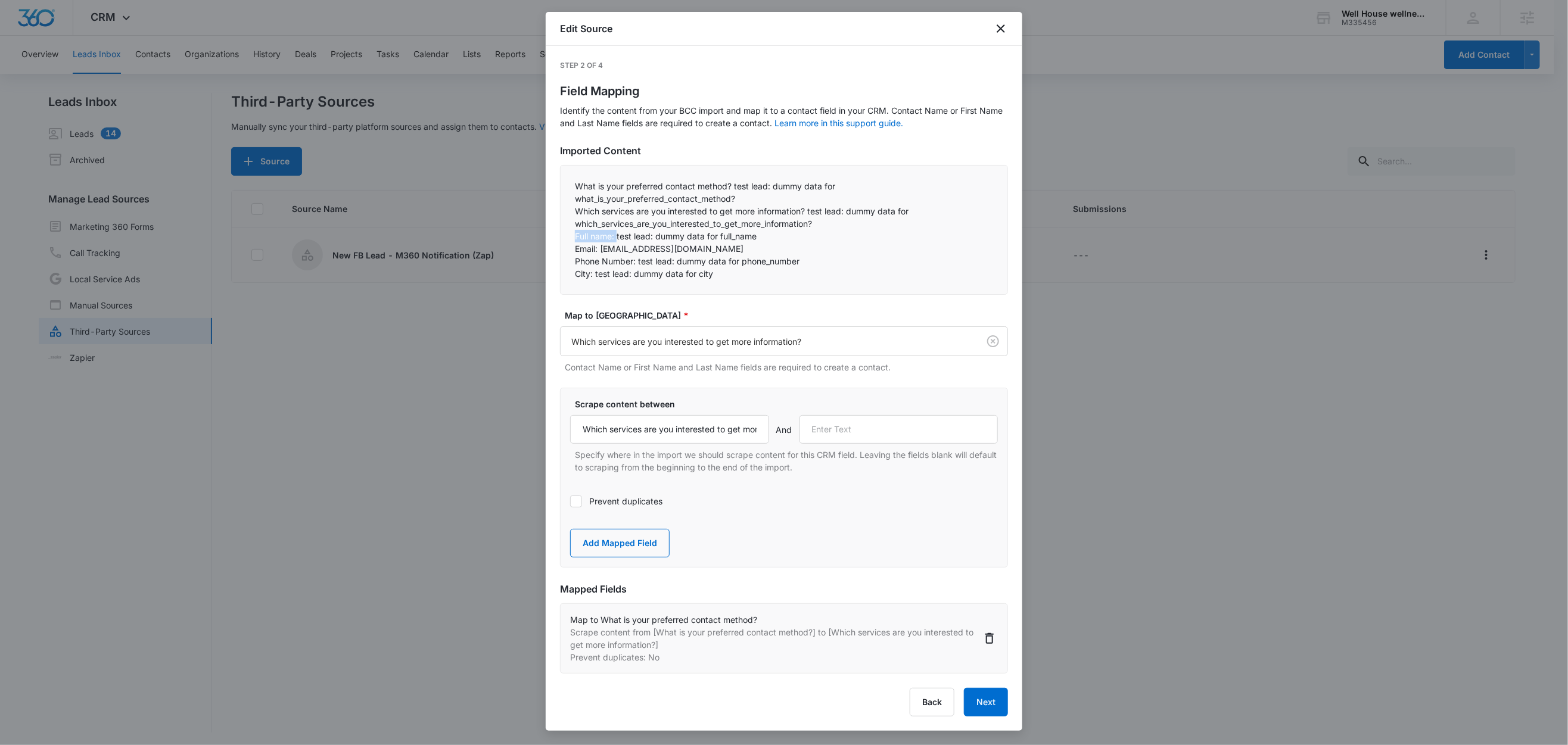
drag, startPoint x: 616, startPoint y: 237, endPoint x: 555, endPoint y: 240, distance: 61.1
click at [555, 240] on div "Step 2 of 4 Field Mapping Identify the content from your BCC import and map it …" at bounding box center [784, 389] width 477 height 685
copy p "Full name:"
click at [869, 434] on input "text" at bounding box center [899, 429] width 199 height 29
paste input "Full name:"
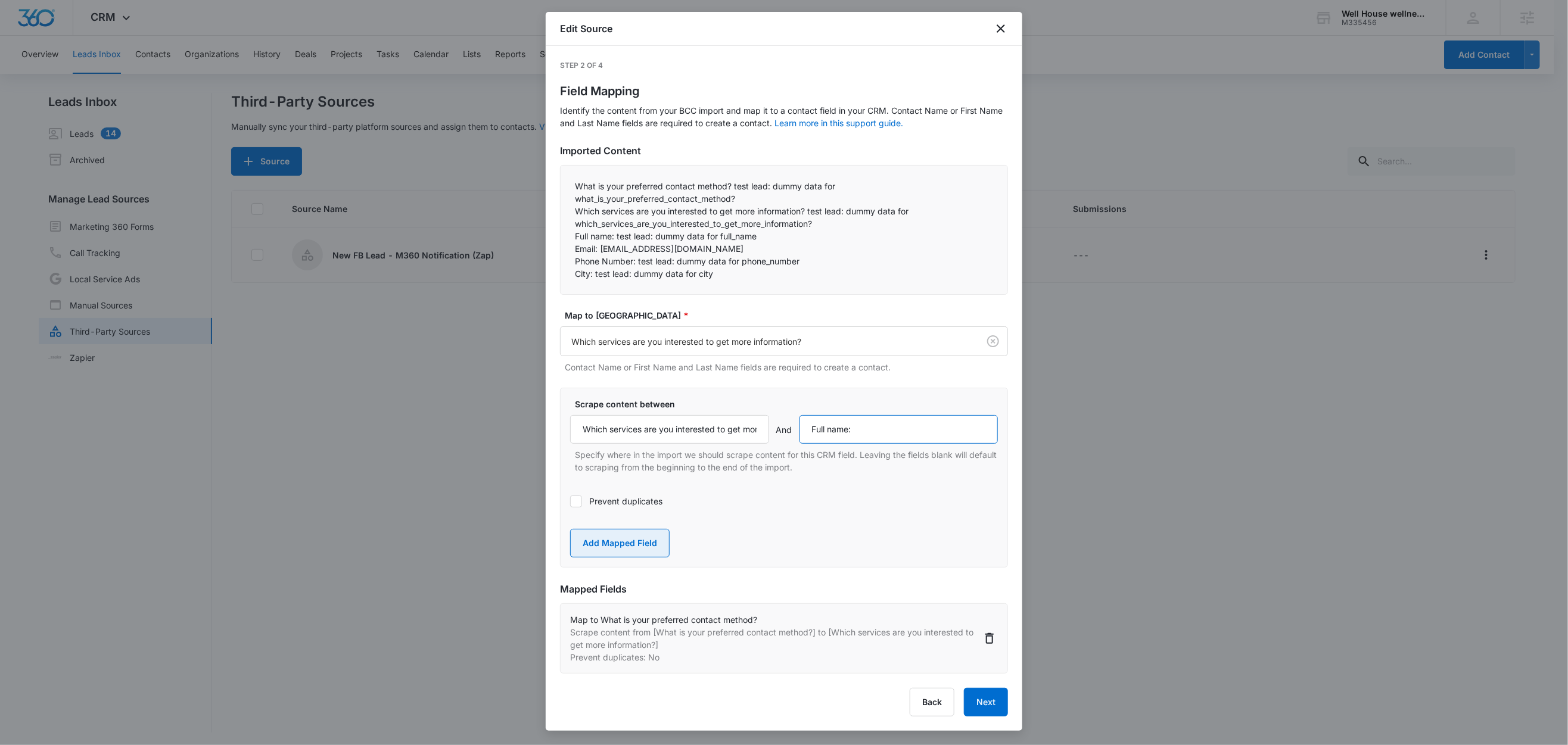
type input "Full name:"
click at [614, 539] on button "Add Mapped Field" at bounding box center [620, 543] width 99 height 29
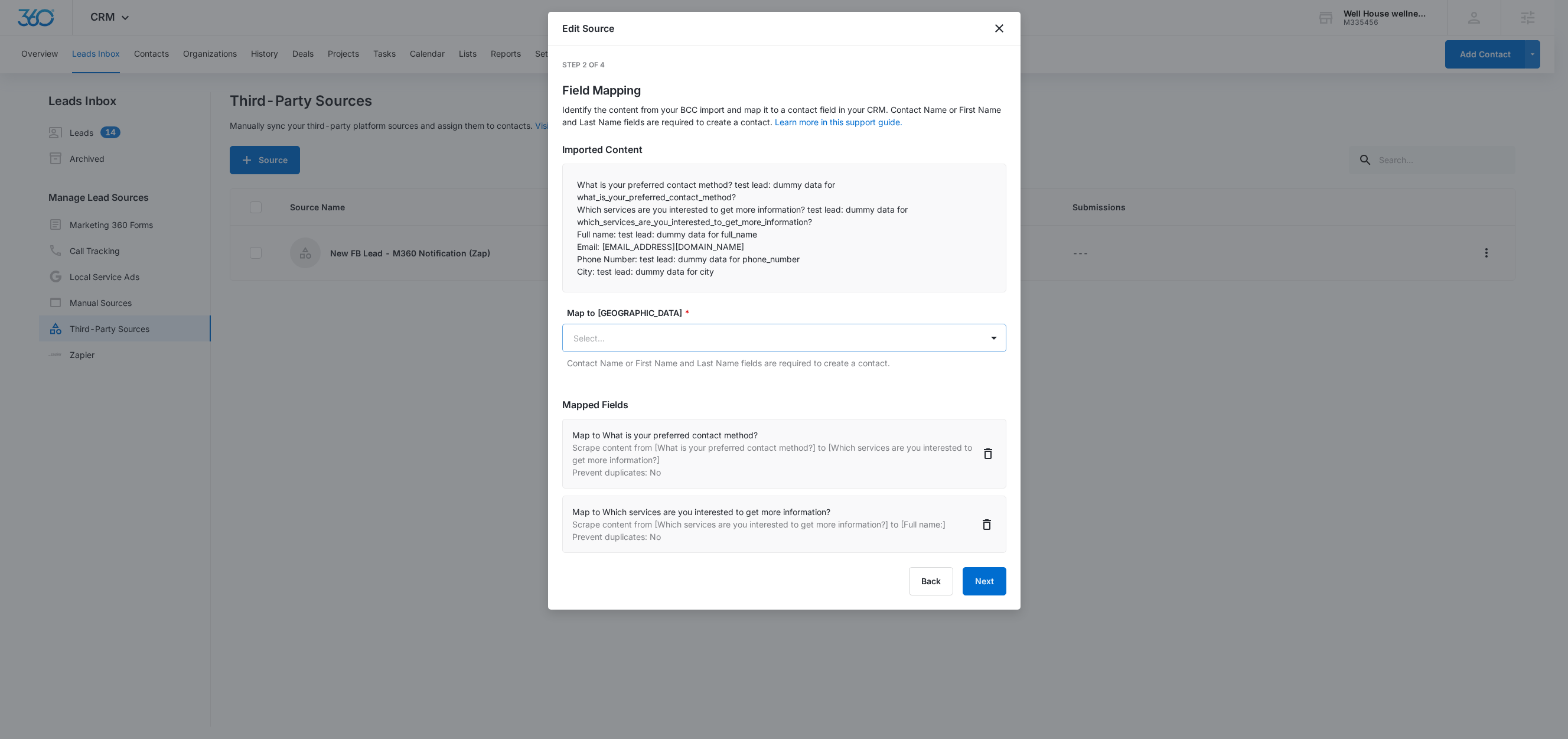
click at [629, 336] on body "CRM Apps Reputation Websites Forms CRM Email Social Content Ads Intelligence Fi…" at bounding box center [784, 370] width 1568 height 741
type input "name"
click at [626, 383] on p "Contact Name" at bounding box center [604, 380] width 56 height 12
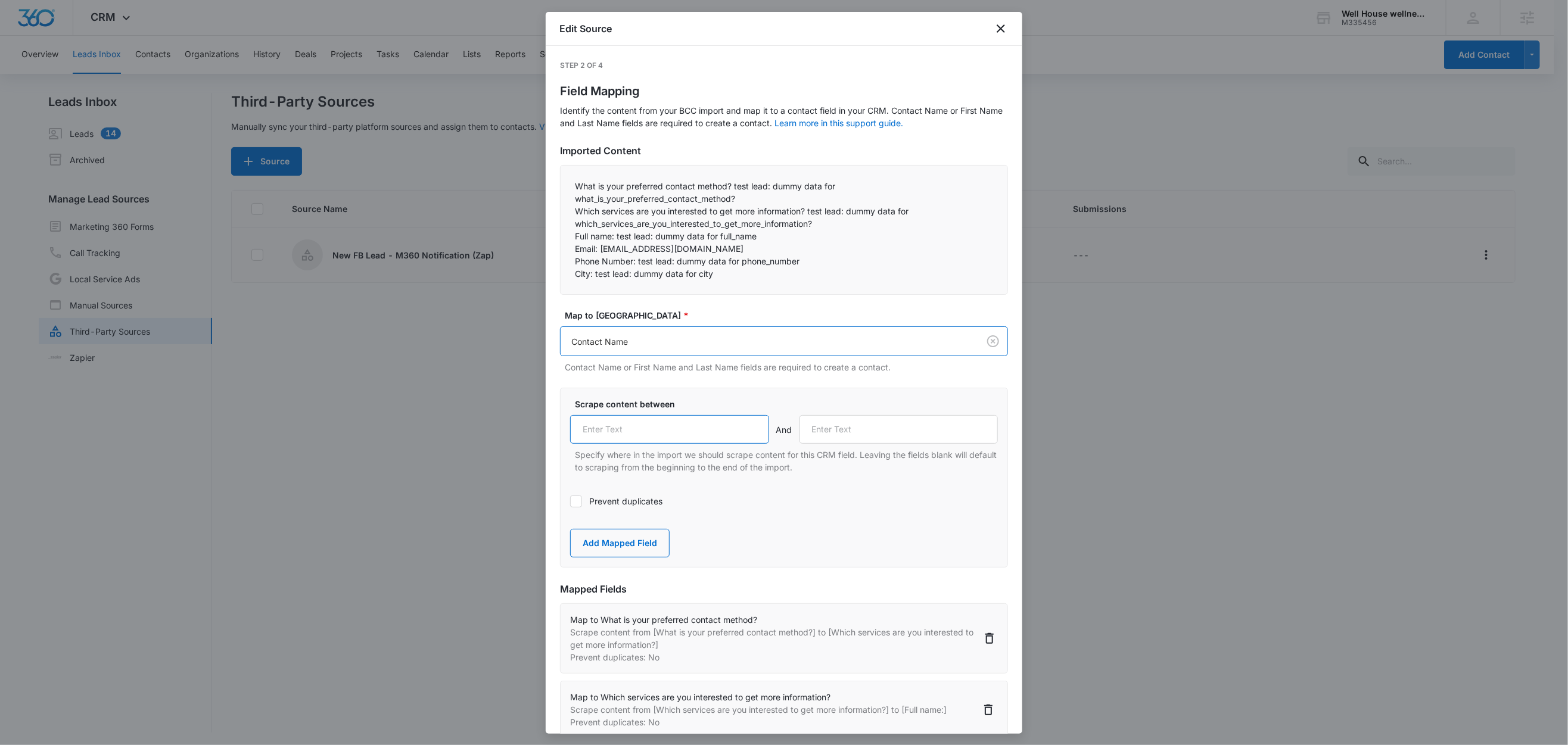
click at [680, 421] on input "text" at bounding box center [670, 429] width 199 height 29
paste input "Full name:"
type input "Full name:"
drag, startPoint x: 599, startPoint y: 250, endPoint x: 557, endPoint y: 248, distance: 42.0
click at [557, 248] on div "Step 2 of 4 Field Mapping Identify the content from your BCC import and map it …" at bounding box center [784, 389] width 477 height 688
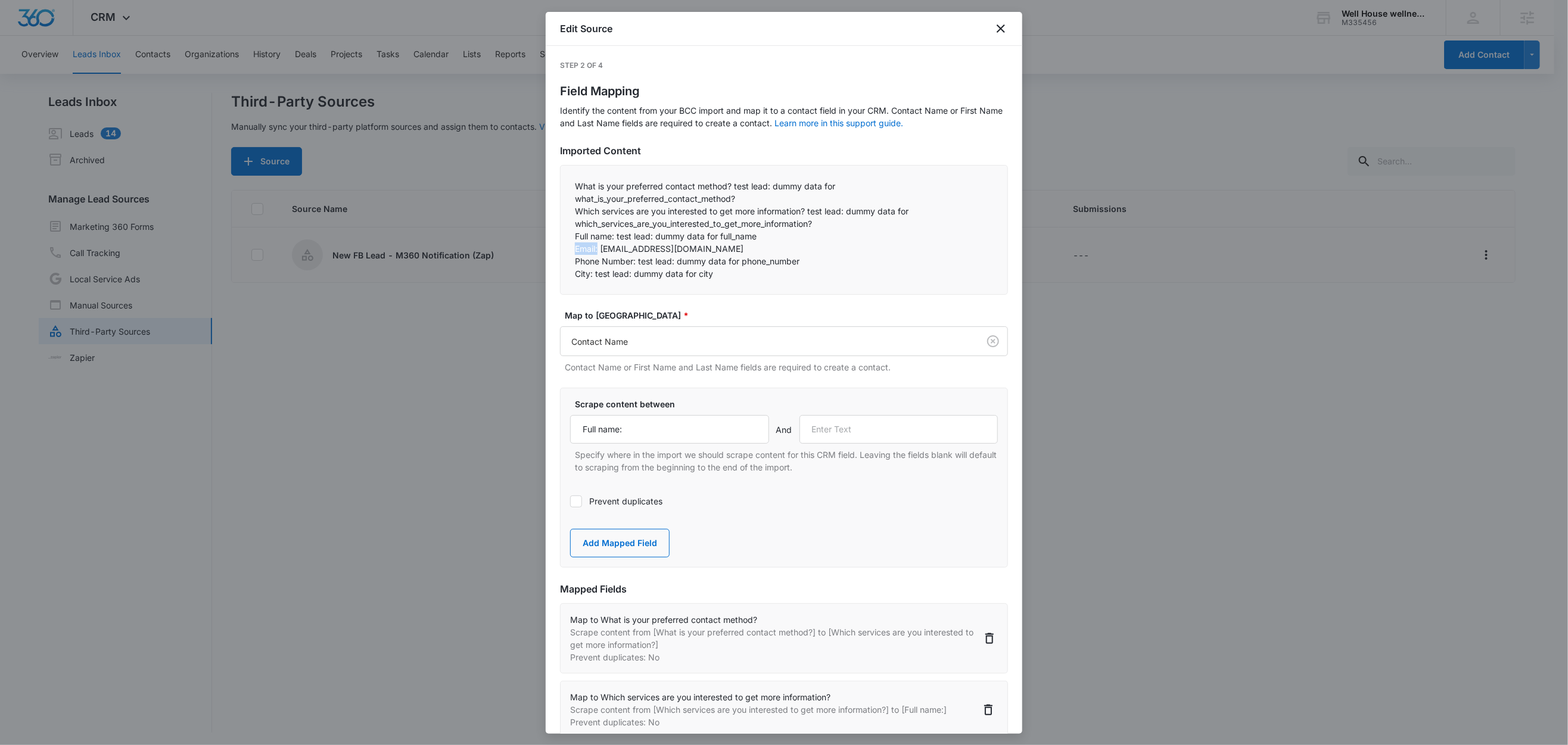
copy p "Email:"
click at [883, 435] on input "text" at bounding box center [899, 429] width 199 height 29
paste input "Email:"
type input "Email:"
click at [611, 553] on button "Add Mapped Field" at bounding box center [620, 543] width 99 height 29
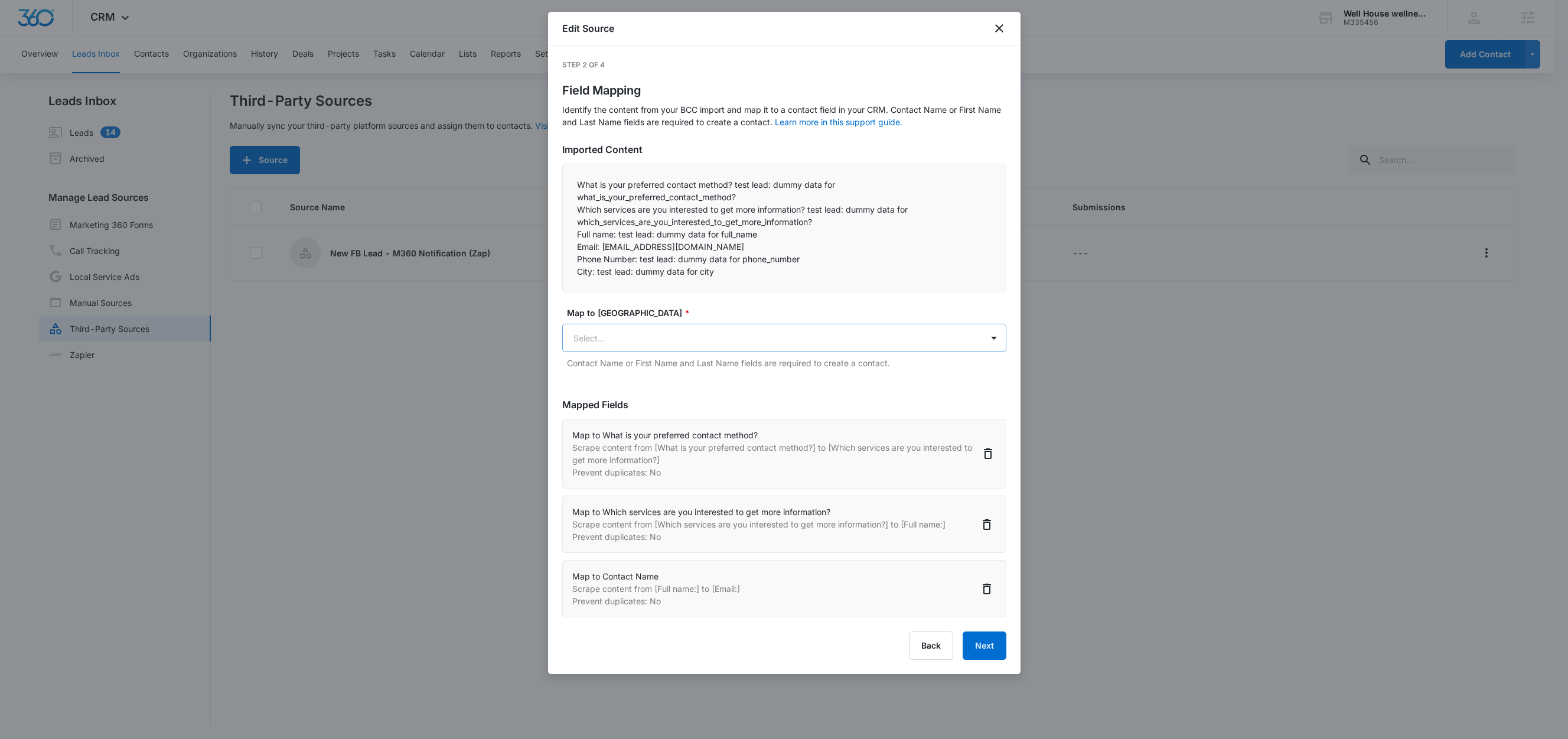
click at [626, 341] on body "CRM Apps Reputation Websites Forms CRM Email Social Content Ads Intelligence Fi…" at bounding box center [784, 370] width 1568 height 741
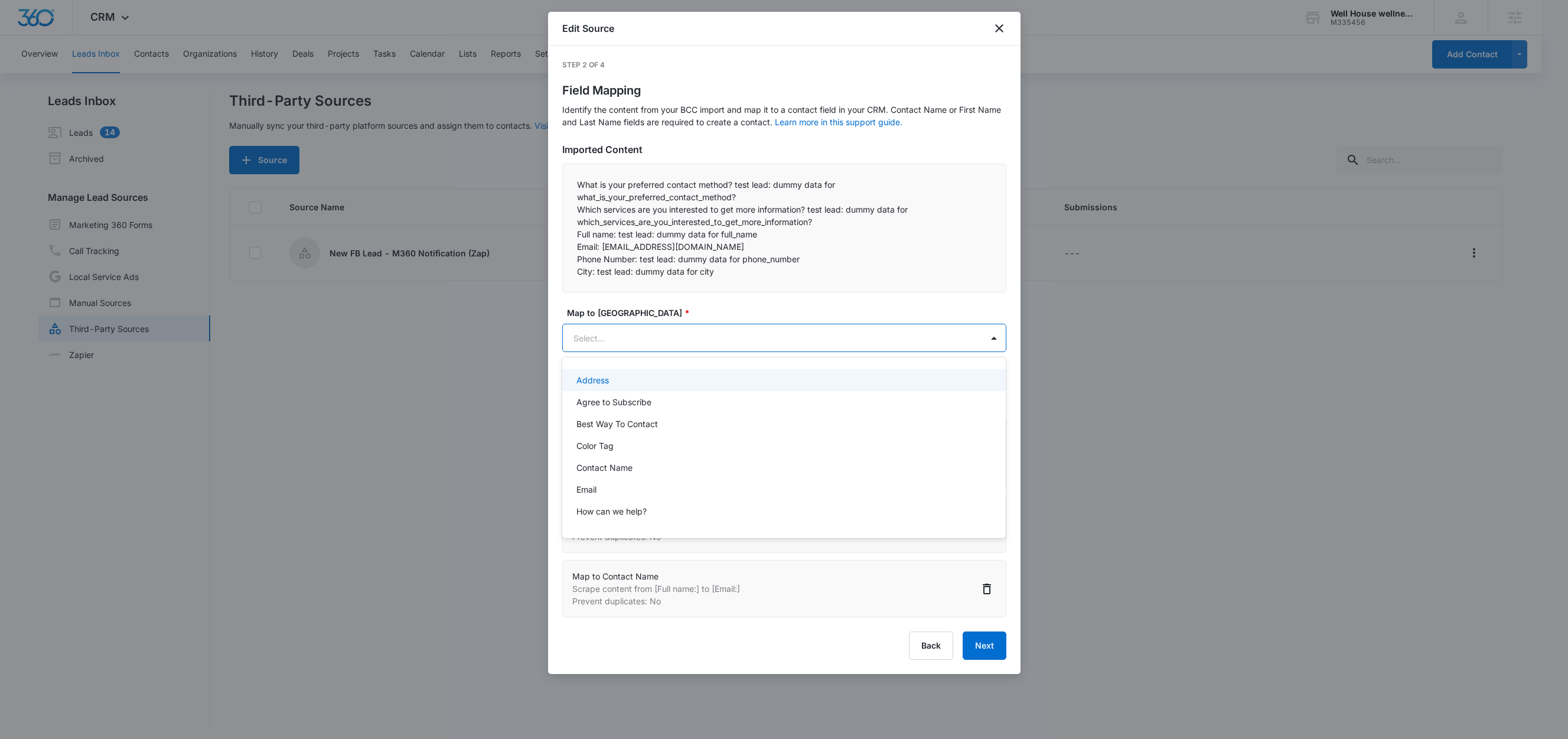
paste input "Email:"
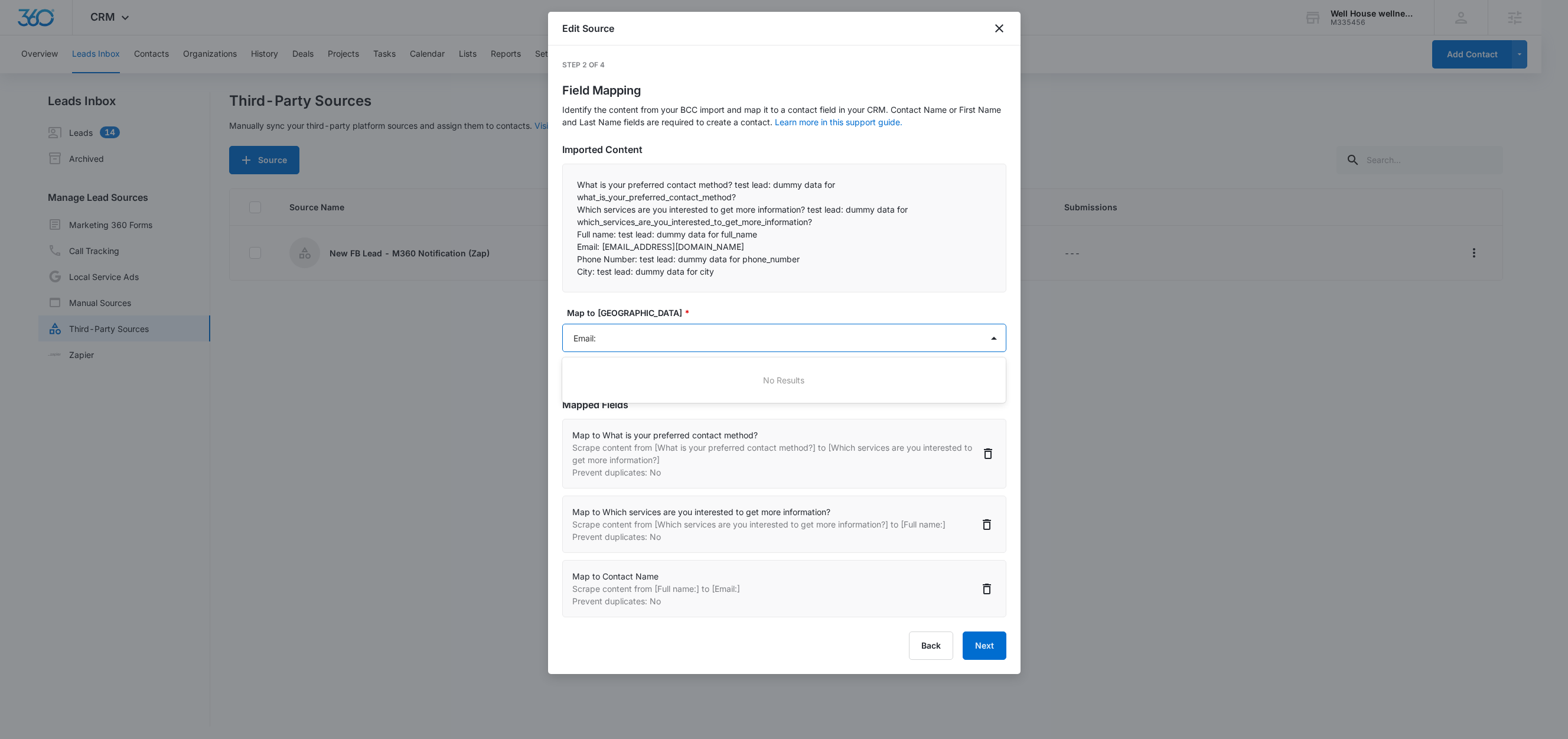
type input "Email"
click at [625, 389] on div "Email" at bounding box center [784, 380] width 444 height 22
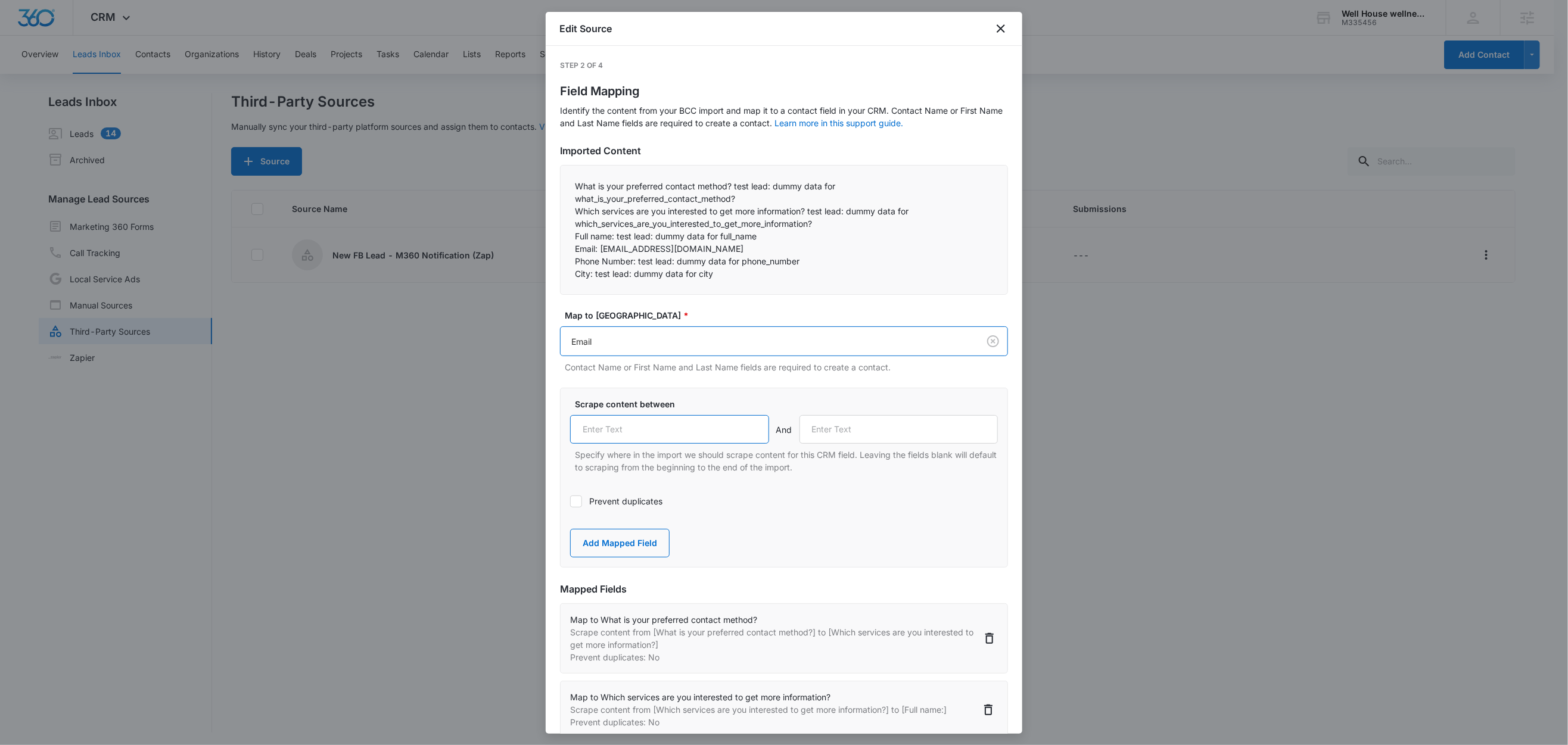
click at [647, 435] on input "text" at bounding box center [670, 429] width 199 height 29
paste input "Email:"
type input "Email:"
click at [603, 500] on label "Prevent duplicates" at bounding box center [784, 501] width 428 height 12
click at [570, 501] on input "Prevent duplicates" at bounding box center [570, 501] width 0 height 0
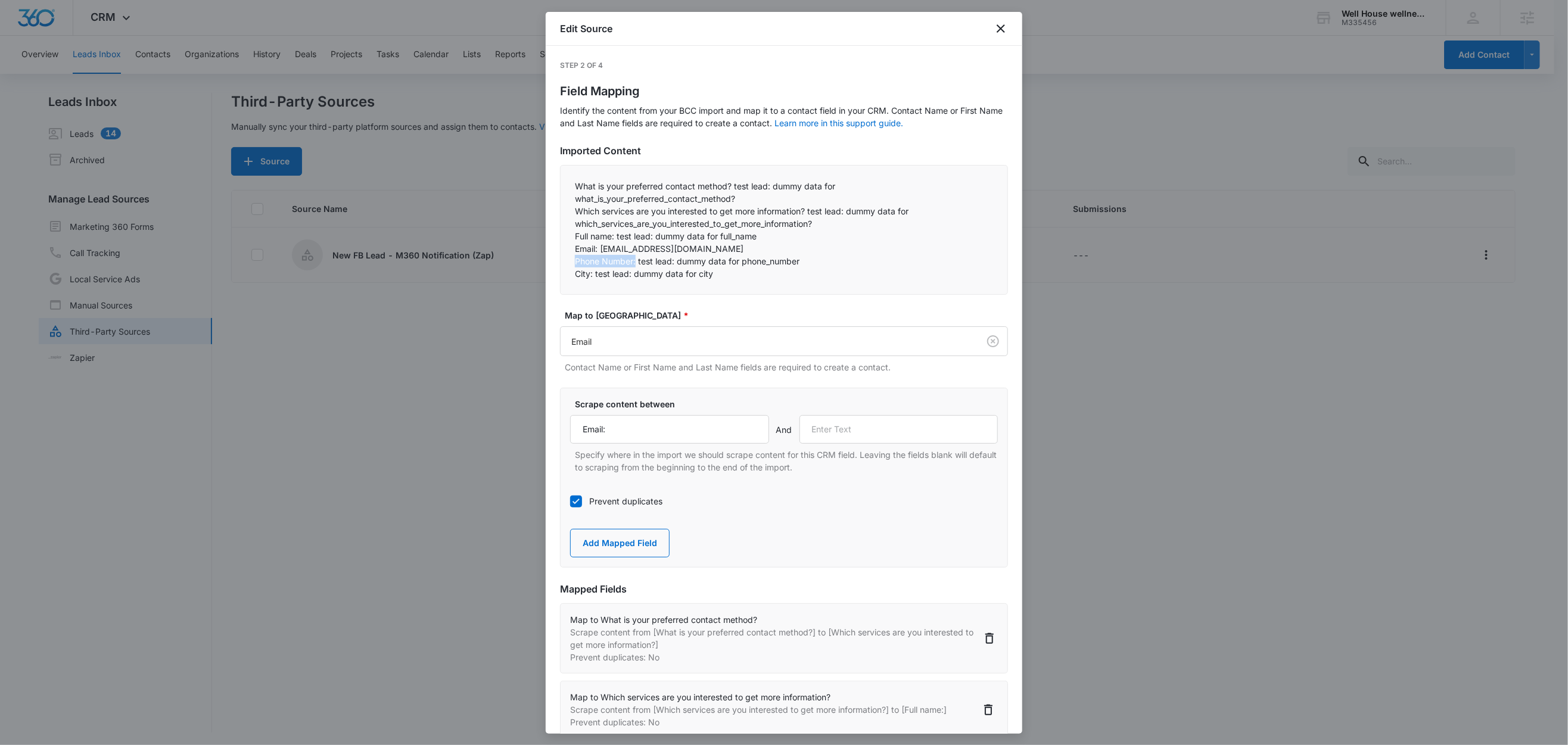
drag, startPoint x: 637, startPoint y: 262, endPoint x: 564, endPoint y: 261, distance: 73.0
click at [564, 261] on div "What is your preferred contact method? test lead: dummy data for what_is_your_p…" at bounding box center [784, 230] width 448 height 130
copy p "Phone Number:"
click at [942, 425] on input "text" at bounding box center [899, 429] width 199 height 29
paste input "Phone Number:"
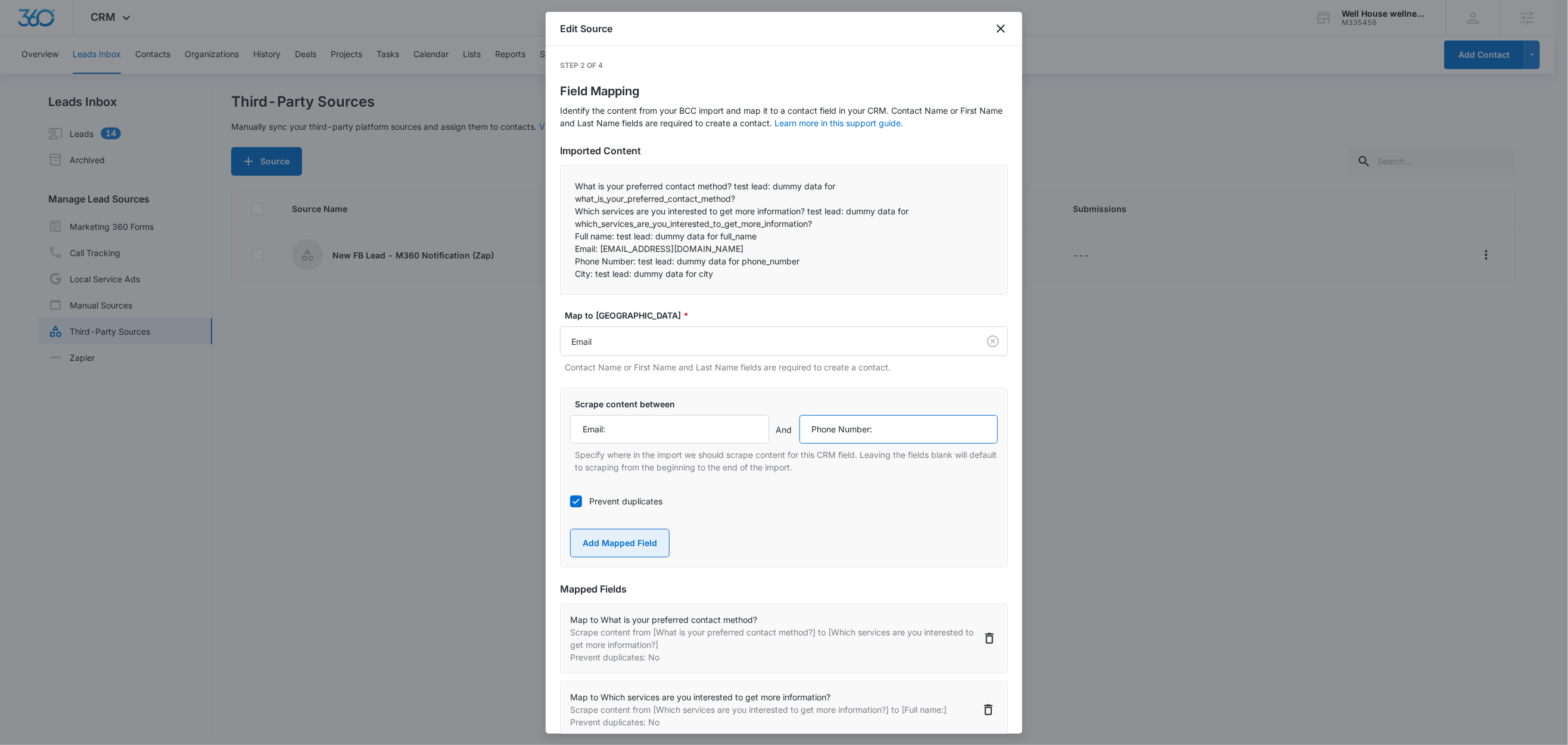
type input "Phone Number:"
click at [630, 544] on button "Add Mapped Field" at bounding box center [620, 543] width 99 height 29
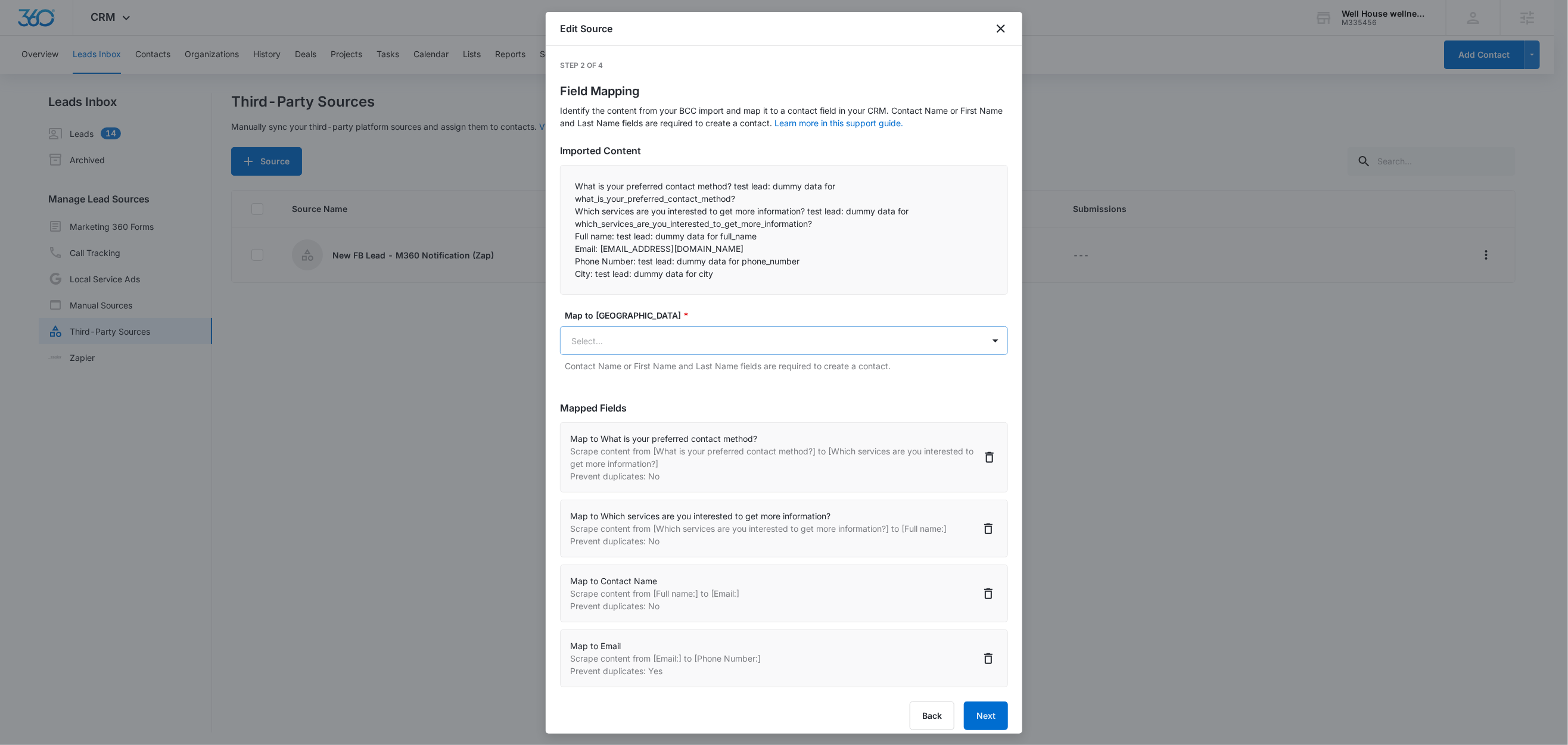
click at [631, 346] on body "CRM Apps Reputation Websites Forms CRM Email Social Content Ads Intelligence Fi…" at bounding box center [784, 373] width 1568 height 747
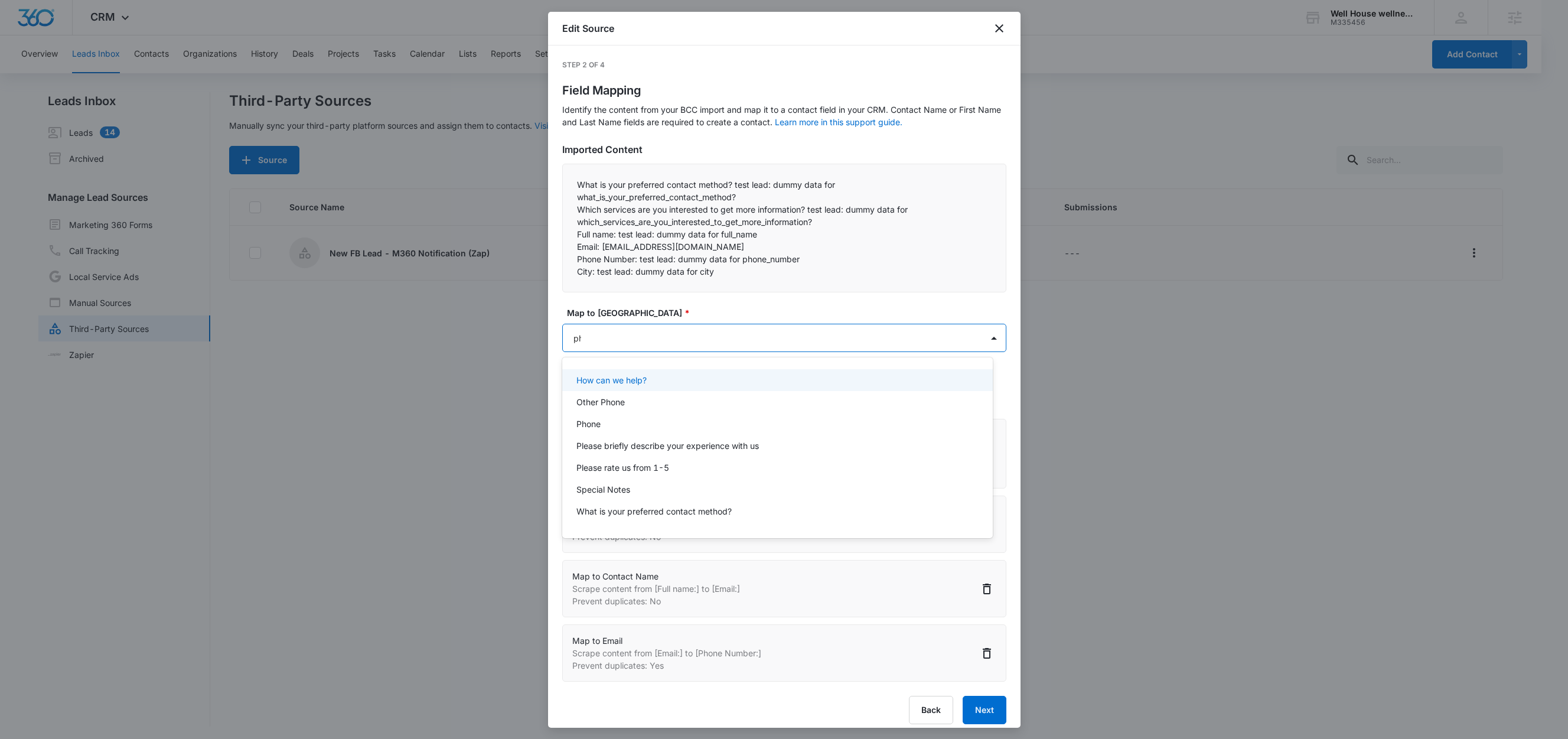
type input "pho"
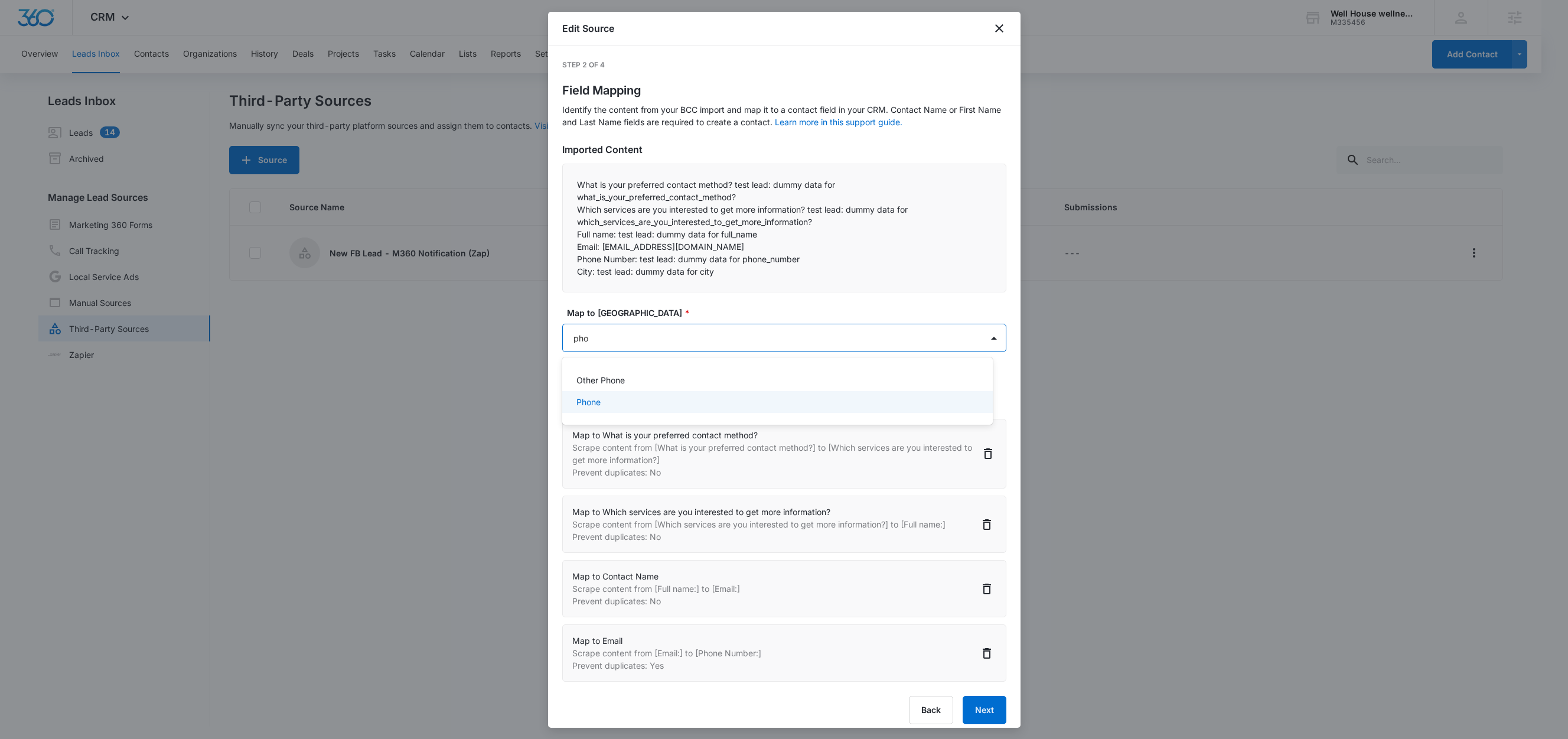
click at [602, 402] on div "Phone" at bounding box center [776, 402] width 400 height 12
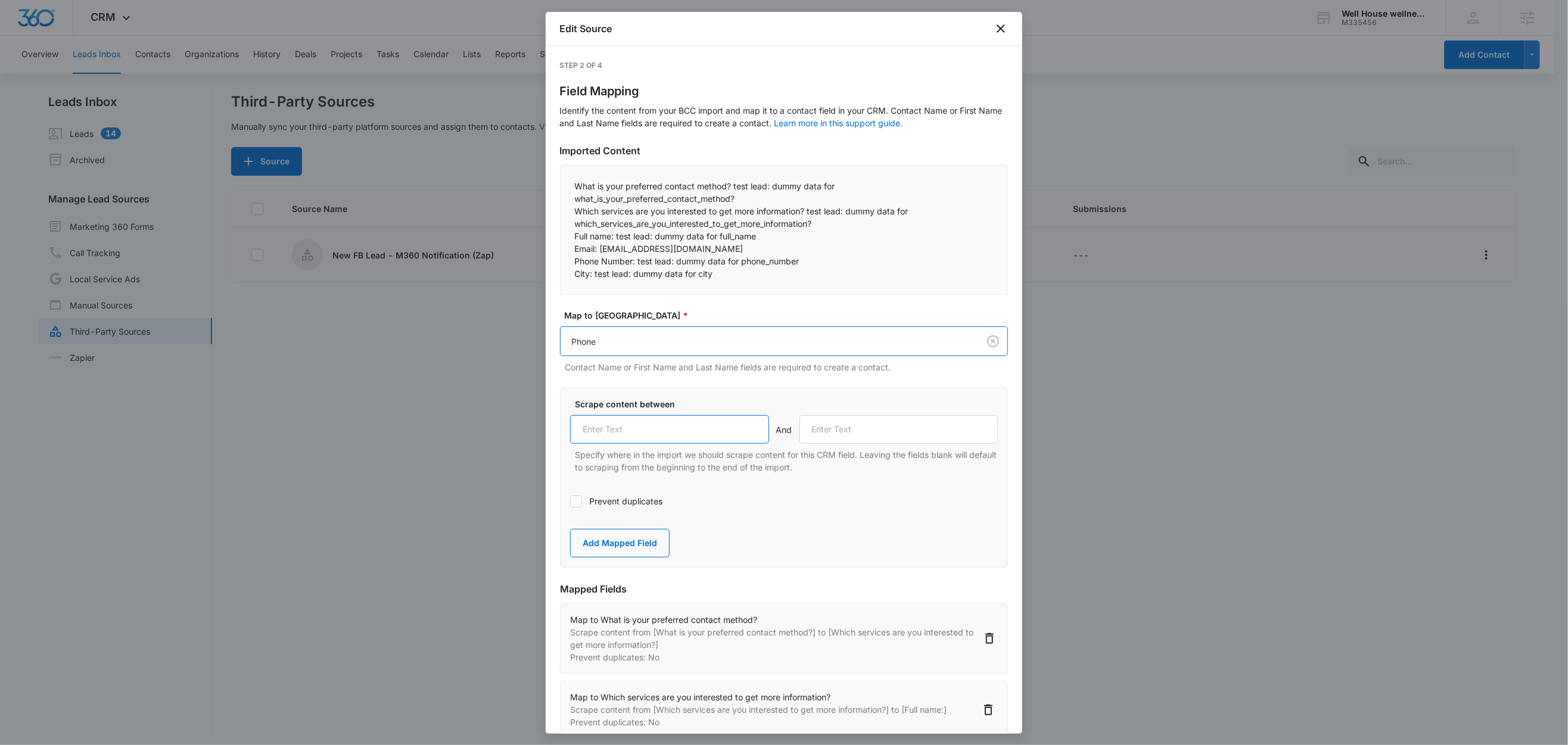
click at [657, 417] on input "text" at bounding box center [670, 429] width 199 height 29
paste input "Phone Number:"
type input "Phone Number:"
click at [593, 277] on p "City: test lead: dummy data for city" at bounding box center [784, 274] width 418 height 12
drag, startPoint x: 594, startPoint y: 274, endPoint x: 563, endPoint y: 274, distance: 31.0
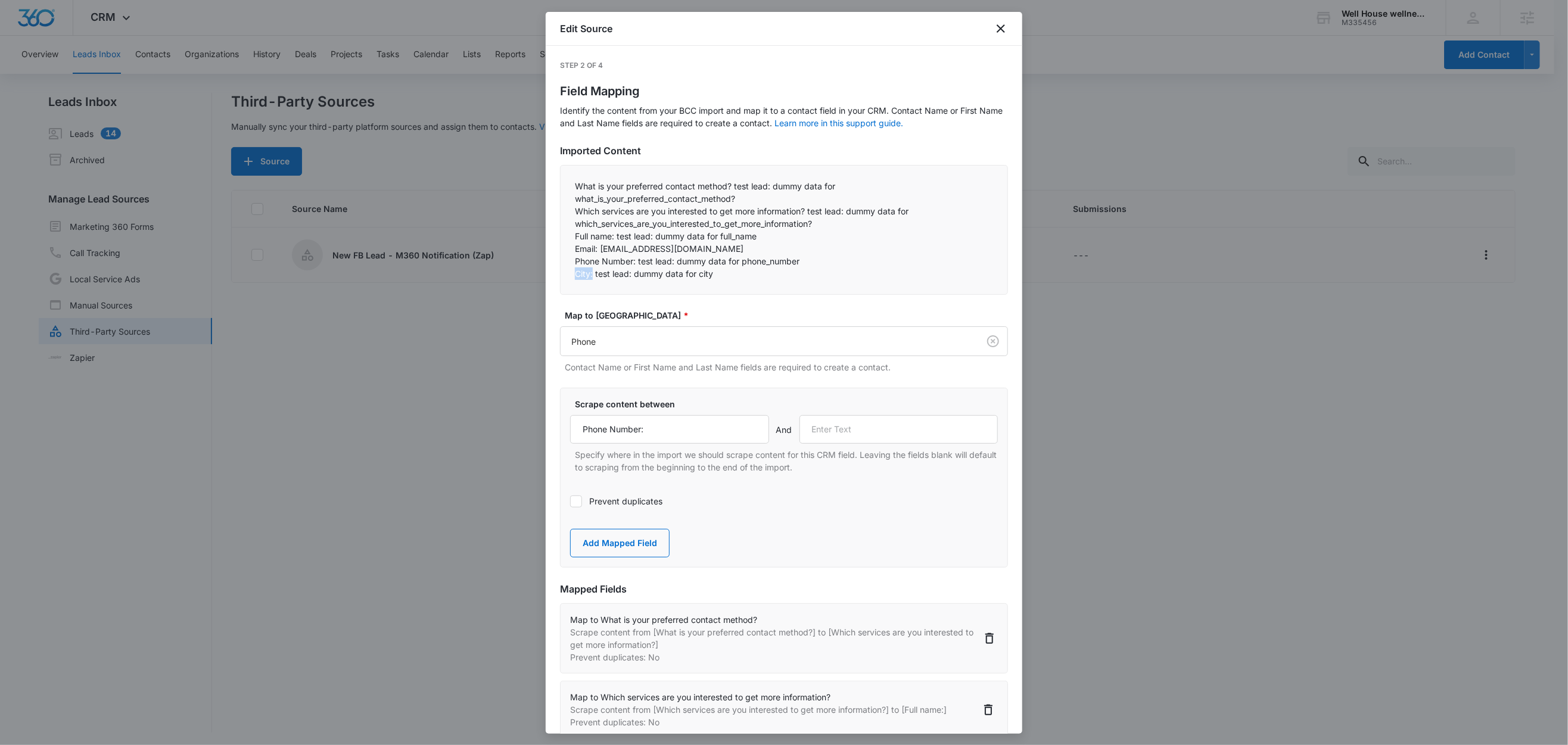
click at [563, 274] on div "What is your preferred contact method? test lead: dummy data for what_is_your_p…" at bounding box center [784, 230] width 448 height 130
copy p "City:"
click at [866, 428] on input "text" at bounding box center [899, 429] width 199 height 29
paste input "City:"
type input "City:"
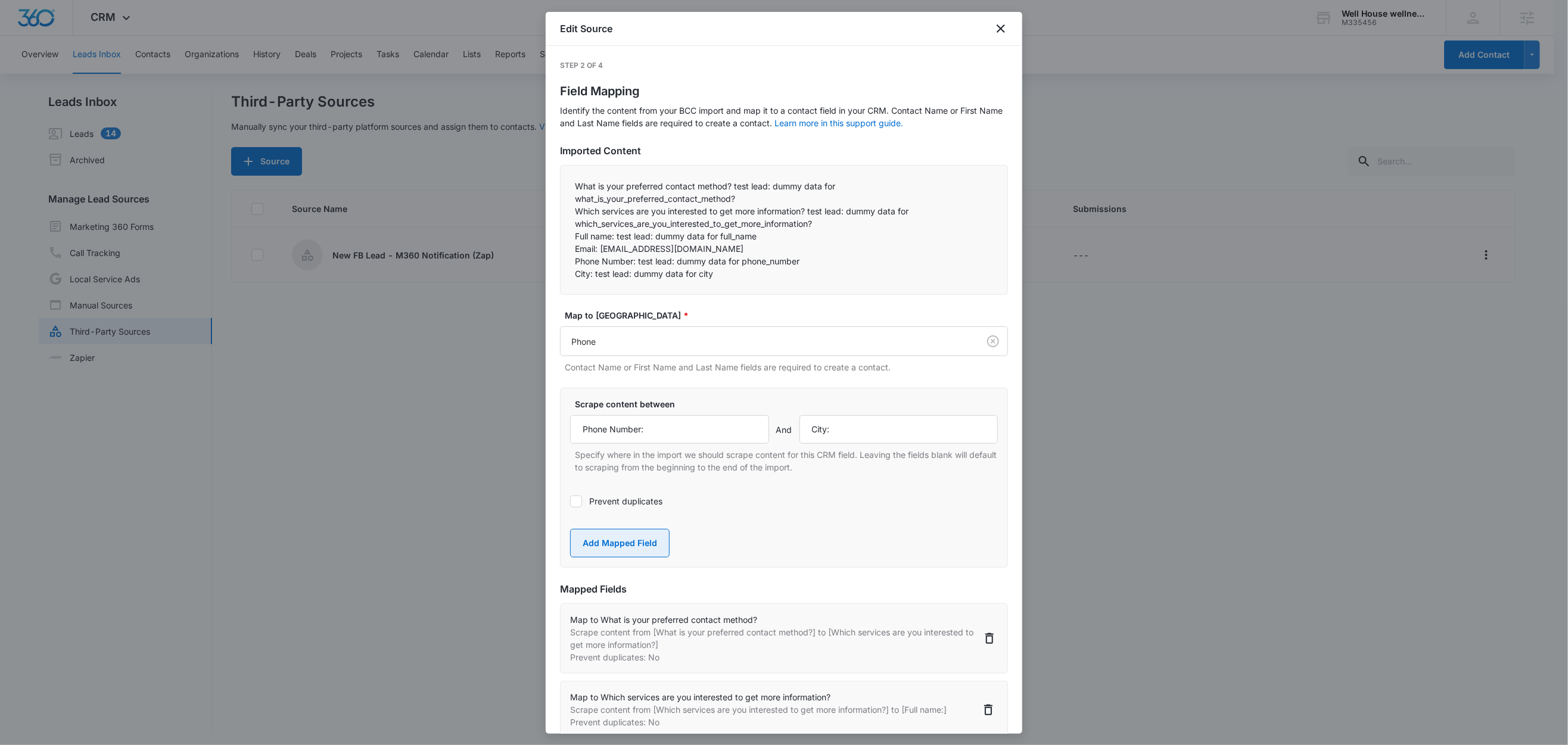
click at [616, 549] on button "Add Mapped Field" at bounding box center [620, 543] width 99 height 29
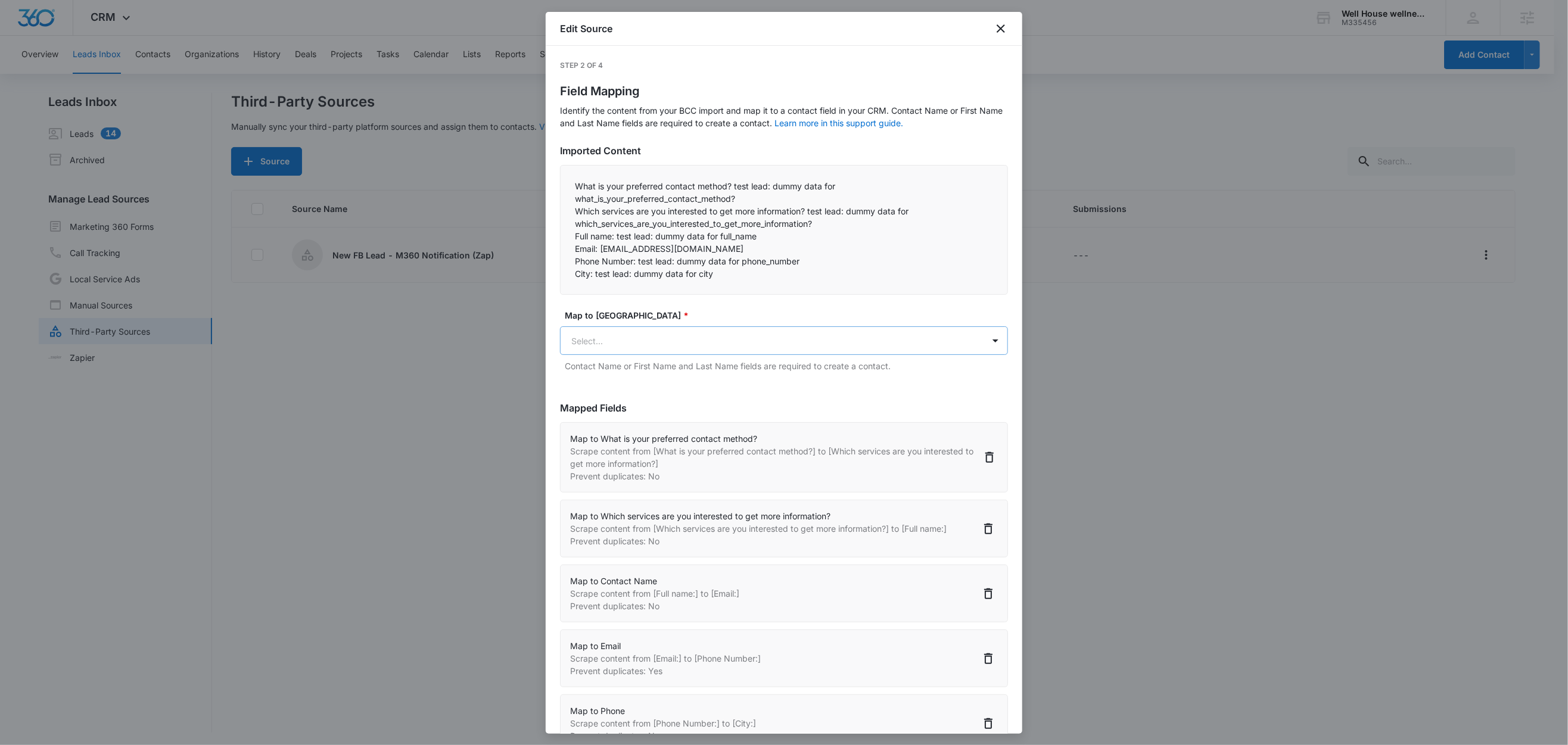
click at [623, 354] on body "CRM Apps Reputation Websites Forms CRM Email Social Content Ads Intelligence Fi…" at bounding box center [784, 373] width 1568 height 747
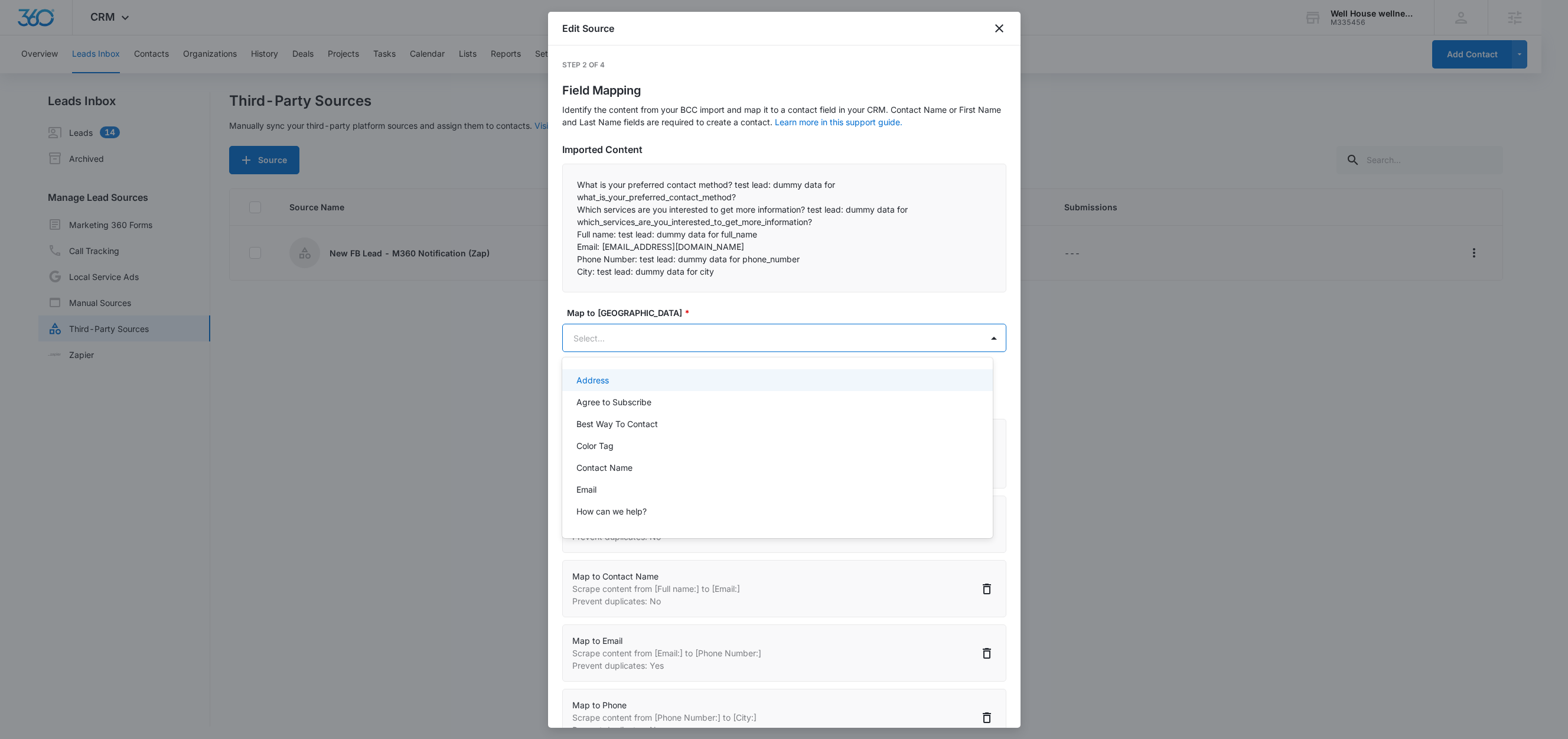
paste input "City:"
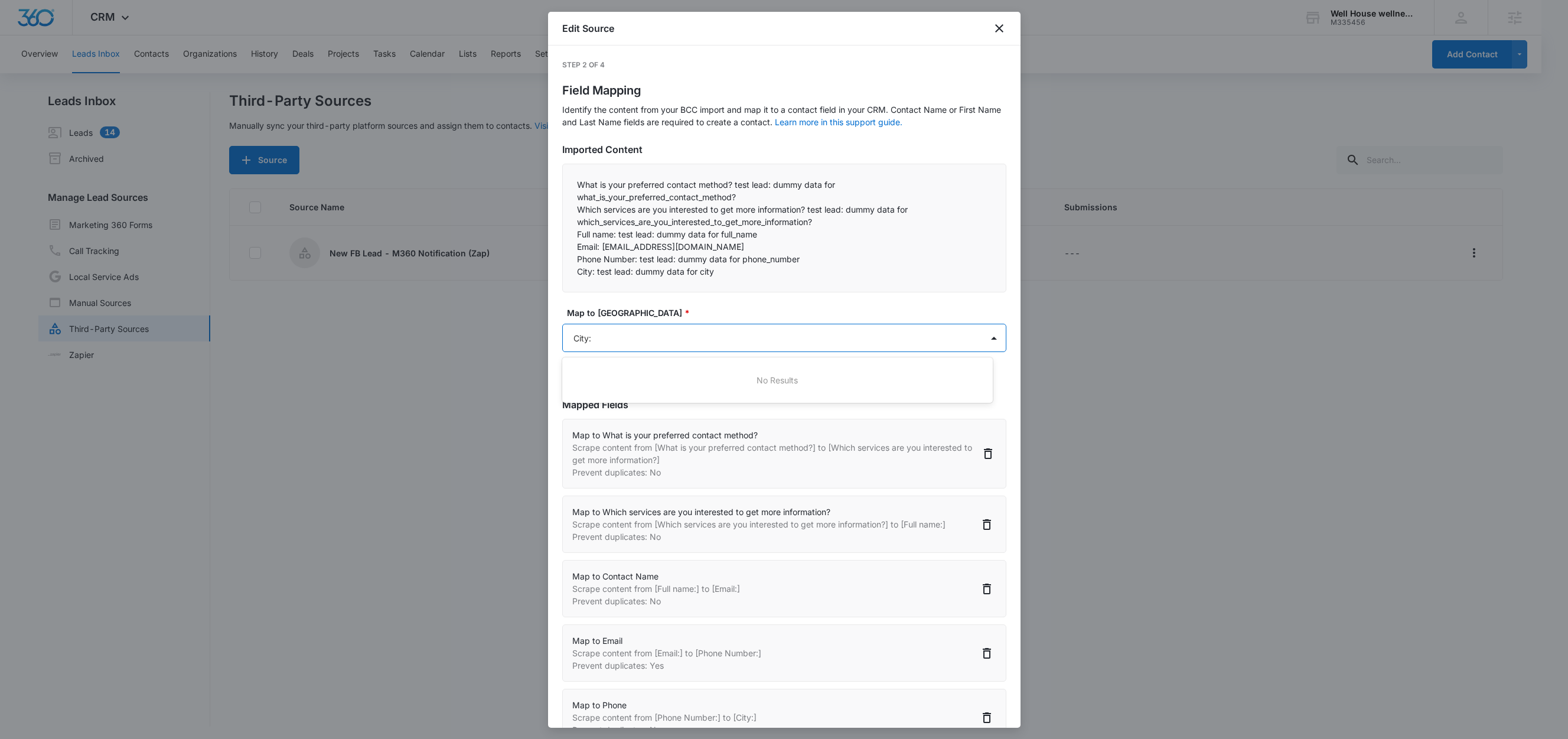
type input "City"
click at [626, 372] on div "City (Address)" at bounding box center [777, 380] width 431 height 22
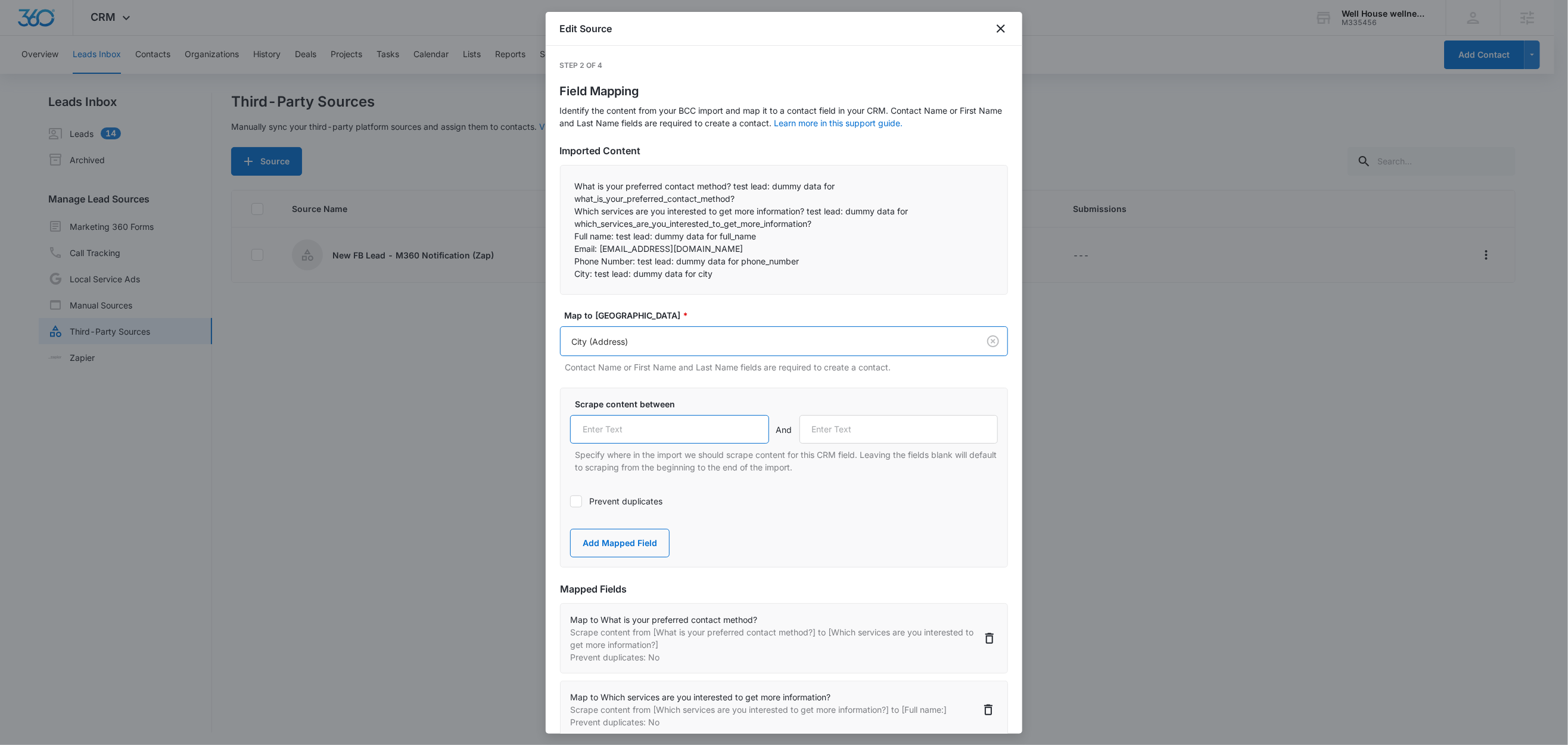
drag, startPoint x: 658, startPoint y: 434, endPoint x: 680, endPoint y: 430, distance: 22.4
click at [658, 433] on input "text" at bounding box center [670, 429] width 199 height 29
paste input "City:"
type input "City:"
click at [734, 400] on label "Scrape content between" at bounding box center [789, 403] width 428 height 12
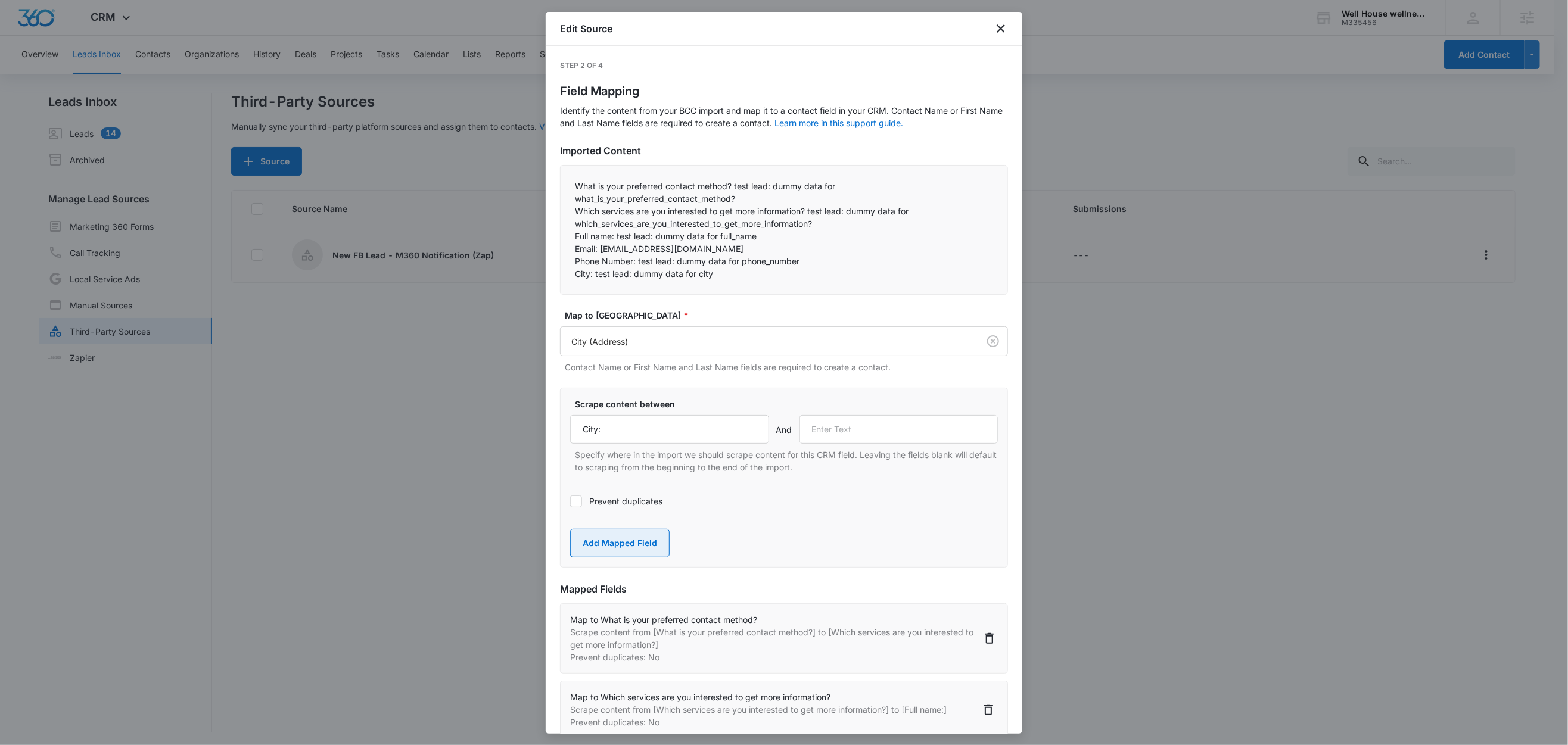
click at [638, 552] on button "Add Mapped Field" at bounding box center [620, 543] width 99 height 29
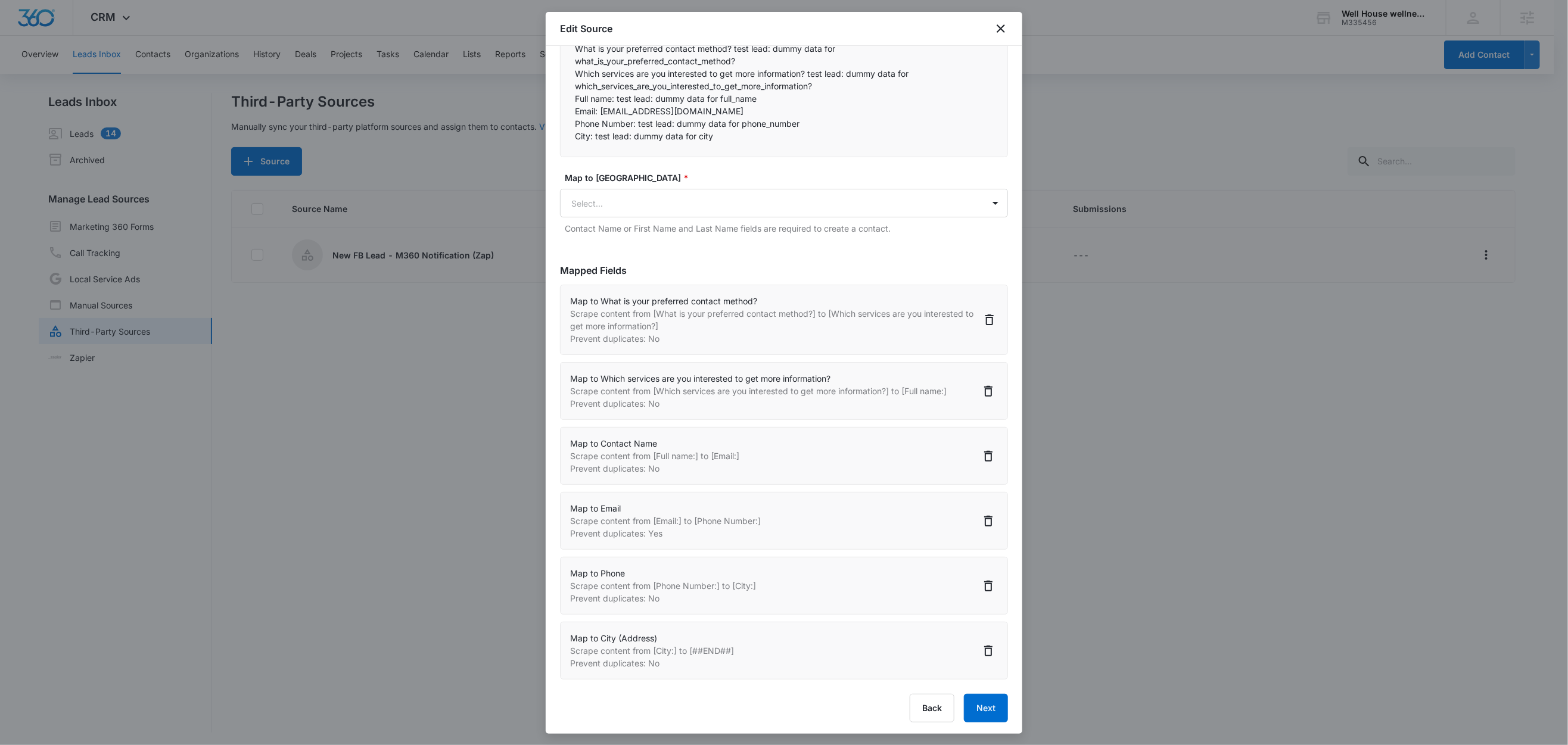
scroll to position [144, 0]
click at [988, 703] on button "Next" at bounding box center [986, 705] width 44 height 29
select select "368"
select select "369"
select select "77"
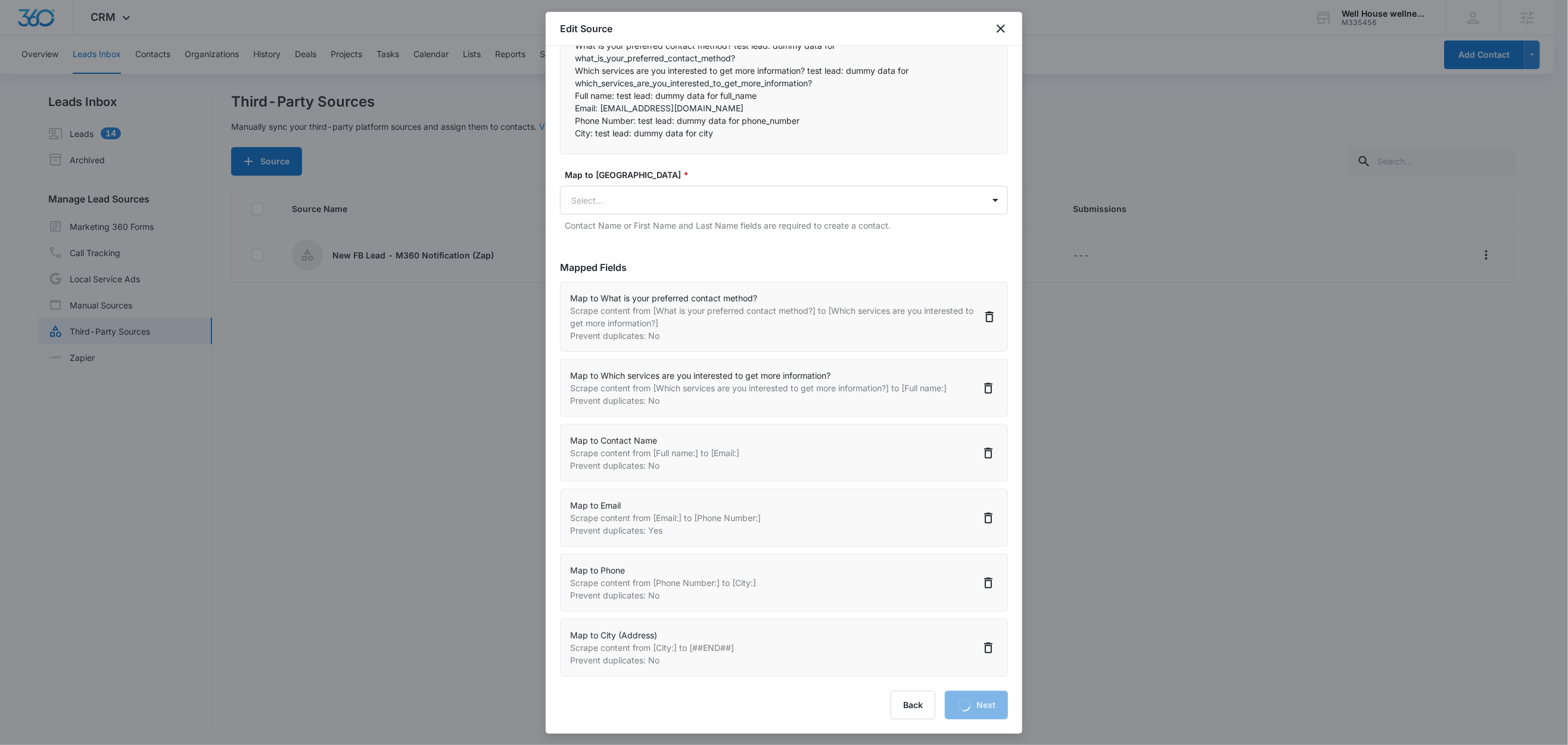
select select "185"
select select "184"
select select "188"
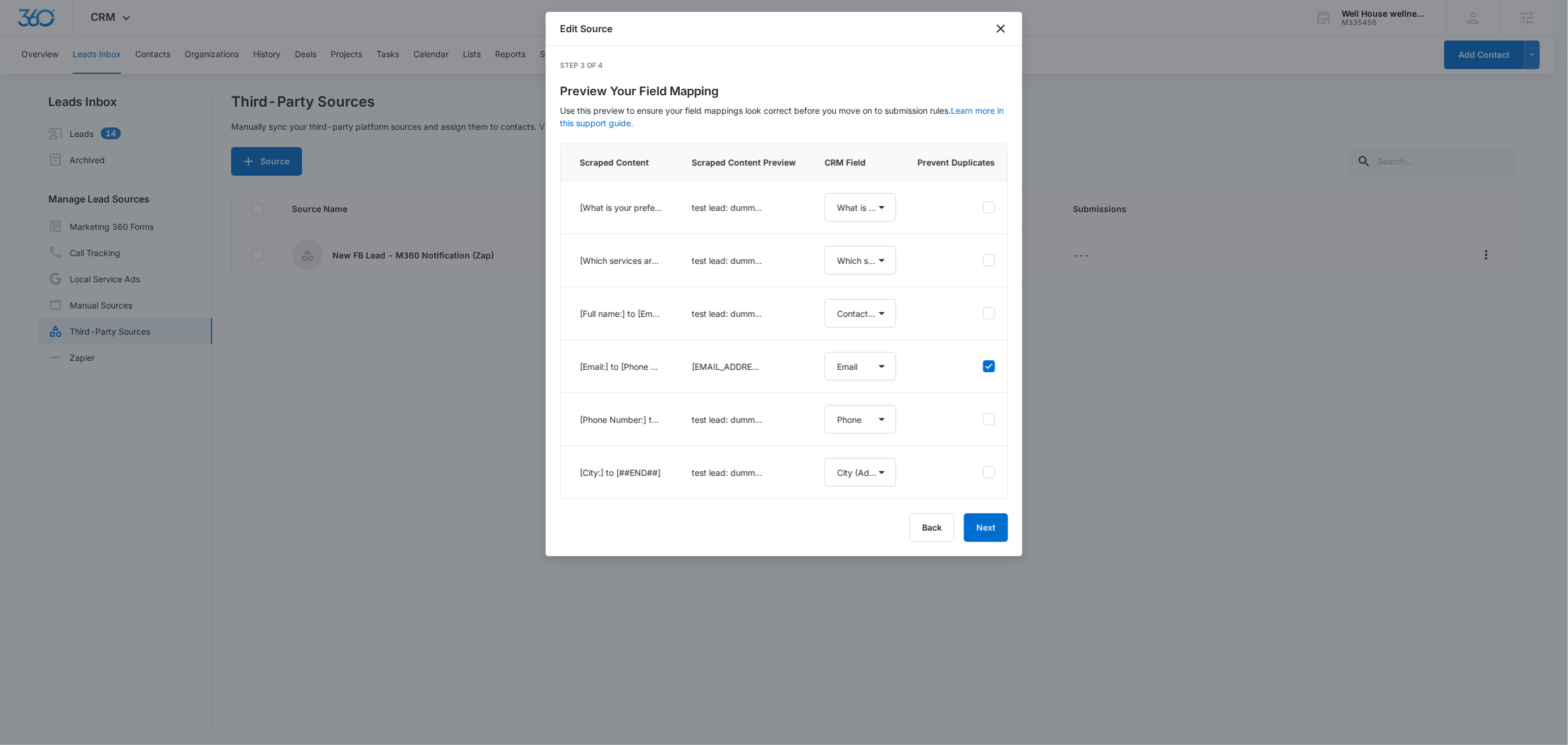
scroll to position [0, 0]
select select "368"
select select "369"
select select "77"
select select "185"
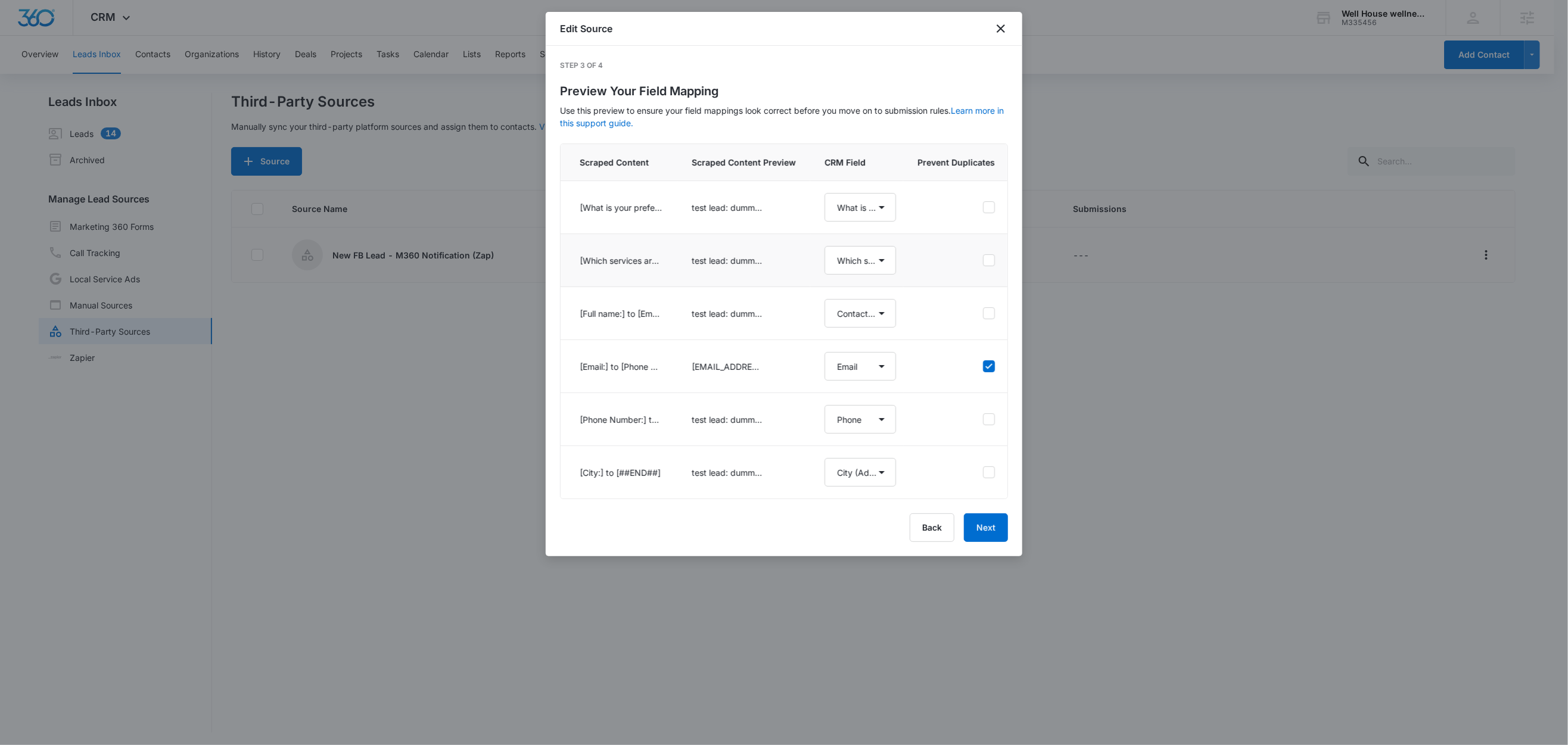
select select "184"
select select "188"
click at [986, 542] on button "Next" at bounding box center [986, 527] width 44 height 29
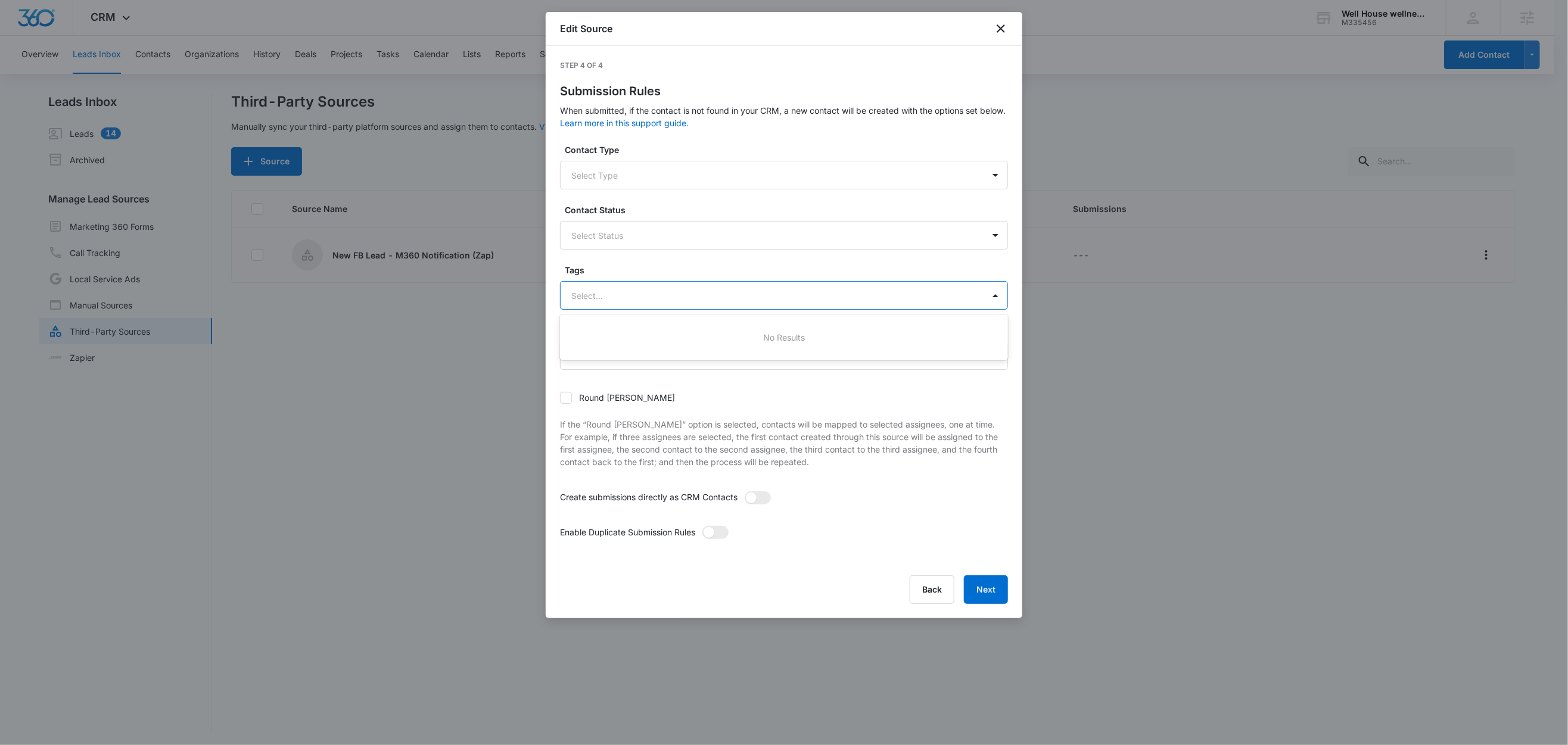
click at [614, 297] on div at bounding box center [769, 296] width 397 height 15
type input "new"
click at [613, 333] on p "New FB Lead - M360 Notification" at bounding box center [641, 337] width 133 height 12
click at [627, 271] on label "Tags" at bounding box center [788, 269] width 448 height 12
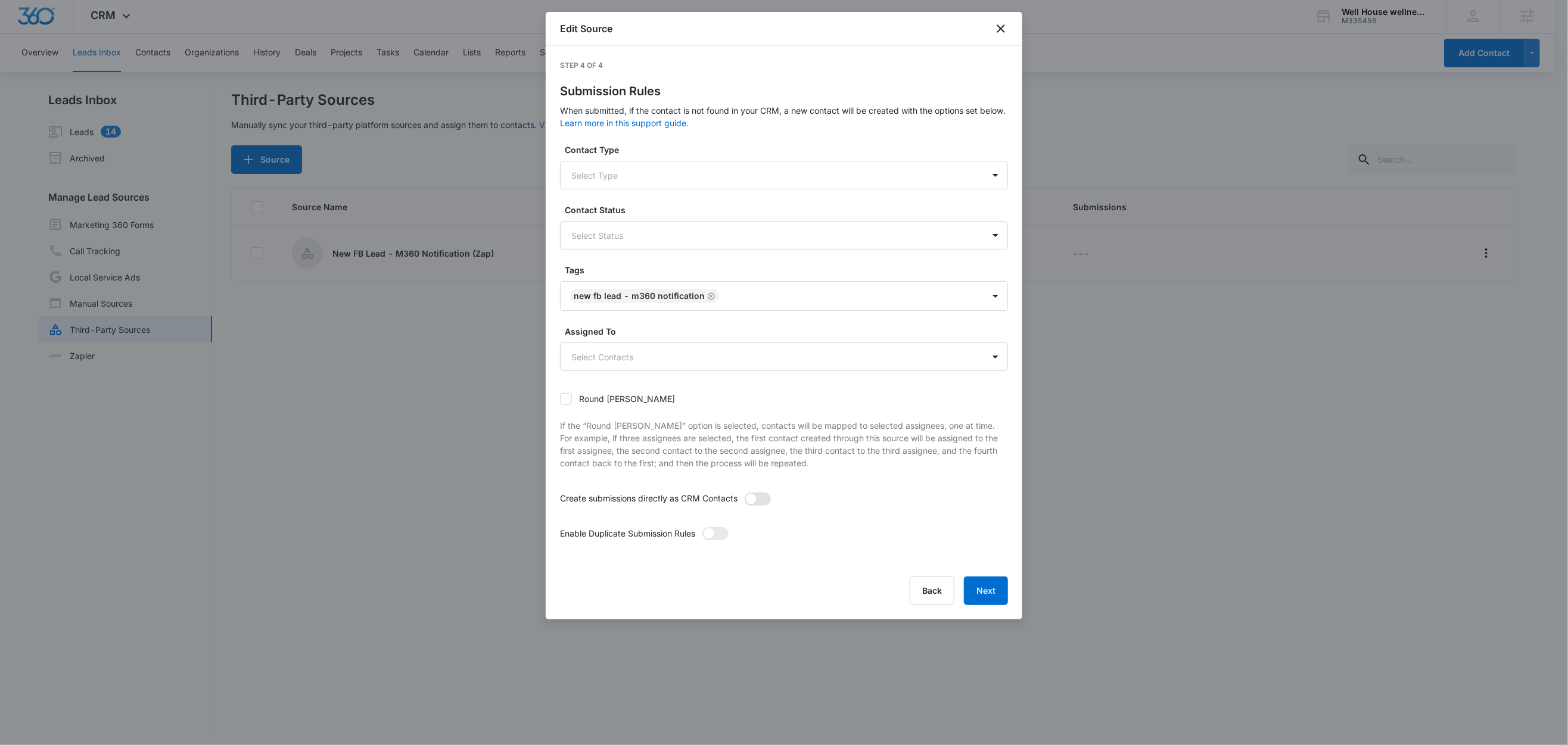
click at [763, 498] on span at bounding box center [758, 499] width 26 height 13
click at [745, 492] on input "checkbox" at bounding box center [745, 492] width 0 height 0
click at [718, 531] on span at bounding box center [716, 534] width 26 height 13
click at [702, 527] on input "checkbox" at bounding box center [702, 527] width 0 height 0
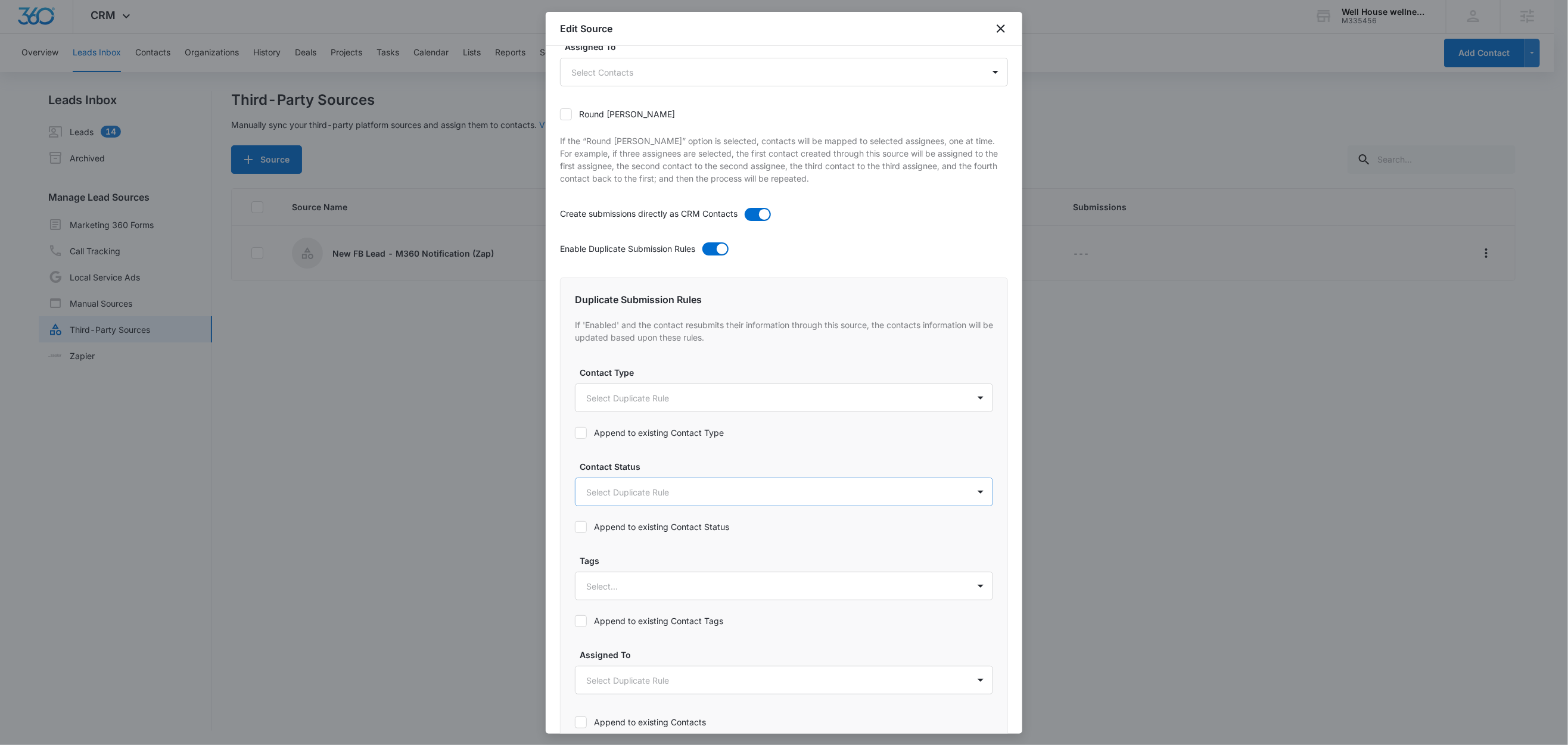
scroll to position [293, 0]
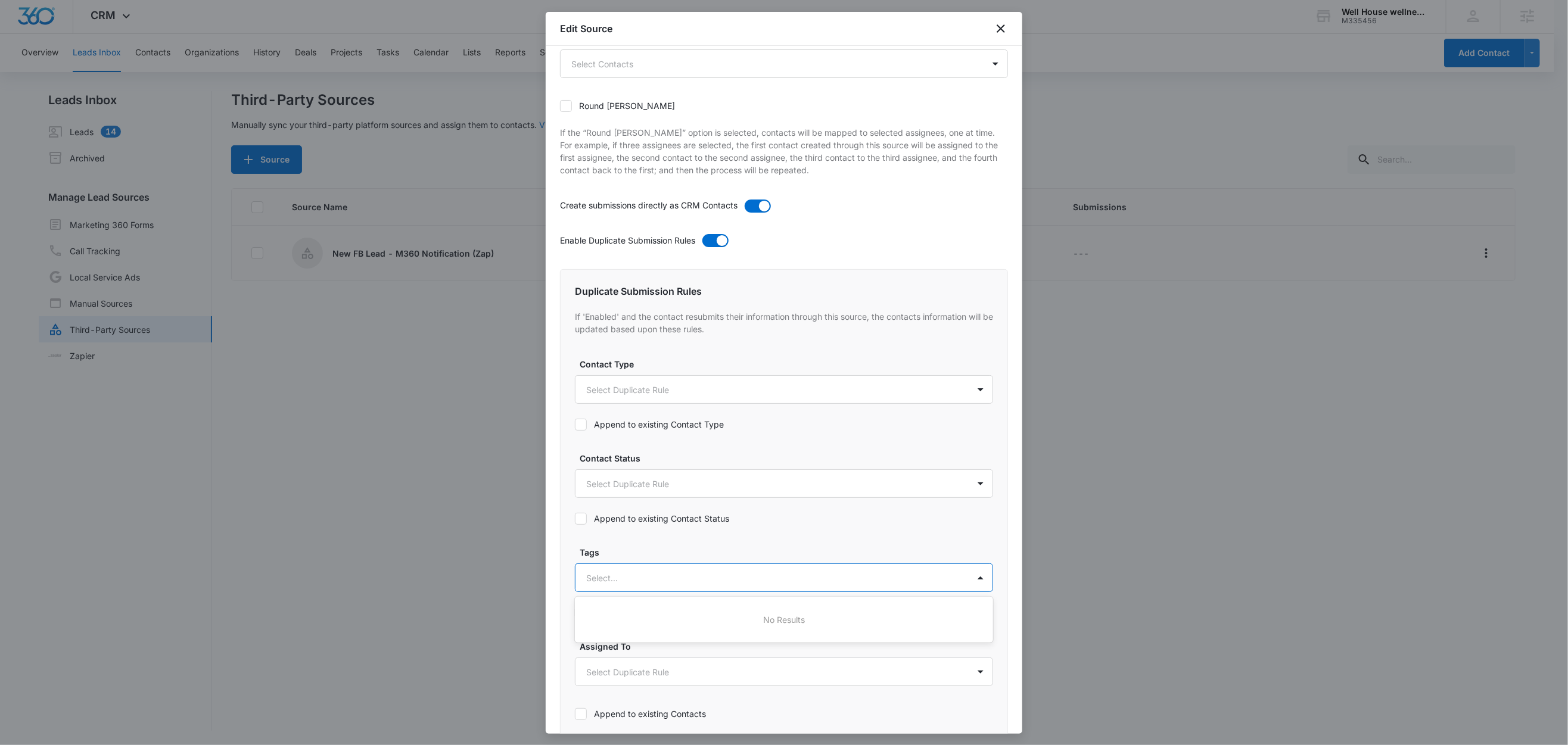
click at [610, 577] on div at bounding box center [769, 578] width 367 height 15
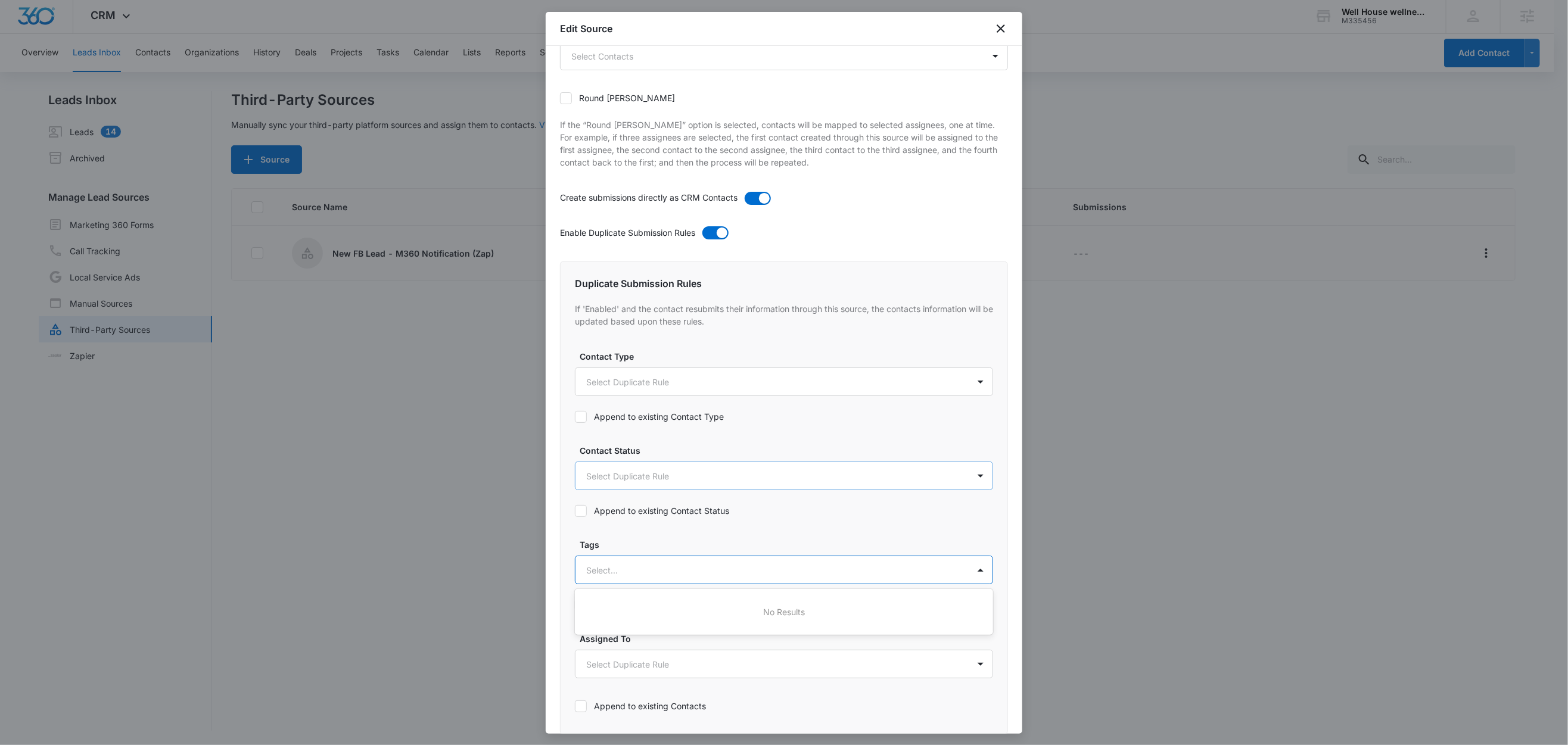
scroll to position [305, 0]
type input "new"
click at [653, 611] on p "New FB Lead - M360 Notification" at bounding box center [656, 608] width 133 height 12
click at [646, 535] on label "Tags" at bounding box center [788, 540] width 418 height 12
click at [704, 600] on label "Append to existing Contact Tags" at bounding box center [784, 602] width 418 height 12
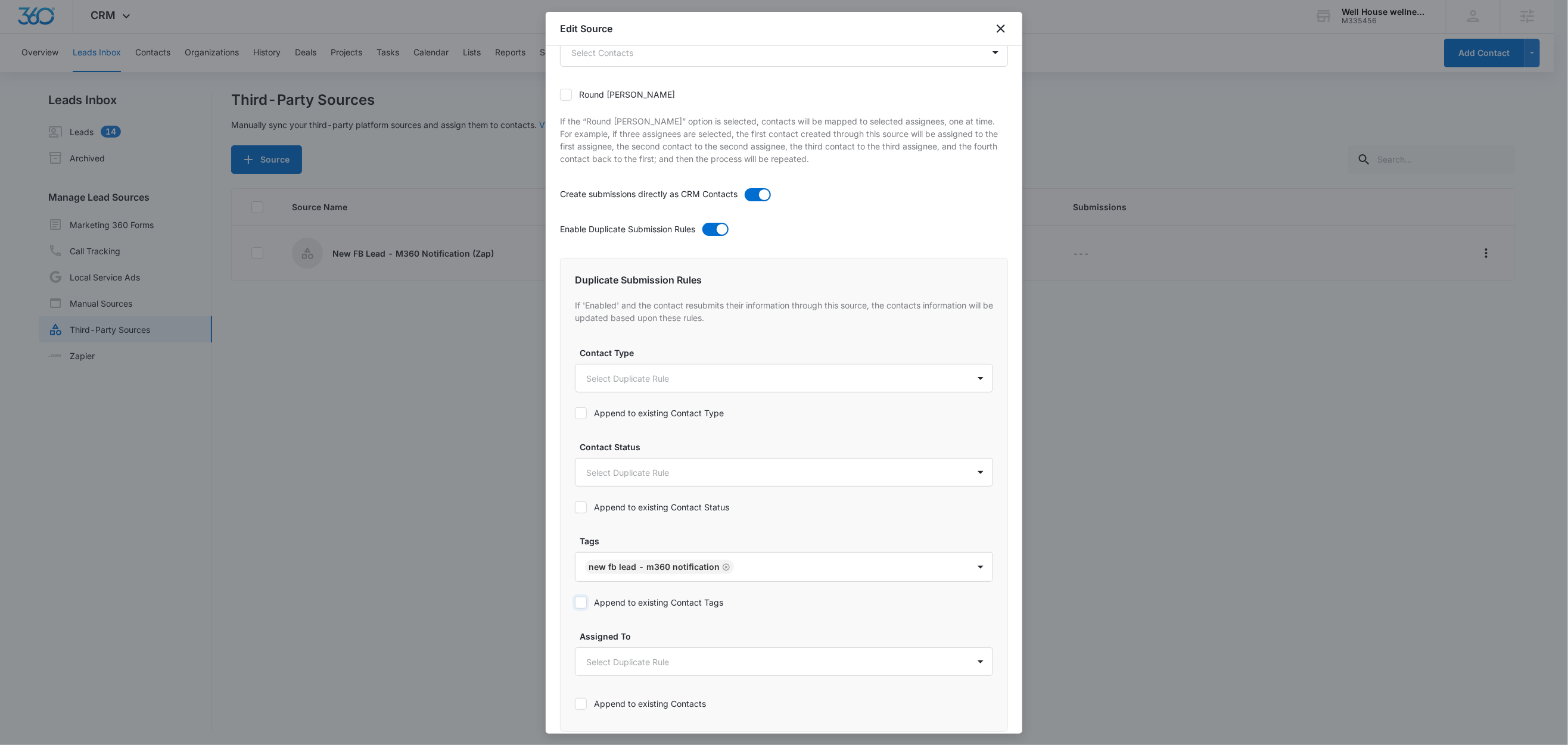
click at [575, 603] on input "Append to existing Contact Tags" at bounding box center [575, 603] width 0 height 0
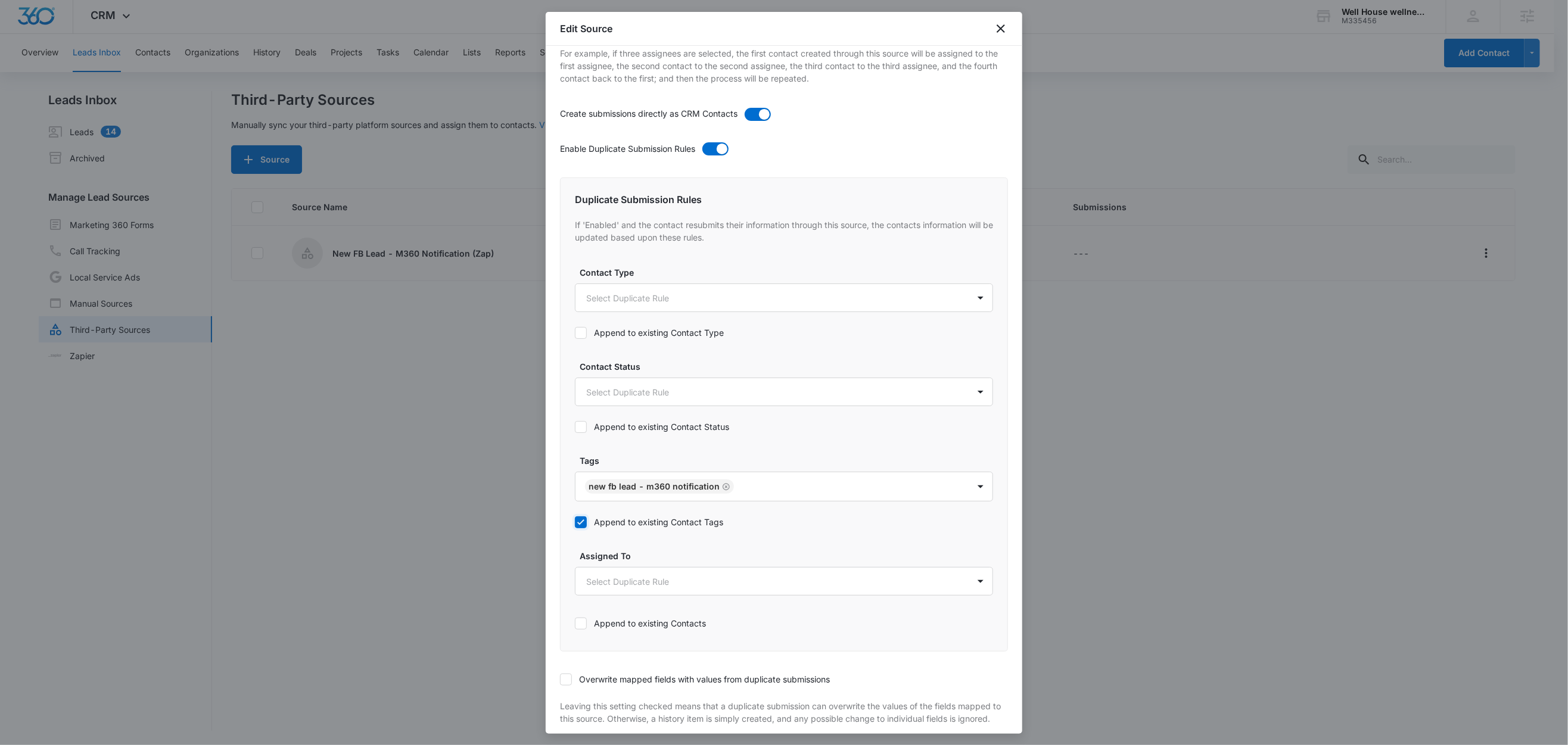
scroll to position [454, 0]
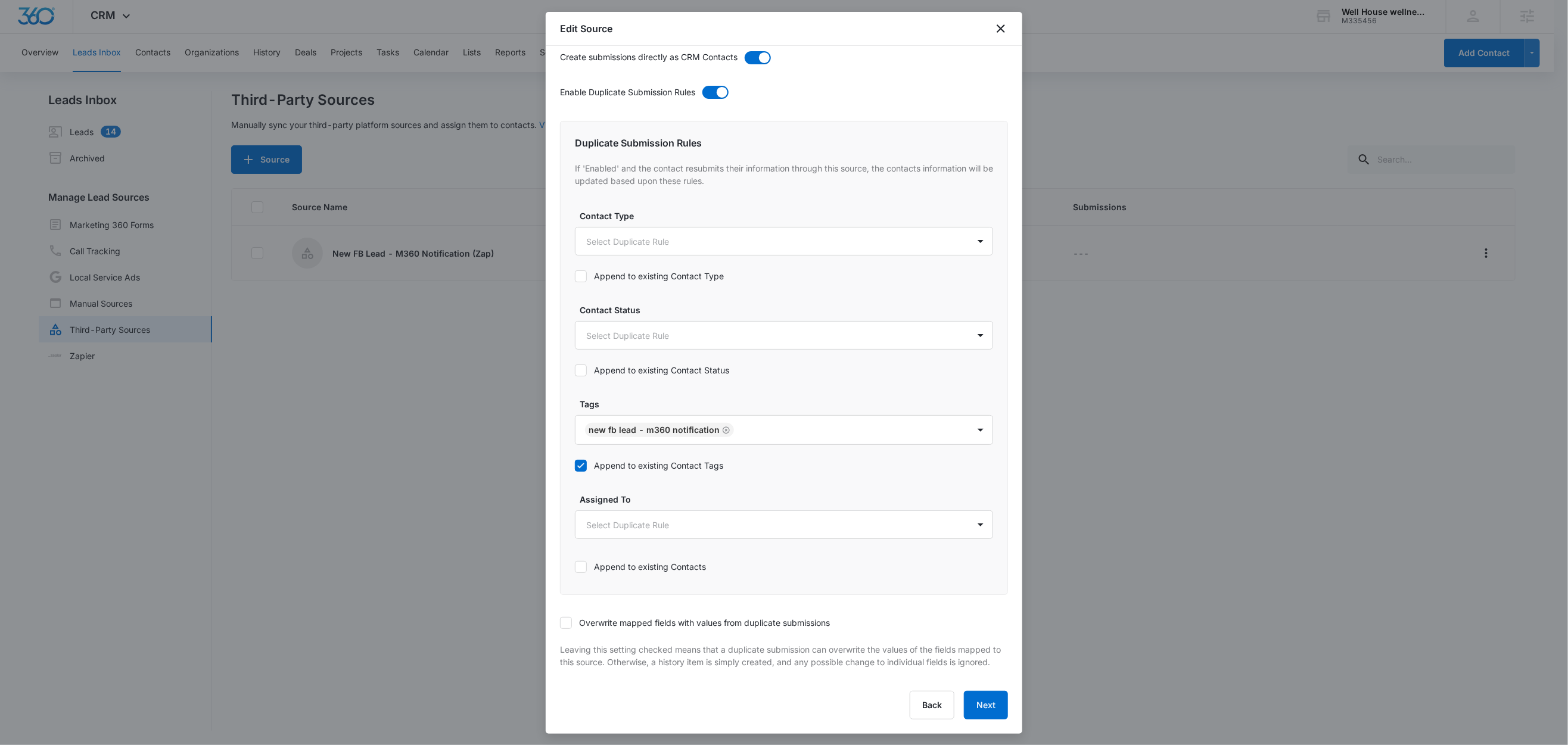
click at [565, 618] on icon at bounding box center [565, 623] width 11 height 11
click at [560, 623] on input "Overwrite mapped fields with values from duplicate submissions" at bounding box center [560, 623] width 0 height 0
click at [966, 703] on button "Next" at bounding box center [986, 705] width 44 height 29
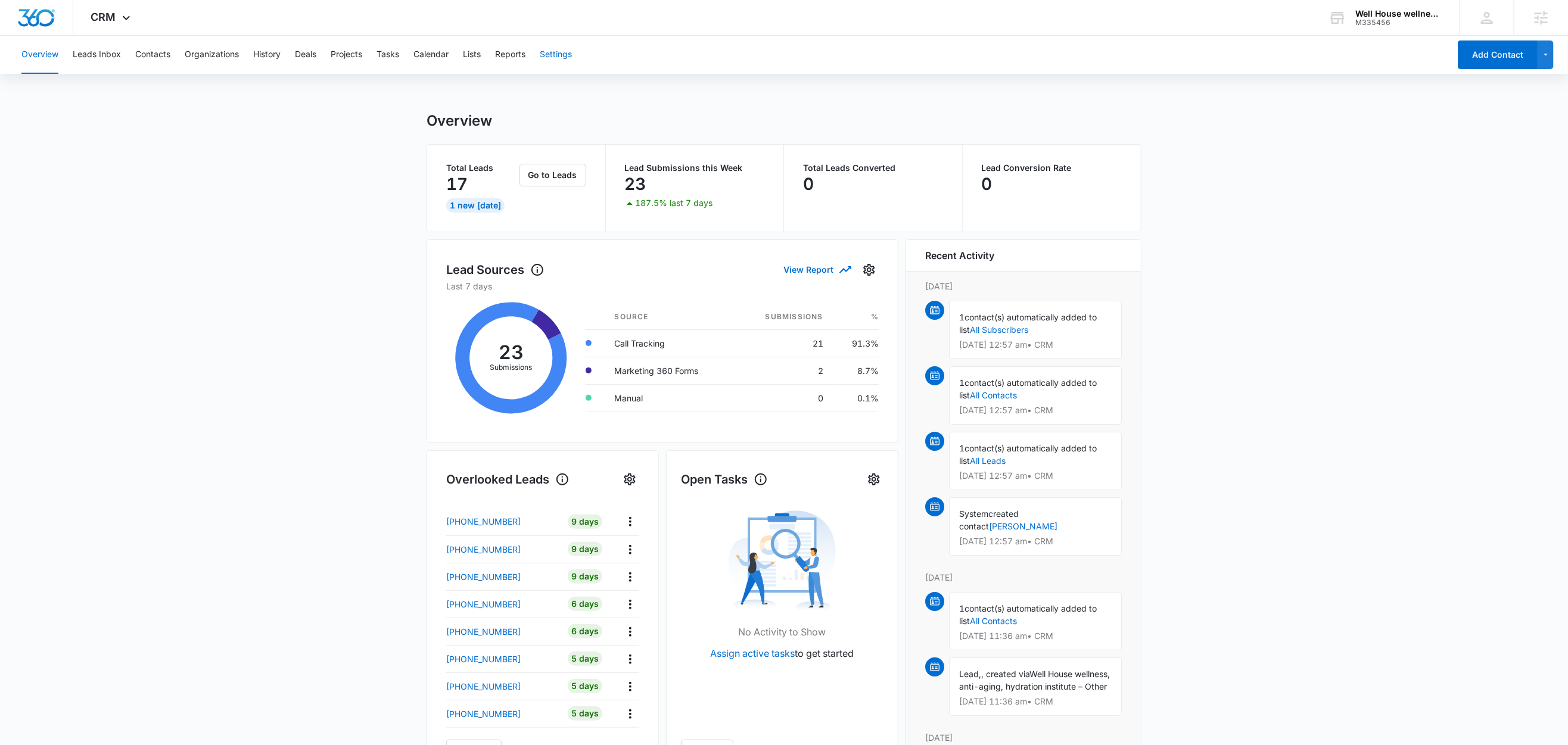
click at [566, 57] on button "Settings" at bounding box center [556, 55] width 32 height 38
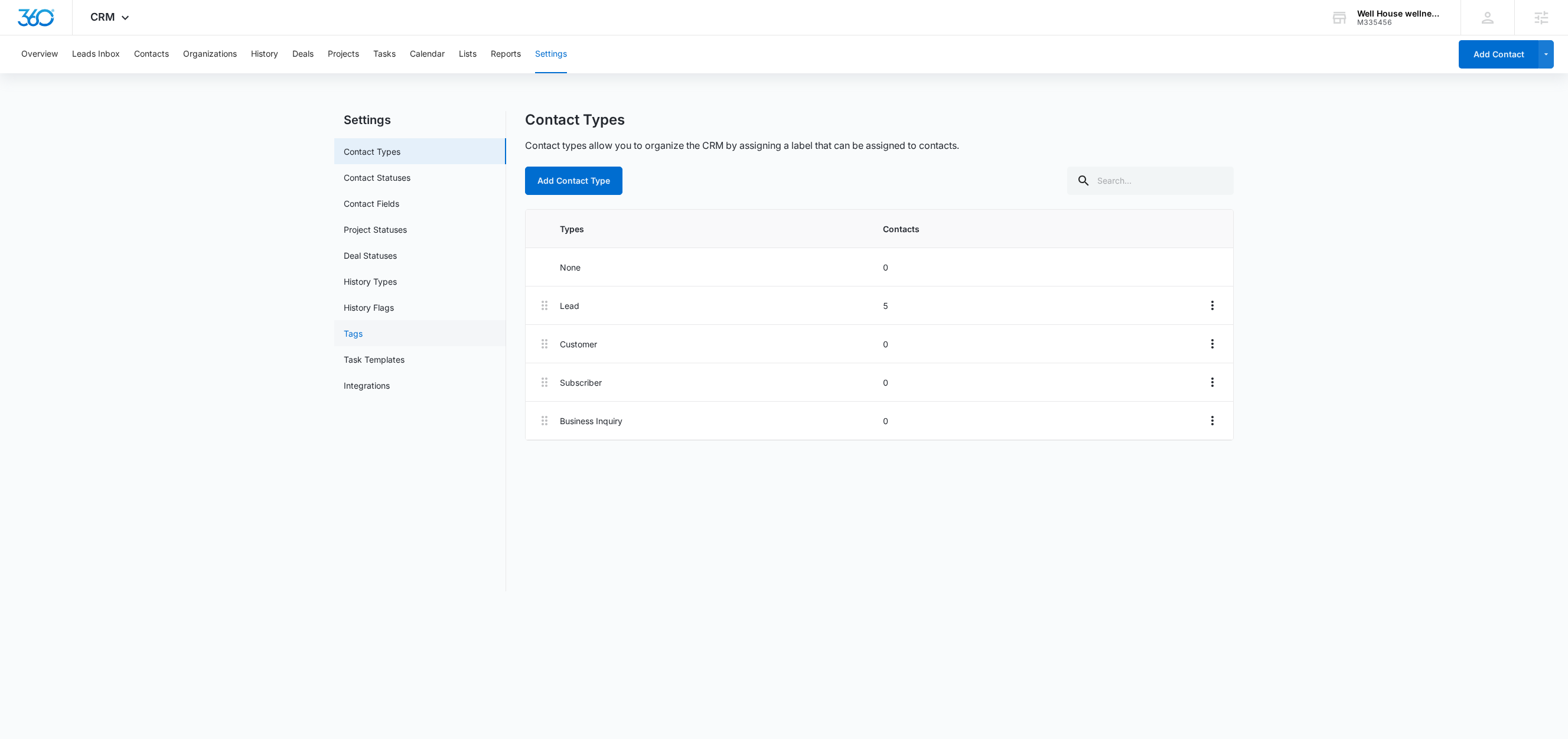
click at [350, 328] on link "Tags" at bounding box center [353, 333] width 19 height 12
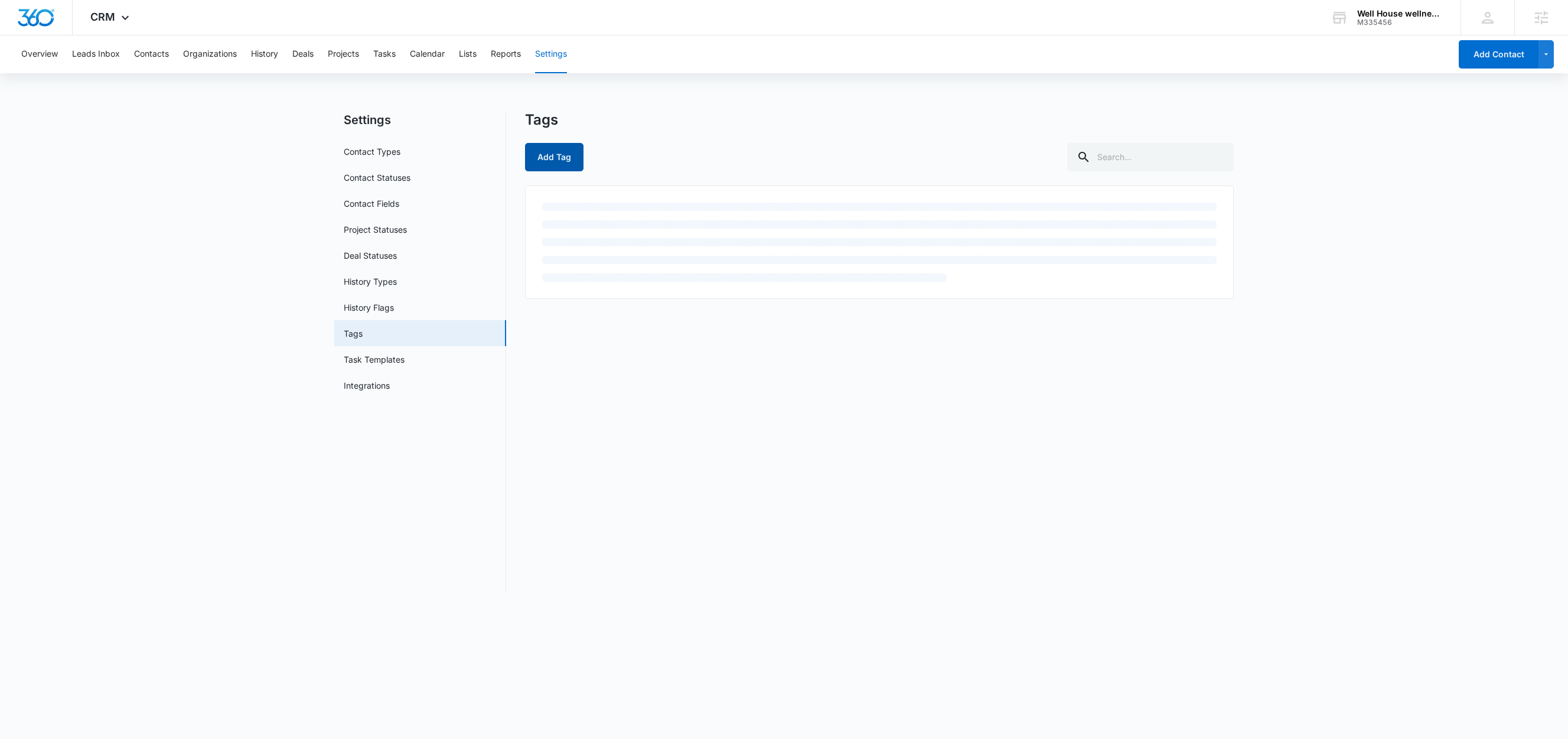
click at [565, 161] on button "Add Tag" at bounding box center [555, 156] width 59 height 29
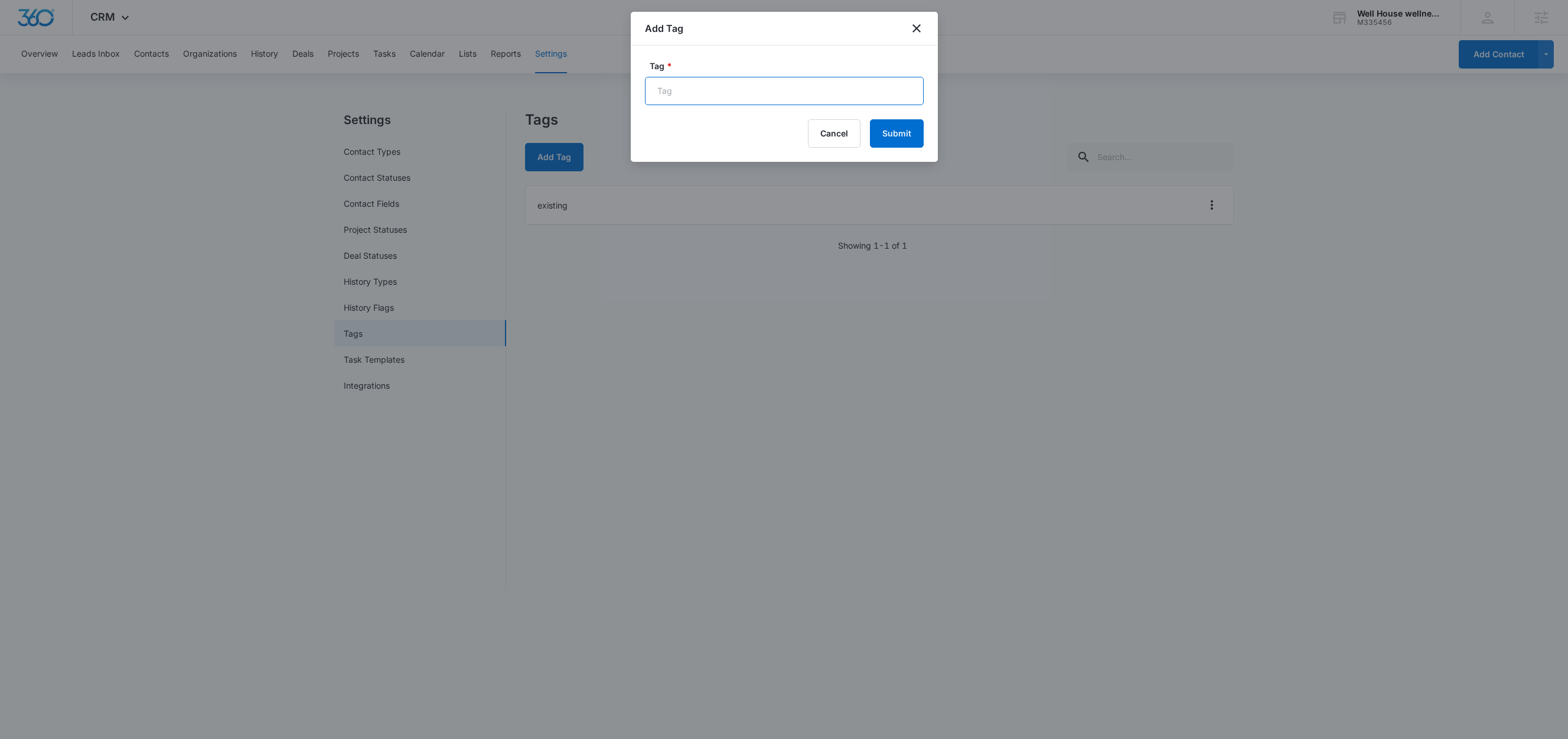
click at [774, 87] on input "Tag *" at bounding box center [784, 90] width 279 height 29
paste input "New FB Lead - M360 Notification"
type input "New FB Lead - M360 Notification"
click at [896, 139] on button "Submit" at bounding box center [897, 133] width 54 height 29
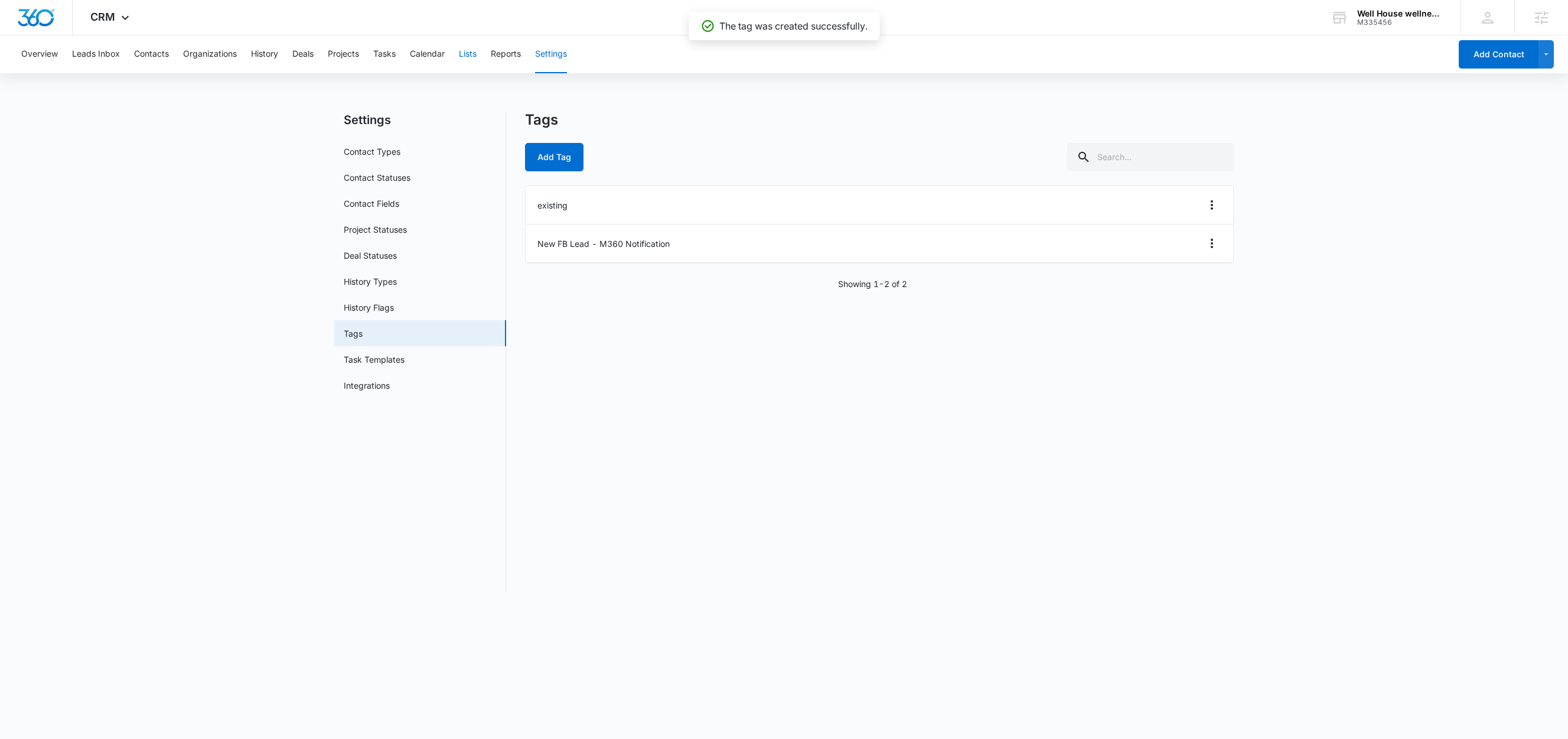
click at [470, 53] on button "Lists" at bounding box center [468, 55] width 18 height 37
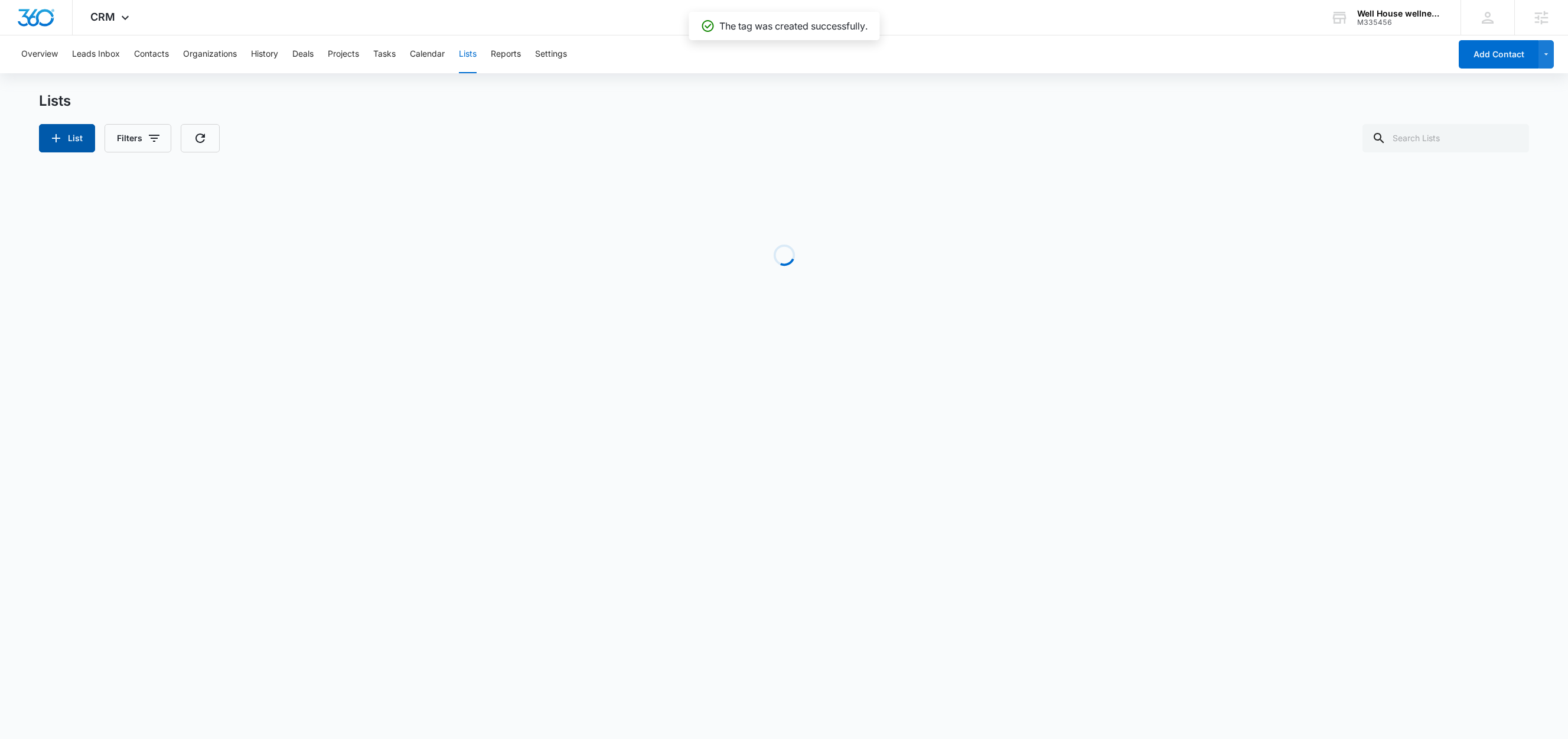
click at [55, 139] on icon "button" at bounding box center [55, 138] width 14 height 14
select select "31"
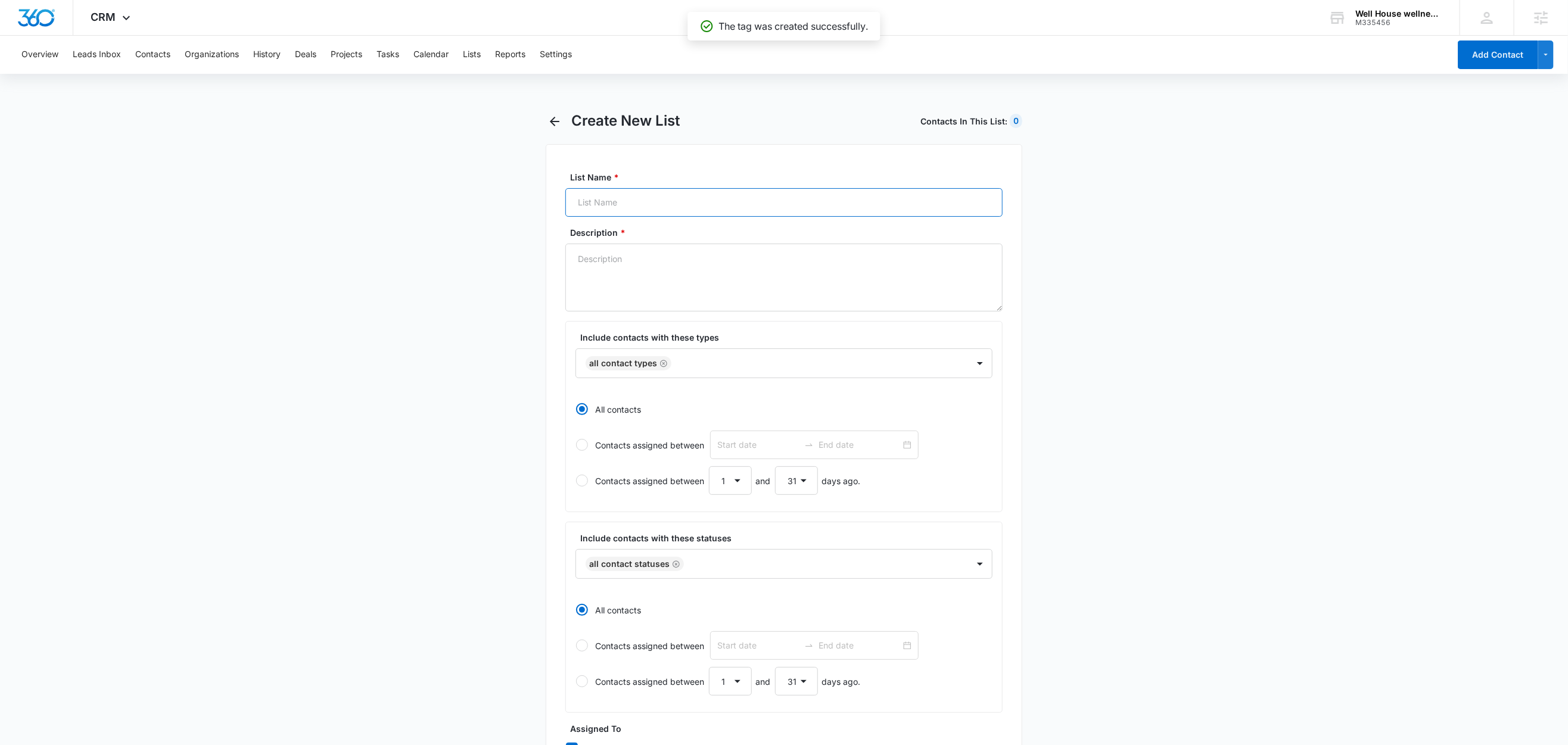
click at [647, 200] on input "List Name *" at bounding box center [784, 202] width 437 height 29
paste input "New FB Lead - M360 Notification"
type input "New FB Lead - M360 Notification"
click at [608, 269] on textarea "Description *" at bounding box center [784, 278] width 437 height 68
paste textarea "New FB Lead - M360 Notification"
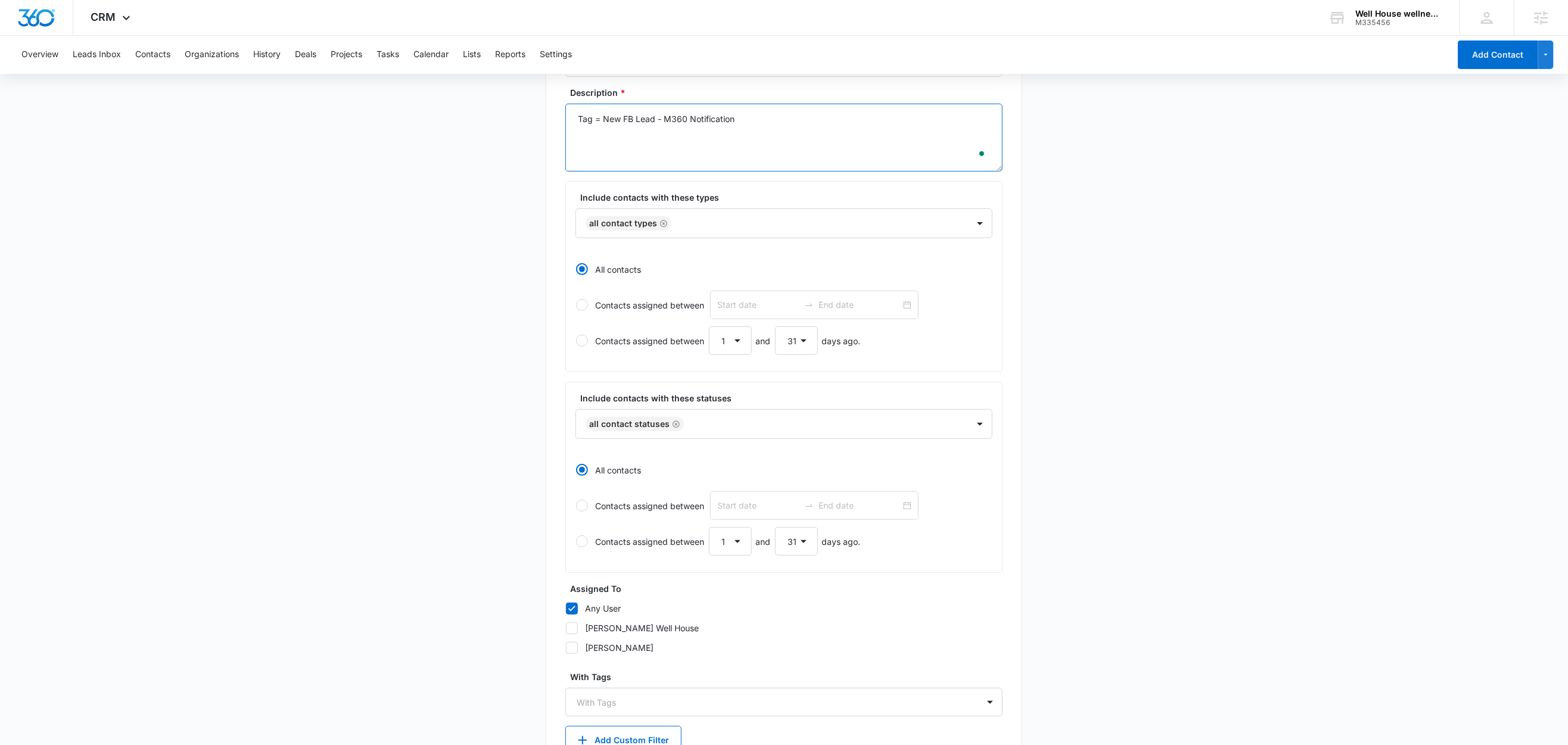
scroll to position [225, 0]
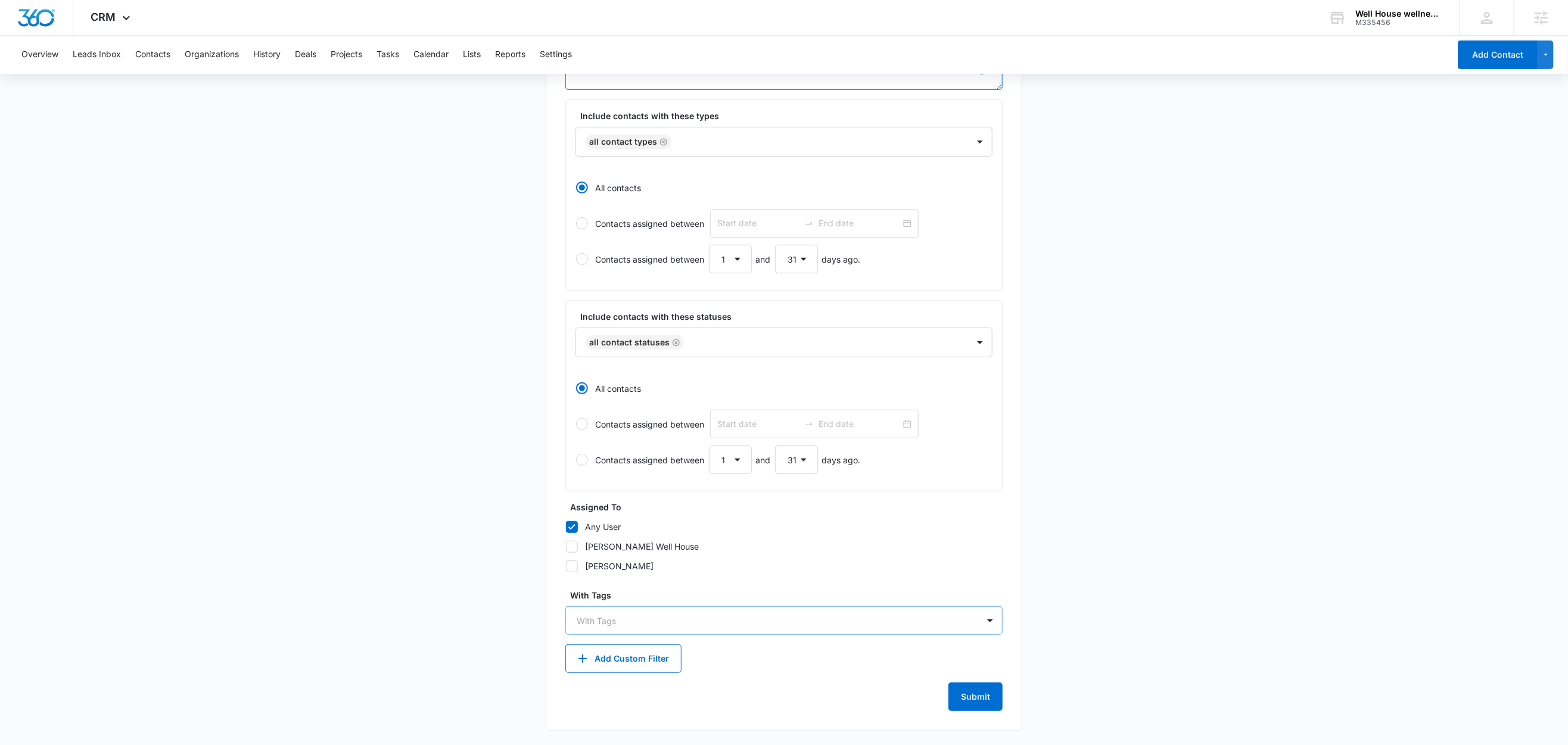
type textarea "Tag = New FB Lead - M360 Notification"
click at [662, 625] on div at bounding box center [777, 621] width 400 height 15
type input "new"
click at [645, 659] on p "New FB Lead - M360 Notification" at bounding box center [646, 662] width 133 height 12
click at [417, 581] on main "Create New List Contacts In This List : 0 List Name * New FB Lead - M360 Notifi…" at bounding box center [784, 317] width 1568 height 856
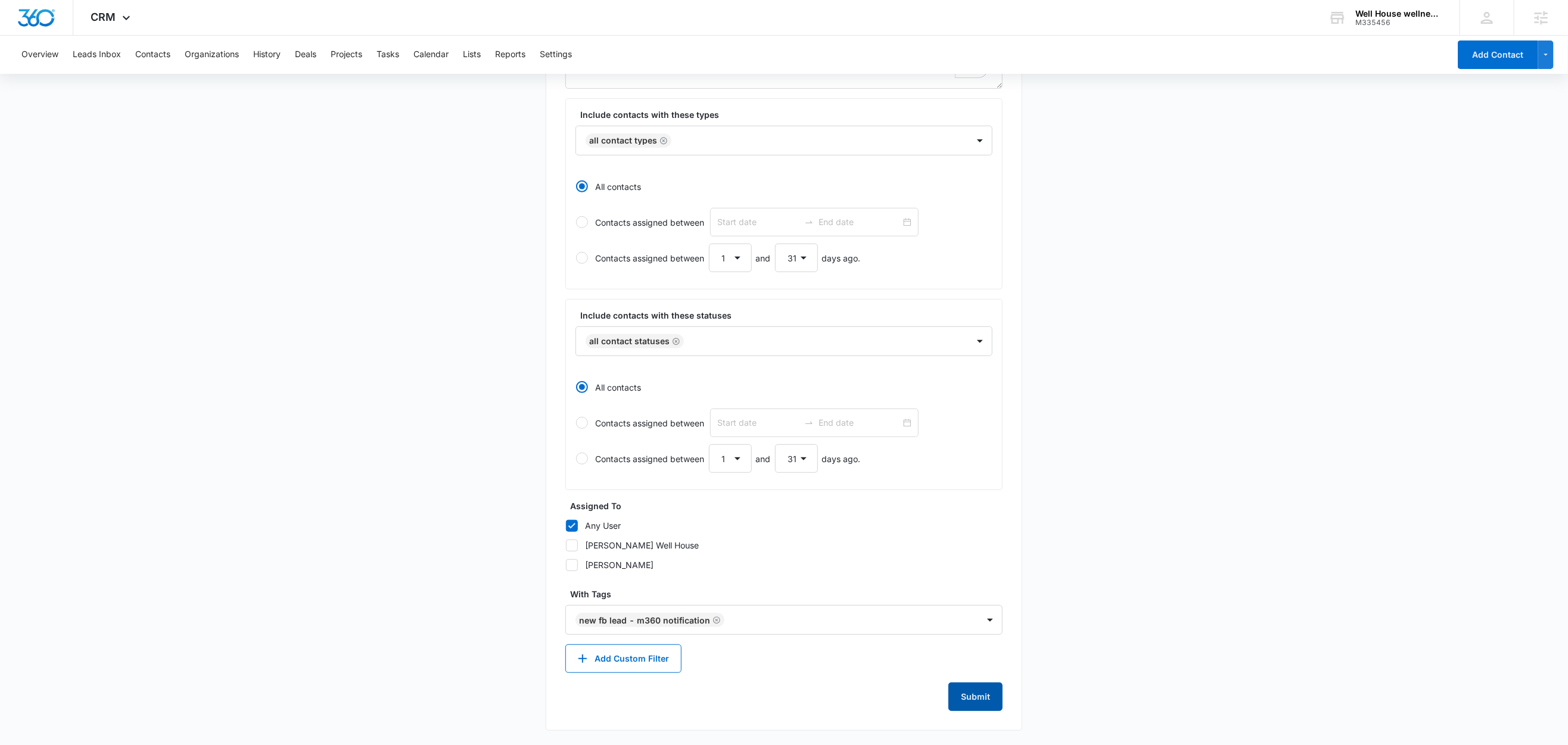
click at [976, 692] on button "Submit" at bounding box center [975, 697] width 54 height 29
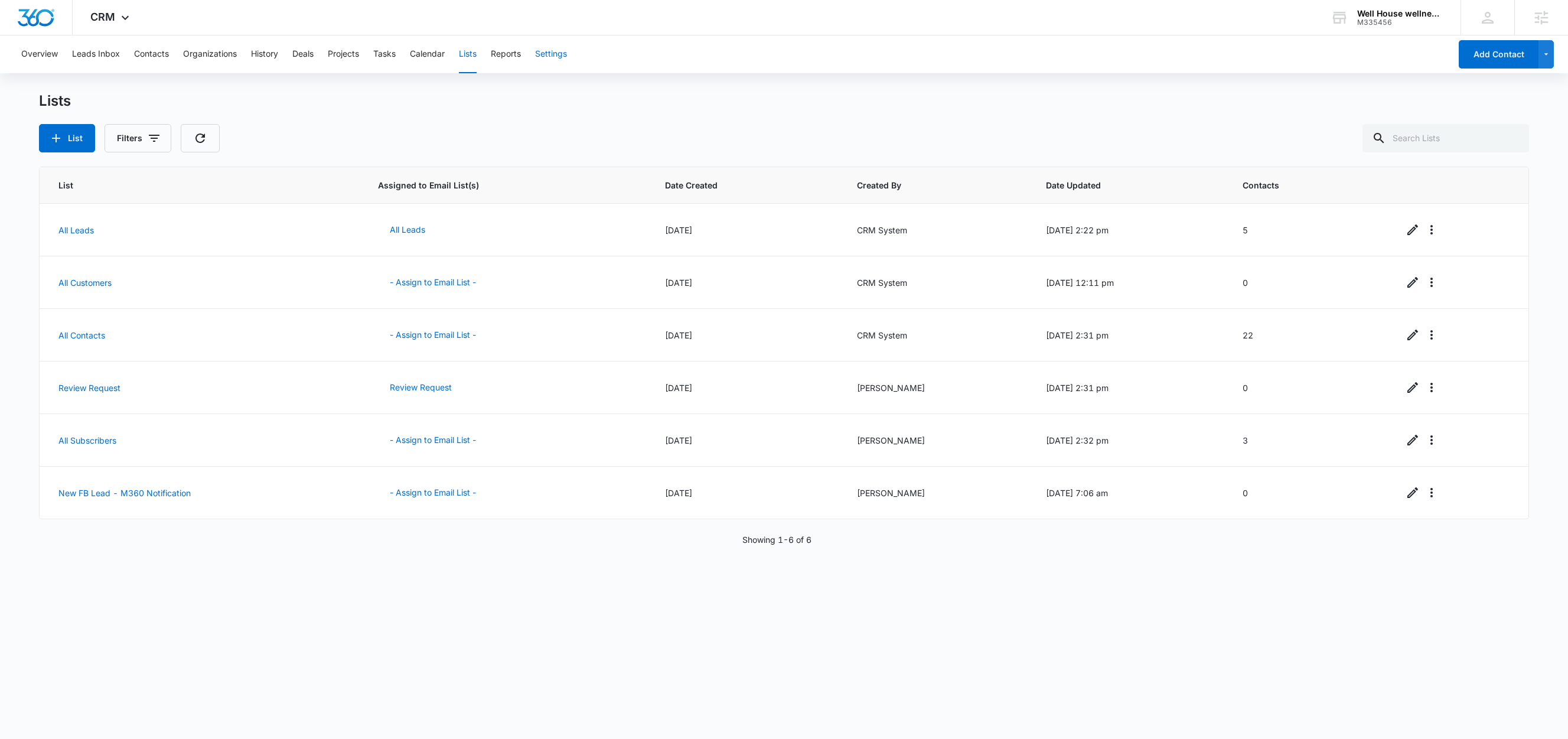
click at [540, 59] on button "Settings" at bounding box center [551, 55] width 32 height 37
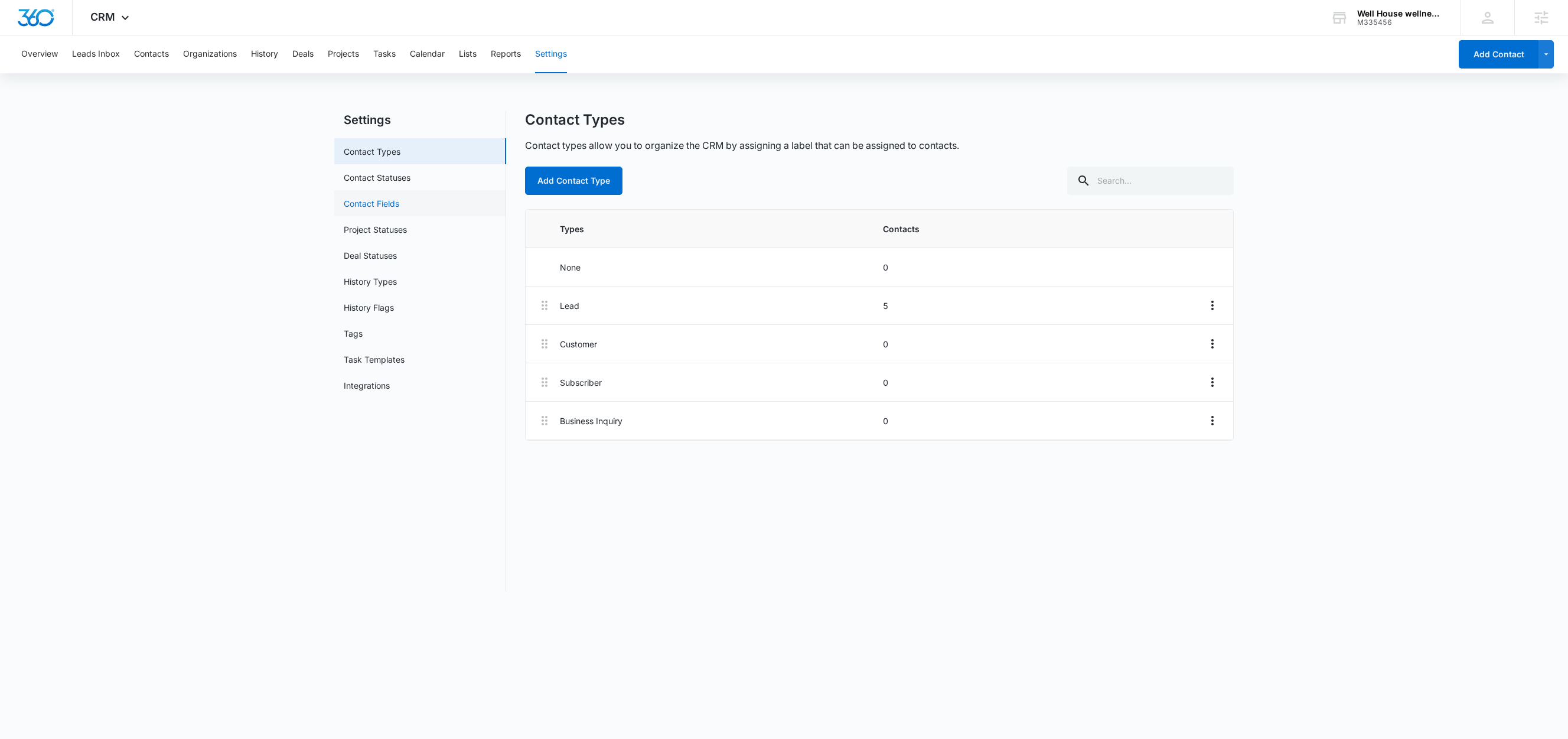
click at [399, 208] on link "Contact Fields" at bounding box center [371, 203] width 55 height 12
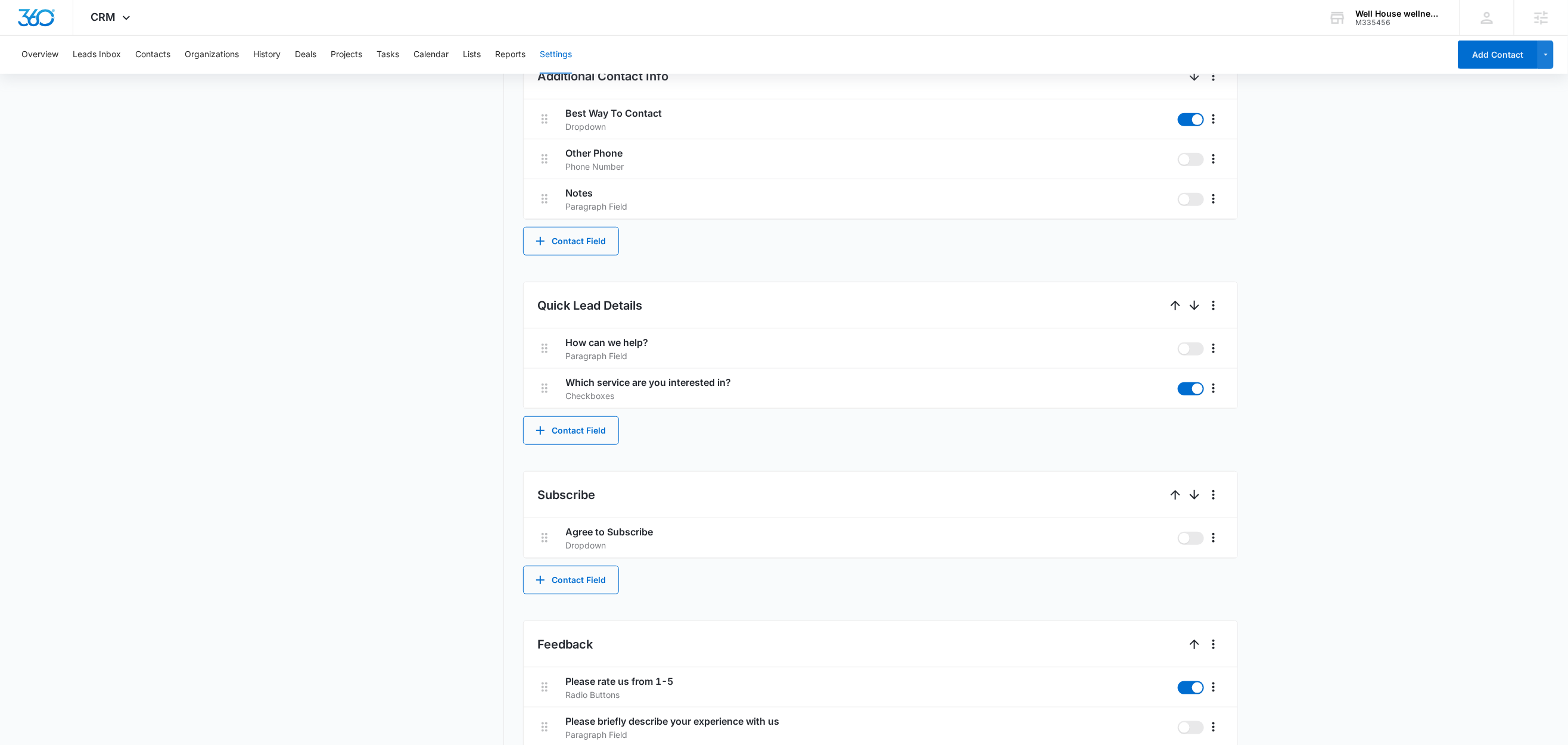
scroll to position [527, 0]
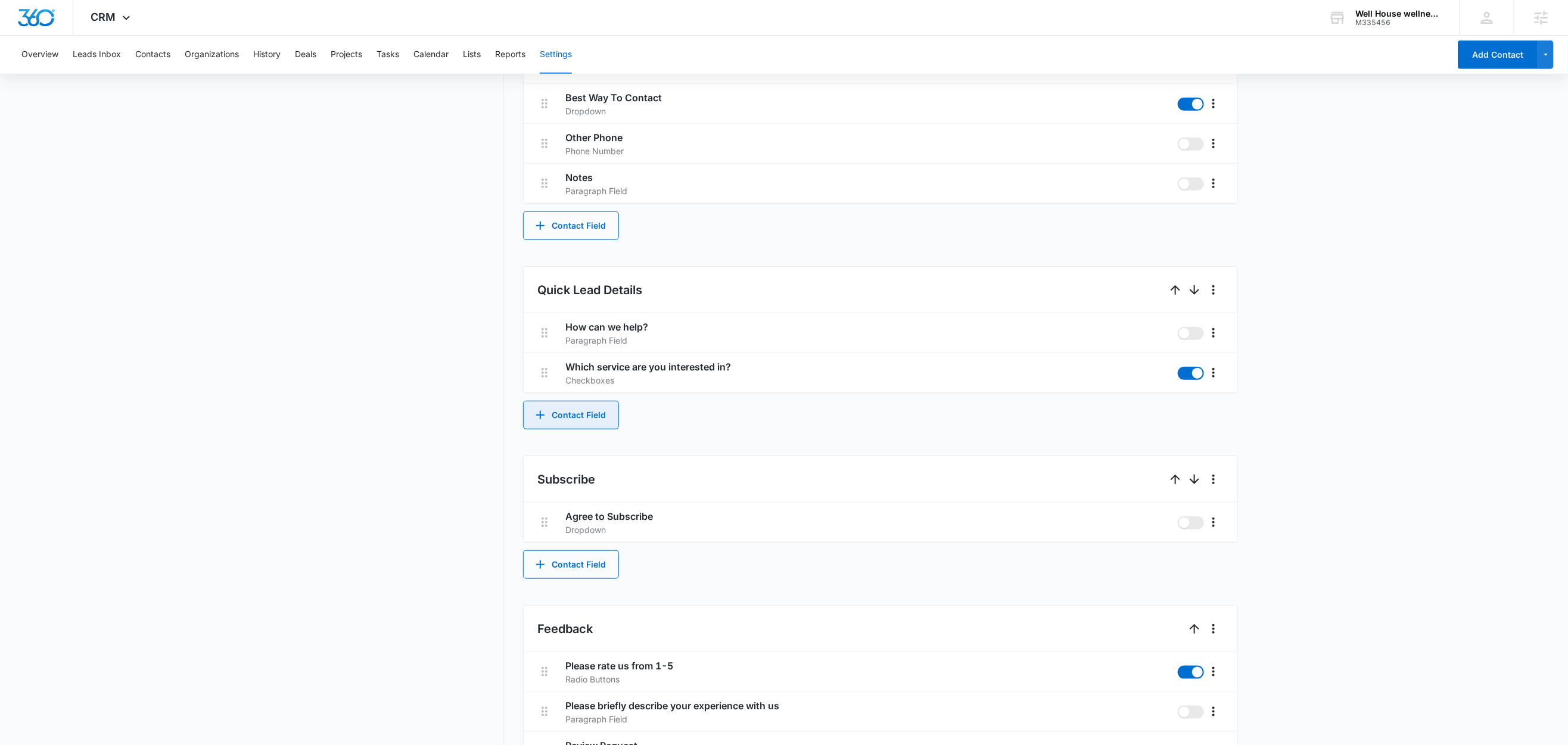
click at [580, 424] on button "Contact Field" at bounding box center [571, 415] width 96 height 29
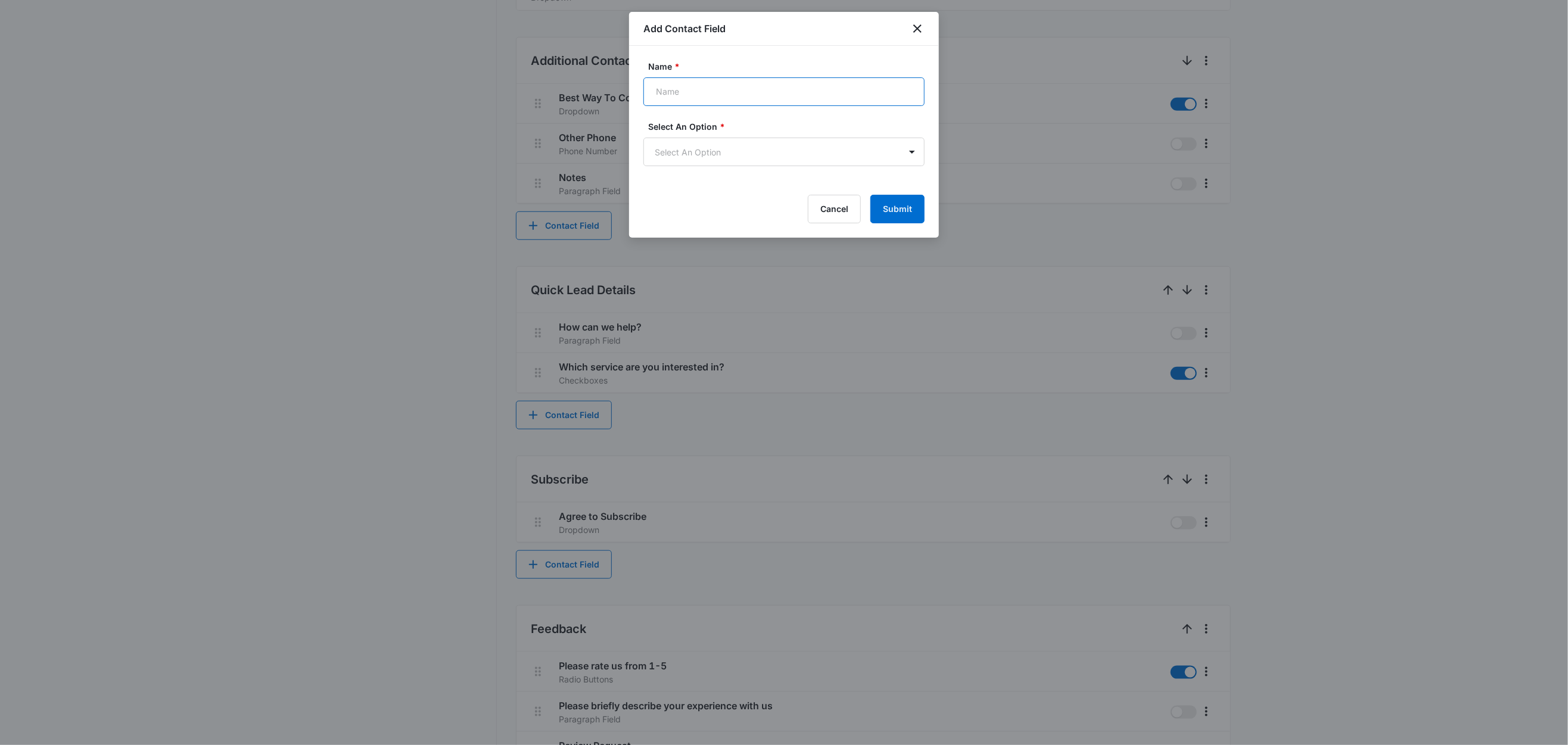
click at [720, 94] on input "Name *" at bounding box center [784, 91] width 281 height 29
paste input "What is your preferred contact method?"
type input "What is your preferred contact method?"
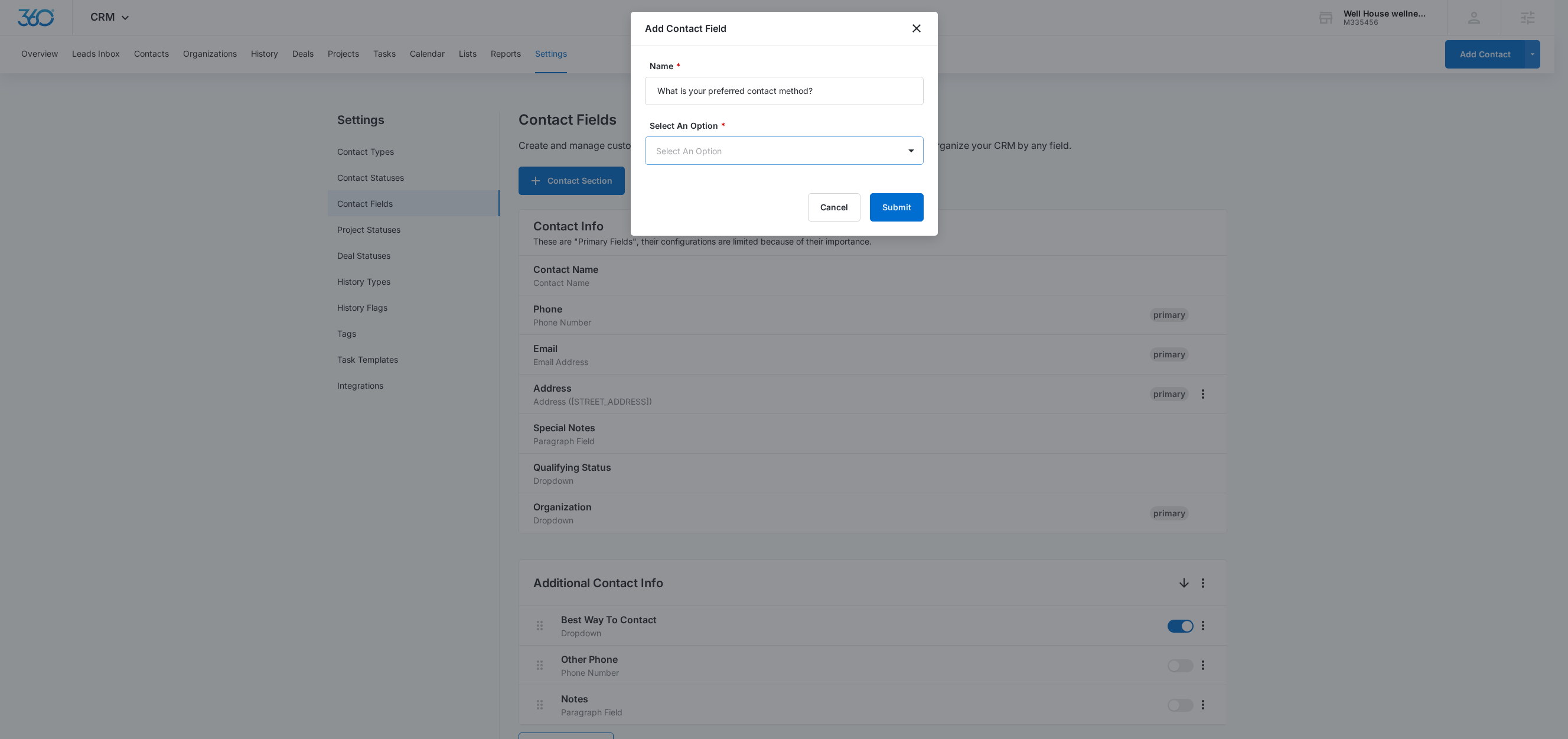
click at [740, 150] on body "CRM Apps Reputation Websites Forms CRM Email Social Content Ads Intelligence Fi…" at bounding box center [784, 669] width 1568 height 1339
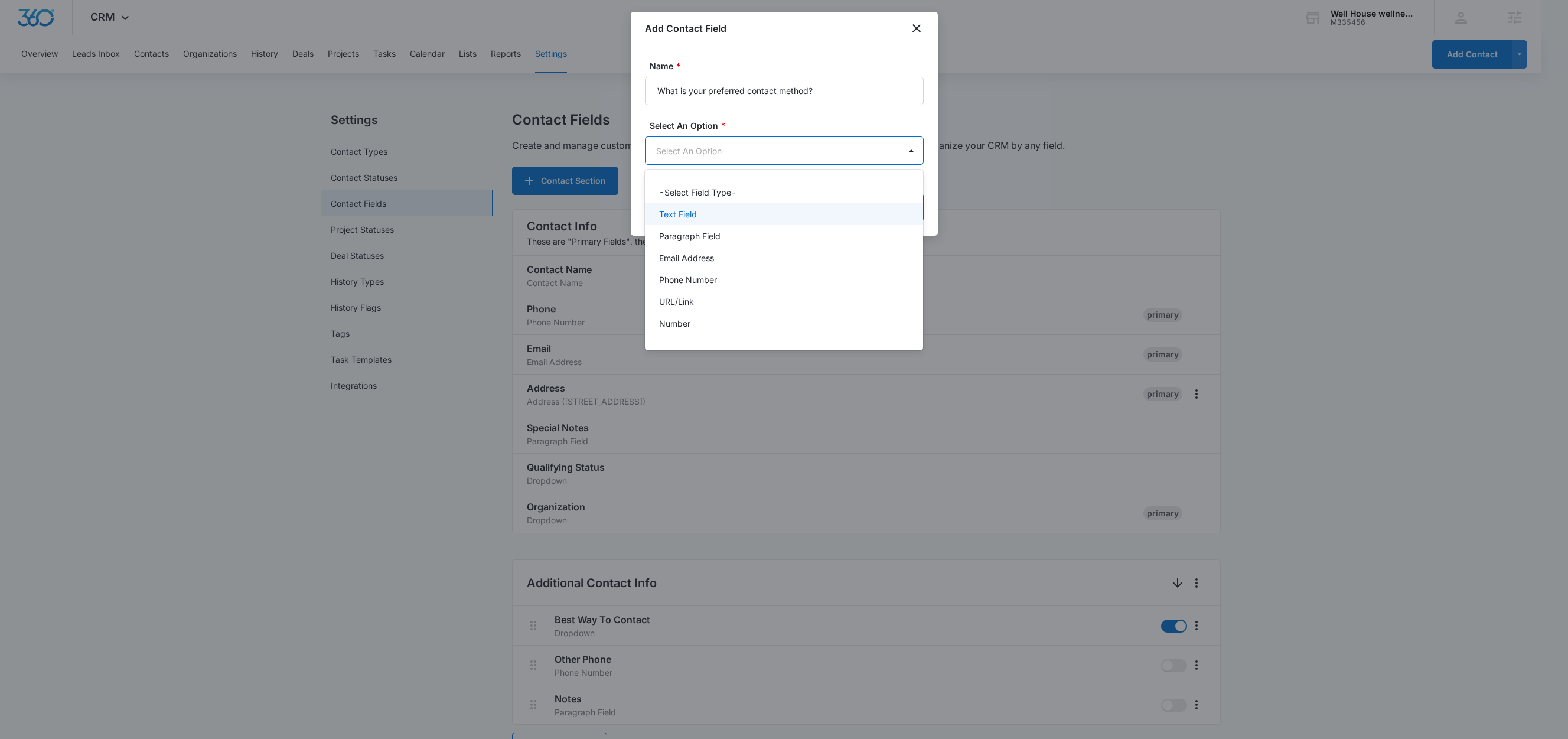
click at [713, 218] on div "Text Field" at bounding box center [783, 213] width 248 height 12
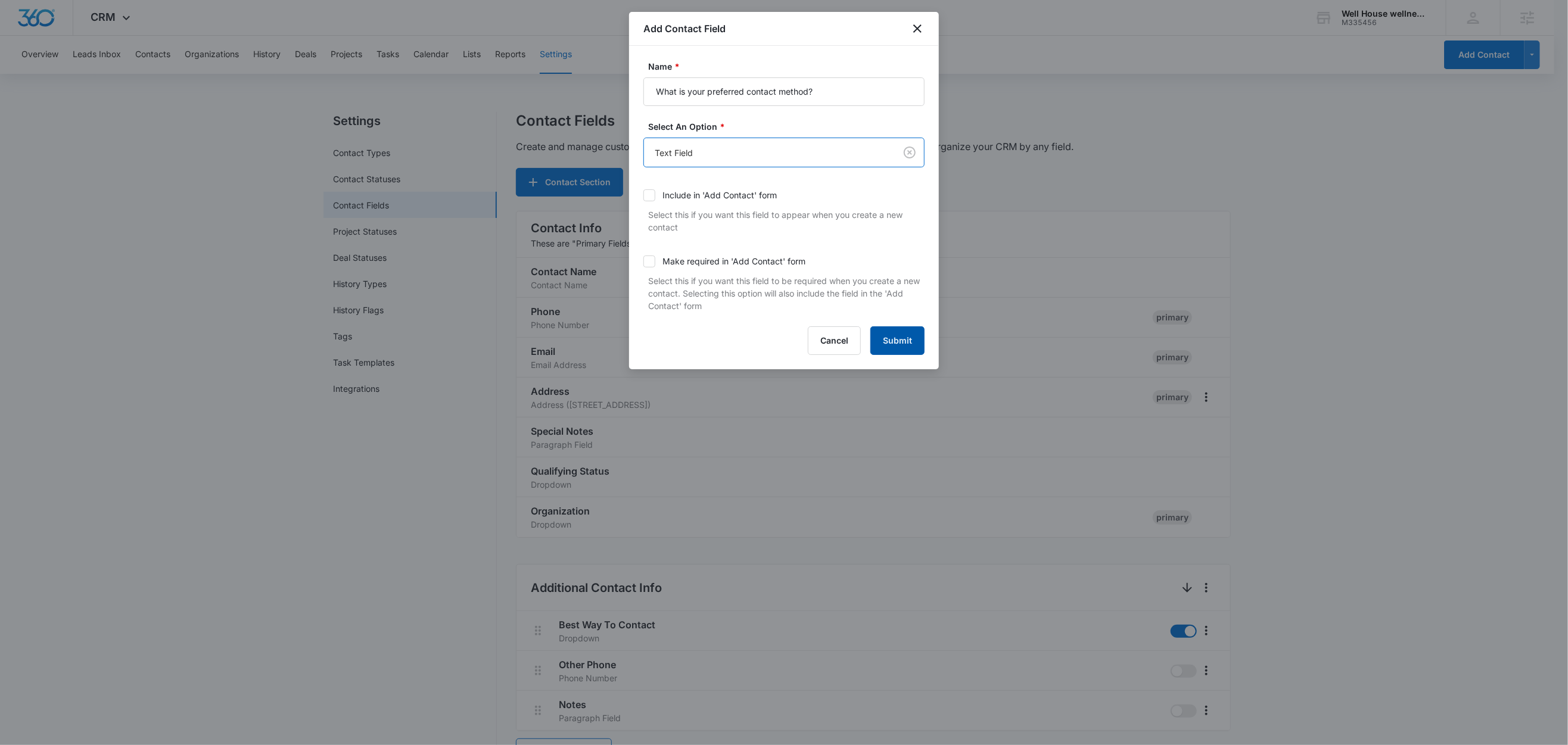
click at [905, 343] on button "Submit" at bounding box center [897, 340] width 54 height 29
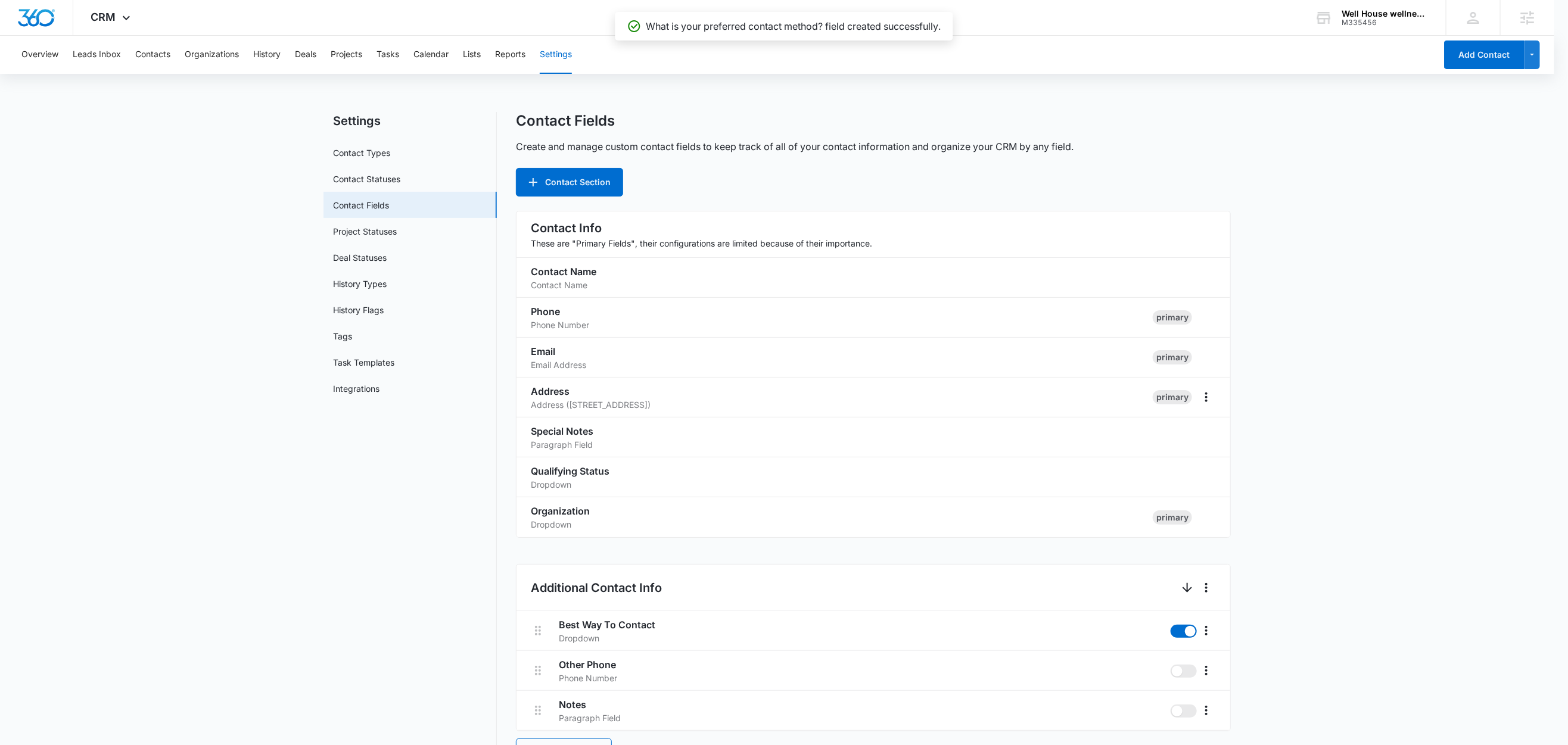
scroll to position [611, 0]
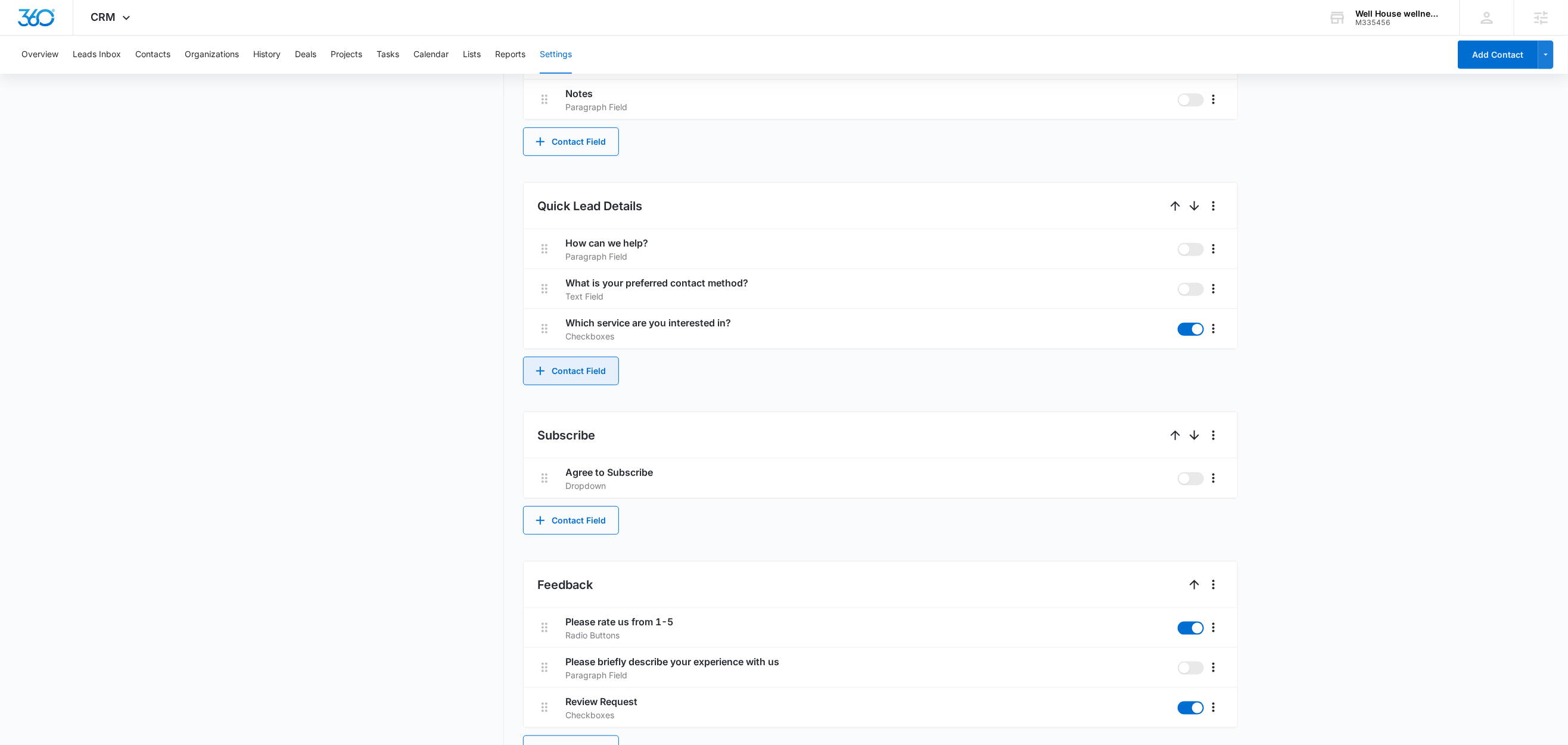
click at [591, 371] on button "Contact Field" at bounding box center [571, 370] width 96 height 29
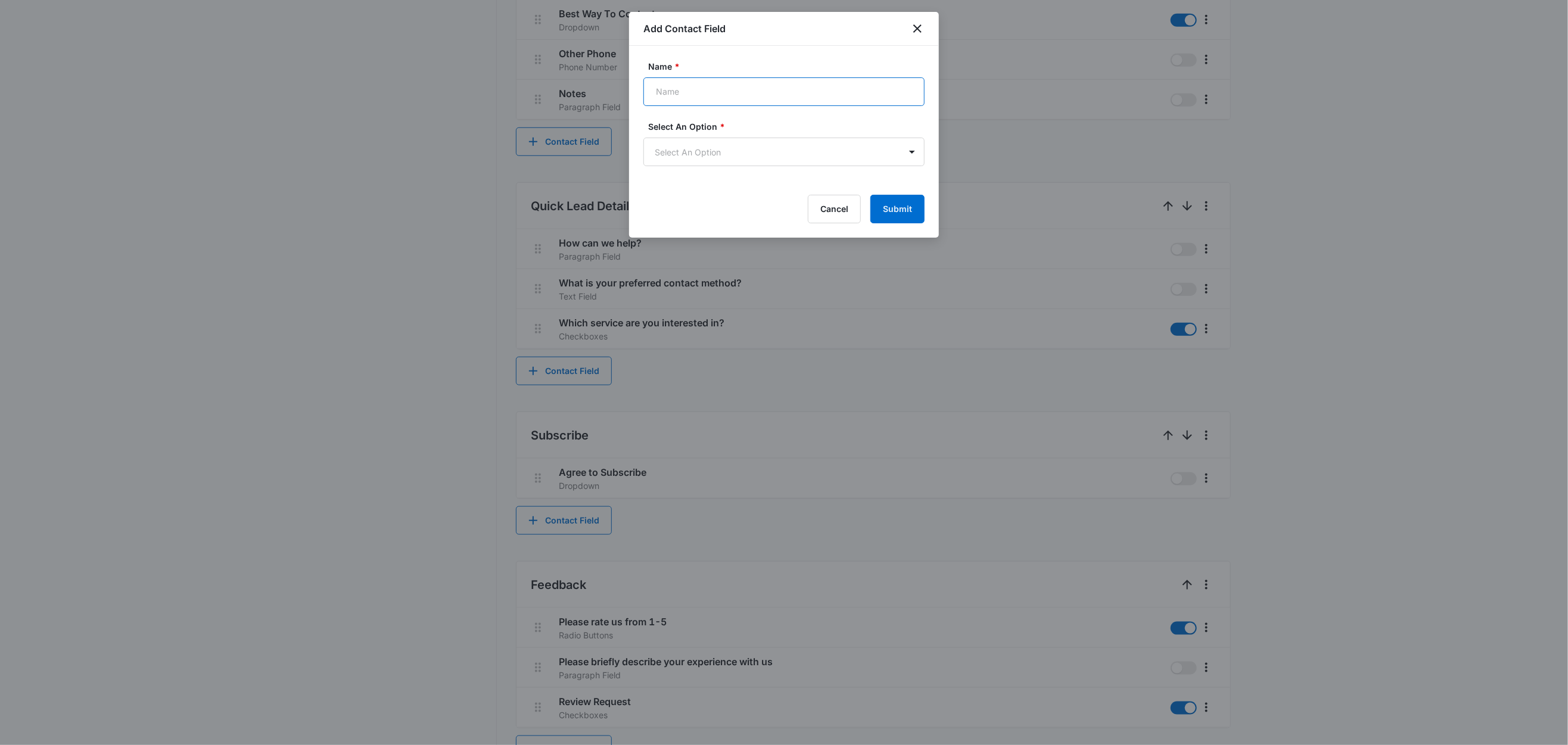
click at [725, 101] on input "Name *" at bounding box center [784, 91] width 281 height 29
paste input "Which services are you interested to get more information?"
type input "Which services are you interested to get more information?"
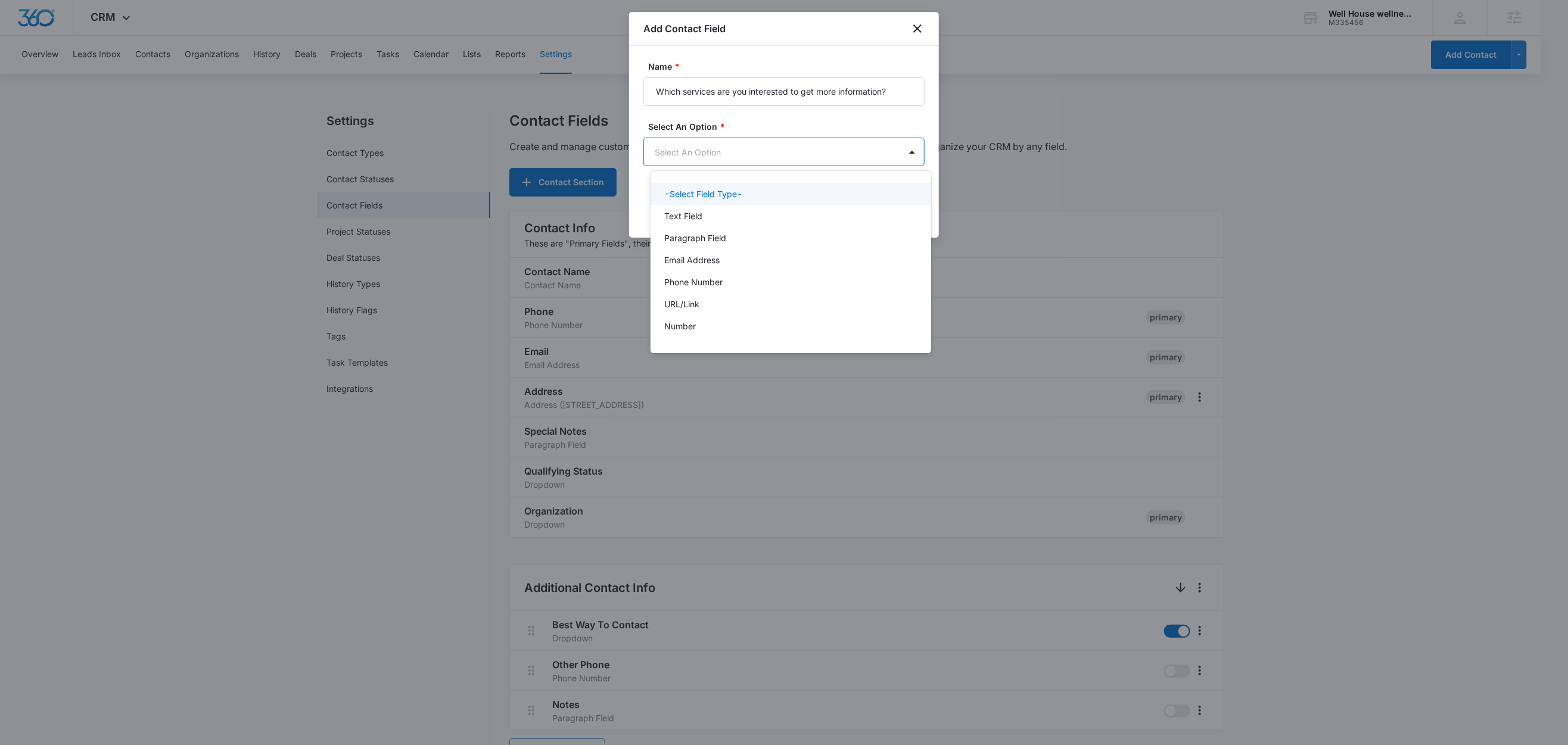
scroll to position [0, 0]
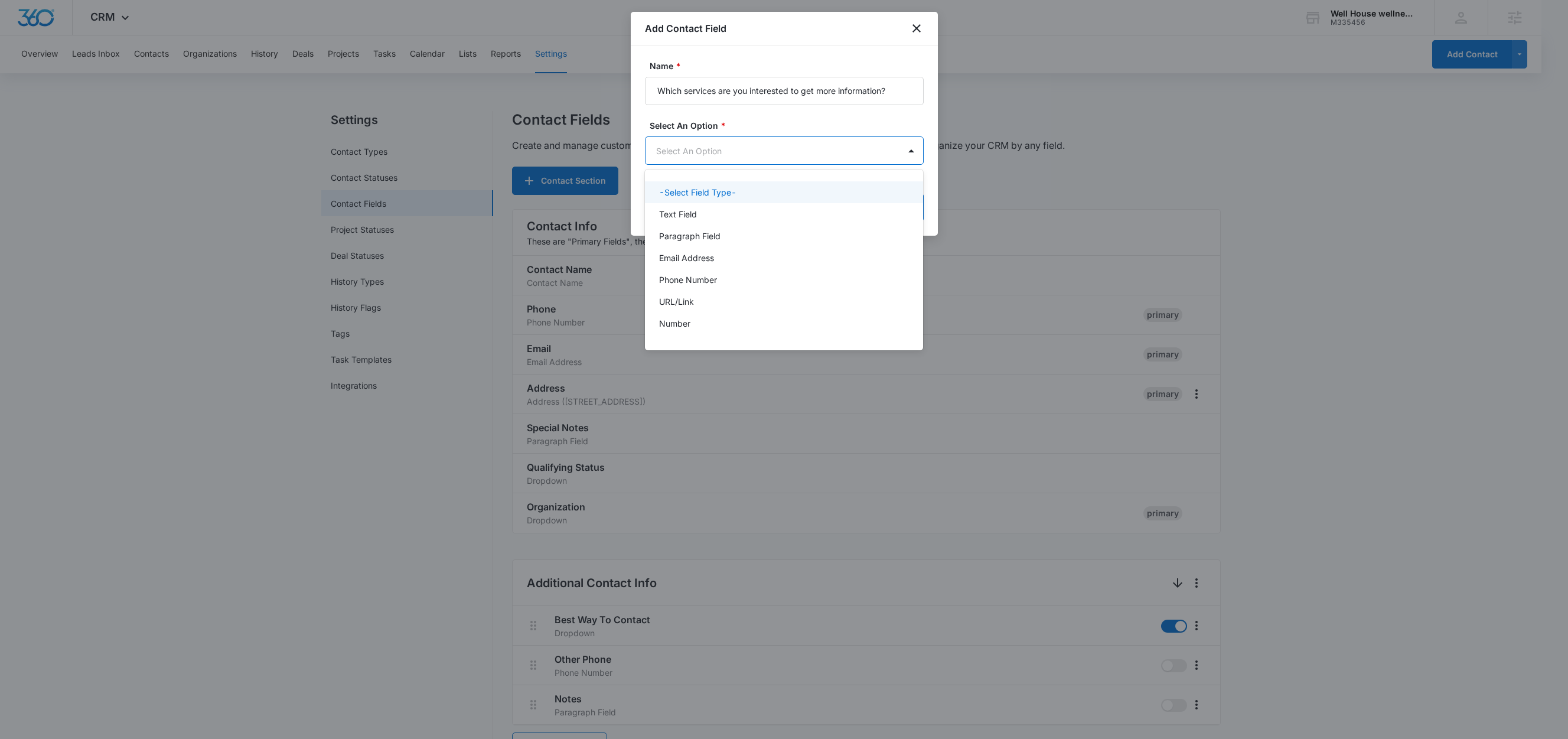
click at [755, 159] on body "CRM Apps Reputation Websites Forms CRM Email Social Content Ads Intelligence Fi…" at bounding box center [784, 369] width 1568 height 739
click at [691, 220] on p "Text Field" at bounding box center [678, 213] width 37 height 12
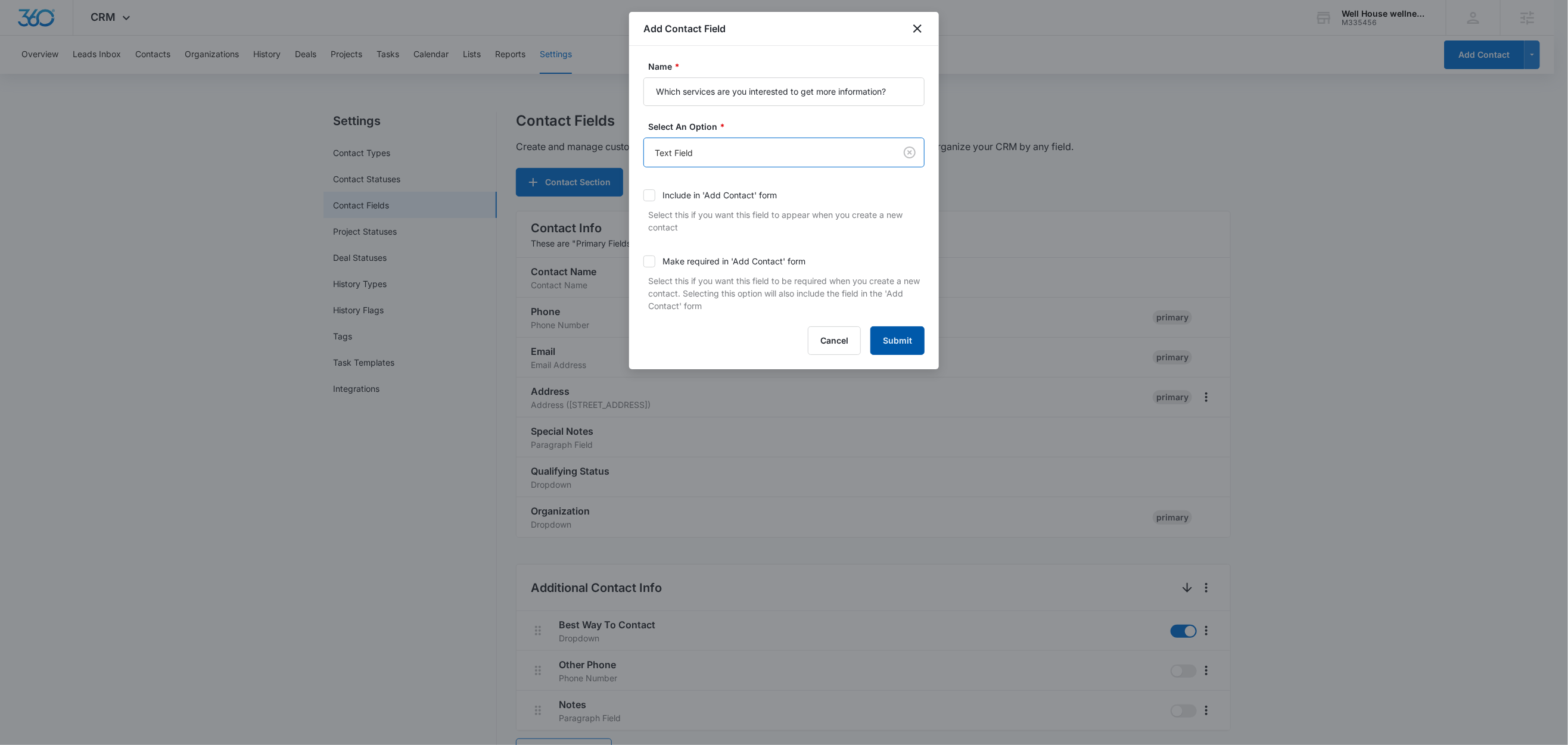
click at [909, 334] on button "Submit" at bounding box center [897, 340] width 54 height 29
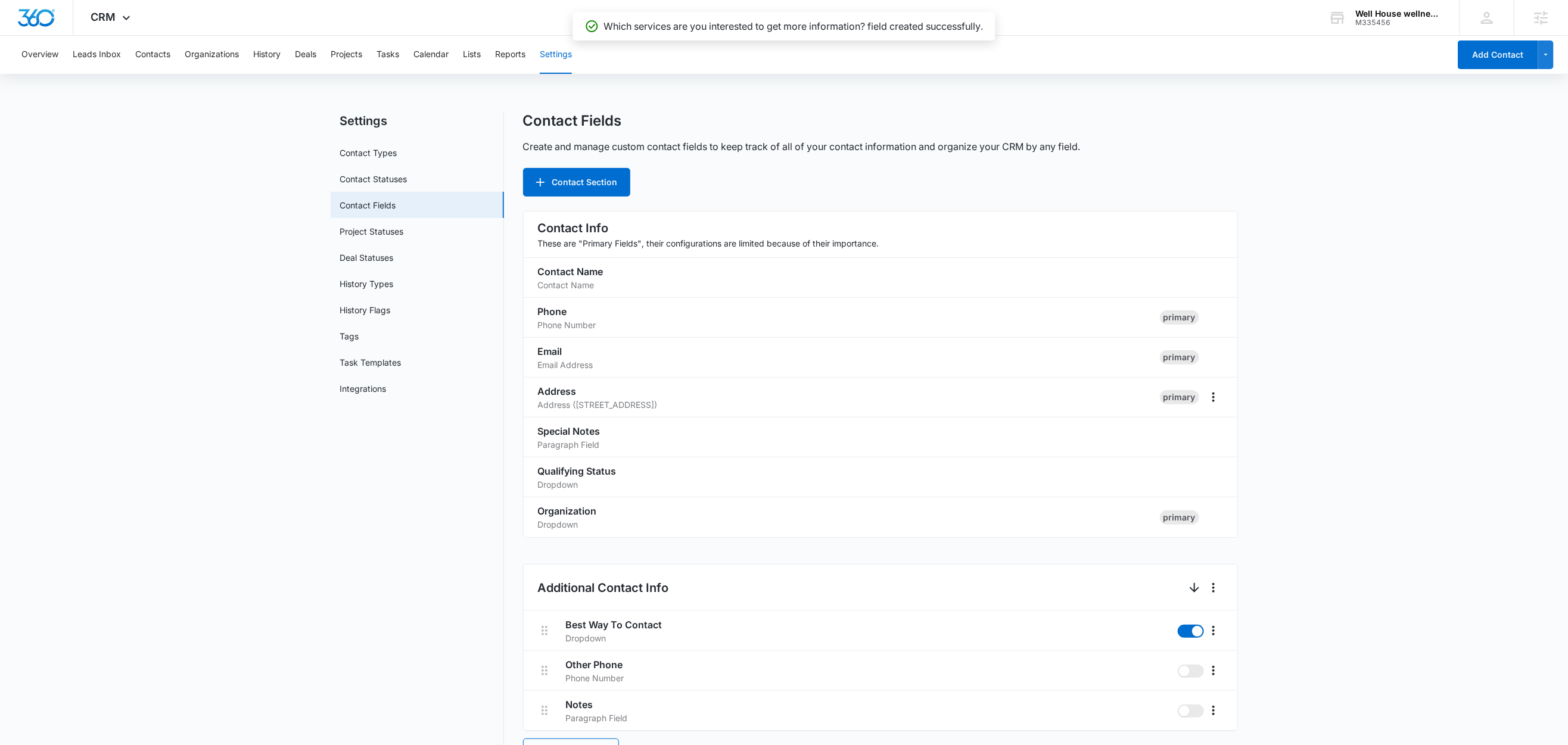
scroll to position [651, 0]
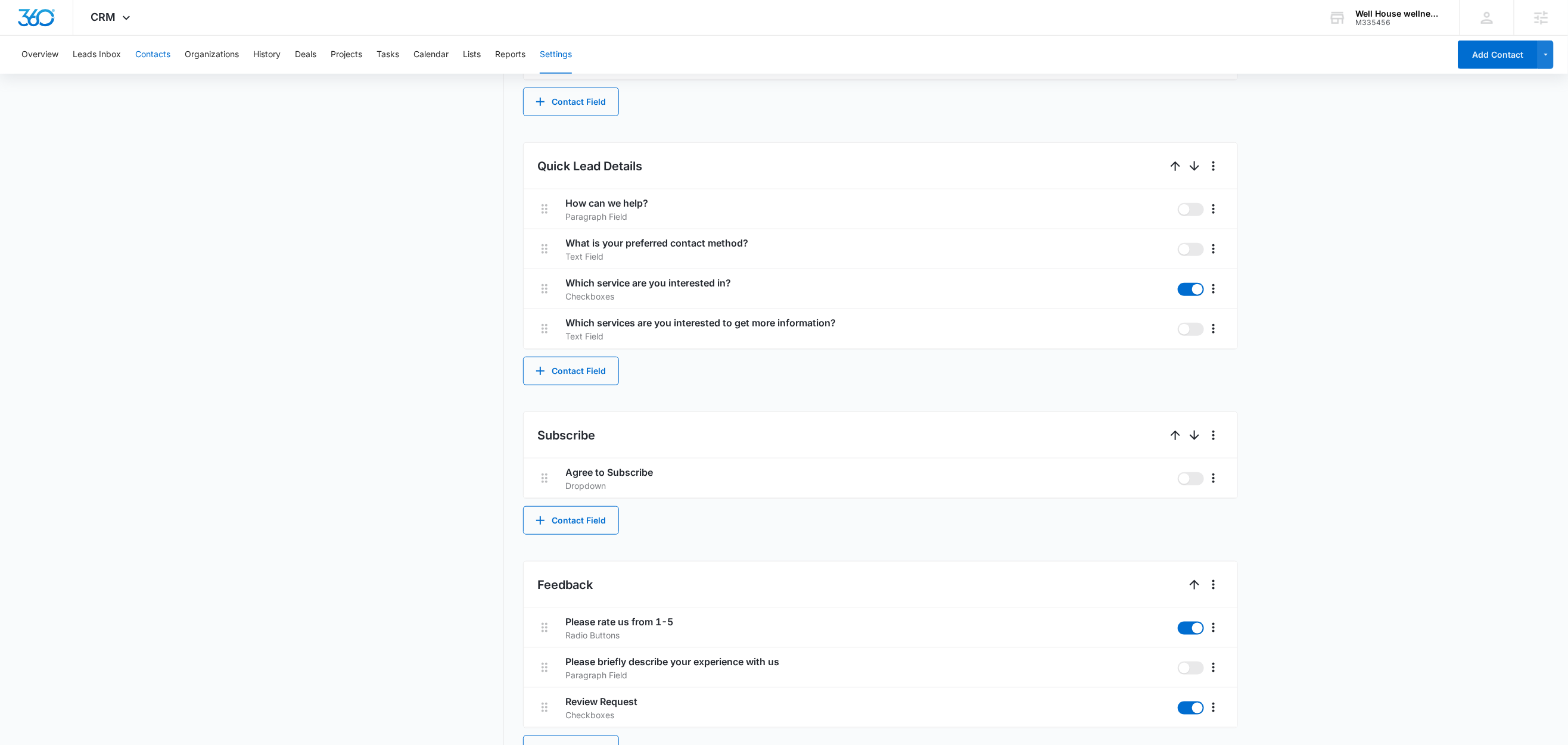
click at [147, 53] on button "Contacts" at bounding box center [153, 55] width 35 height 38
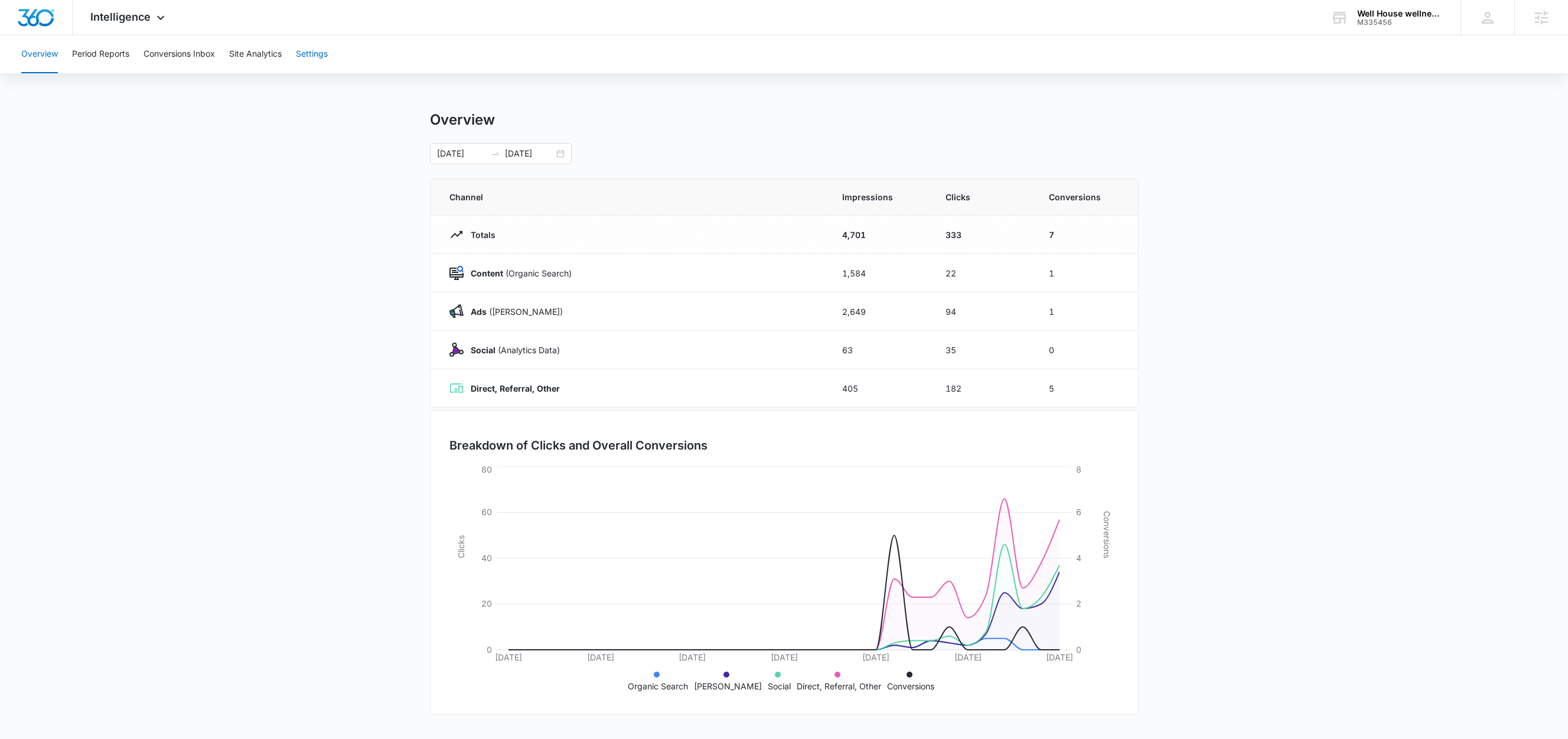
click at [319, 53] on button "Settings" at bounding box center [311, 55] width 32 height 37
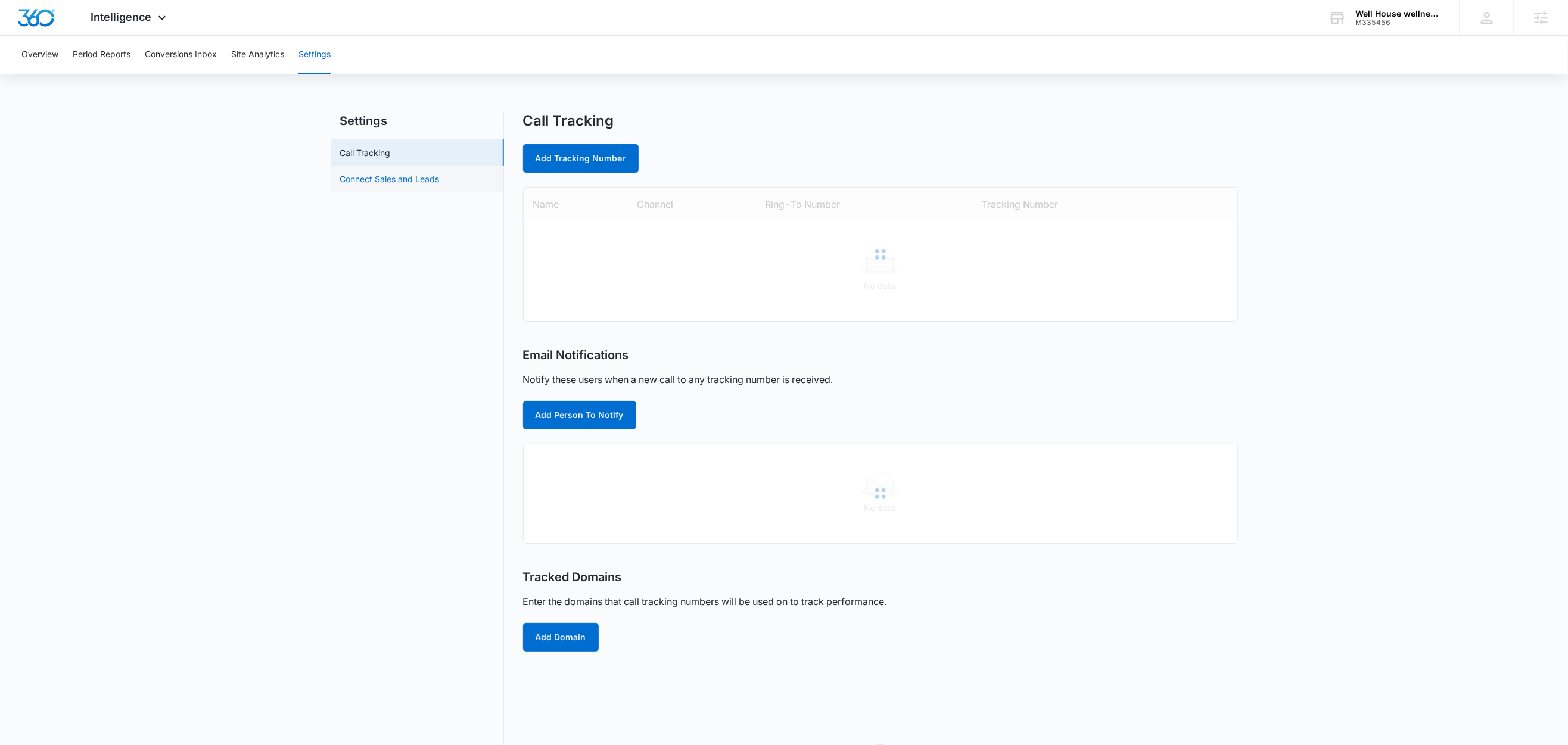
click at [368, 179] on link "Connect Sales and Leads" at bounding box center [390, 178] width 99 height 12
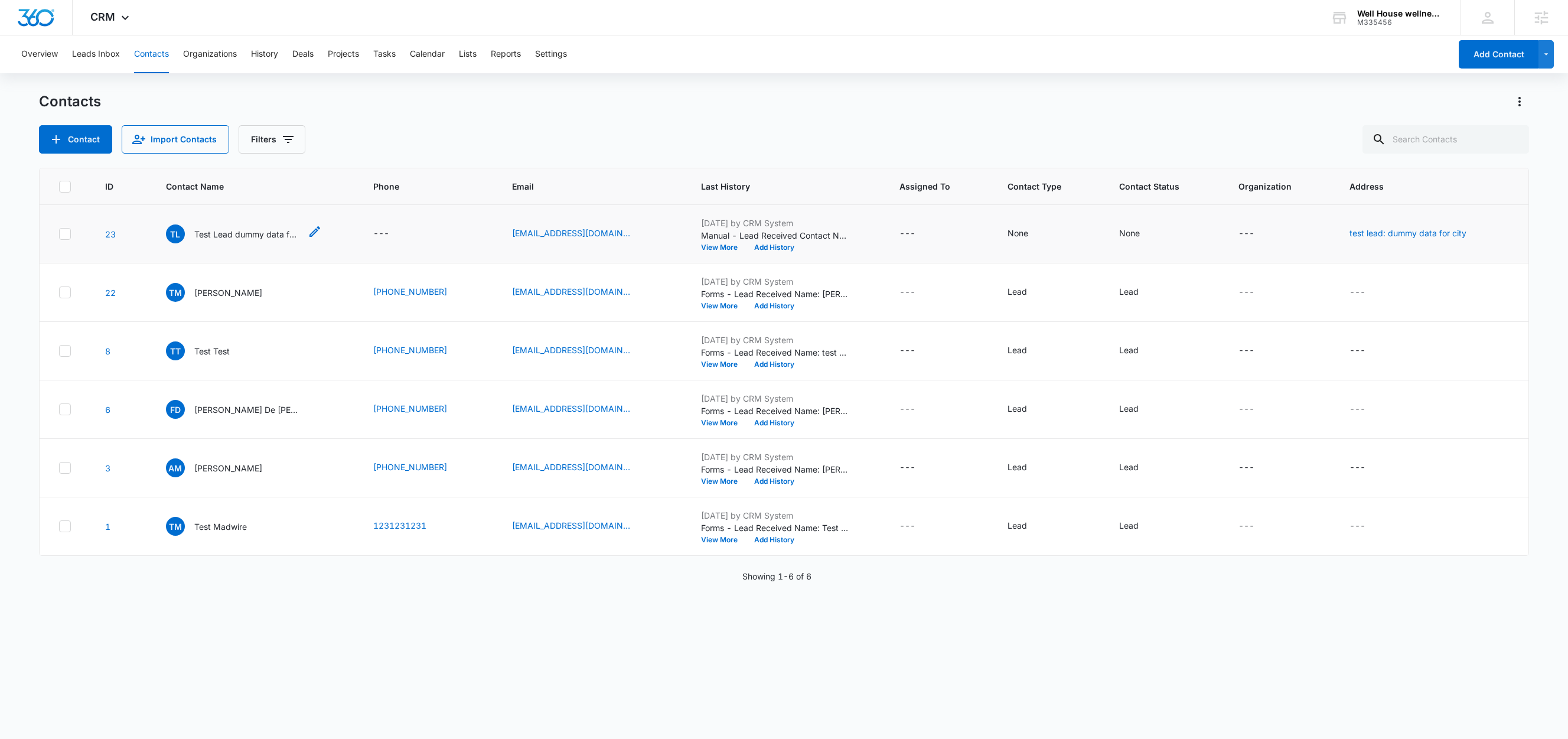
click at [222, 236] on p "Test Lead dummy data for full_name" at bounding box center [248, 234] width 107 height 12
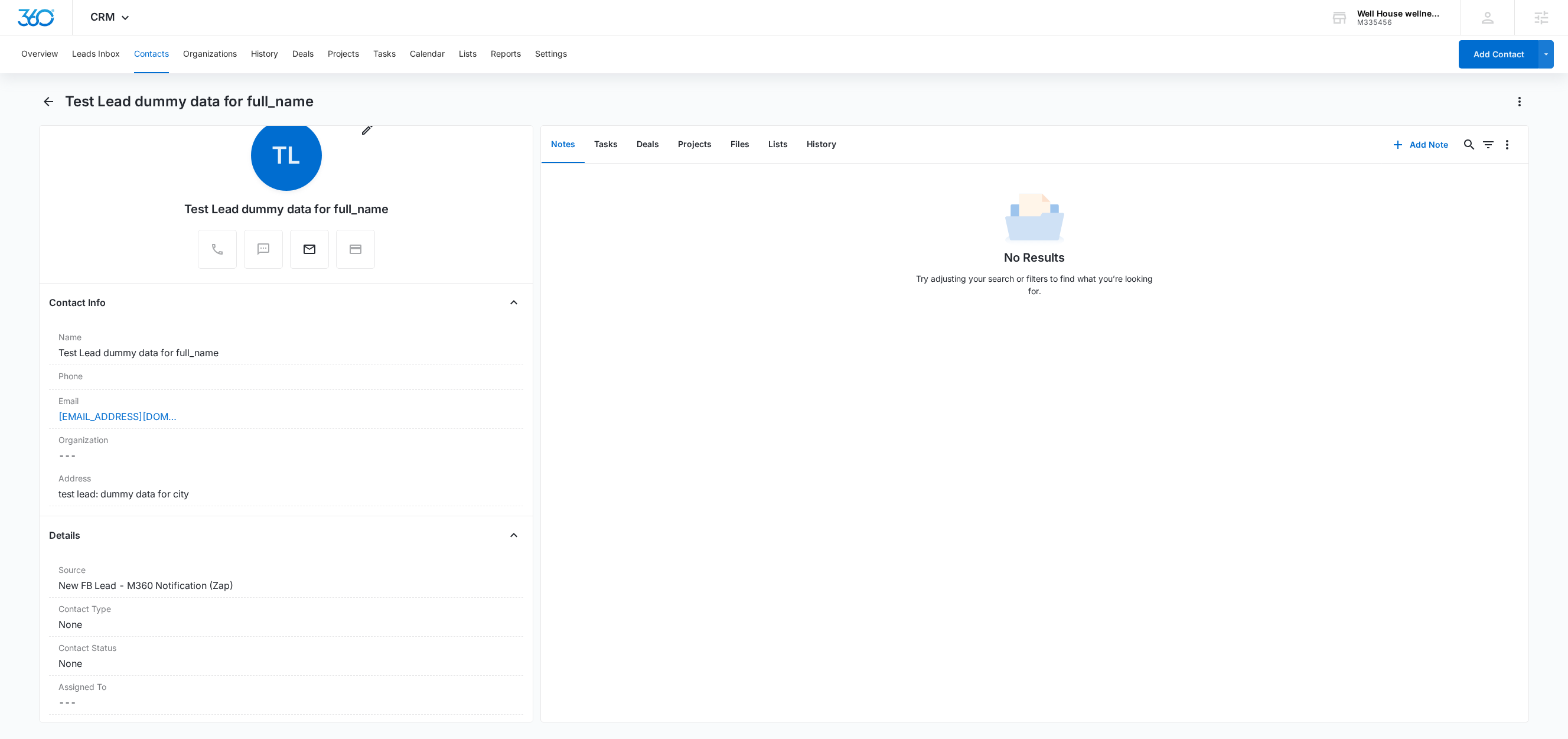
scroll to position [123, 0]
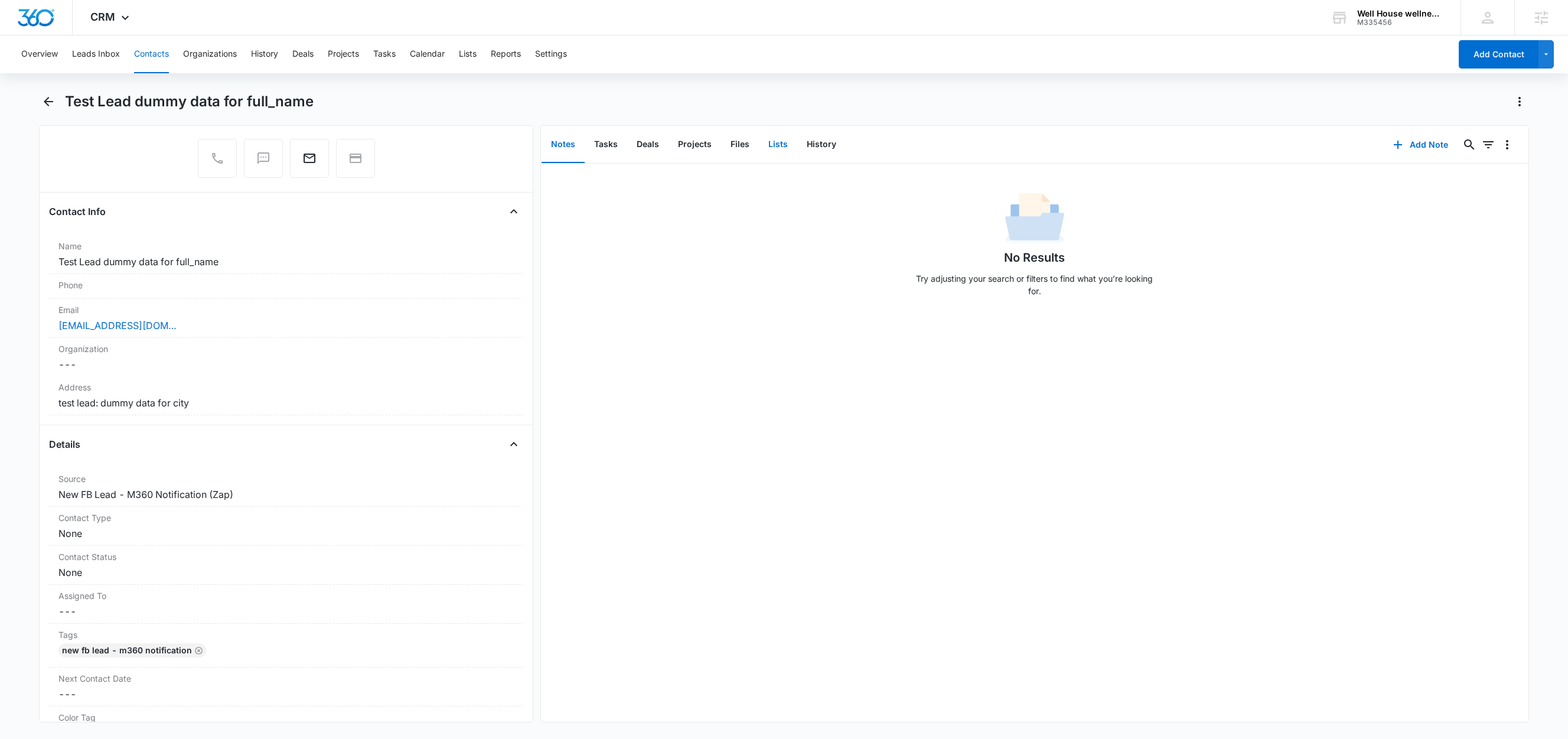
click at [776, 147] on button "Lists" at bounding box center [778, 144] width 38 height 37
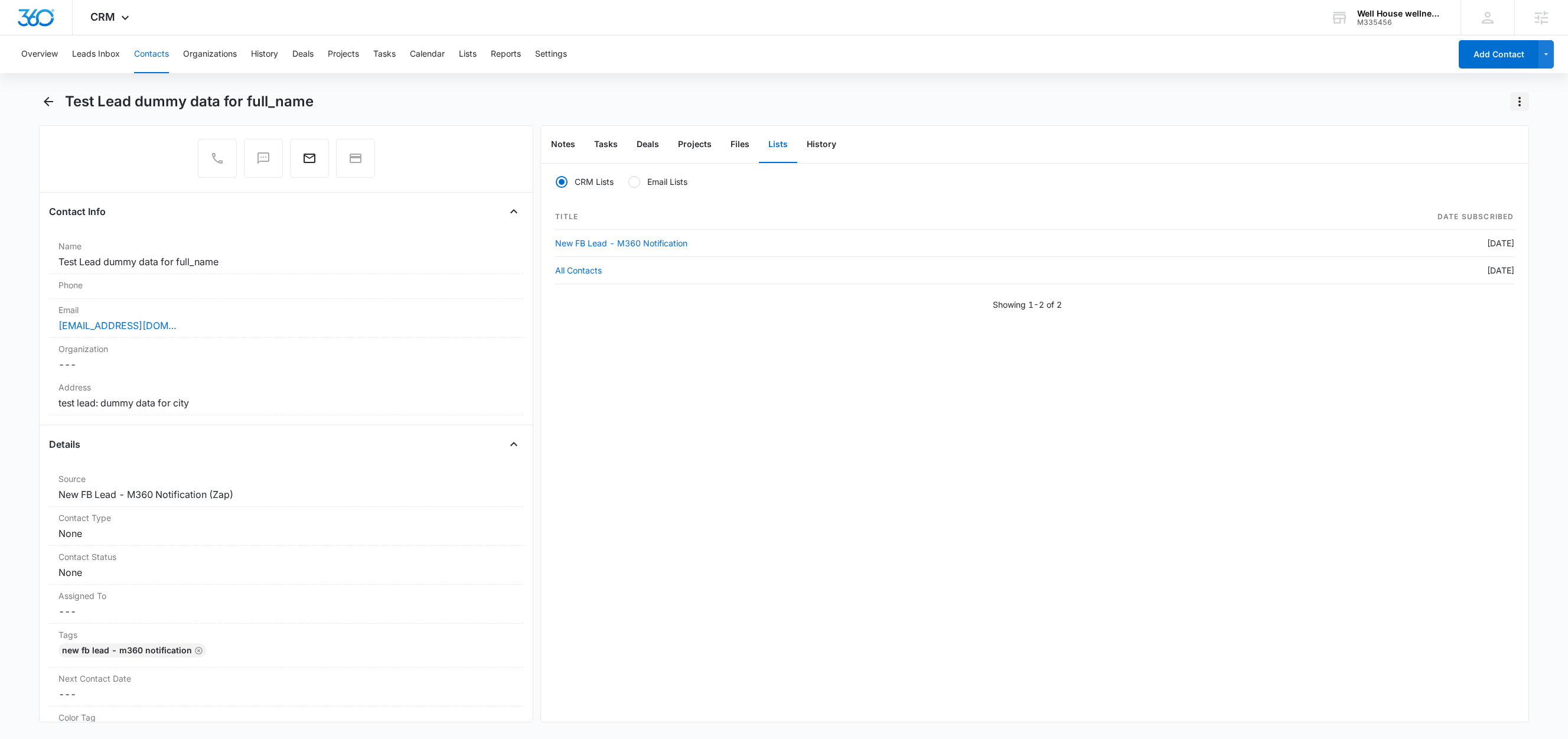
click at [1513, 103] on icon "Actions" at bounding box center [1519, 101] width 14 height 14
click at [1467, 169] on div "Delete" at bounding box center [1474, 170] width 52 height 8
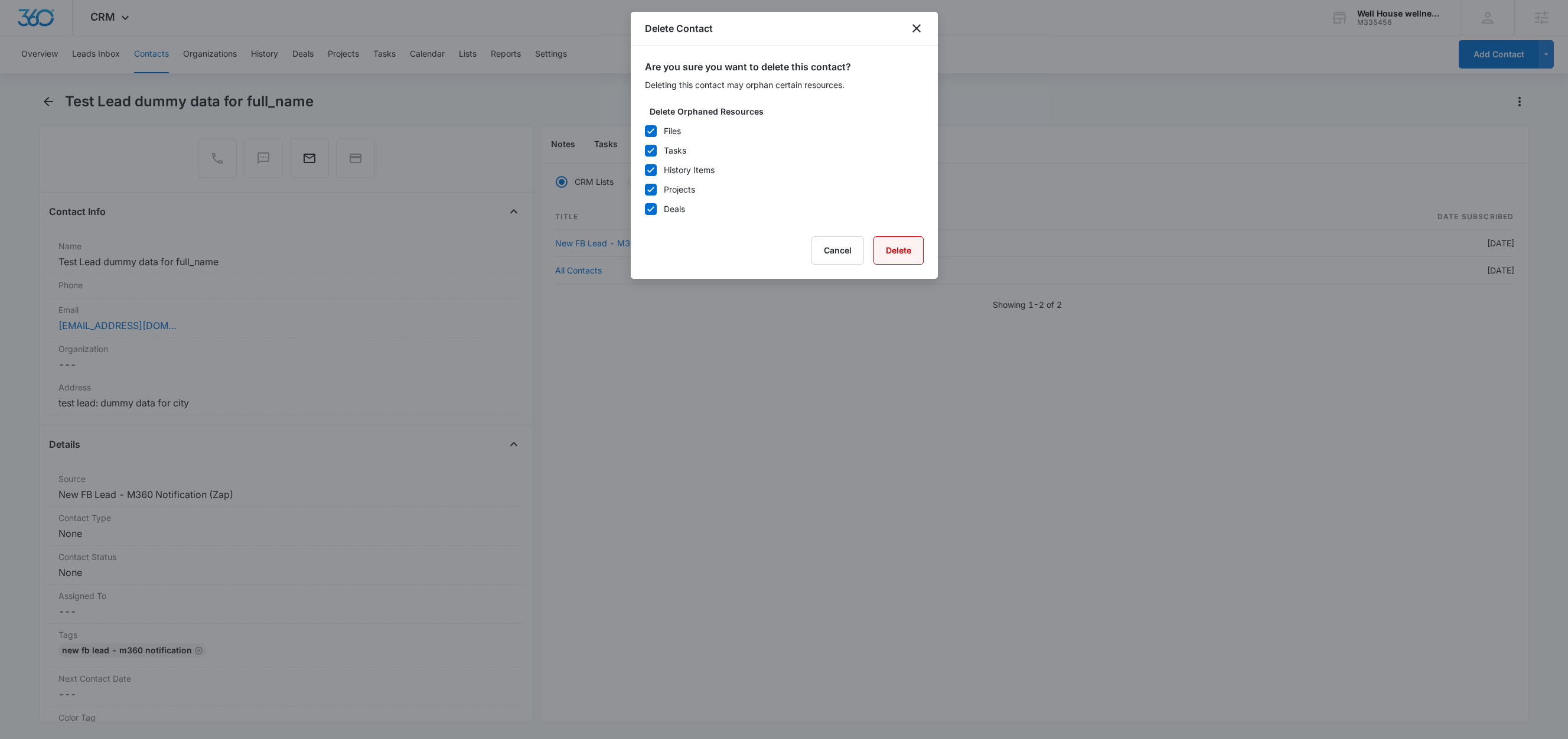
click at [914, 252] on button "Delete" at bounding box center [898, 250] width 51 height 29
